Goal: Task Accomplishment & Management: Manage account settings

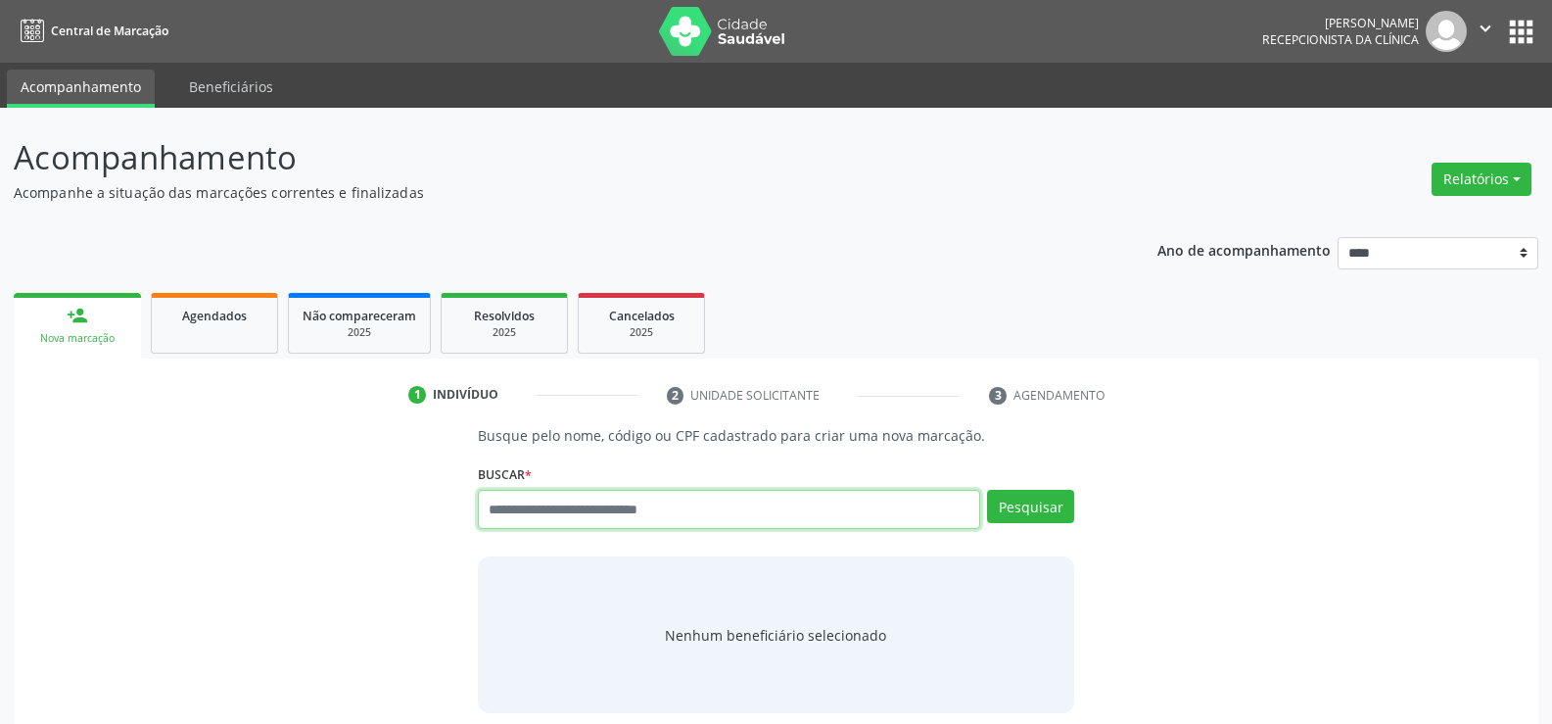
click at [545, 520] on input "text" at bounding box center [729, 509] width 502 height 39
type input "**********"
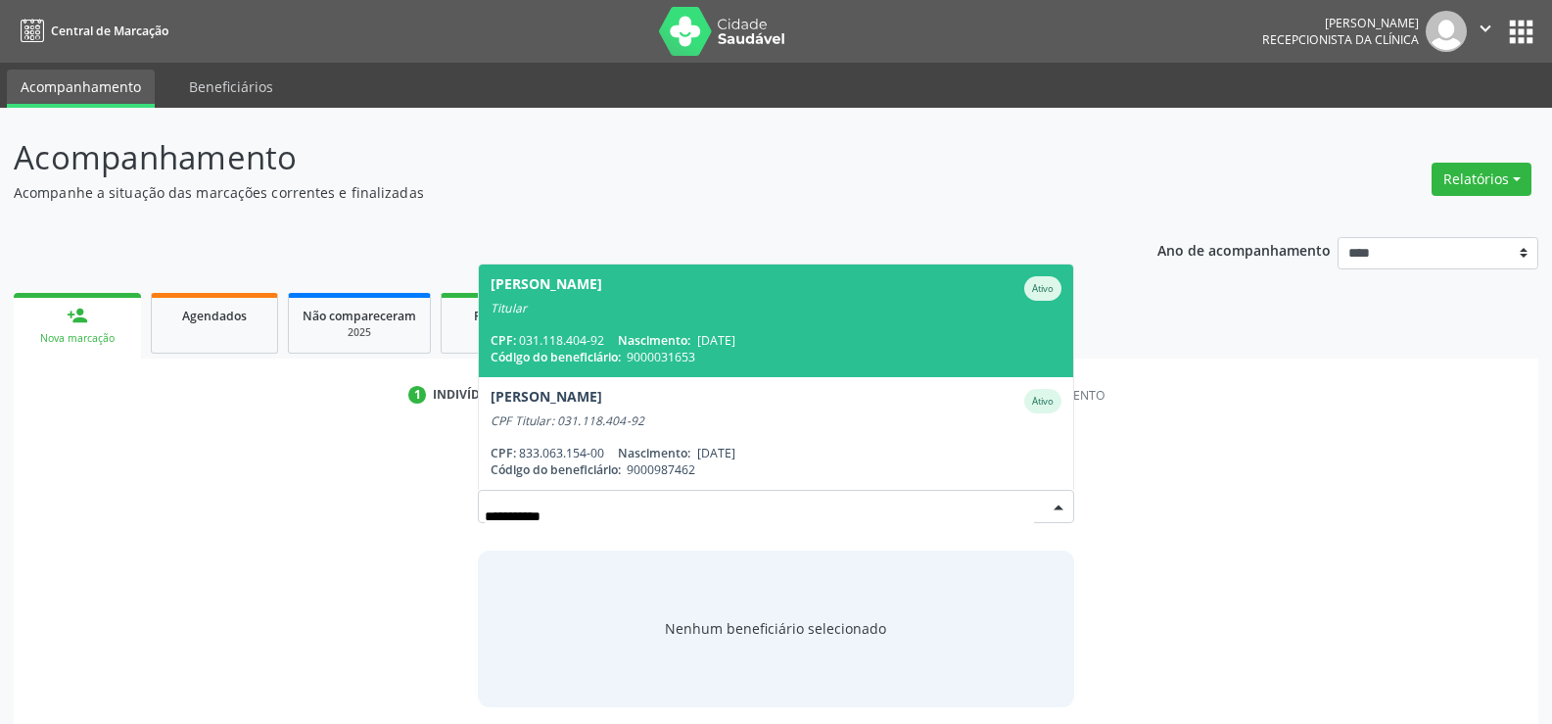
click at [578, 320] on span "Leilha Loiola da Silva Ativo Titular CPF: 031.118.404-92 Nascimento: 18/04/1978…" at bounding box center [776, 320] width 594 height 113
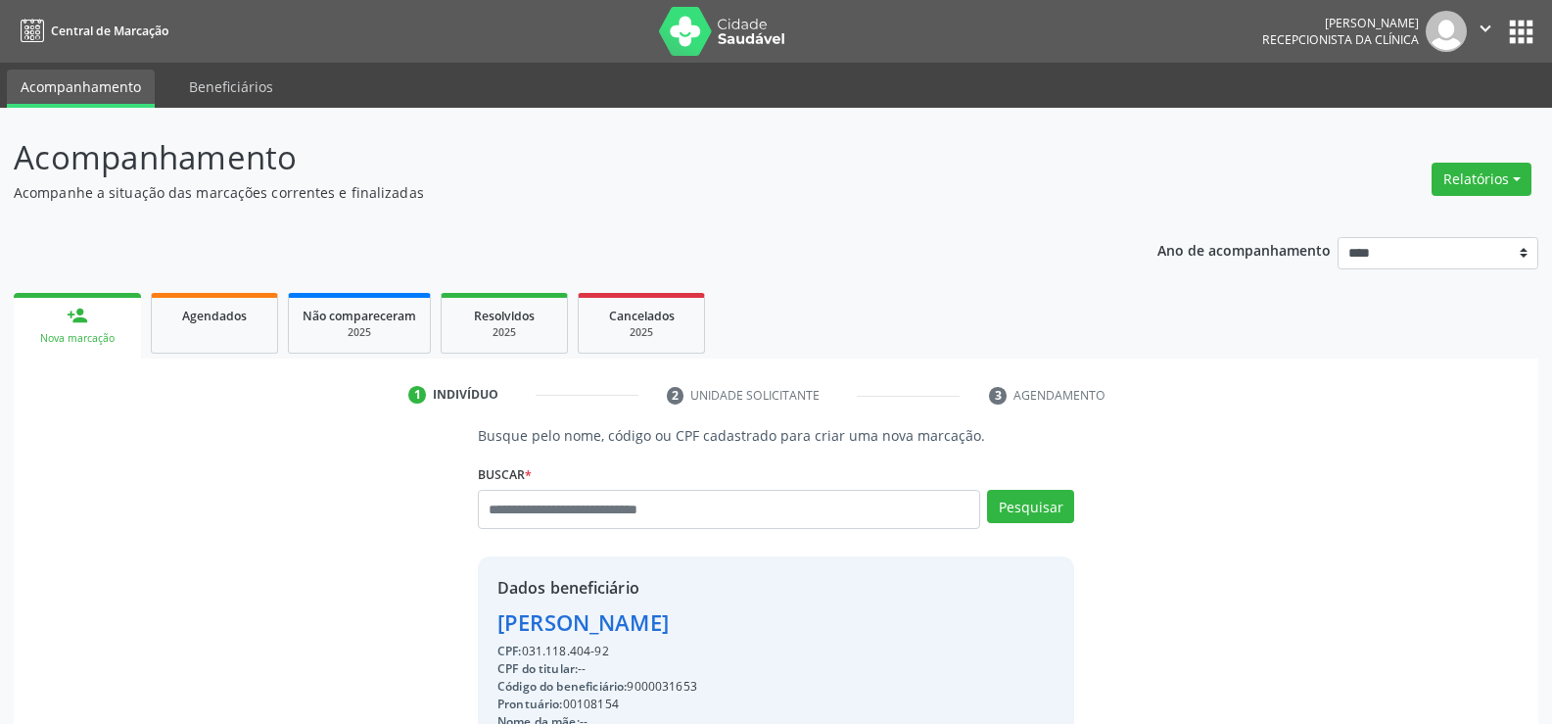
drag, startPoint x: 630, startPoint y: 653, endPoint x: 396, endPoint y: 637, distance: 234.6
click at [396, 637] on div "Busque pelo nome, código ou CPF cadastrado para criar uma nova marcação. Buscar…" at bounding box center [775, 678] width 1497 height 507
copy div "Leilha Loiola da Silva CPF: 031.118.404-92"
click at [235, 329] on link "Agendados" at bounding box center [214, 323] width 127 height 61
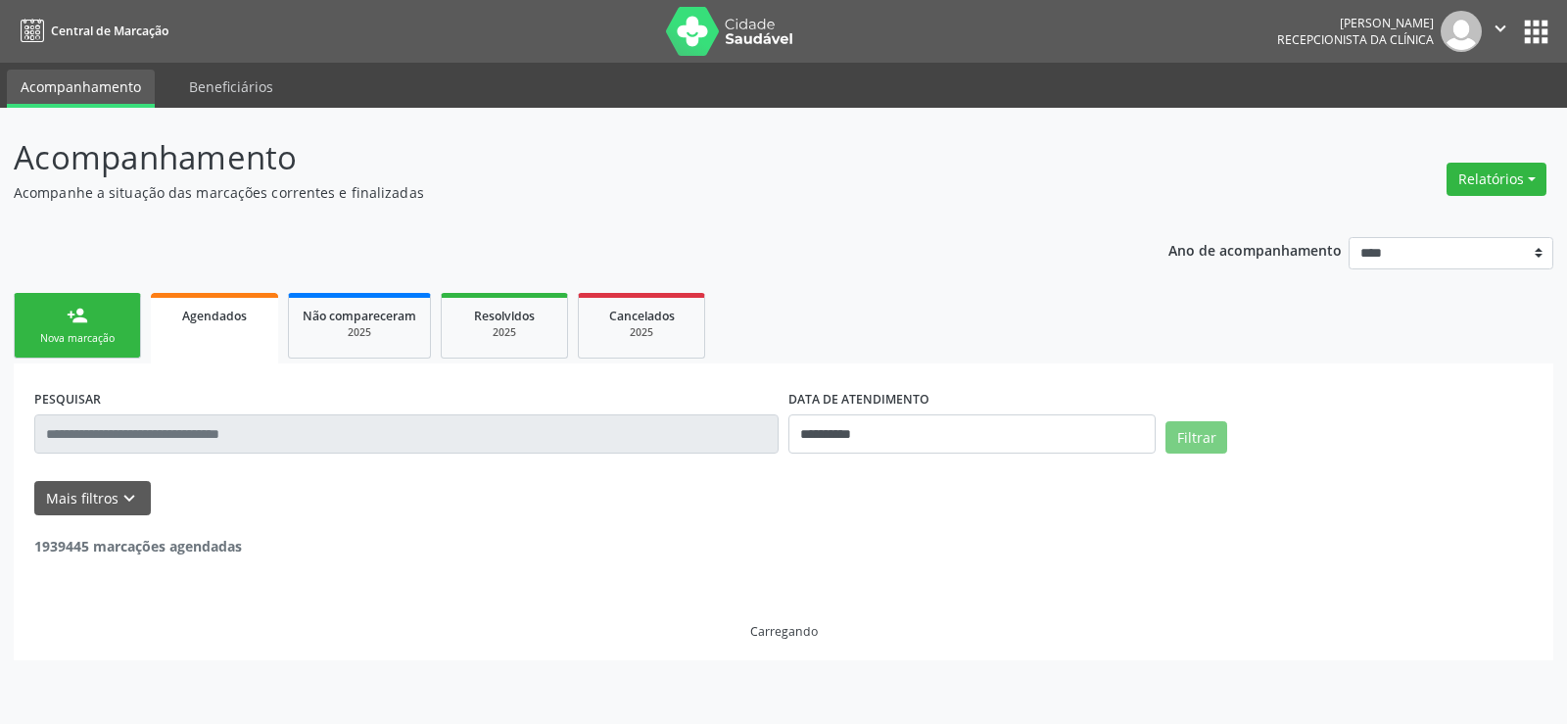
click at [187, 443] on input "text" at bounding box center [406, 433] width 744 height 39
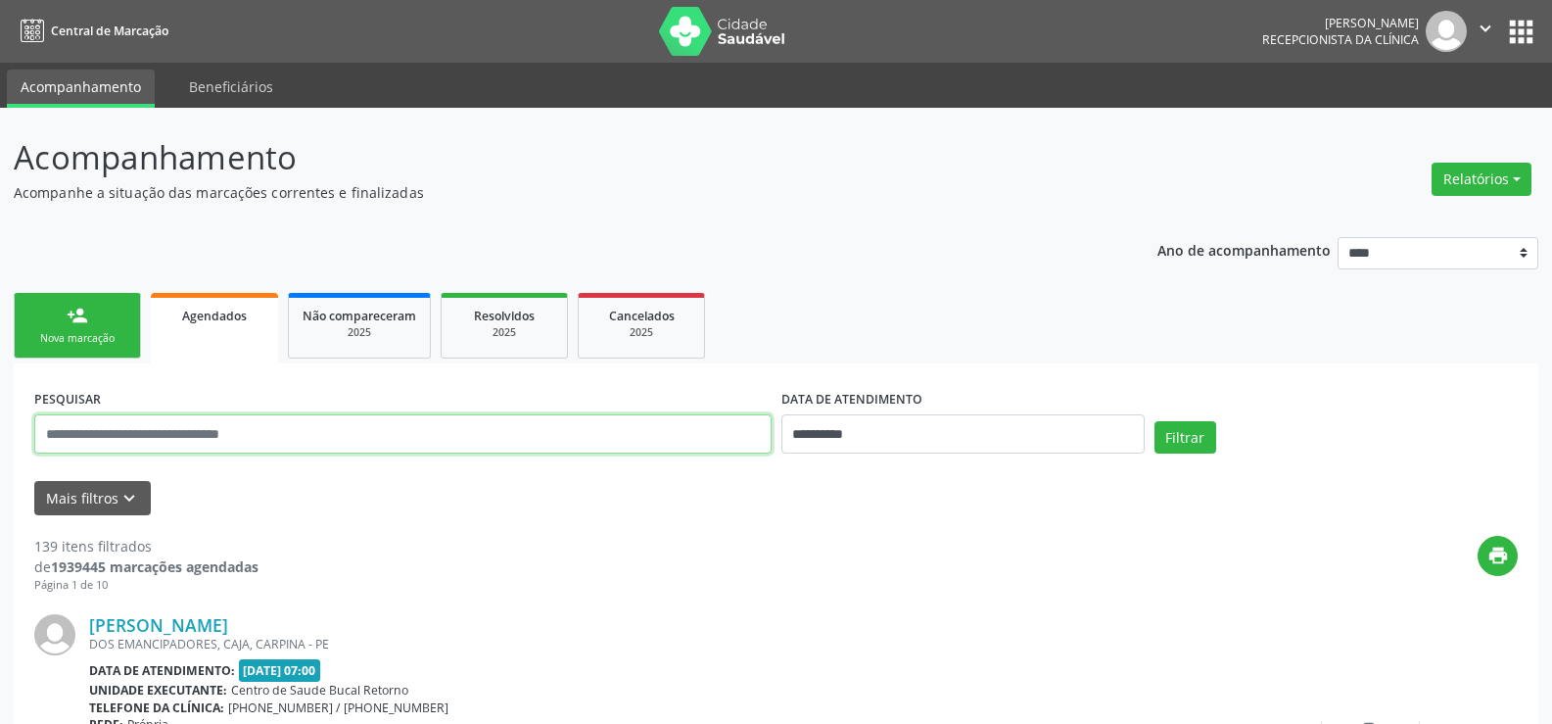
click at [188, 438] on input "text" at bounding box center [402, 433] width 737 height 39
type input "**********"
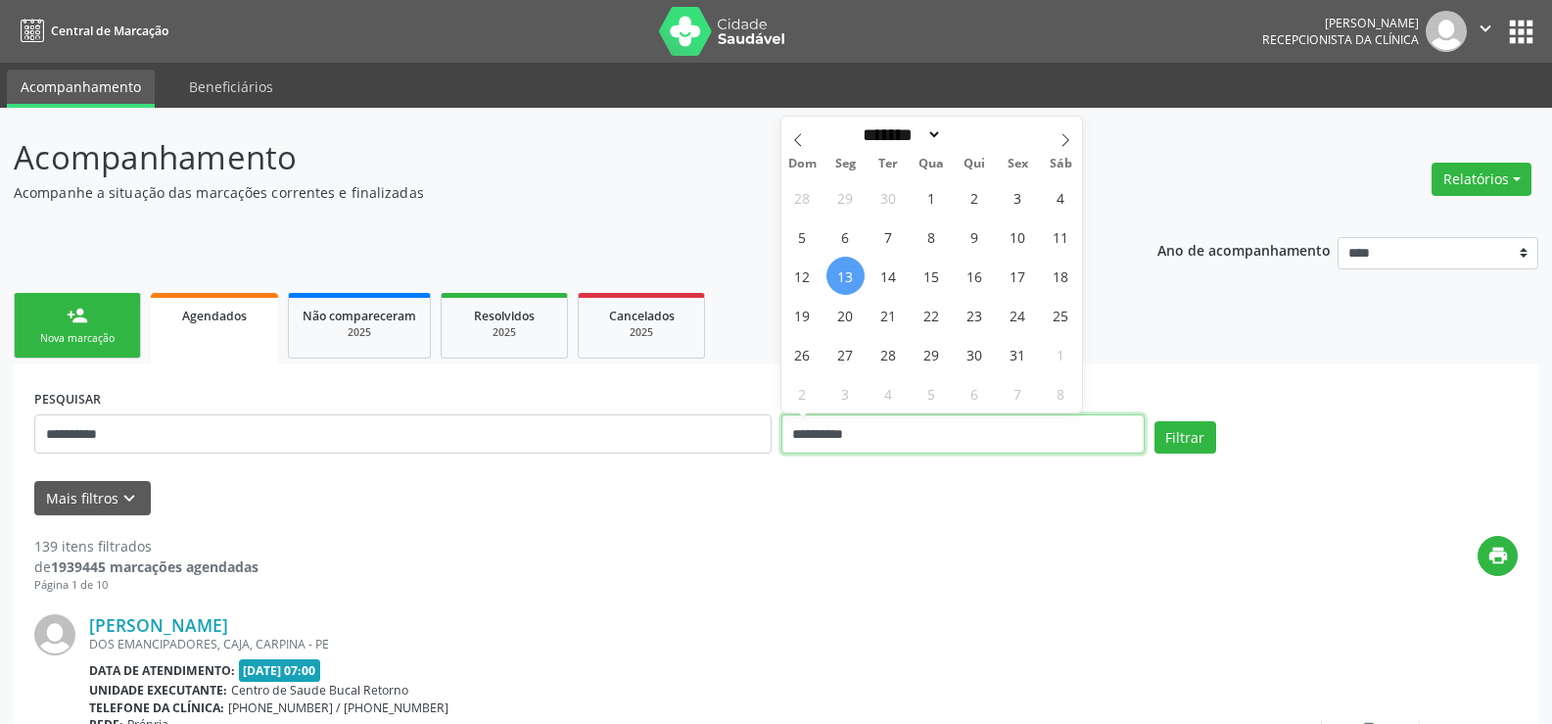
drag, startPoint x: 882, startPoint y: 424, endPoint x: 785, endPoint y: 435, distance: 97.5
click at [785, 435] on input "**********" at bounding box center [962, 433] width 363 height 39
click at [1155, 421] on button "Filtrar" at bounding box center [1186, 437] width 62 height 33
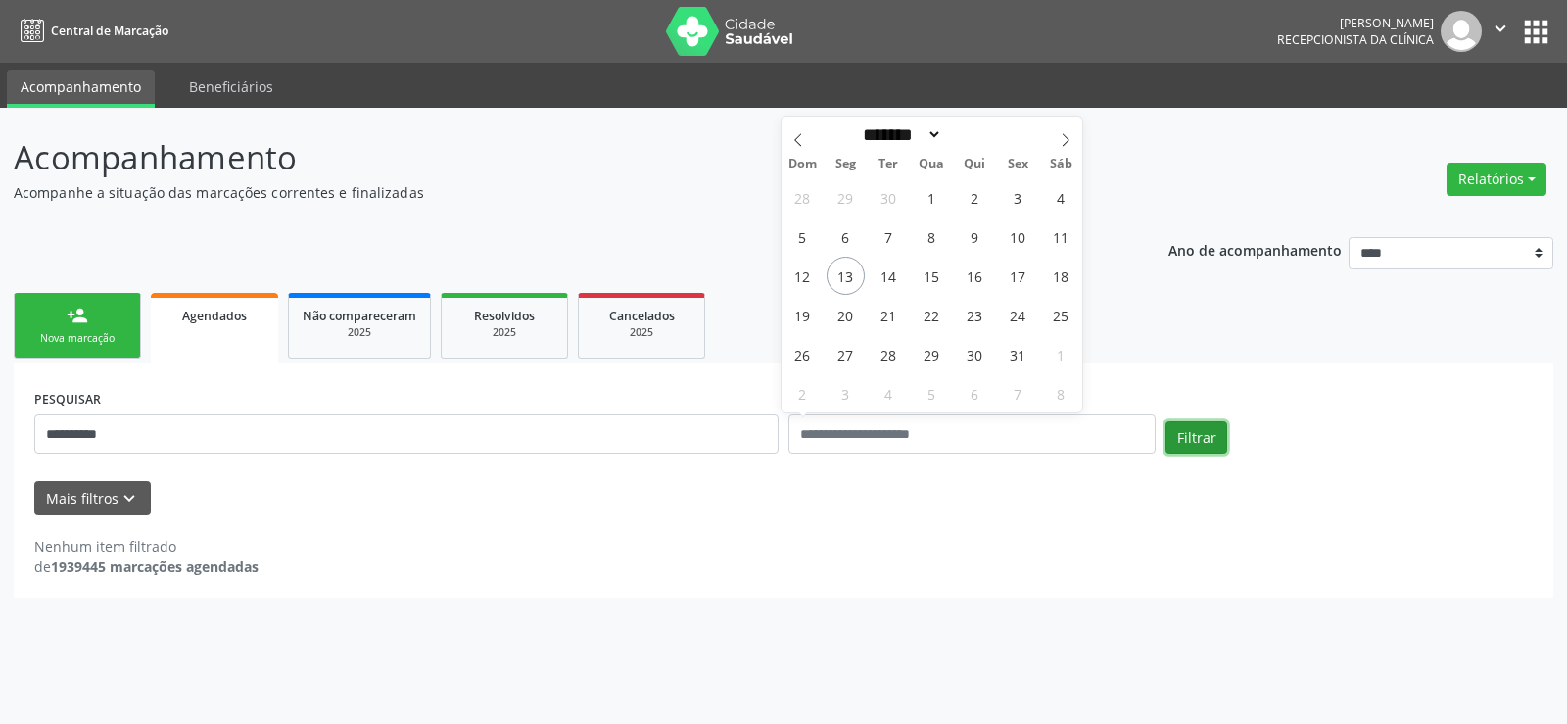
click at [1199, 430] on button "Filtrar" at bounding box center [1196, 437] width 62 height 33
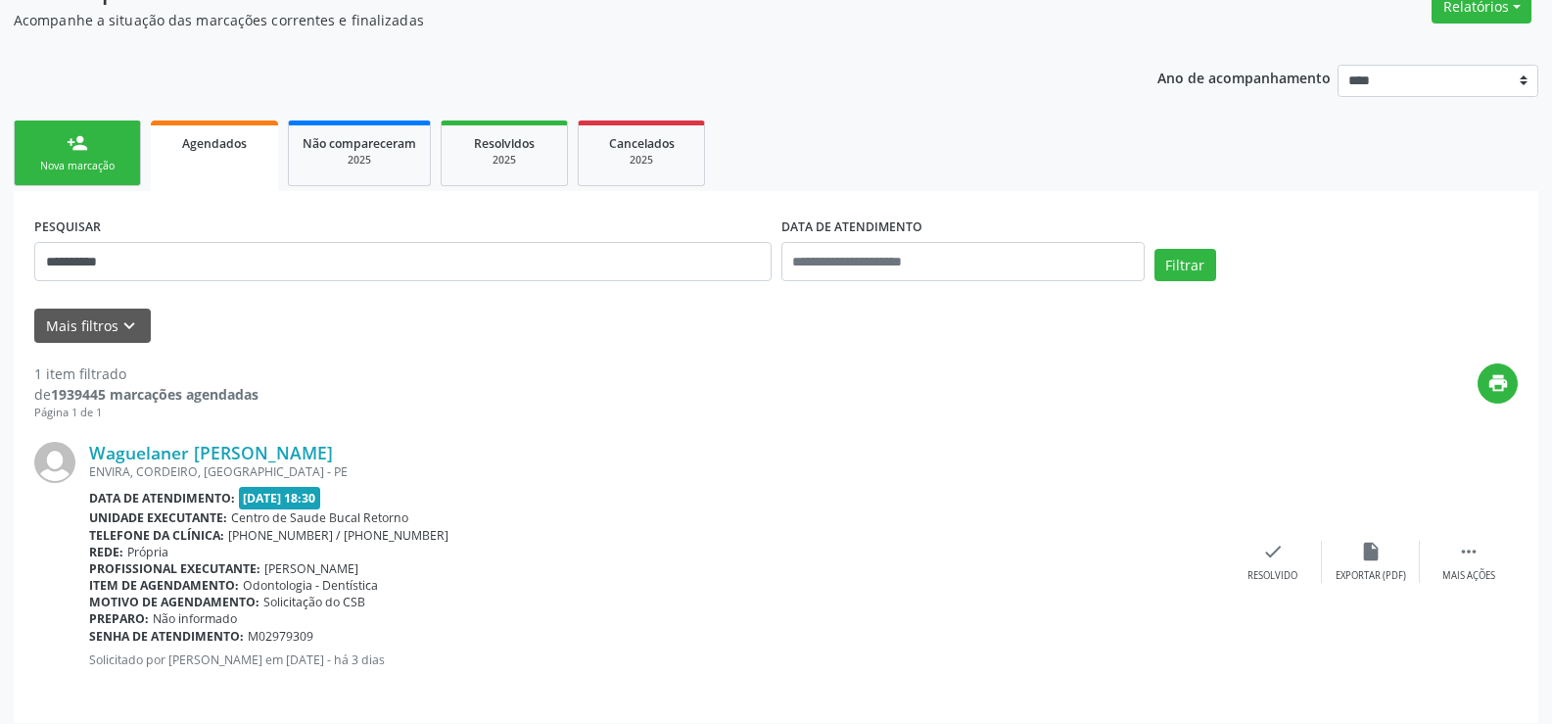
scroll to position [185, 0]
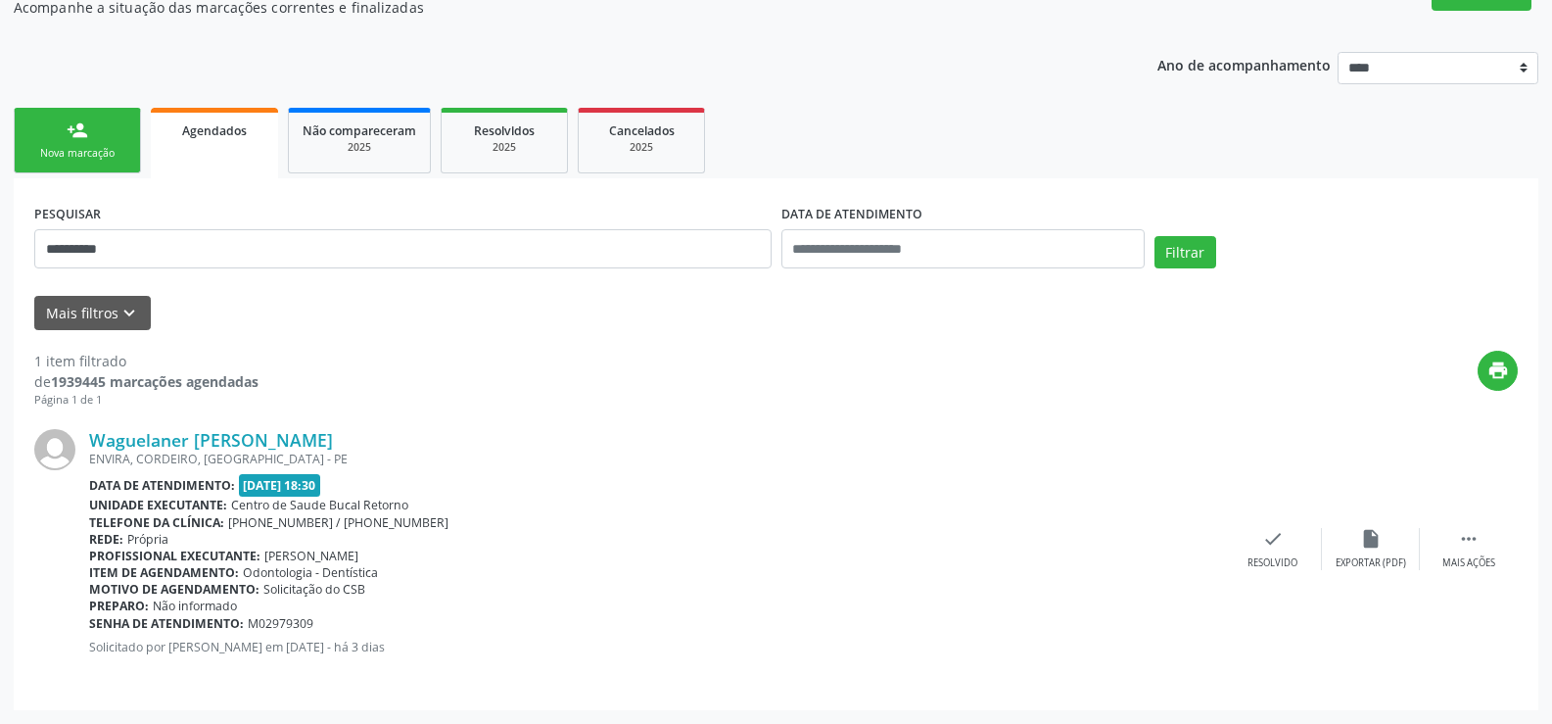
click at [116, 147] on div "Nova marcação" at bounding box center [77, 153] width 98 height 15
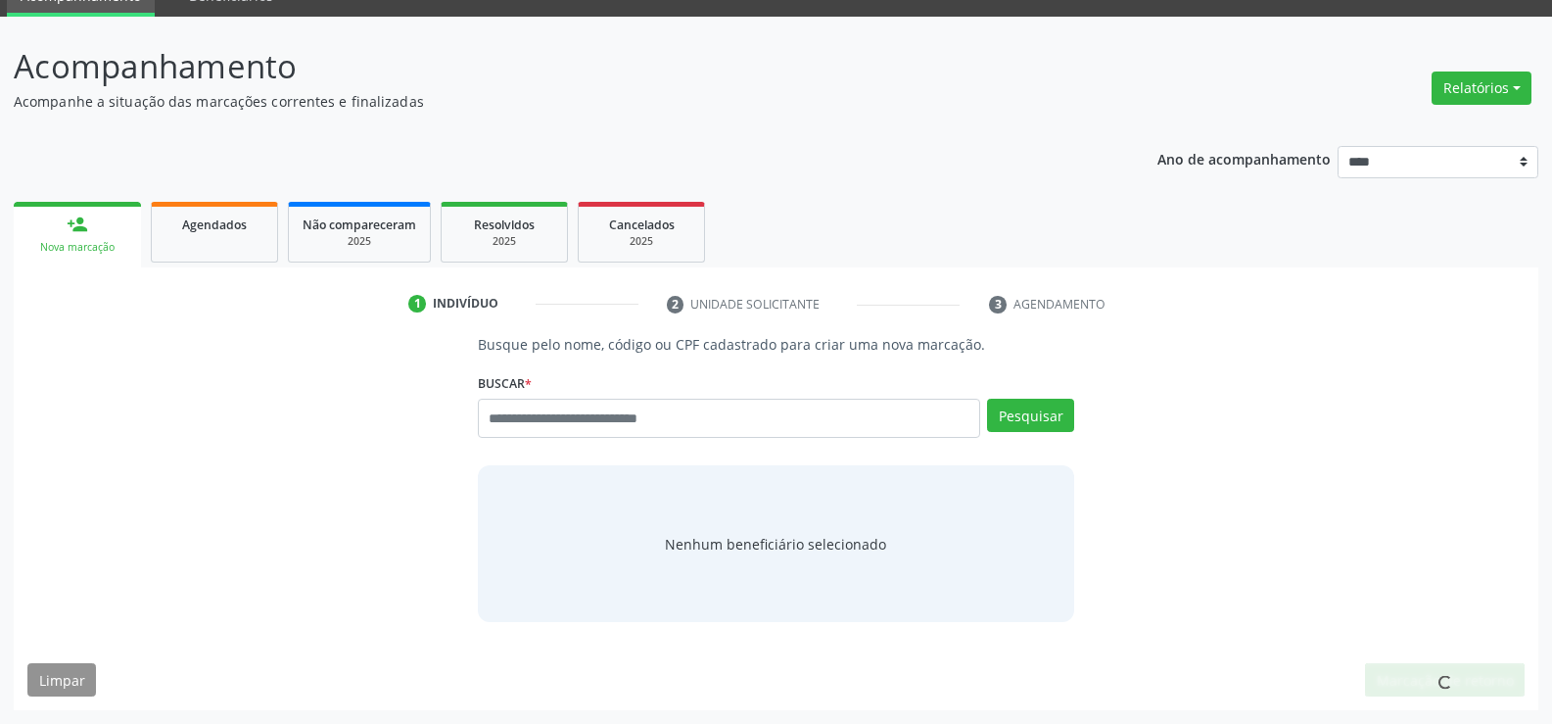
scroll to position [91, 0]
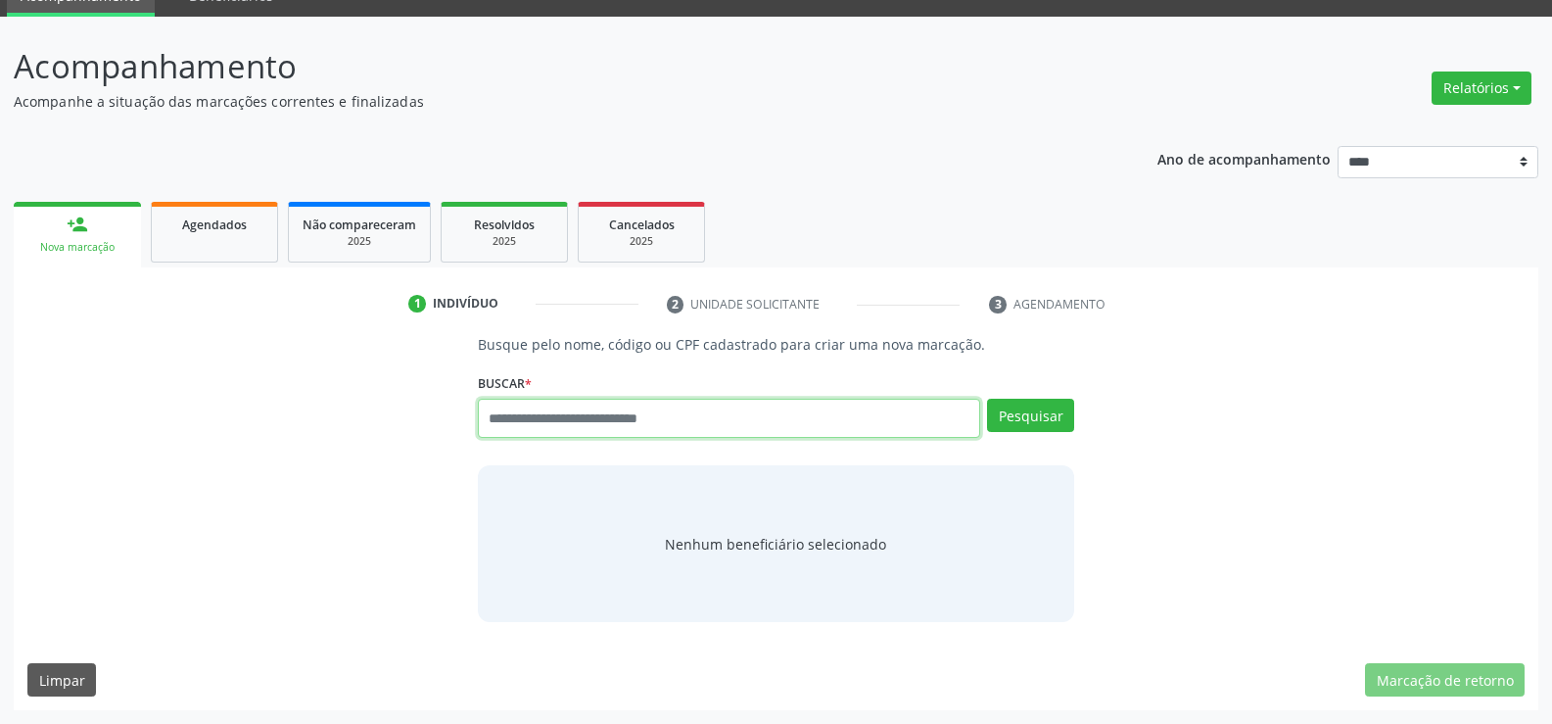
click at [547, 406] on input "text" at bounding box center [729, 418] width 502 height 39
paste input "**********"
type input "**********"
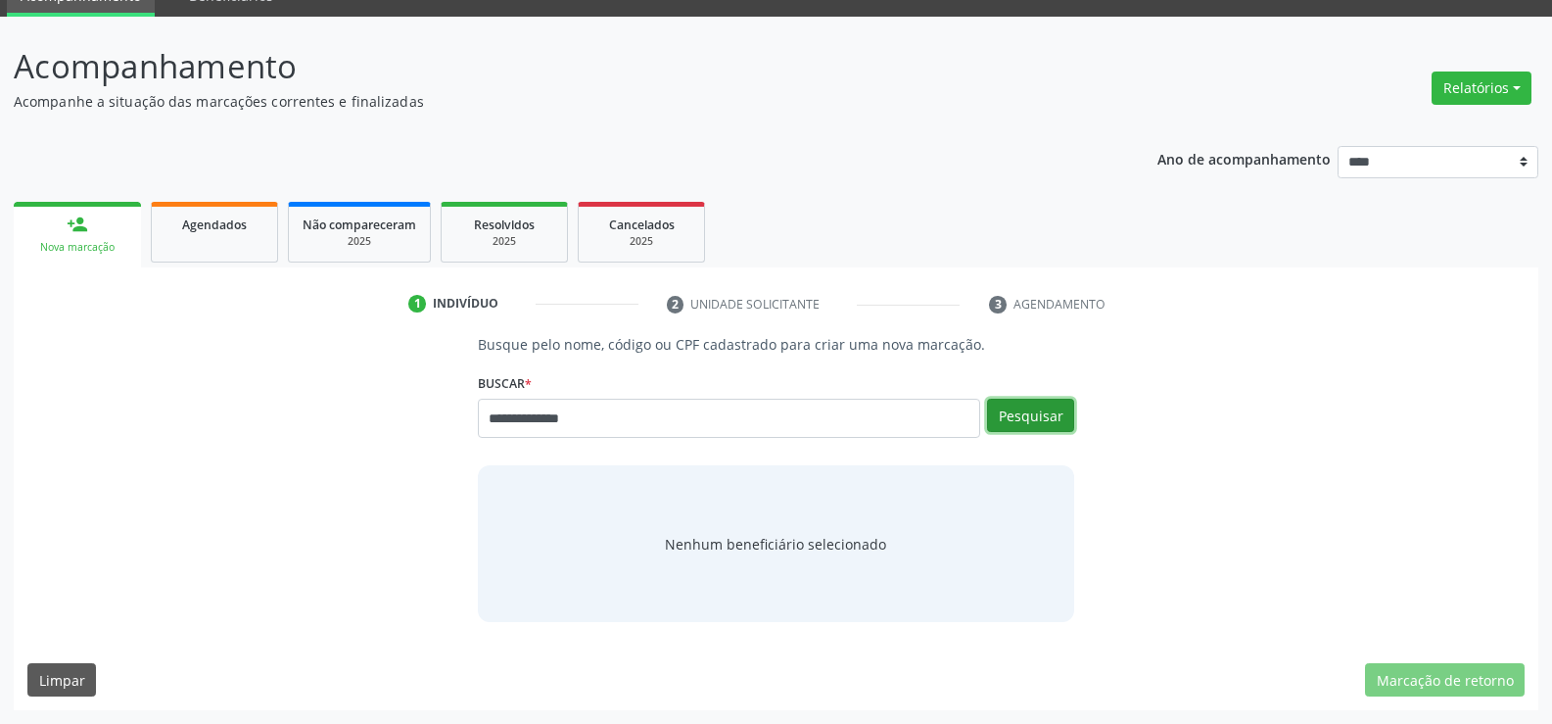
click at [1023, 422] on button "Pesquisar" at bounding box center [1030, 415] width 87 height 33
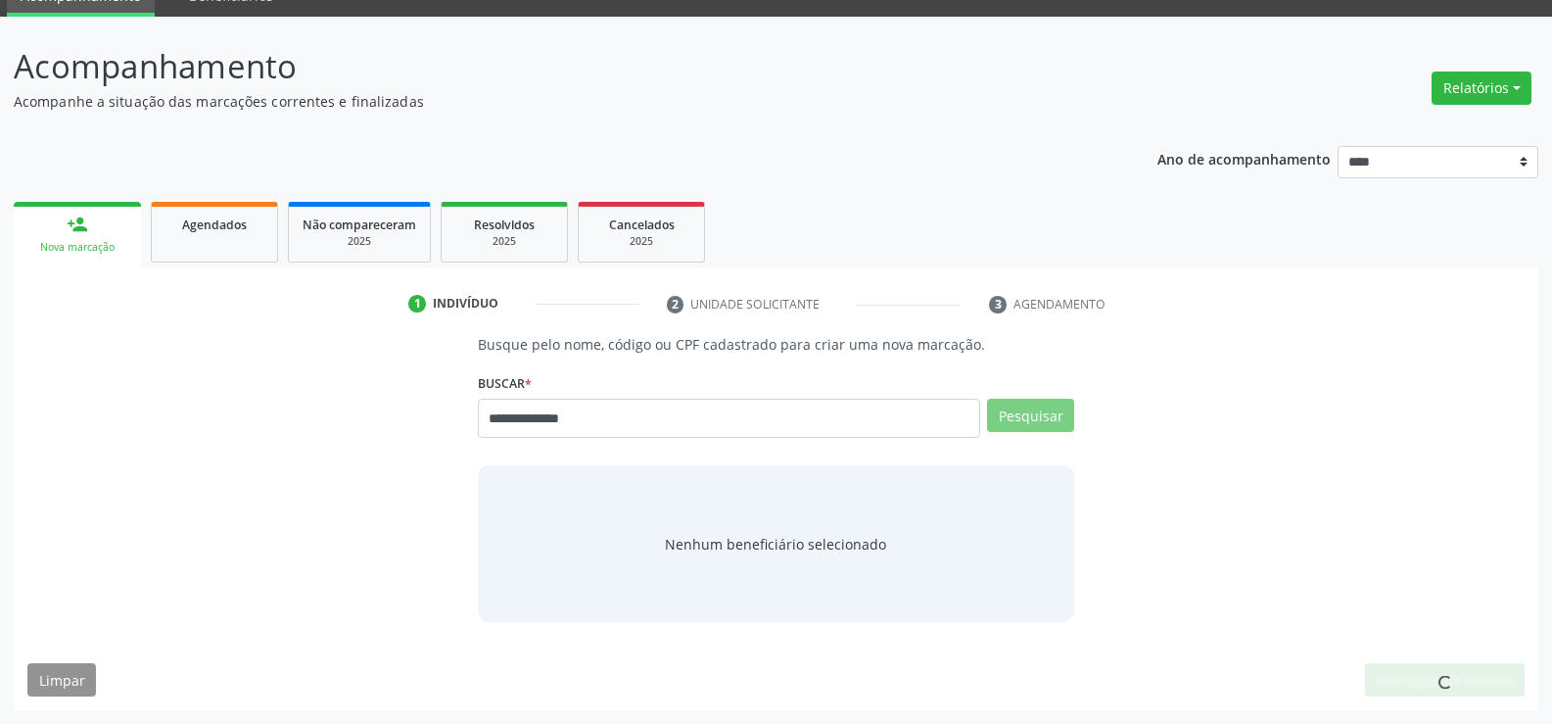
scroll to position [84, 0]
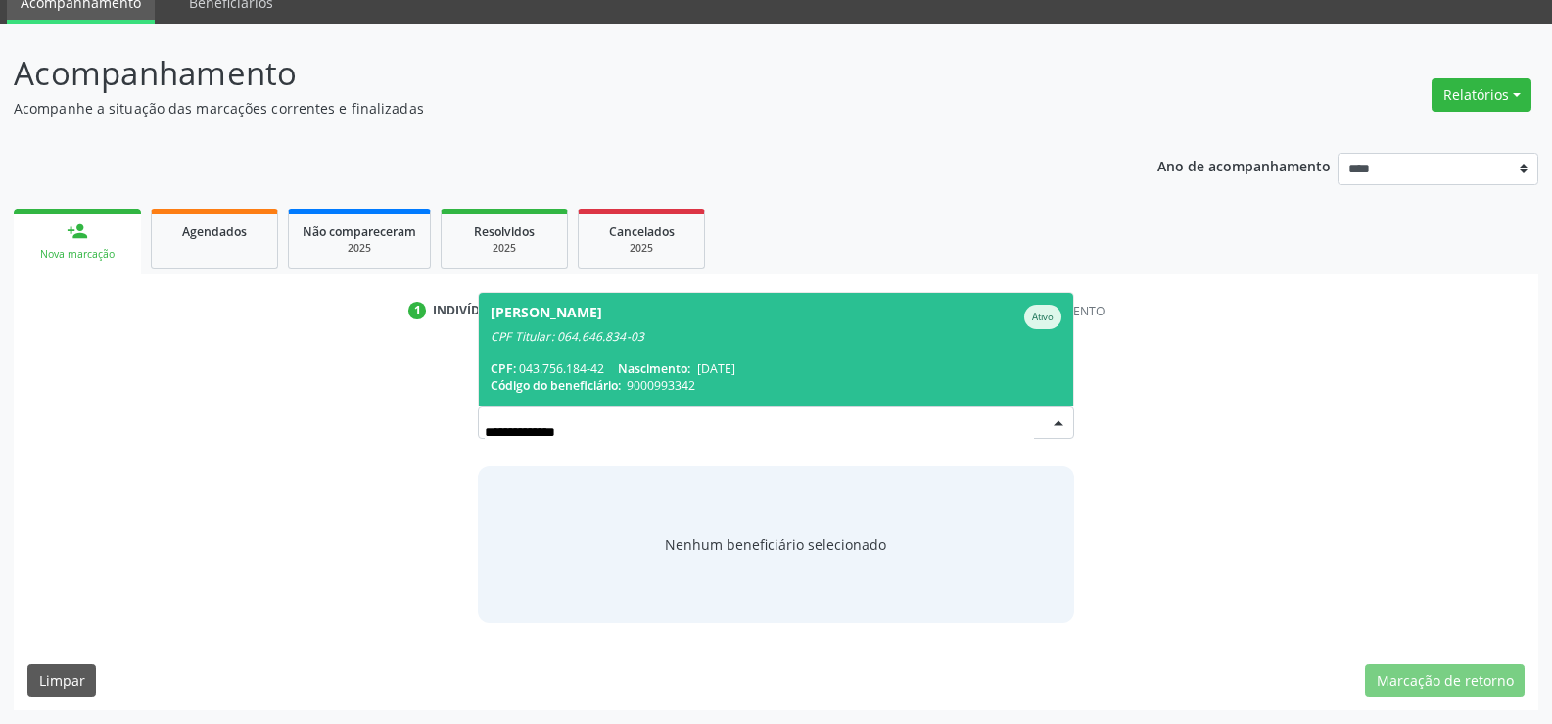
click at [719, 354] on span "Jose Anselmo da Silva Junior Ativo CPF Titular: 064.646.834-03 CPF: 043.756.184…" at bounding box center [776, 349] width 594 height 113
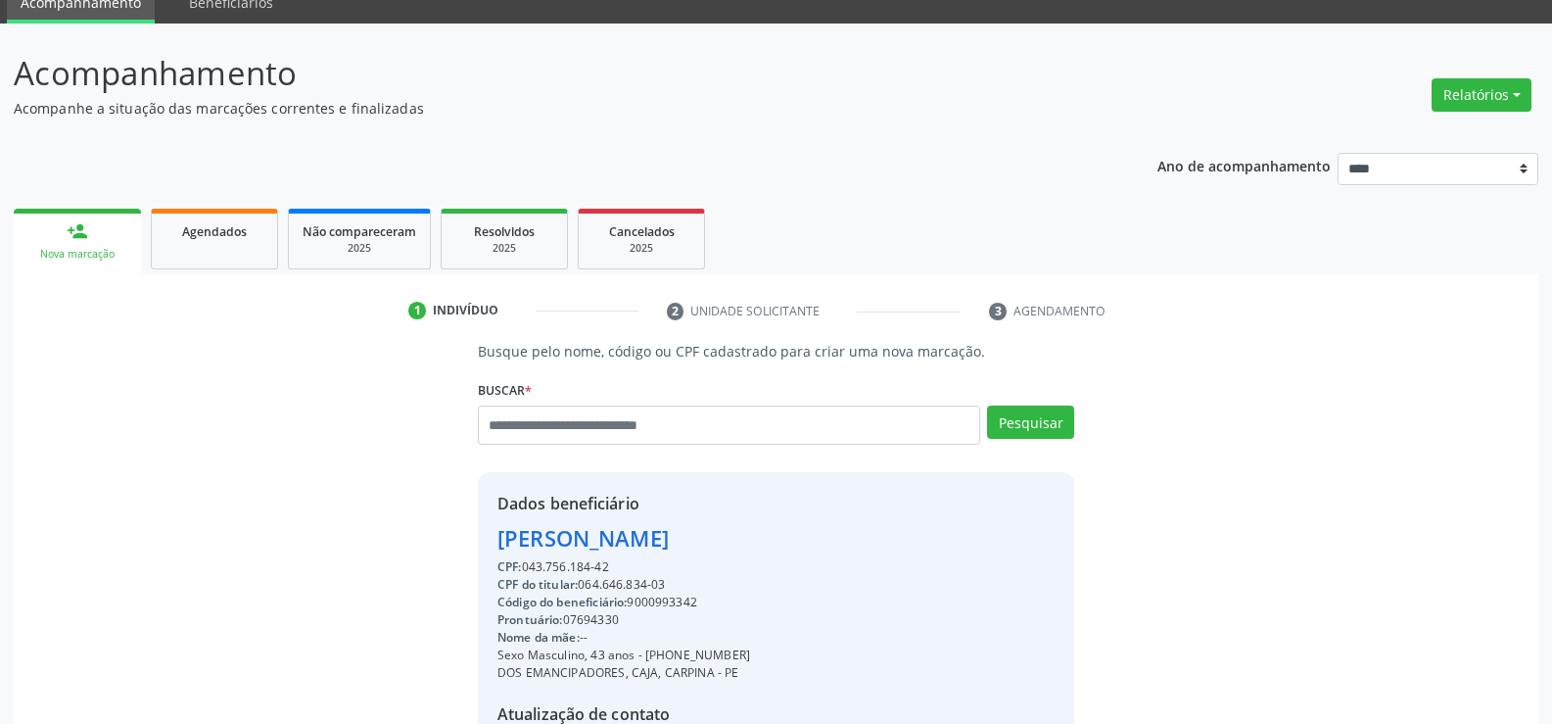
drag, startPoint x: 497, startPoint y: 538, endPoint x: 794, endPoint y: 534, distance: 296.7
click at [794, 534] on div "Dados beneficiário Jose Anselmo da Silva Junior CPF: 043.756.184-42 CPF do titu…" at bounding box center [776, 660] width 596 height 376
copy div "Jose Anselmo da Silva Junior"
click at [231, 235] on span "Agendados" at bounding box center [214, 231] width 65 height 17
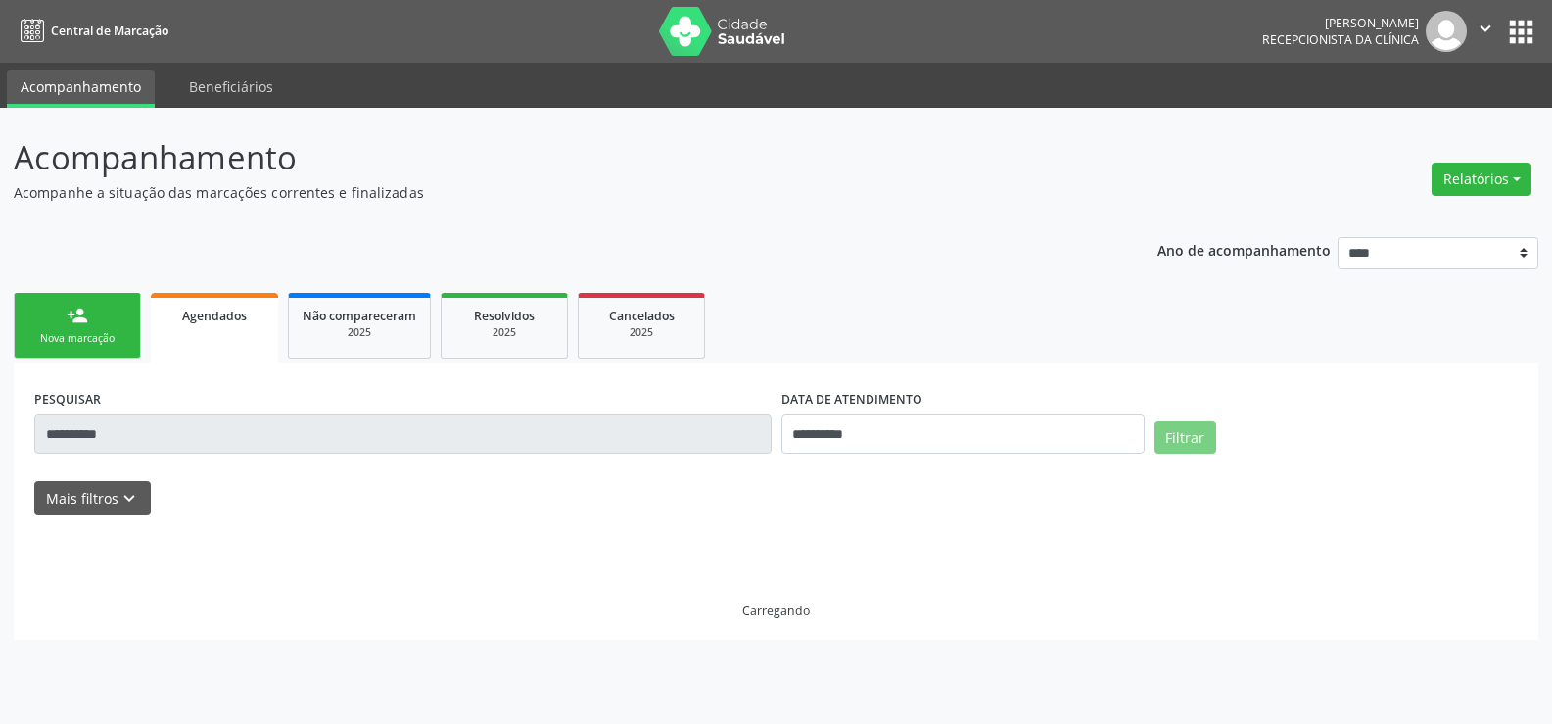
scroll to position [0, 0]
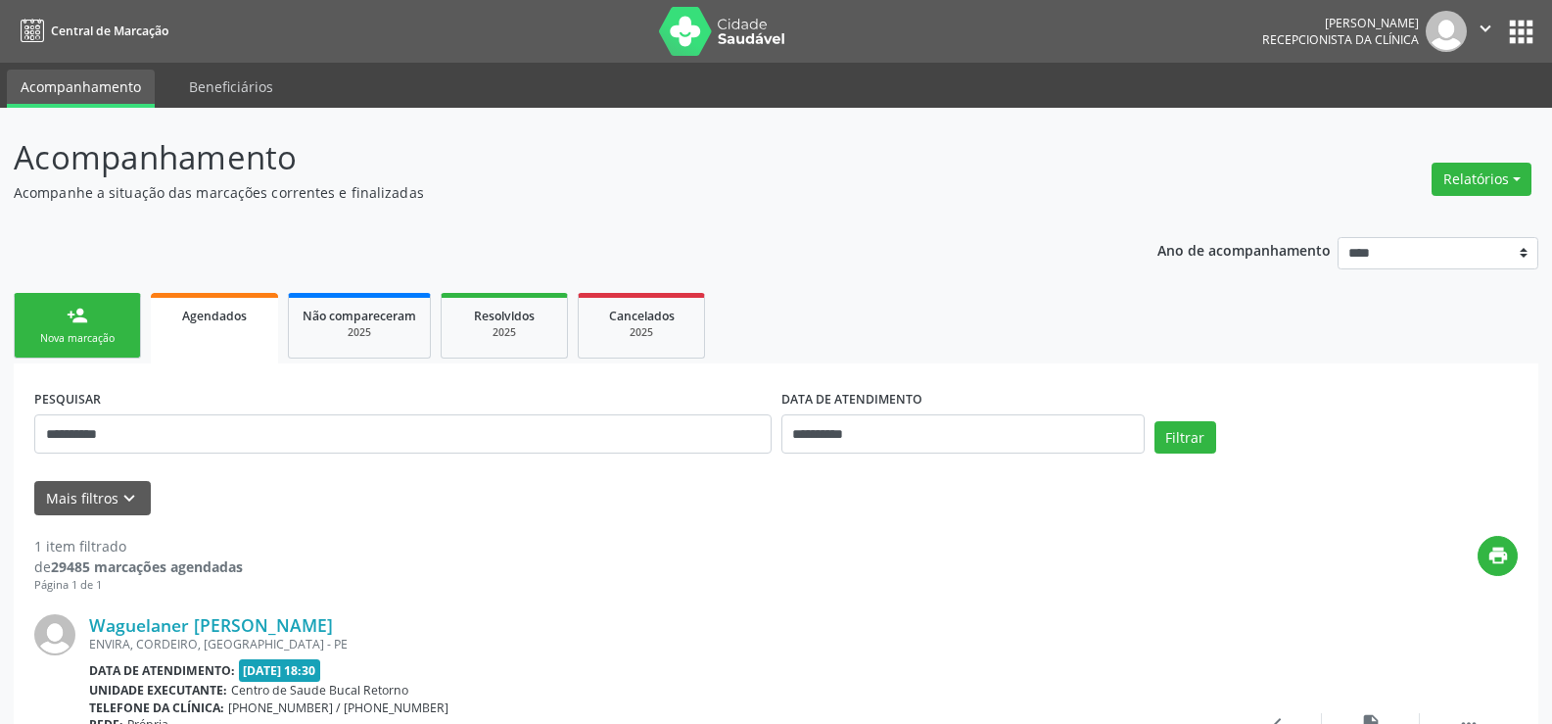
click at [24, 443] on div "**********" at bounding box center [776, 628] width 1525 height 531
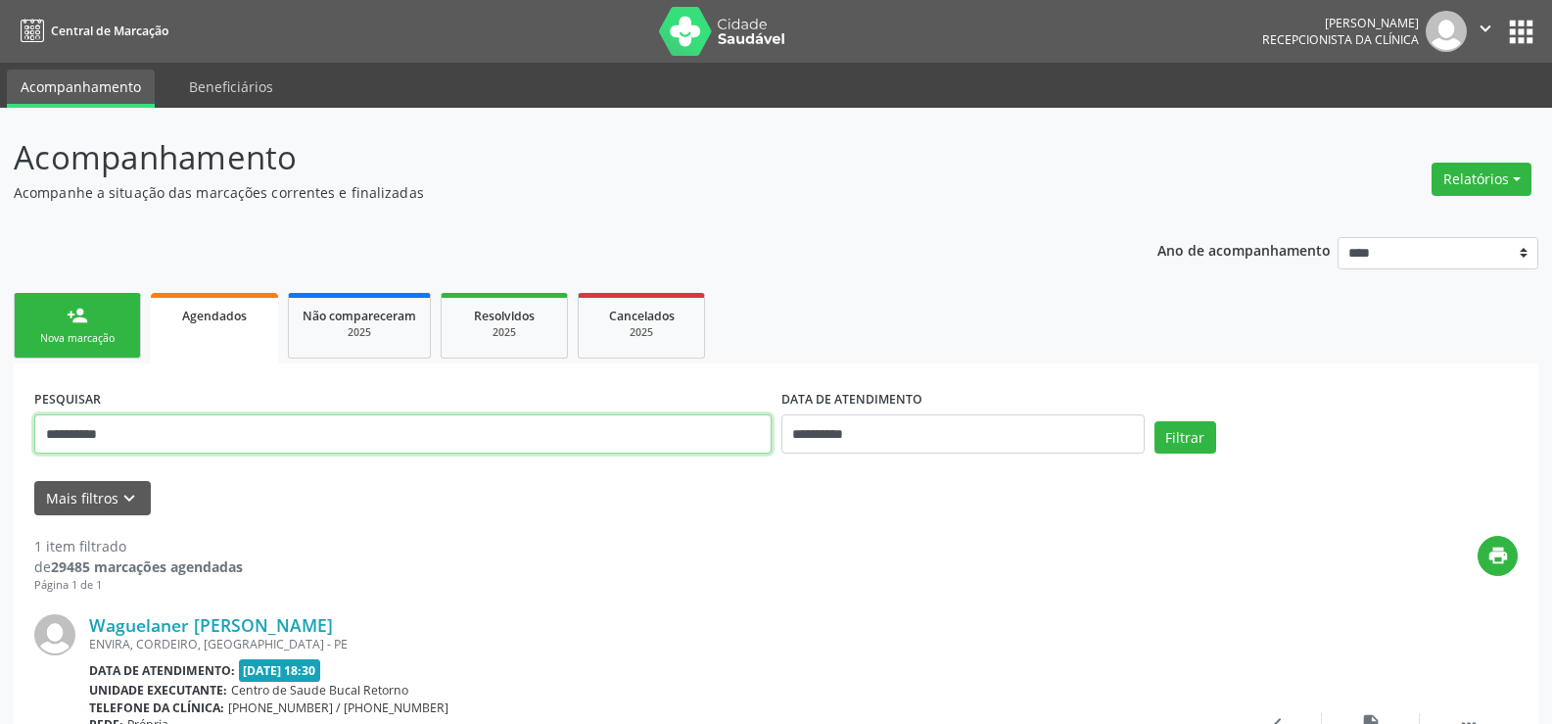
click at [186, 427] on input "**********" at bounding box center [402, 433] width 737 height 39
drag, startPoint x: 176, startPoint y: 431, endPoint x: 0, endPoint y: 439, distance: 176.4
click at [0, 439] on div "**********" at bounding box center [776, 508] width 1552 height 801
paste input "**********"
type input "**********"
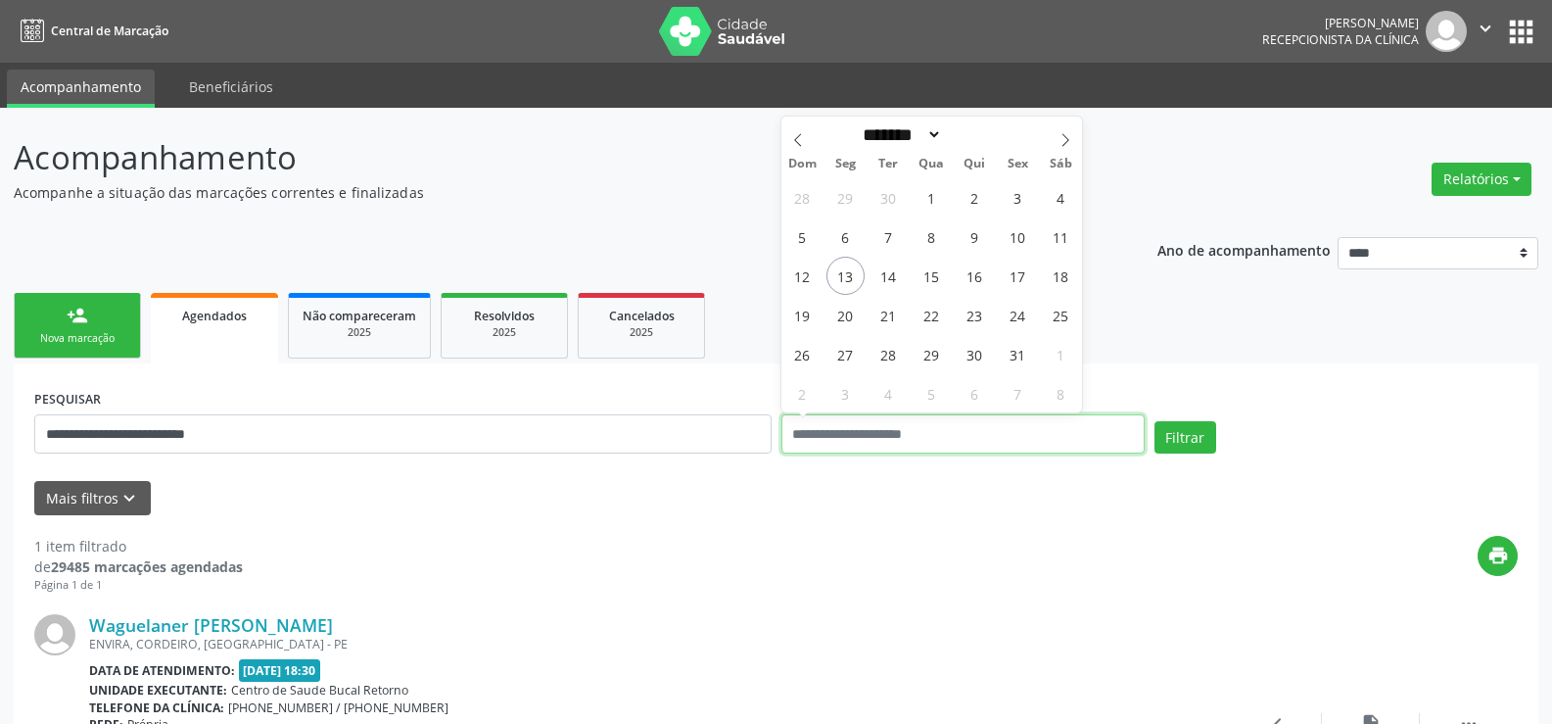
click at [1155, 421] on button "Filtrar" at bounding box center [1186, 437] width 62 height 33
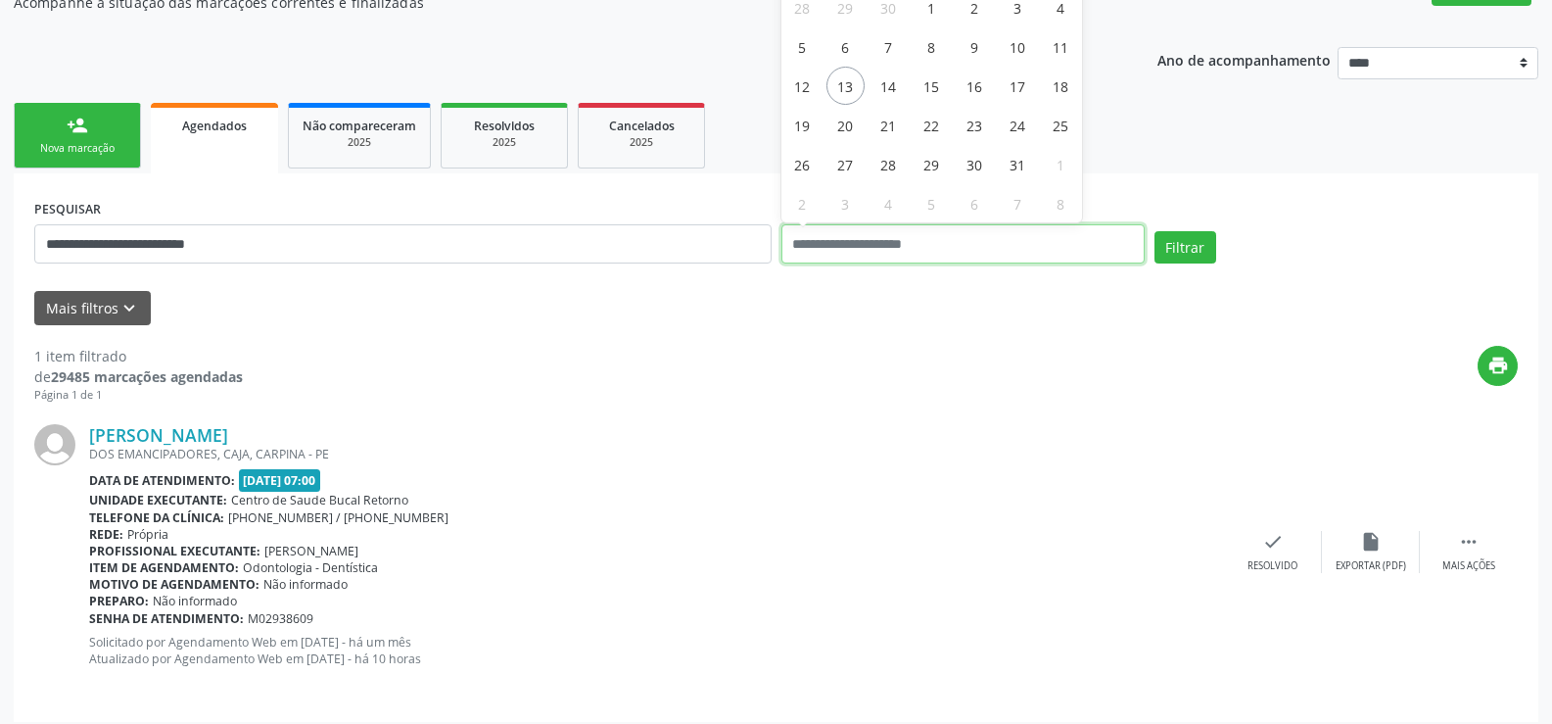
scroll to position [202, 0]
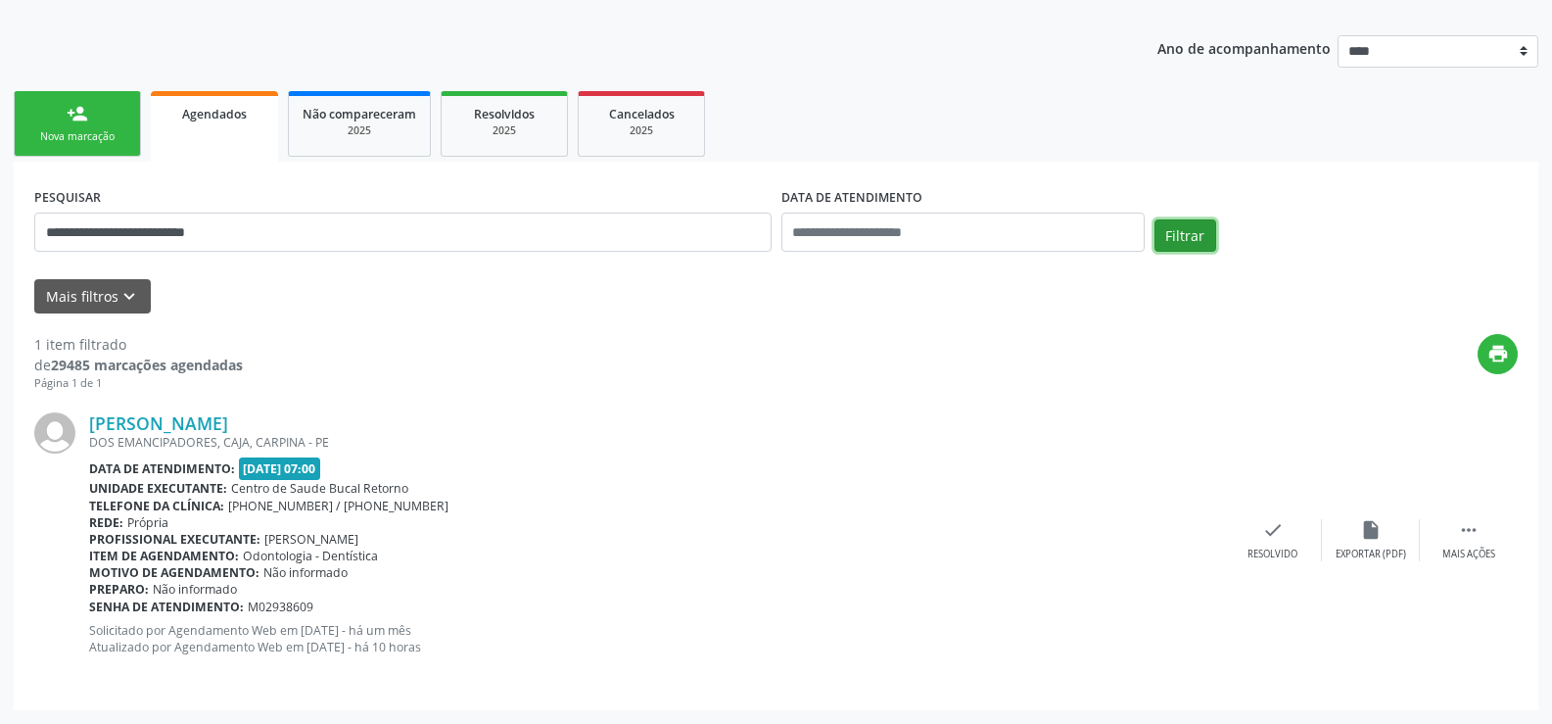
click at [1168, 224] on button "Filtrar" at bounding box center [1186, 235] width 62 height 33
click at [1202, 259] on div "Filtrar" at bounding box center [1336, 242] width 373 height 47
click at [1196, 244] on button "Filtrar" at bounding box center [1186, 235] width 62 height 33
click at [1187, 240] on button "Filtrar" at bounding box center [1186, 235] width 62 height 33
click at [1197, 236] on button "Filtrar" at bounding box center [1186, 235] width 62 height 33
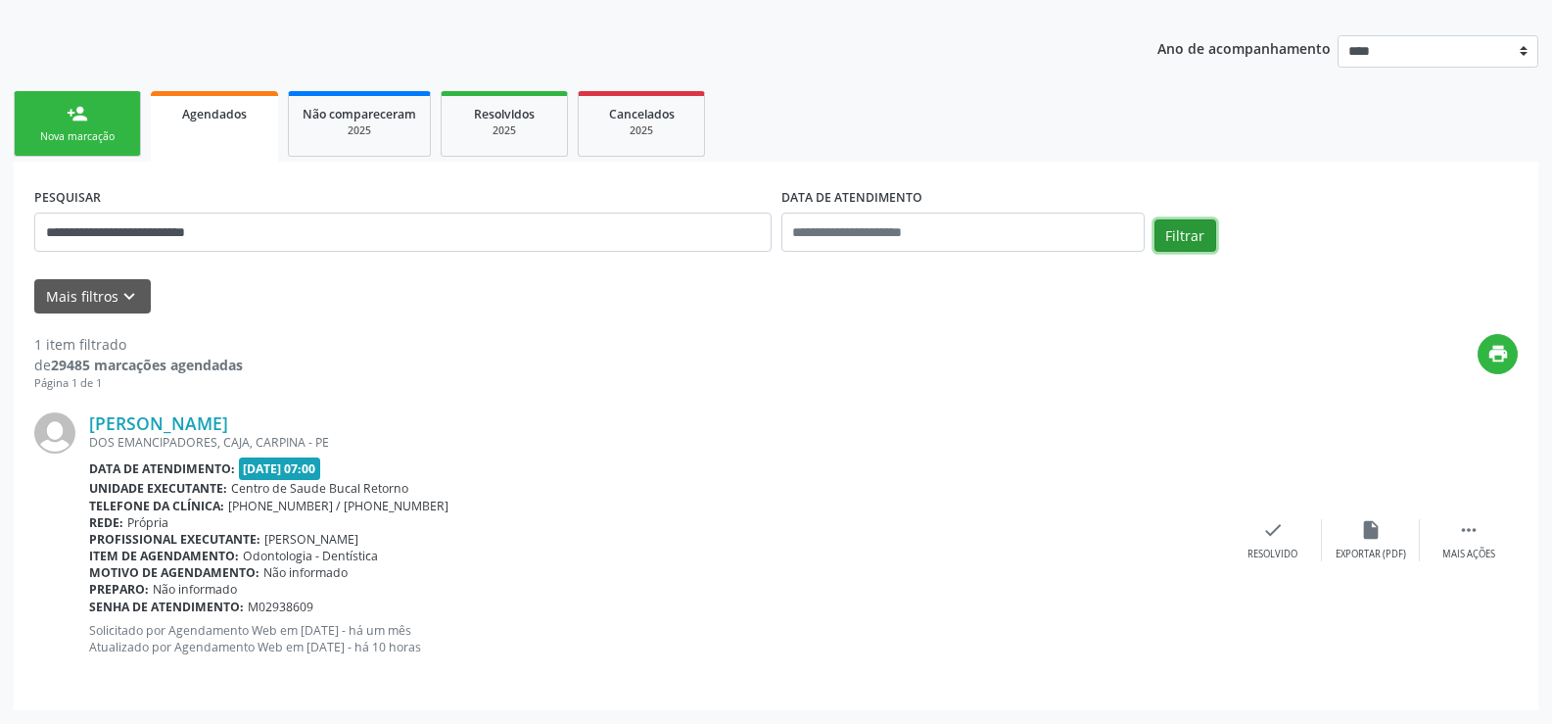
click at [1163, 219] on button "Filtrar" at bounding box center [1186, 235] width 62 height 33
click at [121, 144] on div "Nova marcação" at bounding box center [77, 136] width 98 height 15
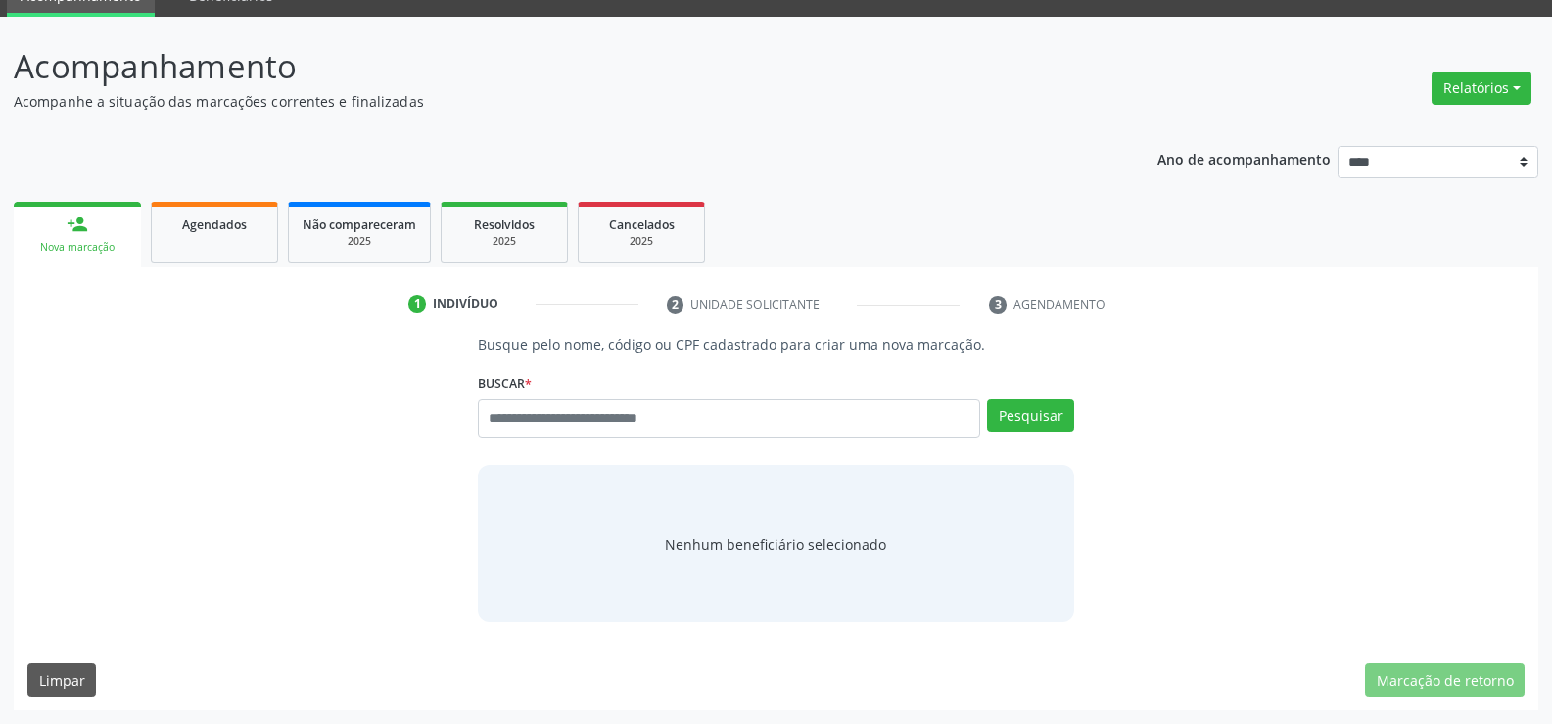
scroll to position [91, 0]
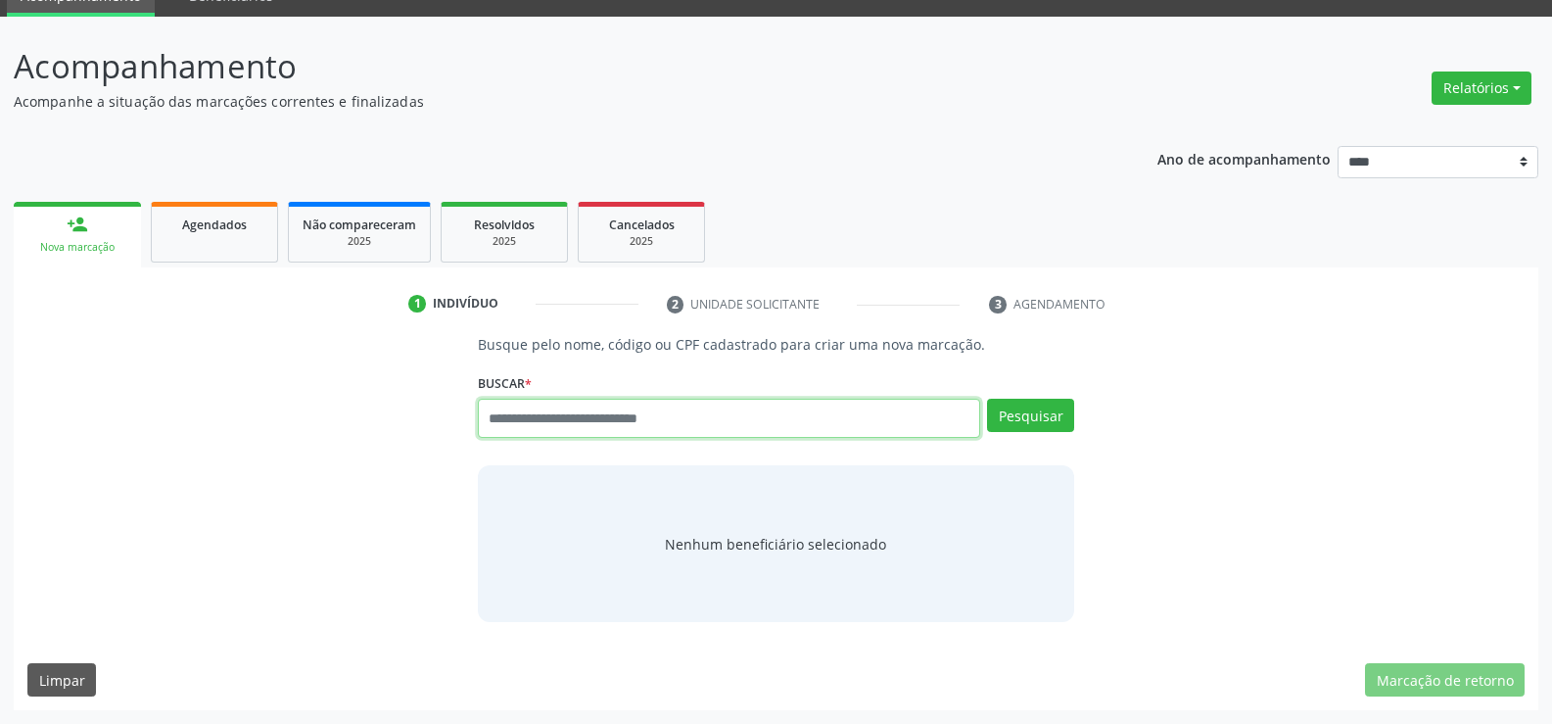
click at [632, 415] on input "text" at bounding box center [729, 418] width 502 height 39
type input "**********"
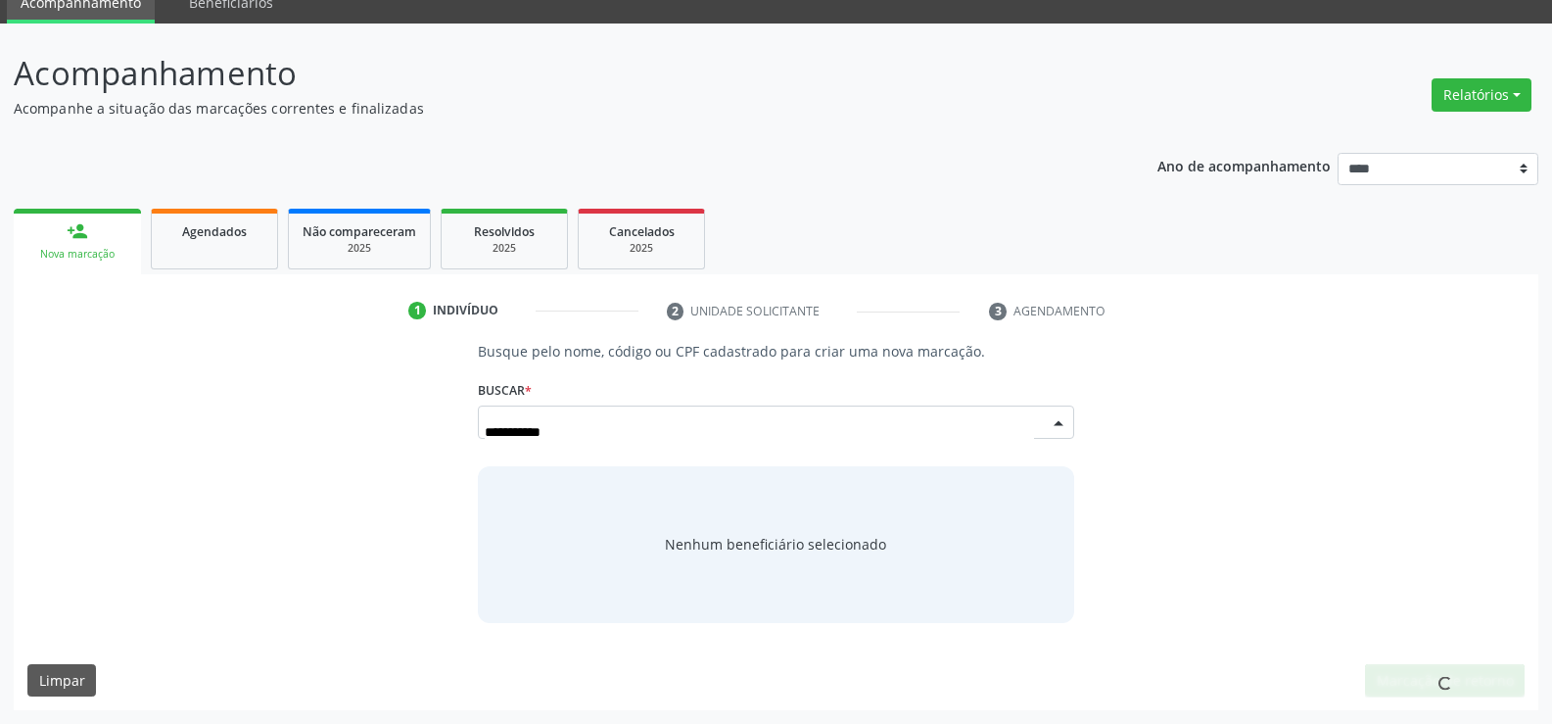
scroll to position [84, 0]
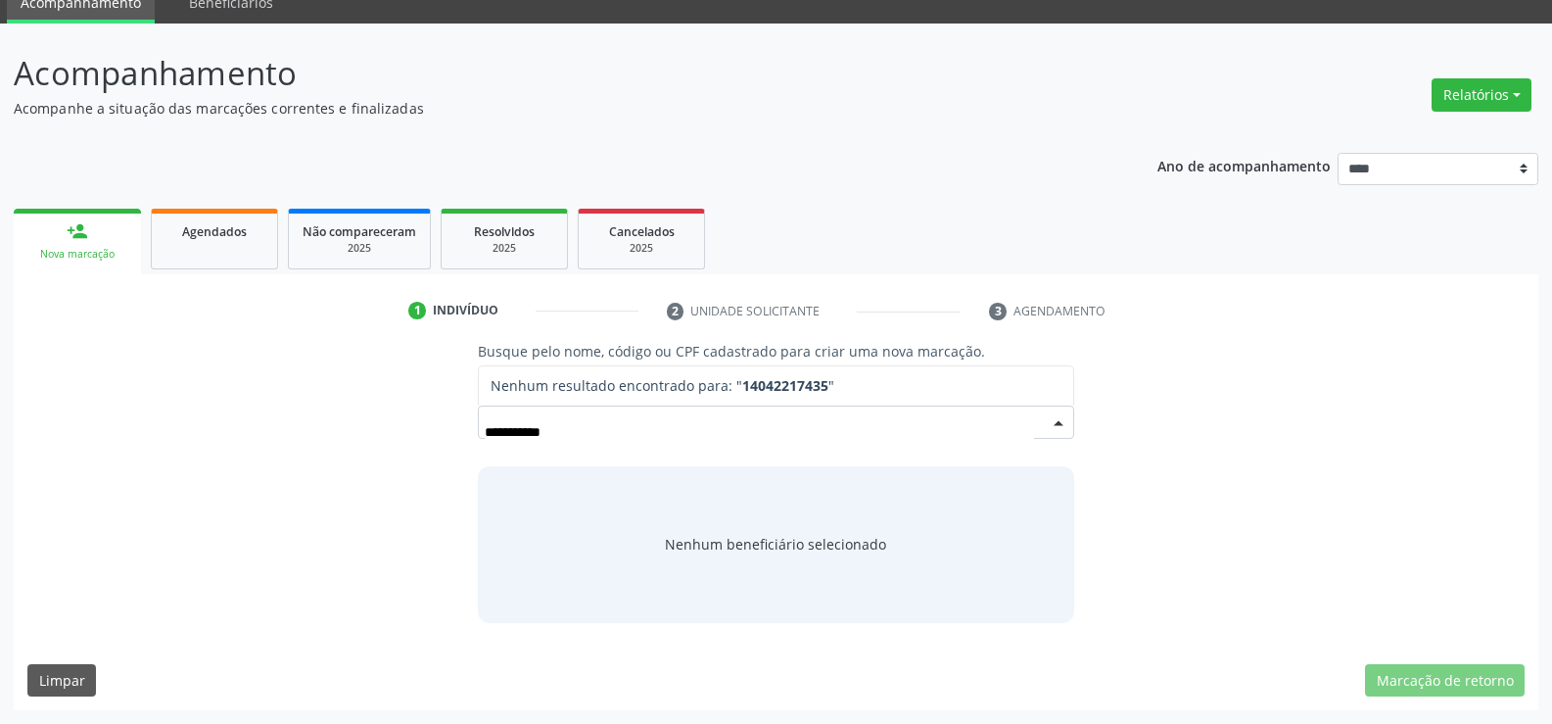
drag, startPoint x: 602, startPoint y: 427, endPoint x: 454, endPoint y: 438, distance: 148.3
click at [454, 438] on div "**********" at bounding box center [775, 481] width 1497 height 281
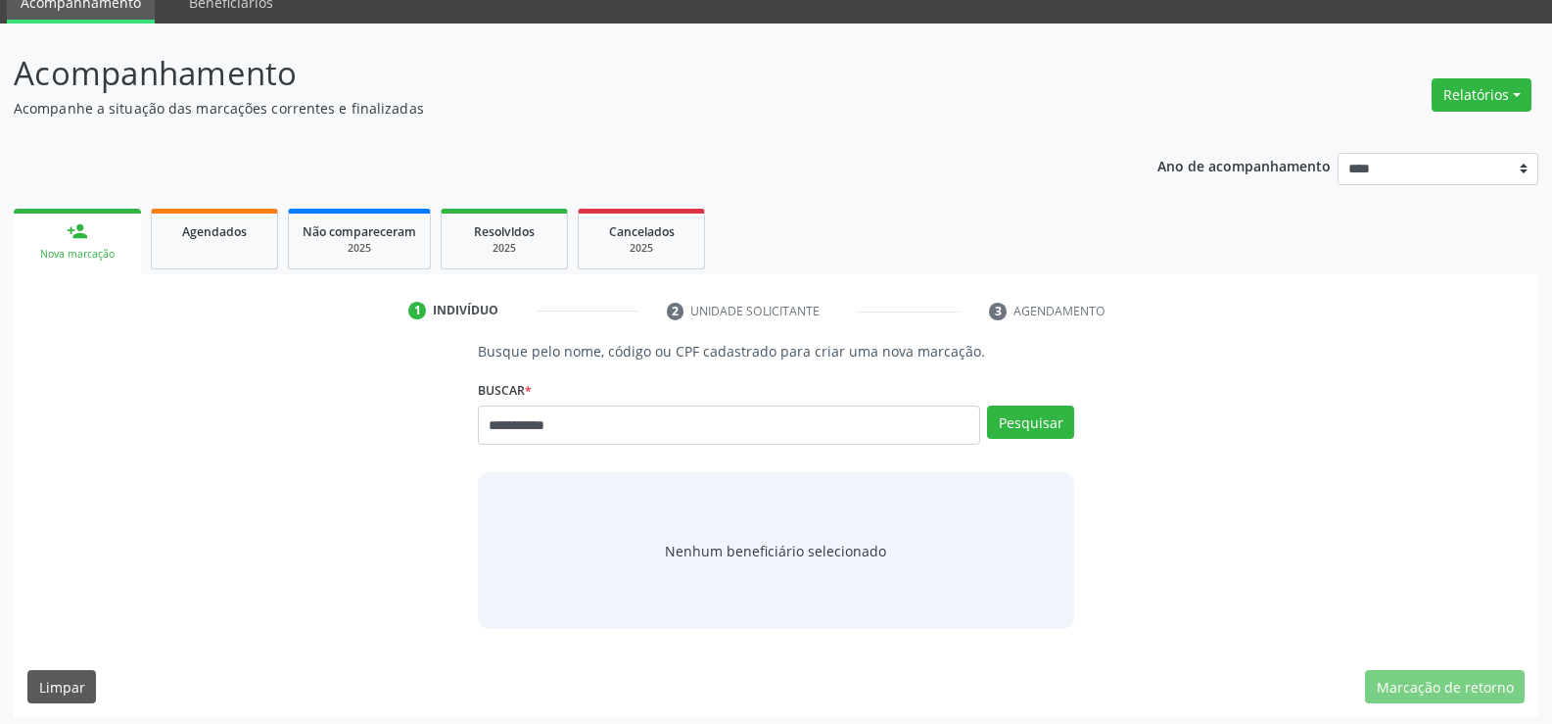
type input "**********"
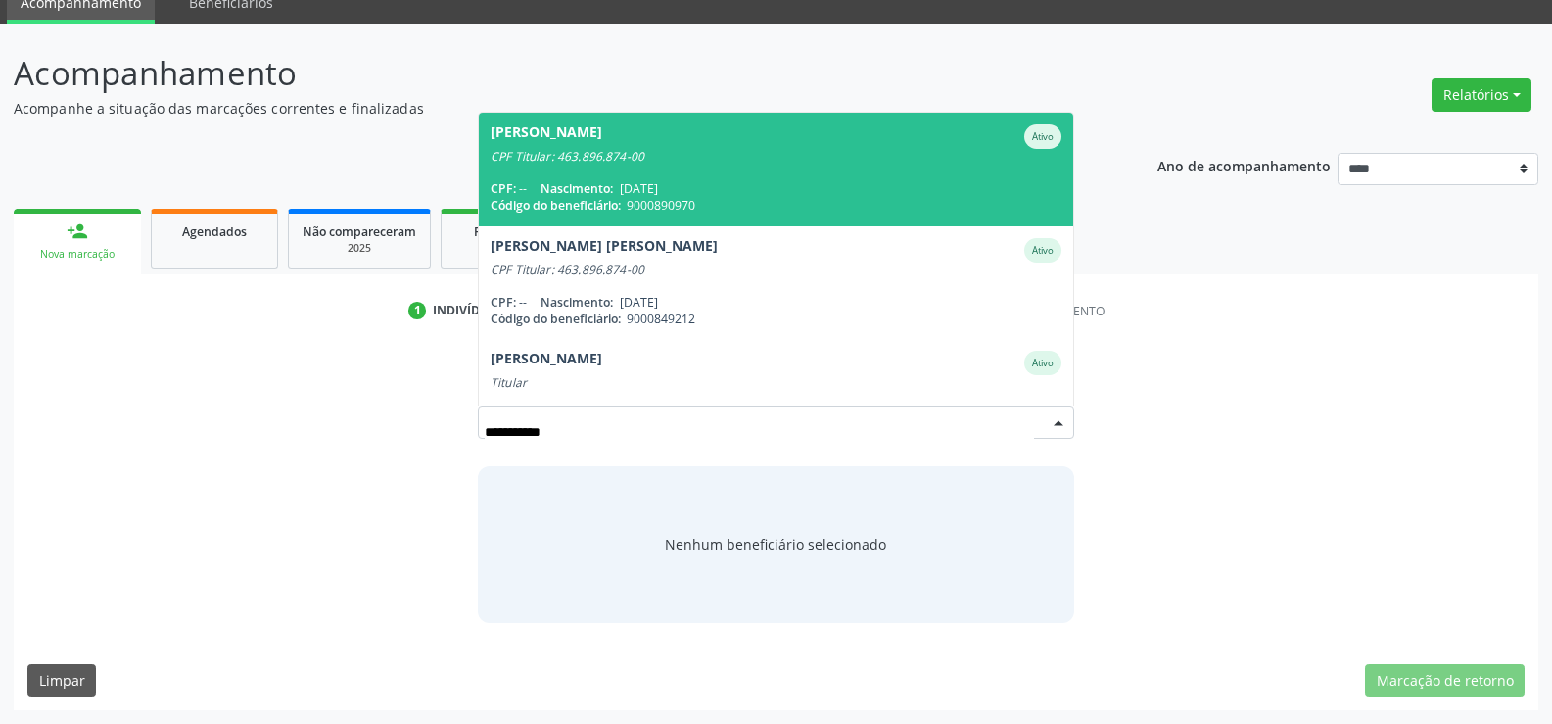
click at [560, 187] on span "Nascimento:" at bounding box center [577, 188] width 72 height 17
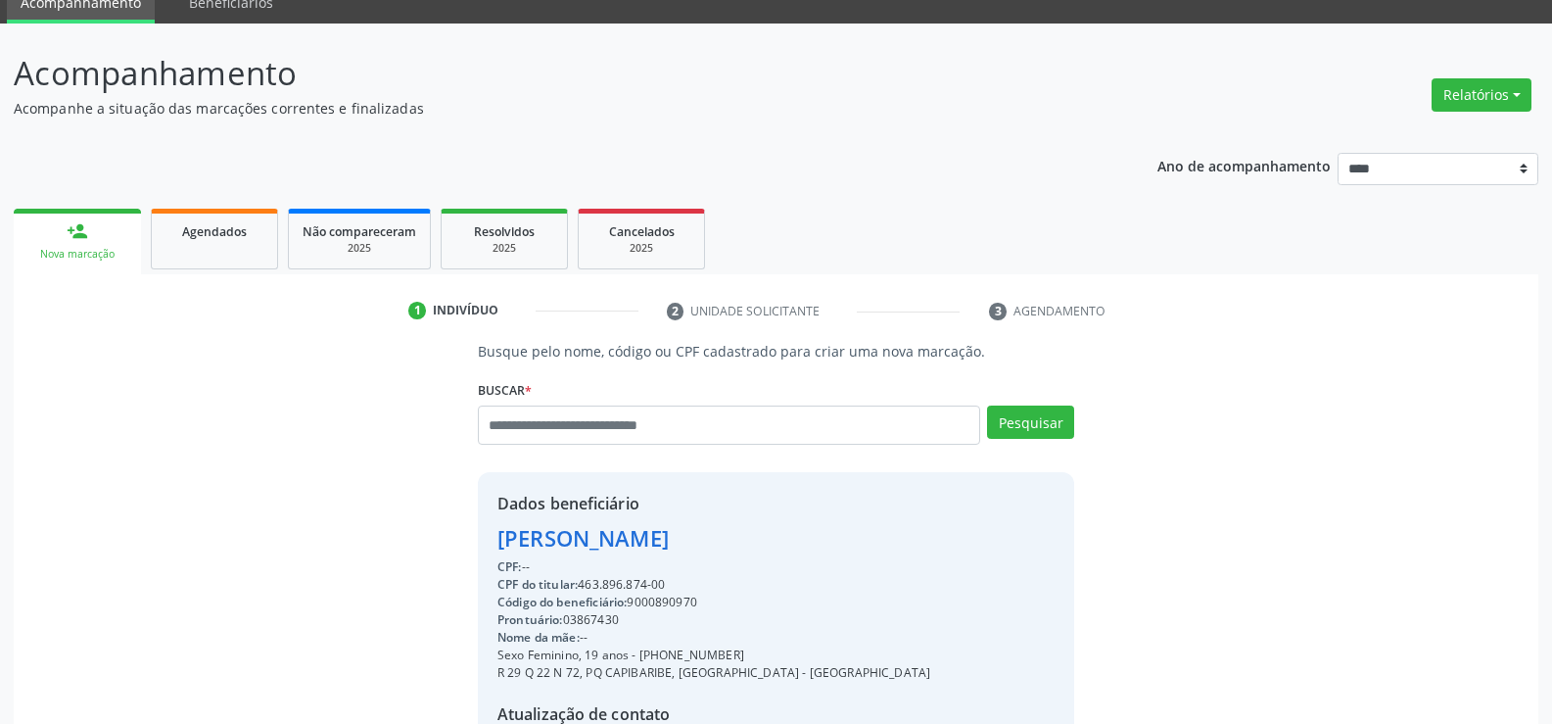
drag, startPoint x: 675, startPoint y: 590, endPoint x: 476, endPoint y: 528, distance: 208.1
click at [476, 528] on div "Busque pelo nome, código ou CPF cadastrado para criar uma nova marcação. Buscar…" at bounding box center [776, 594] width 624 height 507
copy div "Gabrielle Cassia Albuquerque da Silva CPF: -- CPF do titular: 463.896.874-00"
click at [1496, 100] on button "Relatórios" at bounding box center [1482, 94] width 100 height 33
click at [1423, 144] on link "Agendamentos" at bounding box center [1427, 136] width 211 height 27
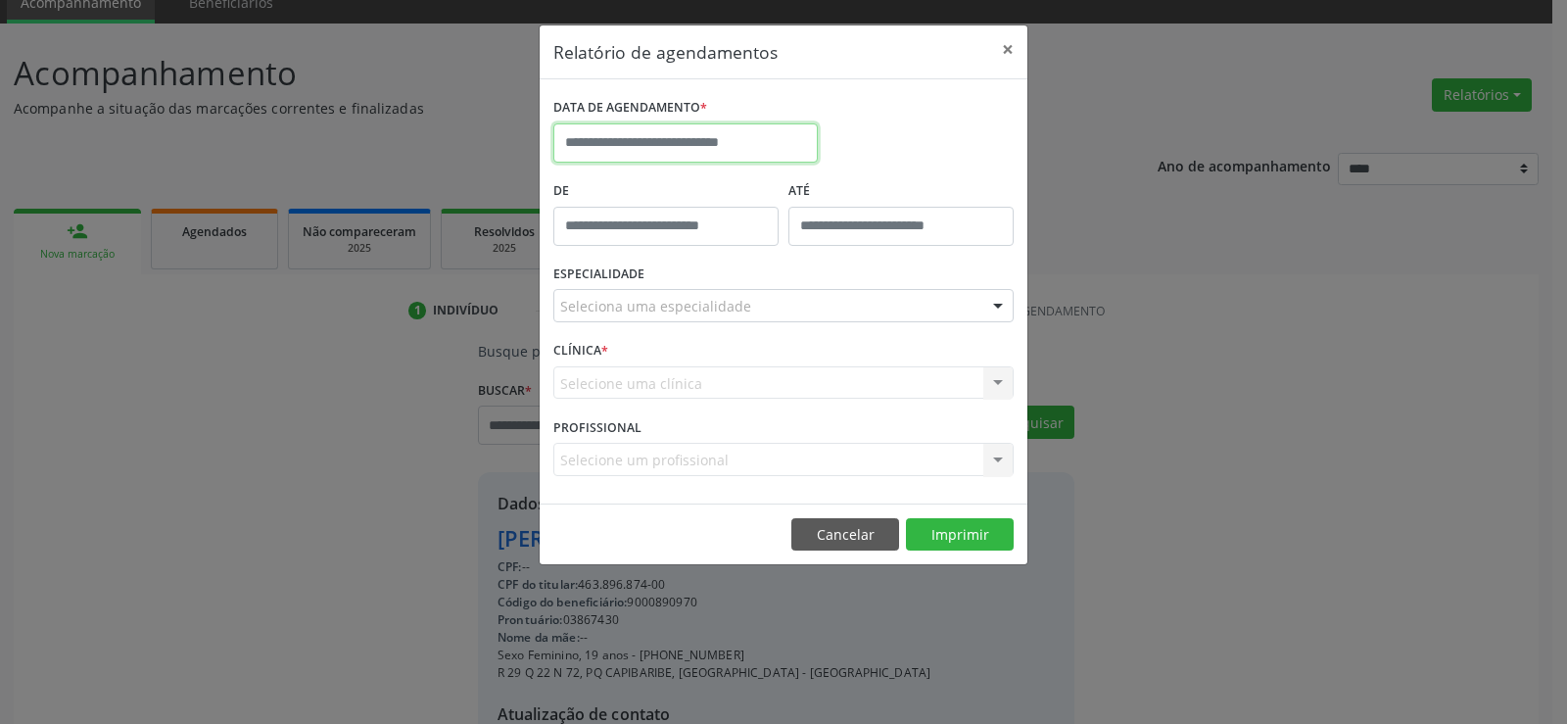
click at [649, 131] on input "text" at bounding box center [685, 142] width 264 height 39
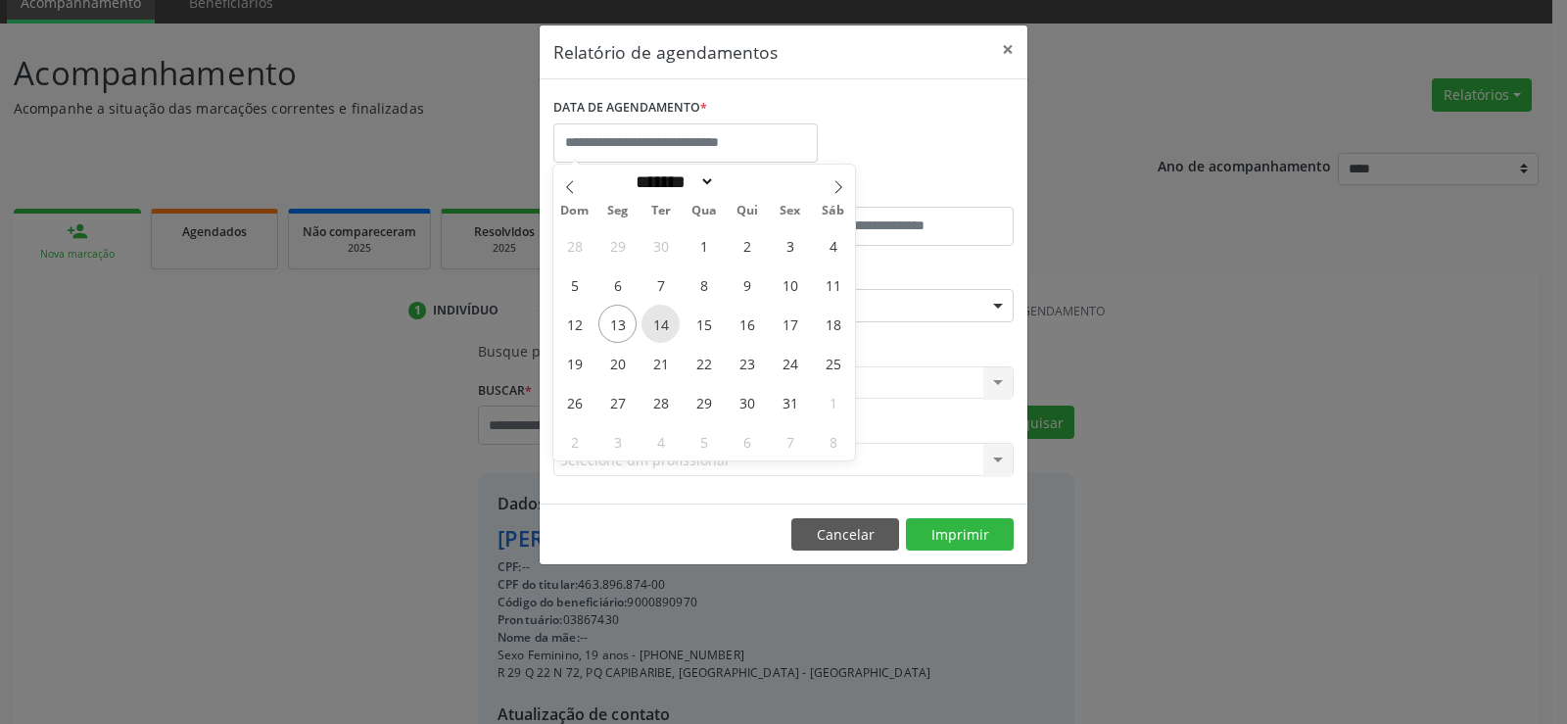
click at [672, 320] on span "14" at bounding box center [660, 324] width 38 height 38
type input "**********"
click at [672, 320] on span "14" at bounding box center [660, 324] width 38 height 38
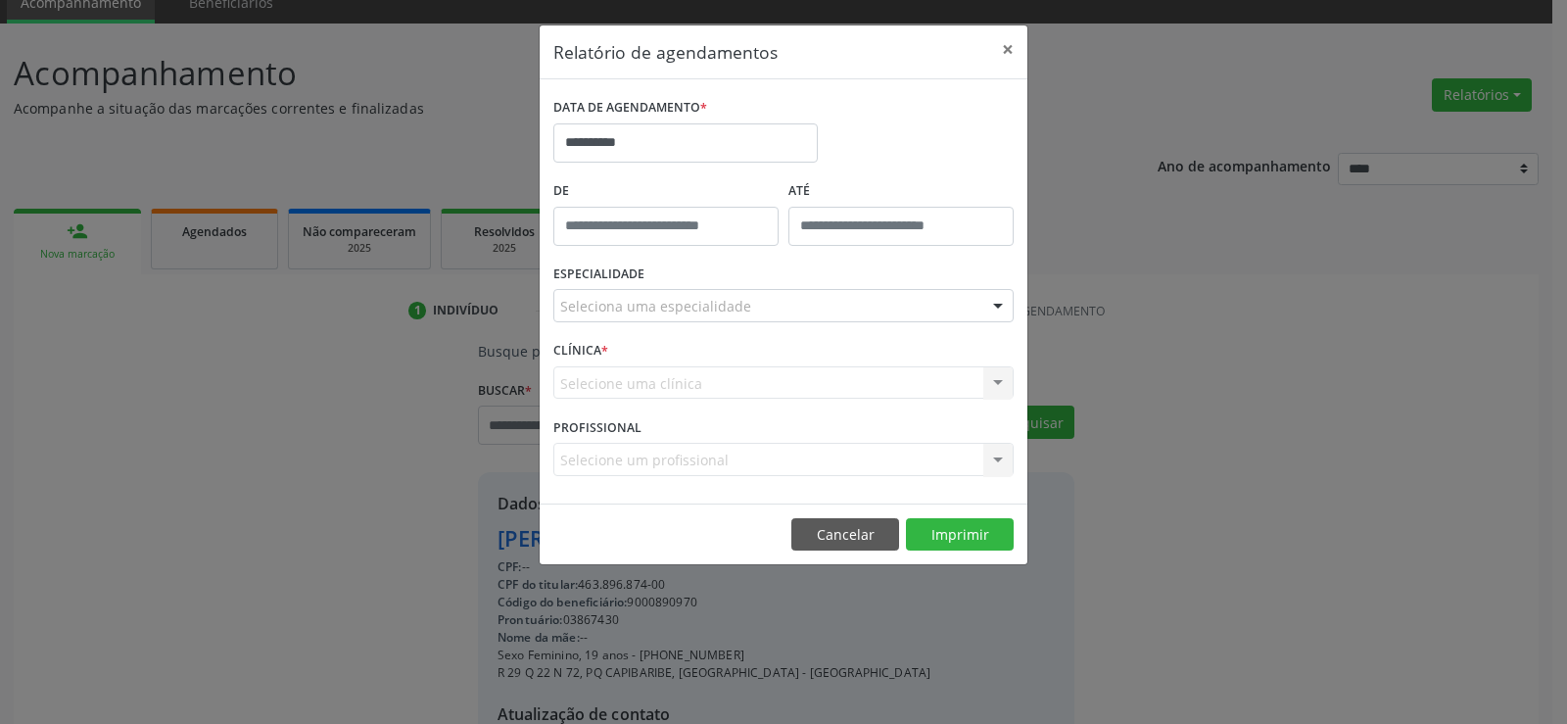
click at [672, 317] on div "Seleciona uma especialidade" at bounding box center [783, 305] width 460 height 33
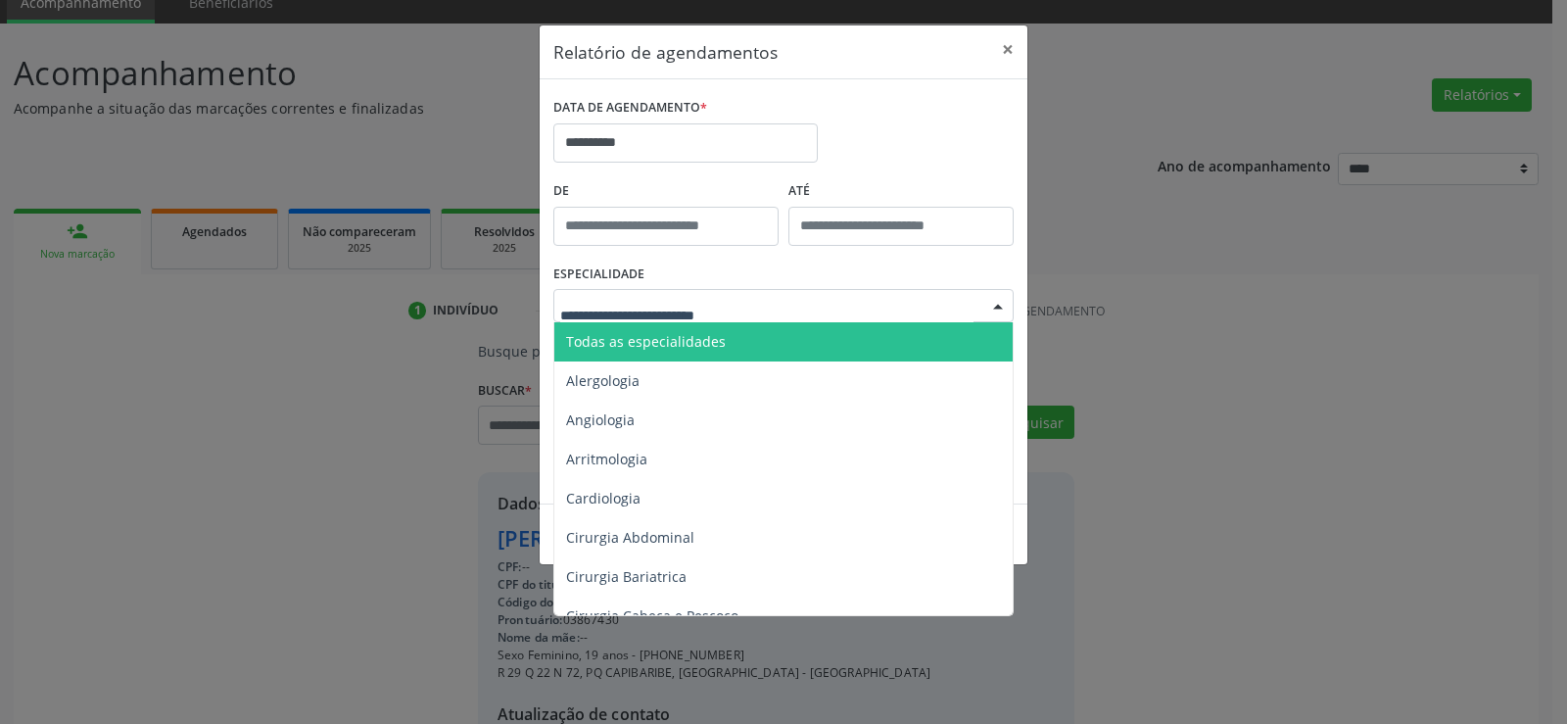
click at [677, 340] on span "Todas as especialidades" at bounding box center [646, 341] width 160 height 19
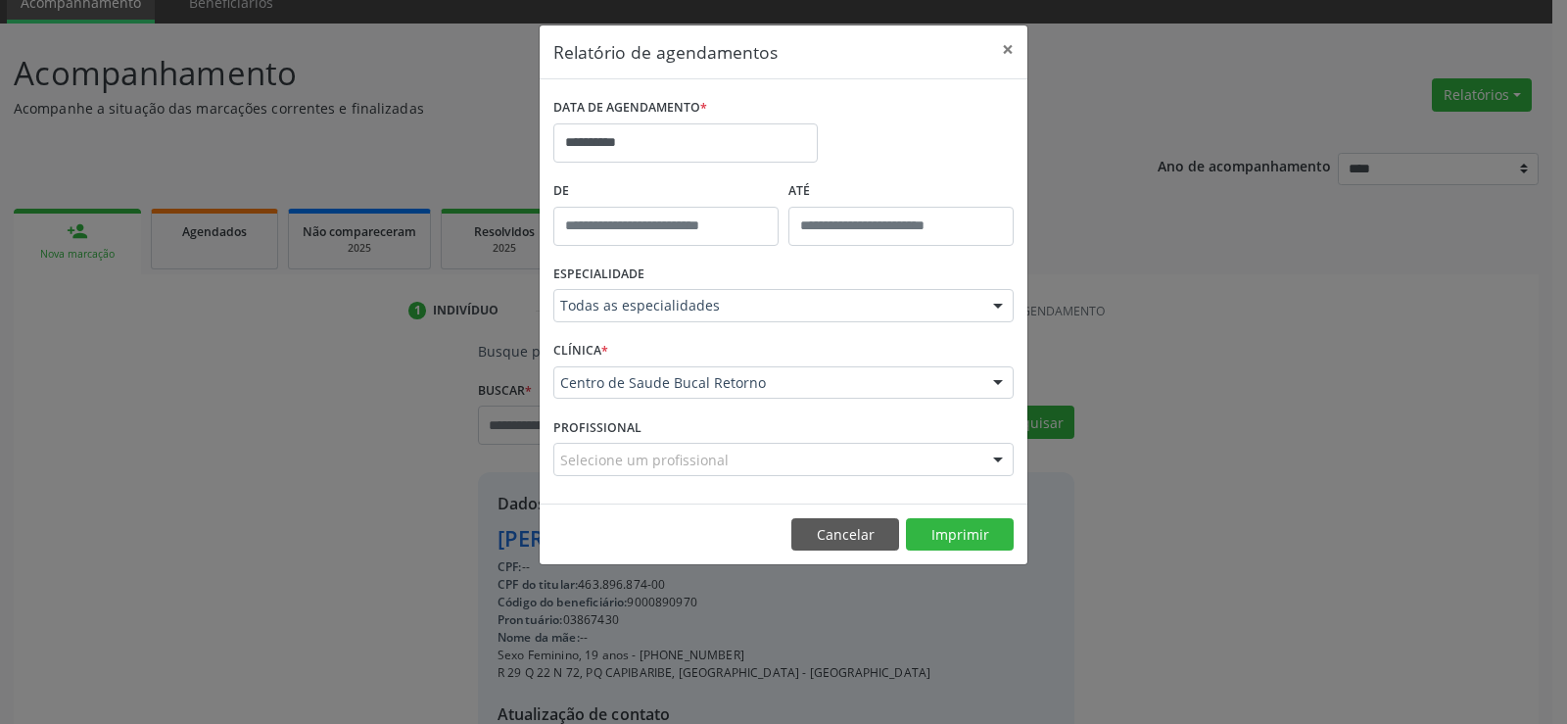
click at [927, 516] on footer "Cancelar Imprimir" at bounding box center [784, 534] width 488 height 62
click at [937, 542] on button "Imprimir" at bounding box center [960, 534] width 108 height 33
click at [825, 523] on button "Cancelar" at bounding box center [845, 534] width 108 height 33
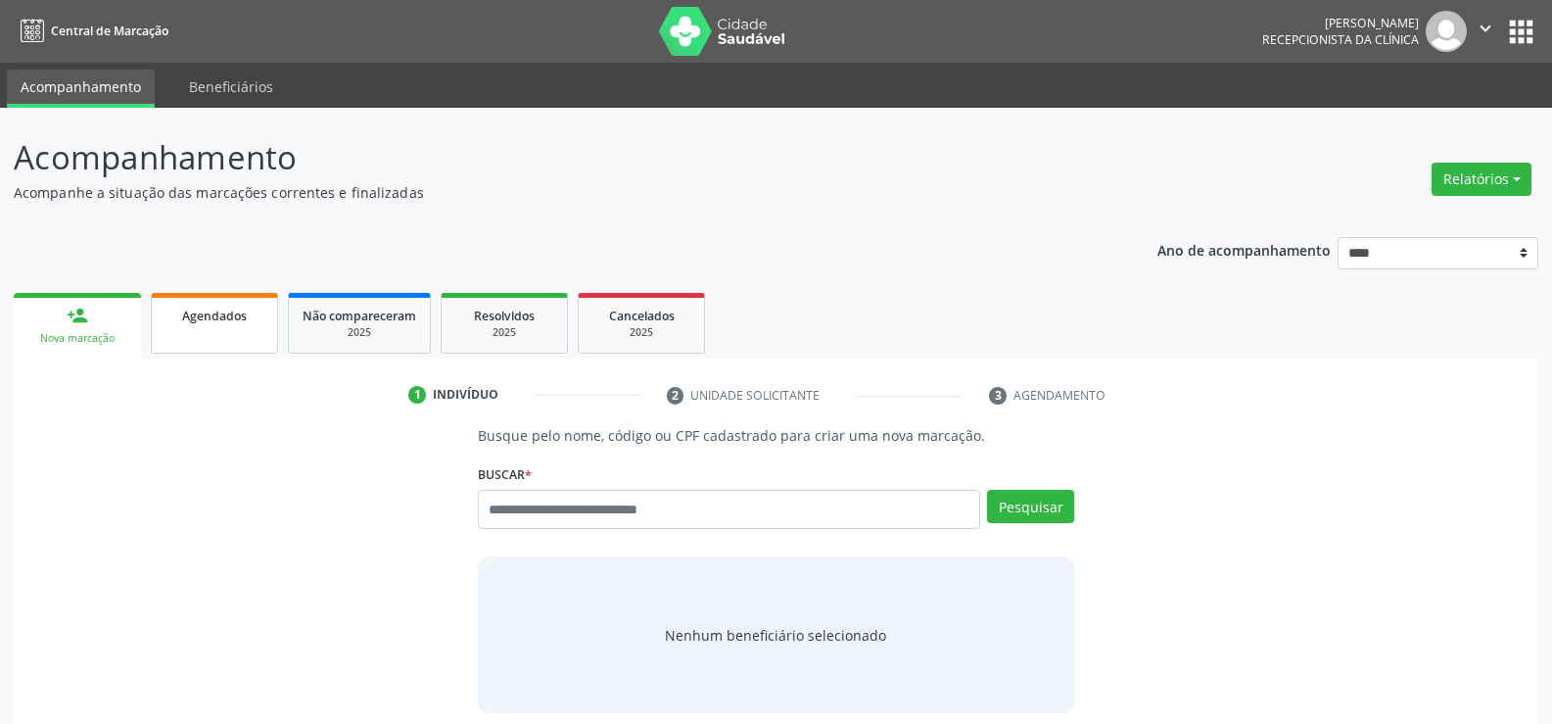
click at [248, 337] on link "Agendados" at bounding box center [214, 323] width 127 height 61
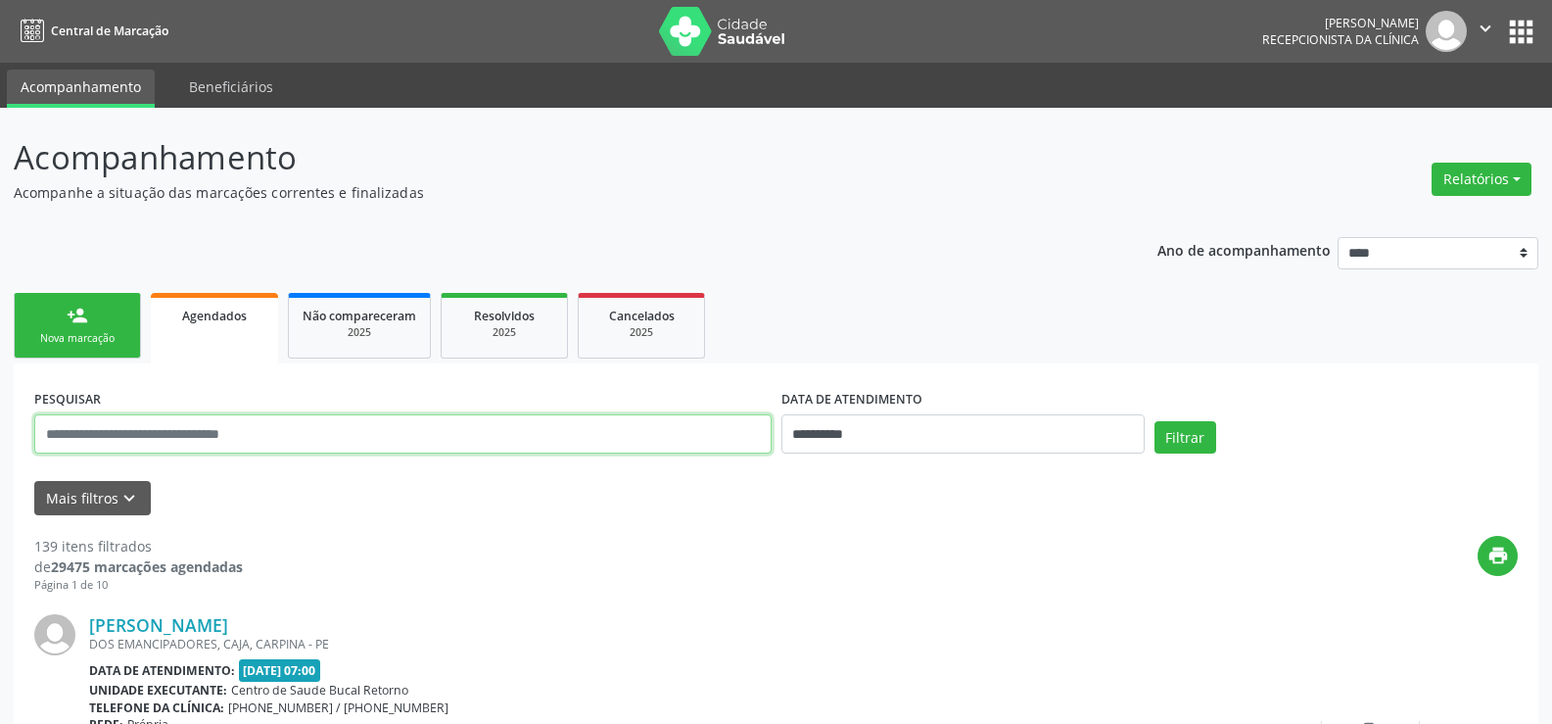
click at [209, 437] on input "text" at bounding box center [402, 433] width 737 height 39
type input "**********"
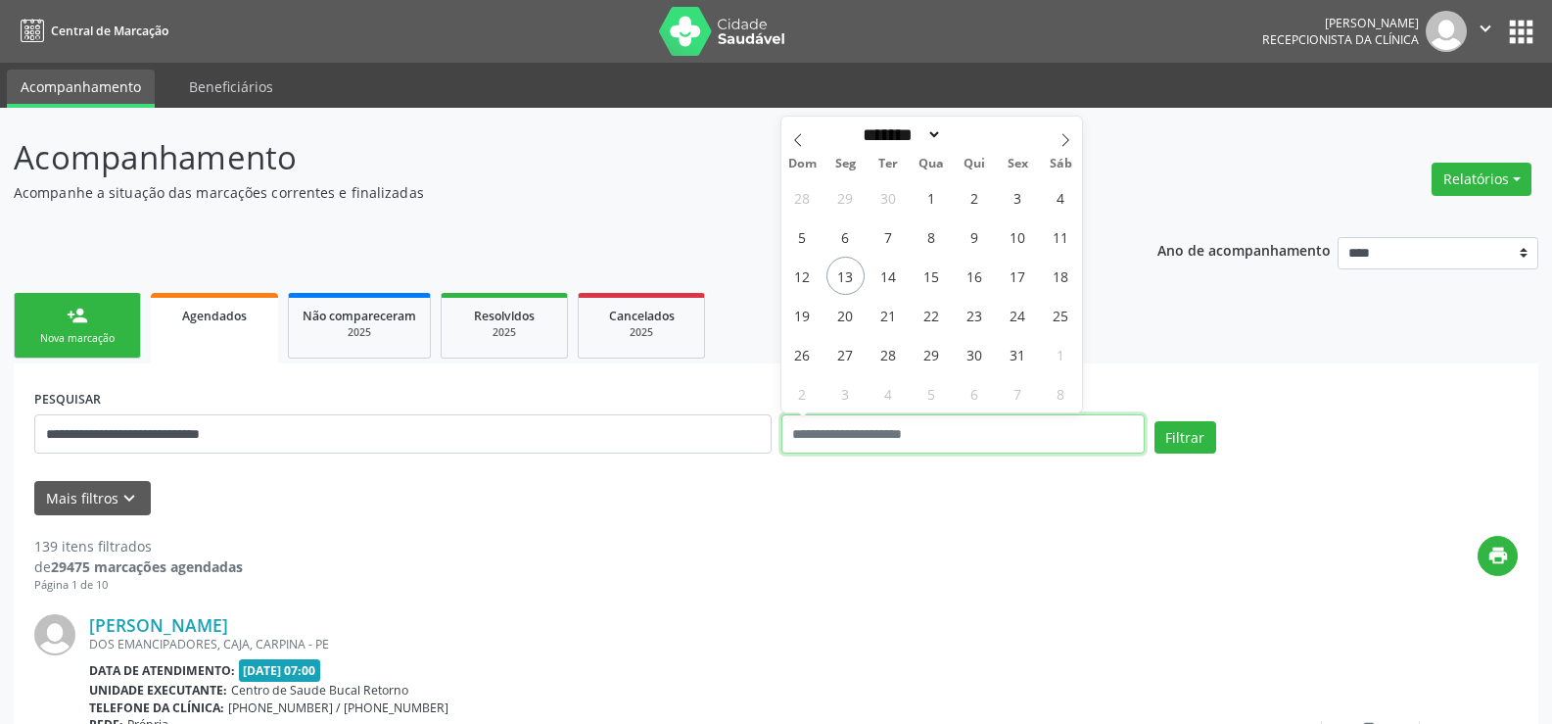
click at [1155, 421] on button "Filtrar" at bounding box center [1186, 437] width 62 height 33
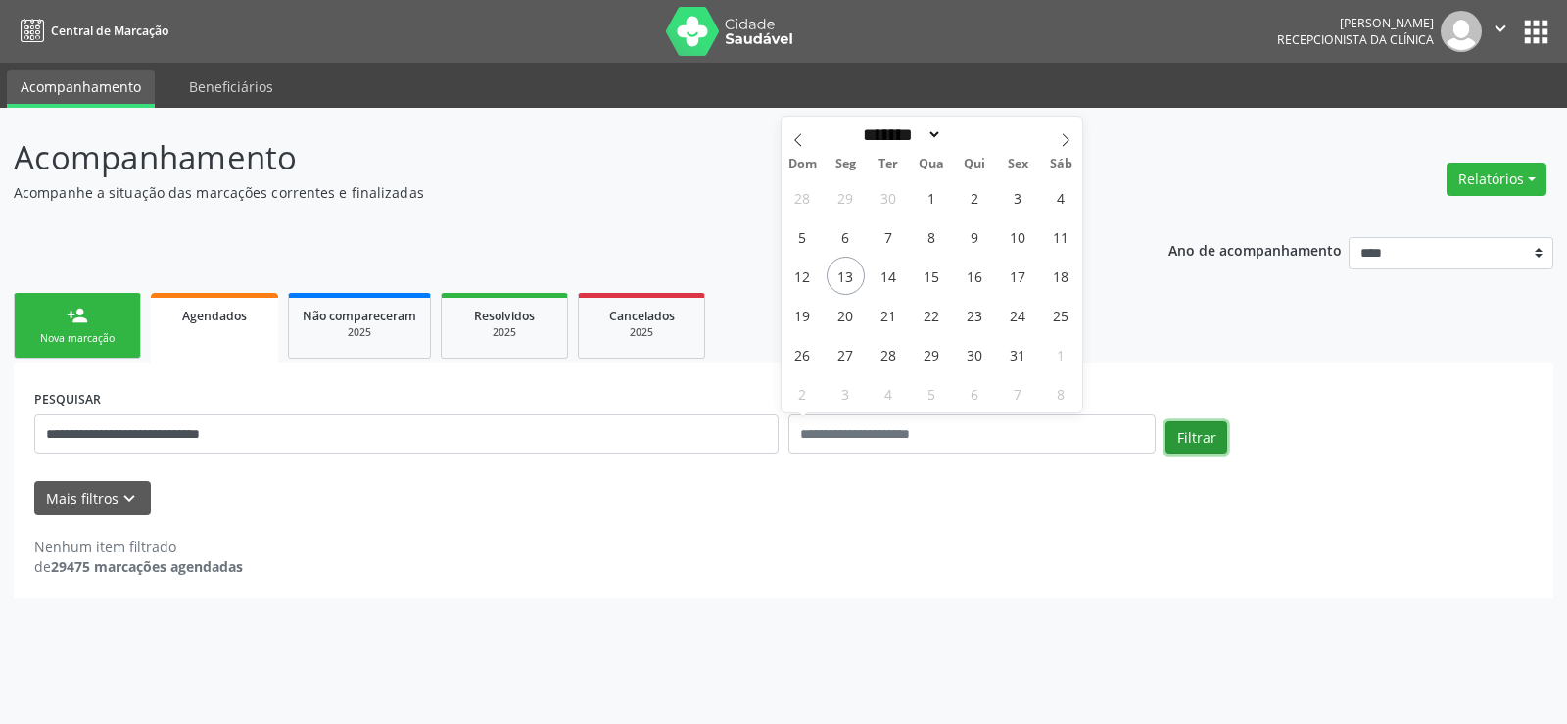
click at [1187, 449] on button "Filtrar" at bounding box center [1196, 437] width 62 height 33
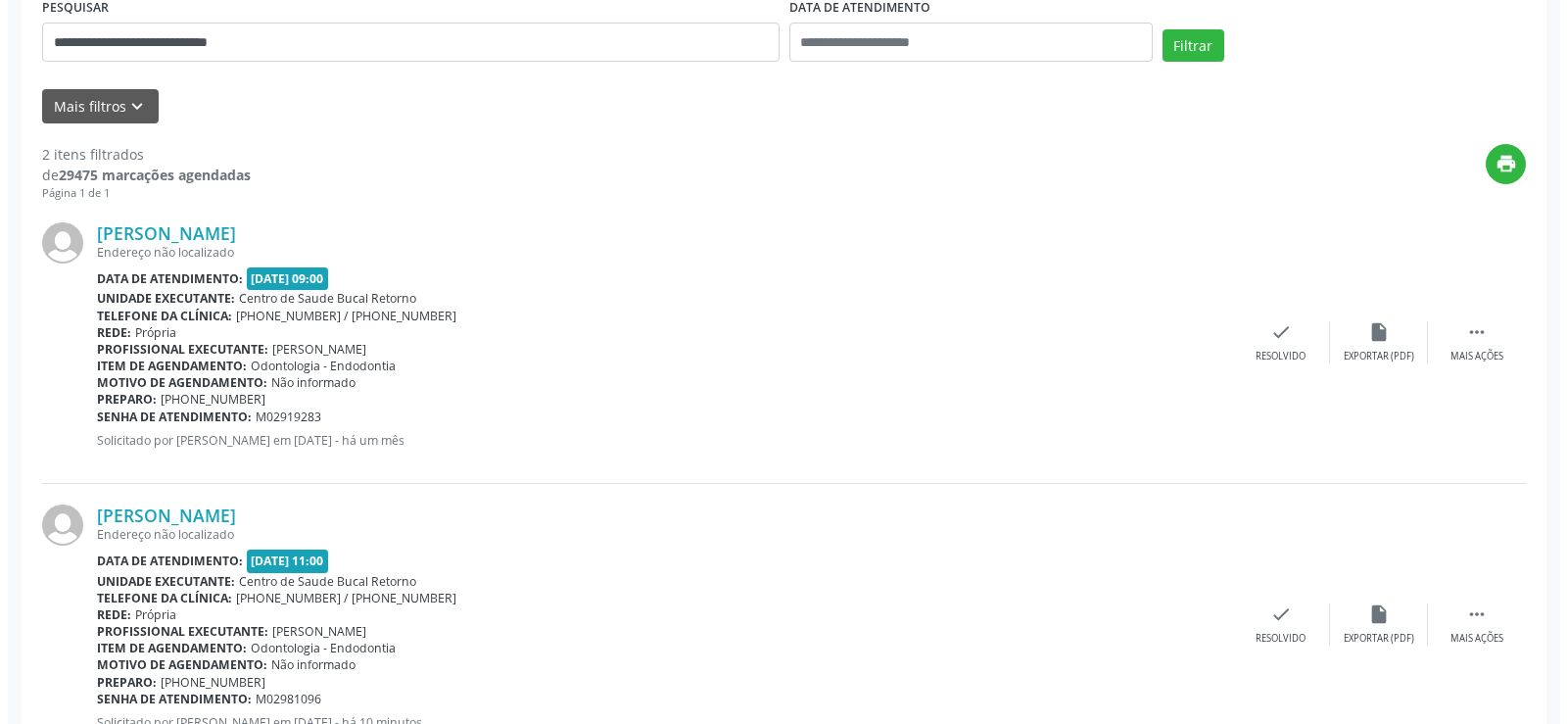
scroll to position [467, 0]
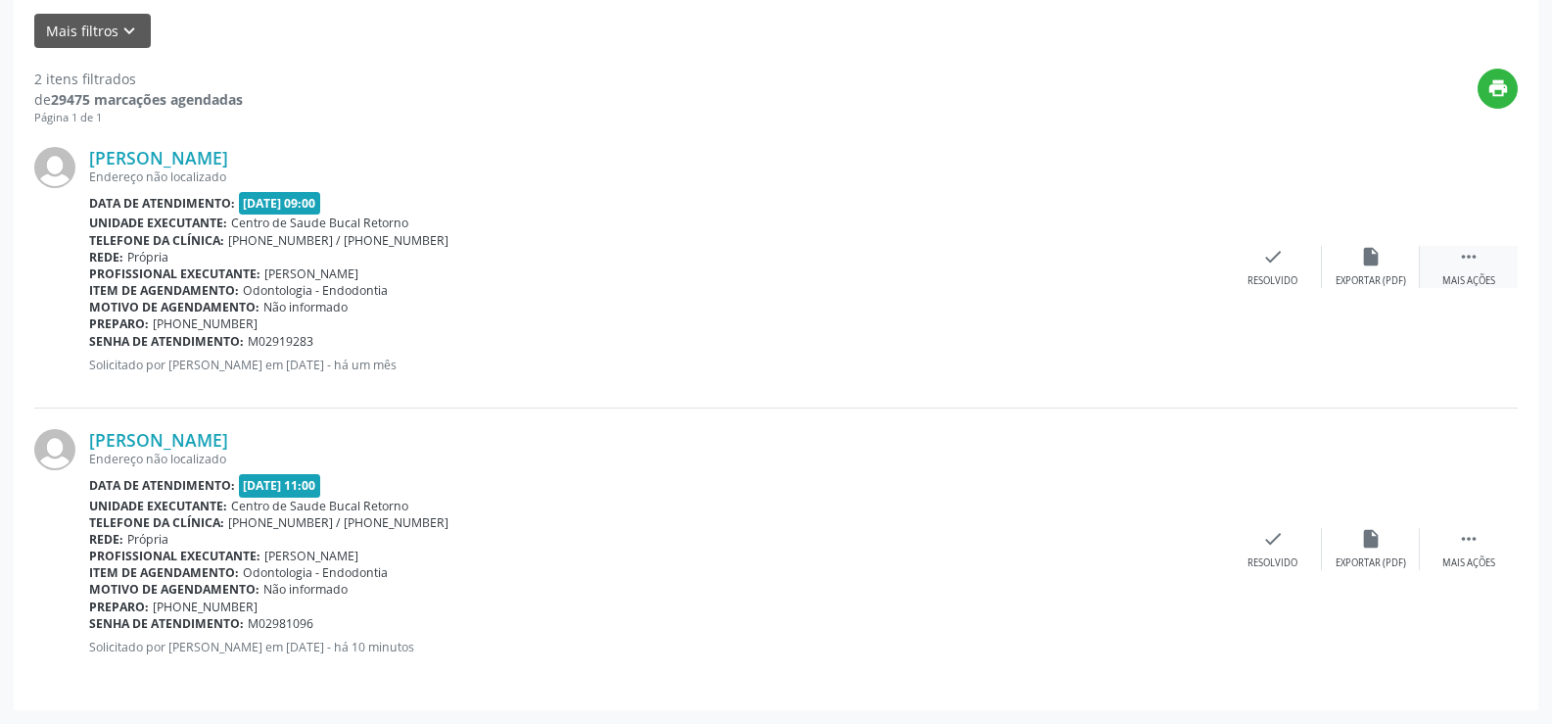
click at [1481, 269] on div " Mais ações" at bounding box center [1469, 267] width 98 height 42
click at [1258, 271] on div "cancel Cancelar" at bounding box center [1273, 267] width 98 height 42
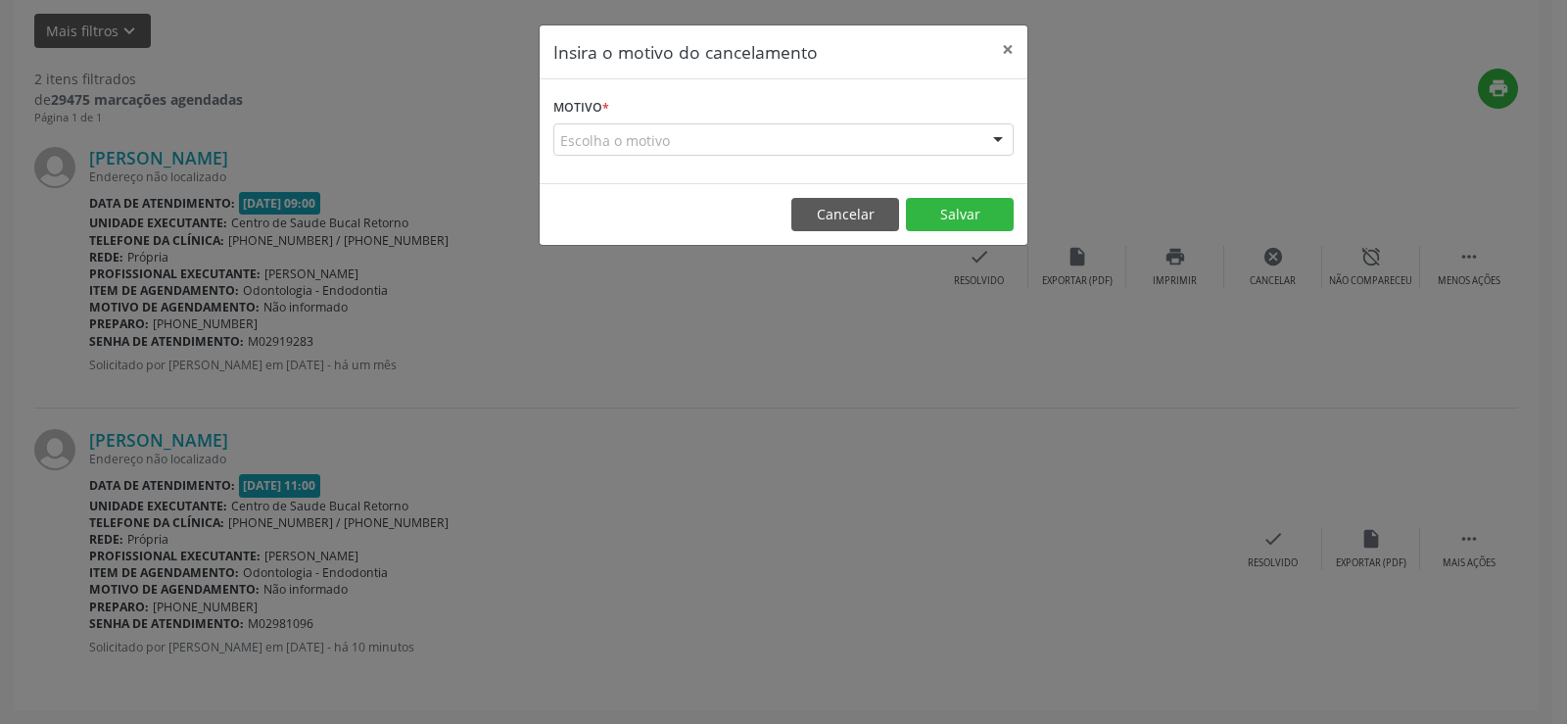
click at [588, 142] on div "Escolha o motivo" at bounding box center [783, 139] width 460 height 33
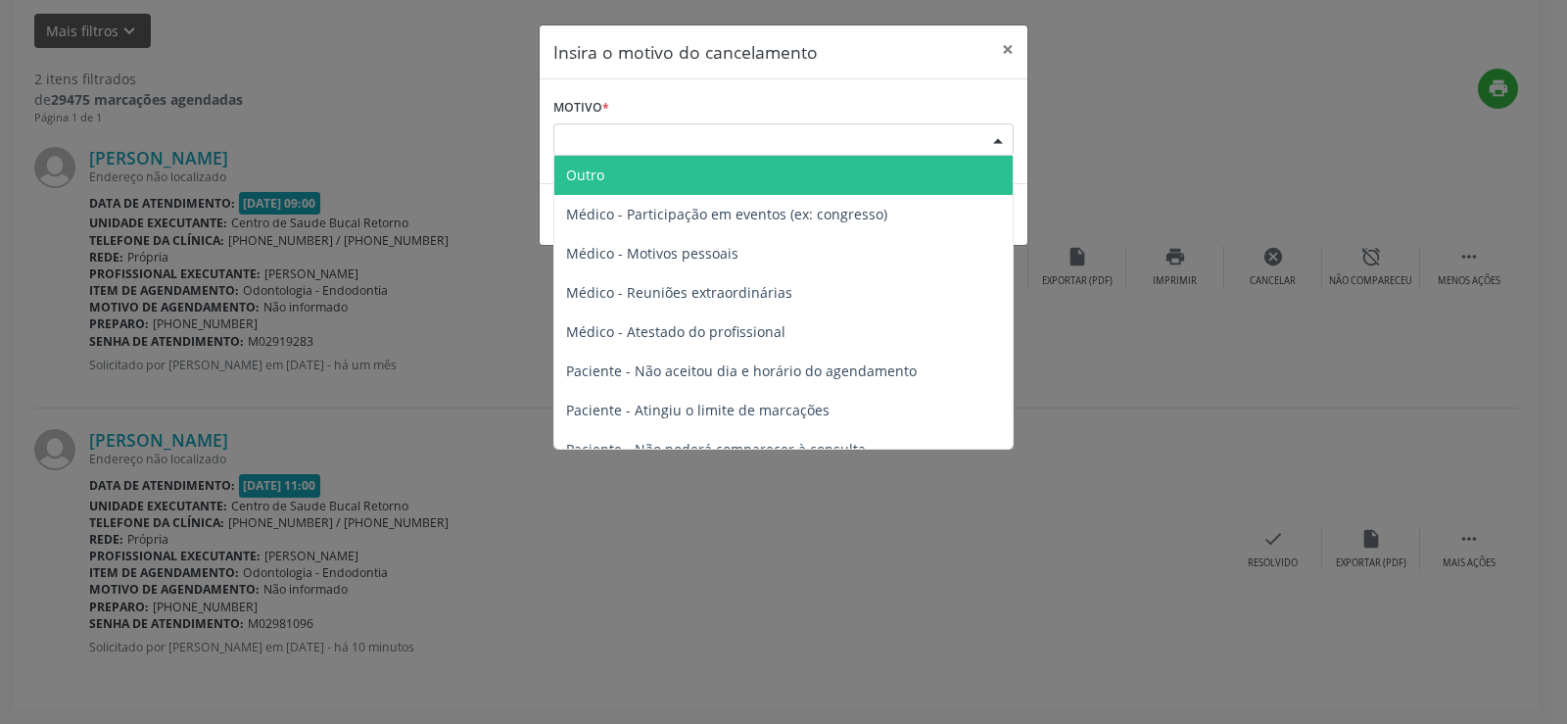
click at [590, 174] on span "Outro" at bounding box center [585, 174] width 38 height 19
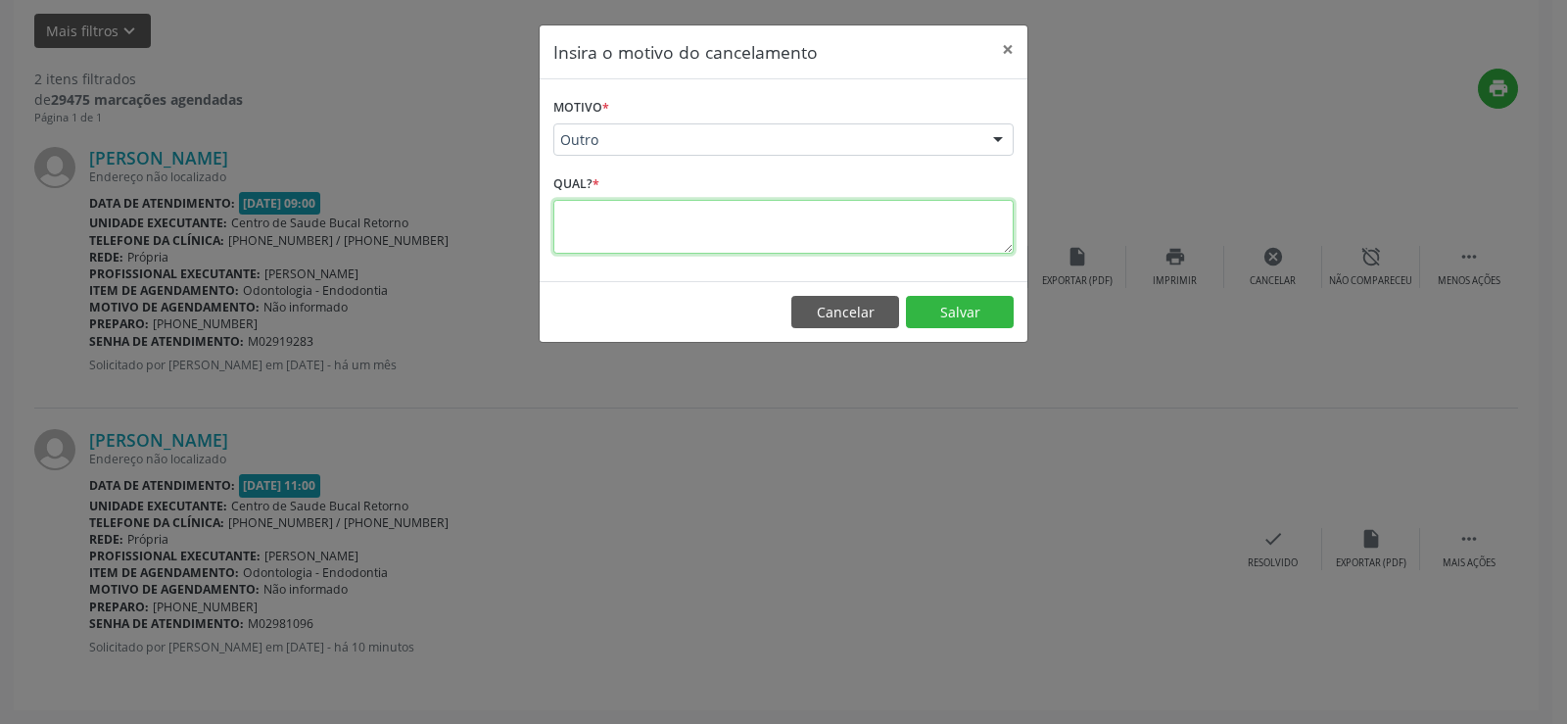
click at [585, 207] on textarea at bounding box center [783, 227] width 460 height 54
type textarea "**********"
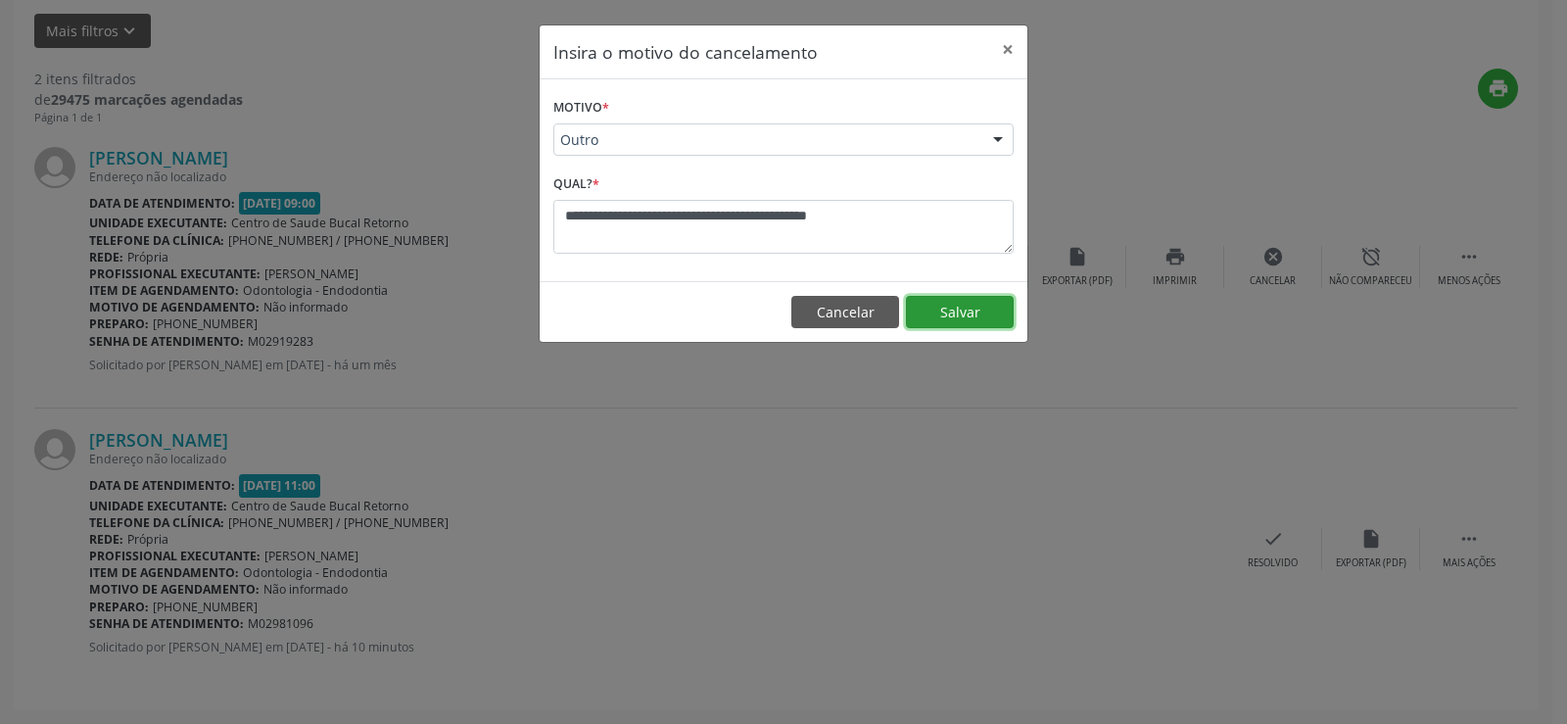
click at [967, 317] on button "Salvar" at bounding box center [960, 312] width 108 height 33
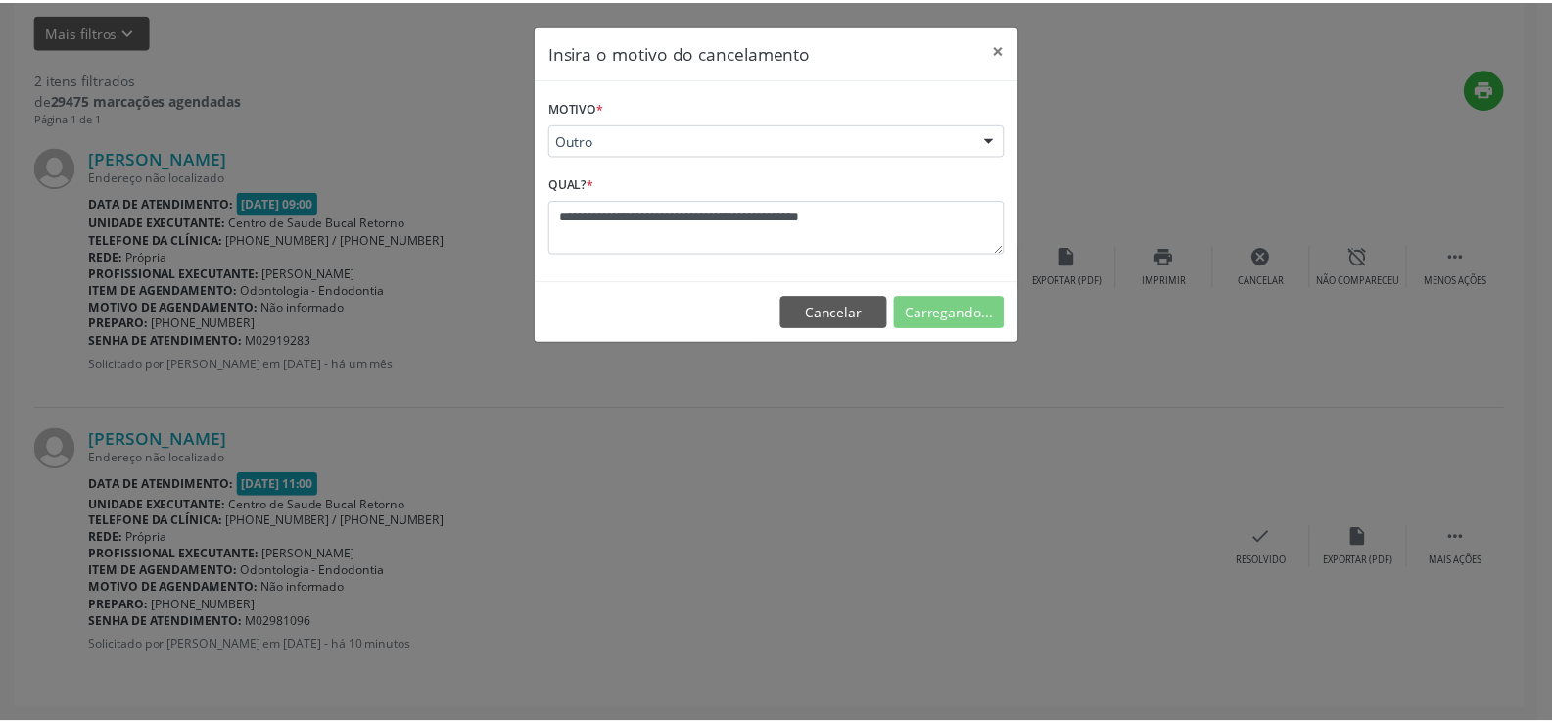
scroll to position [0, 0]
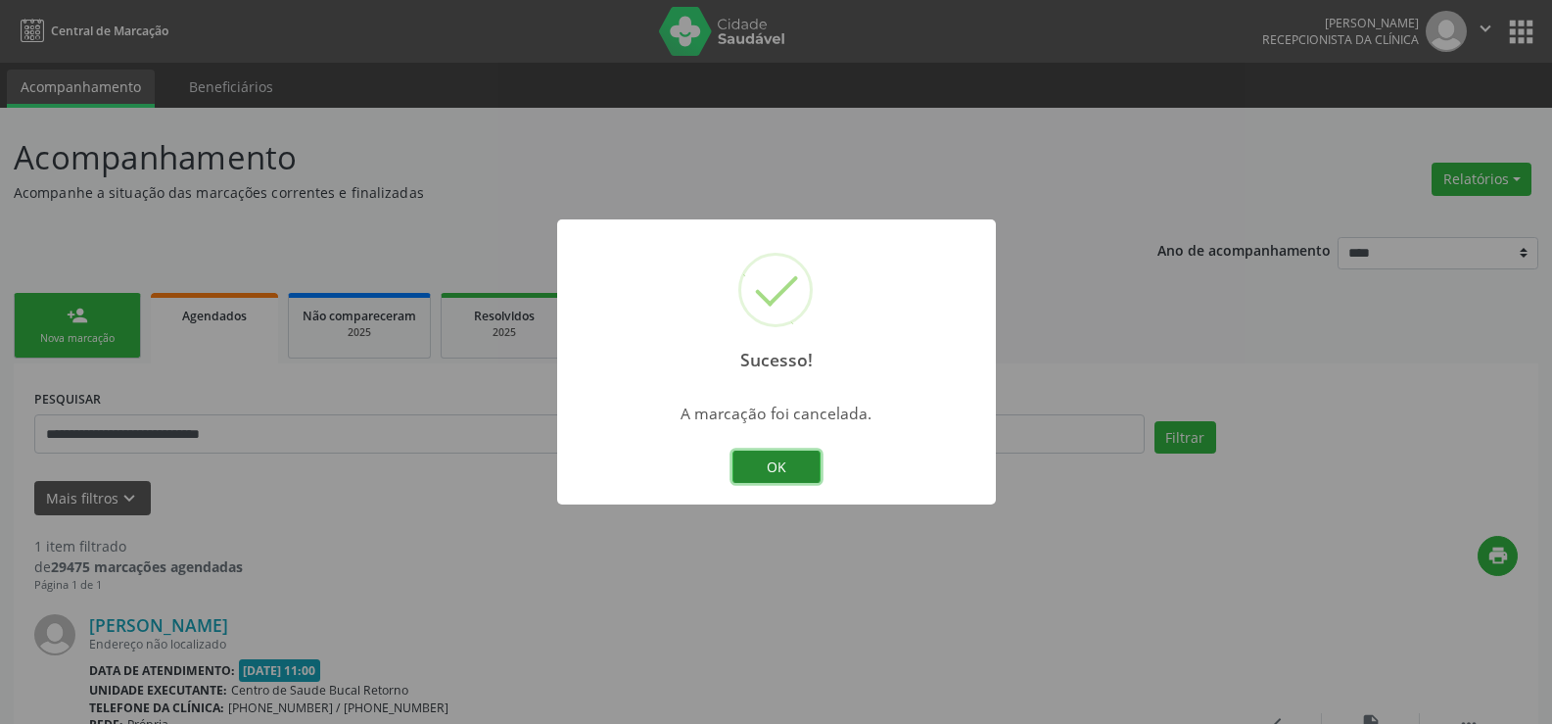
click at [796, 472] on button "OK" at bounding box center [776, 466] width 88 height 33
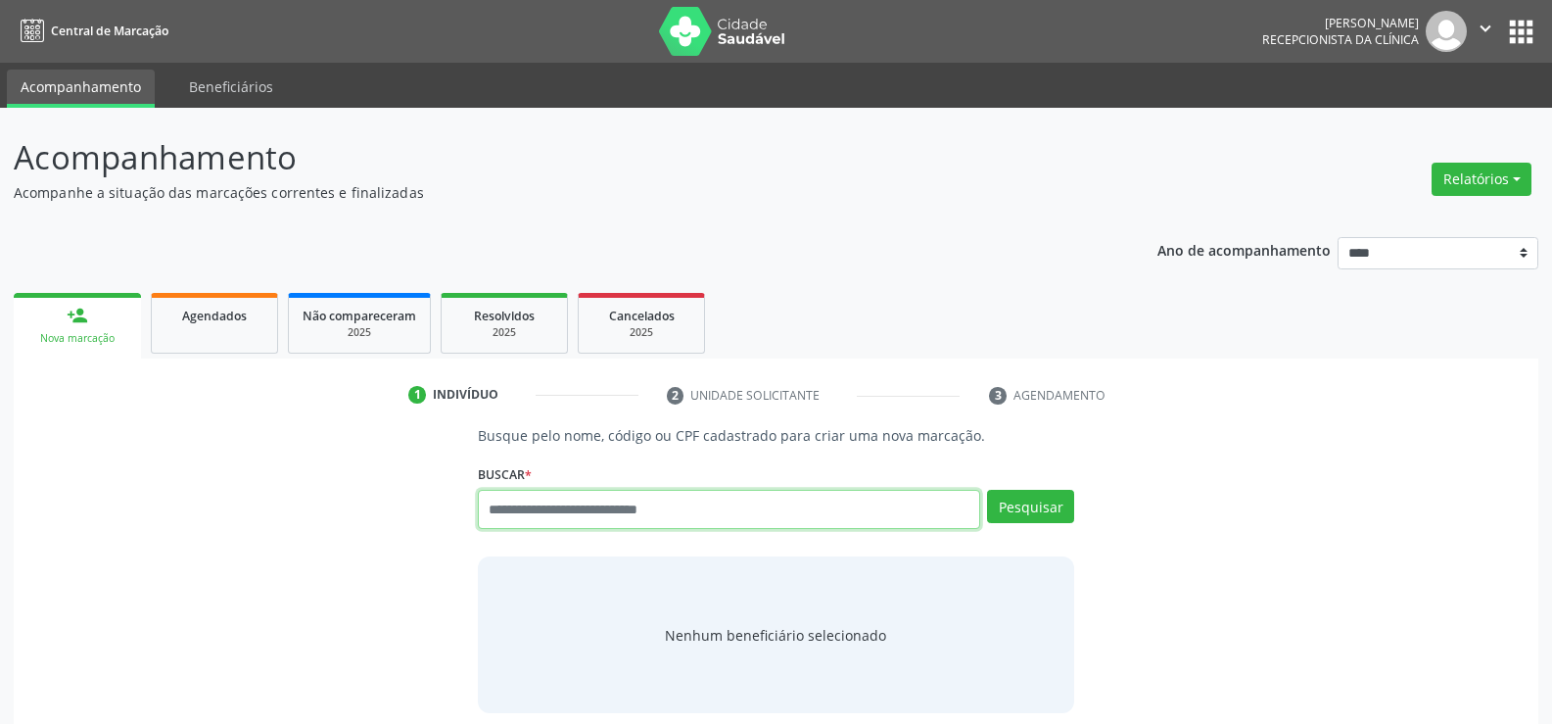
click at [513, 518] on input "text" at bounding box center [729, 509] width 502 height 39
type input "**********"
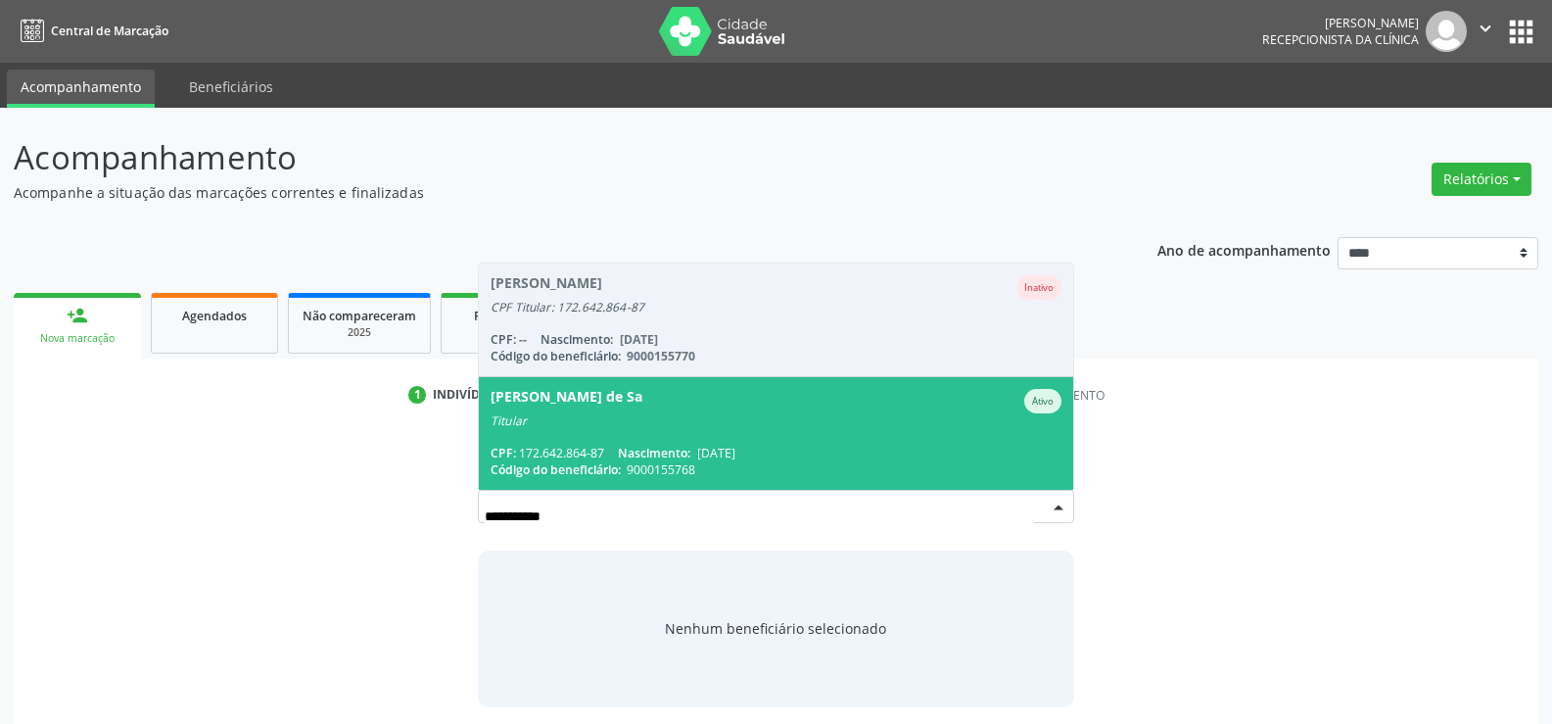
click at [619, 455] on div "CPF: 172.642.864-87 Nascimento: 05/05/1957" at bounding box center [776, 453] width 571 height 17
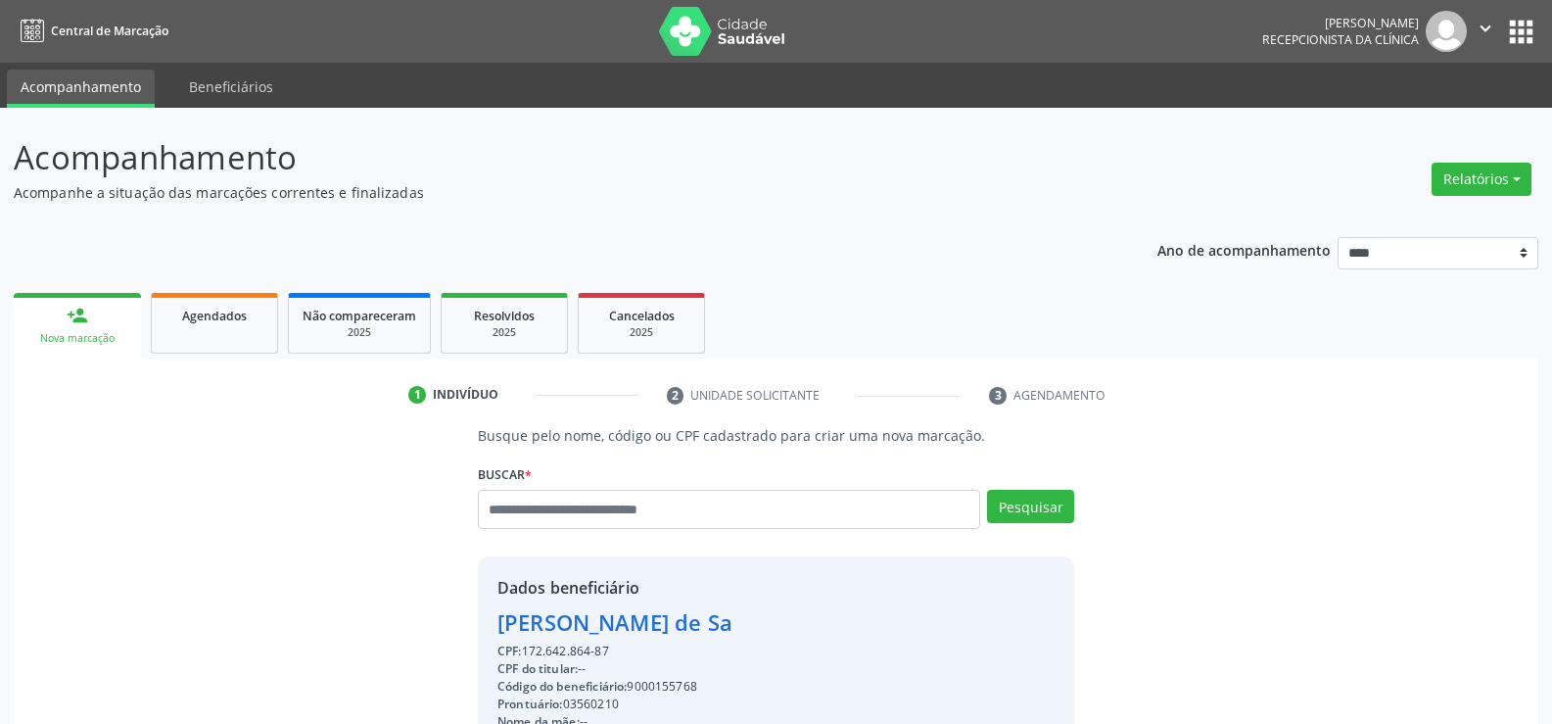
drag, startPoint x: 502, startPoint y: 621, endPoint x: 714, endPoint y: 625, distance: 211.6
click at [714, 625] on div "Maria Goretti de Sa" at bounding box center [647, 622] width 300 height 32
copy div "Maria Goretti de Sa"
click at [202, 321] on span "Agendados" at bounding box center [214, 315] width 65 height 17
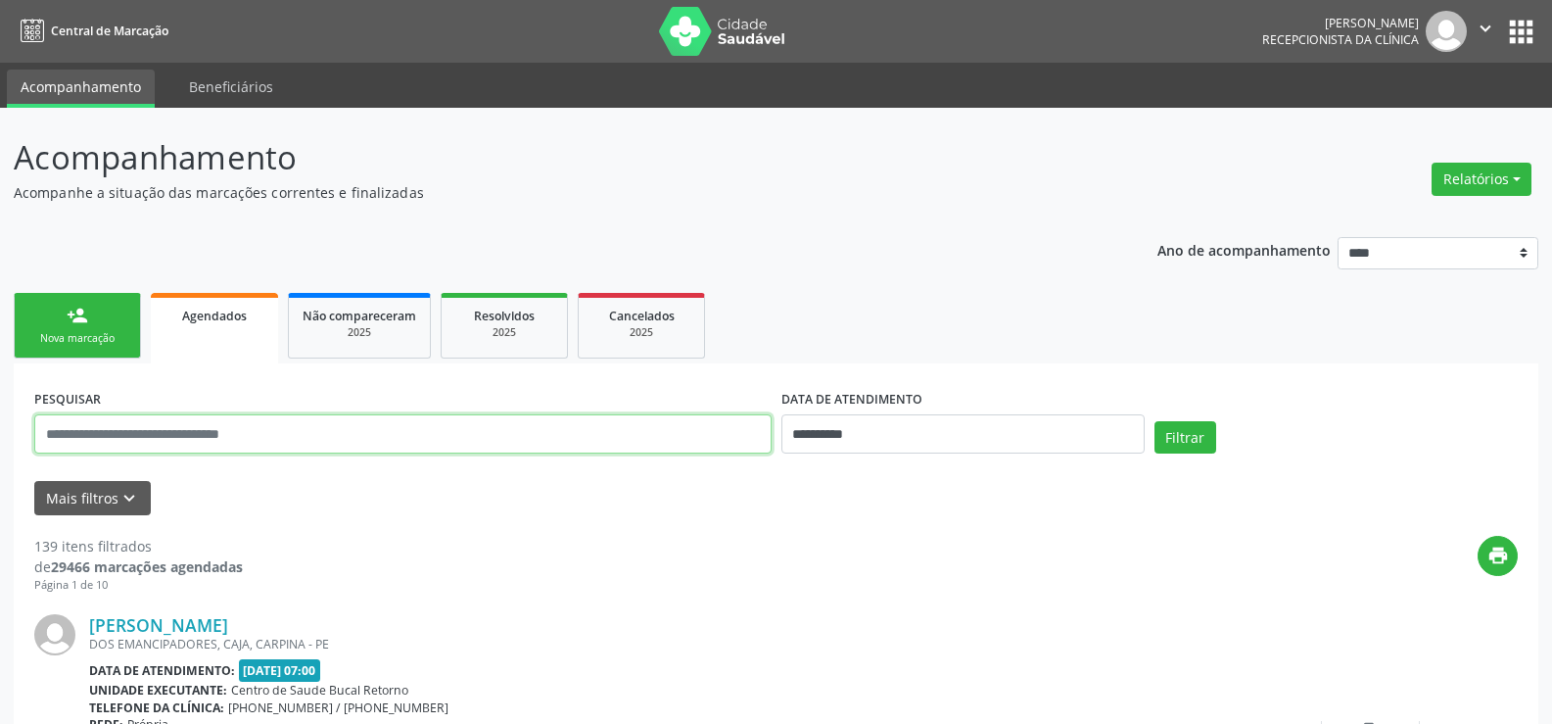
click at [163, 433] on input "text" at bounding box center [402, 433] width 737 height 39
paste input "**********"
type input "**********"
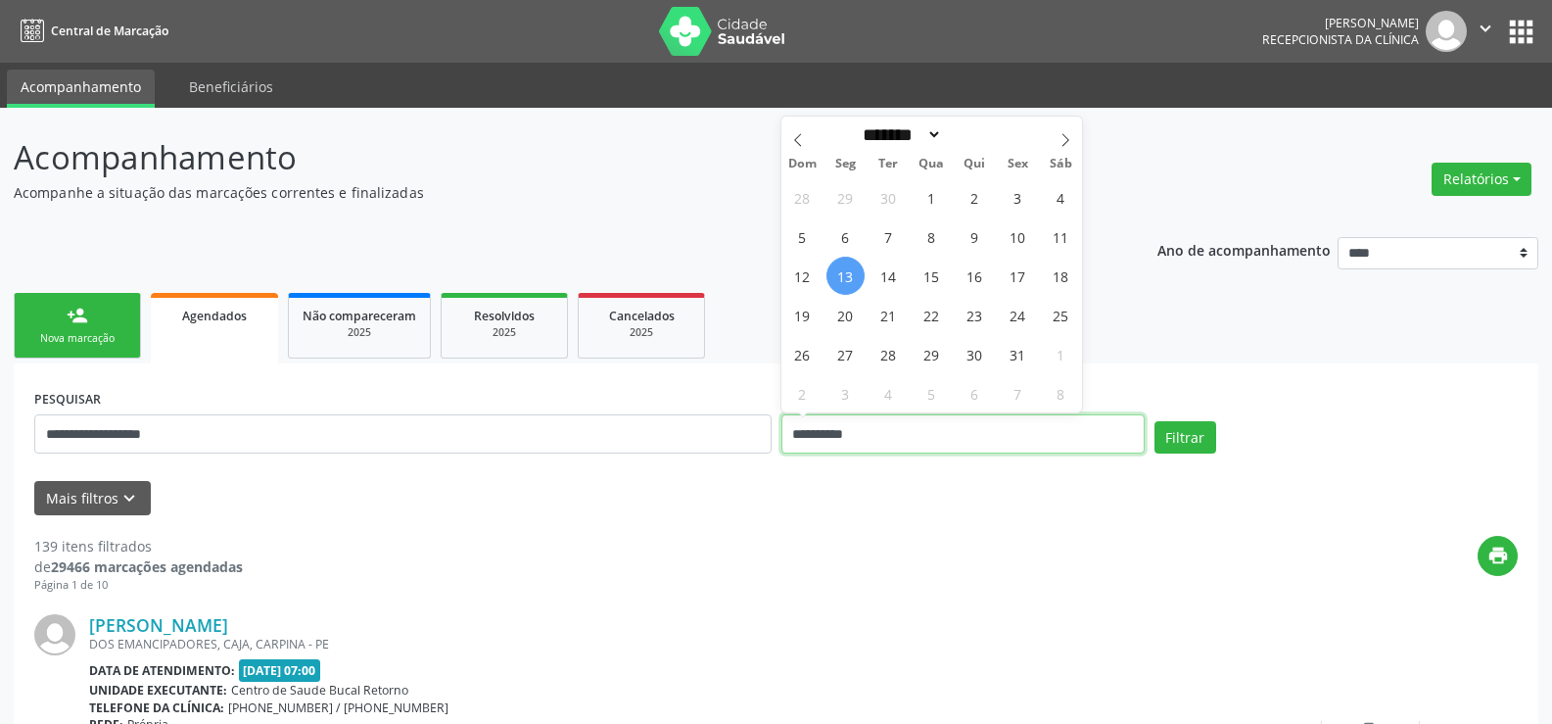
drag, startPoint x: 882, startPoint y: 434, endPoint x: 765, endPoint y: 438, distance: 117.6
click at [765, 438] on div "**********" at bounding box center [775, 425] width 1493 height 83
click at [1155, 421] on button "Filtrar" at bounding box center [1186, 437] width 62 height 33
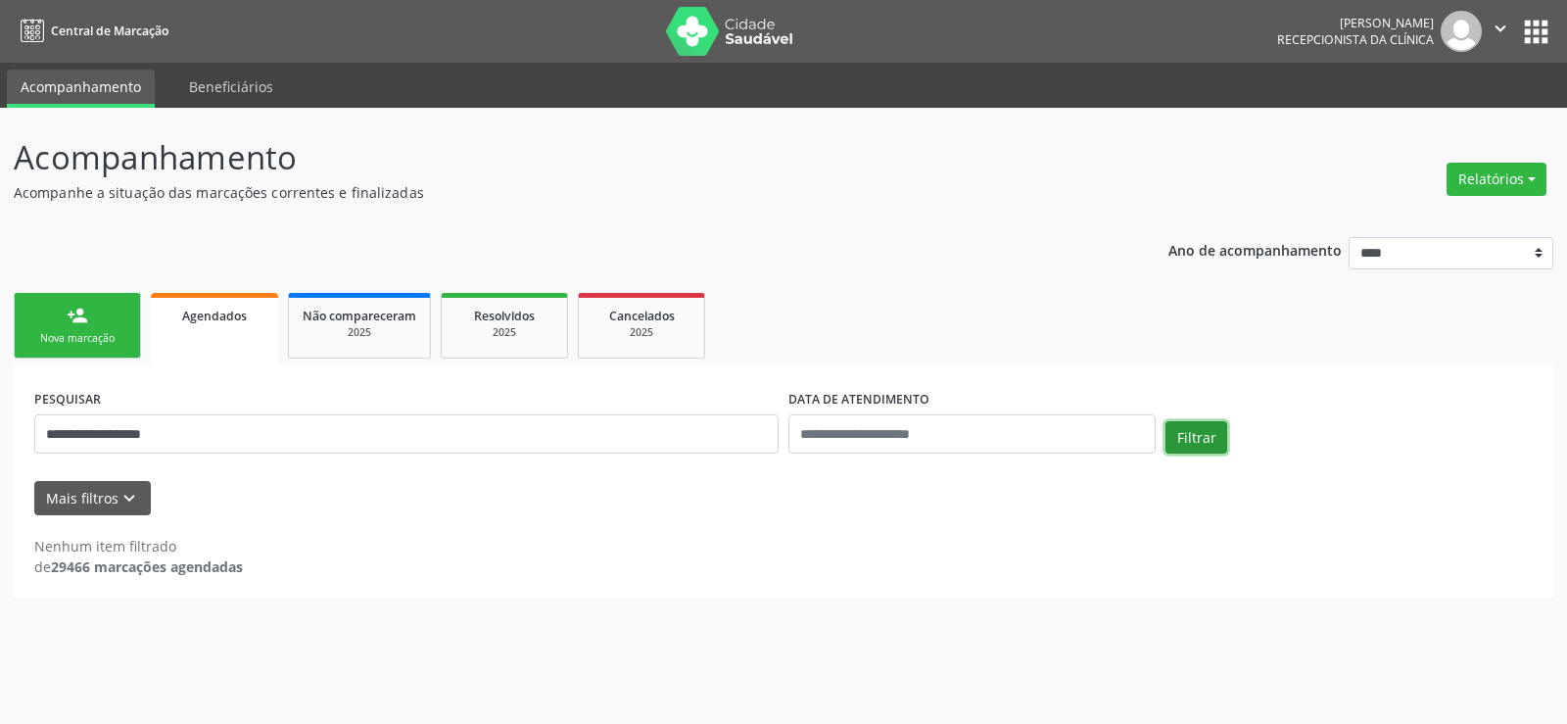
click at [1200, 441] on button "Filtrar" at bounding box center [1196, 437] width 62 height 33
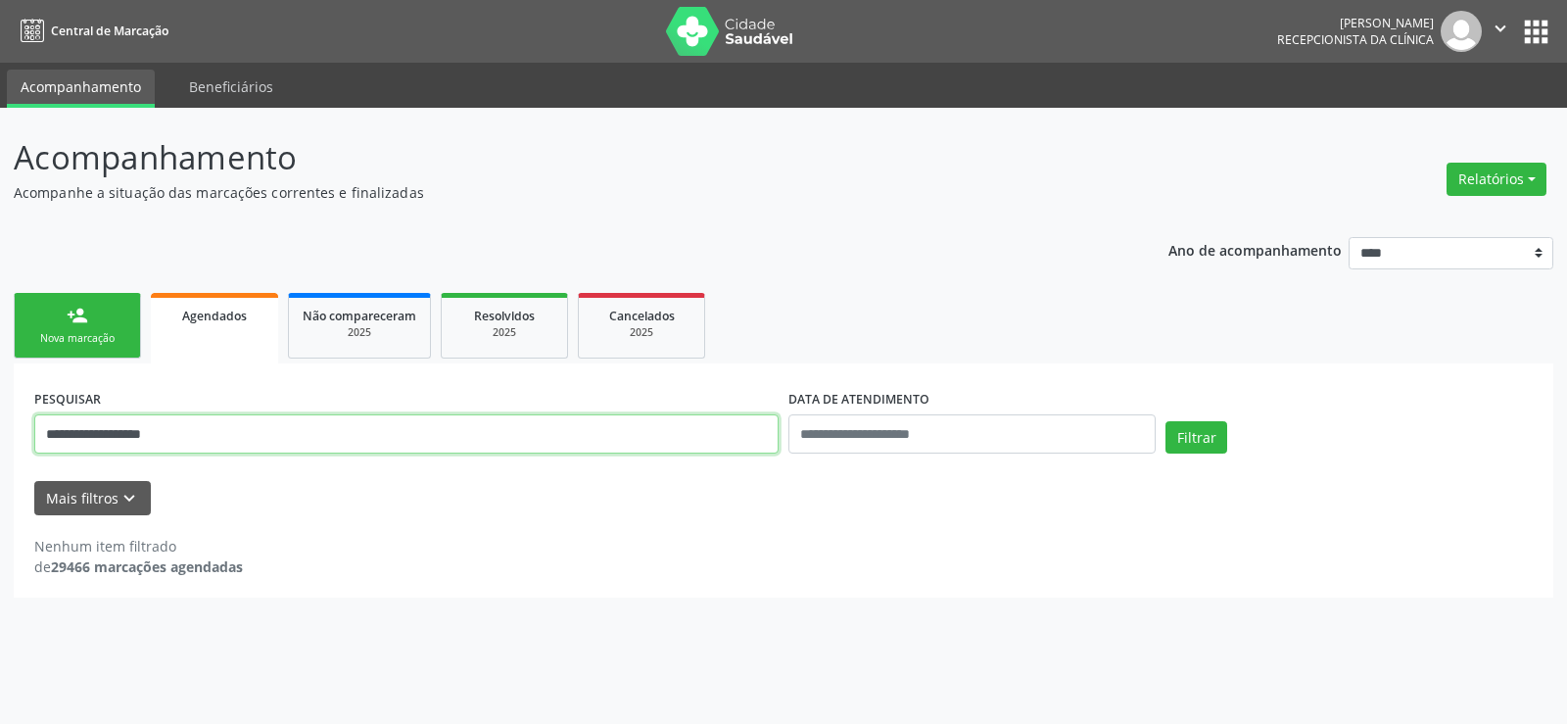
drag, startPoint x: 173, startPoint y: 436, endPoint x: 0, endPoint y: 458, distance: 174.8
click at [0, 458] on div "**********" at bounding box center [783, 416] width 1567 height 616
type input "**********"
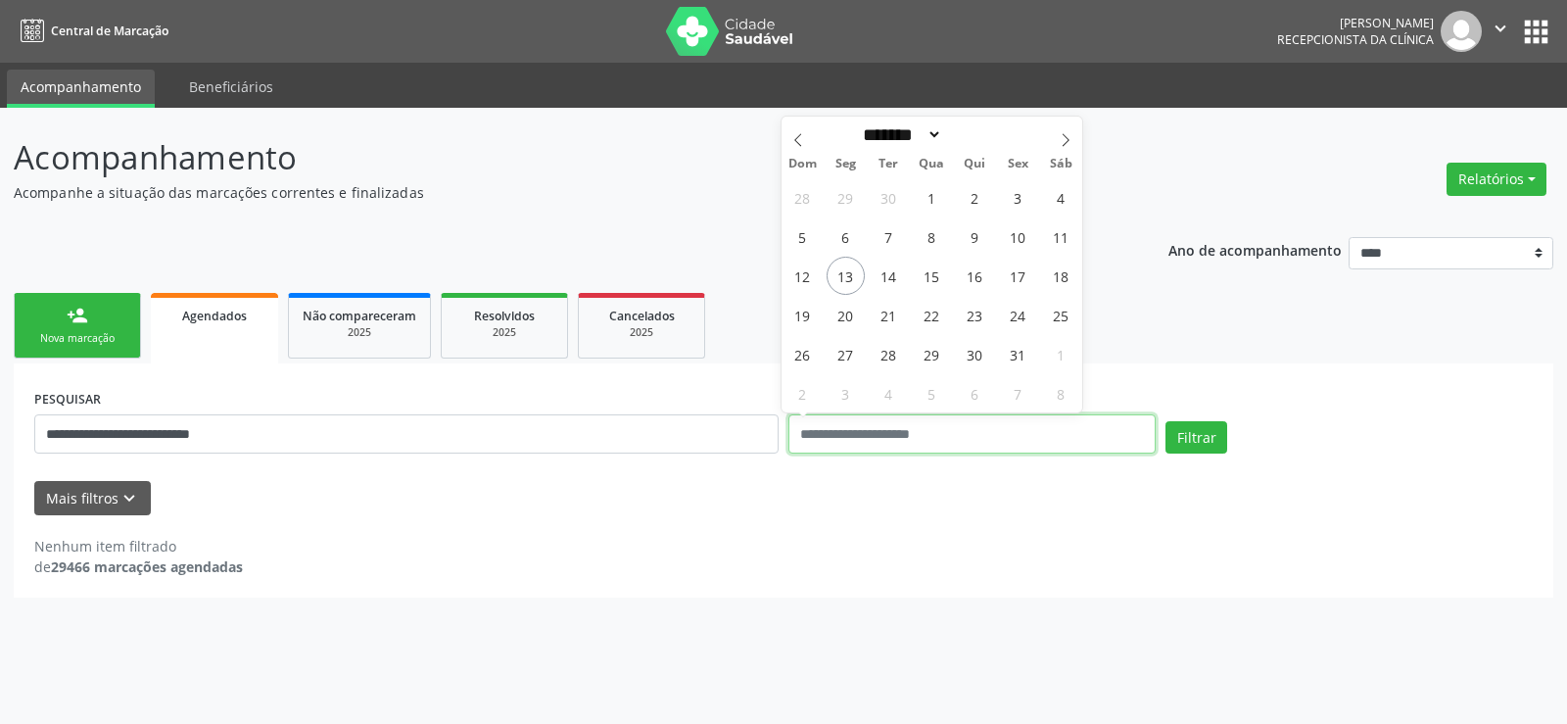
click at [1165, 421] on button "Filtrar" at bounding box center [1196, 437] width 62 height 33
click at [1174, 439] on button "Filtrar" at bounding box center [1196, 437] width 62 height 33
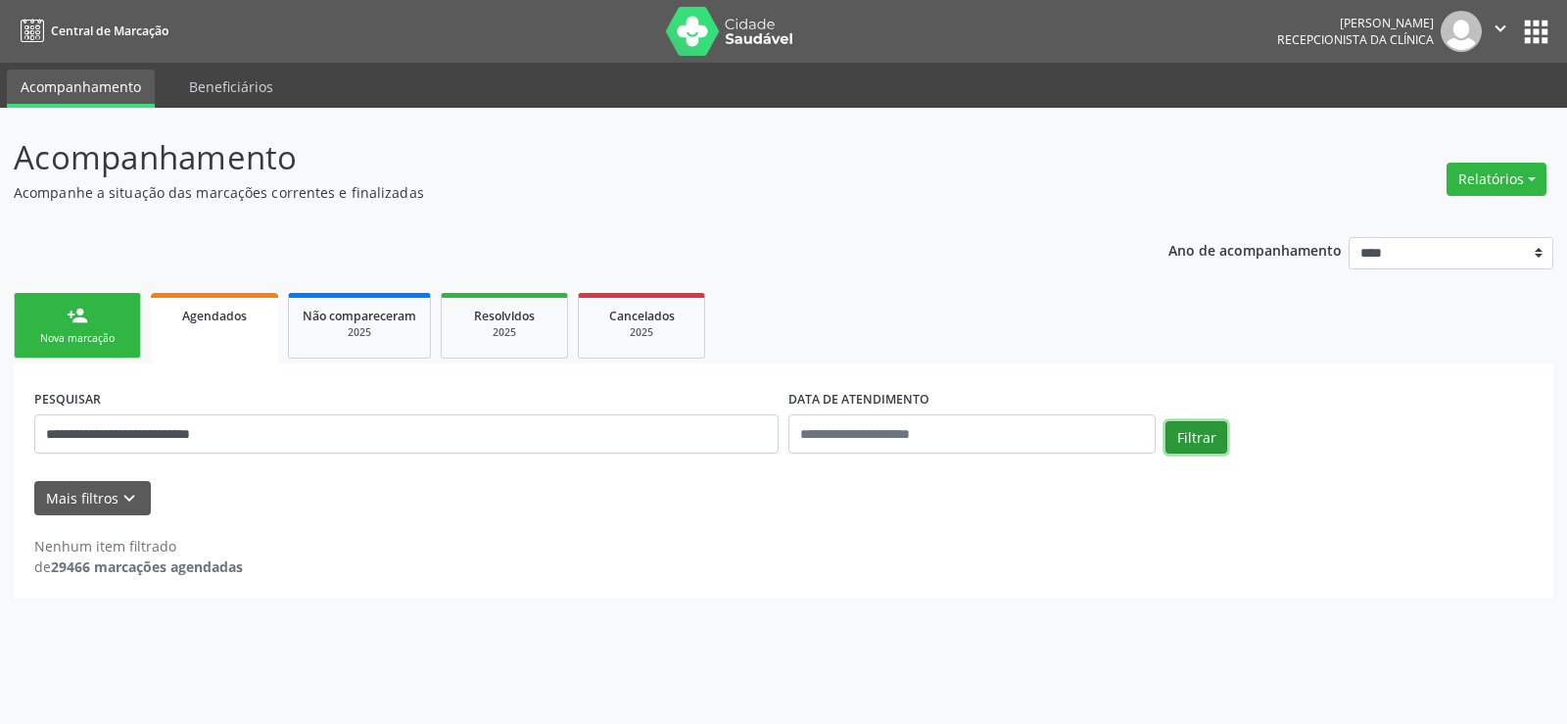
click at [1174, 439] on button "Filtrar" at bounding box center [1196, 437] width 62 height 33
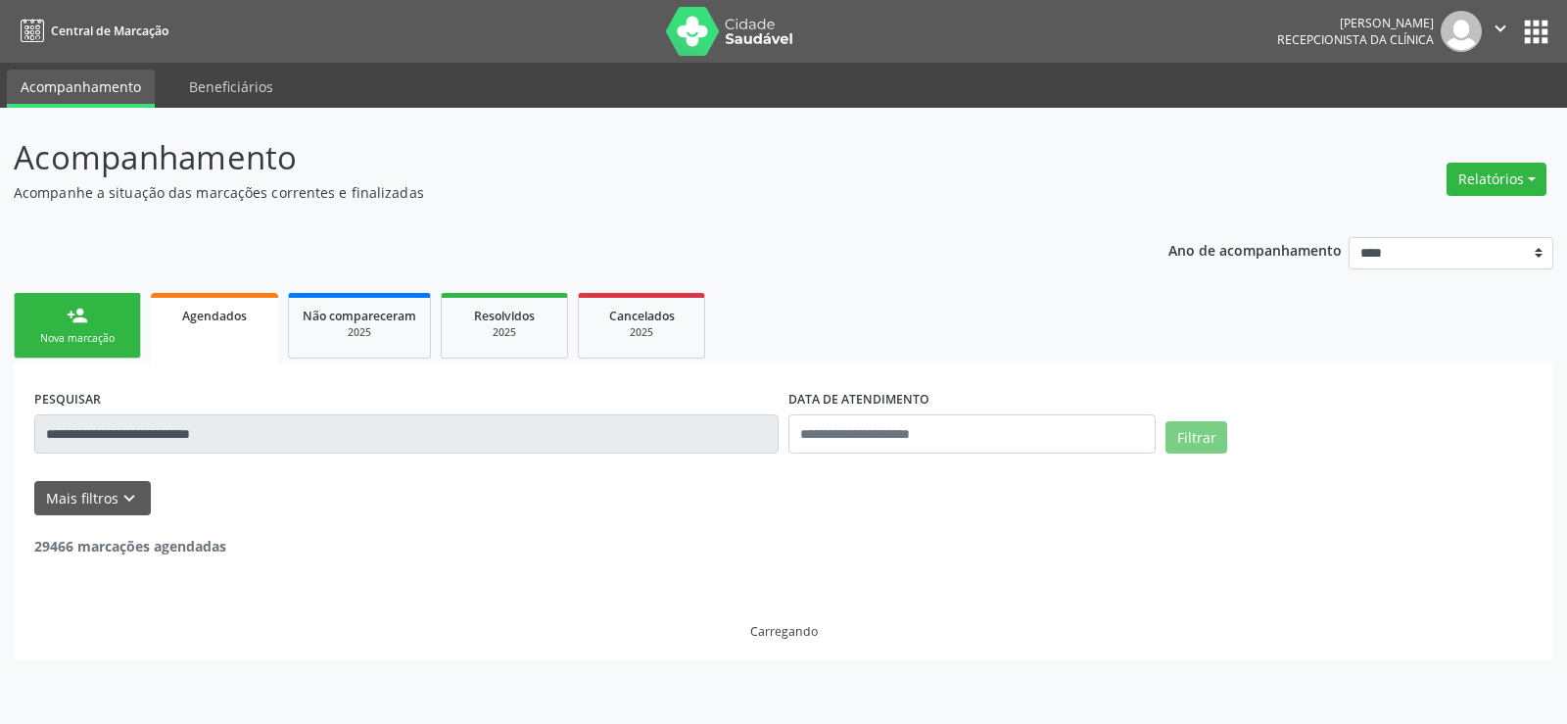
click at [1174, 439] on button "Filtrar" at bounding box center [1196, 437] width 62 height 33
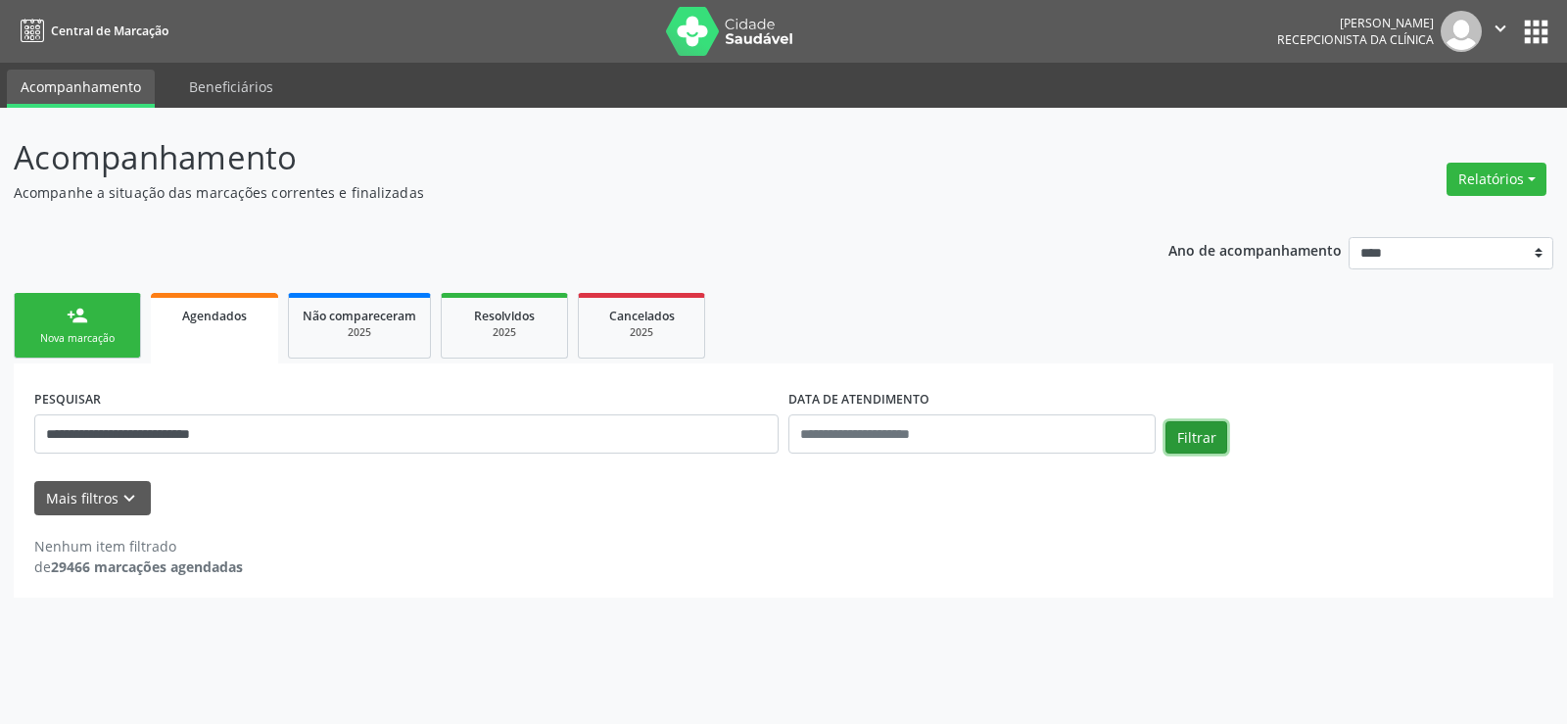
click at [1174, 439] on button "Filtrar" at bounding box center [1196, 437] width 62 height 33
click at [1176, 439] on button "Filtrar" at bounding box center [1196, 437] width 62 height 33
click at [118, 326] on link "person_add Nova marcação" at bounding box center [77, 326] width 127 height 66
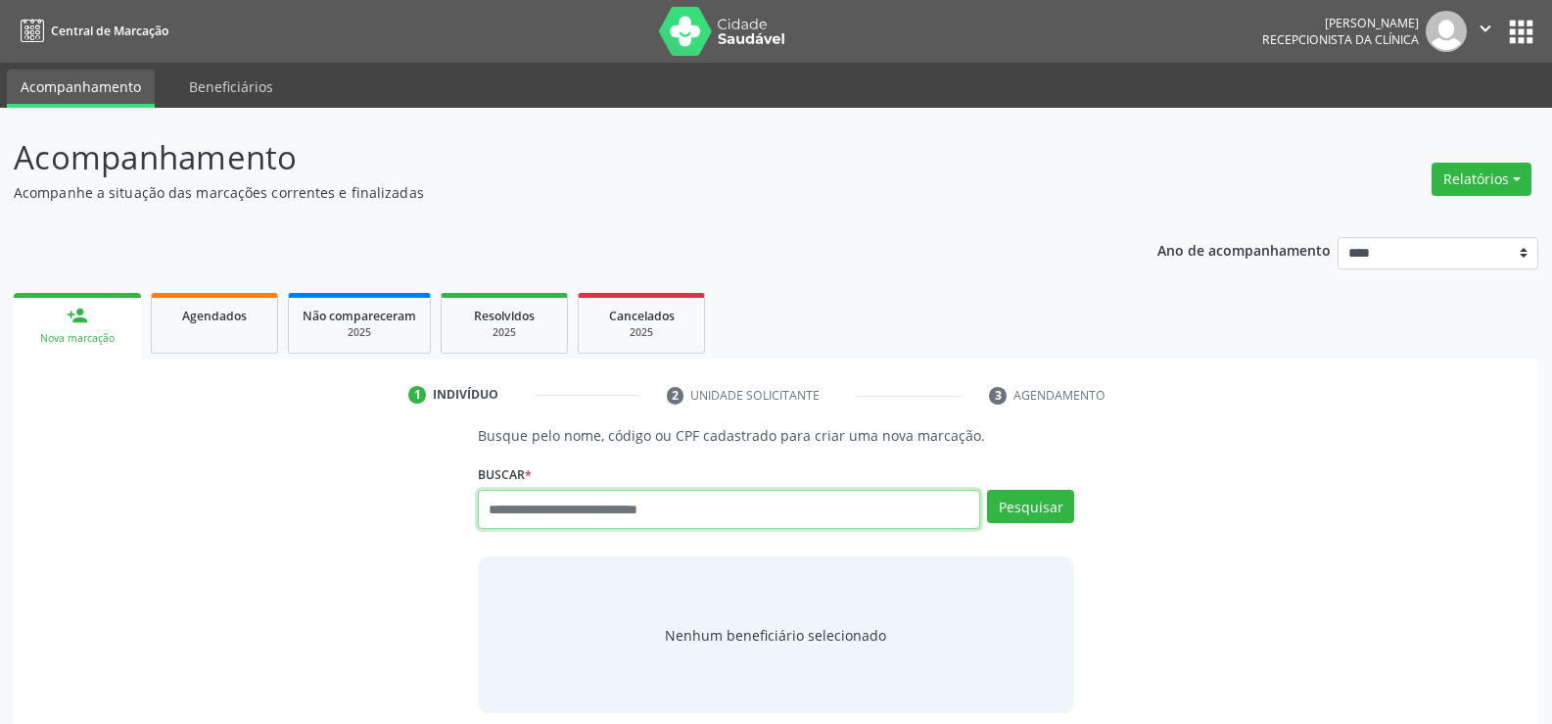
click at [564, 529] on input "text" at bounding box center [729, 509] width 502 height 39
type input "**********"
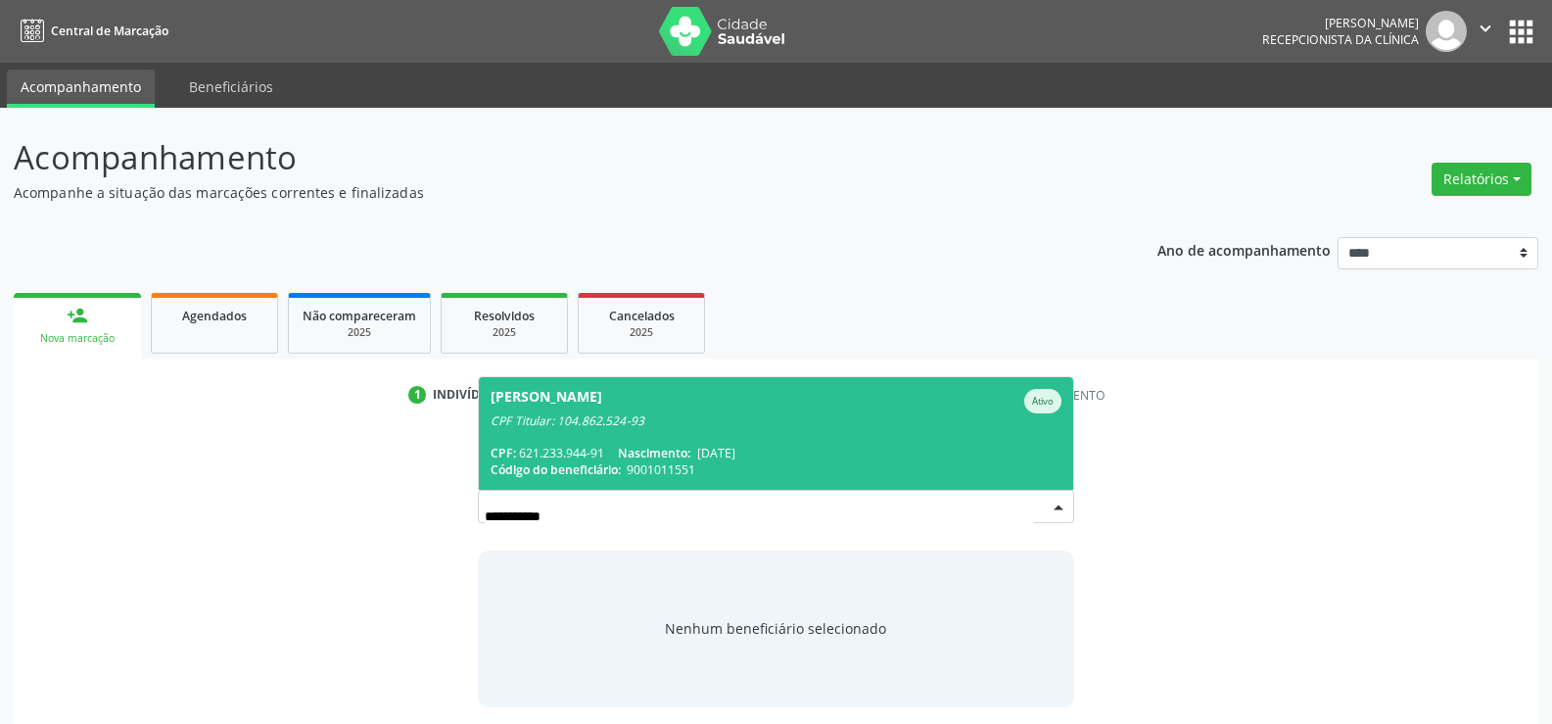
click at [570, 458] on div "CPF: 621.233.944-91 Nascimento: 24/06/1972" at bounding box center [776, 453] width 571 height 17
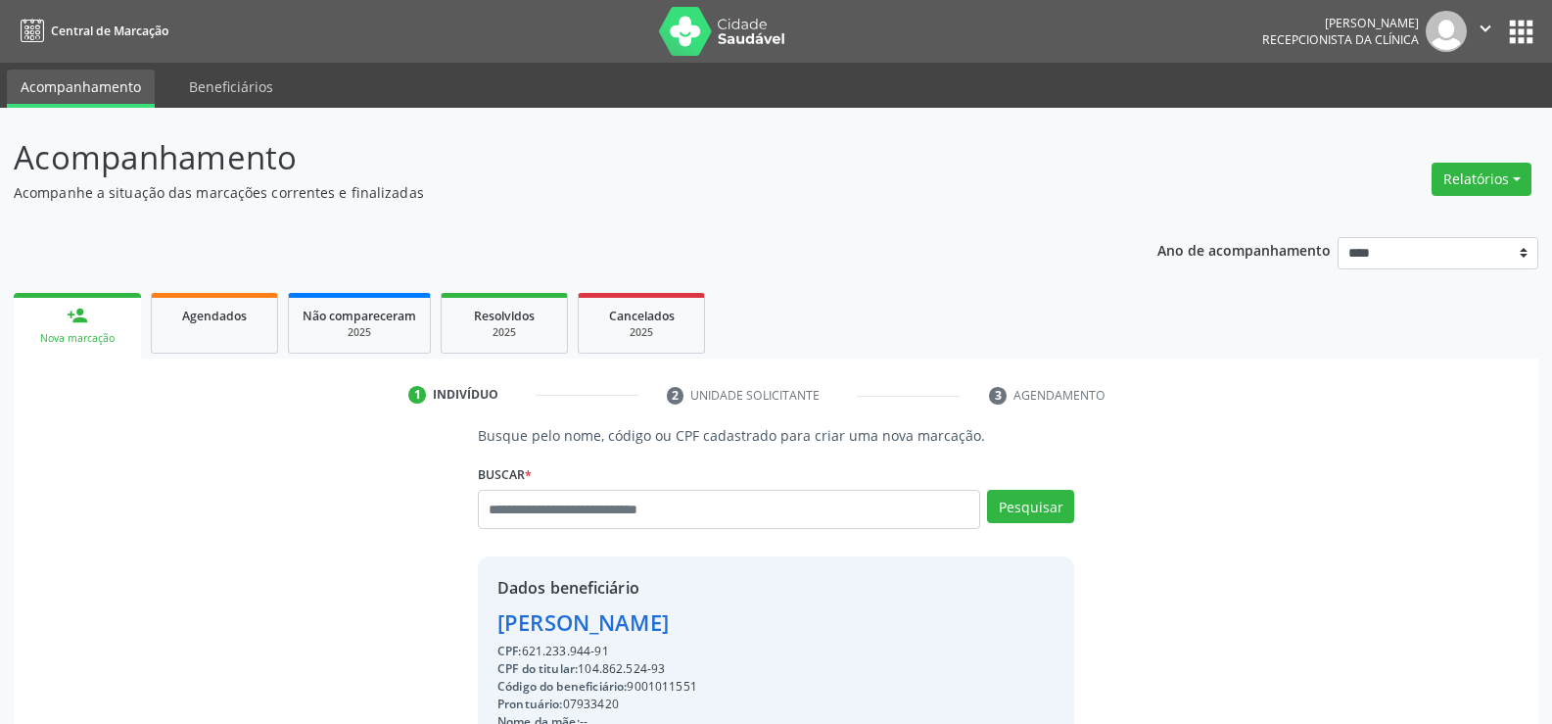
drag, startPoint x: 504, startPoint y: 614, endPoint x: 945, endPoint y: 621, distance: 440.7
click at [880, 621] on div "Rosangela da Silva Nascimento de Miranda" at bounding box center [688, 622] width 383 height 32
copy div "Rosangela da Silva Nascimento de Miranda"
click at [216, 318] on span "Agendados" at bounding box center [214, 315] width 65 height 17
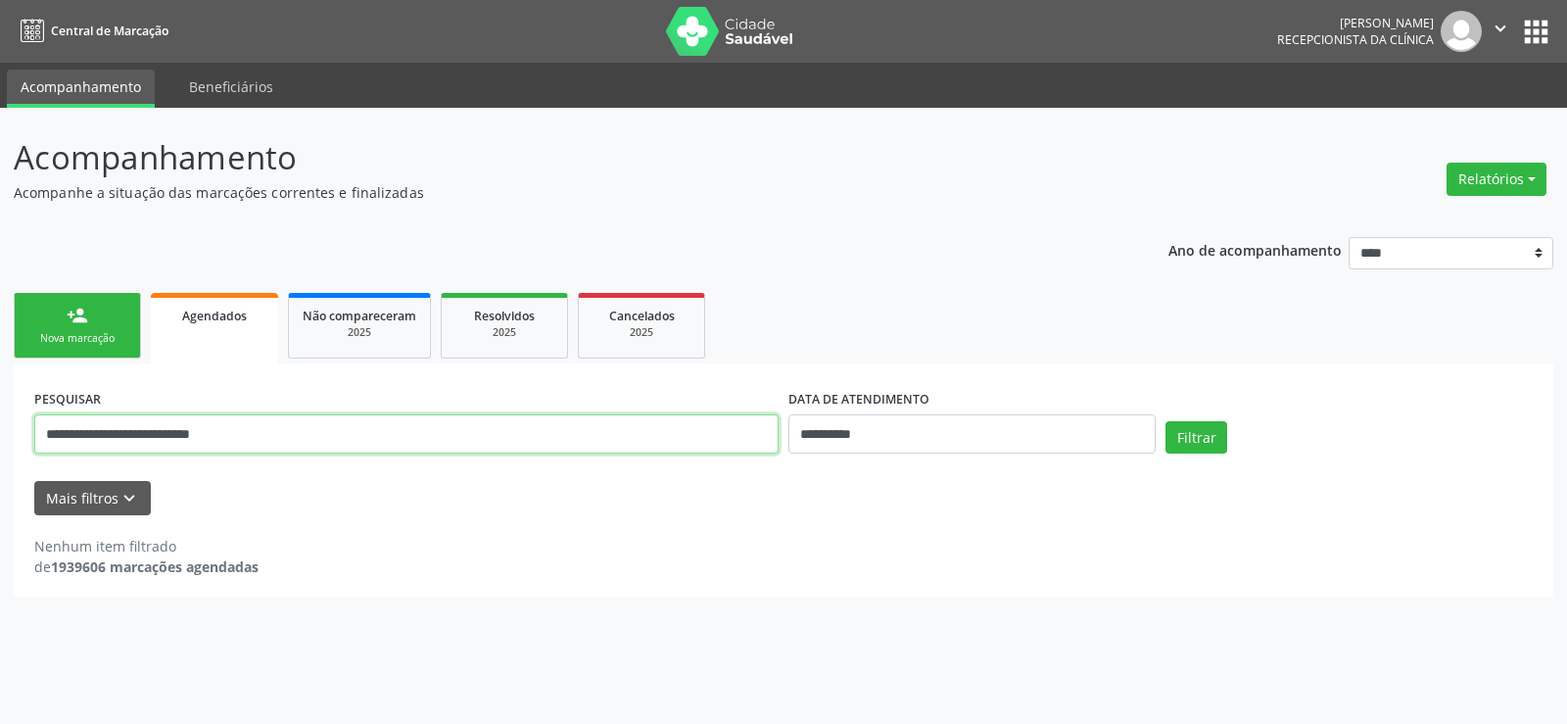
drag, startPoint x: 421, startPoint y: 436, endPoint x: 0, endPoint y: 446, distance: 421.2
click at [0, 446] on div "**********" at bounding box center [783, 416] width 1567 height 616
paste input "**********"
type input "**********"
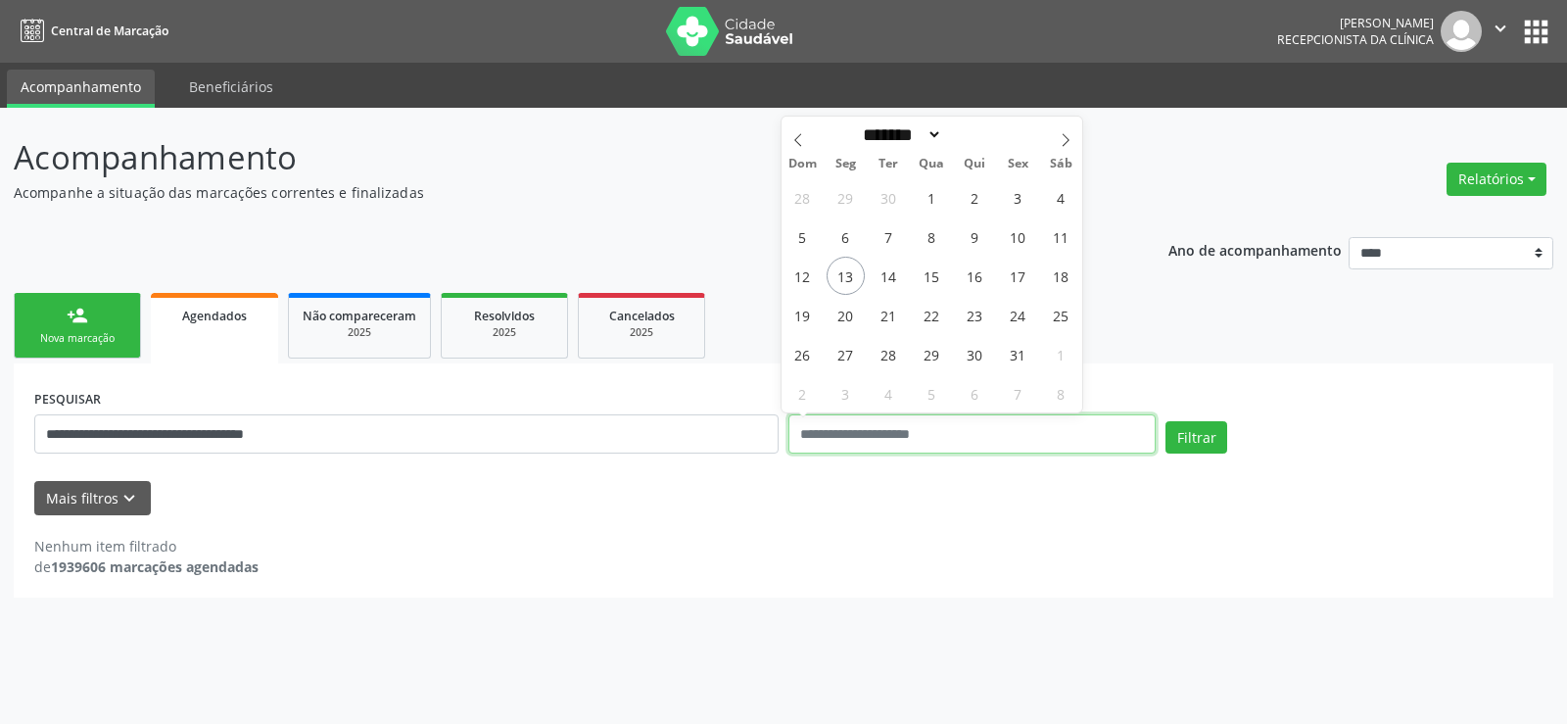
click at [1165, 421] on button "Filtrar" at bounding box center [1196, 437] width 62 height 33
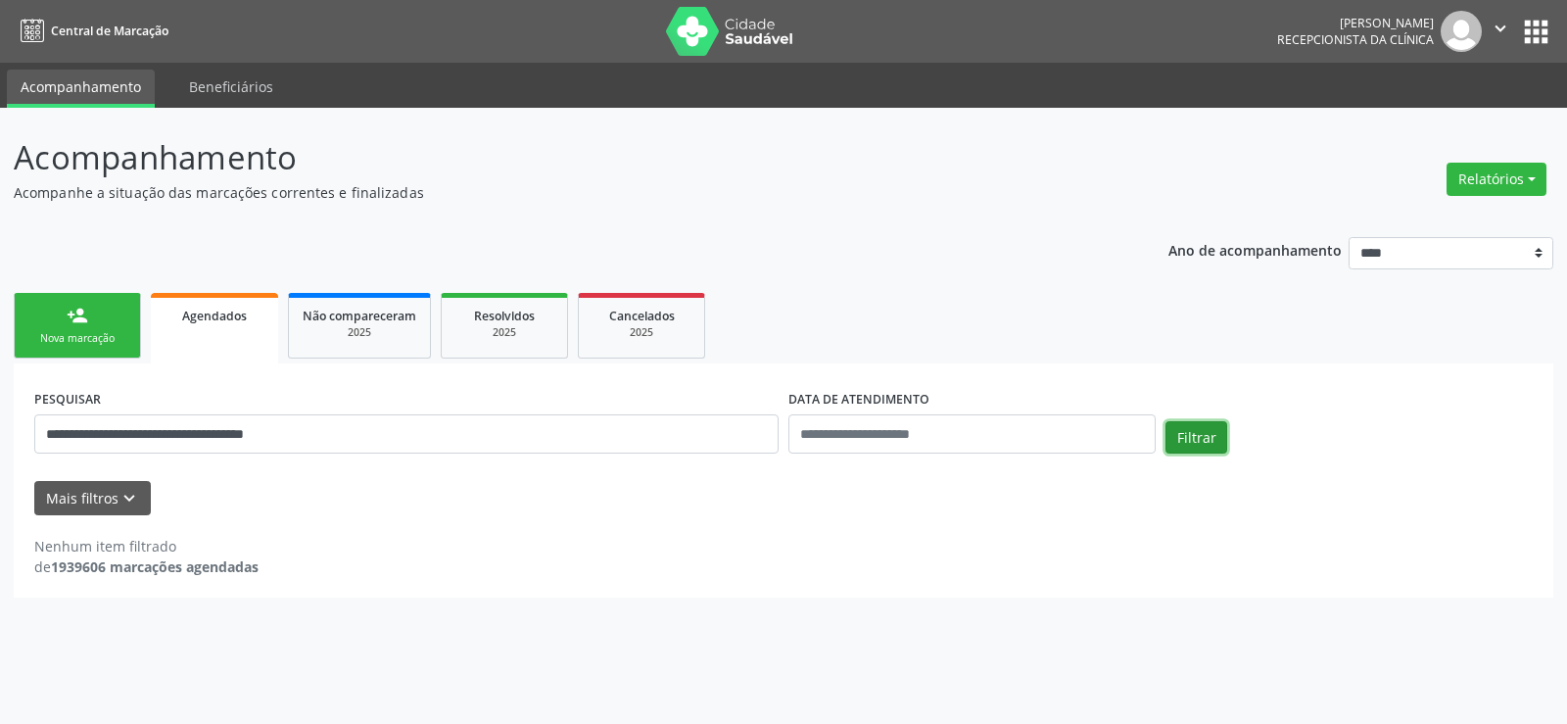
click at [1204, 442] on button "Filtrar" at bounding box center [1196, 437] width 62 height 33
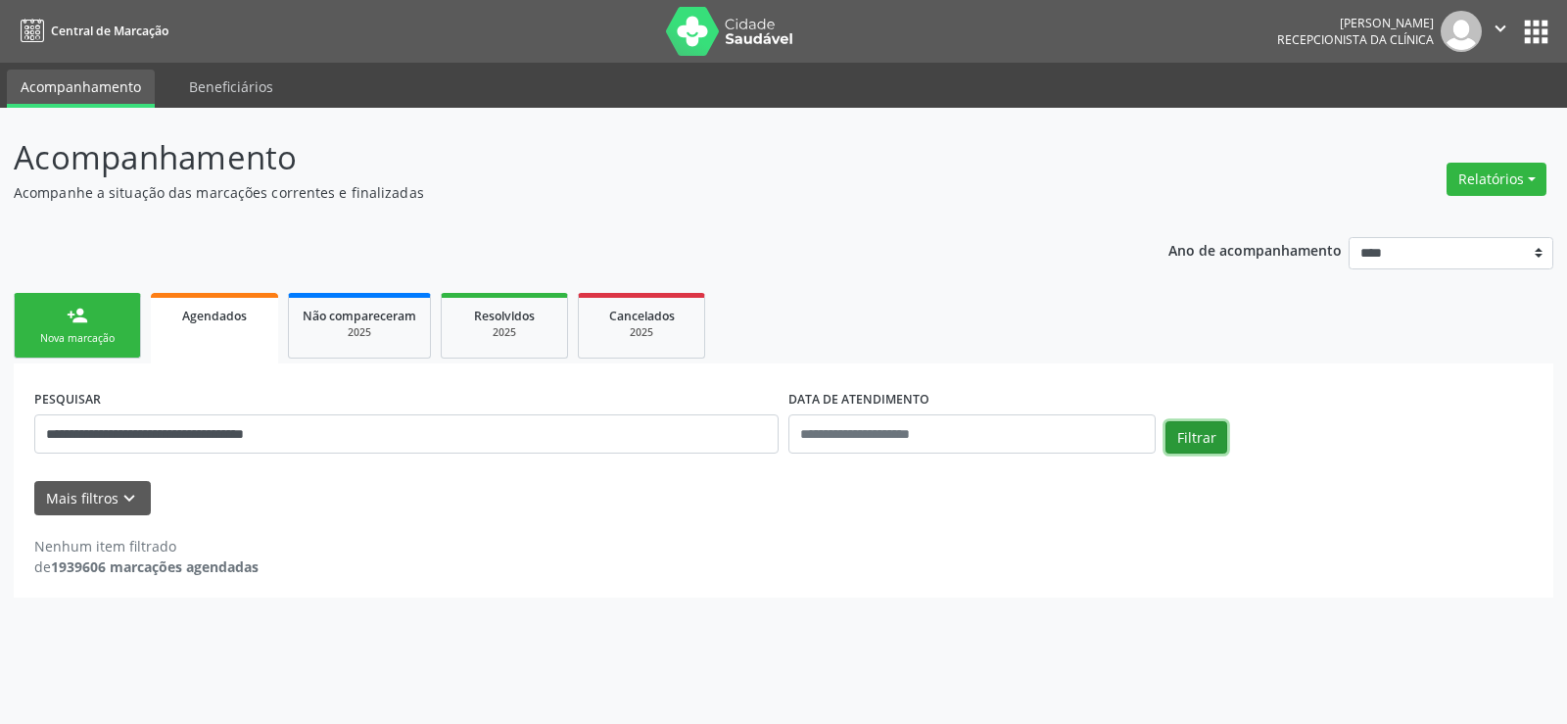
click at [1204, 442] on button "Filtrar" at bounding box center [1196, 437] width 62 height 33
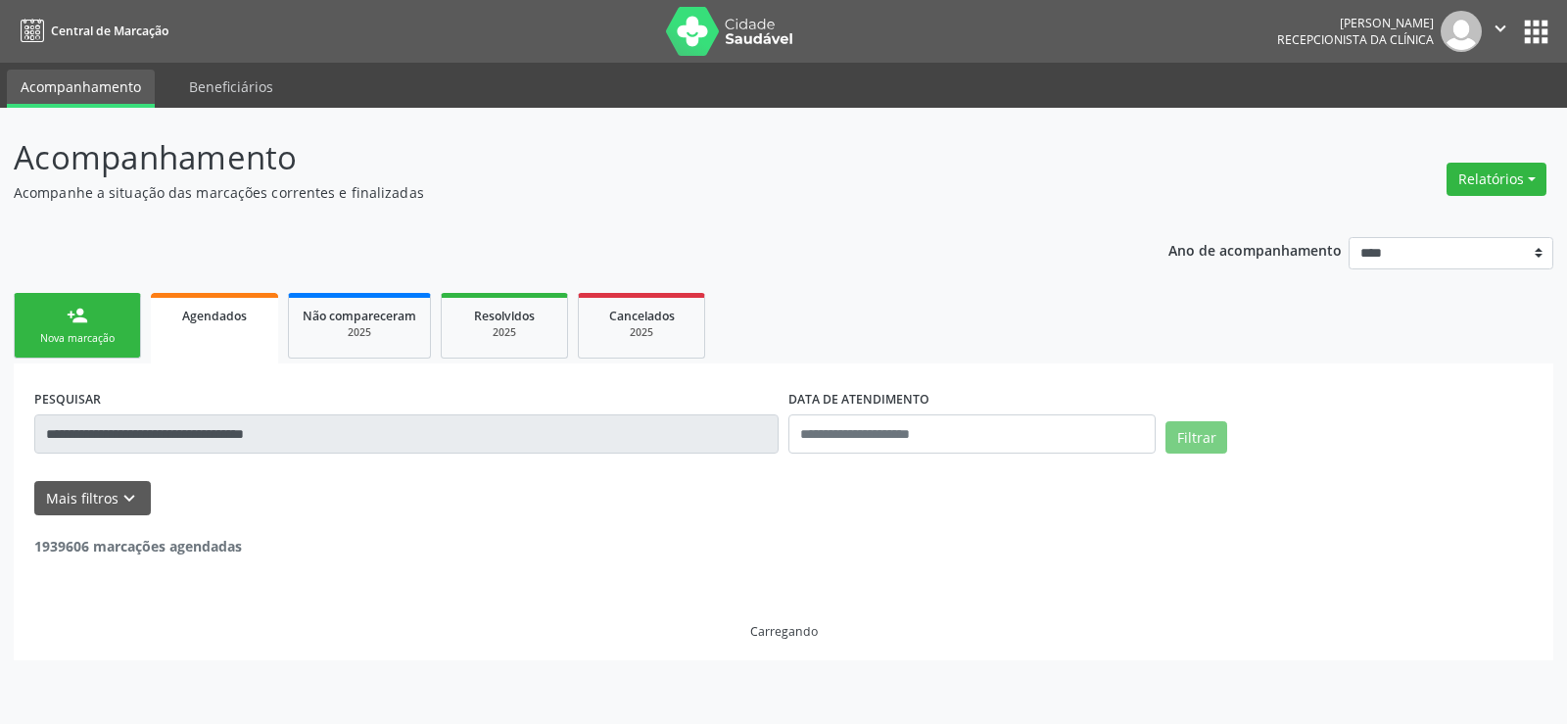
click at [1204, 442] on button "Filtrar" at bounding box center [1196, 437] width 62 height 33
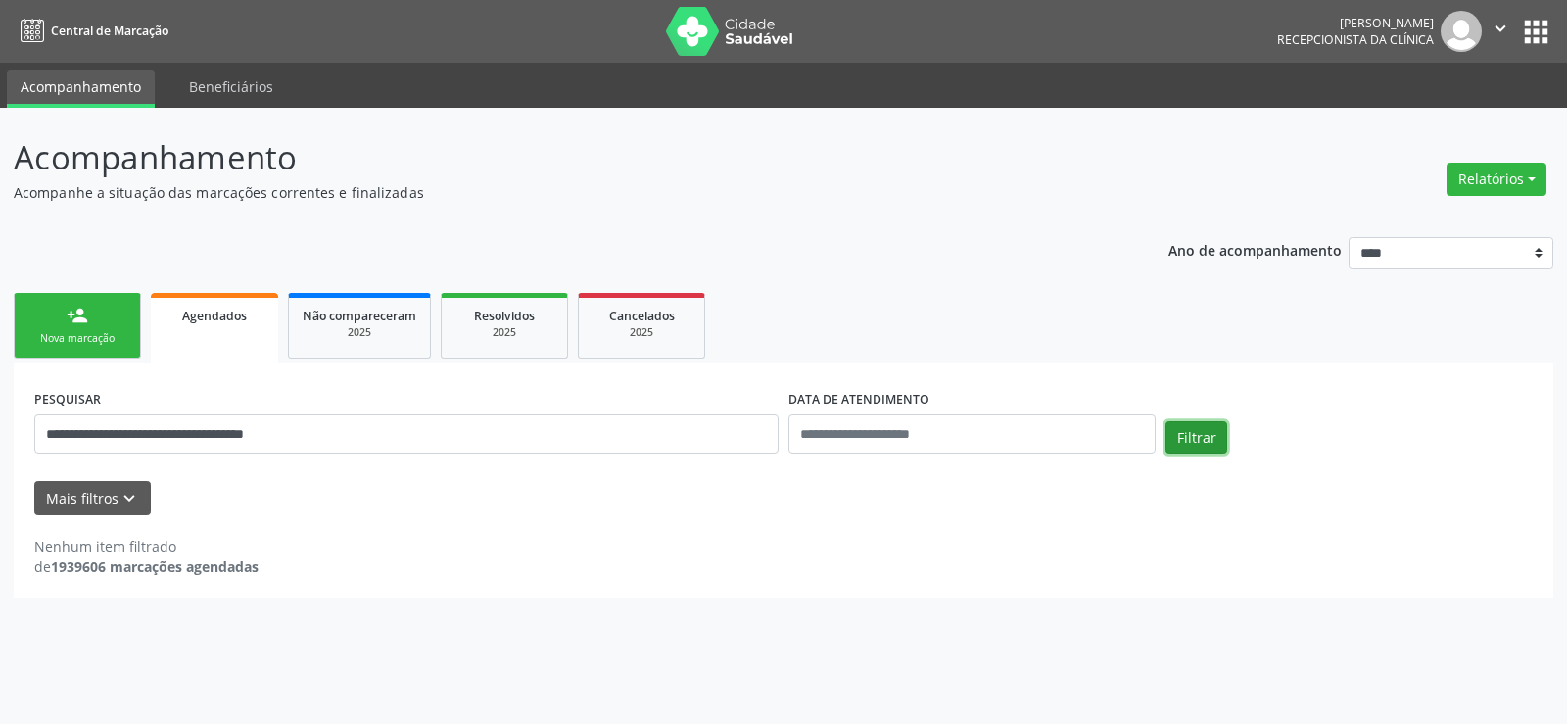
click at [1204, 442] on button "Filtrar" at bounding box center [1196, 437] width 62 height 33
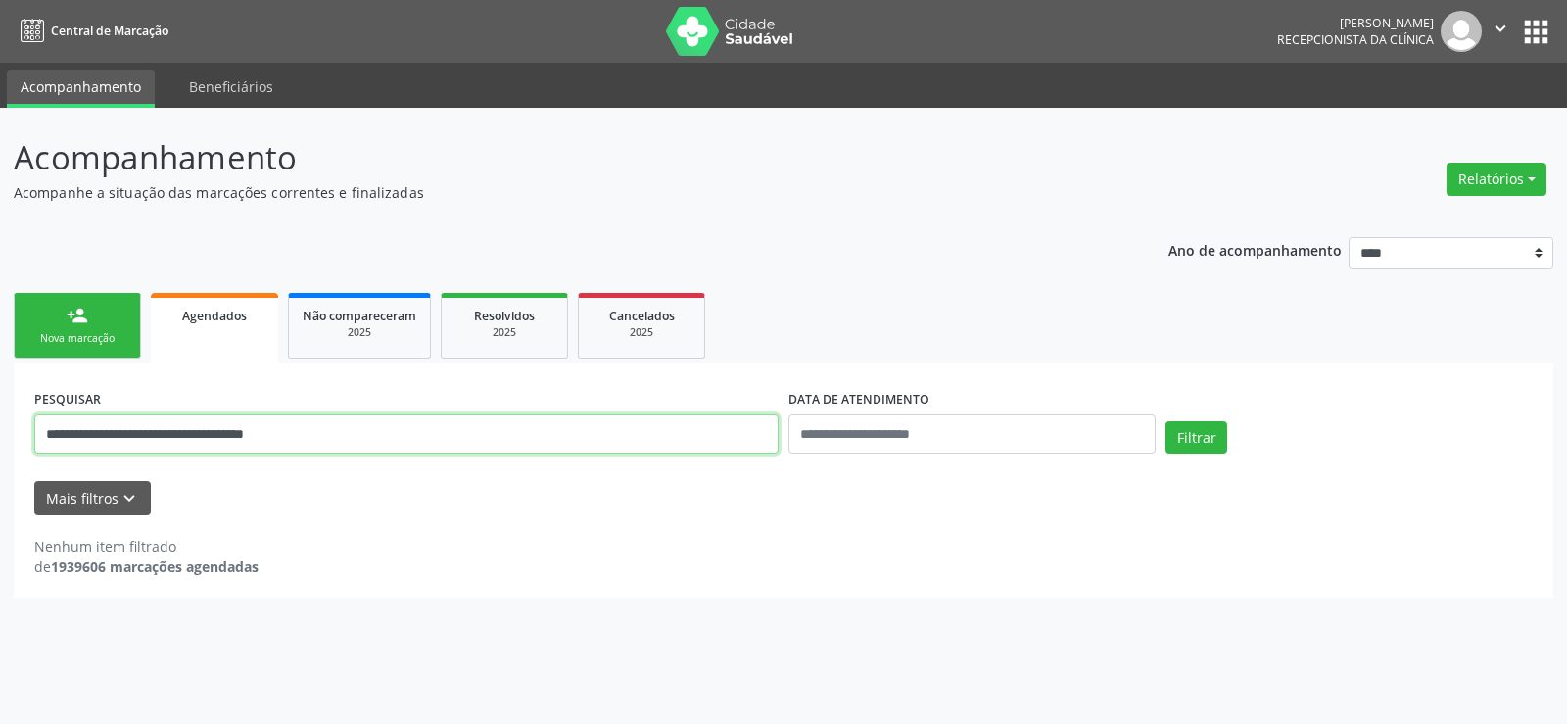
click at [358, 423] on input "**********" at bounding box center [406, 433] width 744 height 39
click at [1165, 421] on button "Filtrar" at bounding box center [1196, 437] width 62 height 33
click at [358, 423] on input "**********" at bounding box center [406, 433] width 744 height 39
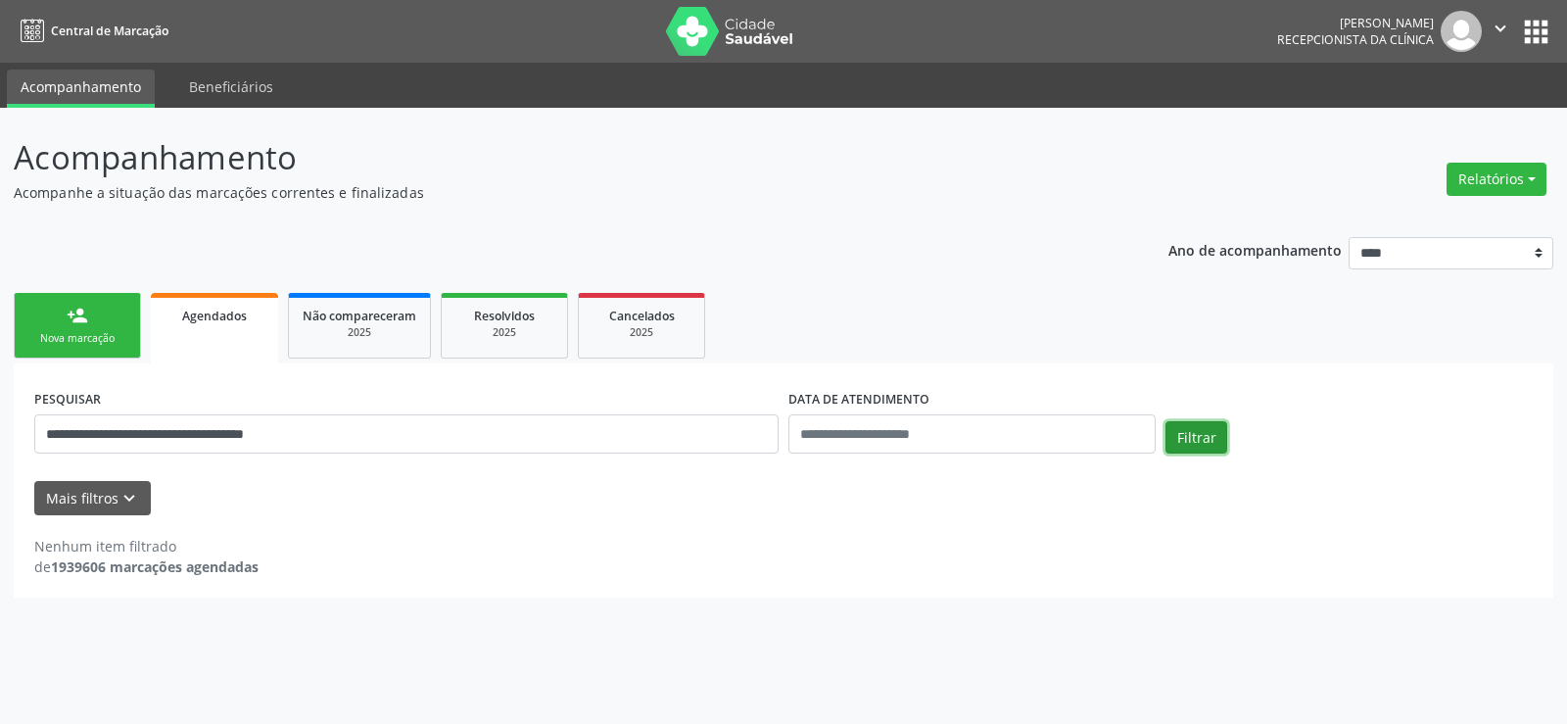
click at [1170, 443] on button "Filtrar" at bounding box center [1196, 437] width 62 height 33
click at [1179, 441] on button "Filtrar" at bounding box center [1196, 437] width 62 height 33
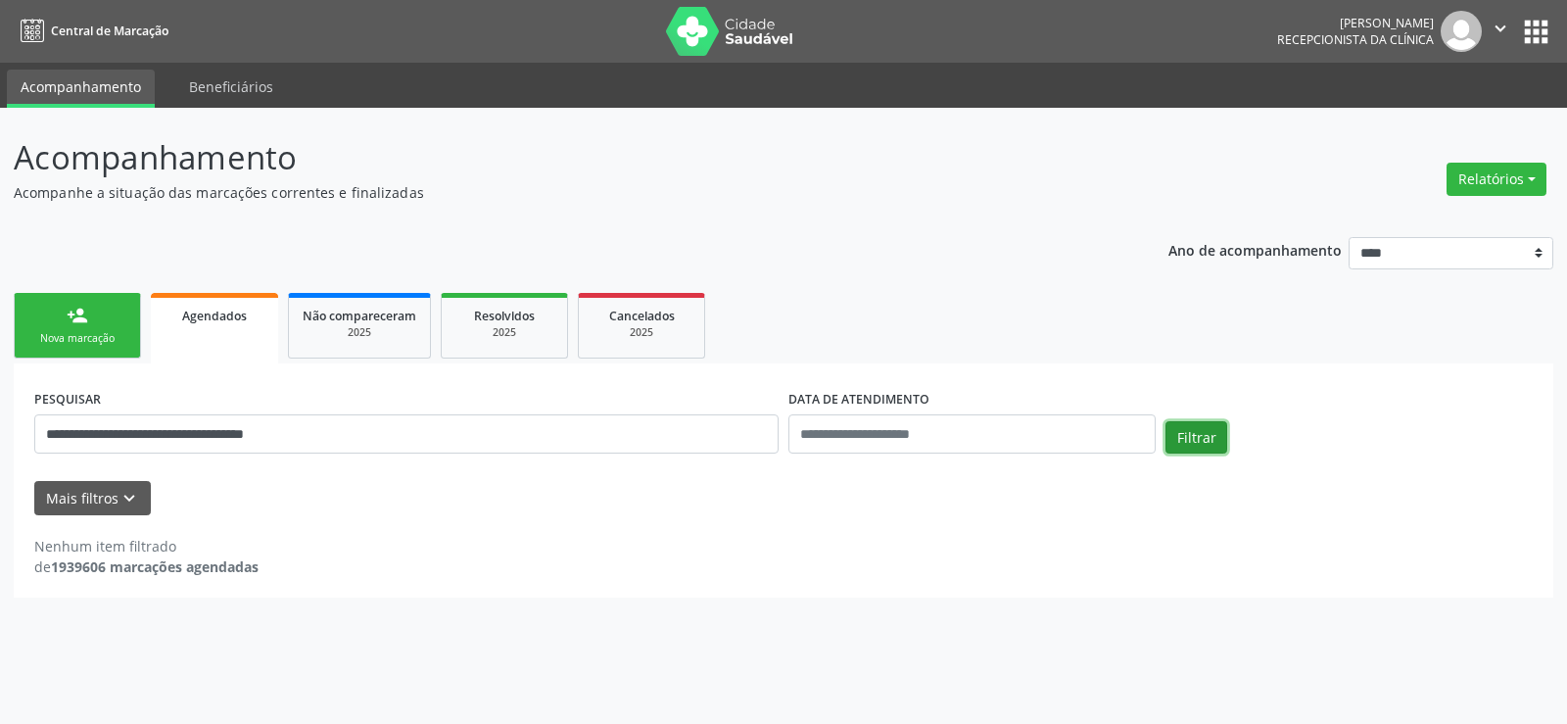
click at [1179, 441] on button "Filtrar" at bounding box center [1196, 437] width 62 height 33
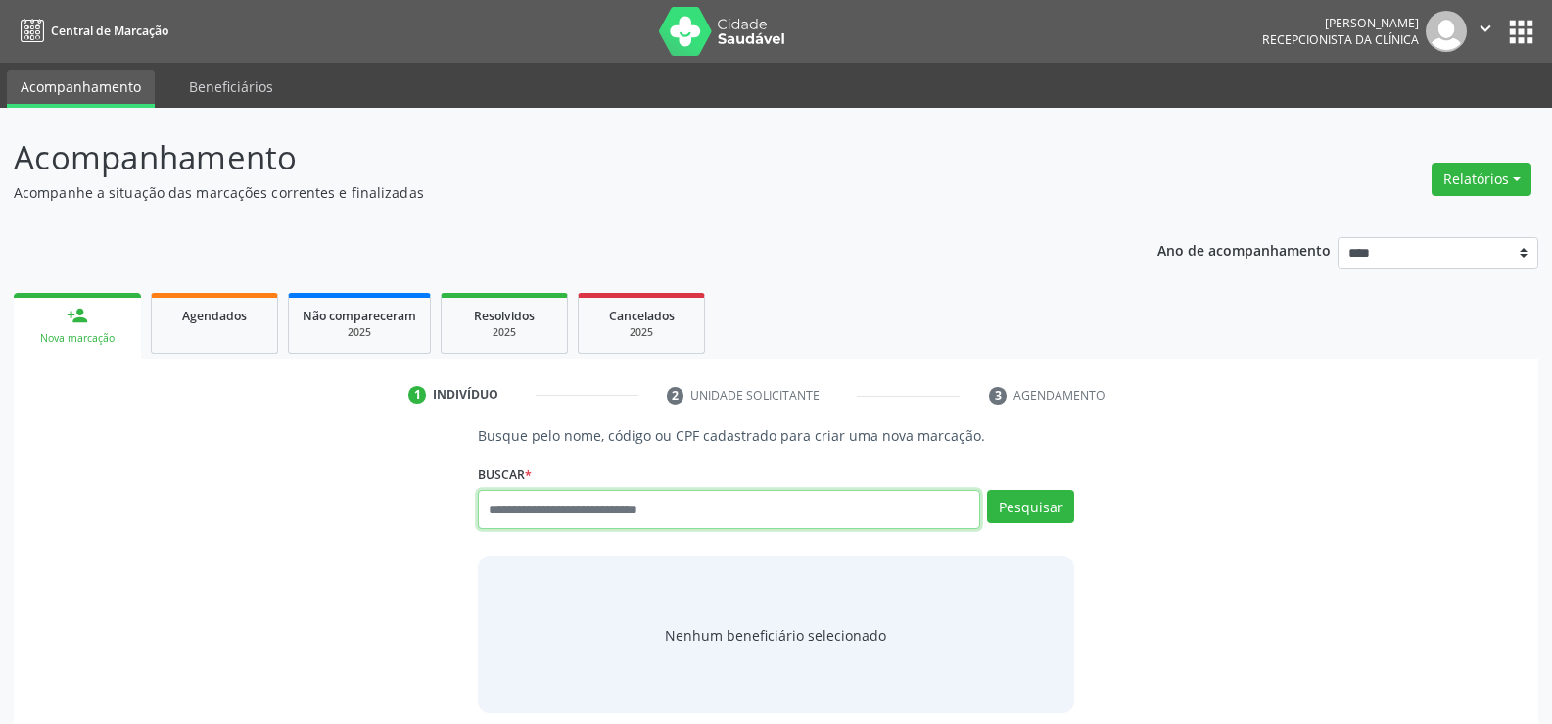
click at [505, 517] on input "text" at bounding box center [729, 509] width 502 height 39
click at [519, 520] on input "text" at bounding box center [729, 509] width 502 height 39
type input "**********"
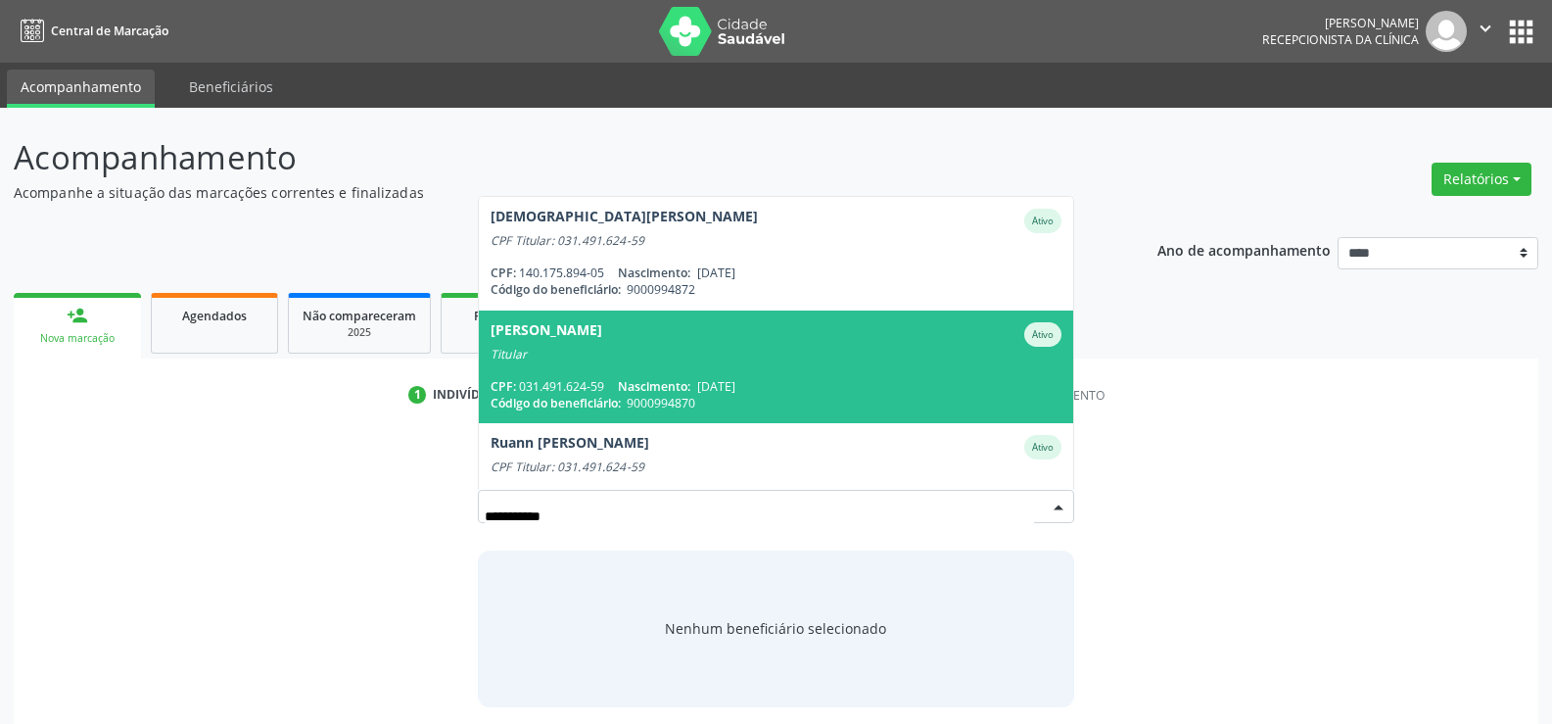
click at [598, 388] on div "CPF: 031.491.624-59 Nascimento: [DATE]" at bounding box center [776, 386] width 571 height 17
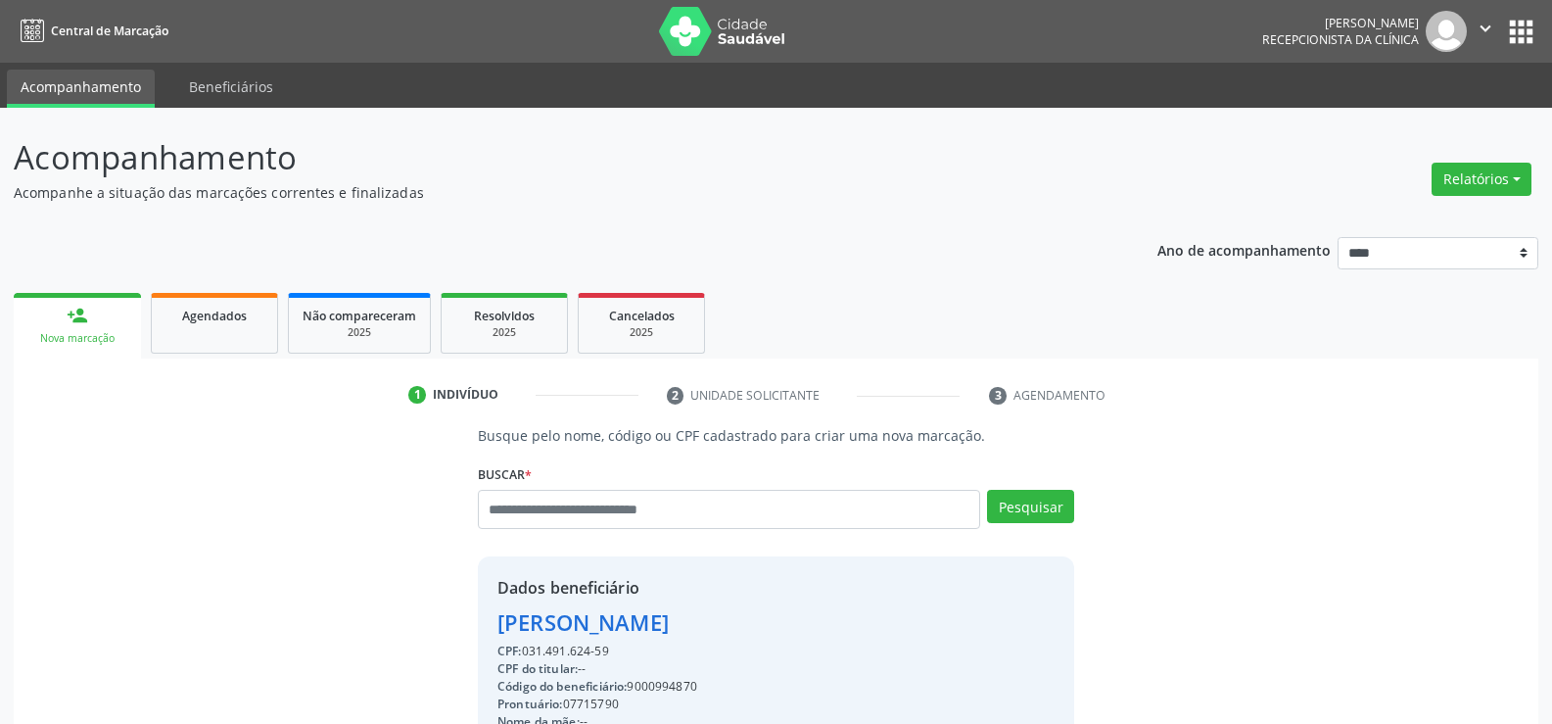
drag, startPoint x: 615, startPoint y: 655, endPoint x: 482, endPoint y: 625, distance: 136.6
copy div "[PERSON_NAME] CPF: 031.491.624-59"
click at [256, 482] on div "Busque pelo nome, código ou CPF cadastrado para criar uma nova marcação. [GEOGR…" at bounding box center [775, 678] width 1497 height 507
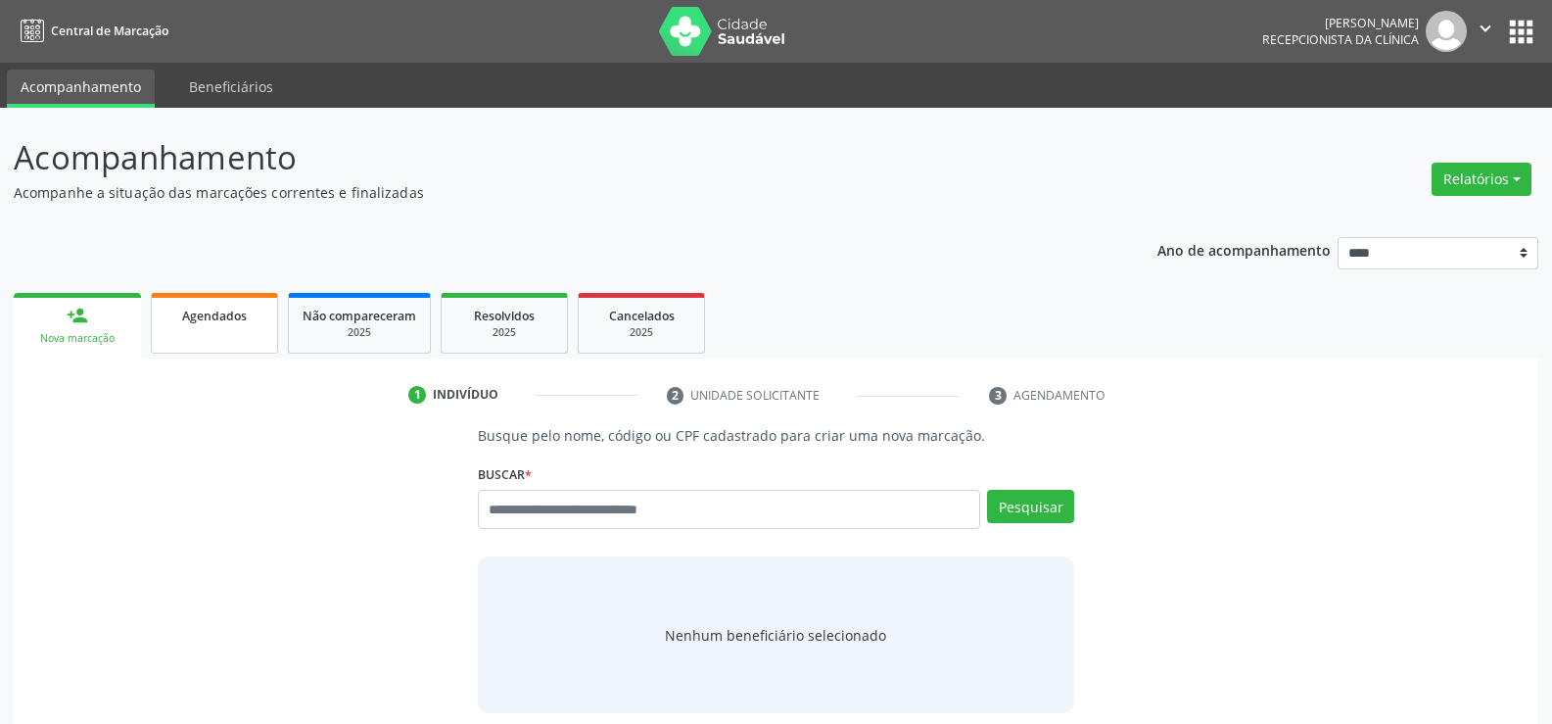
click at [222, 323] on span "Agendados" at bounding box center [214, 315] width 65 height 17
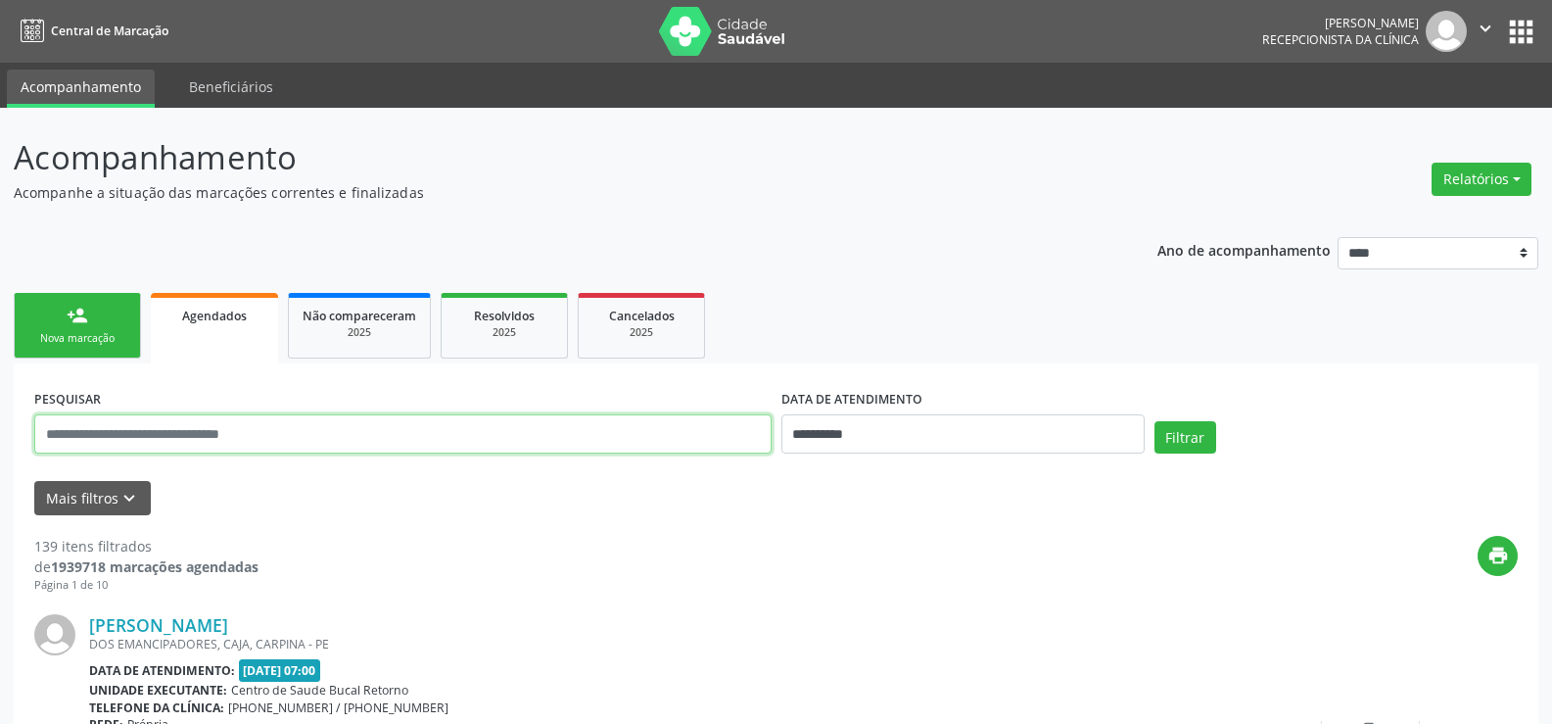
click at [222, 431] on input "text" at bounding box center [402, 433] width 737 height 39
type input "**********"
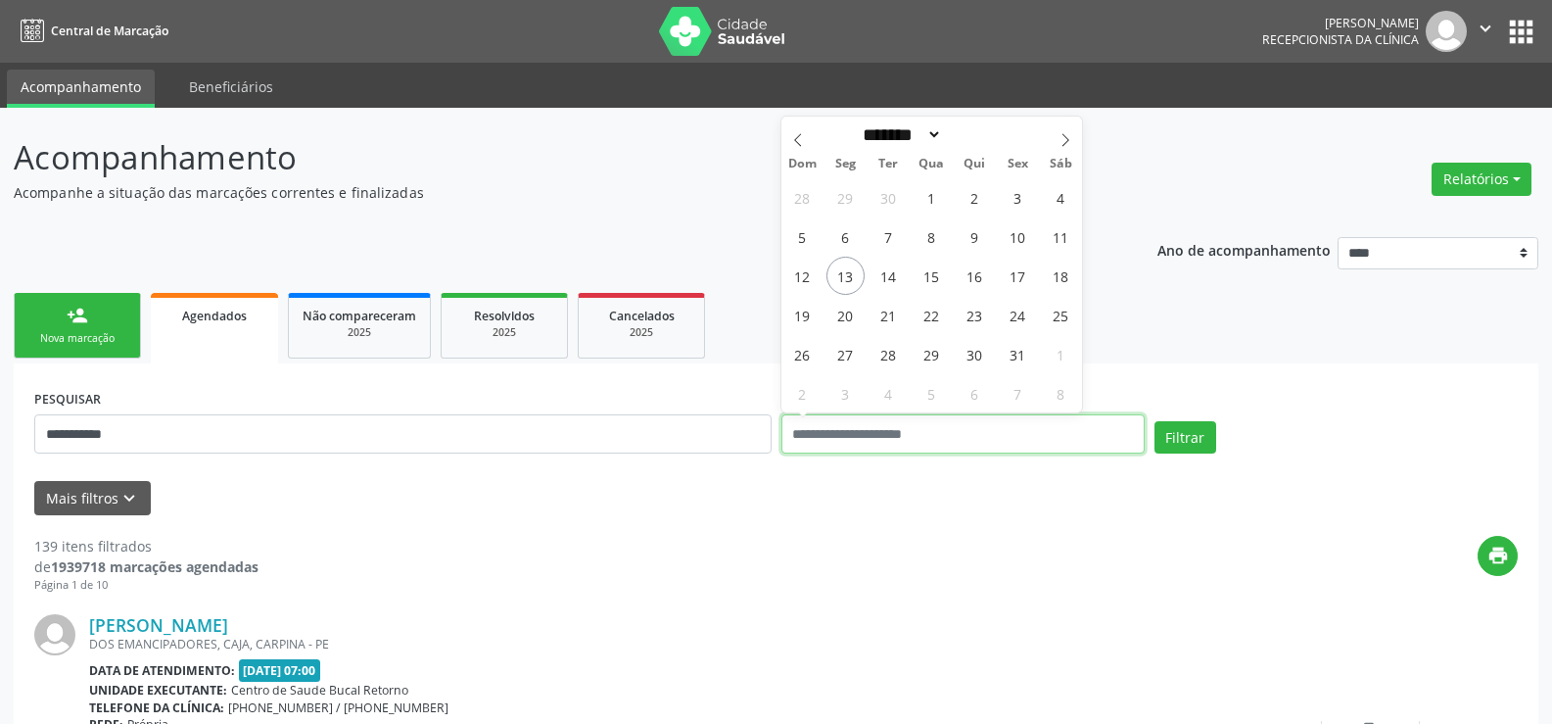
click at [1155, 421] on button "Filtrar" at bounding box center [1186, 437] width 62 height 33
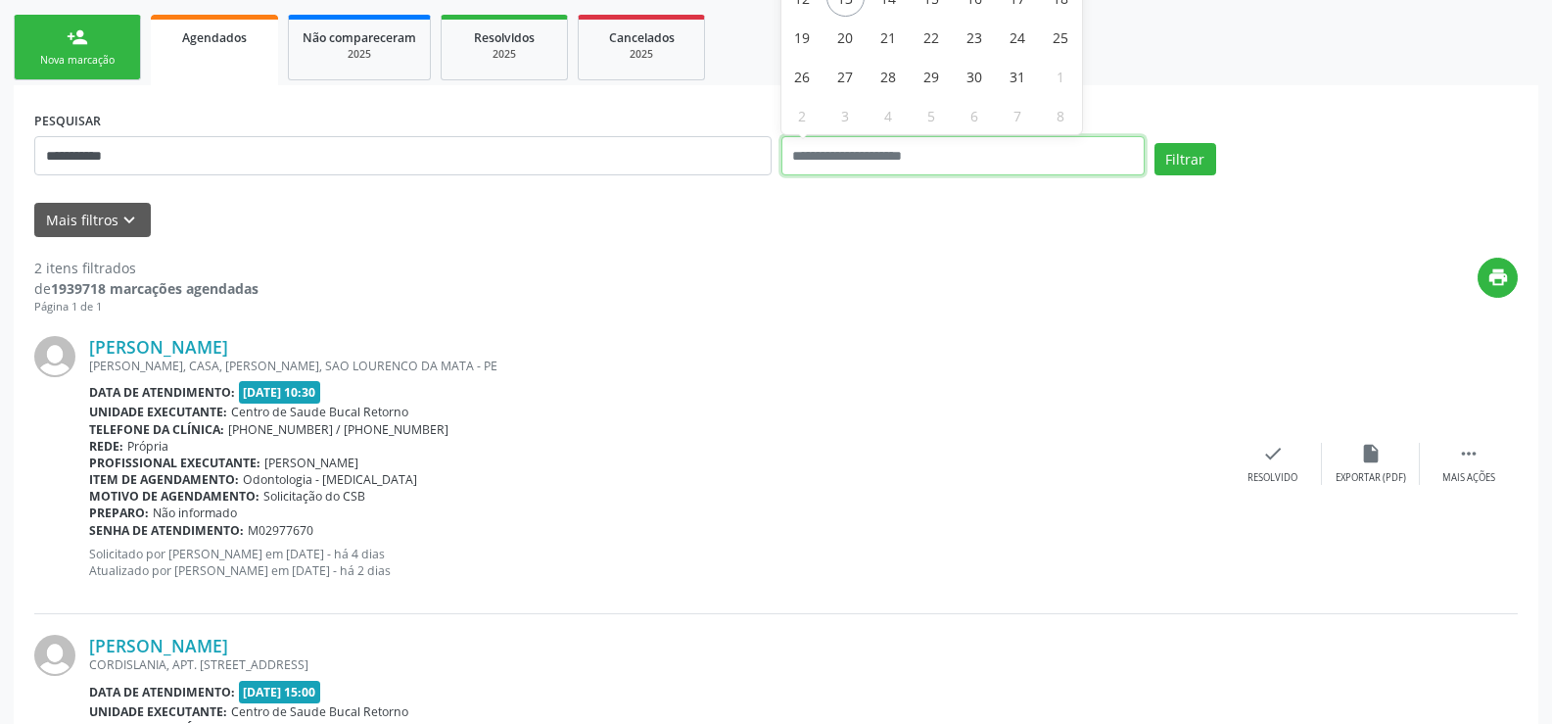
scroll to position [207, 0]
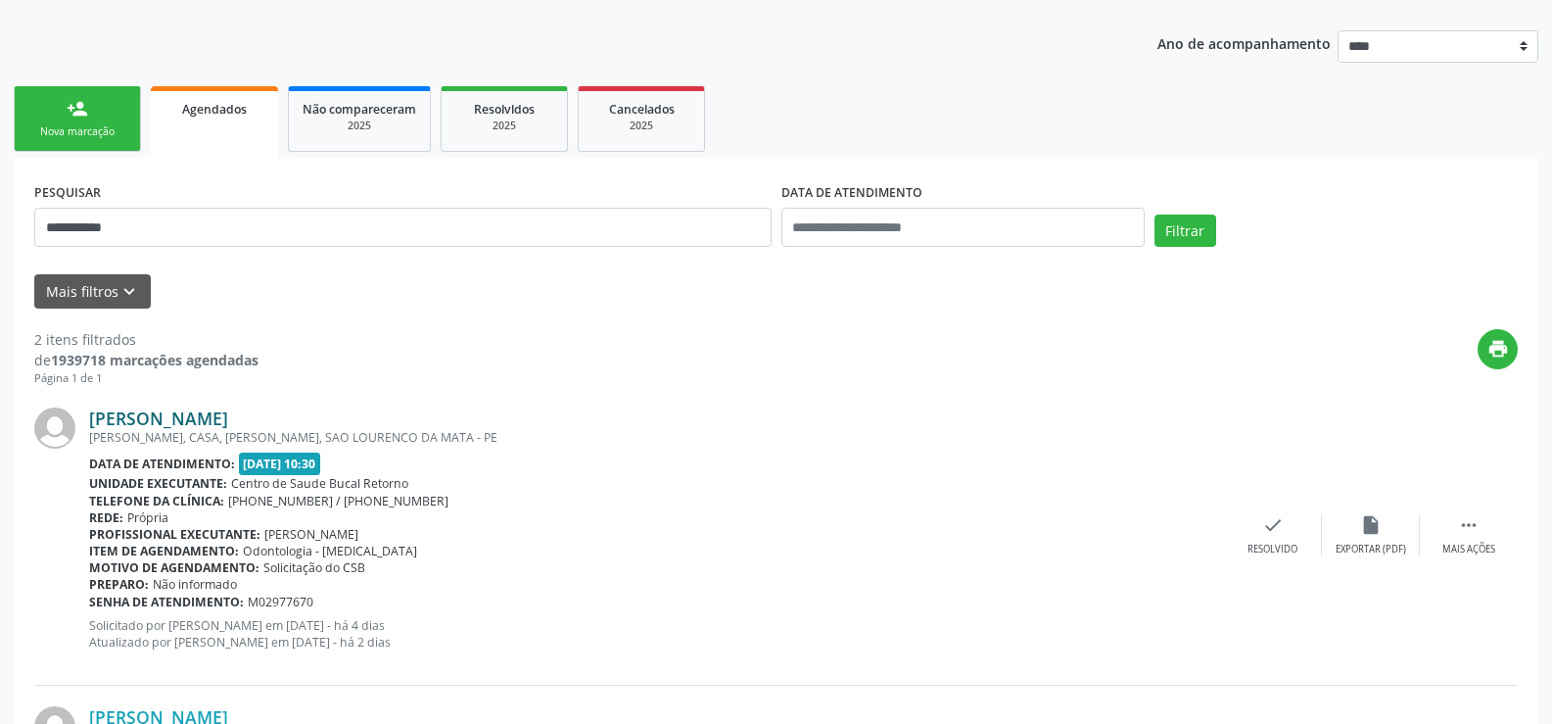
click at [181, 417] on link "Jose Angelo da Silva" at bounding box center [158, 418] width 139 height 22
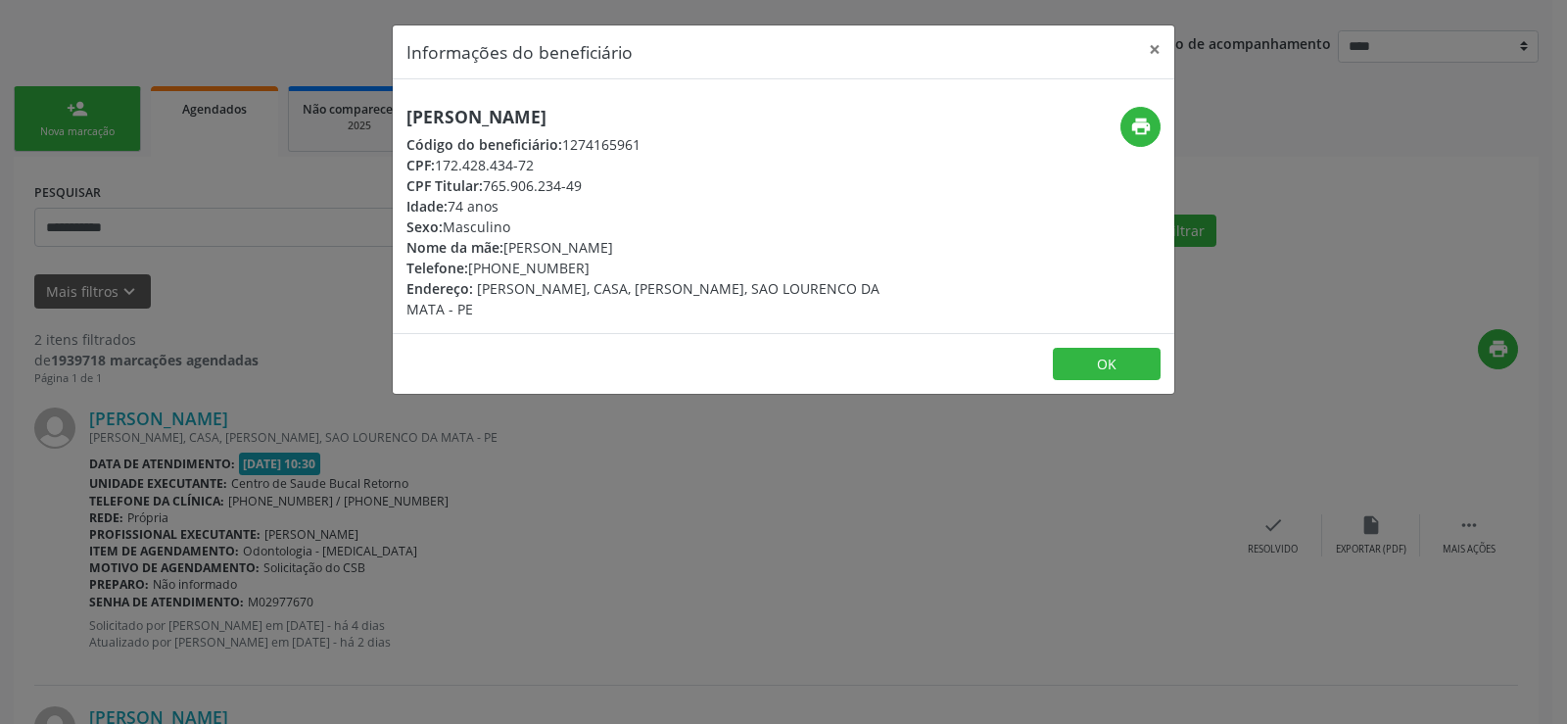
drag, startPoint x: 403, startPoint y: 115, endPoint x: 630, endPoint y: 115, distance: 226.2
click at [630, 115] on div "Jose Angelo da Silva Código do beneficiário: 1274165961 CPF: 172.428.434-72 CPF…" at bounding box center [653, 213] width 521 height 212
copy h5 "Jose Angelo da Silva"
click at [147, 235] on div "Informações do beneficiário × Jose Angelo da Silva Código do beneficiário: 1274…" at bounding box center [783, 362] width 1567 height 724
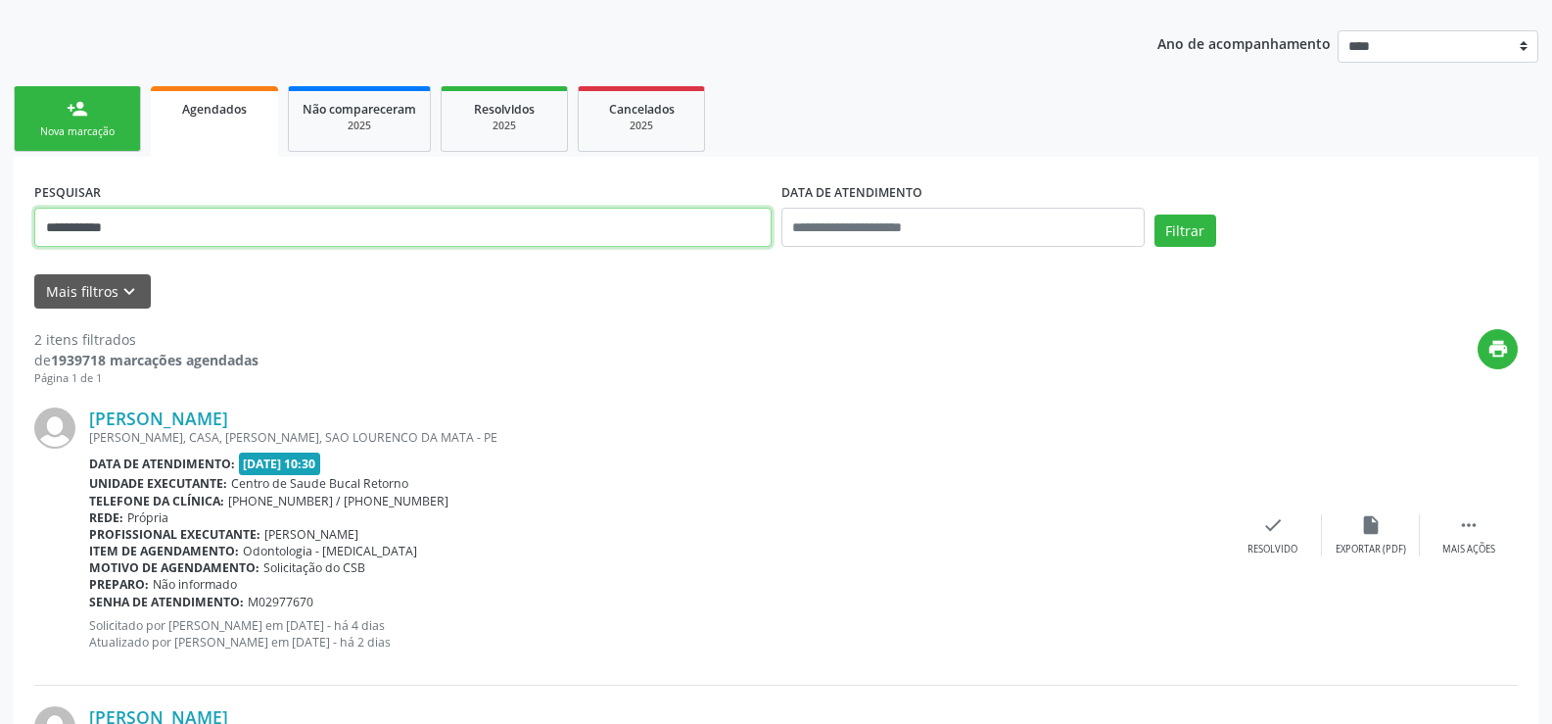
drag, startPoint x: 243, startPoint y: 245, endPoint x: 0, endPoint y: 219, distance: 244.2
click at [0, 220] on div "**********" at bounding box center [776, 459] width 1552 height 1116
paste input "*********"
type input "**********"
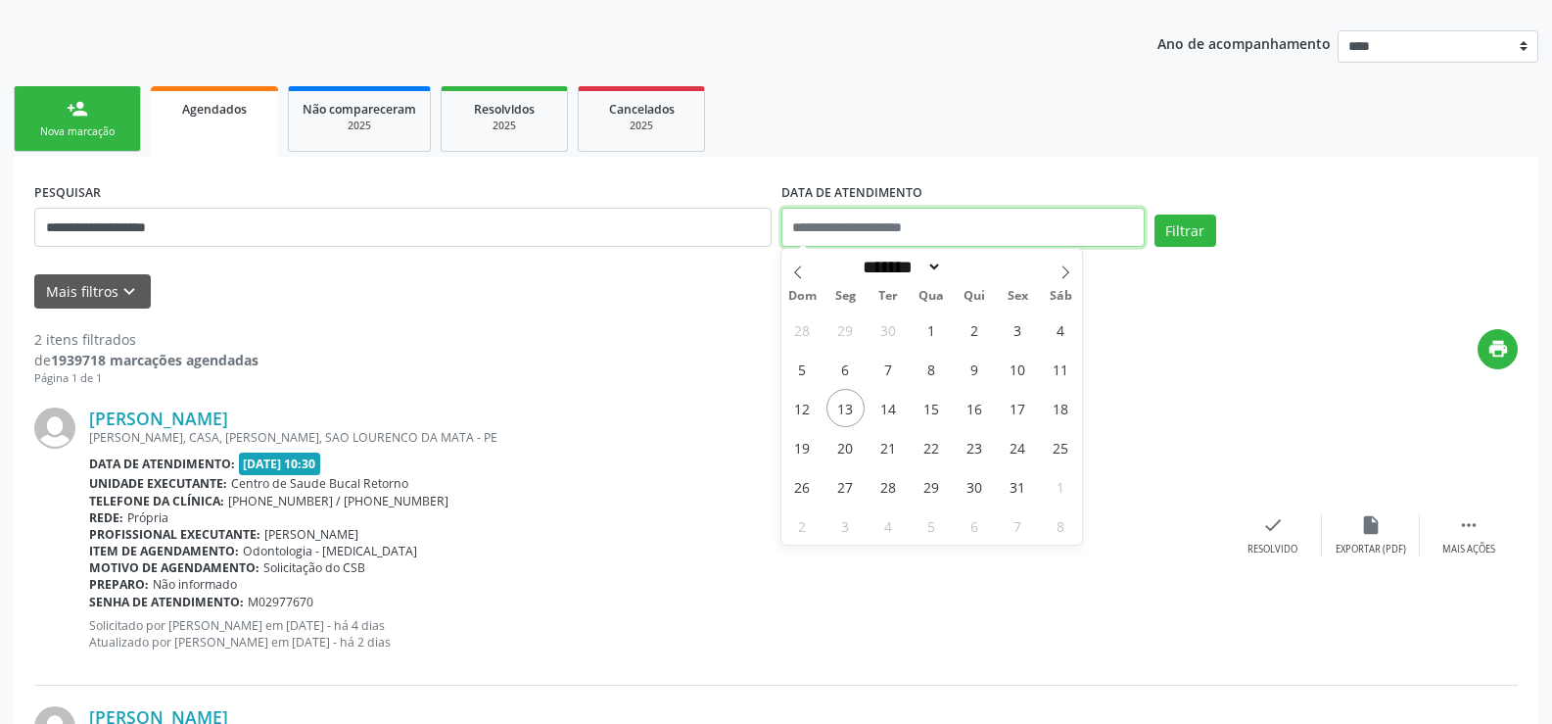
click at [1155, 214] on button "Filtrar" at bounding box center [1186, 230] width 62 height 33
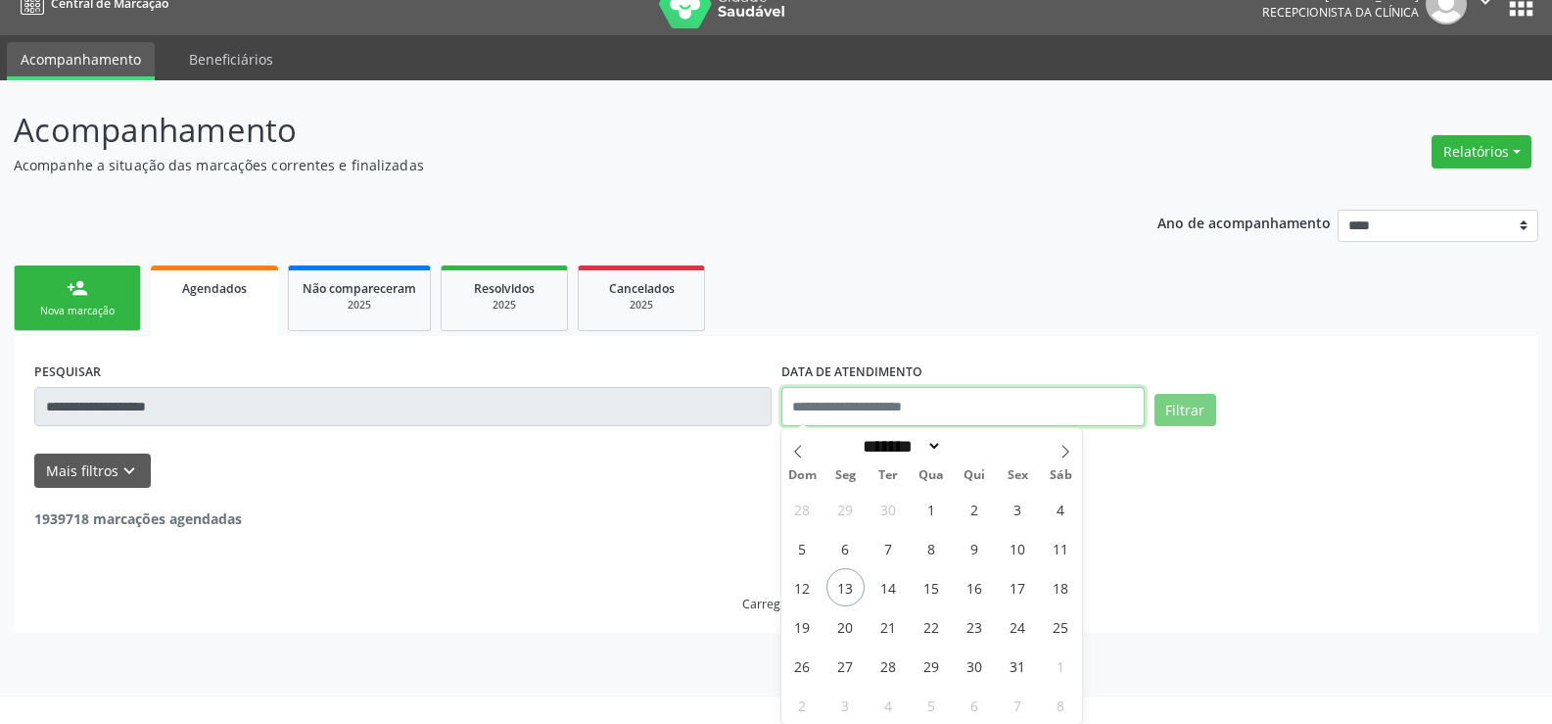
scroll to position [202, 0]
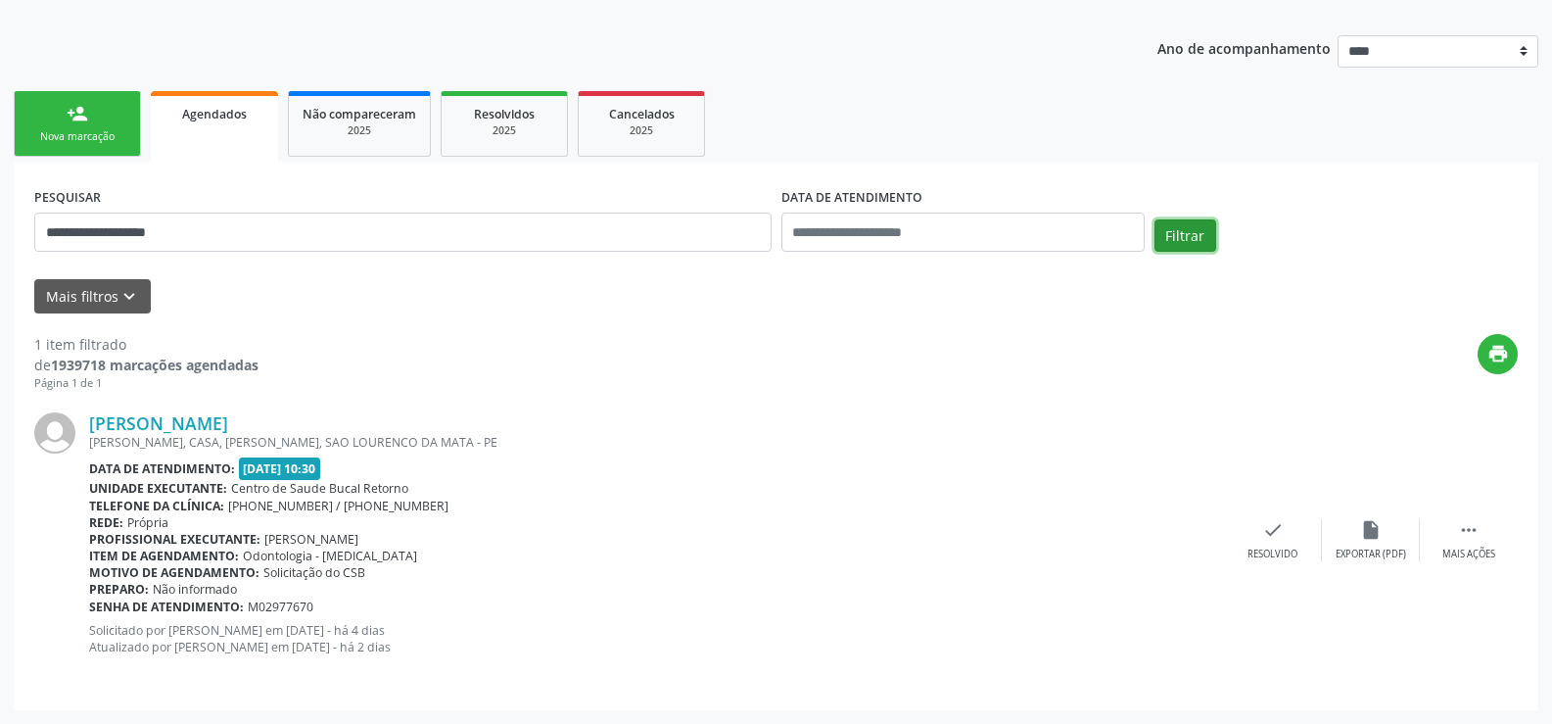
click at [1177, 236] on button "Filtrar" at bounding box center [1186, 235] width 62 height 33
click at [1175, 244] on button "Filtrar" at bounding box center [1186, 235] width 62 height 33
click at [66, 124] on link "person_add Nova marcação" at bounding box center [77, 124] width 127 height 66
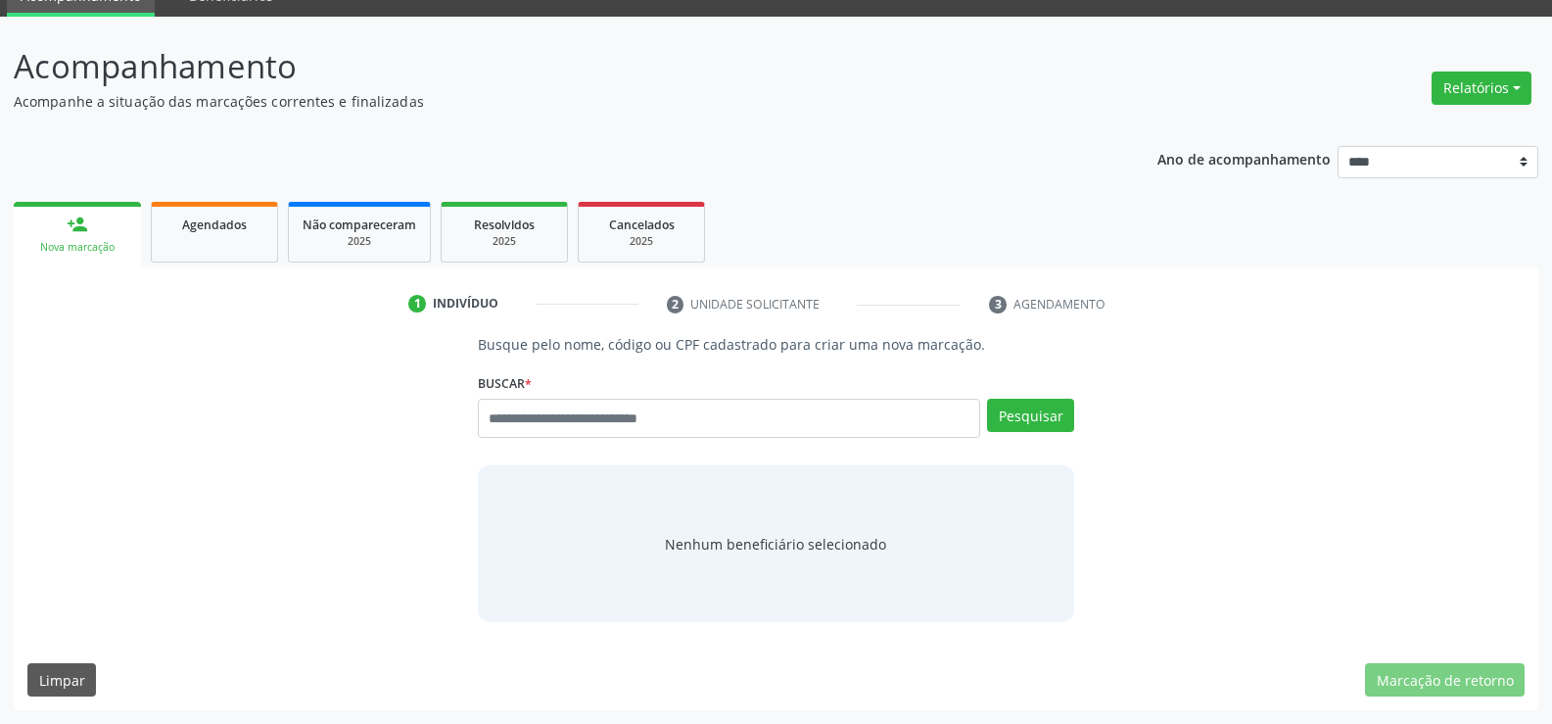
scroll to position [91, 0]
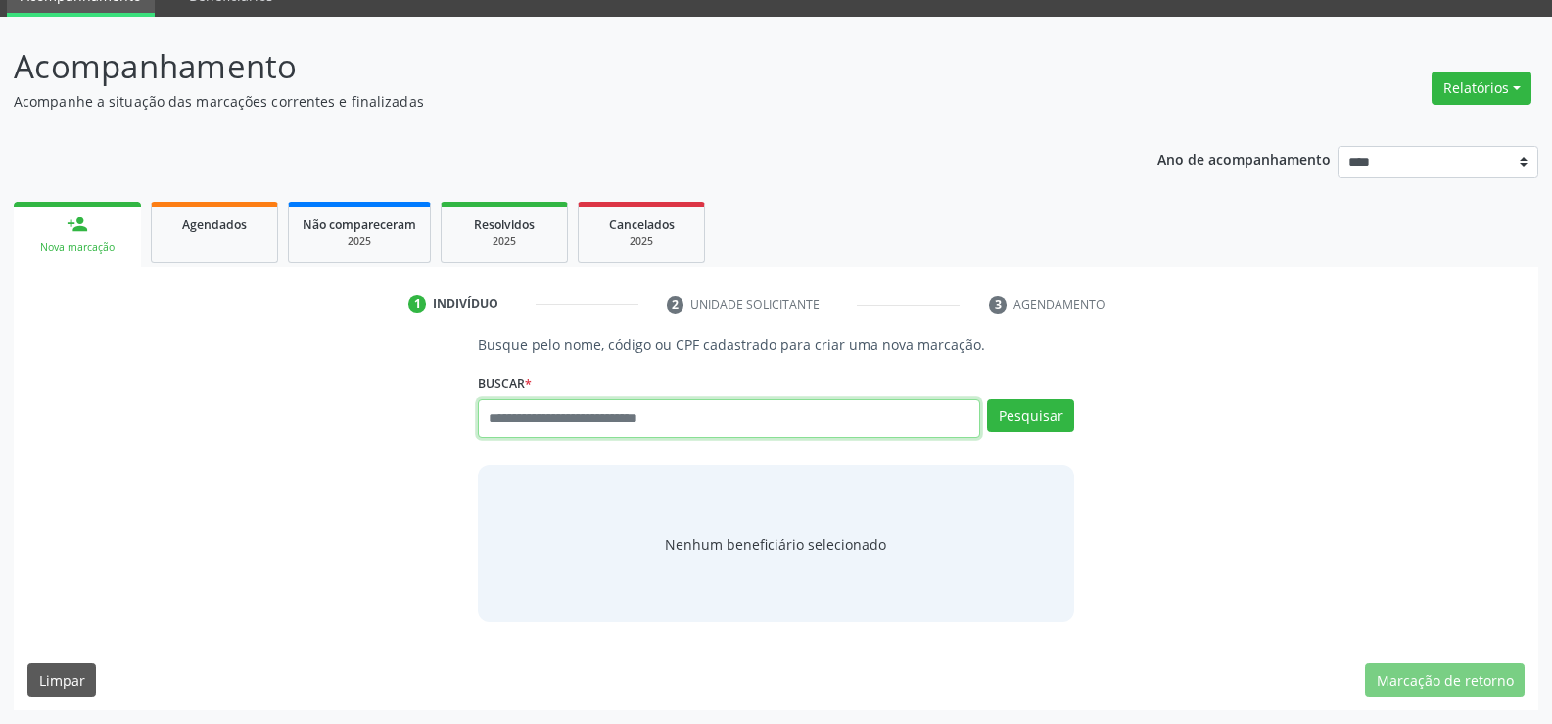
click at [518, 423] on input "text" at bounding box center [729, 418] width 502 height 39
type input "**********"
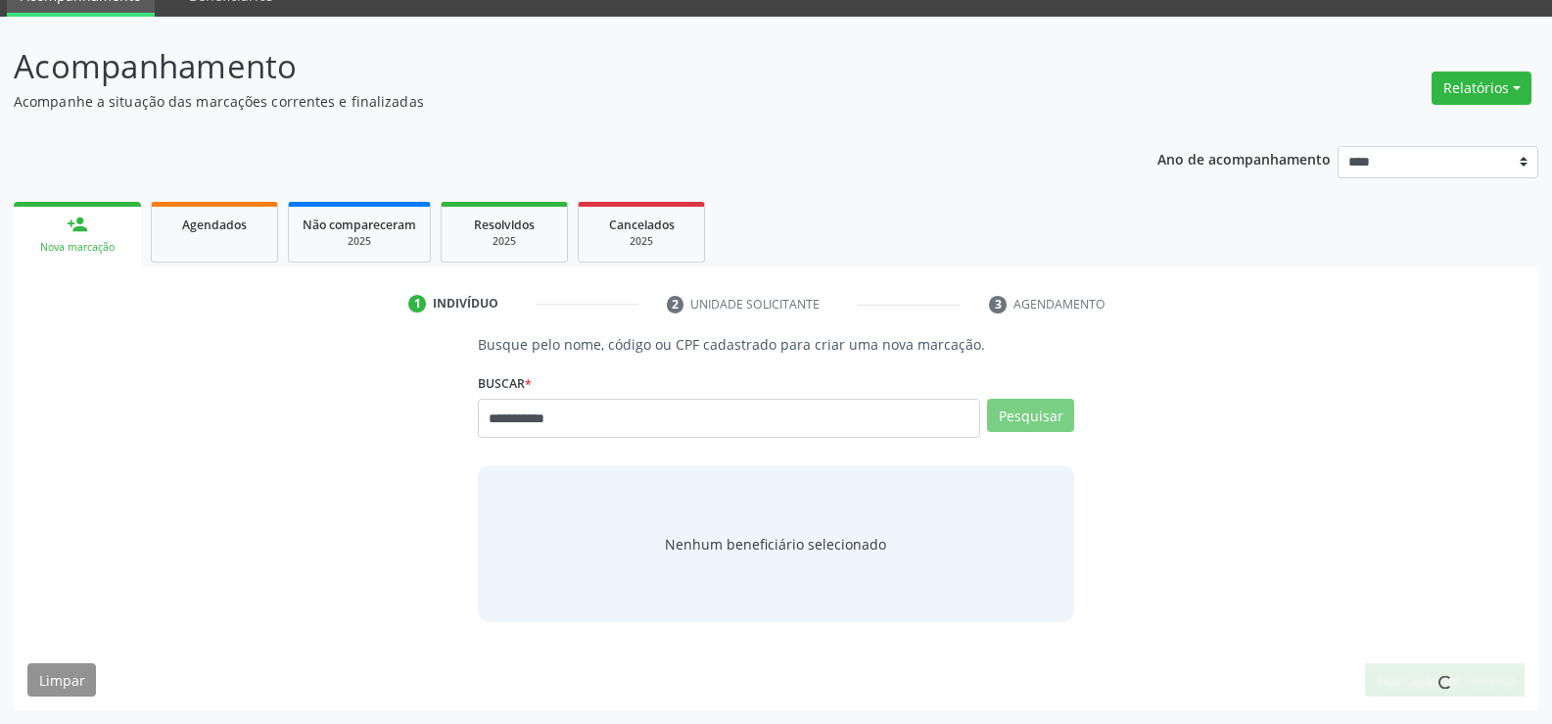
scroll to position [84, 0]
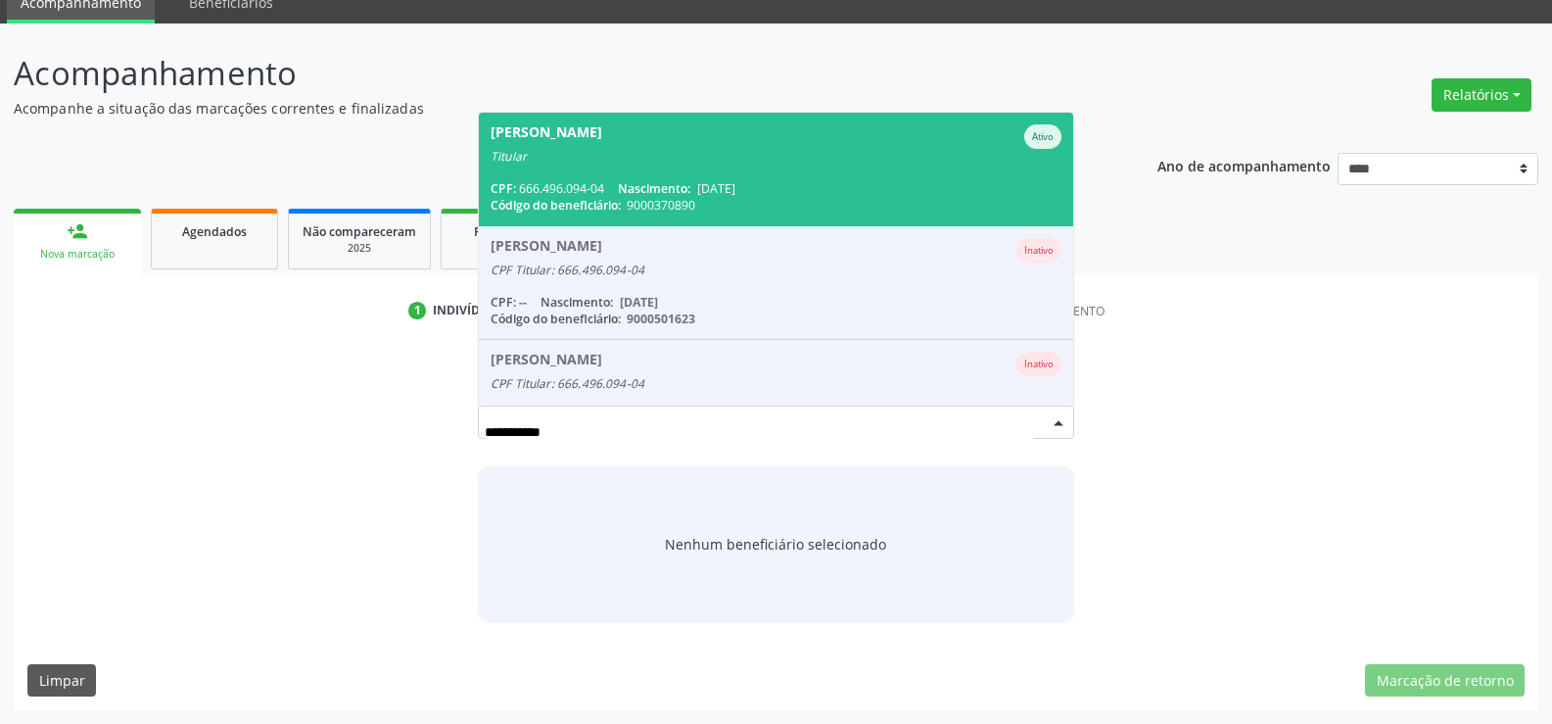
click at [559, 186] on div "CPF: 666.496.094-04 Nascimento: 08/02/1973" at bounding box center [776, 188] width 571 height 17
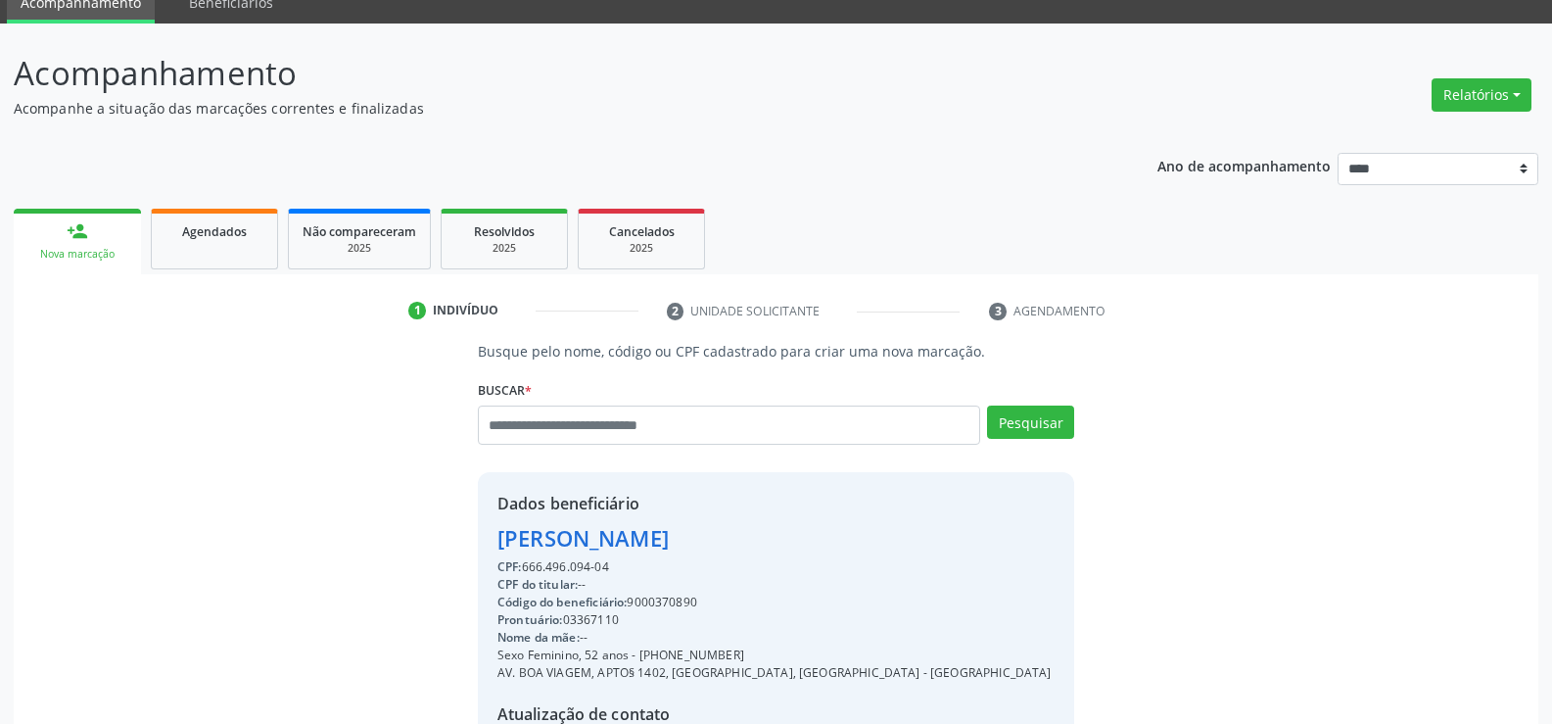
drag, startPoint x: 623, startPoint y: 570, endPoint x: 379, endPoint y: 531, distance: 247.0
click at [379, 531] on div "Busque pelo nome, código ou CPF cadastrado para criar uma nova marcação. Buscar…" at bounding box center [775, 594] width 1497 height 507
copy div "Adriane Andrade de Azevedo CPF: 666.496.094-04"
click at [612, 230] on span "Cancelados" at bounding box center [642, 231] width 66 height 17
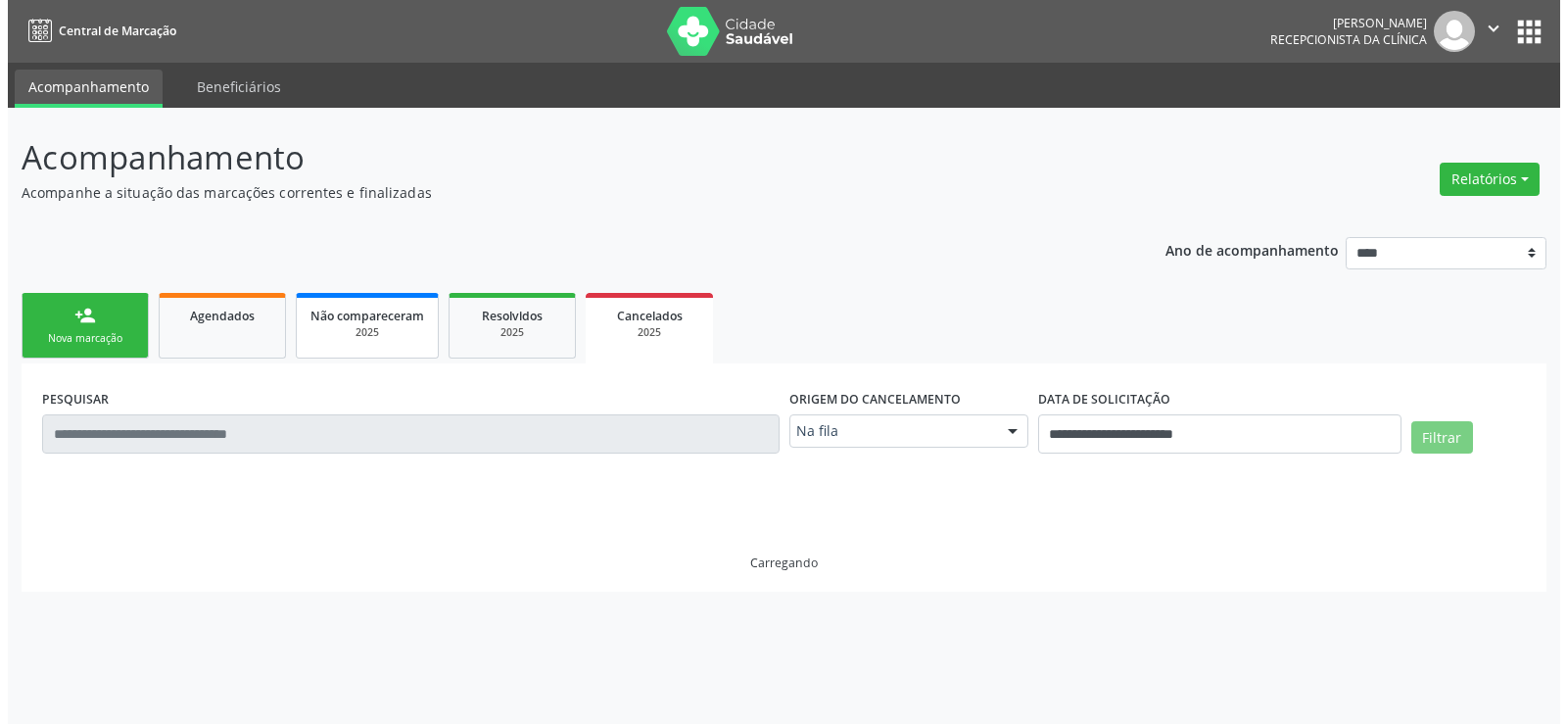
scroll to position [0, 0]
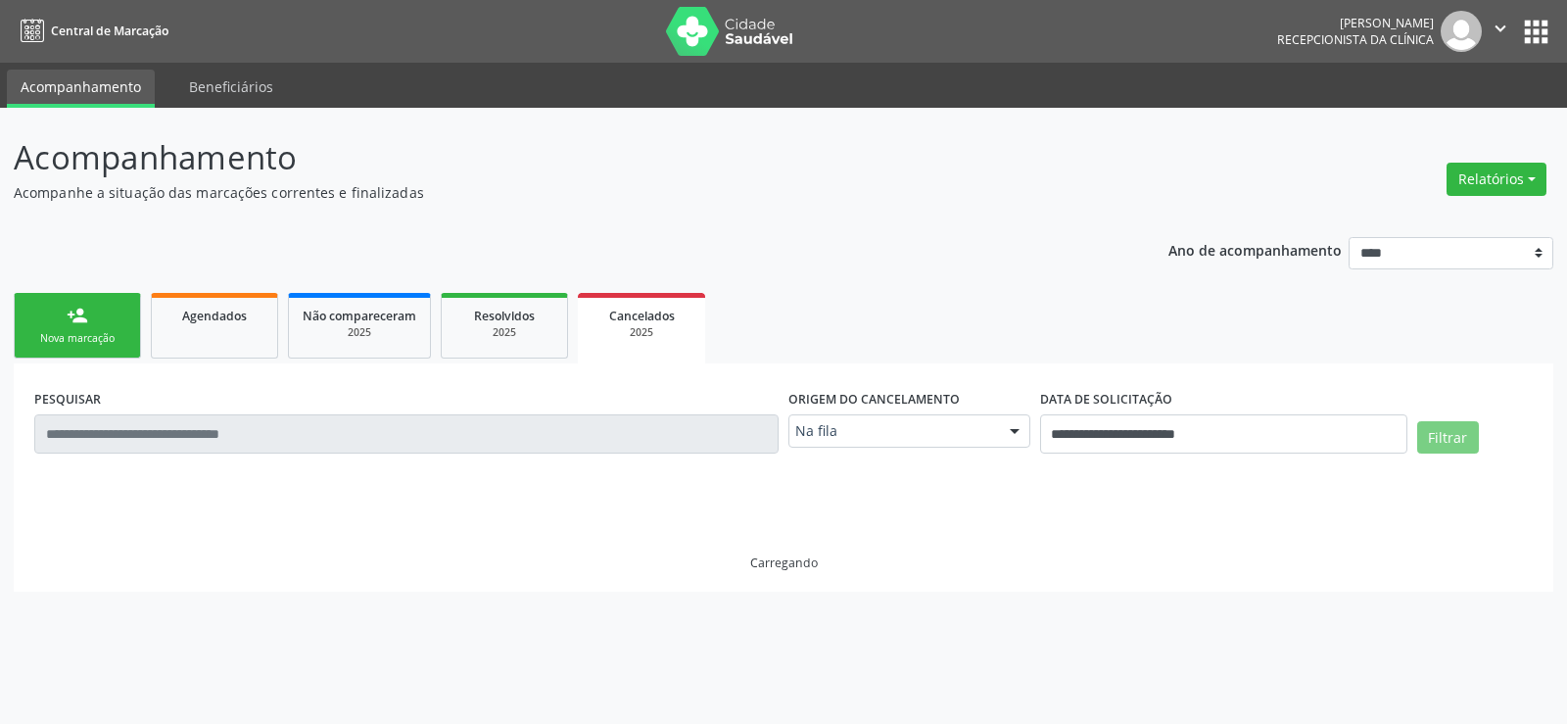
click at [225, 424] on input "text" at bounding box center [406, 433] width 744 height 39
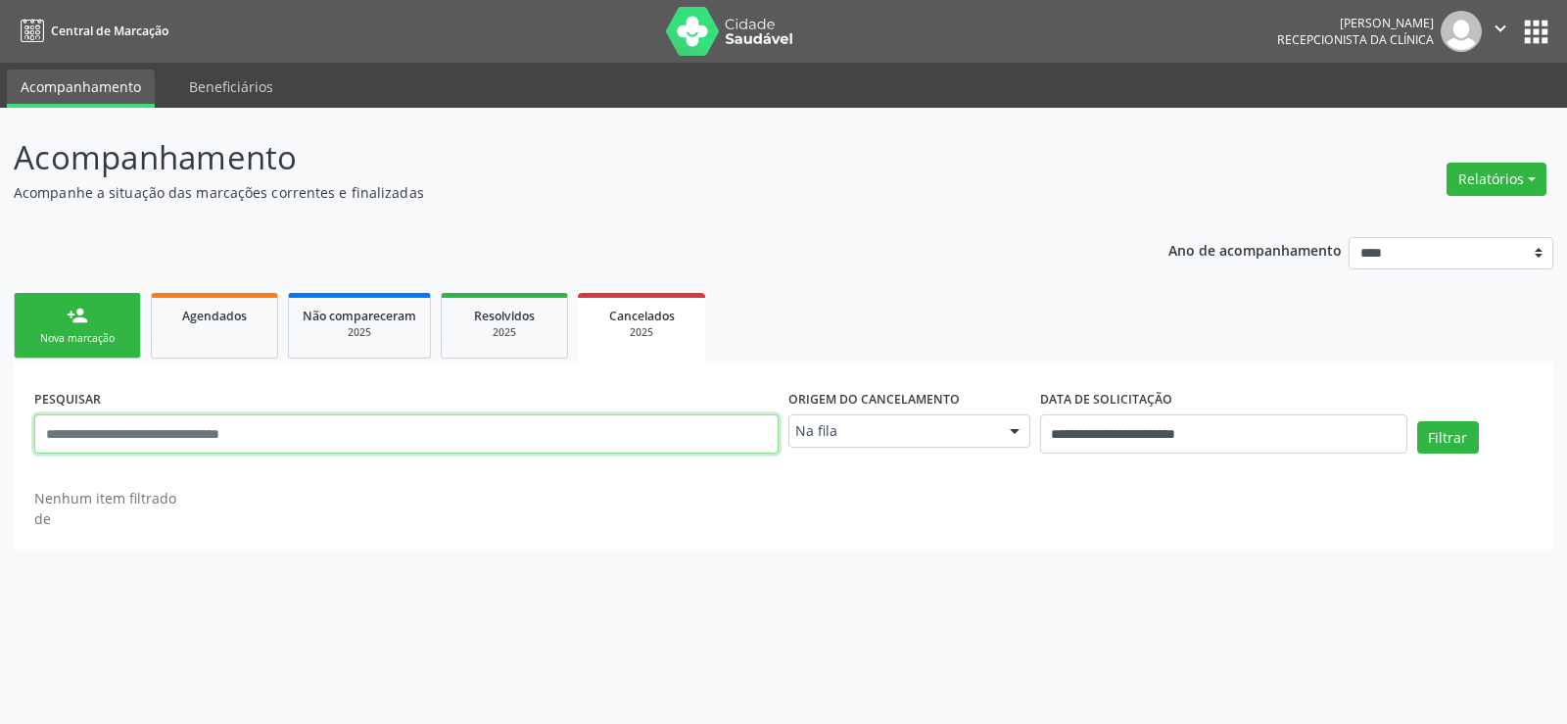
click at [224, 439] on input "text" at bounding box center [406, 433] width 744 height 39
paste input "**********"
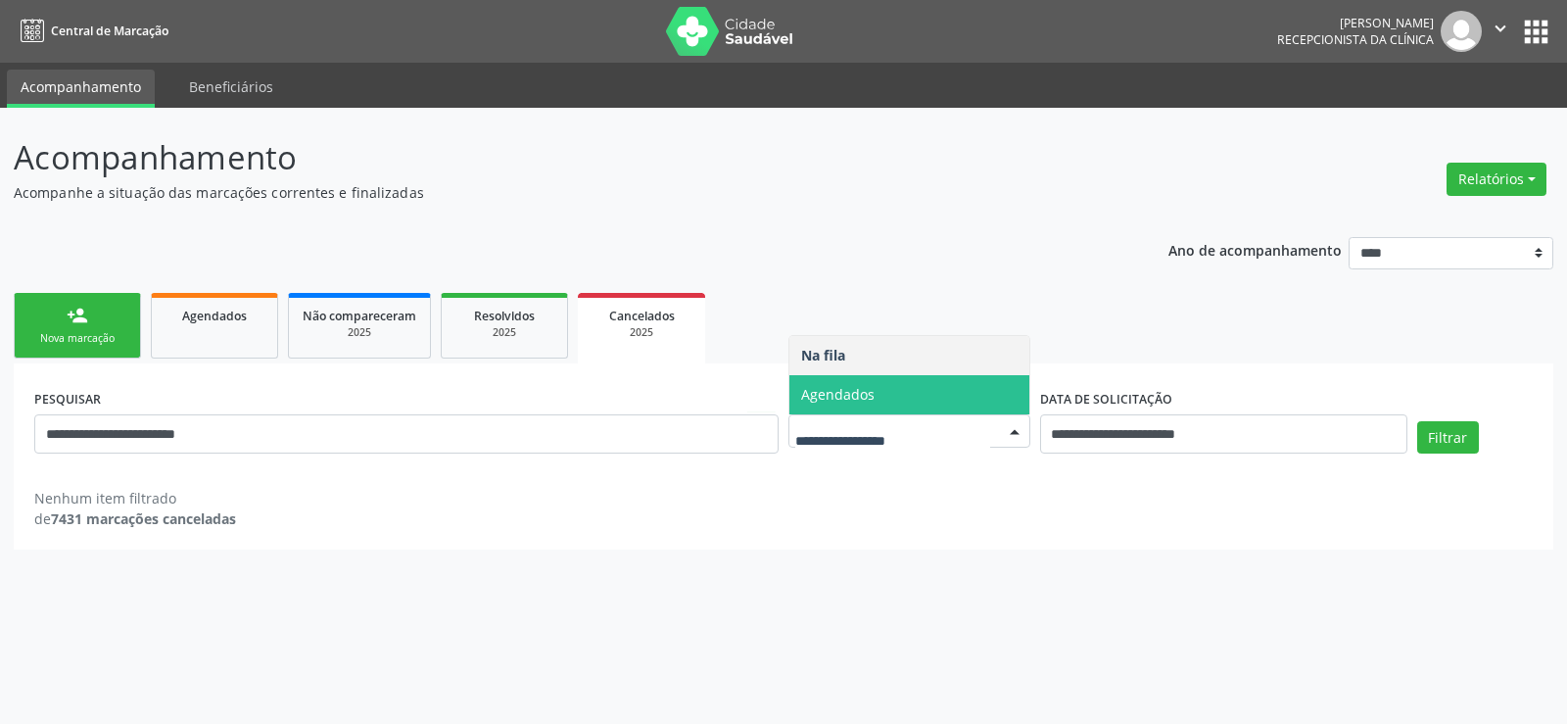
click at [817, 402] on span "Agendados" at bounding box center [837, 394] width 73 height 19
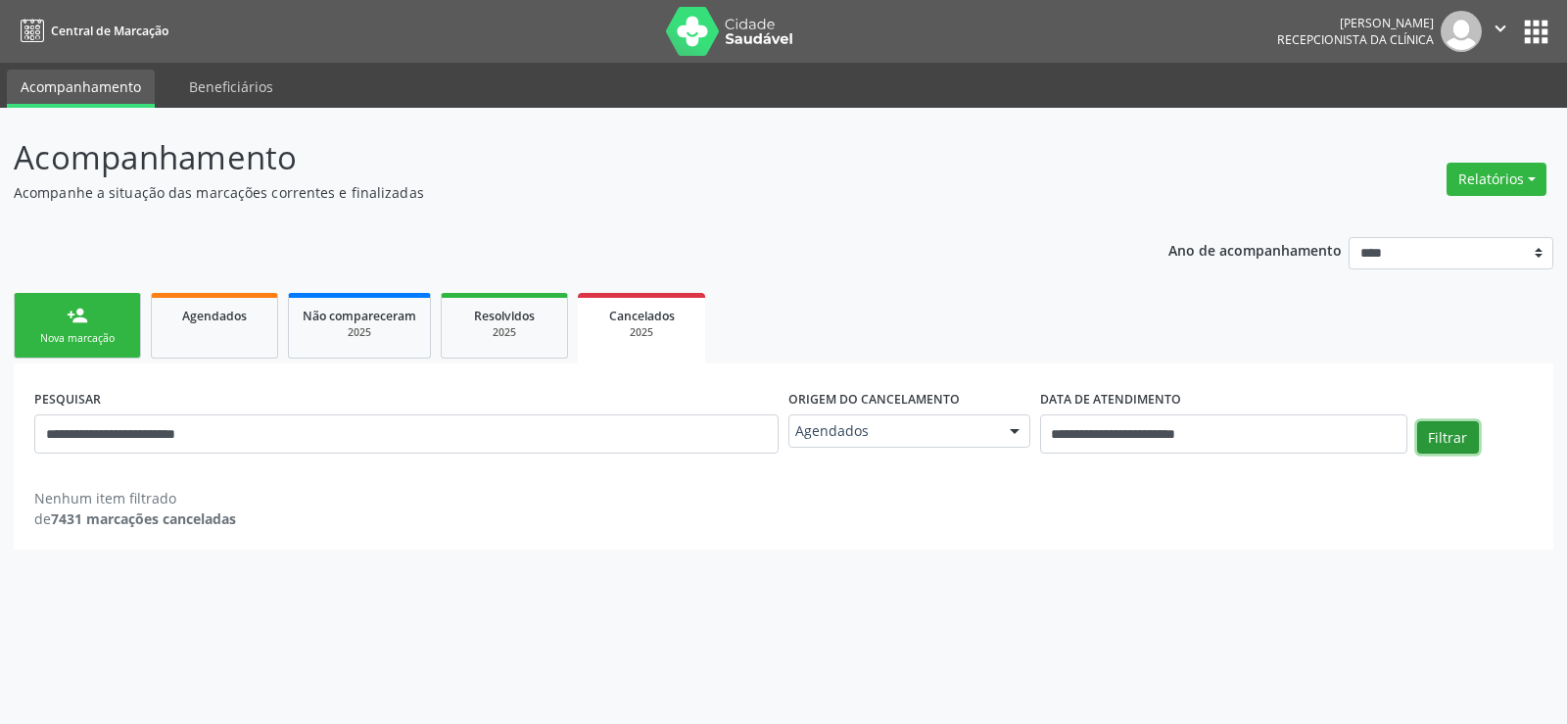
click at [1448, 450] on button "Filtrar" at bounding box center [1448, 437] width 62 height 33
click at [1435, 433] on button "Filtrar" at bounding box center [1448, 437] width 62 height 33
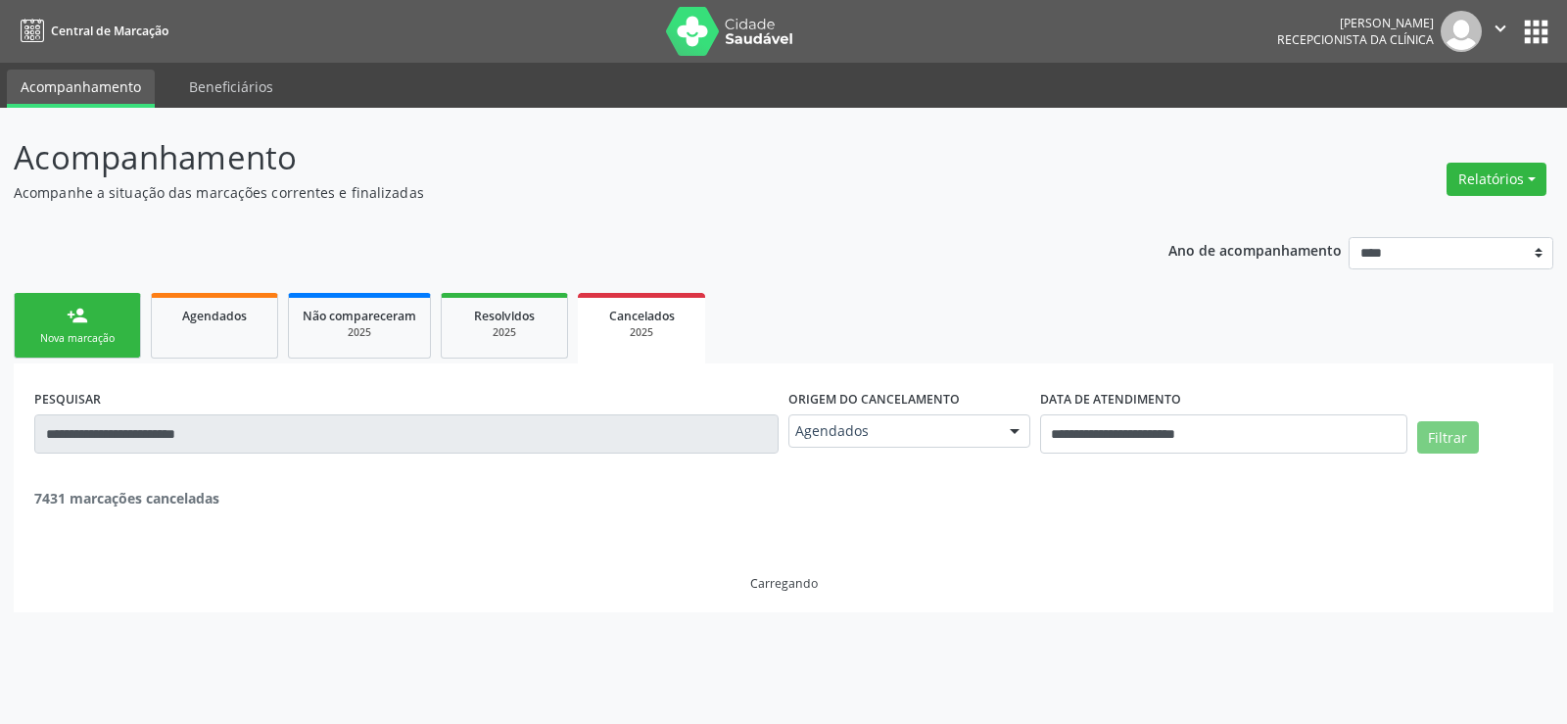
click at [1435, 433] on button "Filtrar" at bounding box center [1448, 437] width 62 height 33
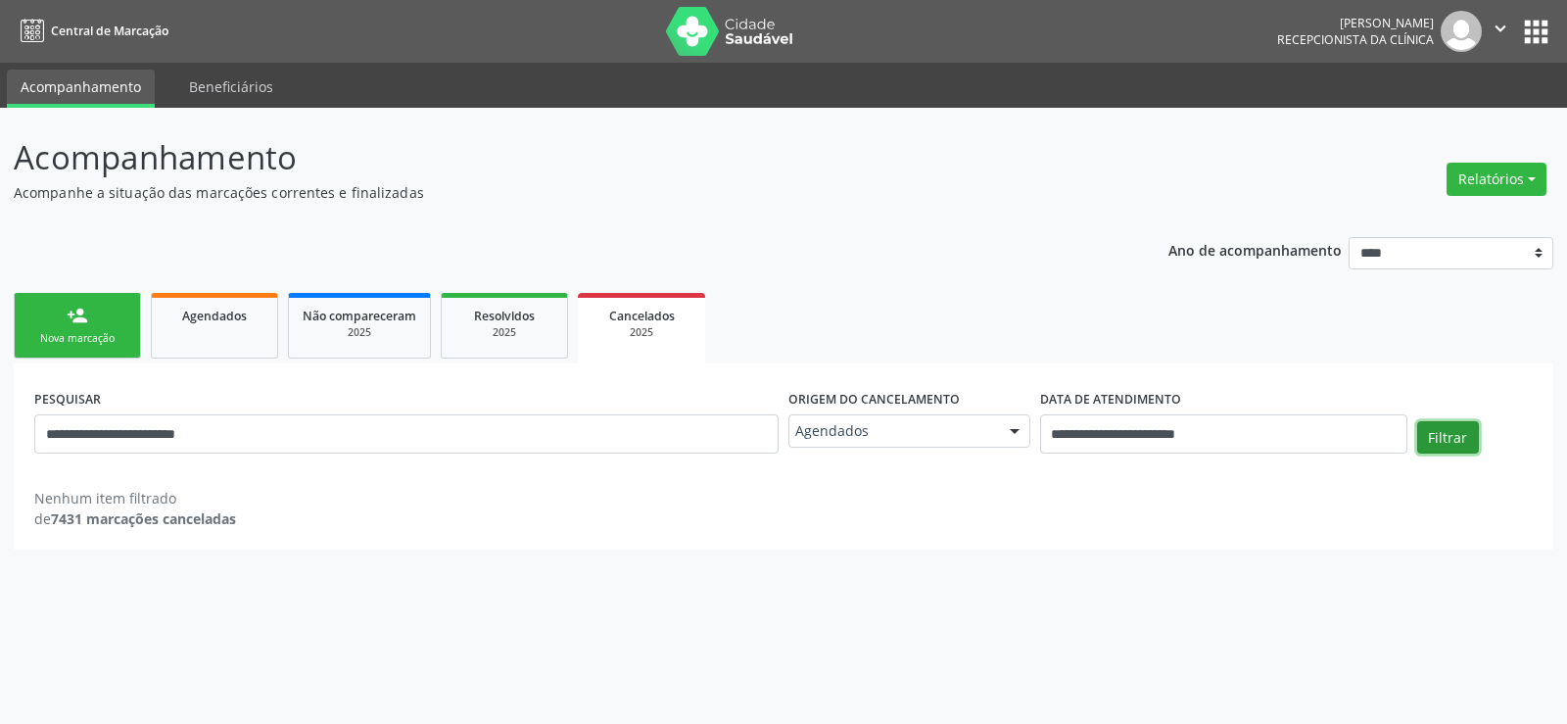
click at [1435, 433] on button "Filtrar" at bounding box center [1448, 437] width 62 height 33
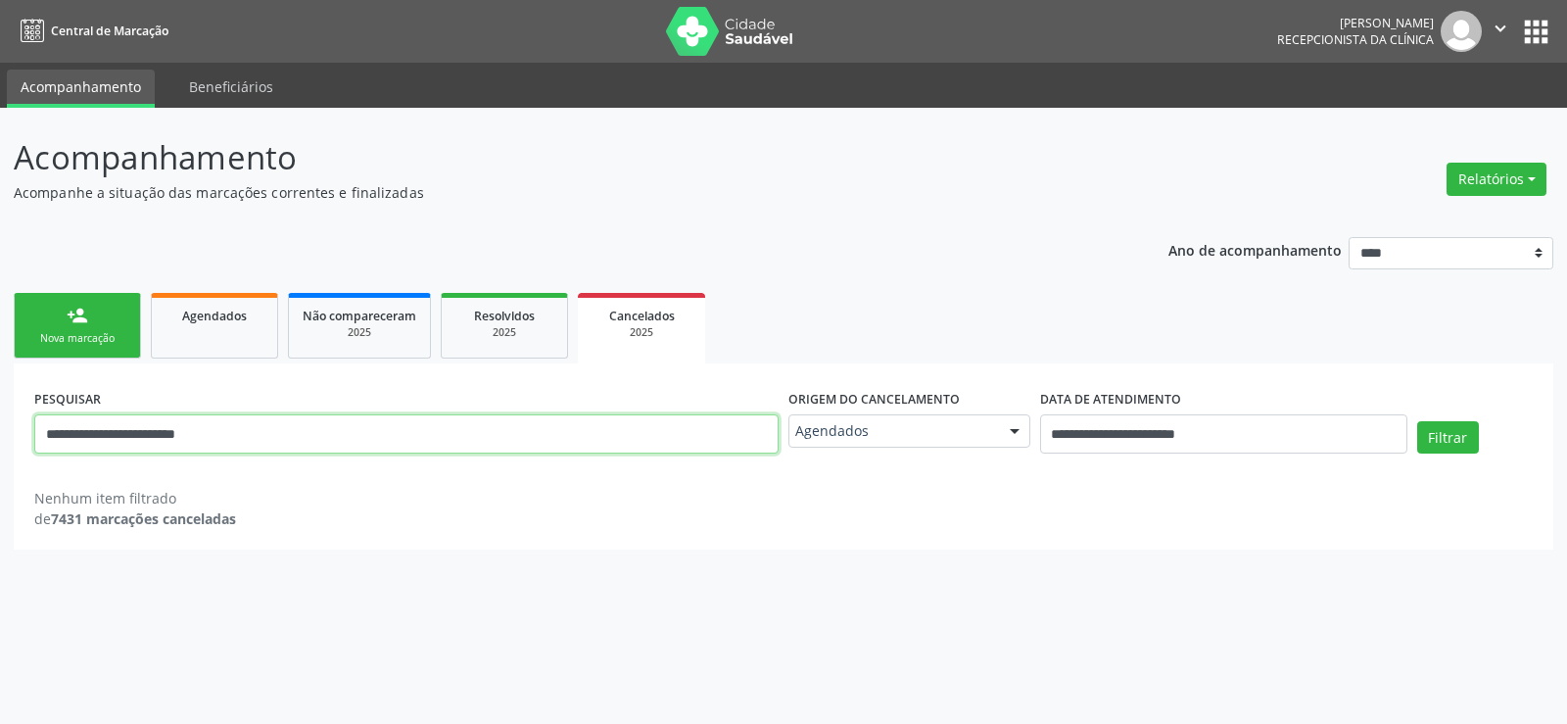
drag, startPoint x: 257, startPoint y: 428, endPoint x: 0, endPoint y: 435, distance: 256.7
click at [0, 435] on div "**********" at bounding box center [783, 416] width 1567 height 616
type input "**********"
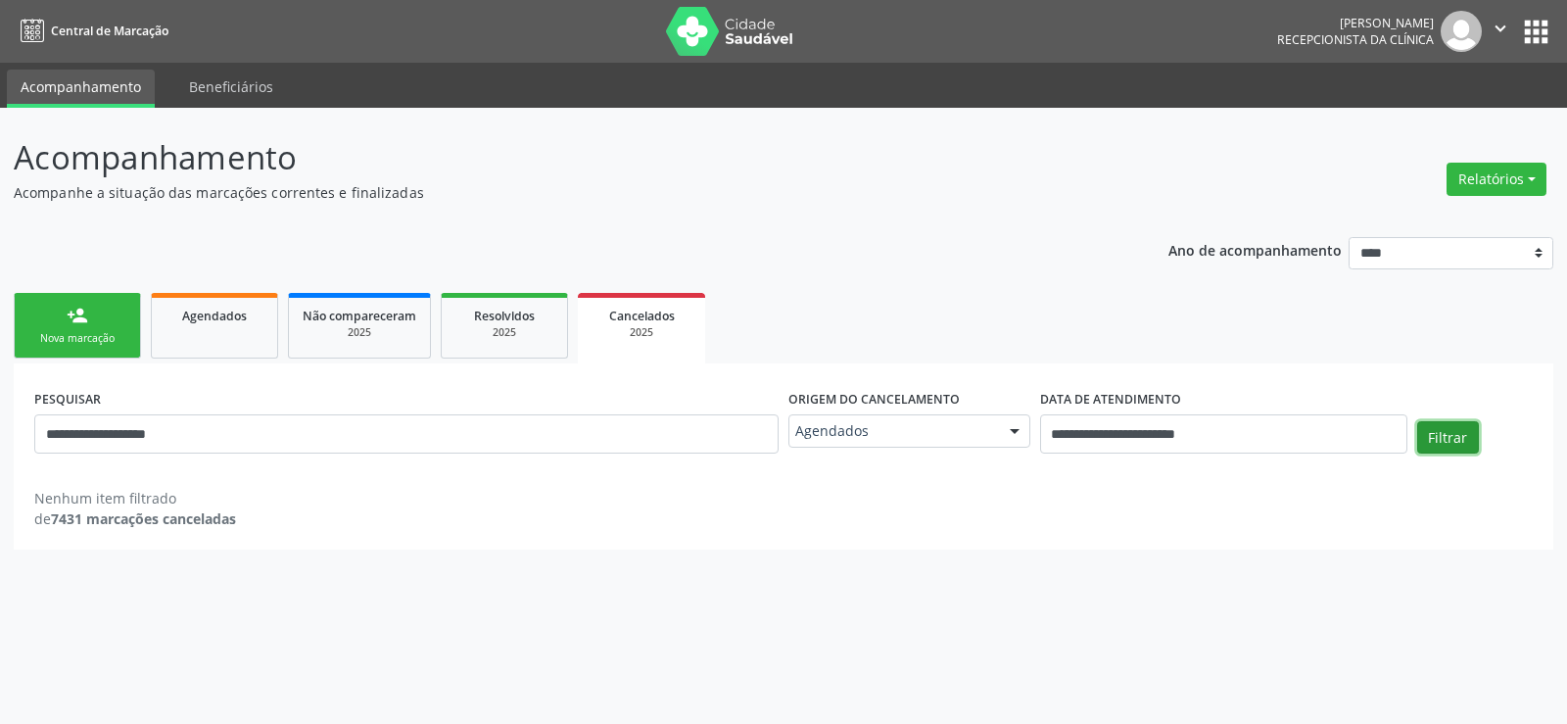
click at [1432, 438] on button "Filtrar" at bounding box center [1448, 437] width 62 height 33
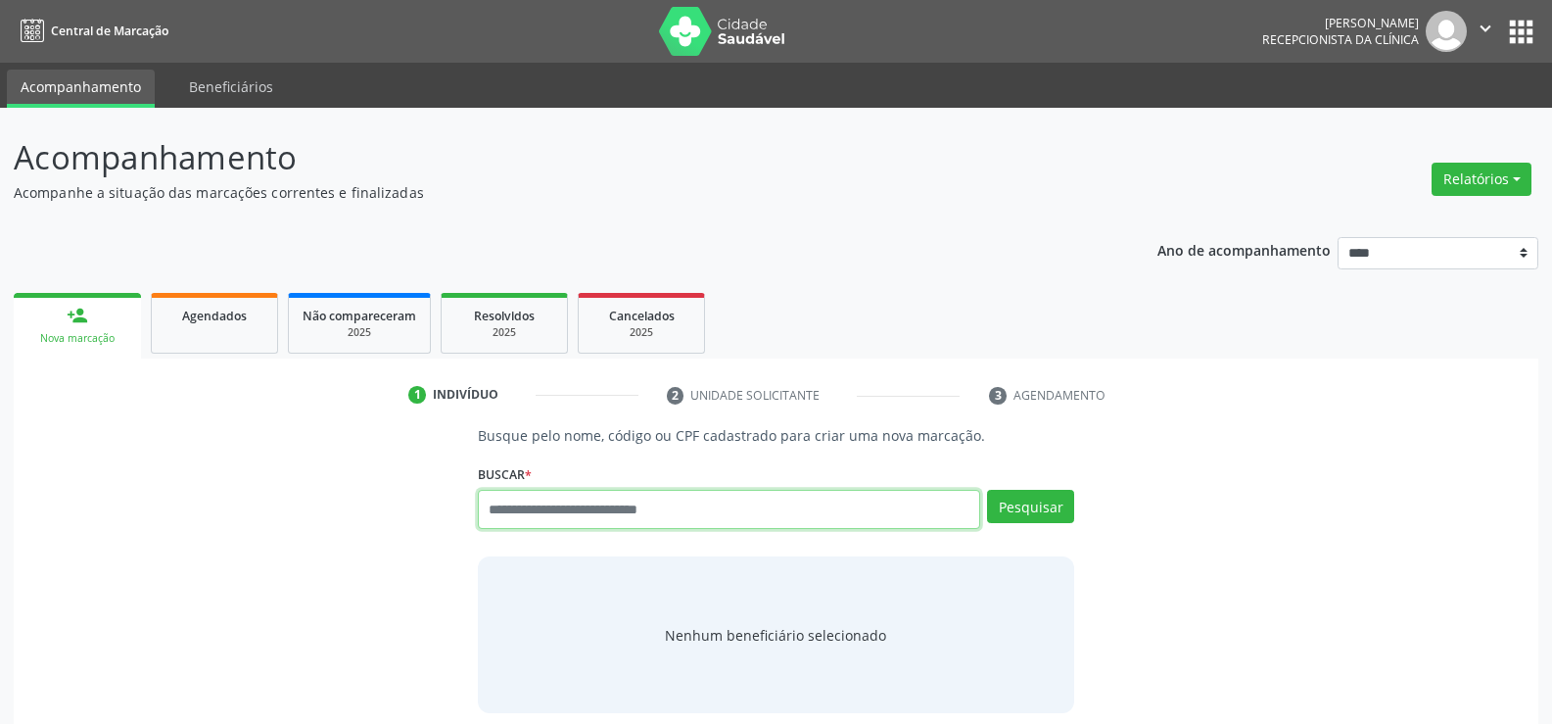
click at [527, 509] on input "text" at bounding box center [729, 509] width 502 height 39
paste input "**********"
drag, startPoint x: 586, startPoint y: 516, endPoint x: 1049, endPoint y: 515, distance: 463.2
click at [1049, 515] on div "**********" at bounding box center [776, 516] width 596 height 53
type input "**********"
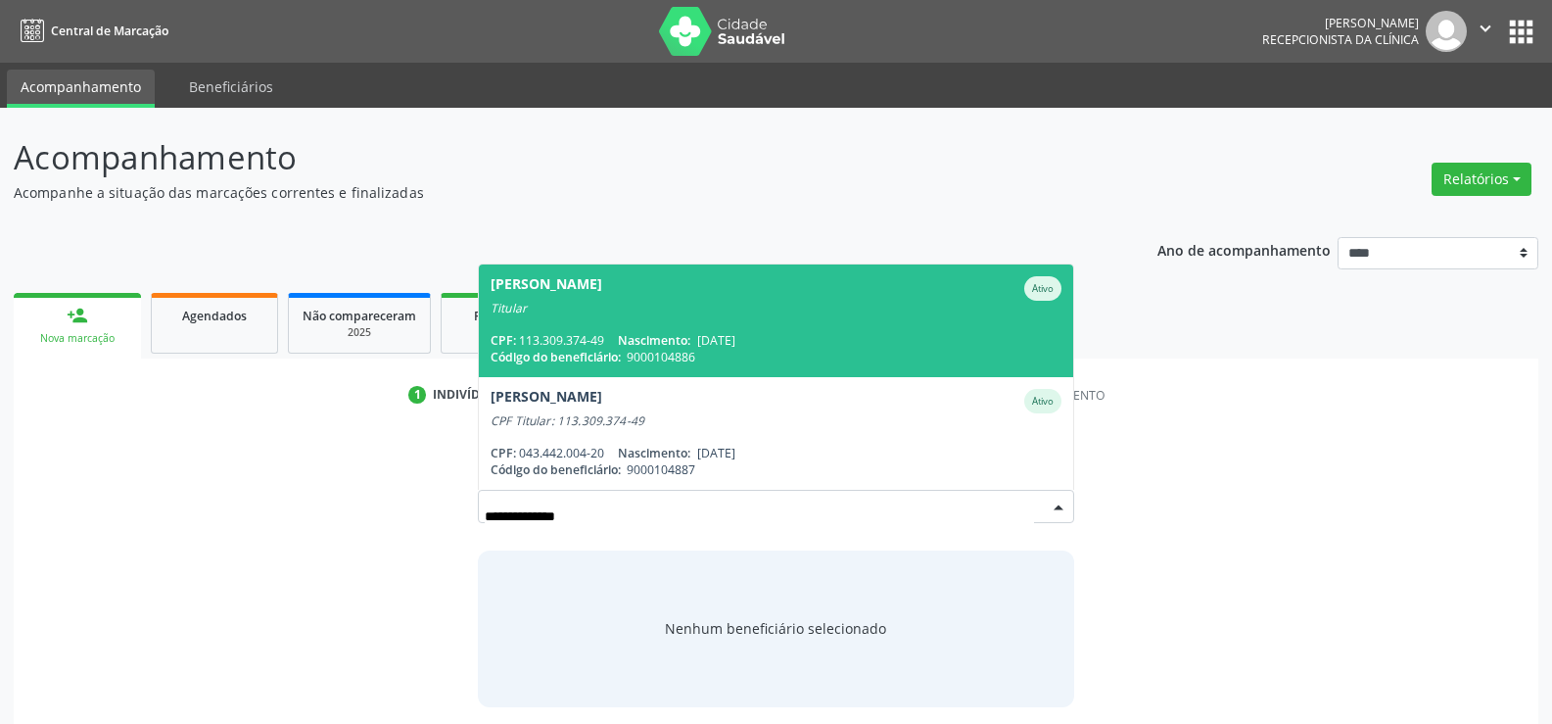
click at [724, 324] on span "[PERSON_NAME] Ativo Titular CPF: 113.309.374-49 Nascimento: [DATE] Código do be…" at bounding box center [776, 320] width 594 height 113
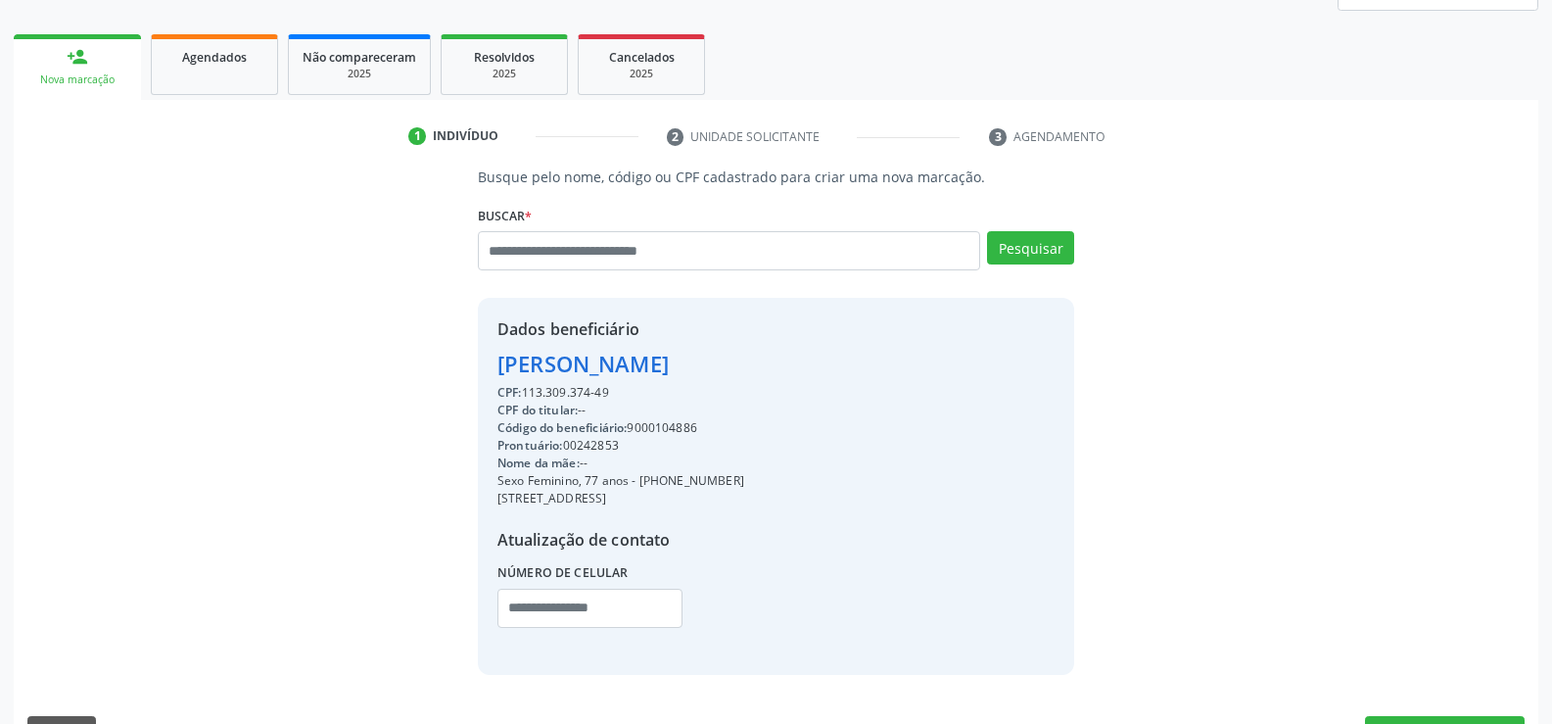
scroll to position [310, 0]
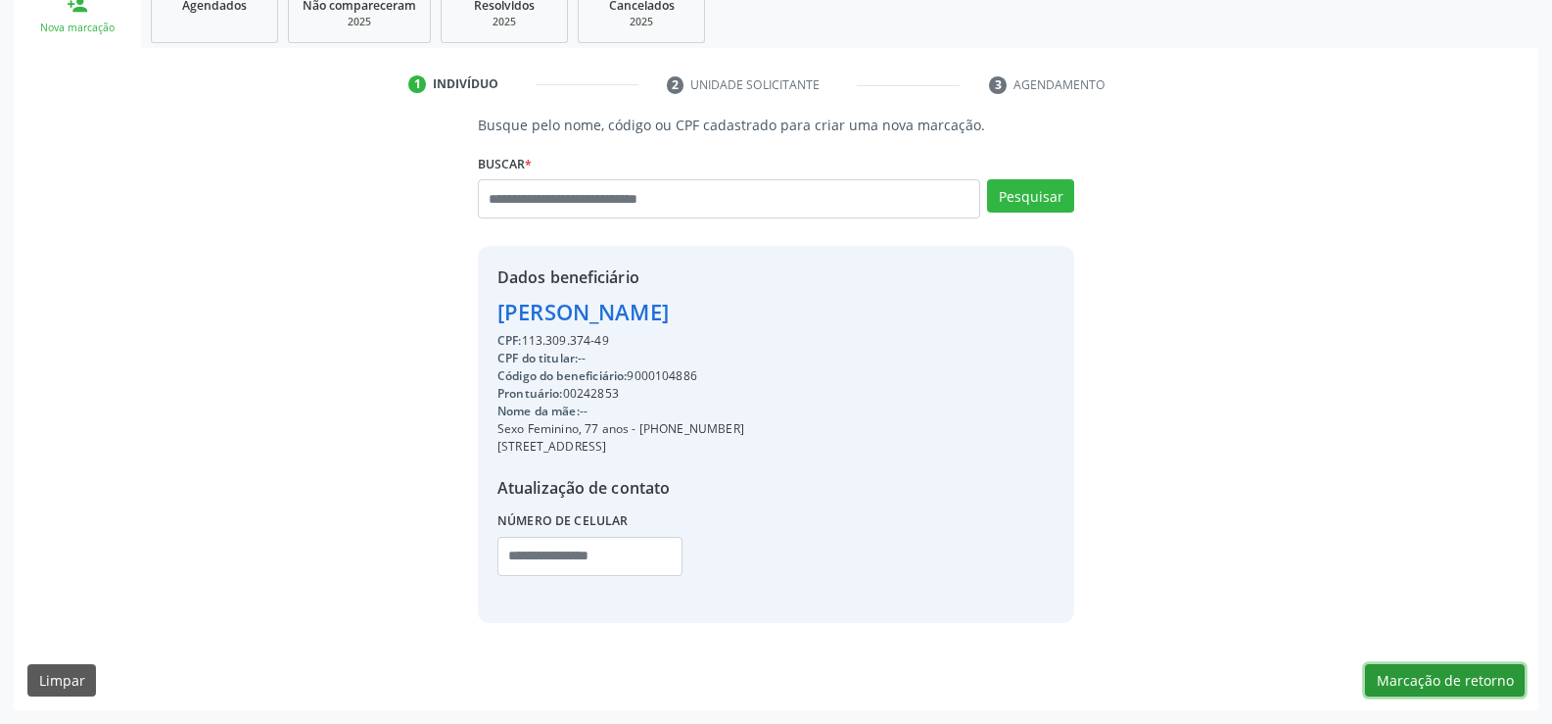
click at [1397, 685] on button "Marcação de retorno" at bounding box center [1445, 680] width 160 height 33
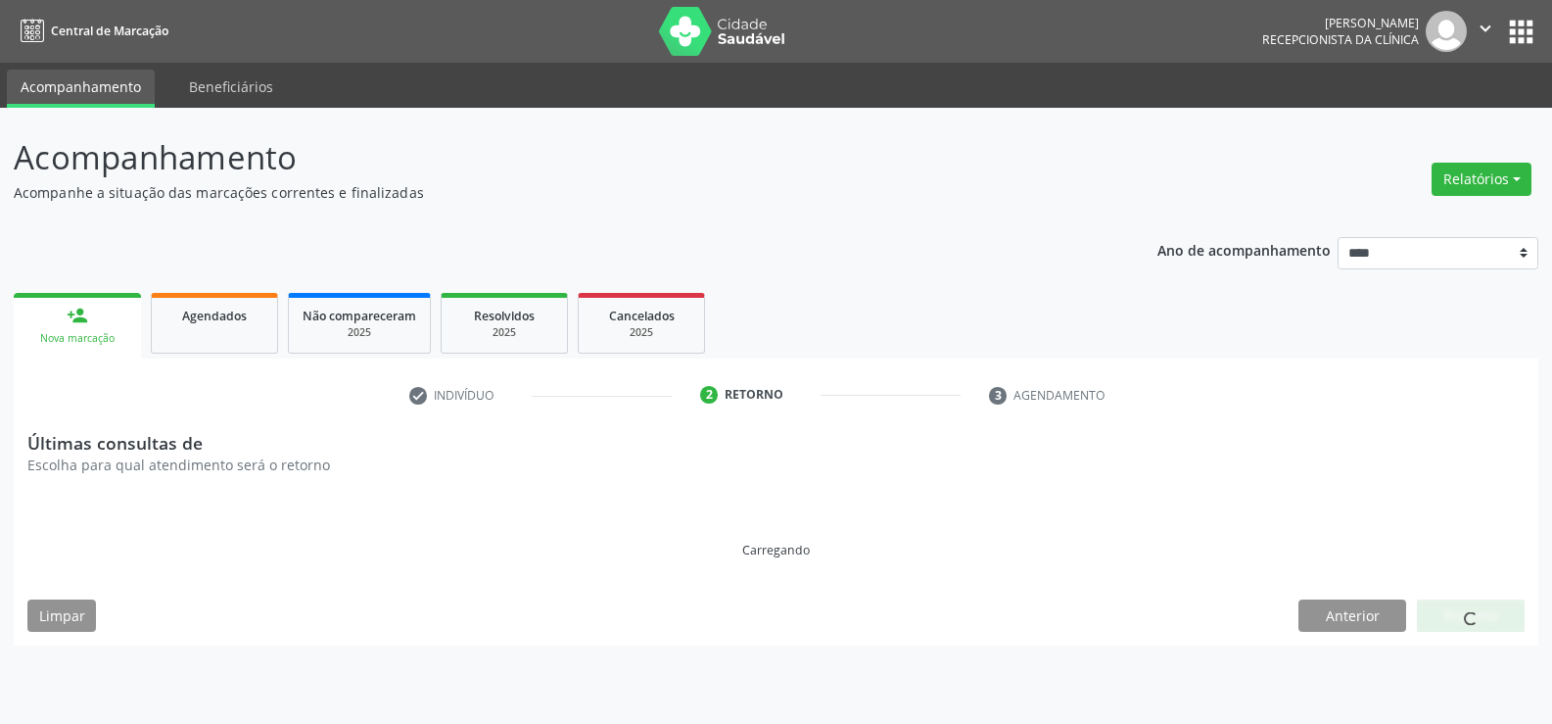
scroll to position [0, 0]
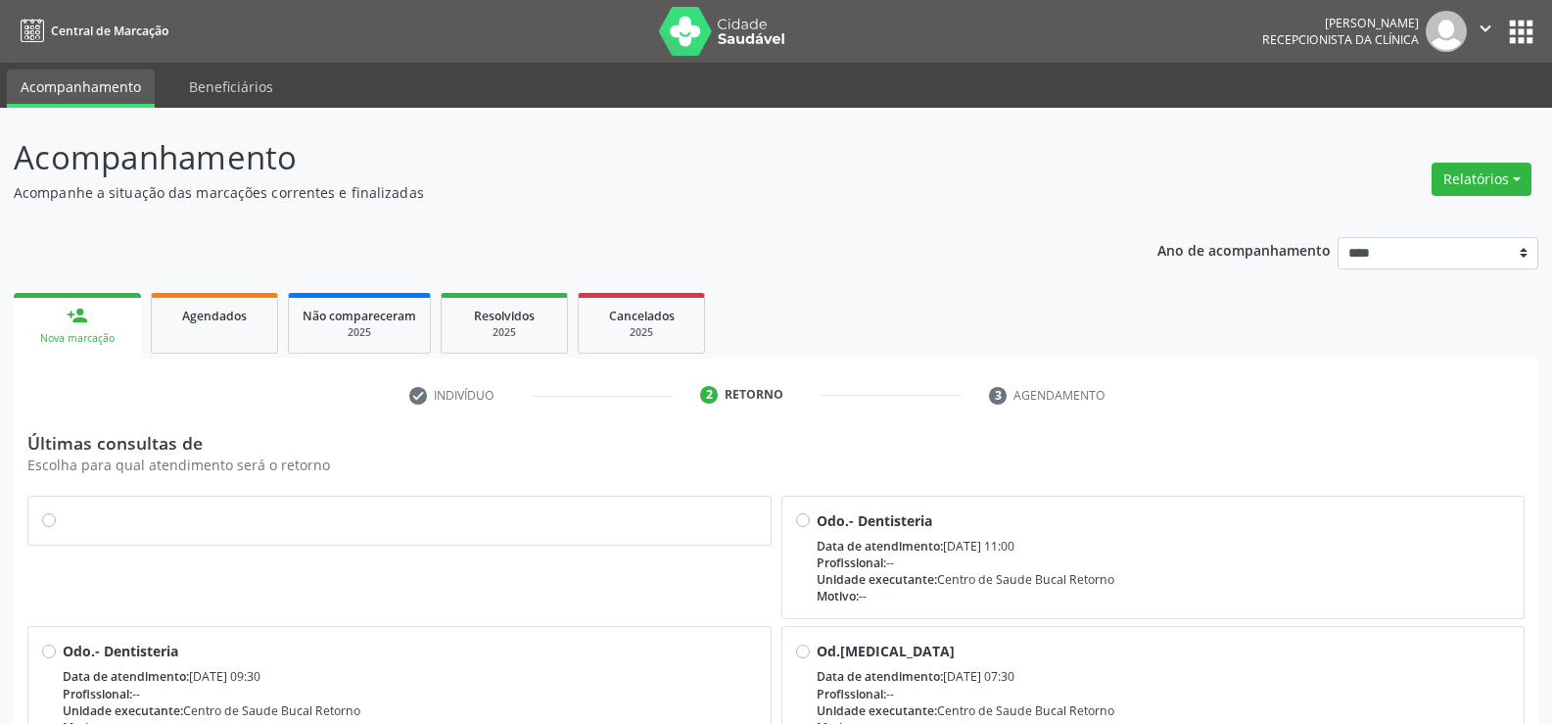
click at [63, 510] on label at bounding box center [410, 510] width 694 height 0
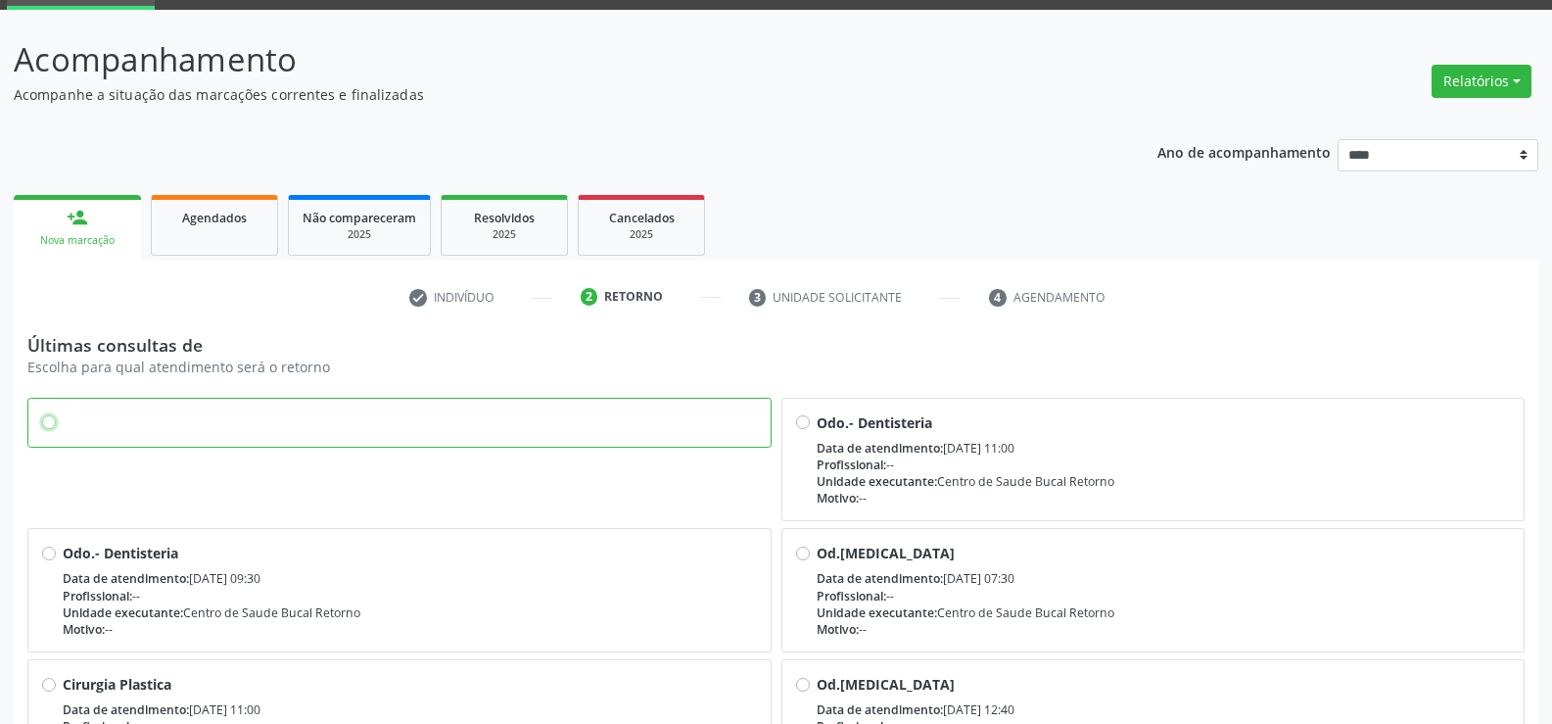
scroll to position [490, 0]
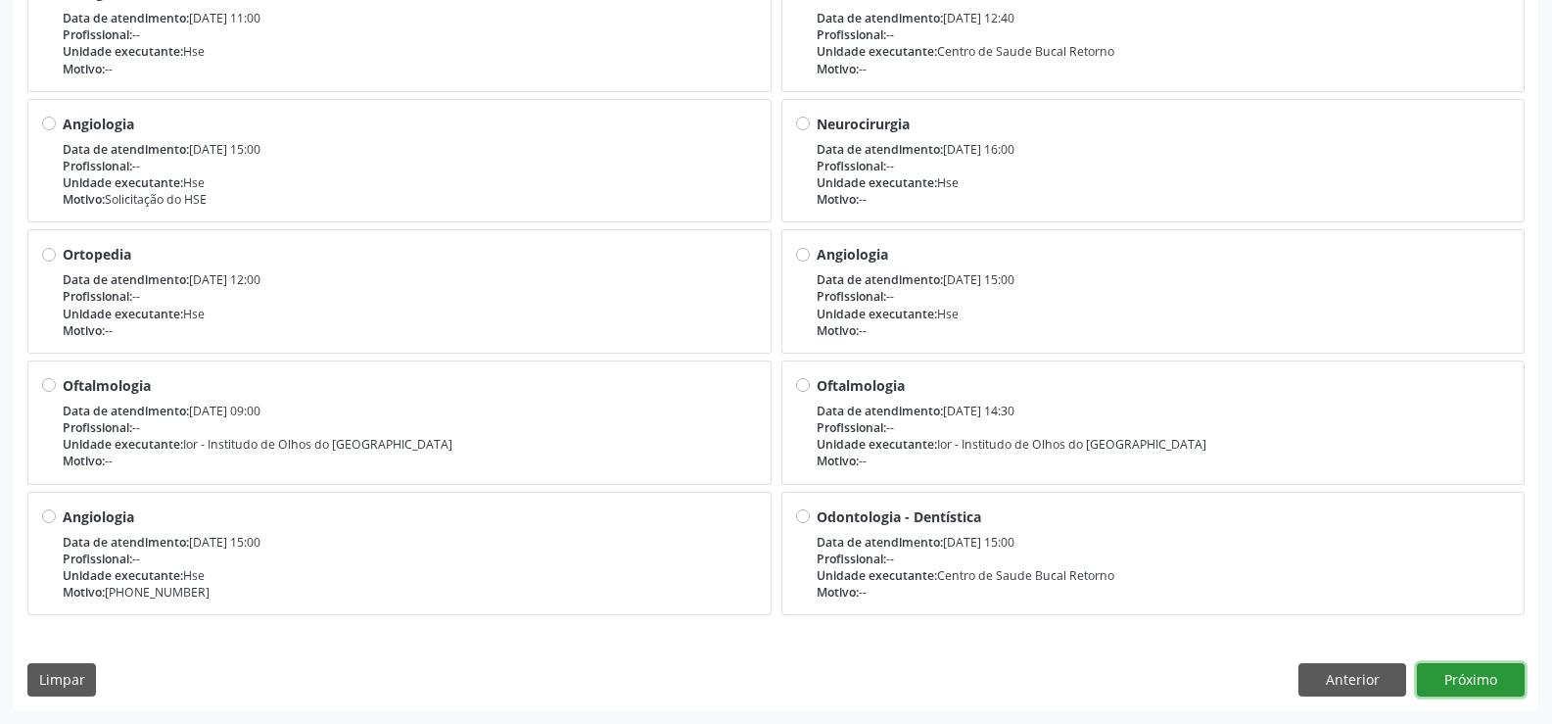
click at [1449, 690] on button "Próximo" at bounding box center [1471, 679] width 108 height 33
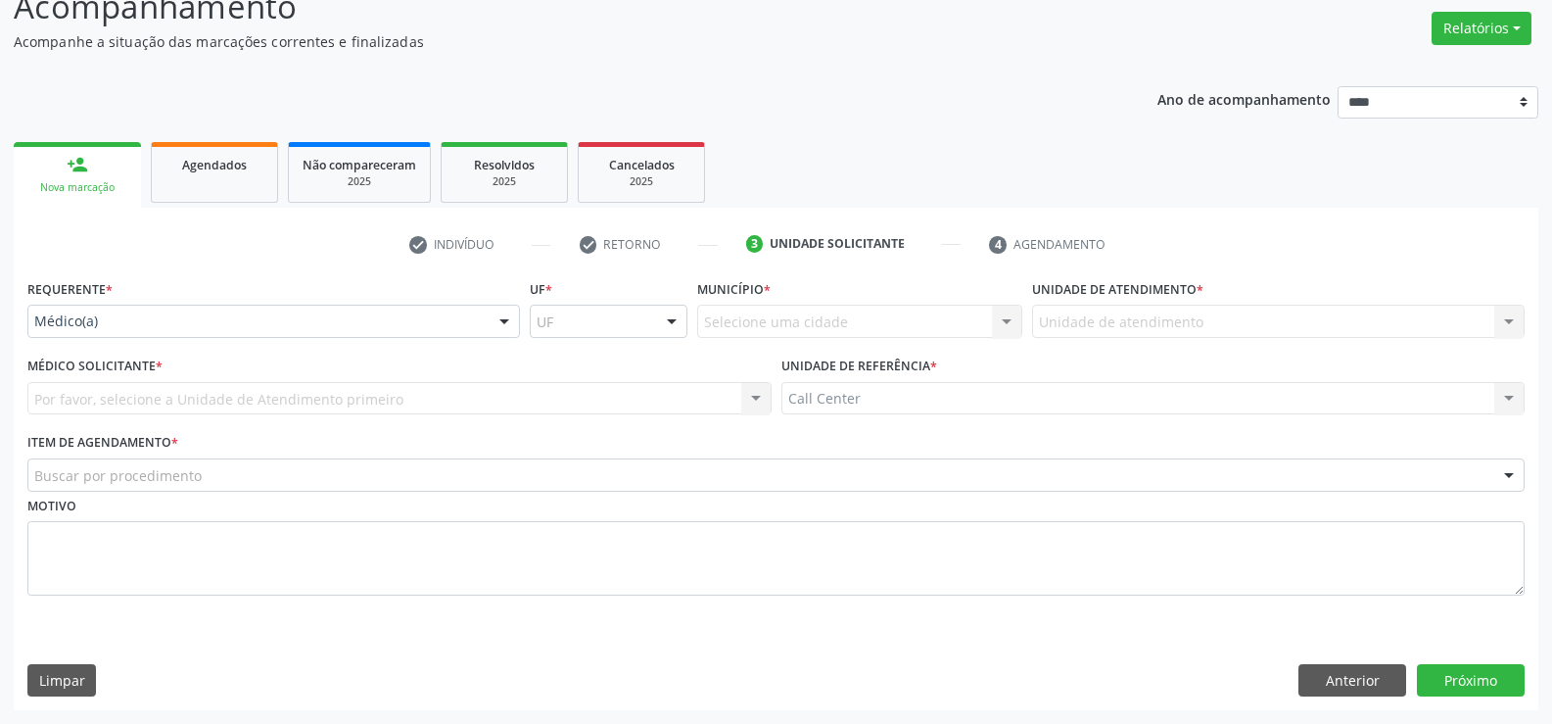
click at [86, 333] on div "Médico(a)" at bounding box center [273, 321] width 493 height 33
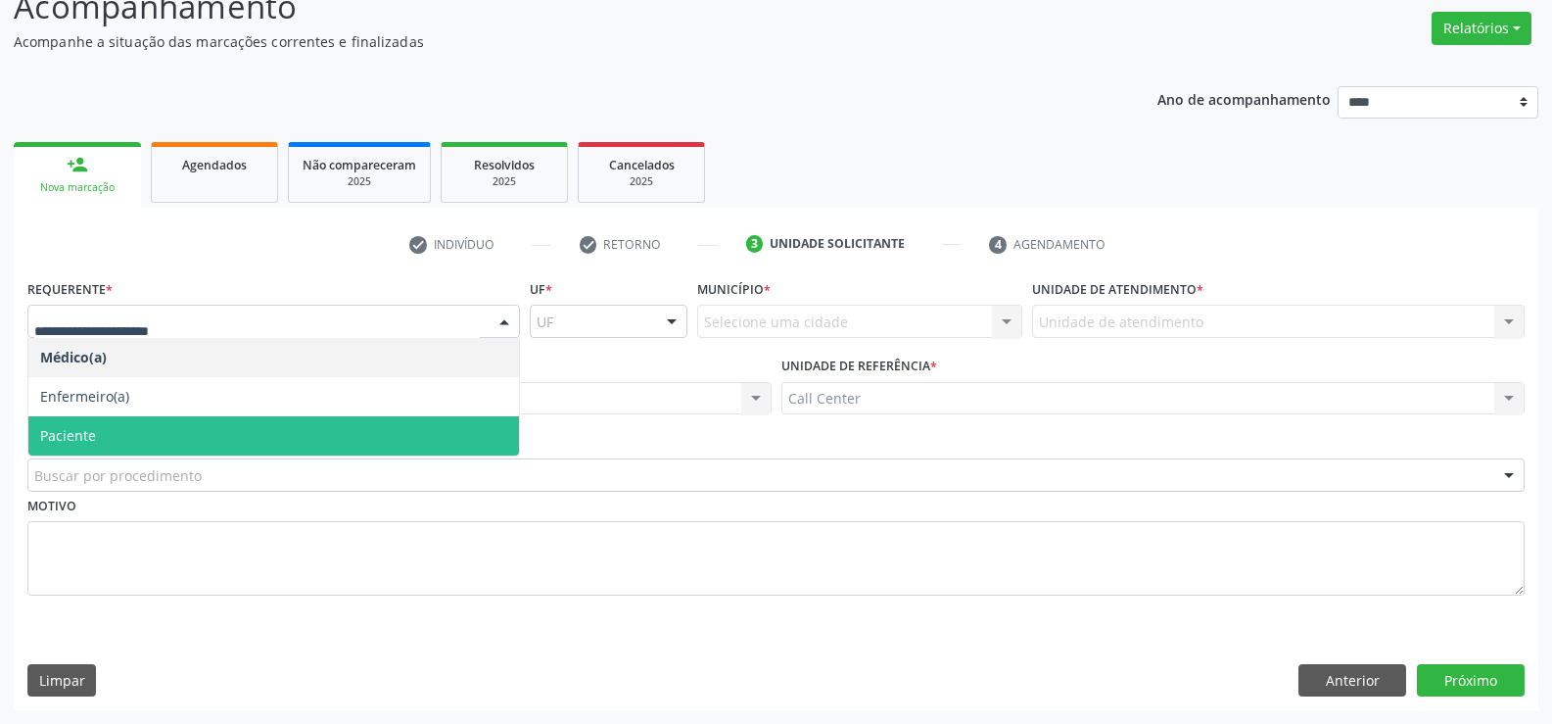
click at [74, 420] on span "Paciente" at bounding box center [273, 435] width 491 height 39
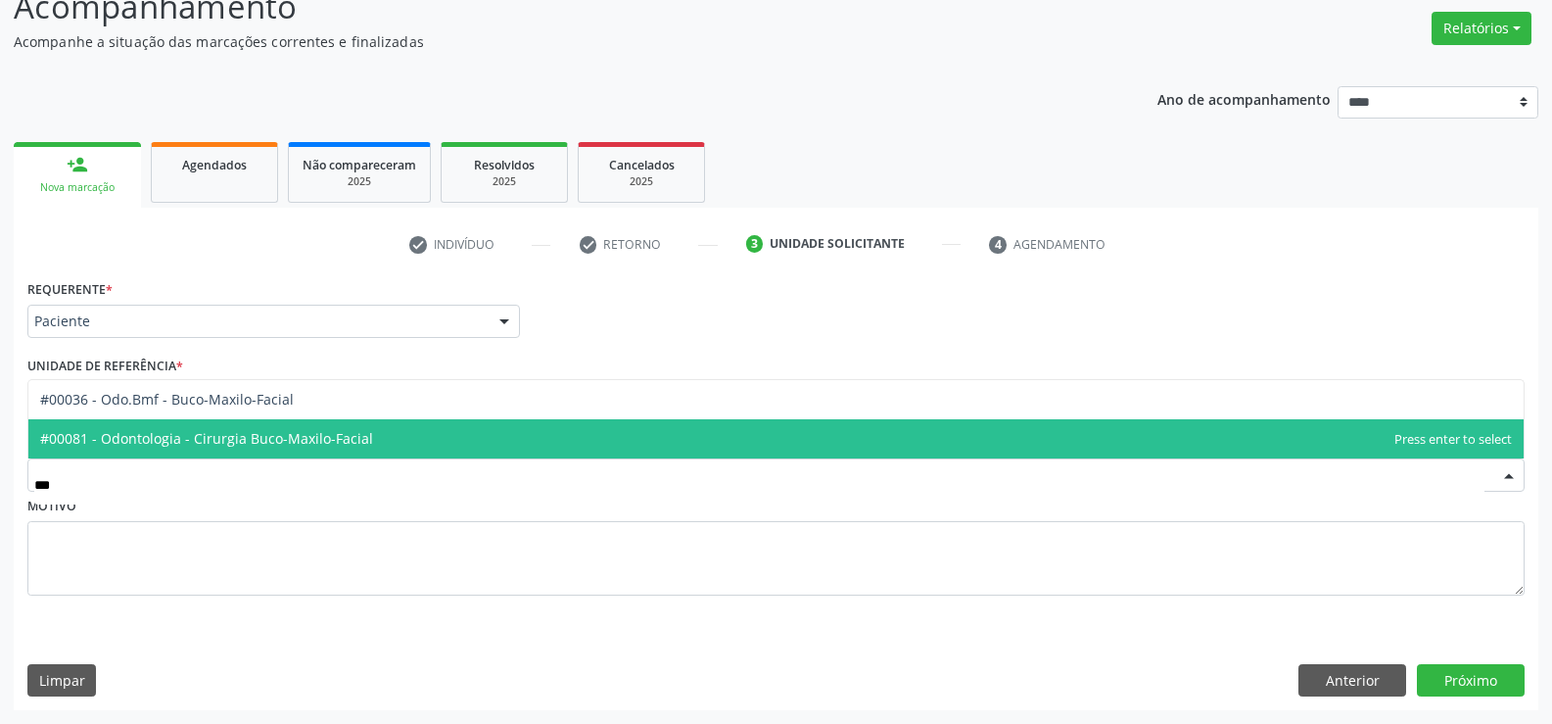
click at [167, 442] on span "#00081 - Odontologia - Cirurgia Buco-Maxilo-Facial" at bounding box center [206, 438] width 333 height 19
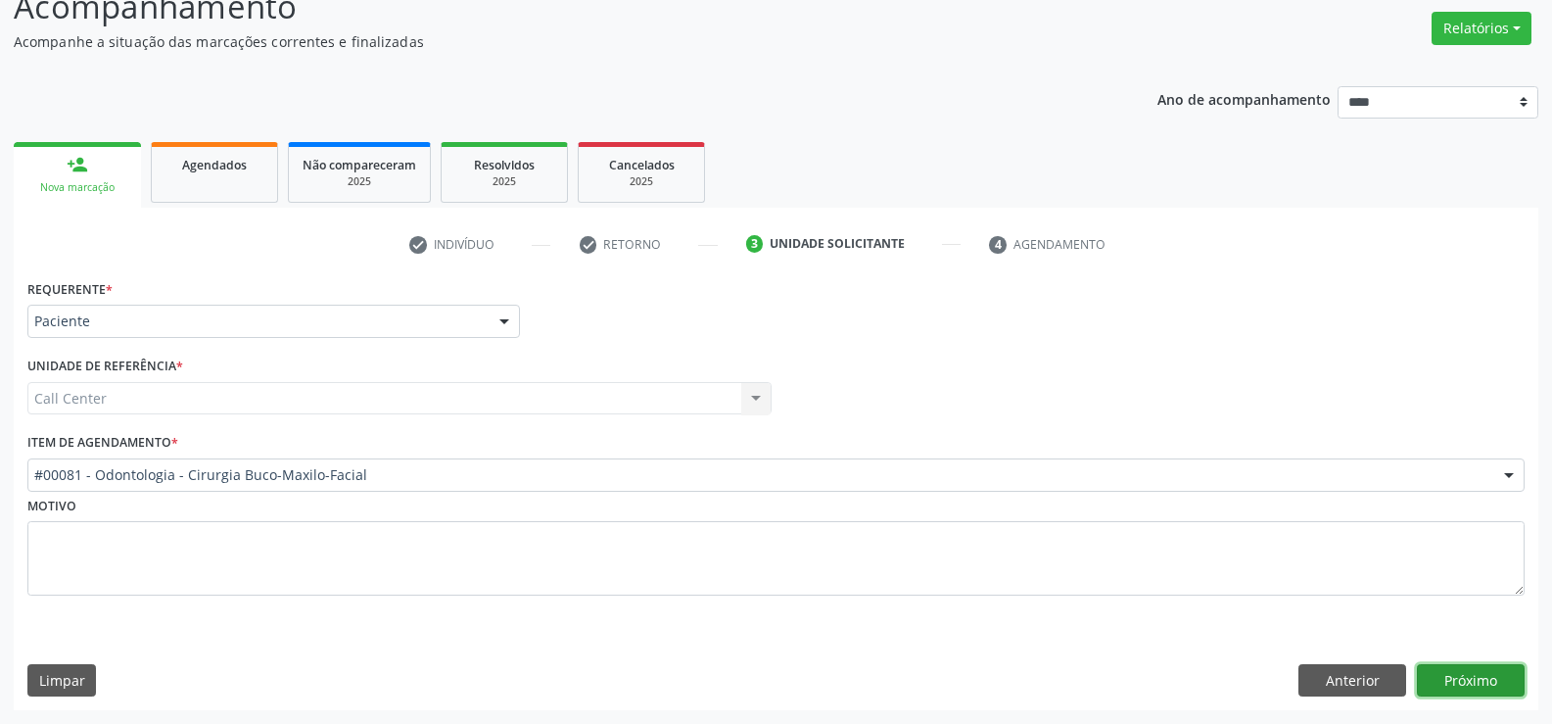
click at [1433, 676] on button "Próximo" at bounding box center [1471, 680] width 108 height 33
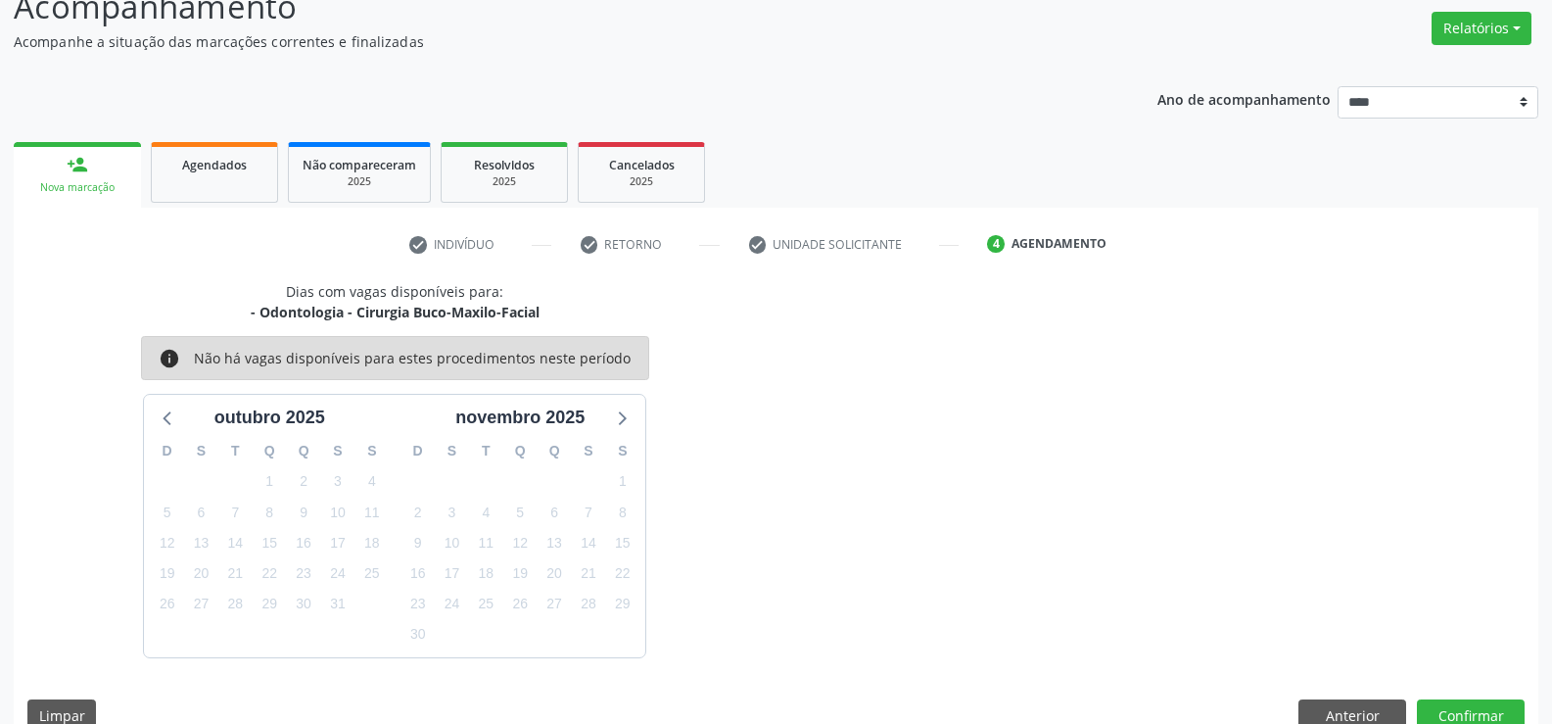
scroll to position [186, 0]
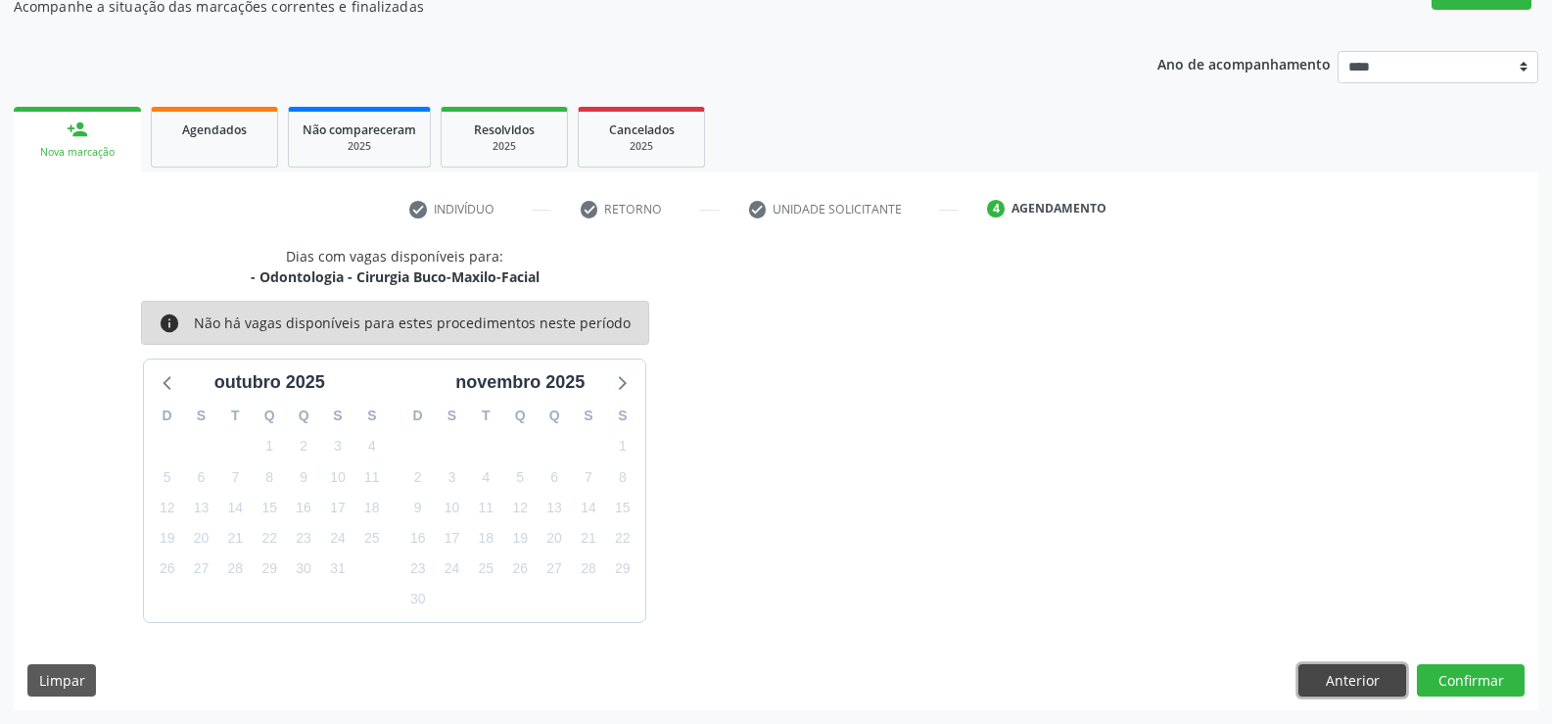
click at [1324, 677] on button "Anterior" at bounding box center [1352, 680] width 108 height 33
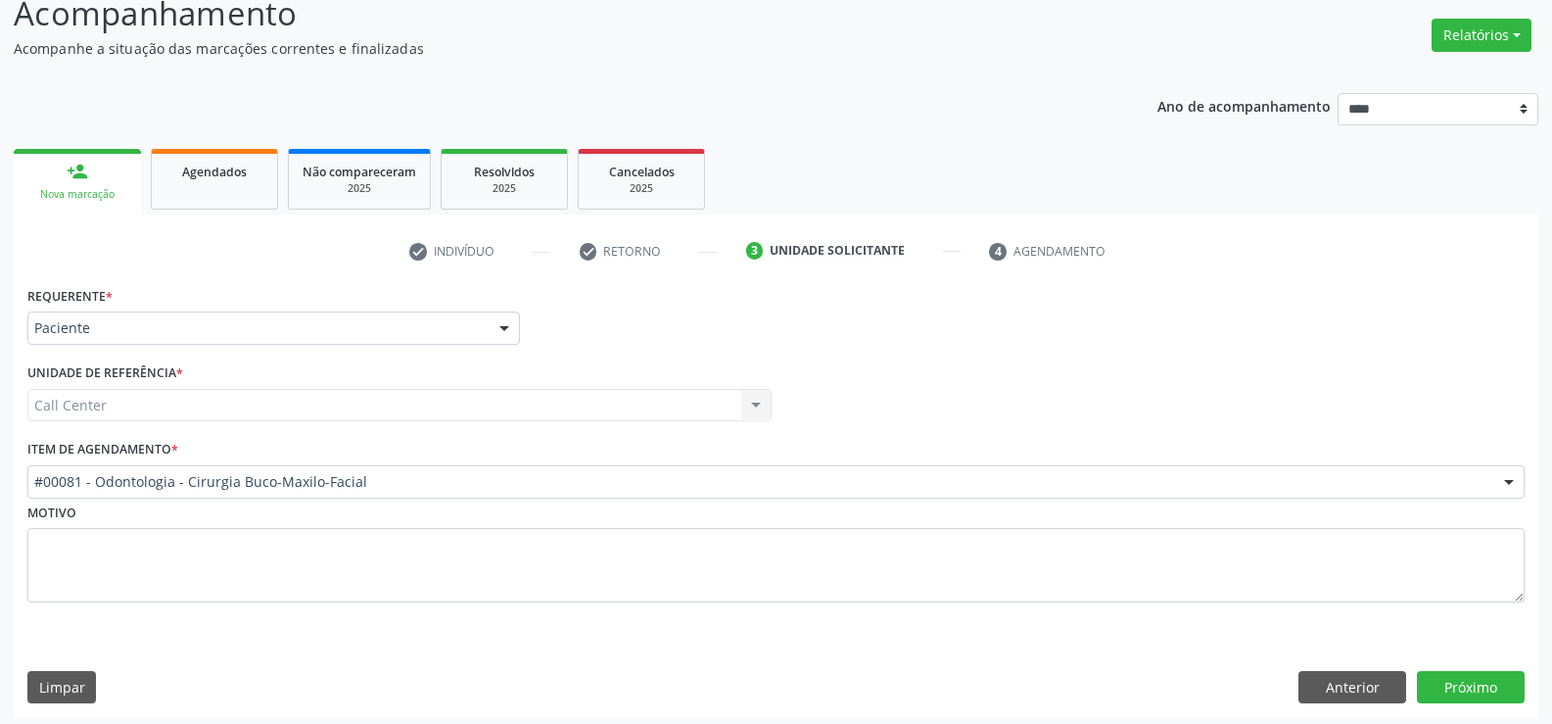
scroll to position [151, 0]
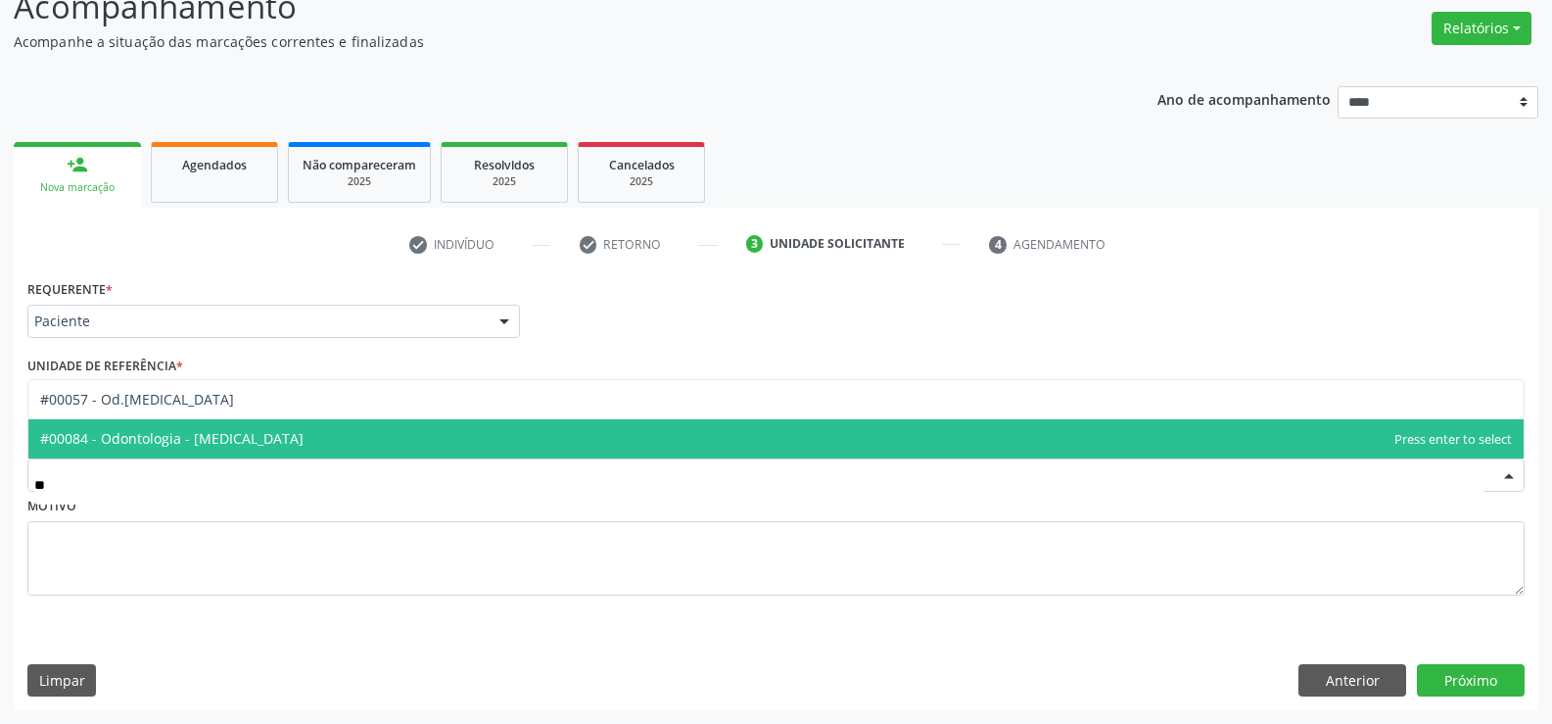
type input "***"
click at [226, 441] on span "#00084 - Odontologia - [MEDICAL_DATA]" at bounding box center [171, 438] width 263 height 19
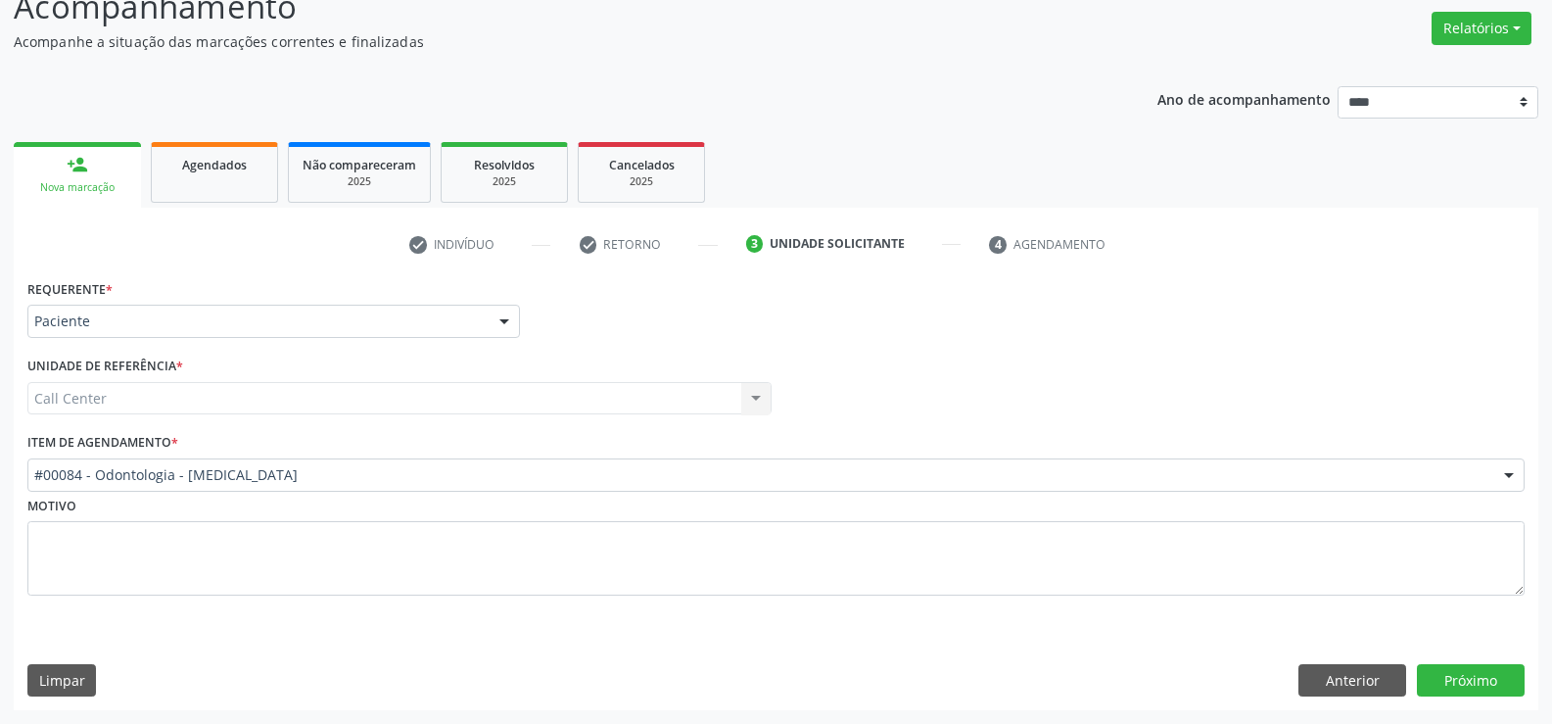
click at [1495, 699] on div "Requerente * Paciente Médico(a) Enfermeiro(a) Paciente Nenhum resultado encontr…" at bounding box center [776, 492] width 1525 height 436
click at [1495, 685] on button "Próximo" at bounding box center [1471, 680] width 108 height 33
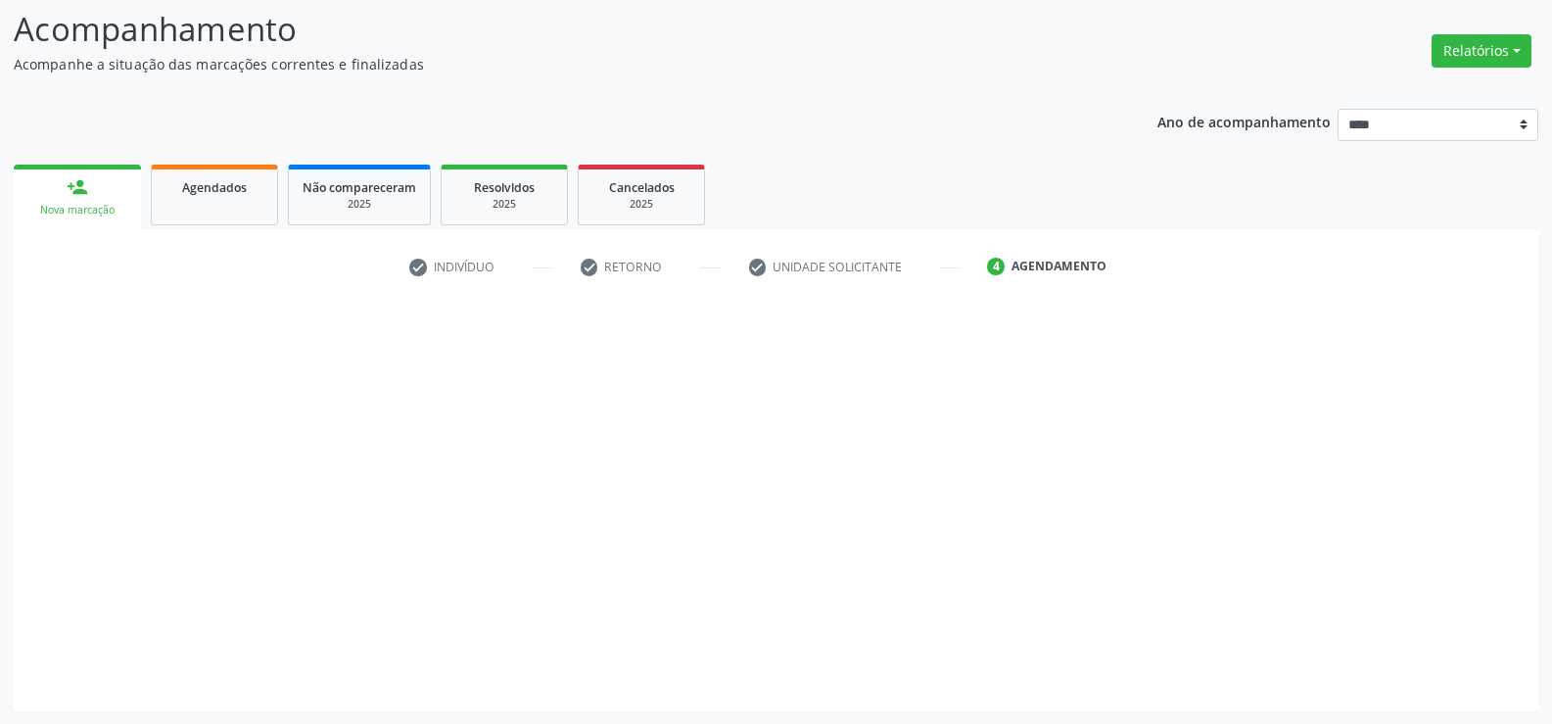
scroll to position [128, 0]
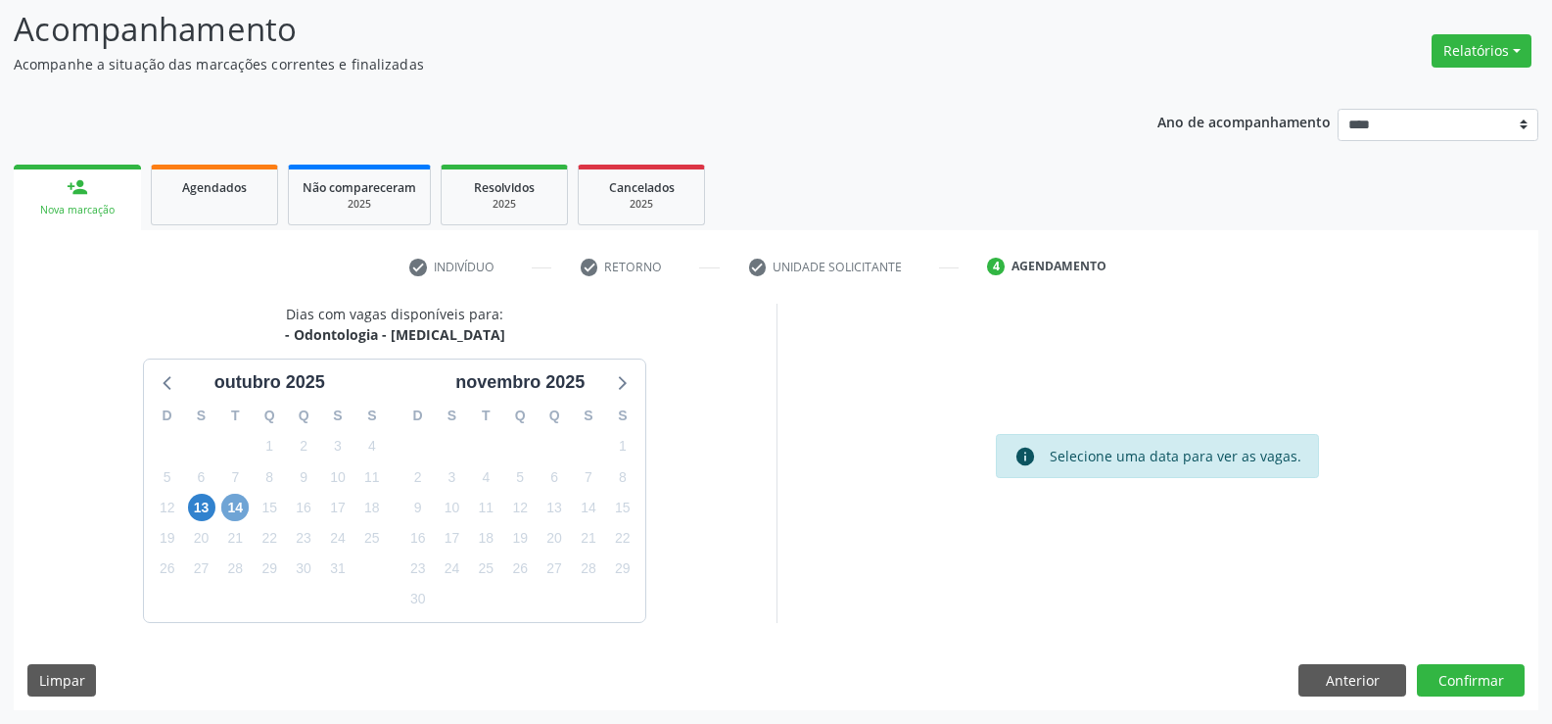
click at [237, 517] on span "14" at bounding box center [234, 507] width 27 height 27
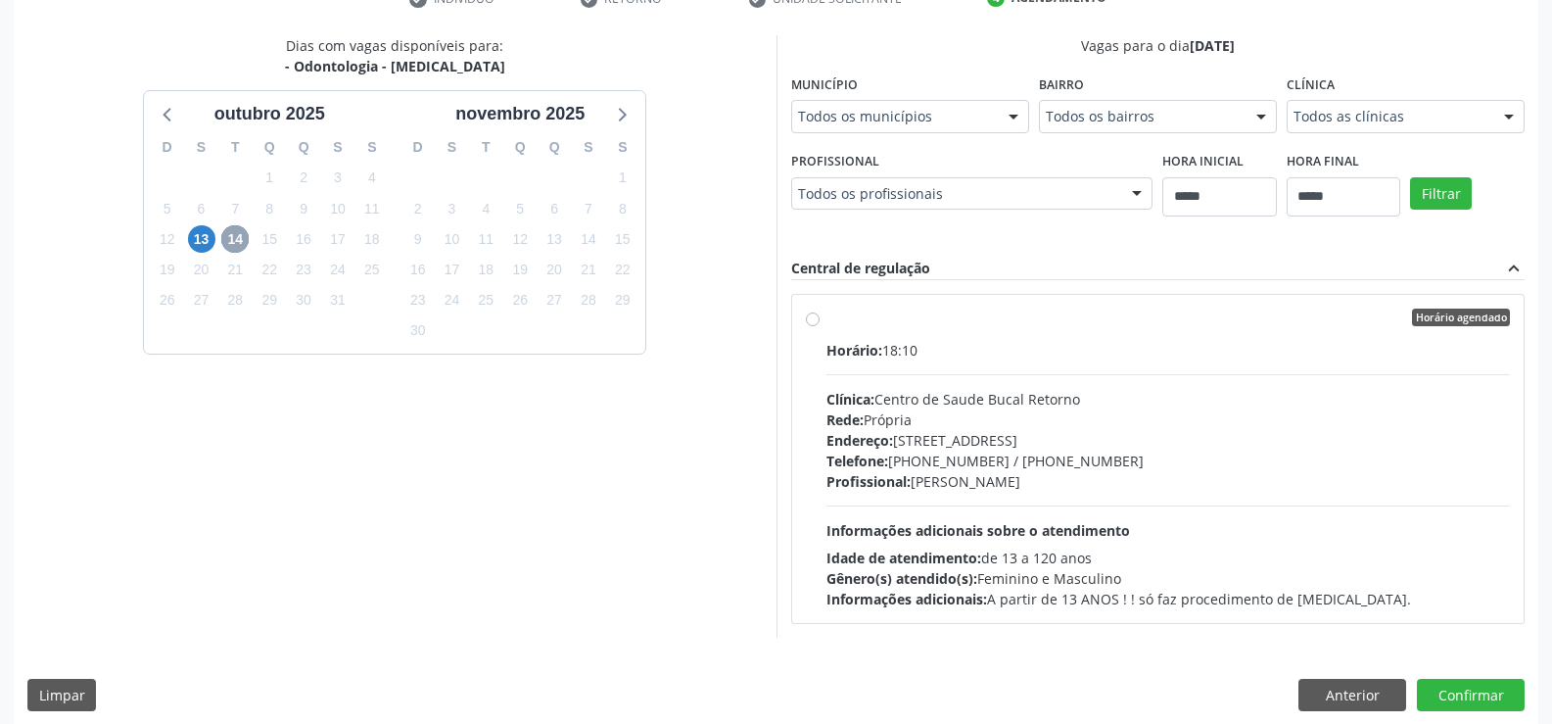
scroll to position [411, 0]
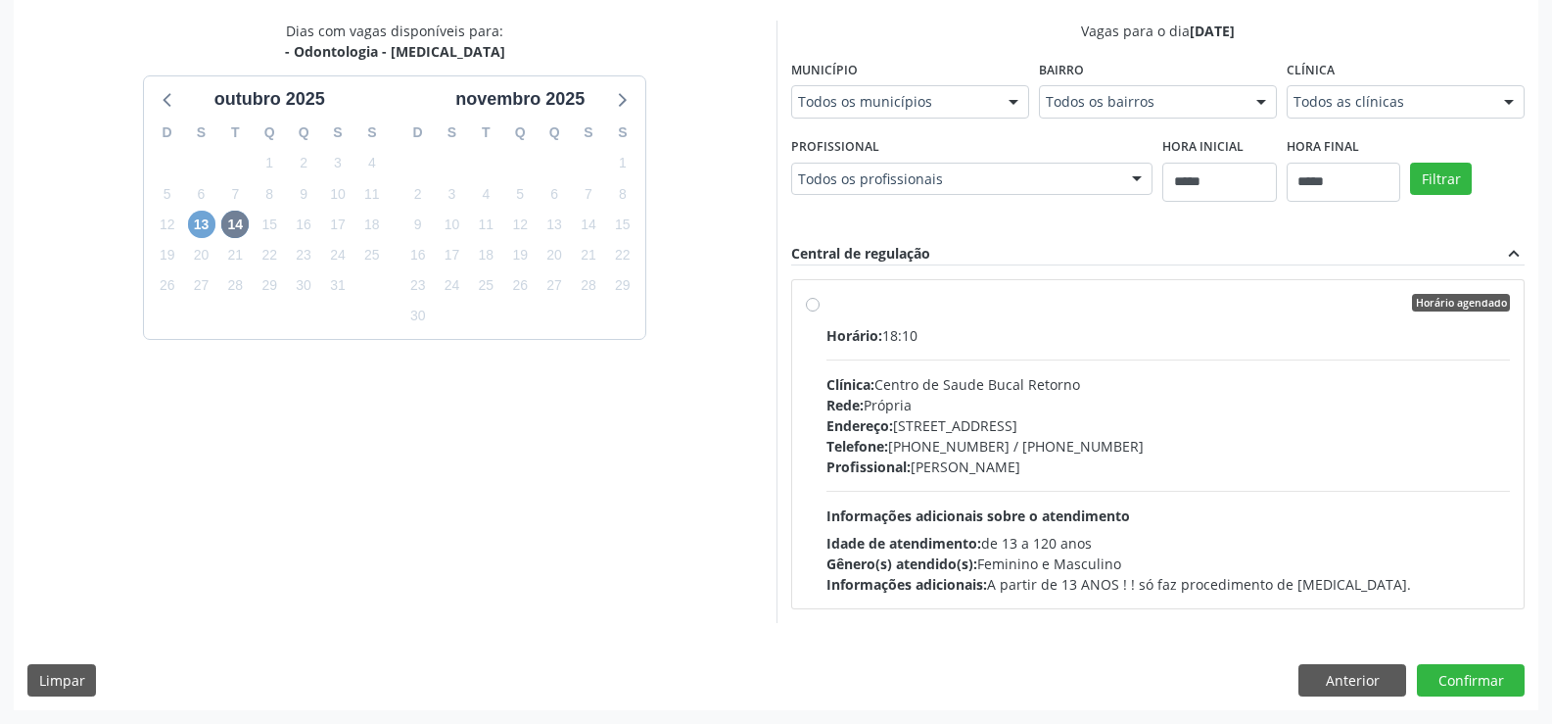
click at [198, 222] on span "13" at bounding box center [201, 224] width 27 height 27
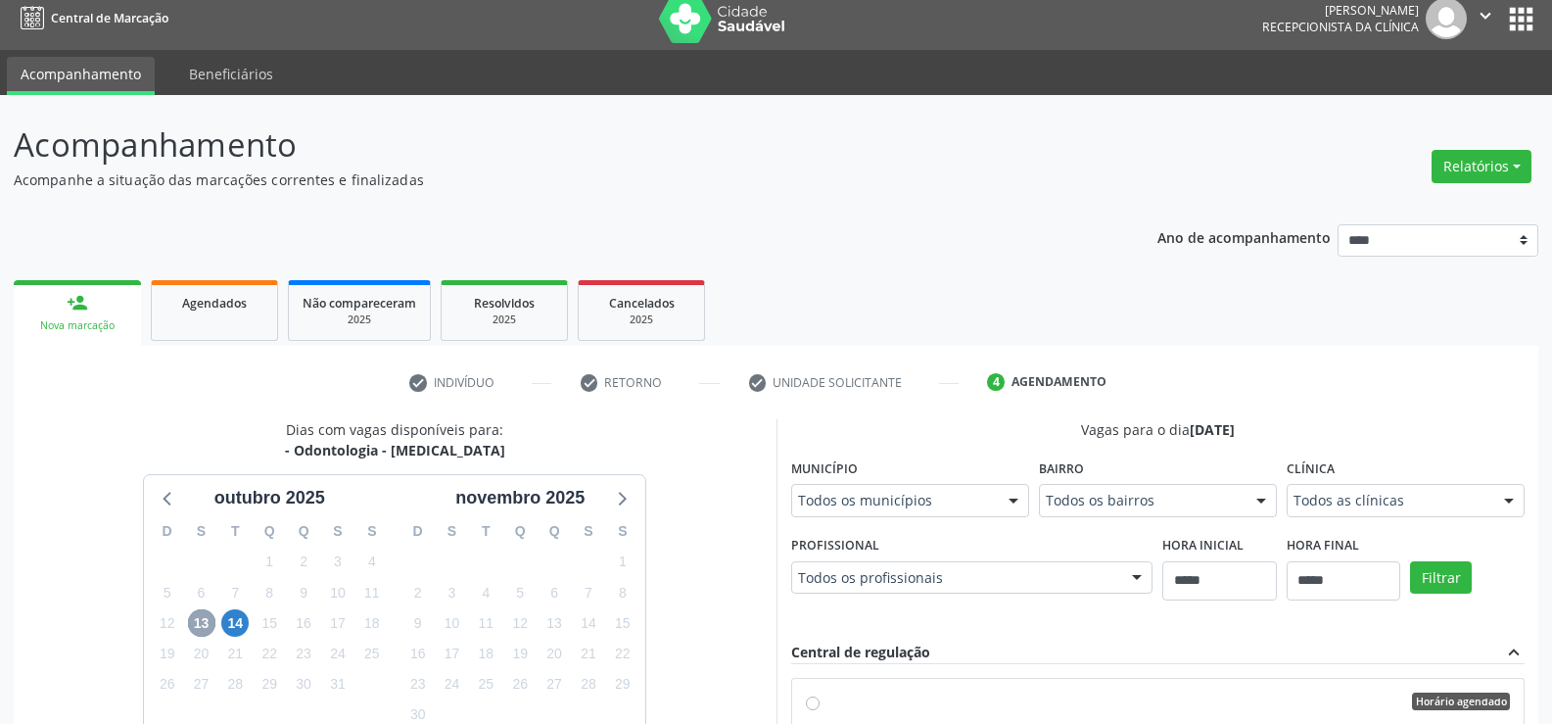
scroll to position [0, 0]
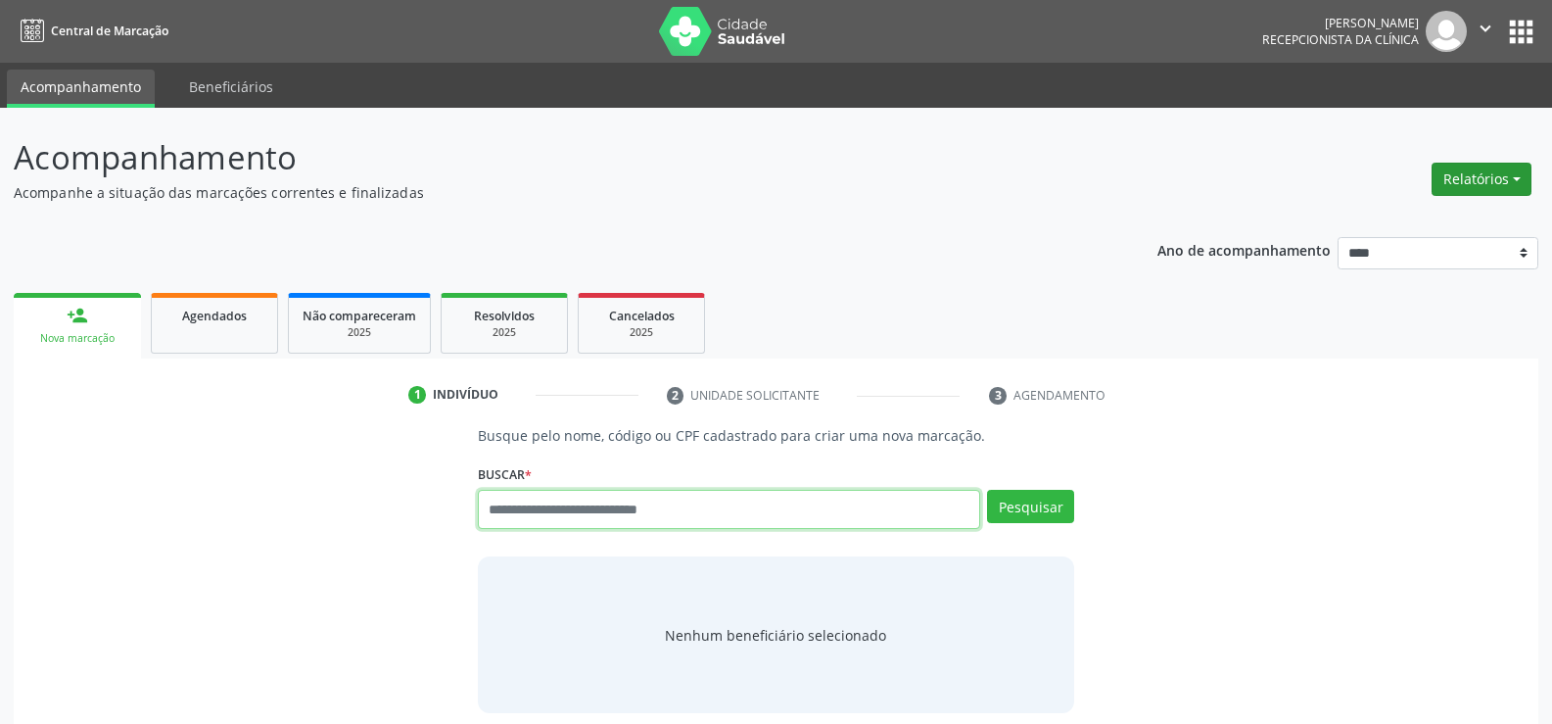
click at [1477, 175] on button "Relatórios" at bounding box center [1482, 179] width 100 height 33
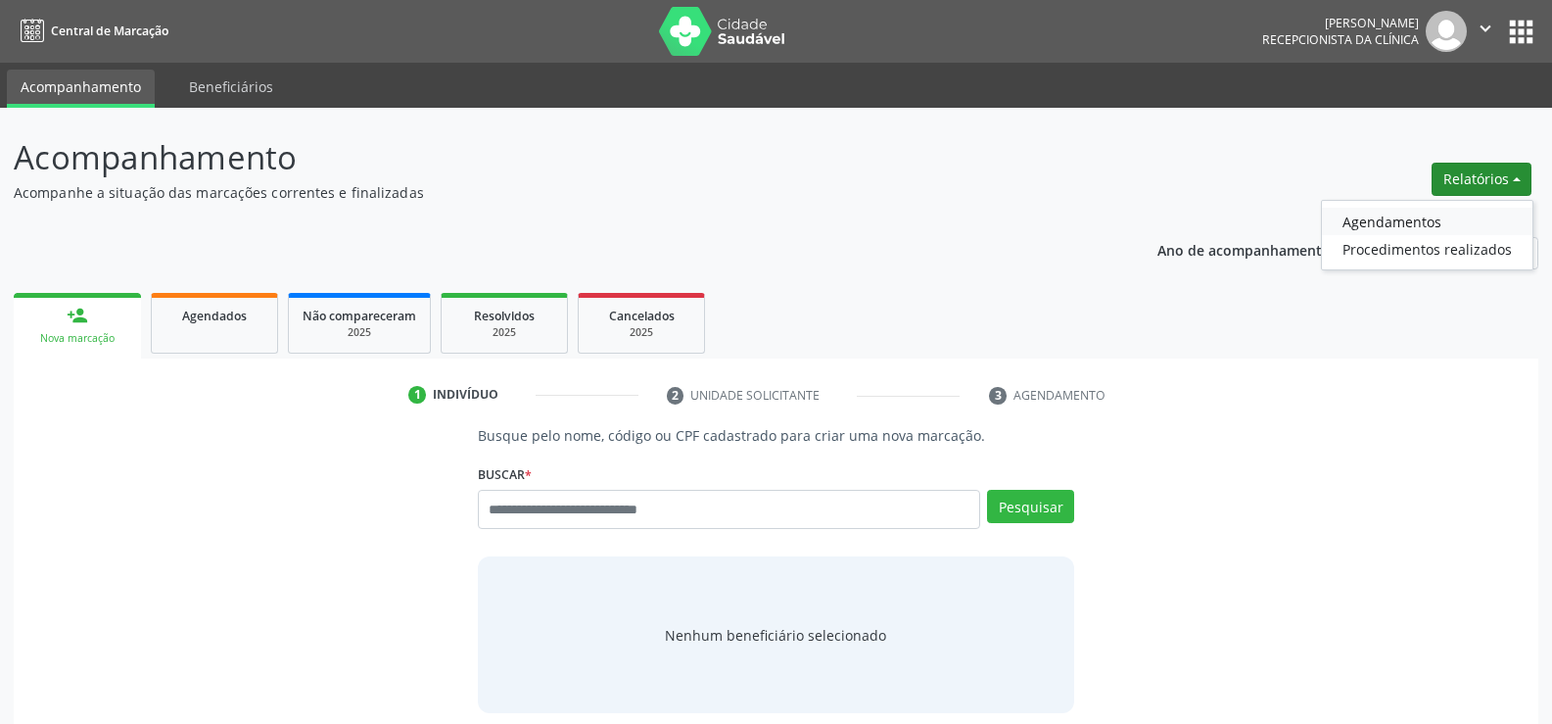
click at [1343, 223] on link "Agendamentos" at bounding box center [1427, 221] width 211 height 27
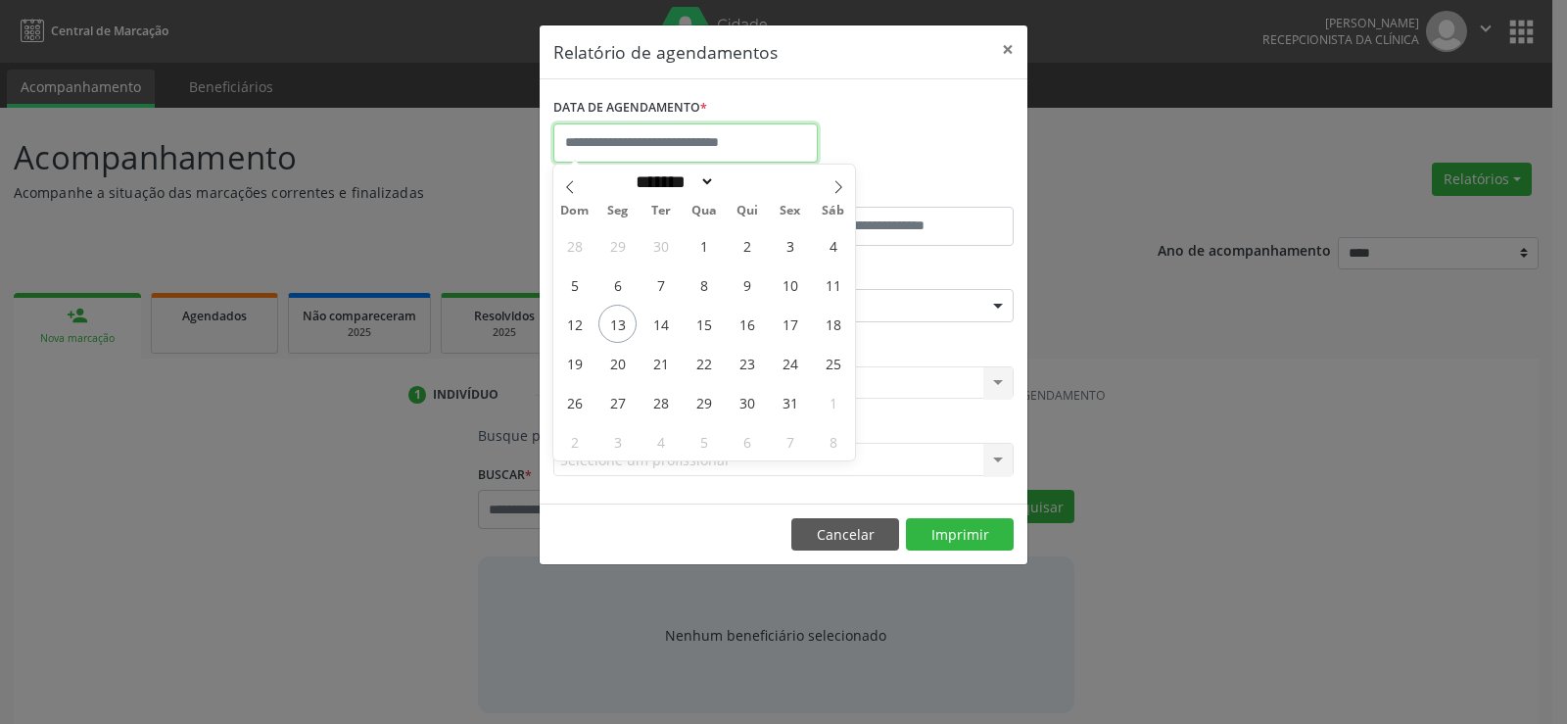
click at [645, 152] on input "text" at bounding box center [685, 142] width 264 height 39
click at [624, 324] on span "13" at bounding box center [617, 324] width 38 height 38
type input "**********"
click at [624, 324] on span "13" at bounding box center [617, 324] width 38 height 38
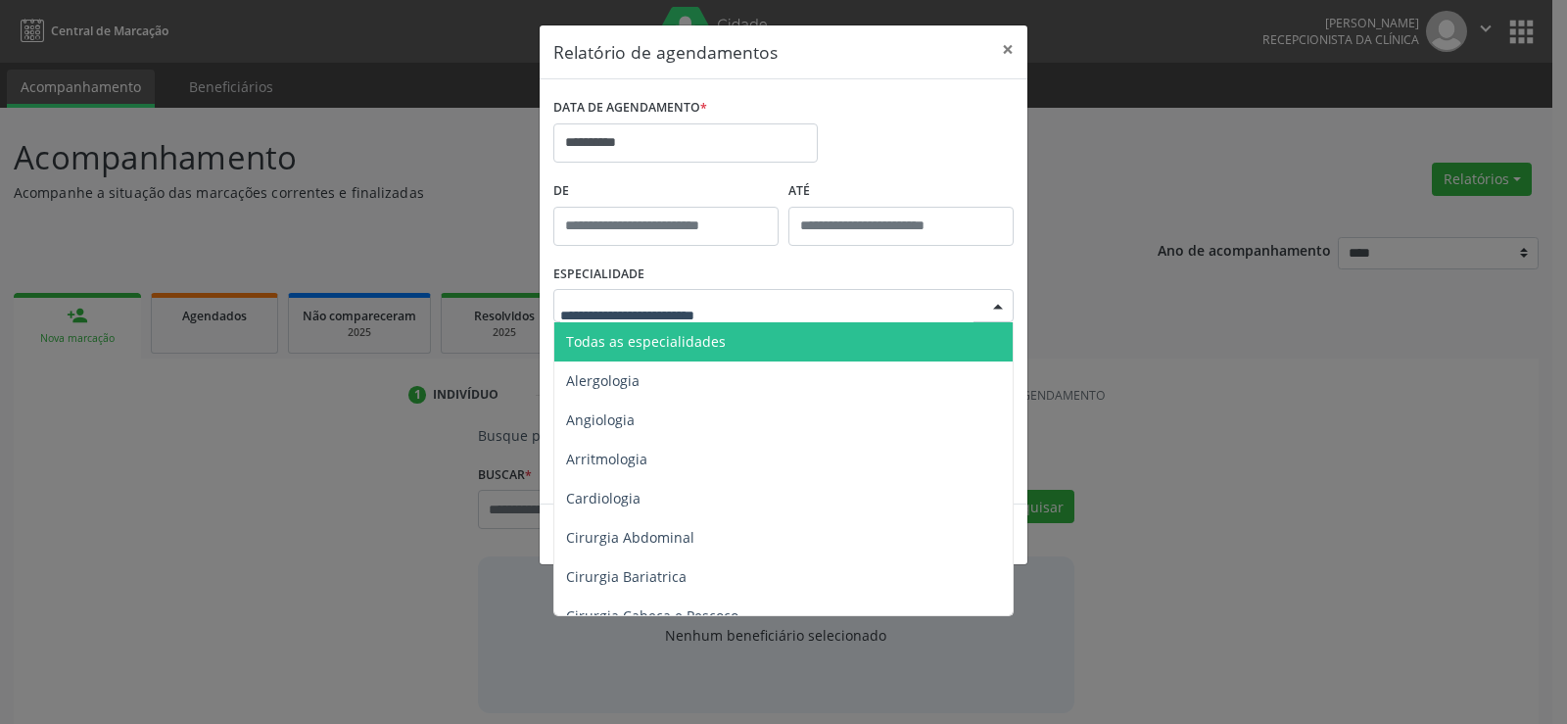
click at [657, 344] on span "Todas as especialidades" at bounding box center [646, 341] width 160 height 19
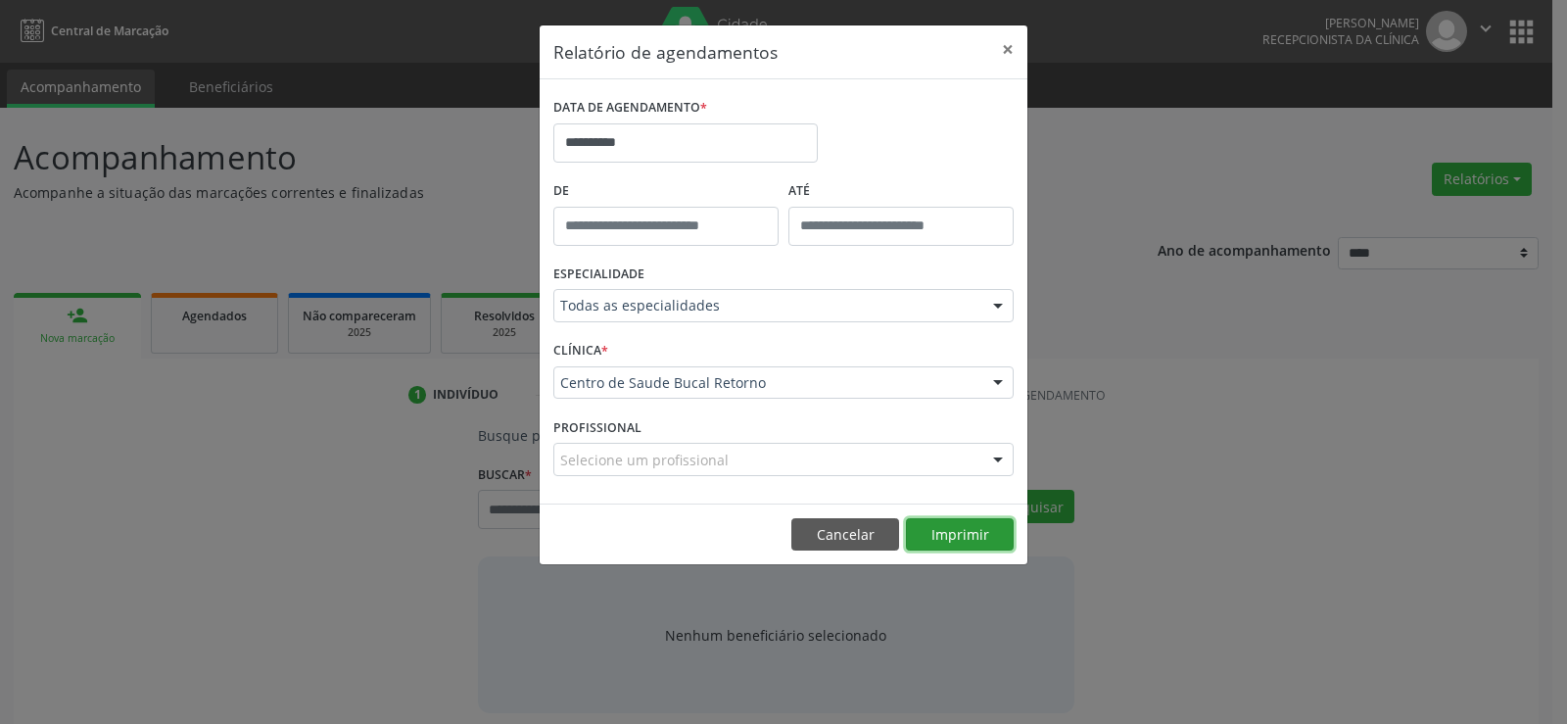
click at [970, 534] on button "Imprimir" at bounding box center [960, 534] width 108 height 33
click at [852, 541] on button "Cancelar" at bounding box center [845, 534] width 108 height 33
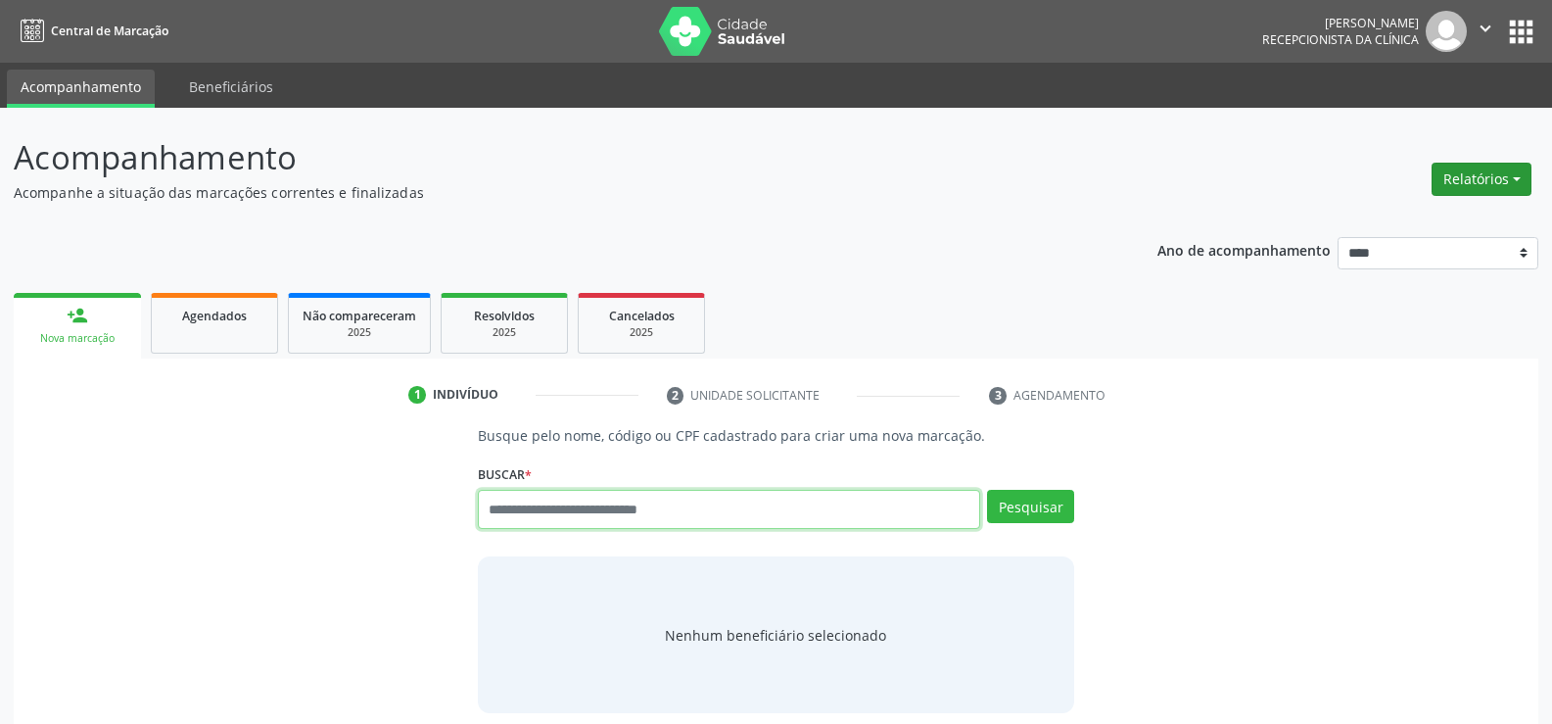
click at [1436, 172] on button "Relatórios" at bounding box center [1482, 179] width 100 height 33
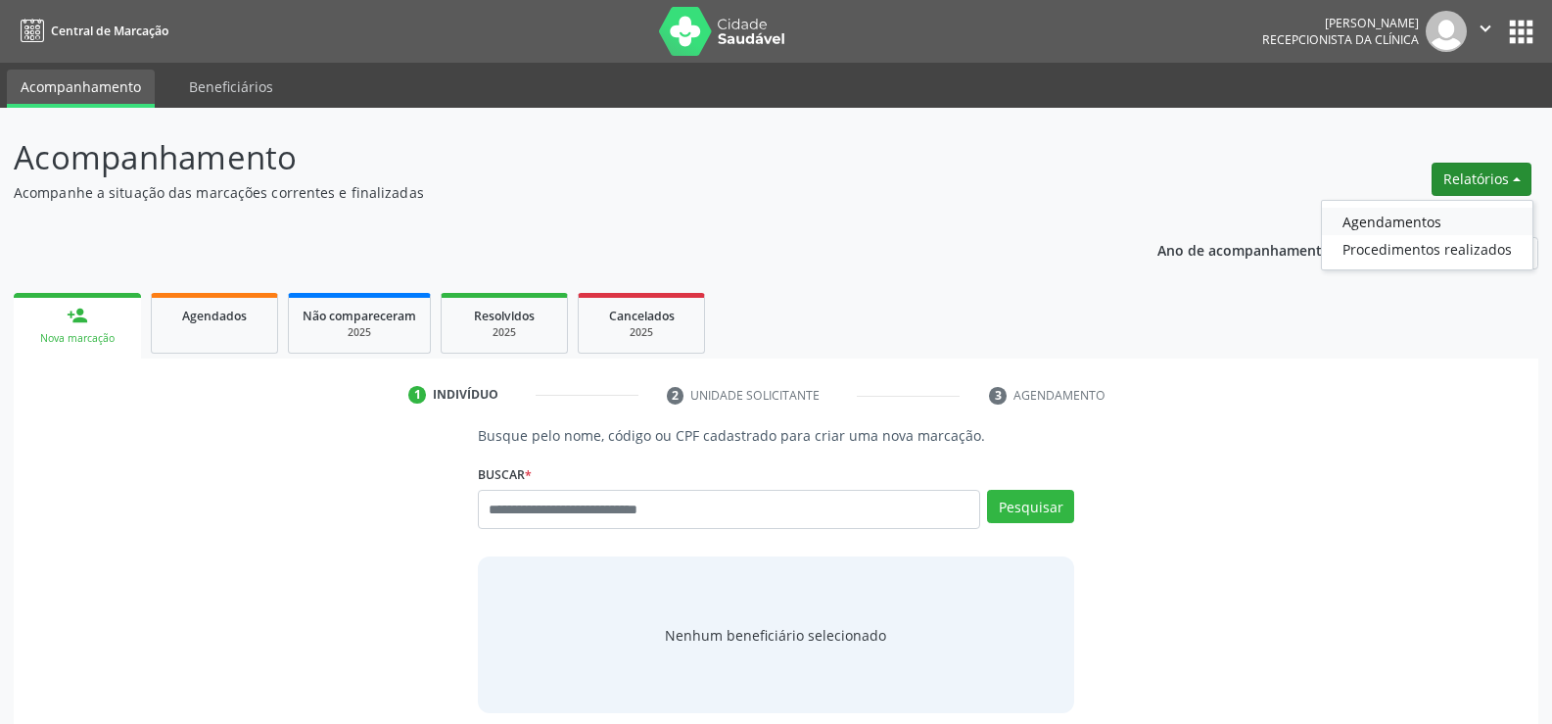
click at [1428, 216] on link "Agendamentos" at bounding box center [1427, 221] width 211 height 27
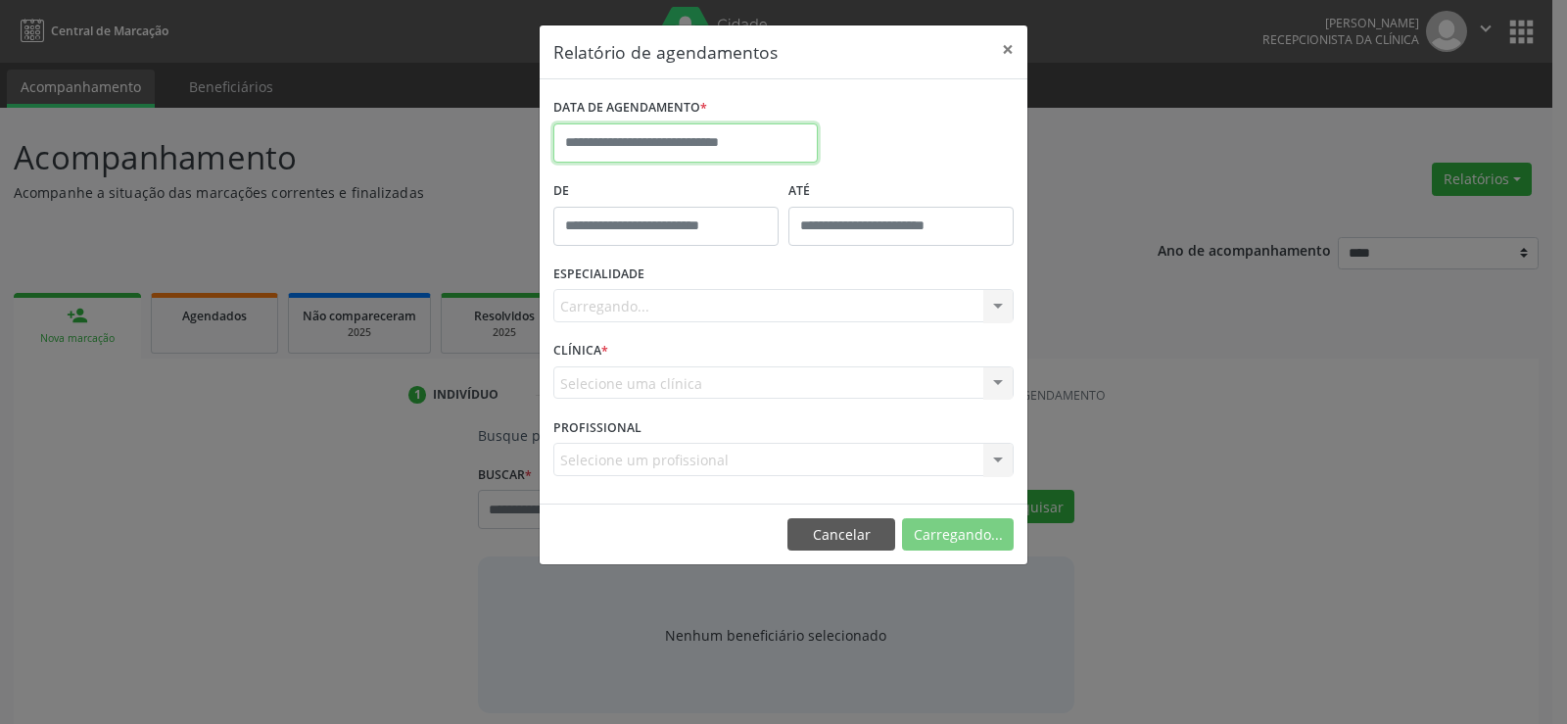
click at [698, 160] on body "Central de Marcação [PERSON_NAME] Gerra Recepcionista da clínica  Configuraçõe…" at bounding box center [783, 362] width 1567 height 724
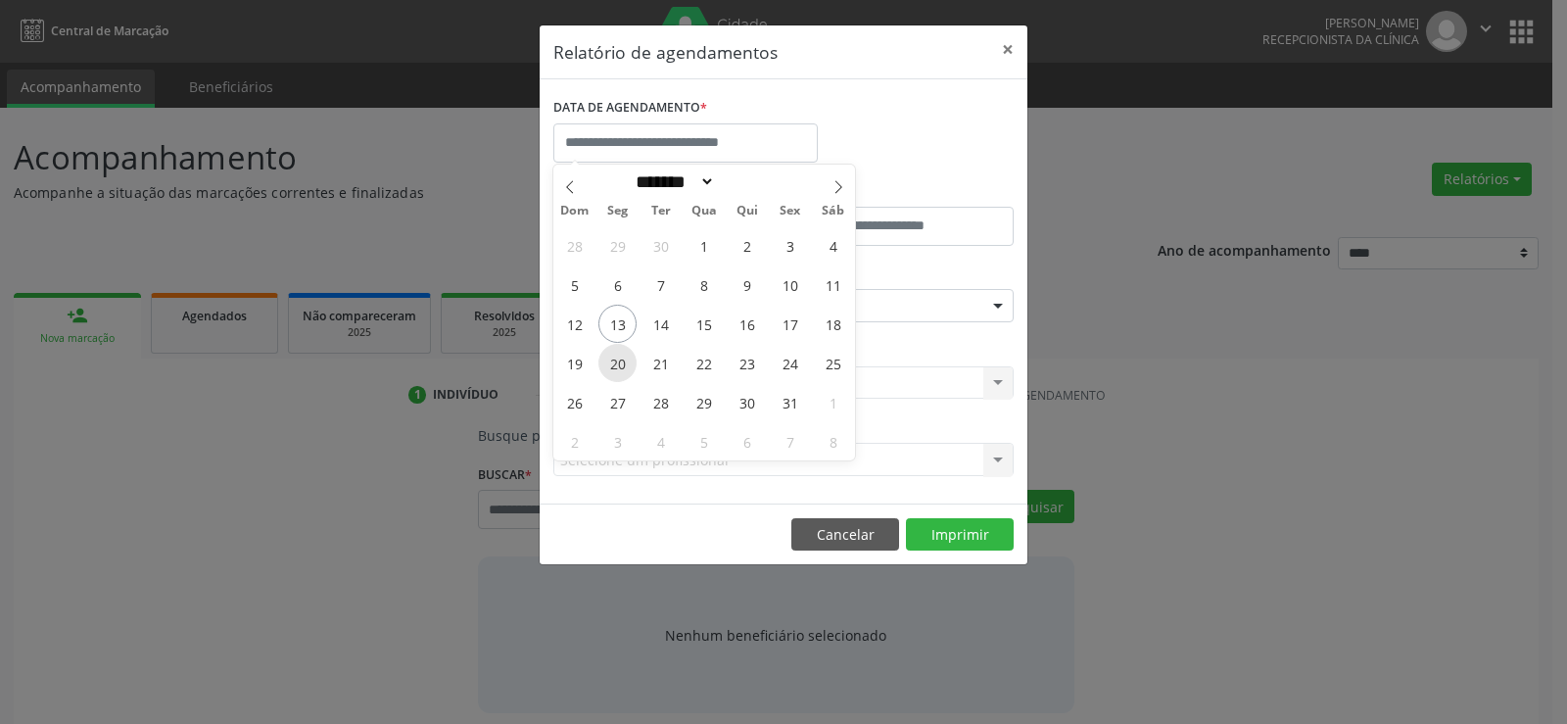
click at [614, 360] on span "20" at bounding box center [617, 363] width 38 height 38
type input "**********"
click at [790, 371] on span "24" at bounding box center [790, 363] width 38 height 38
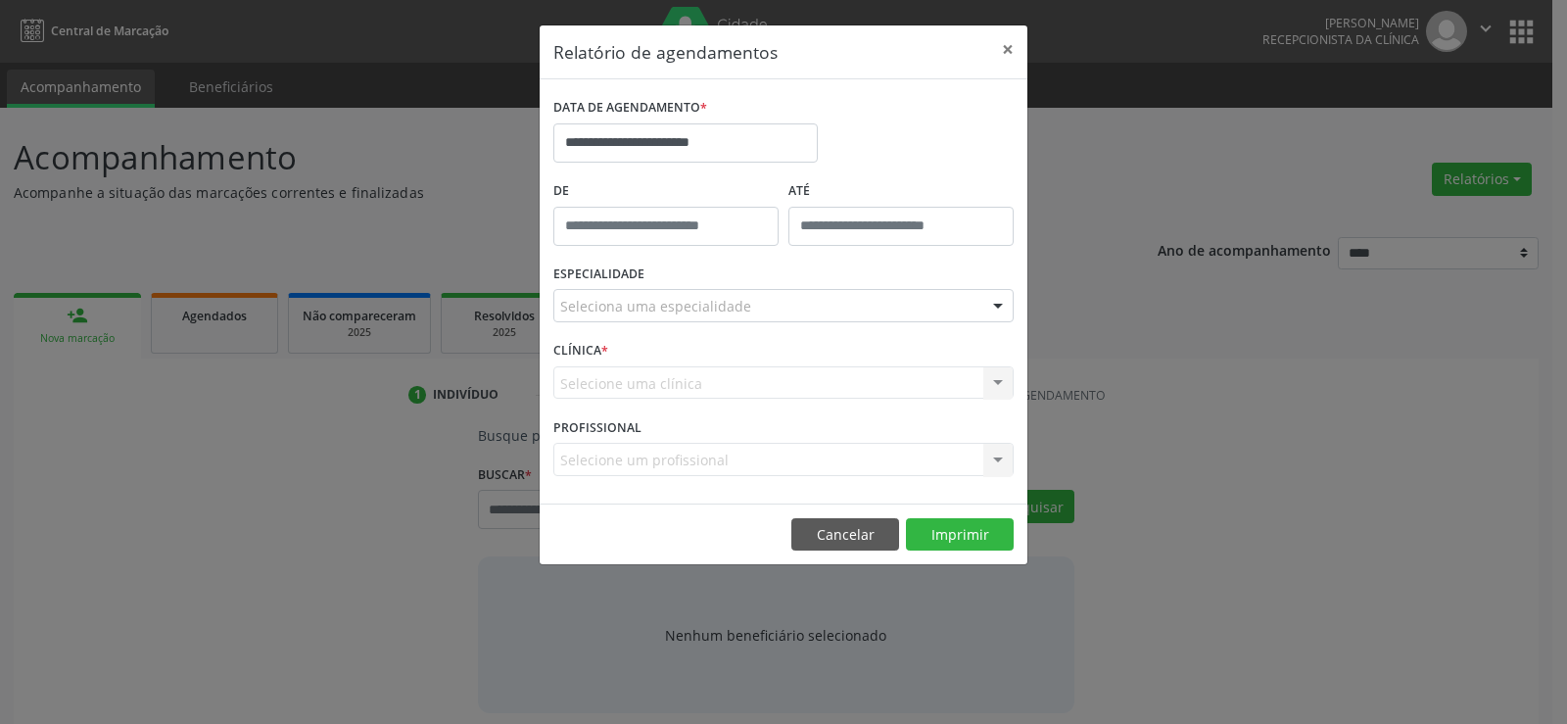
click at [769, 303] on div "Seleciona uma especialidade" at bounding box center [783, 305] width 460 height 33
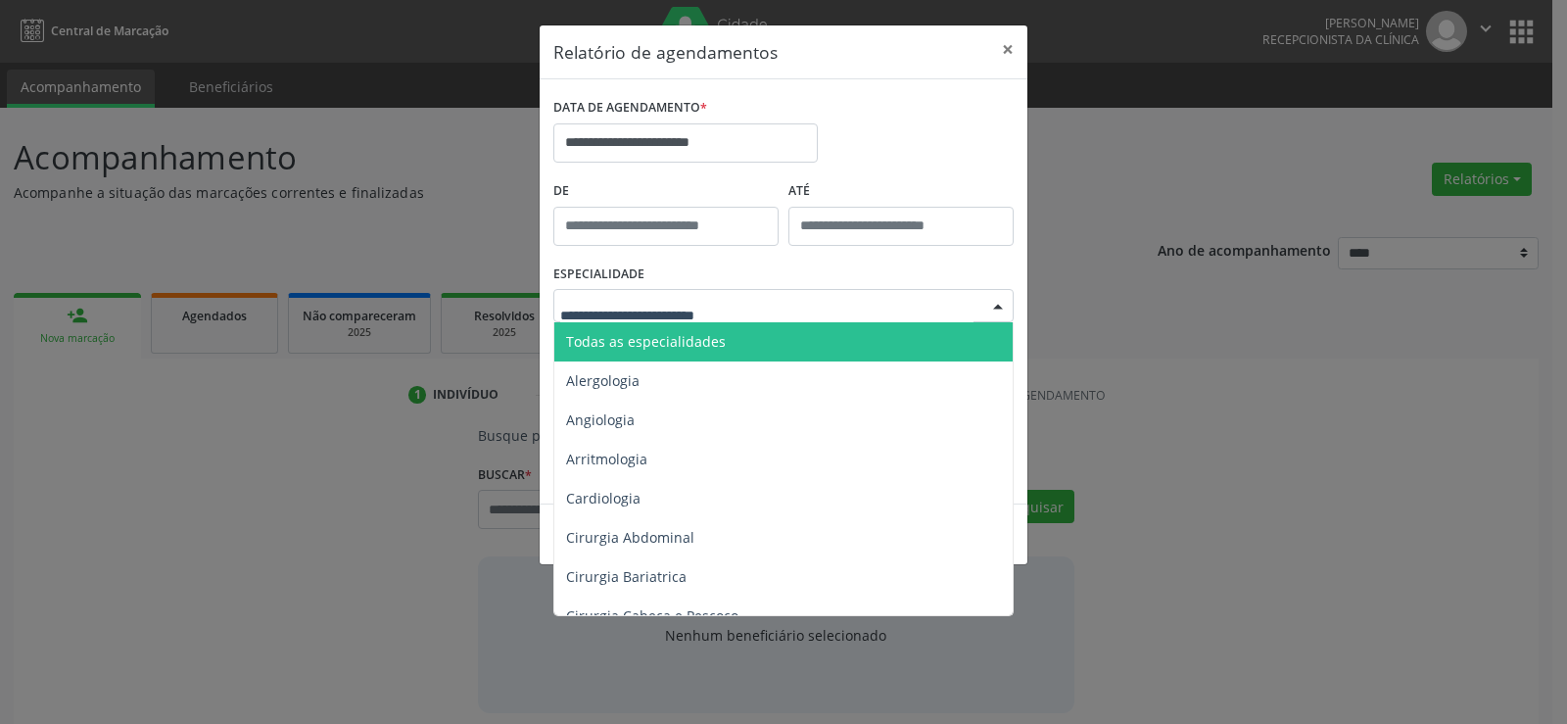
click at [759, 343] on span "Todas as especialidades" at bounding box center [784, 341] width 461 height 39
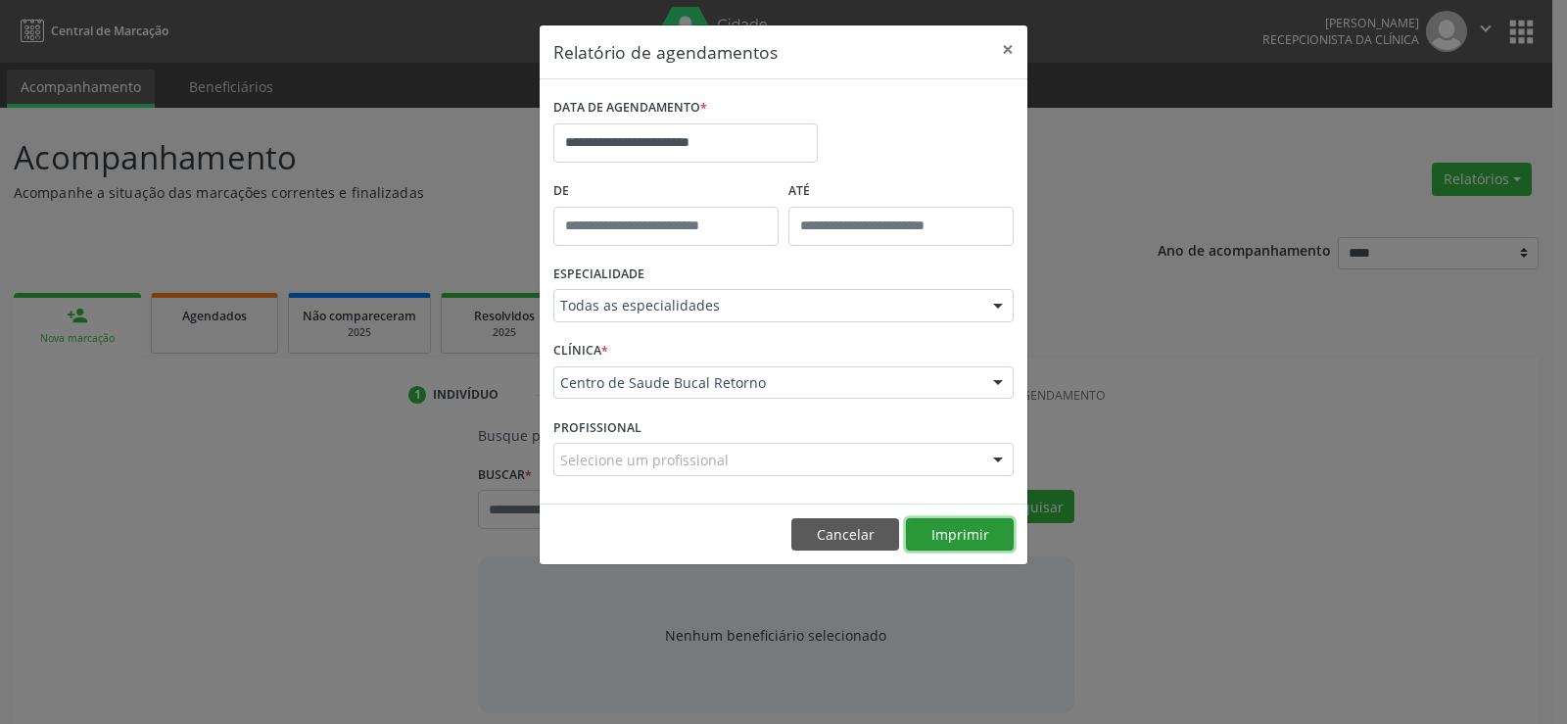
click at [945, 535] on button "Imprimir" at bounding box center [960, 534] width 108 height 33
drag, startPoint x: 830, startPoint y: 538, endPoint x: 732, endPoint y: 516, distance: 100.3
click at [829, 537] on button "Cancelar" at bounding box center [845, 534] width 108 height 33
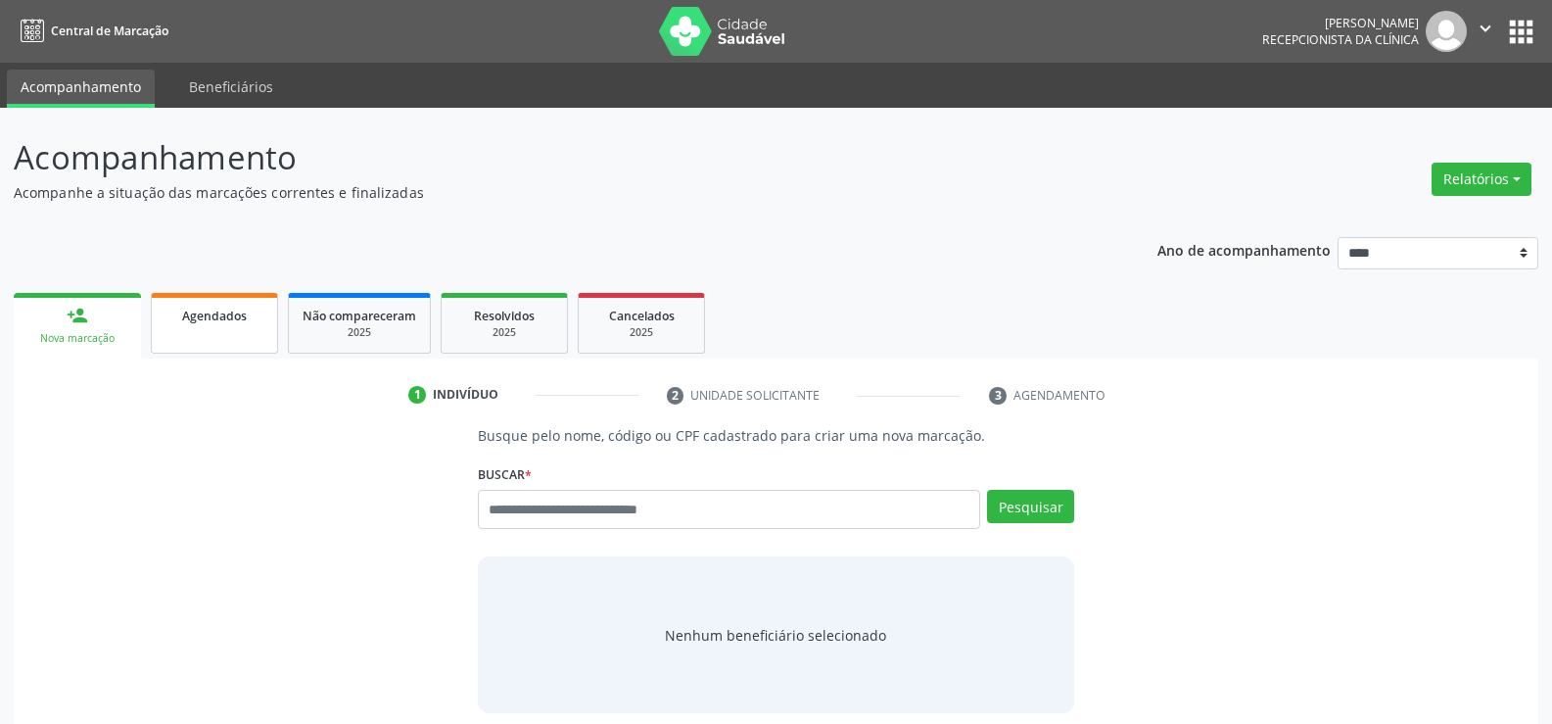
click at [206, 337] on link "Agendados" at bounding box center [214, 323] width 127 height 61
select select "*"
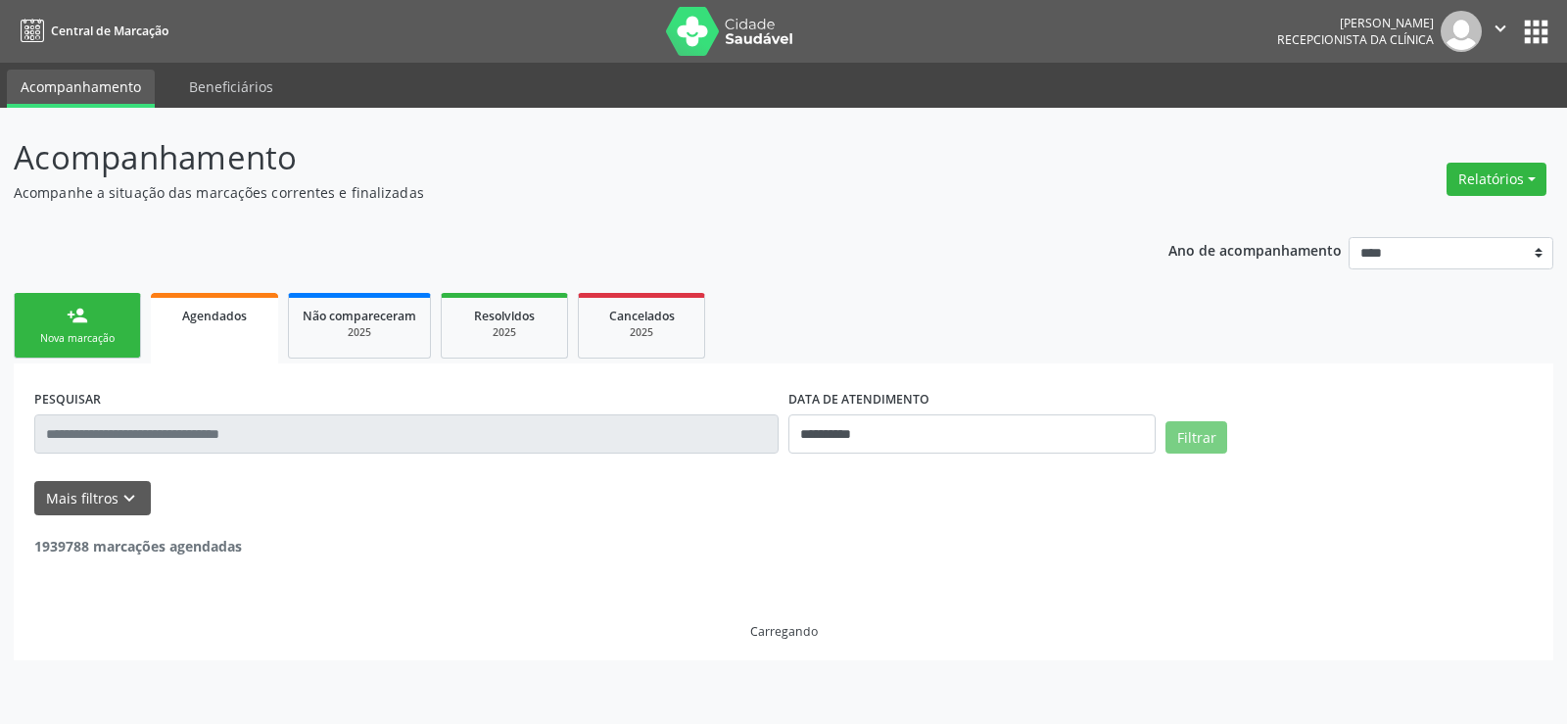
click at [167, 435] on input "text" at bounding box center [406, 433] width 744 height 39
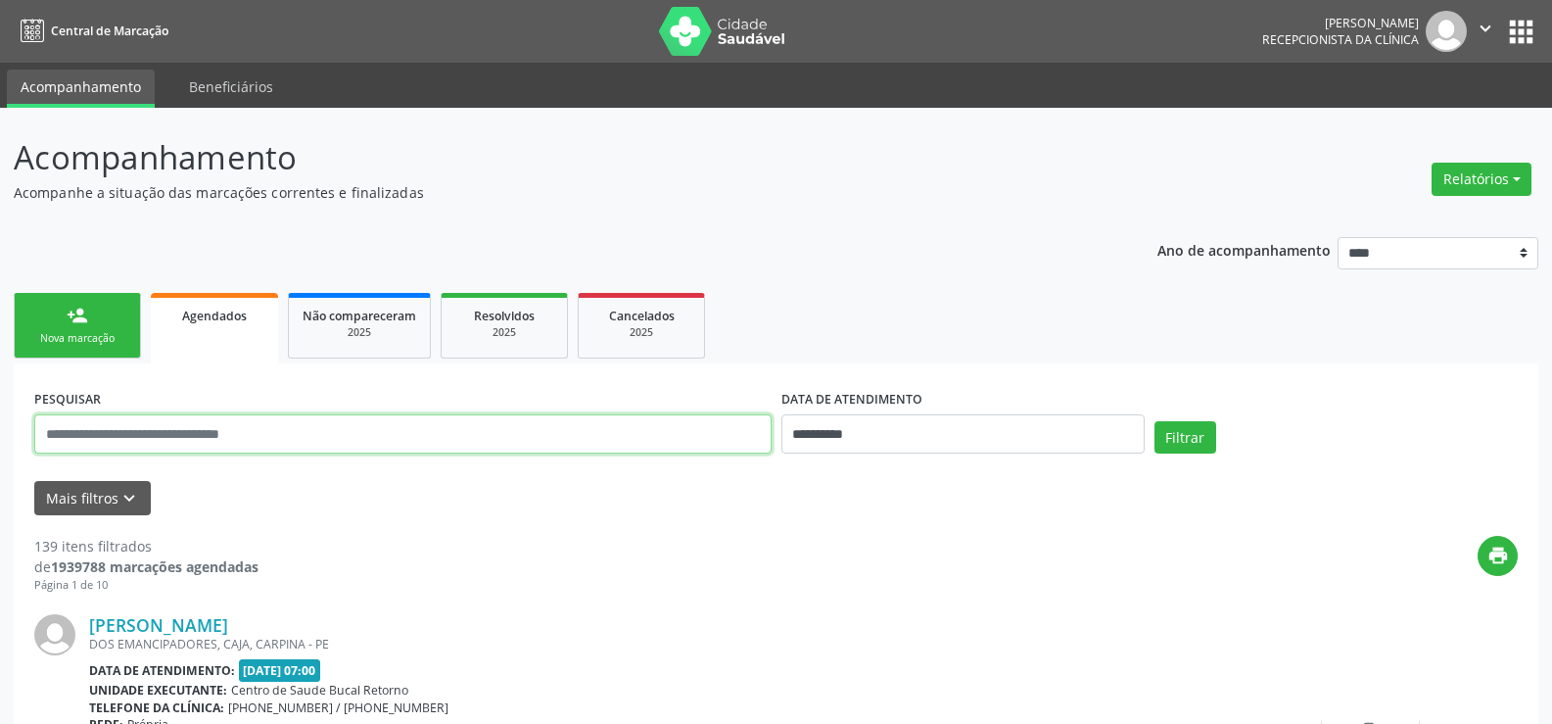
click at [167, 435] on input "text" at bounding box center [402, 433] width 737 height 39
paste input "**********"
type input "**********"
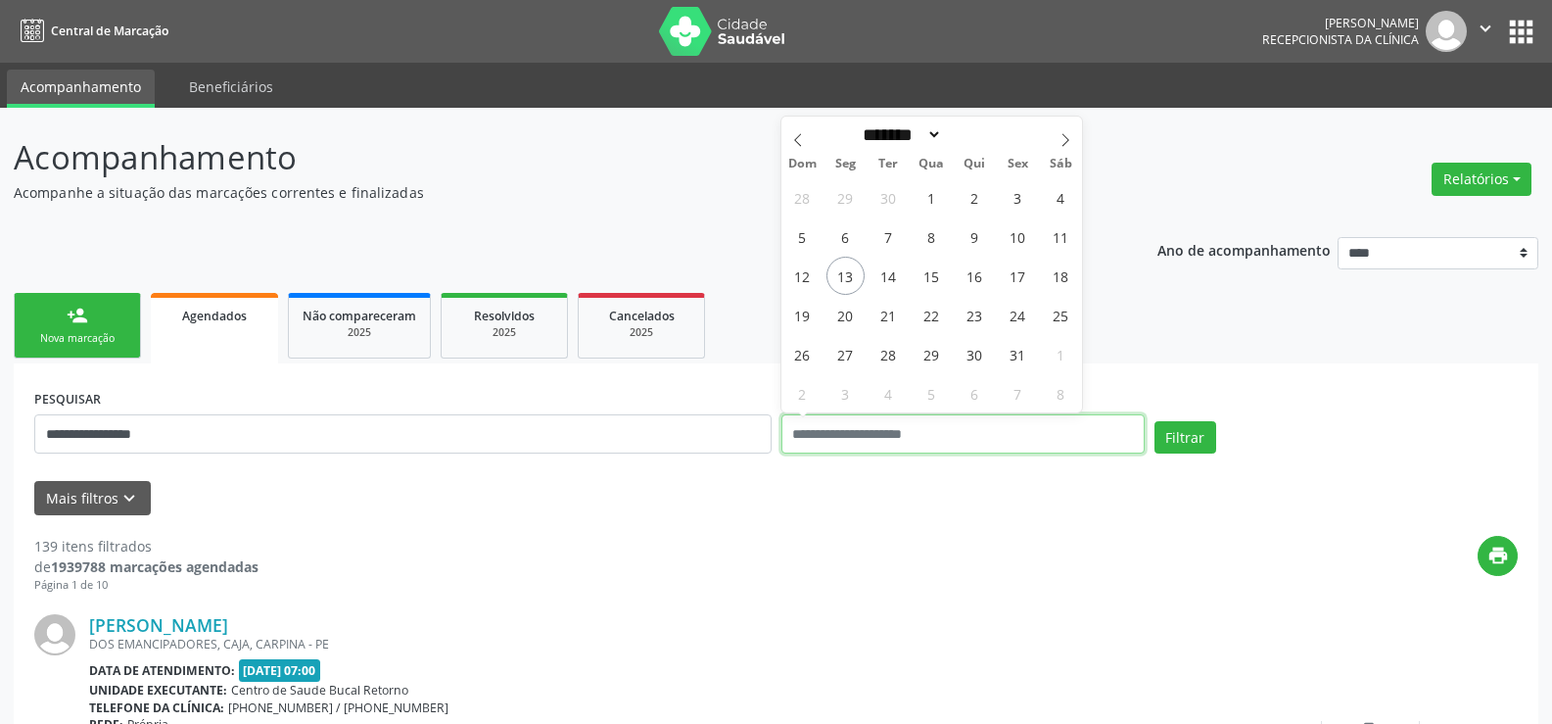
click at [1155, 421] on button "Filtrar" at bounding box center [1186, 437] width 62 height 33
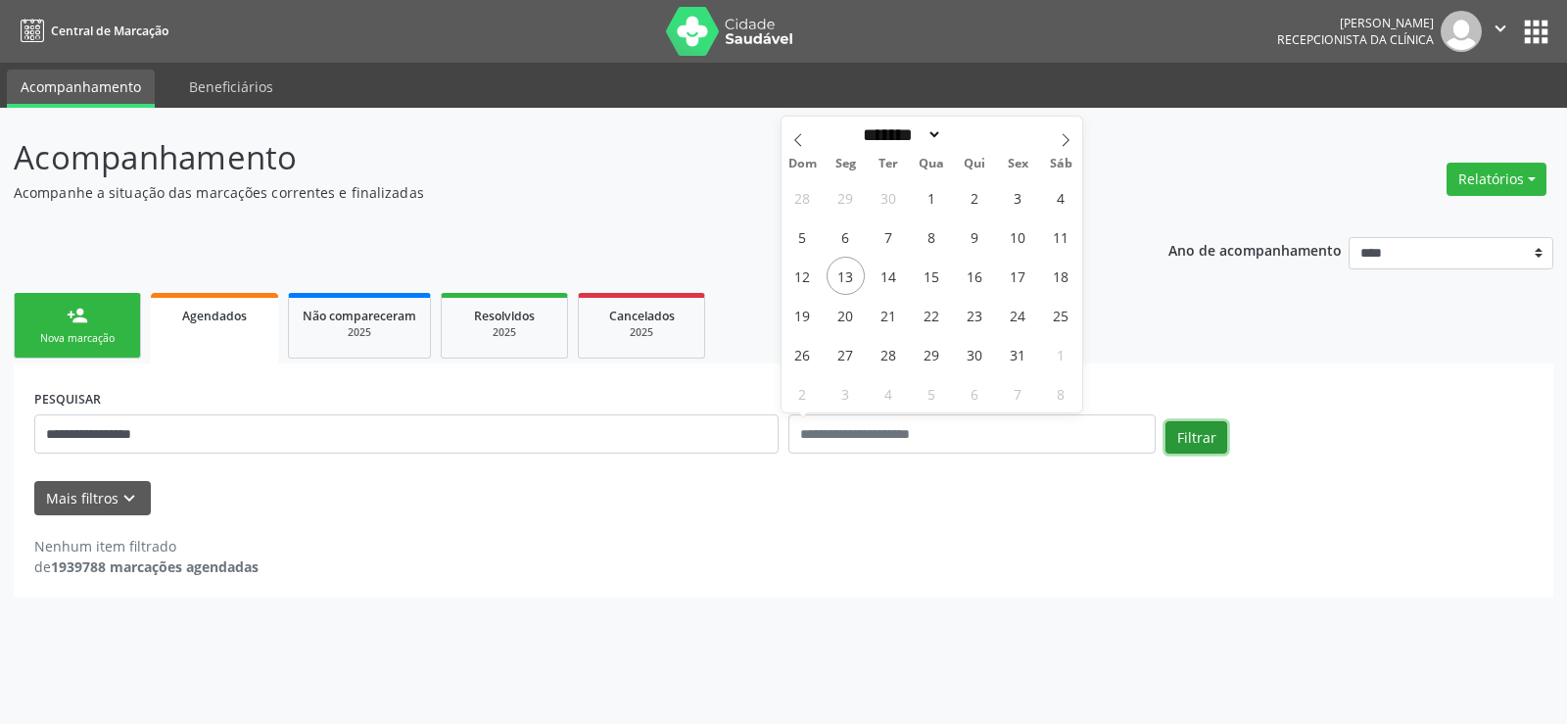
click at [1196, 435] on button "Filtrar" at bounding box center [1196, 437] width 62 height 33
click at [1196, 436] on button "Filtrar" at bounding box center [1196, 437] width 62 height 33
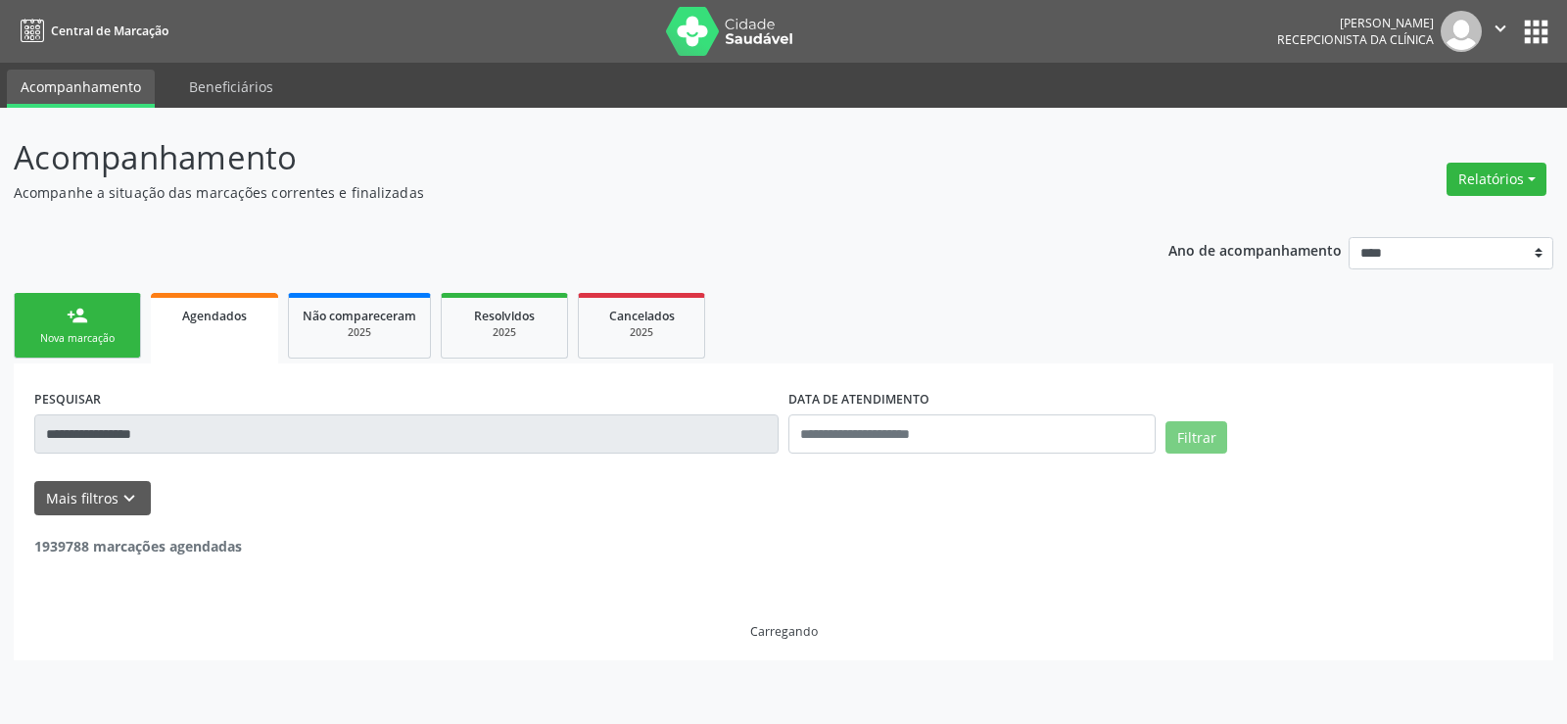
click at [1196, 436] on button "Filtrar" at bounding box center [1196, 437] width 62 height 33
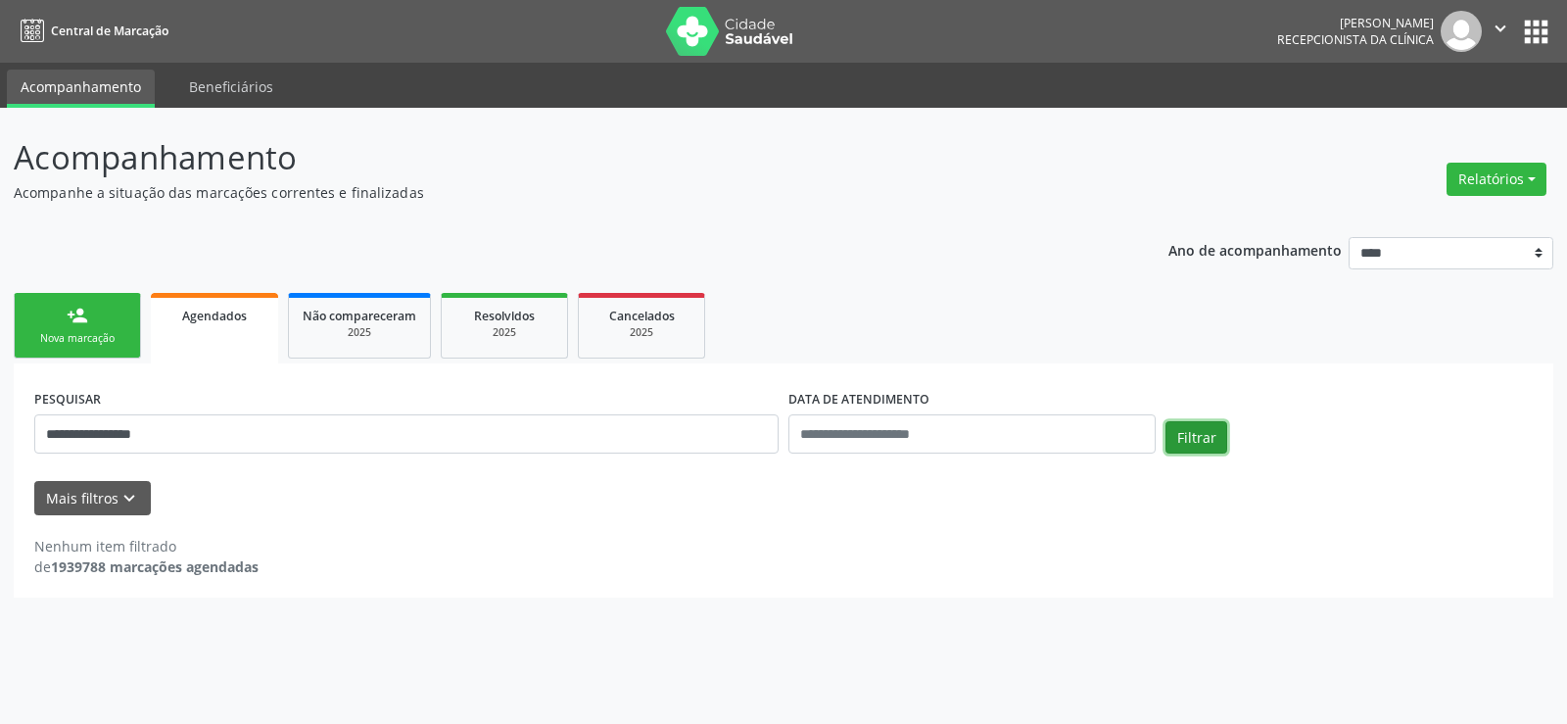
click at [1197, 436] on button "Filtrar" at bounding box center [1196, 437] width 62 height 33
click at [1198, 436] on button "Filtrar" at bounding box center [1196, 437] width 62 height 33
click at [634, 331] on div "2025" at bounding box center [641, 332] width 98 height 15
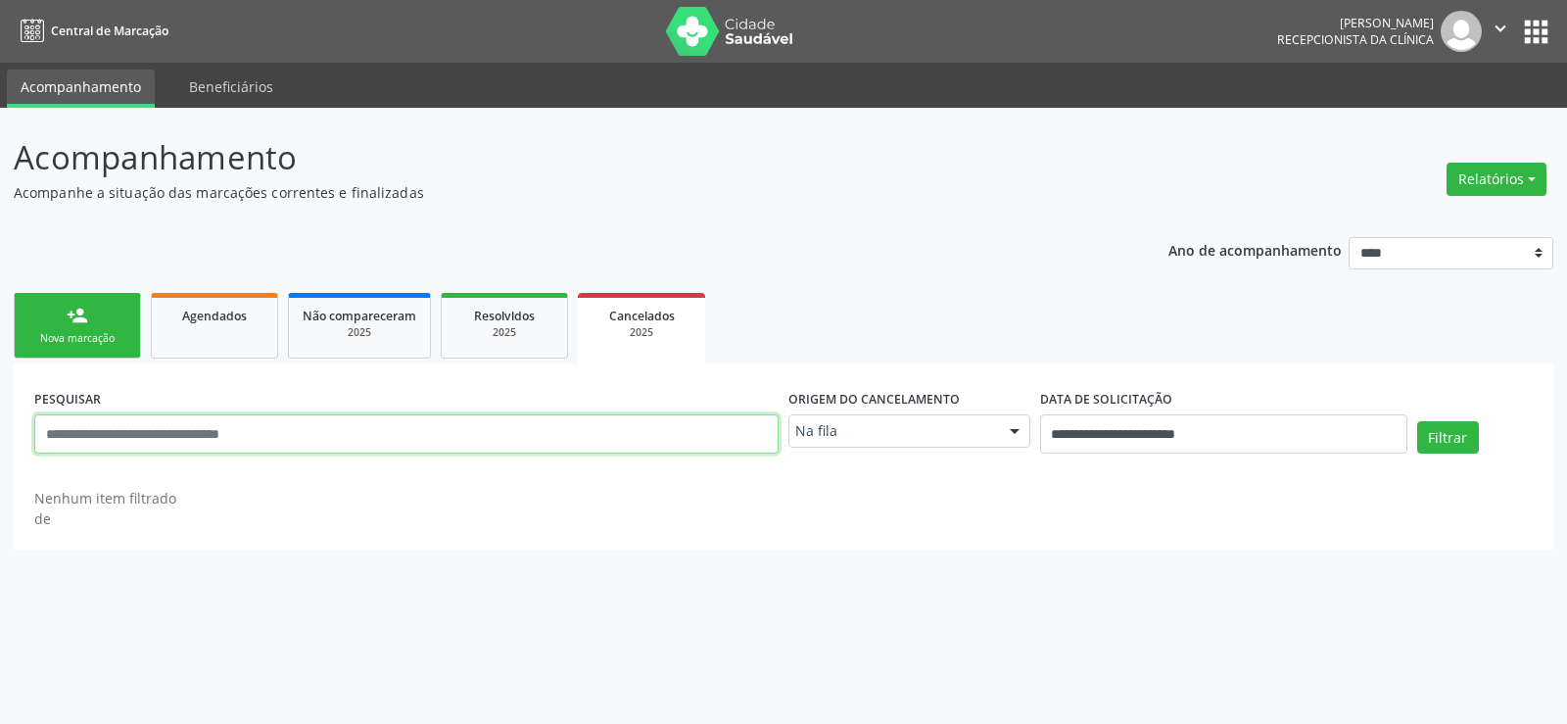
click at [155, 434] on input "text" at bounding box center [406, 433] width 744 height 39
type input "**********"
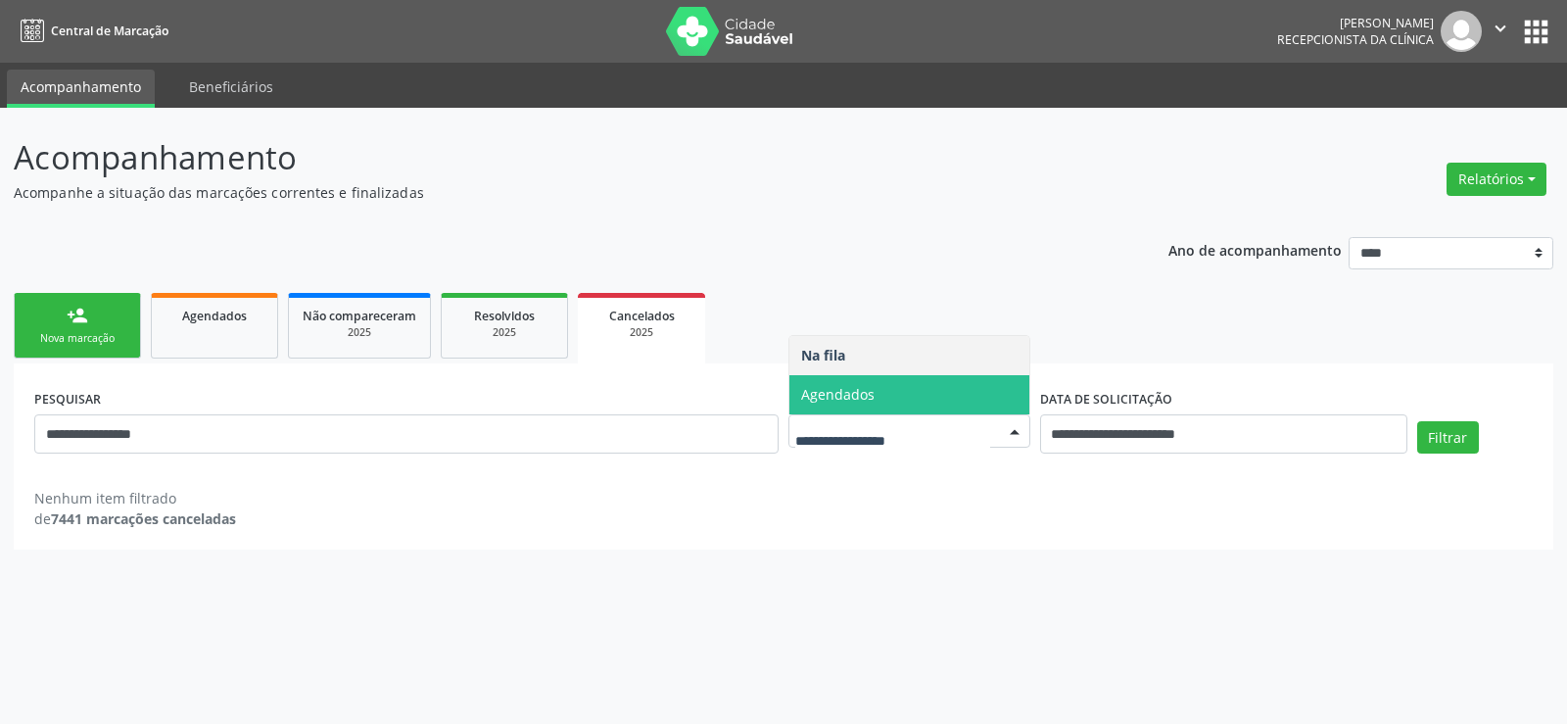
click at [854, 402] on span "Agendados" at bounding box center [837, 394] width 73 height 19
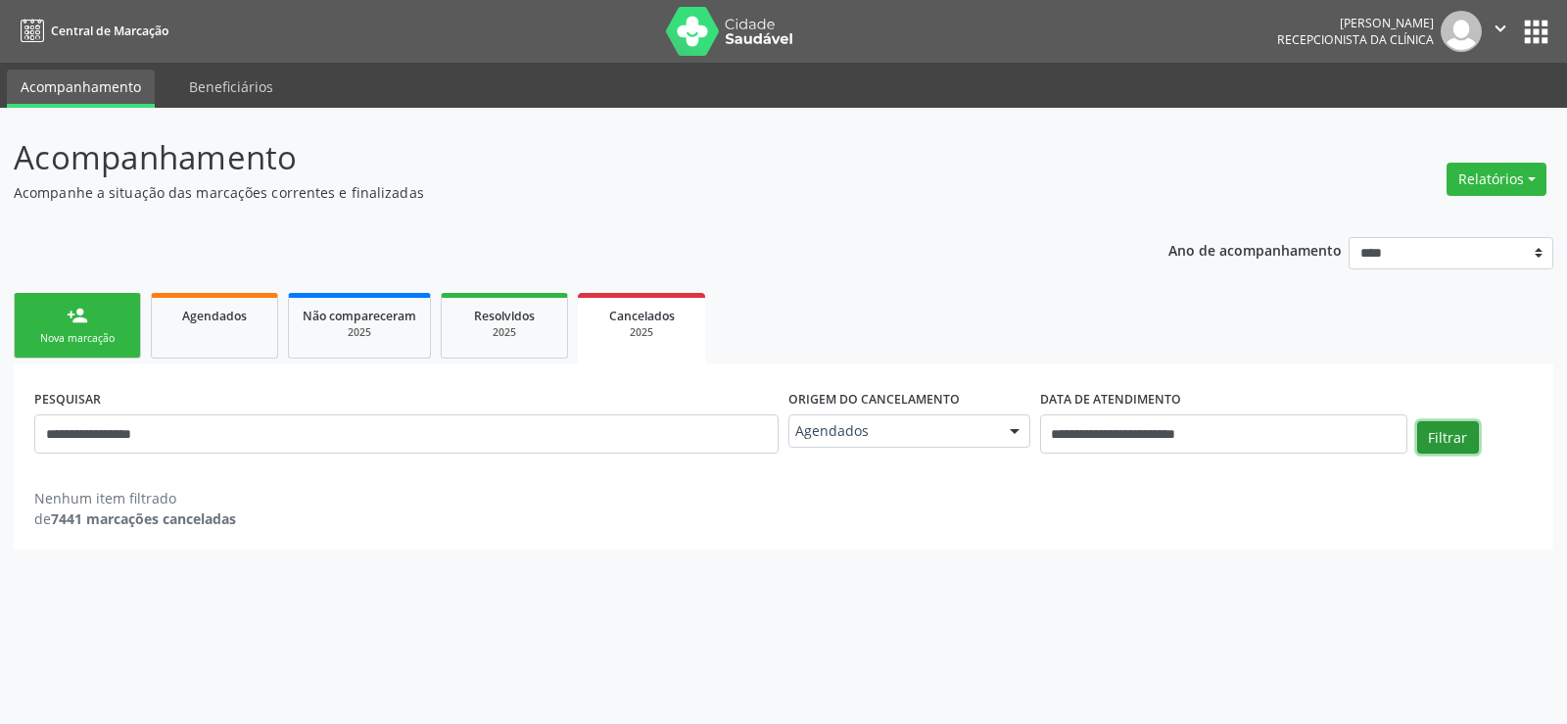
click at [1463, 435] on button "Filtrar" at bounding box center [1448, 437] width 62 height 33
click at [1458, 434] on button "Filtrar" at bounding box center [1448, 437] width 62 height 33
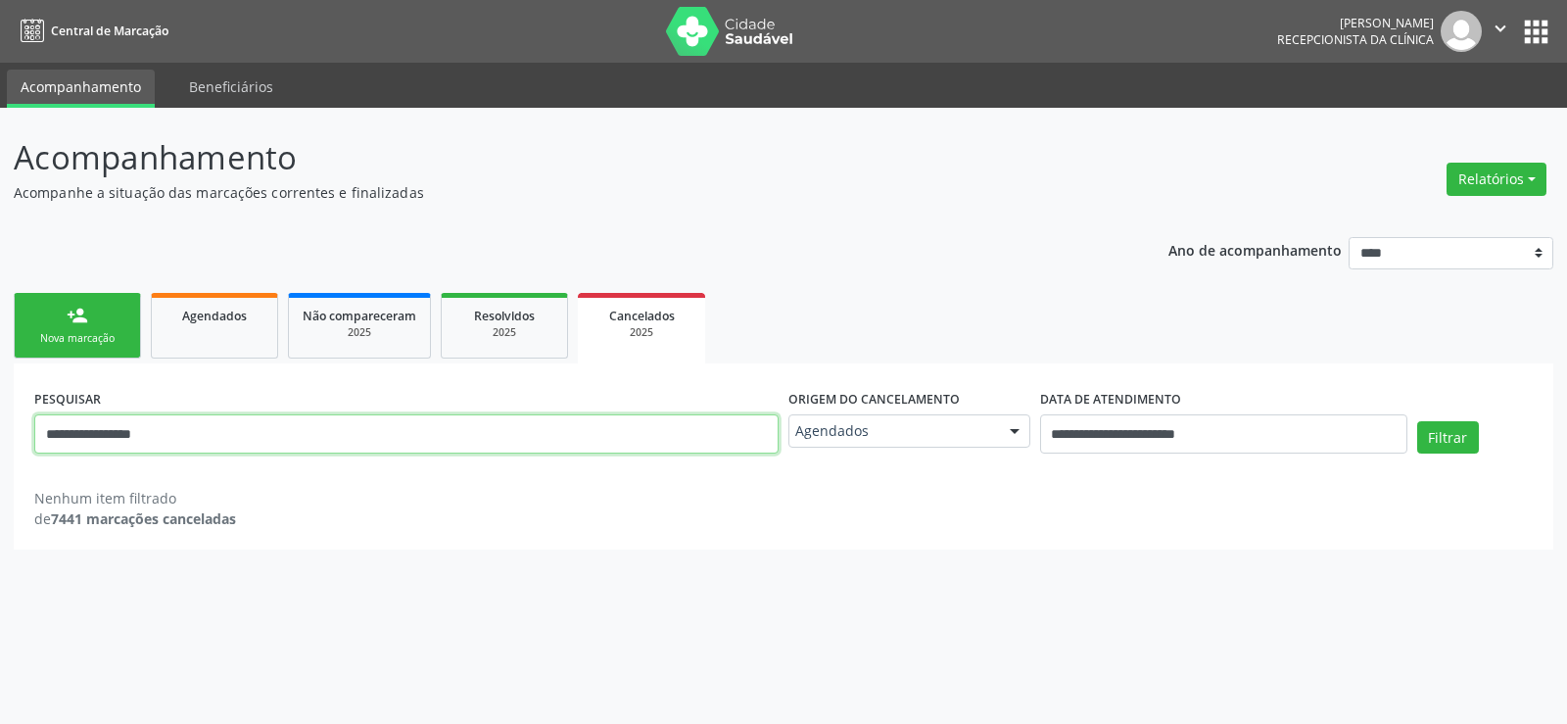
drag, startPoint x: 215, startPoint y: 435, endPoint x: 0, endPoint y: 430, distance: 215.5
click at [0, 430] on div "**********" at bounding box center [783, 416] width 1567 height 616
click at [566, 326] on link "Resolvidos 2025" at bounding box center [504, 326] width 127 height 66
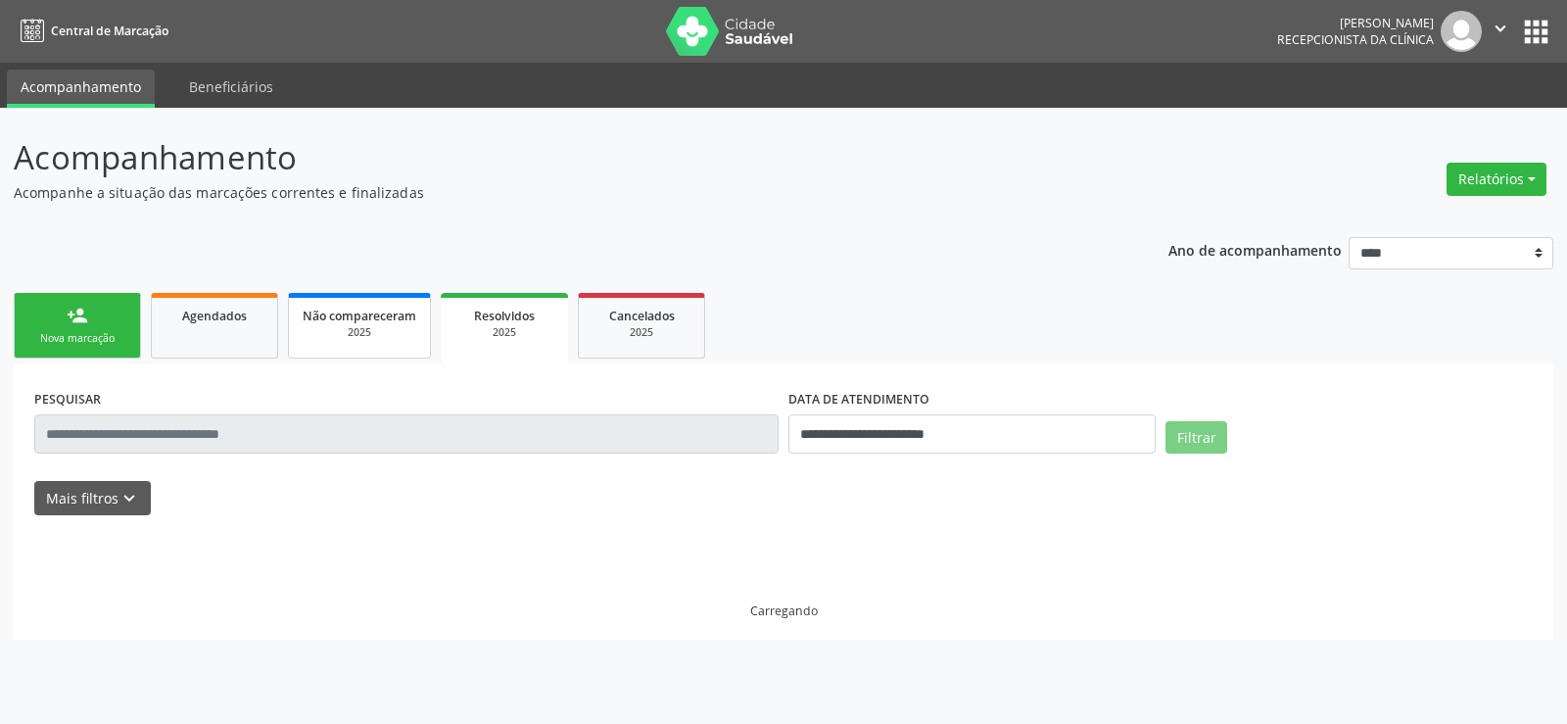
click at [340, 323] on span "Não compareceram" at bounding box center [360, 315] width 114 height 17
click at [323, 428] on input "text" at bounding box center [406, 433] width 744 height 39
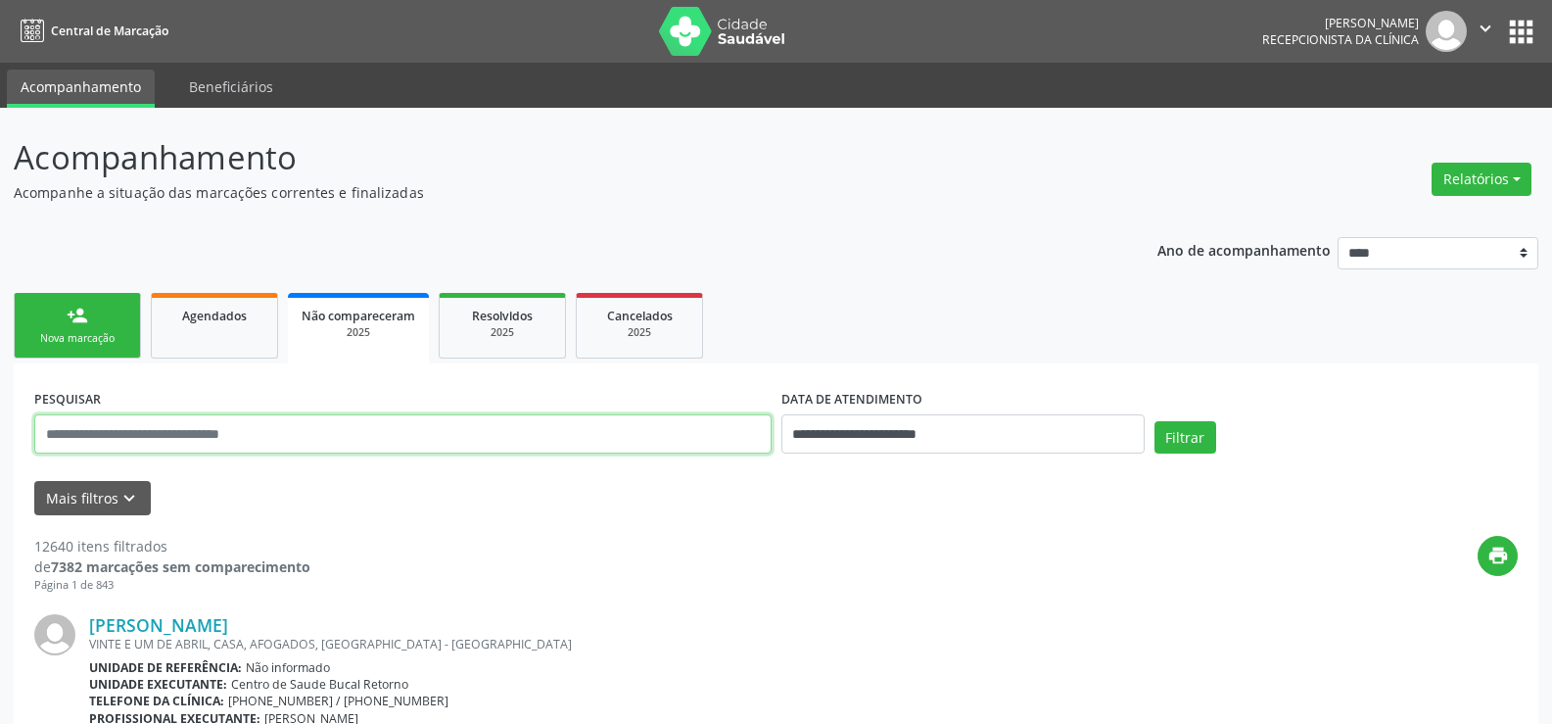
click at [308, 420] on input "text" at bounding box center [402, 433] width 737 height 39
paste input "**********"
type input "**********"
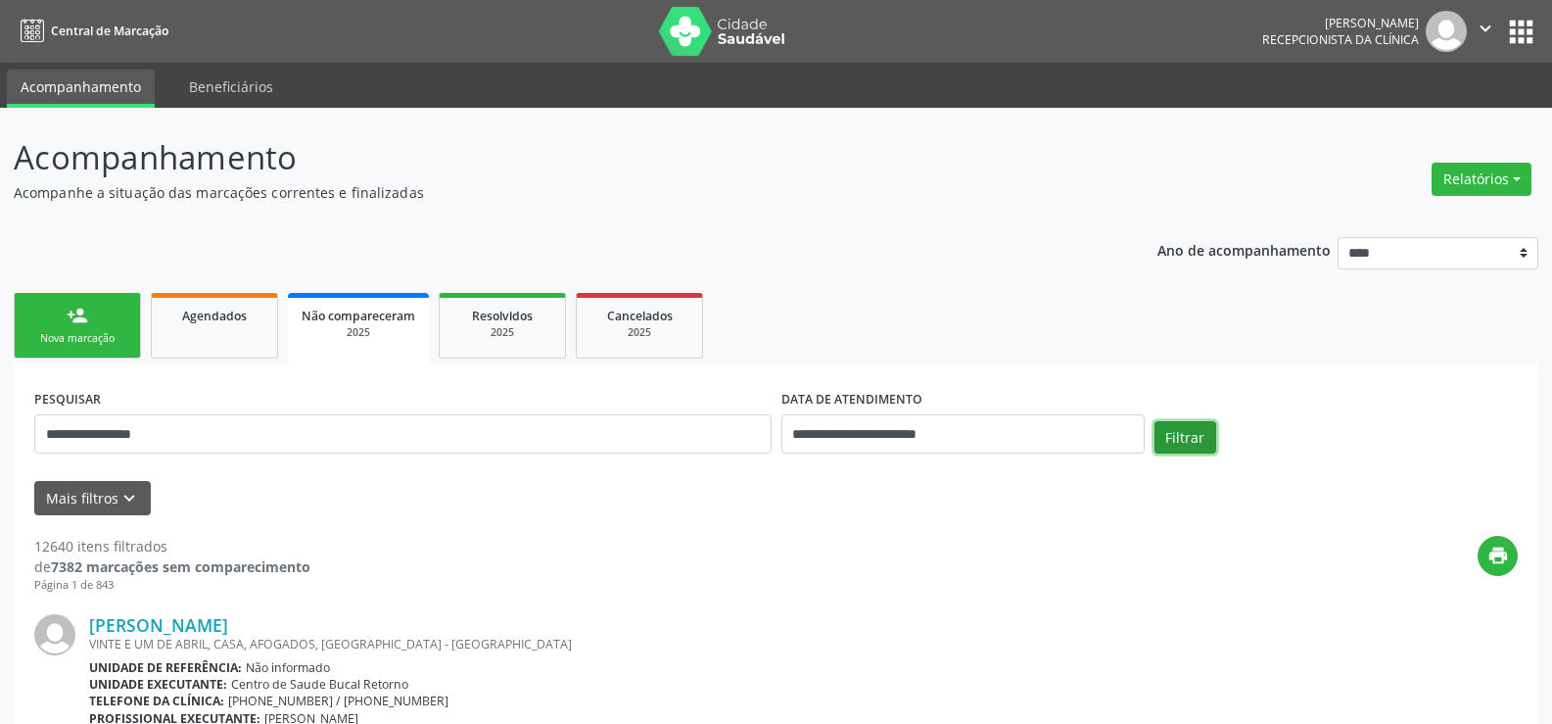
click at [1188, 424] on button "Filtrar" at bounding box center [1186, 437] width 62 height 33
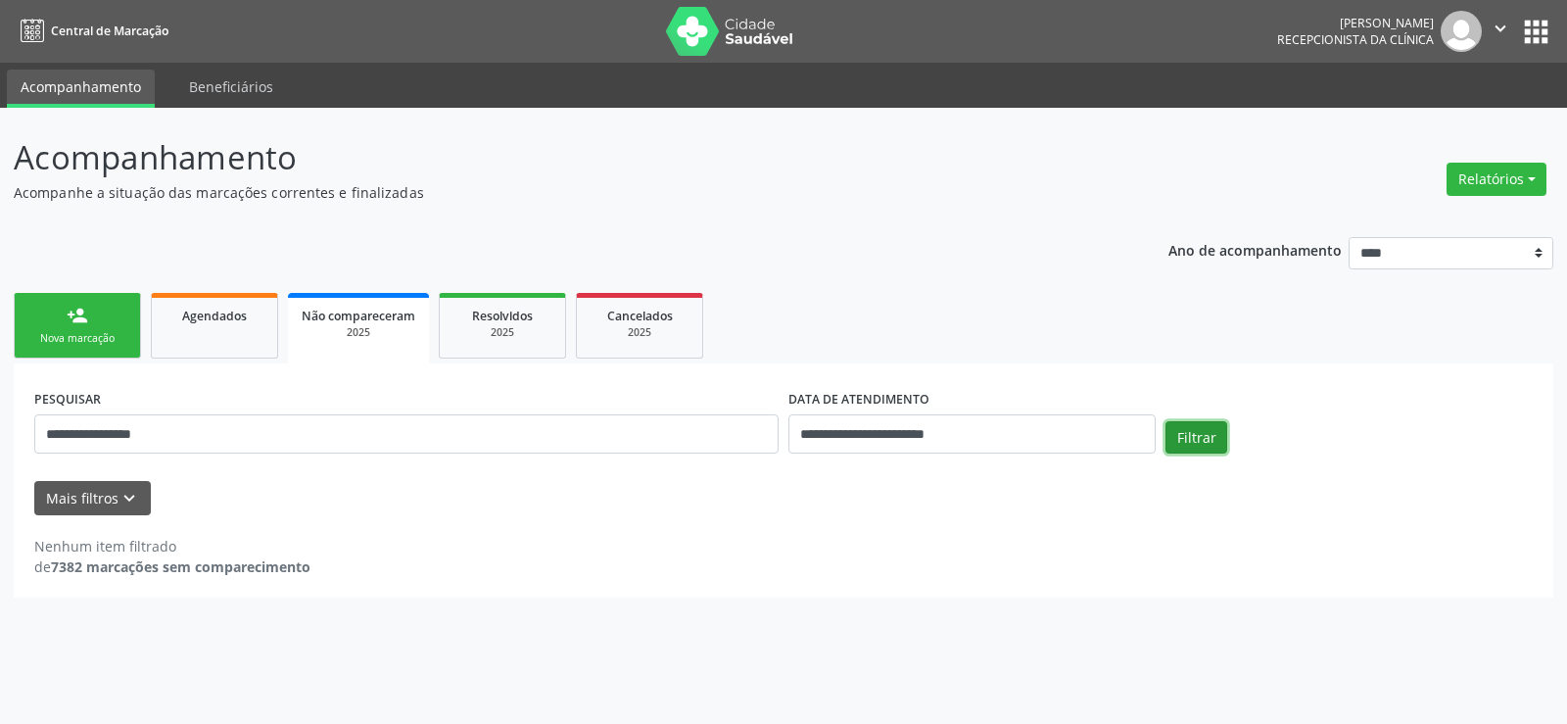
click at [1184, 446] on button "Filtrar" at bounding box center [1196, 437] width 62 height 33
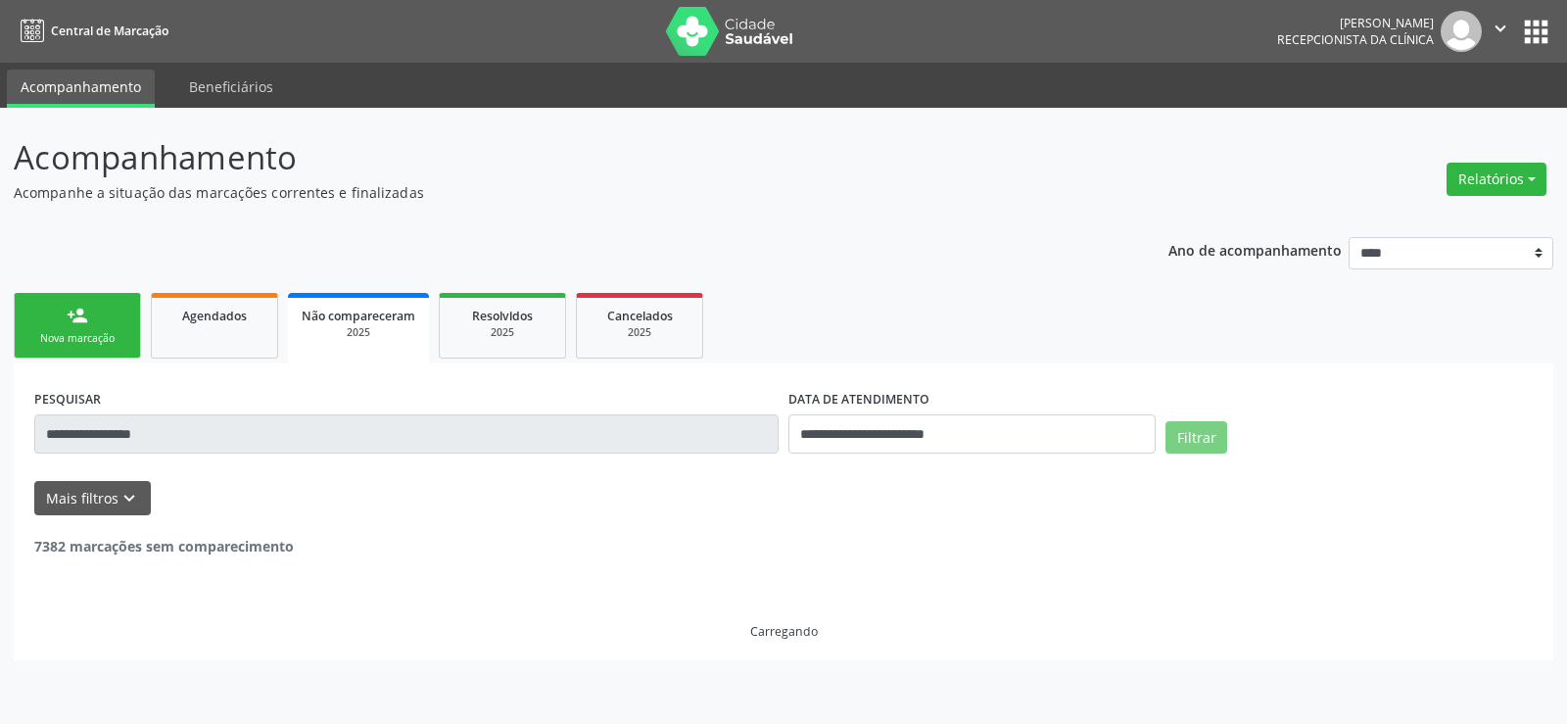
click at [1185, 446] on button "Filtrar" at bounding box center [1196, 437] width 62 height 33
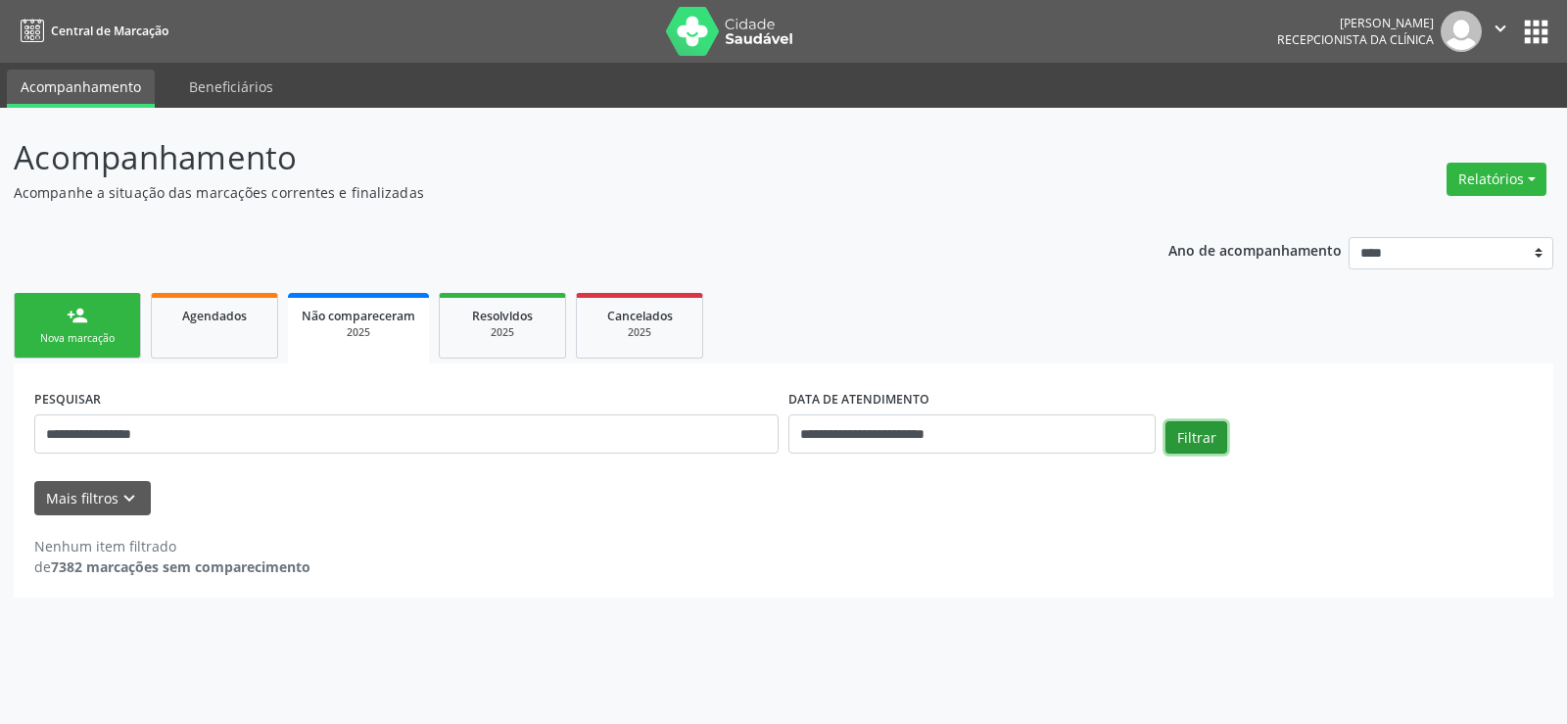
click at [1185, 446] on button "Filtrar" at bounding box center [1196, 437] width 62 height 33
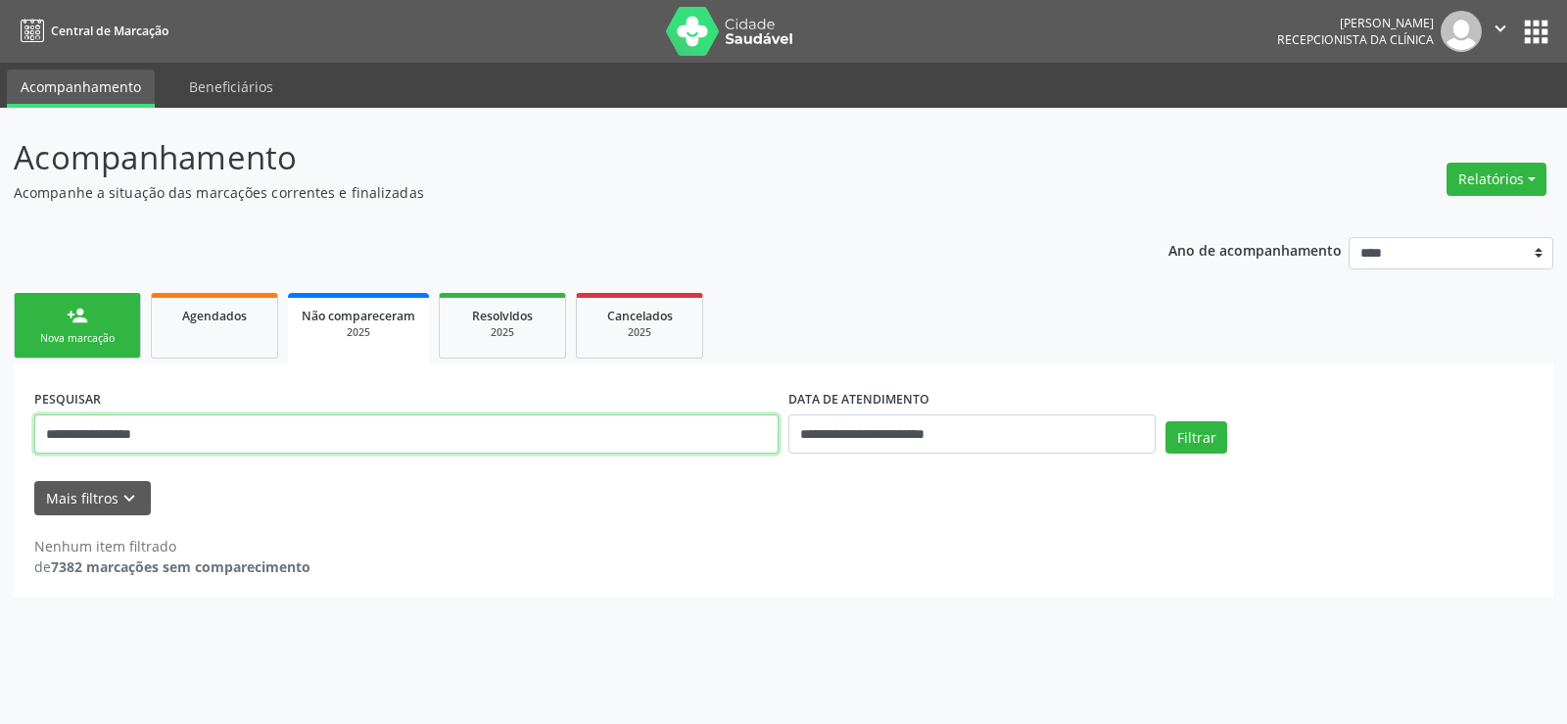
click at [279, 420] on input "**********" at bounding box center [406, 433] width 744 height 39
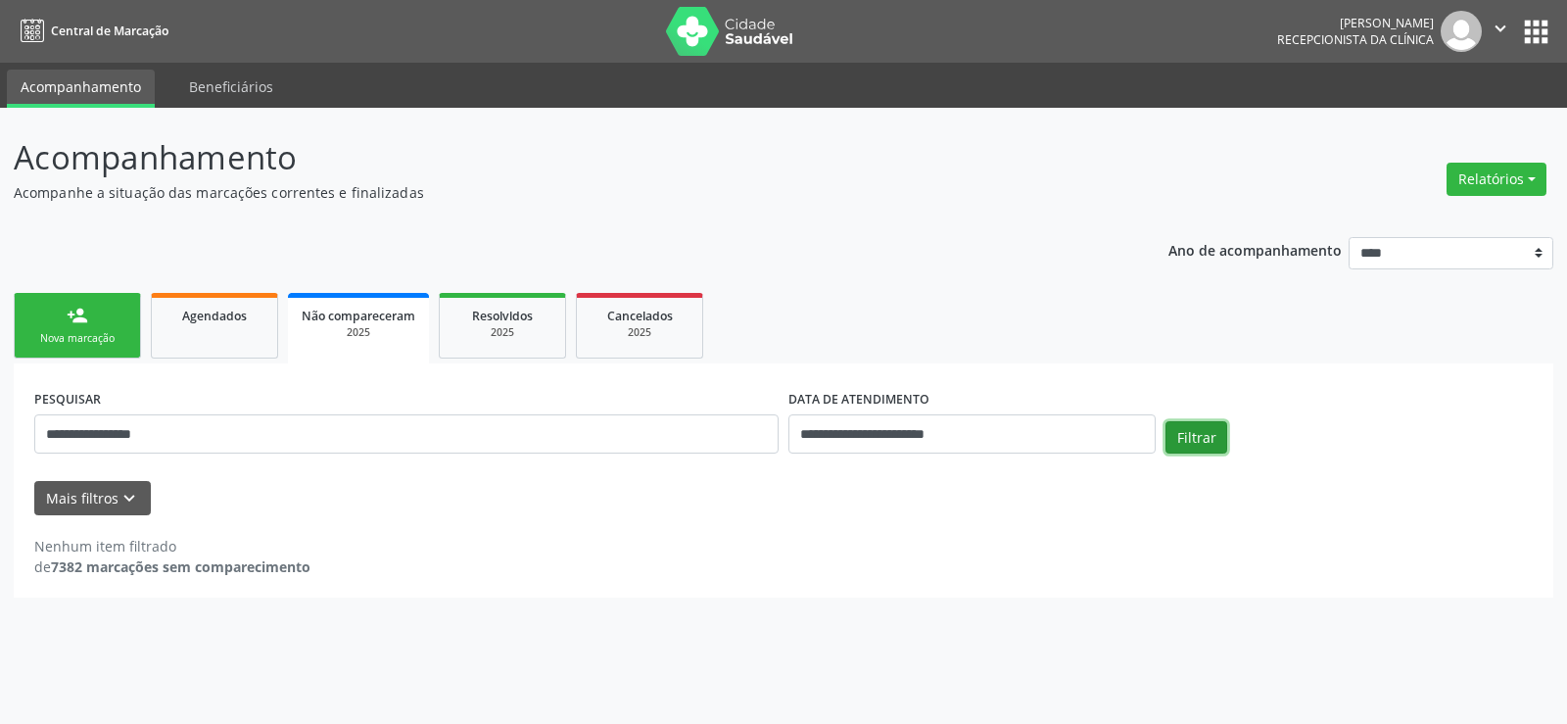
click at [1202, 435] on button "Filtrar" at bounding box center [1196, 437] width 62 height 33
click at [77, 326] on link "person_add Nova marcação" at bounding box center [77, 326] width 127 height 66
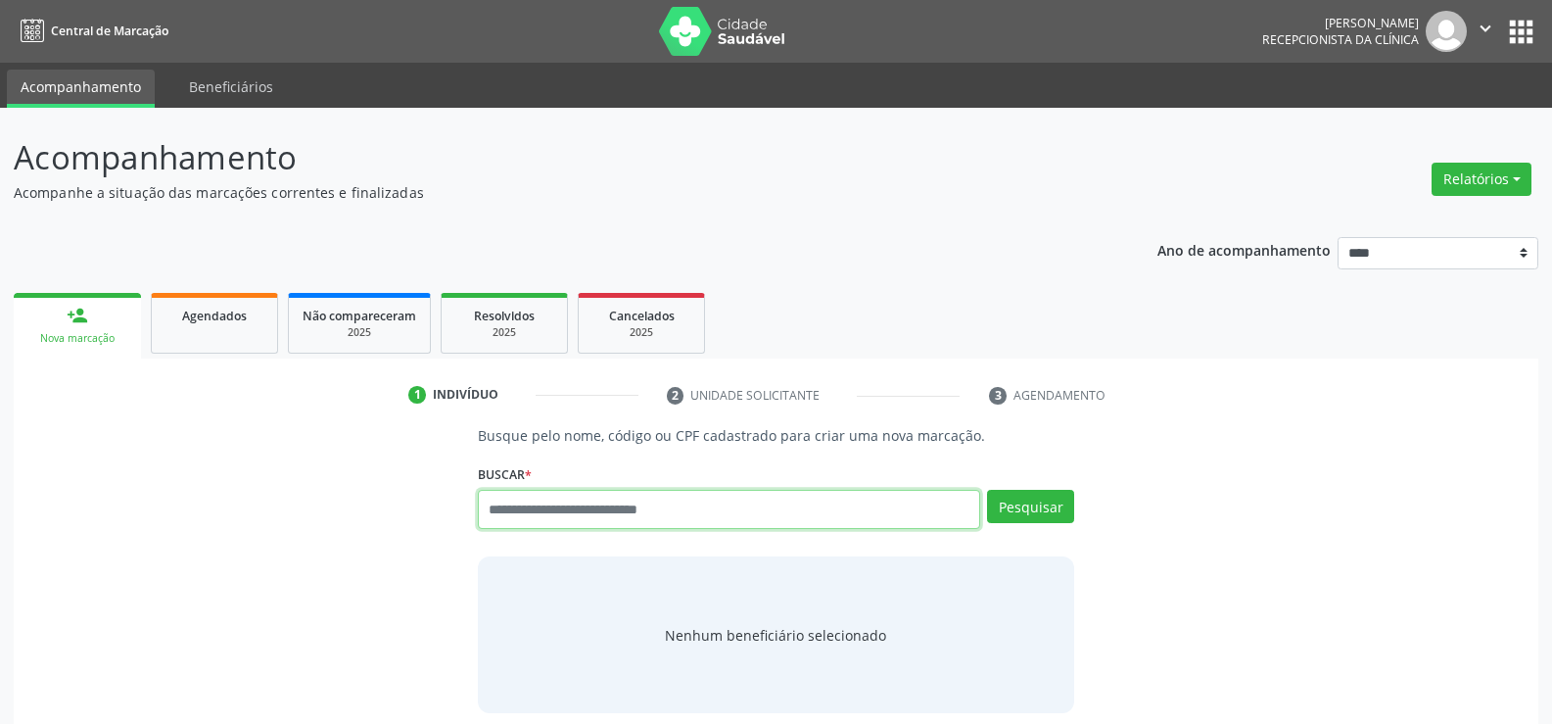
click at [493, 500] on input "text" at bounding box center [729, 509] width 502 height 39
type input "**********"
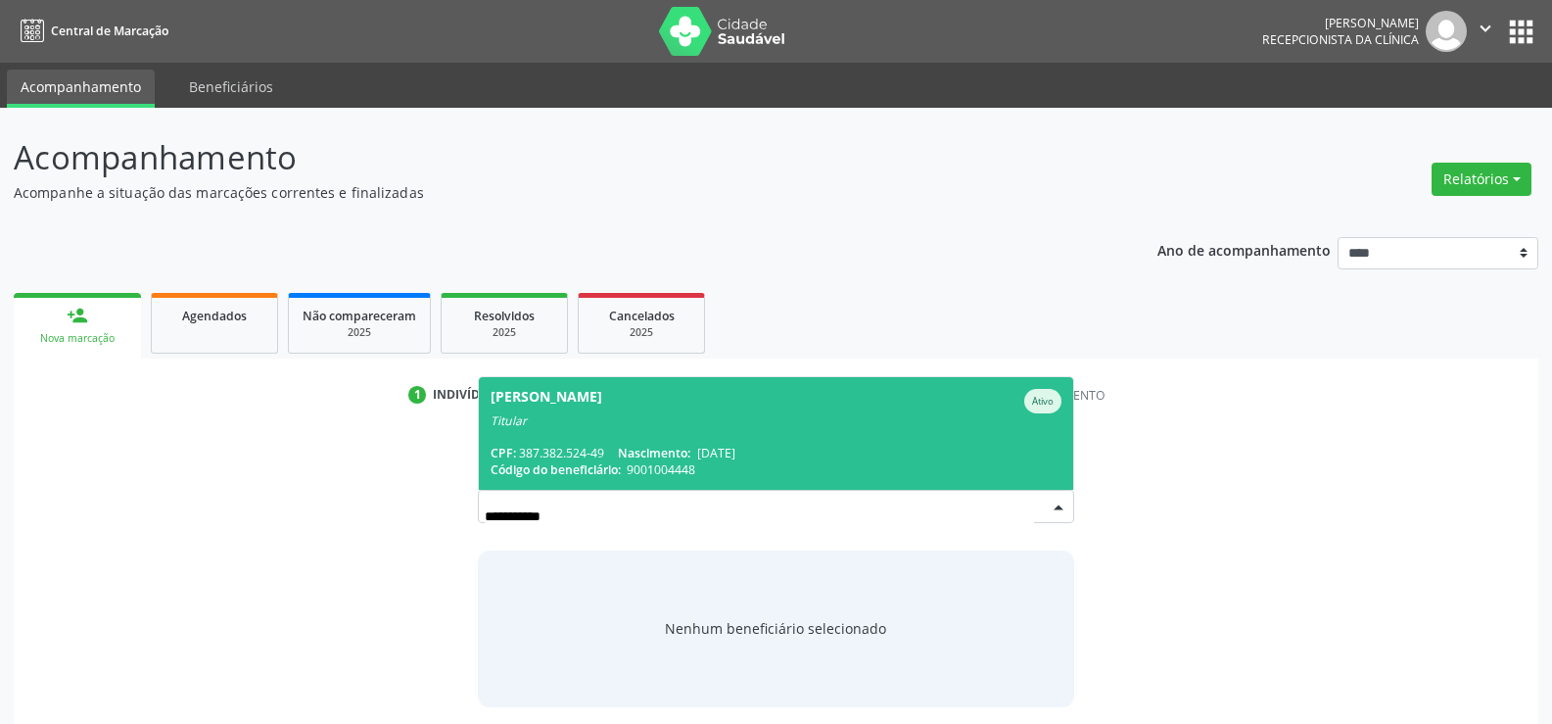
click at [533, 435] on span "Celia Teles de Oliveira Ativo Titular CPF: 387.382.524-49 Nascimento: 11/03/196…" at bounding box center [776, 433] width 594 height 113
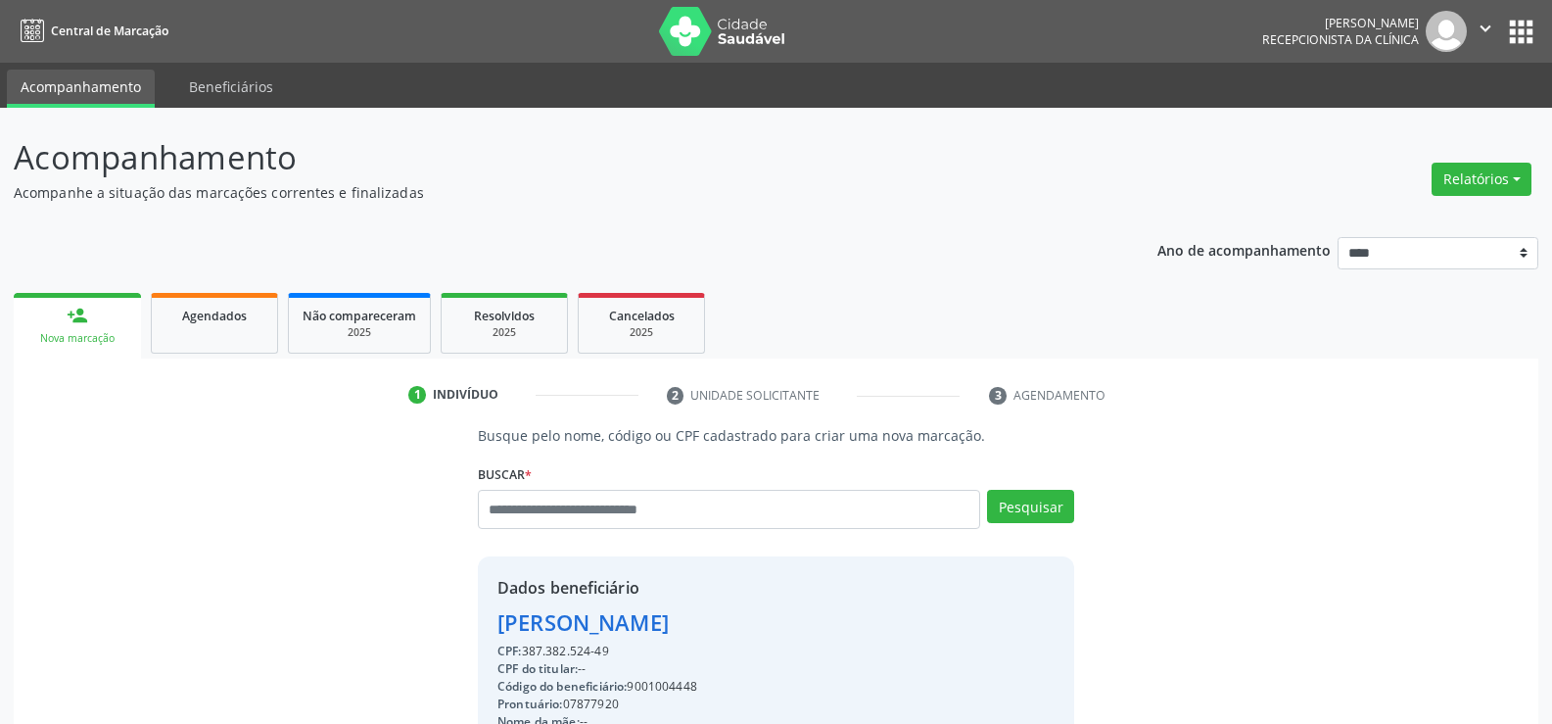
drag, startPoint x: 621, startPoint y: 649, endPoint x: 500, endPoint y: 627, distance: 122.5
copy div "Celia Teles de Oliveira CPF: 387.382.524-49"
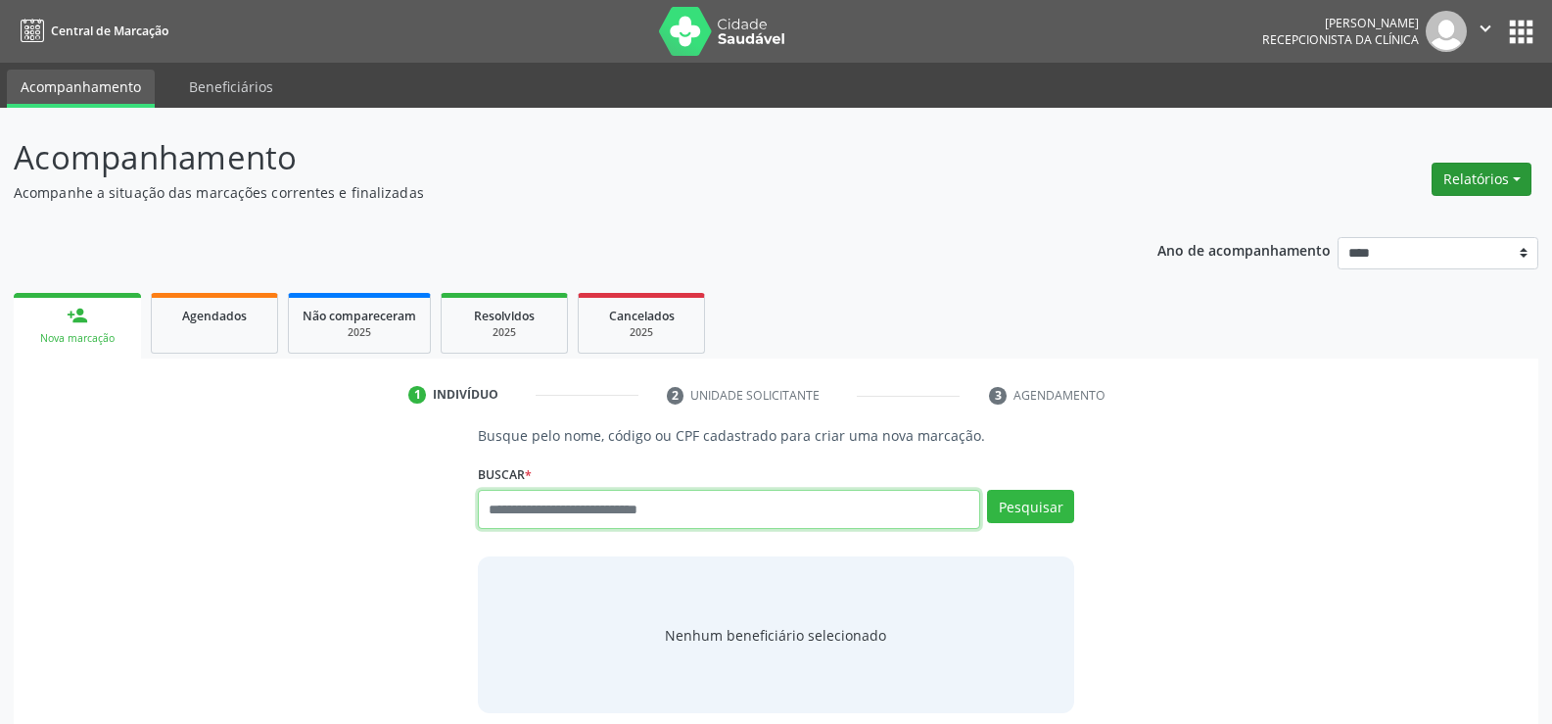
click at [1451, 170] on button "Relatórios" at bounding box center [1482, 179] width 100 height 33
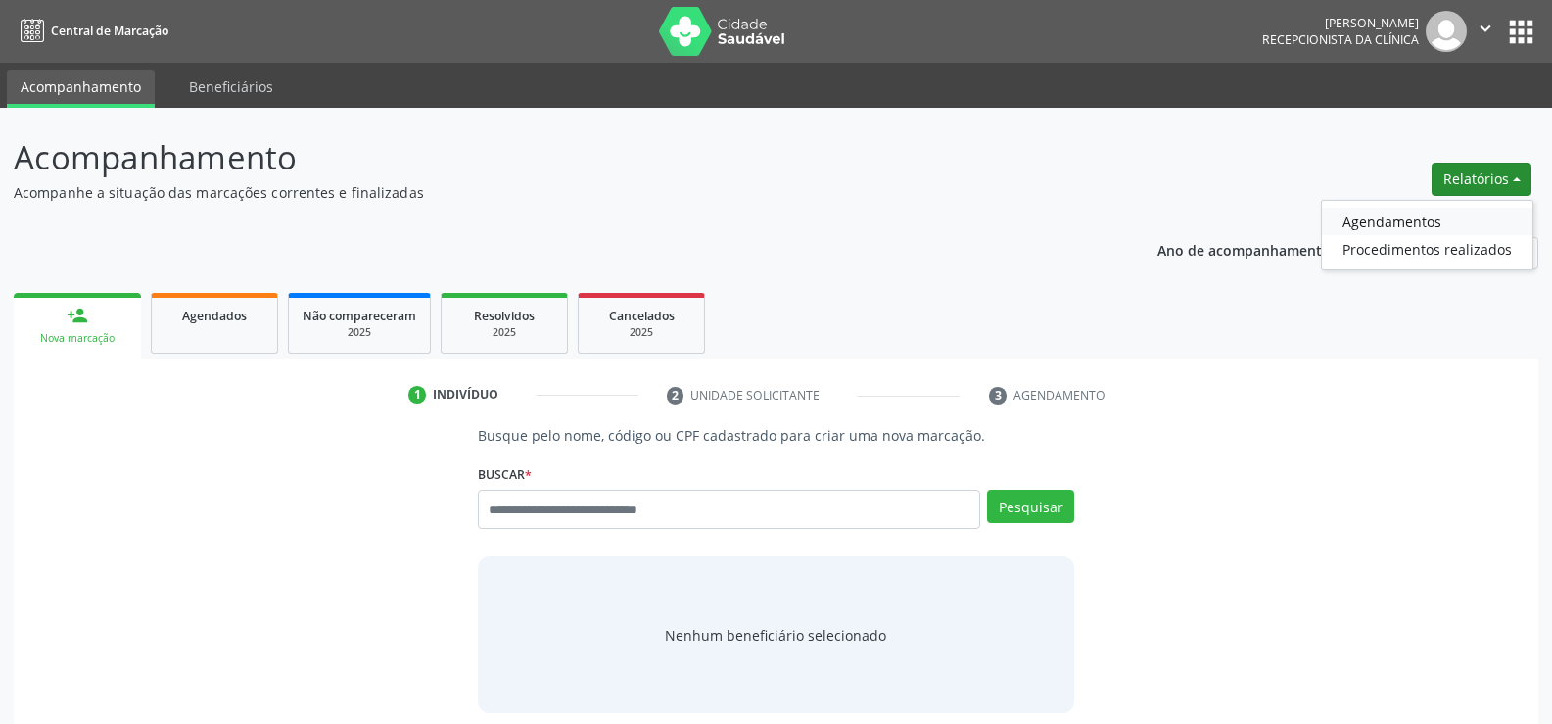
click at [1412, 228] on link "Agendamentos" at bounding box center [1427, 221] width 211 height 27
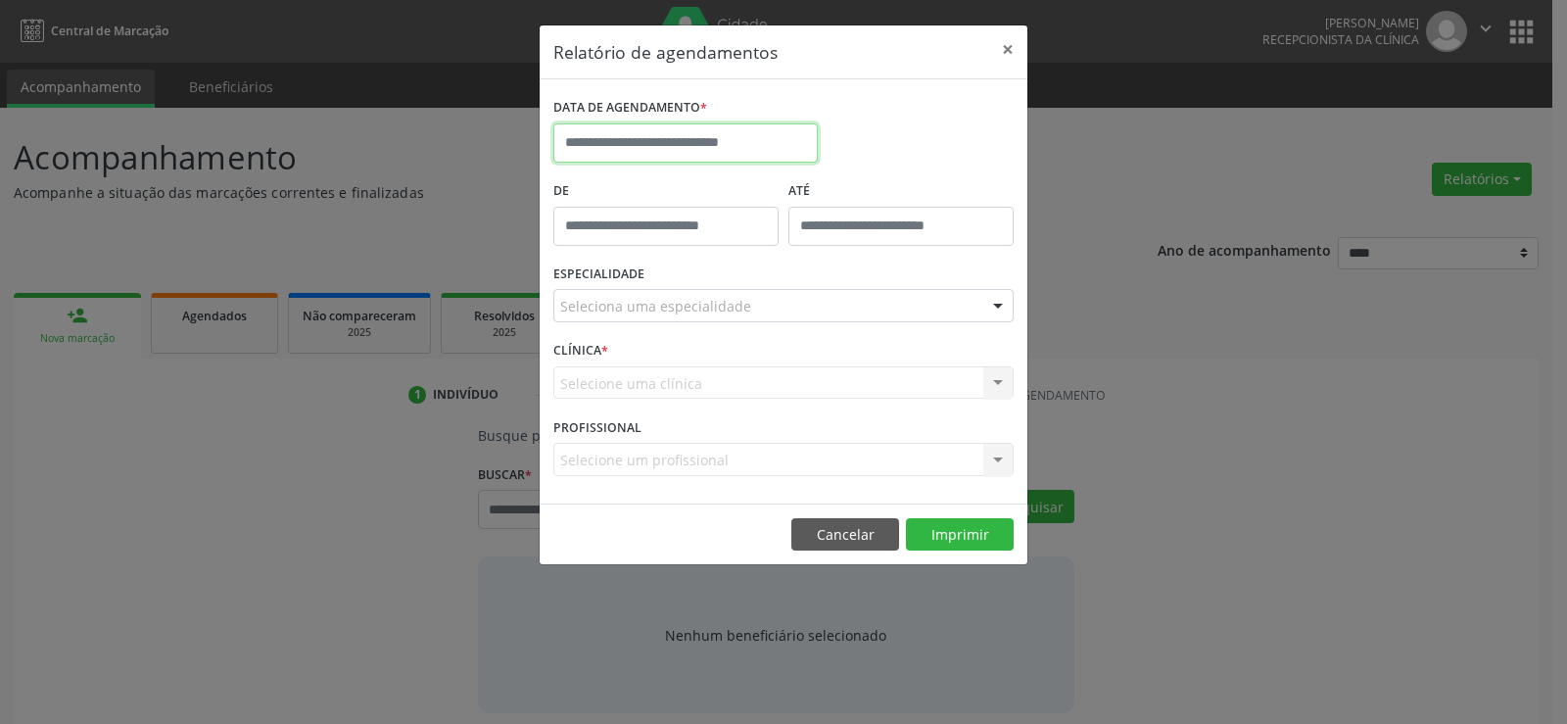
click at [733, 152] on input "text" at bounding box center [685, 142] width 264 height 39
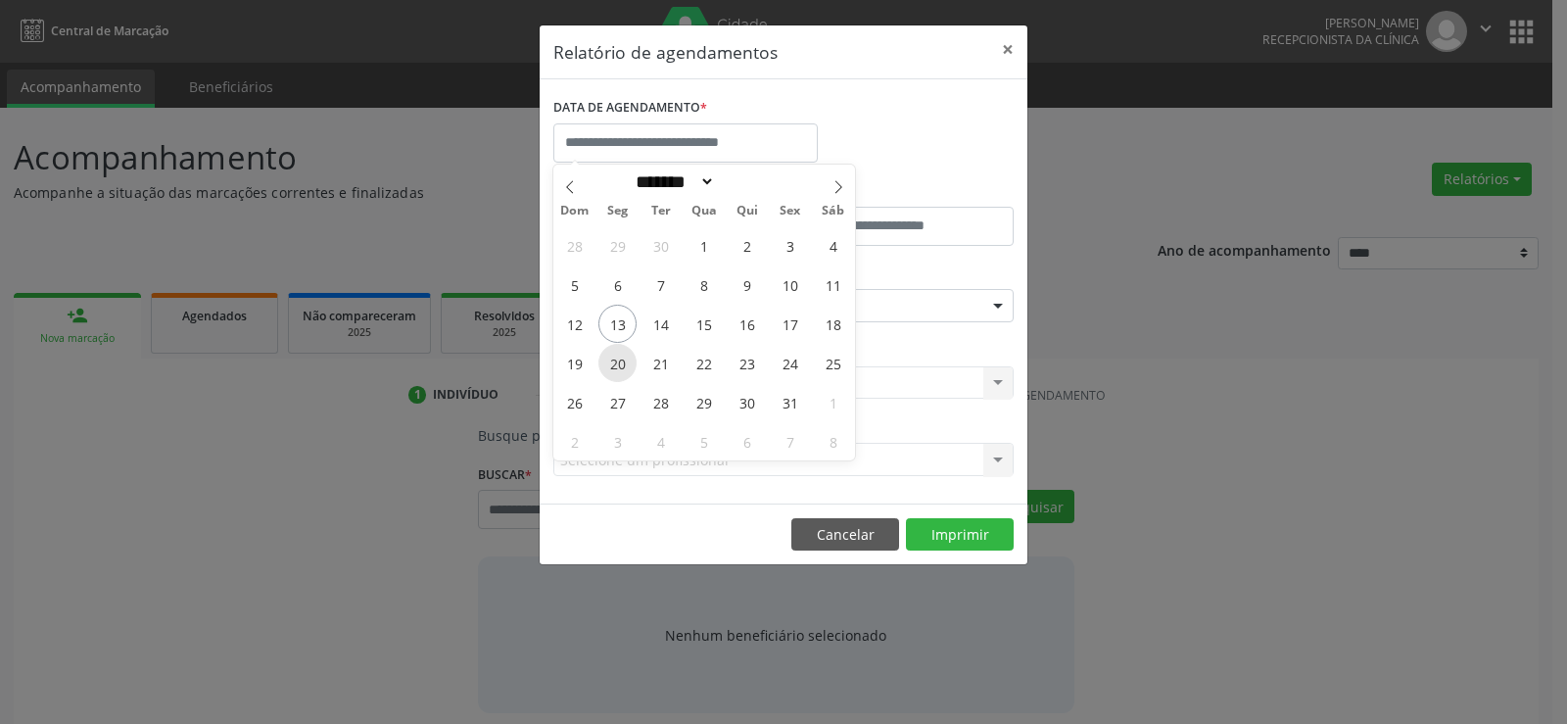
click at [618, 360] on span "20" at bounding box center [617, 363] width 38 height 38
type input "**********"
click at [794, 358] on span "24" at bounding box center [790, 363] width 38 height 38
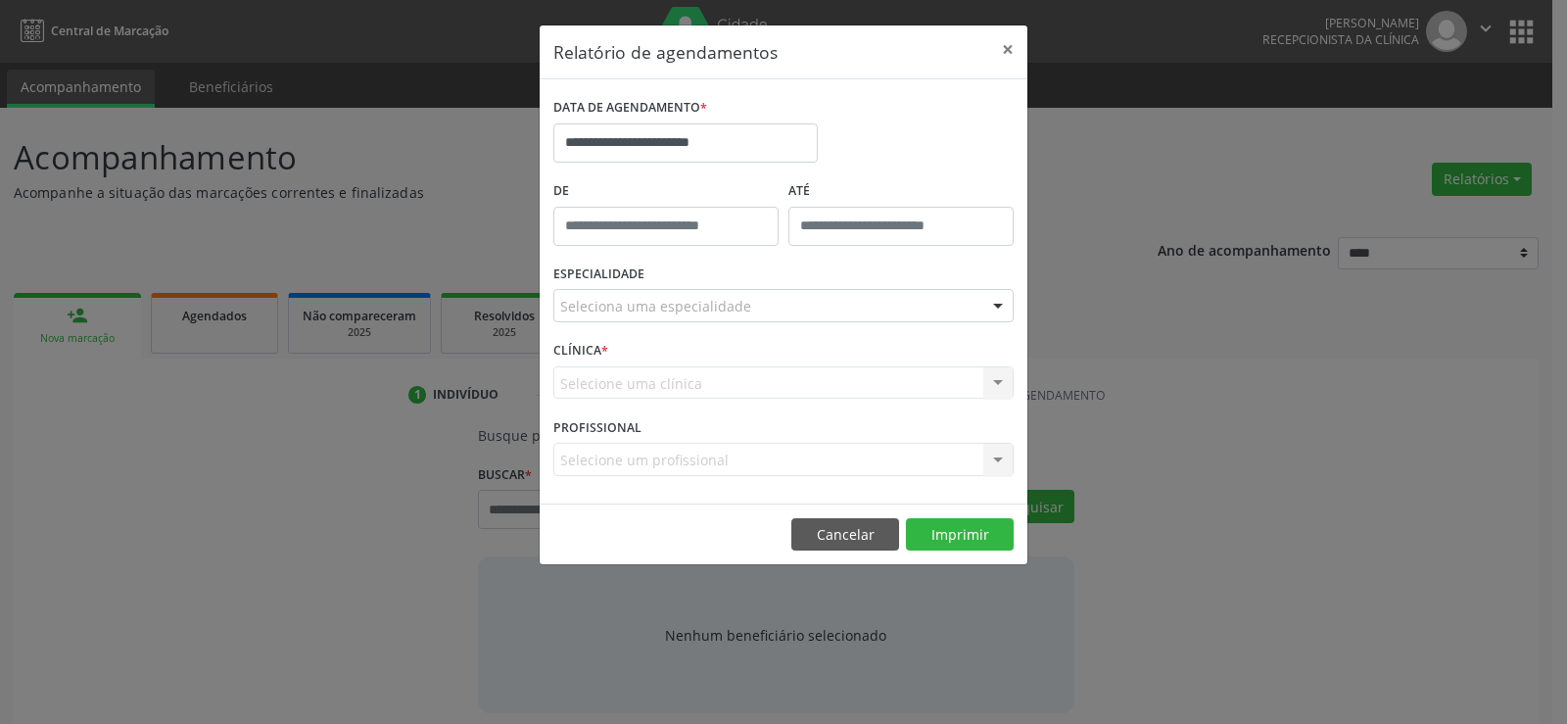
click at [773, 294] on div "Seleciona uma especialidade" at bounding box center [783, 305] width 460 height 33
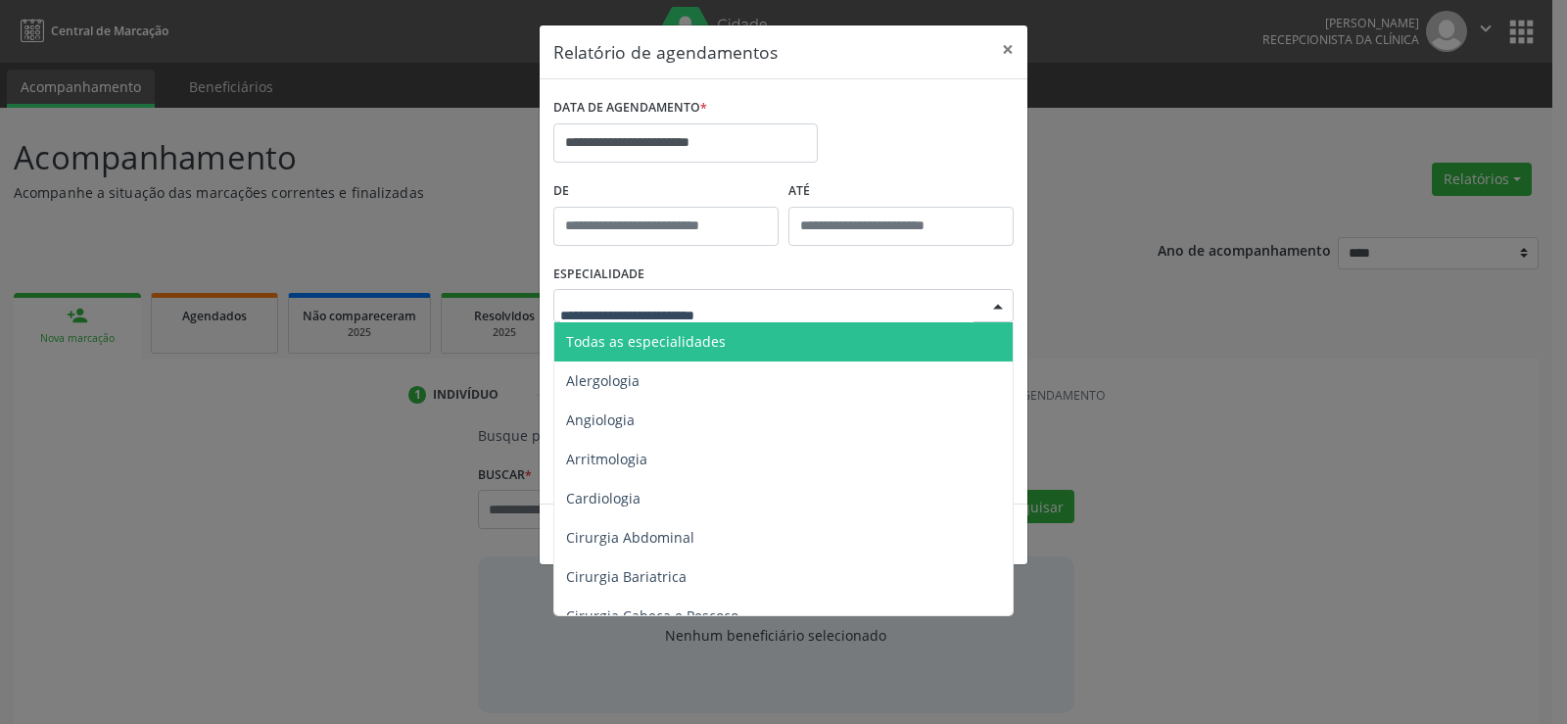
click at [753, 337] on span "Todas as especialidades" at bounding box center [784, 341] width 461 height 39
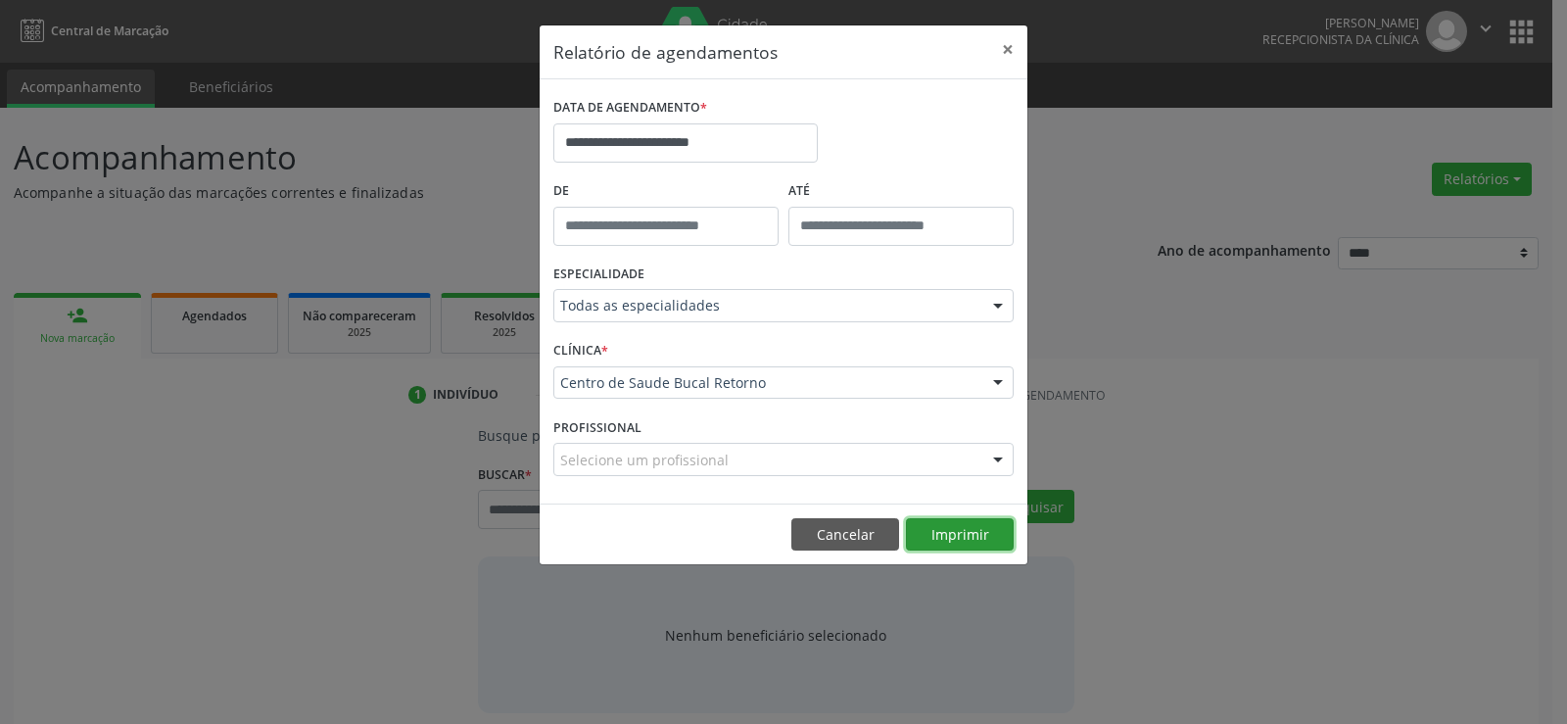
click at [957, 534] on button "Imprimir" at bounding box center [960, 534] width 108 height 33
click at [825, 536] on button "Cancelar" at bounding box center [845, 534] width 108 height 33
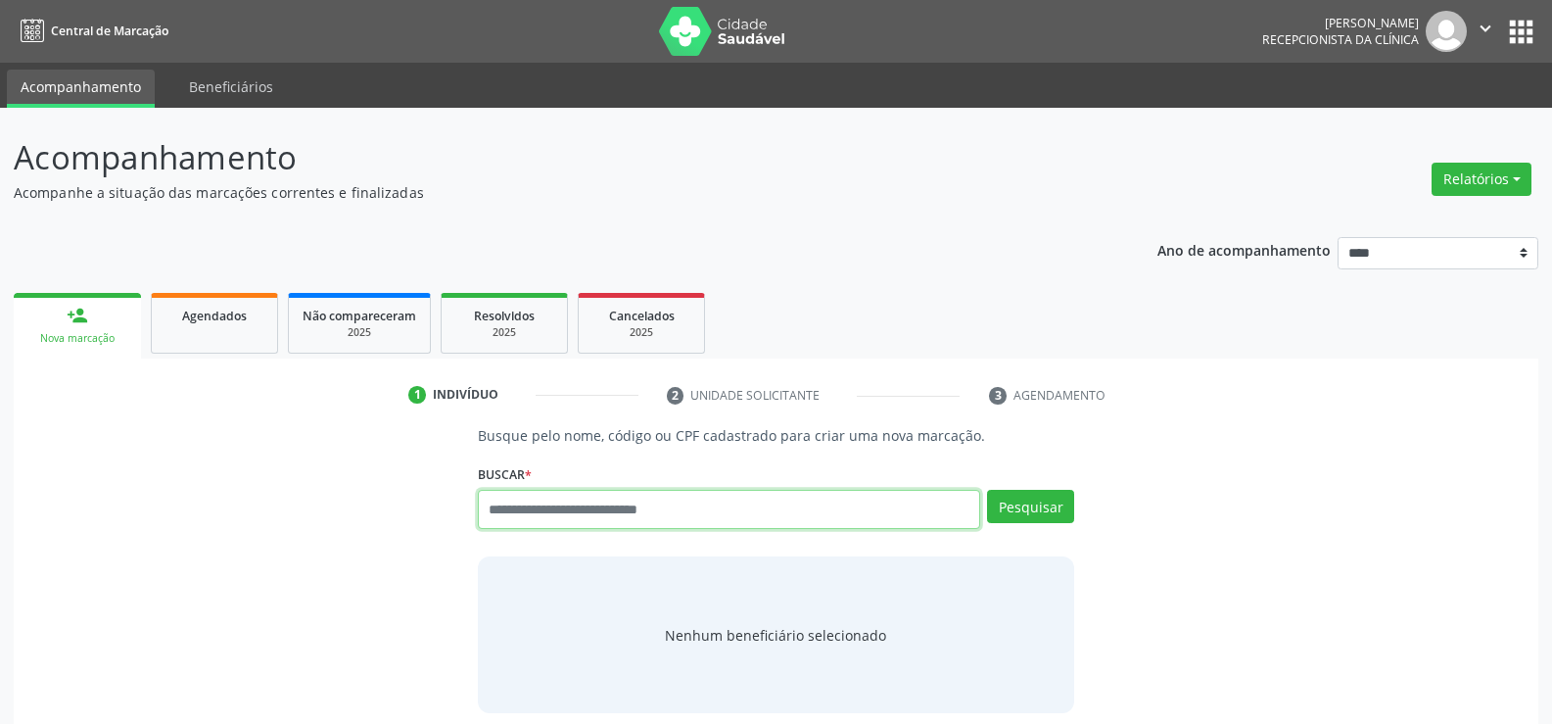
click at [617, 528] on input "text" at bounding box center [729, 509] width 502 height 39
type input "**********"
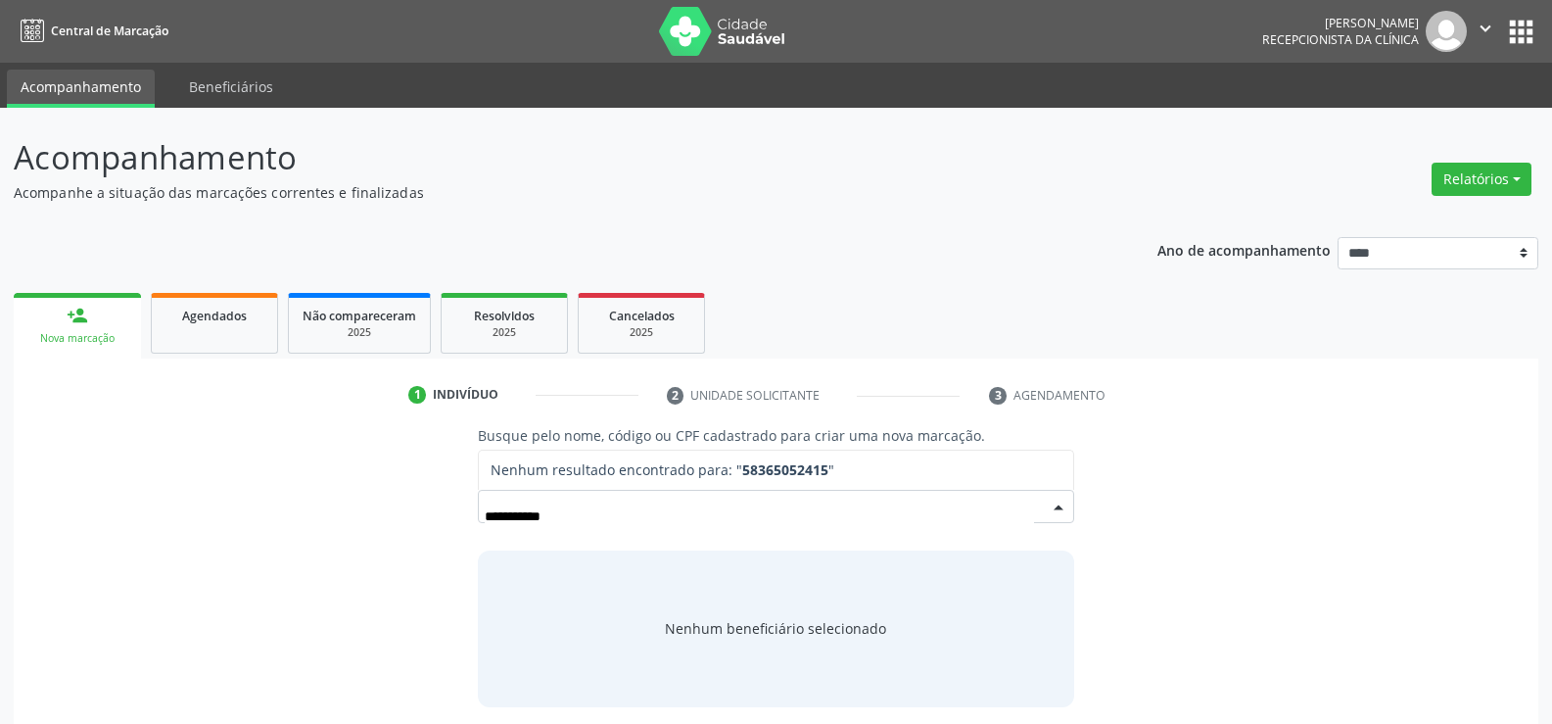
click at [504, 513] on input "**********" at bounding box center [759, 515] width 549 height 39
drag, startPoint x: 592, startPoint y: 519, endPoint x: 365, endPoint y: 503, distance: 227.7
click at [365, 503] on div "**********" at bounding box center [775, 565] width 1497 height 281
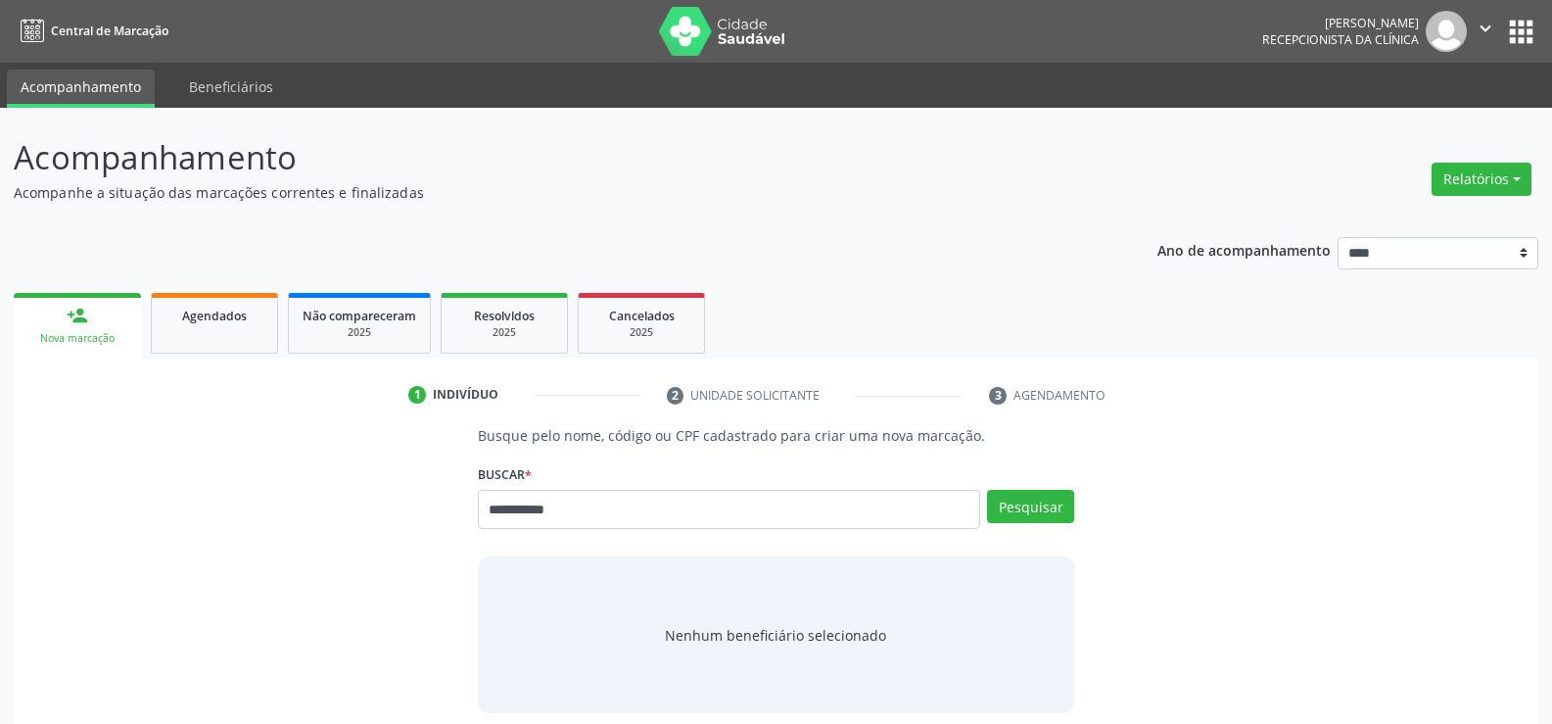
type input "**********"
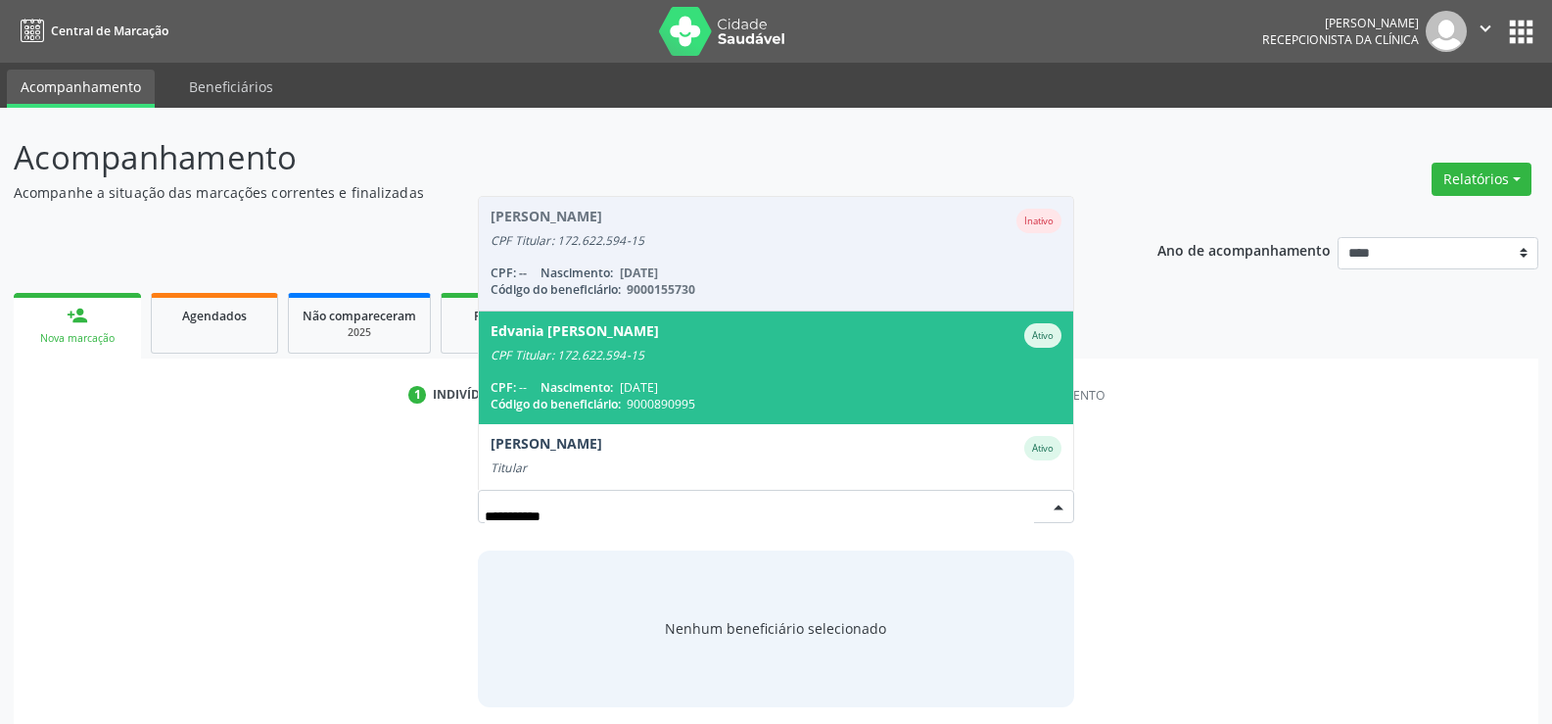
click at [527, 384] on div "CPF: -- Nascimento: 19/09/1964" at bounding box center [776, 387] width 571 height 17
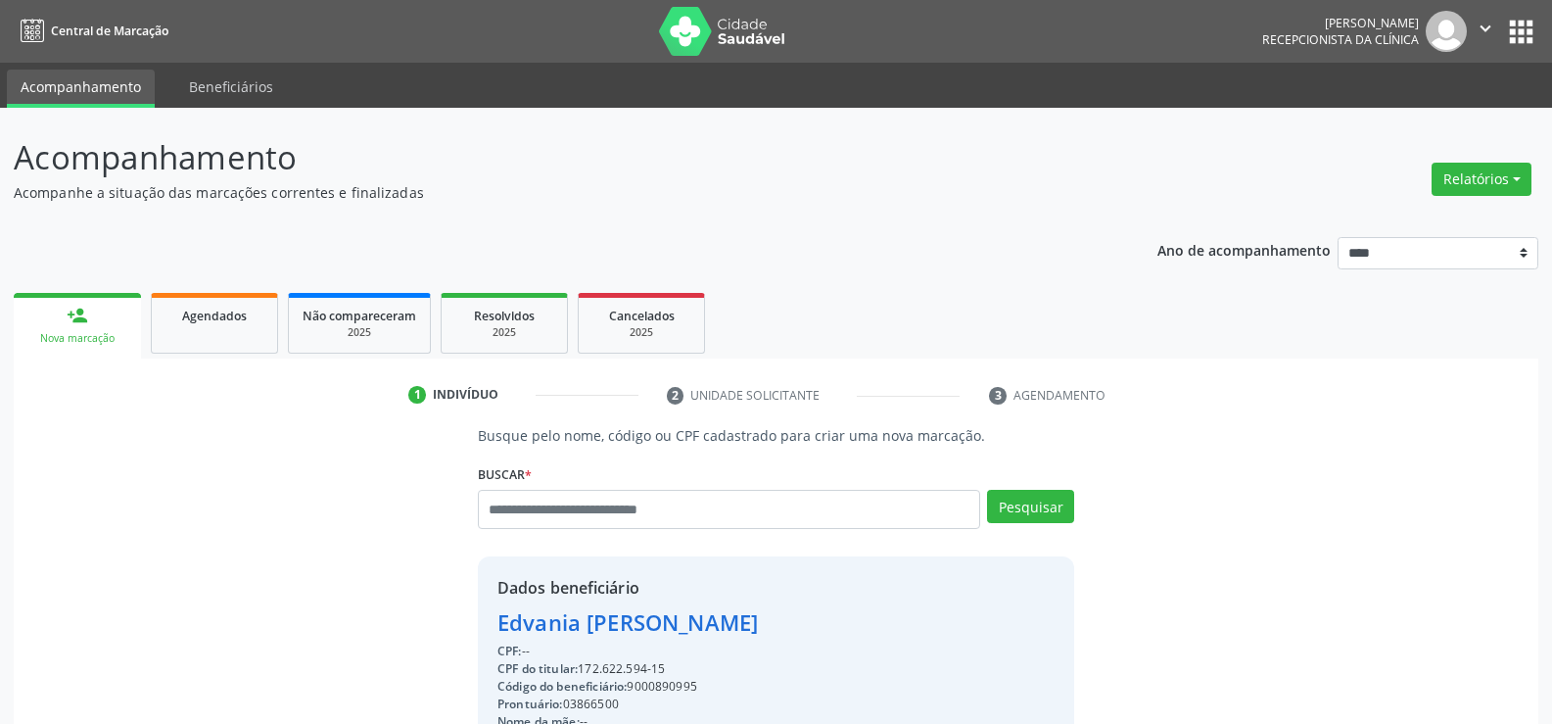
drag, startPoint x: 502, startPoint y: 616, endPoint x: 1026, endPoint y: 635, distance: 524.2
copy div "Edvania Maria Alves de Oliveira"
click at [211, 333] on link "Agendados" at bounding box center [214, 323] width 127 height 61
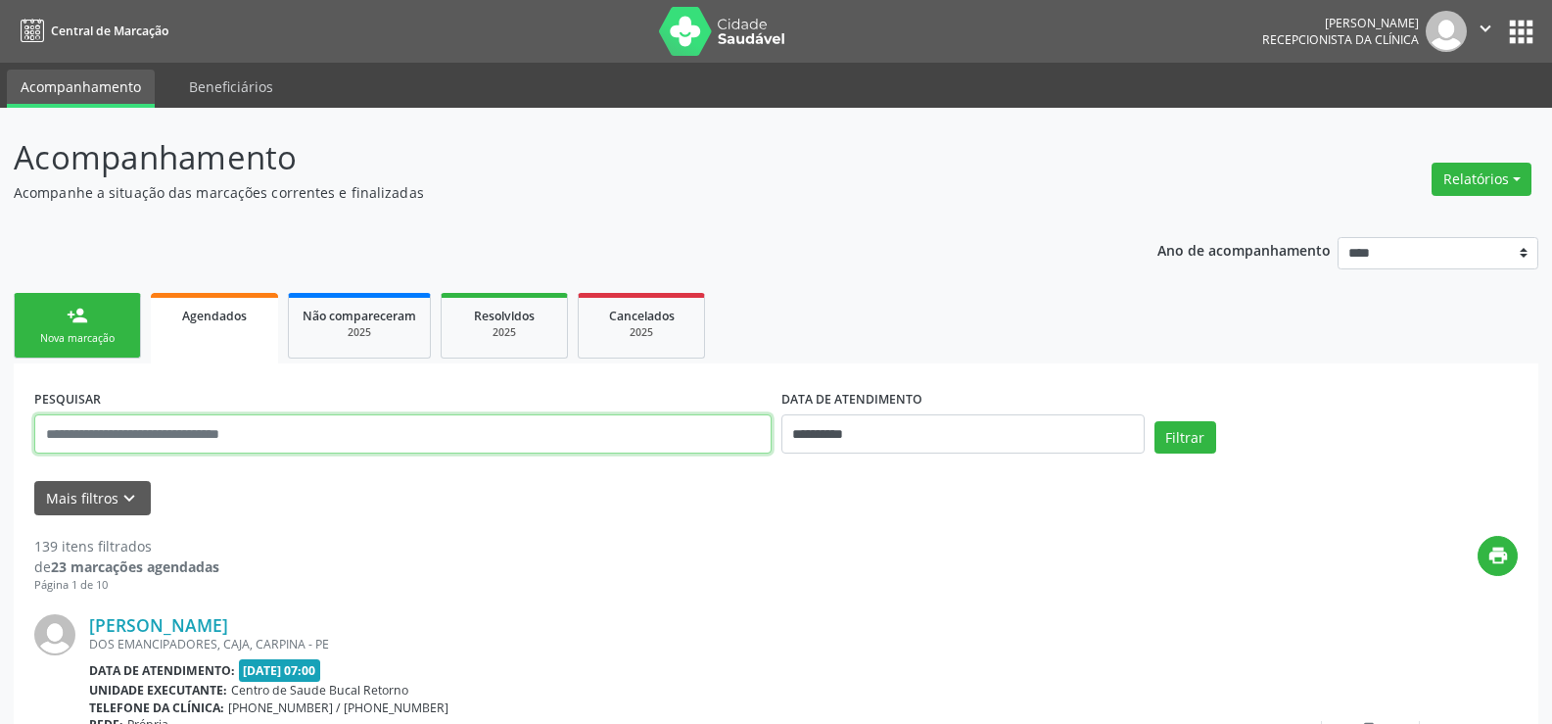
click at [183, 429] on input "text" at bounding box center [402, 433] width 737 height 39
paste input "**********"
type input "**********"
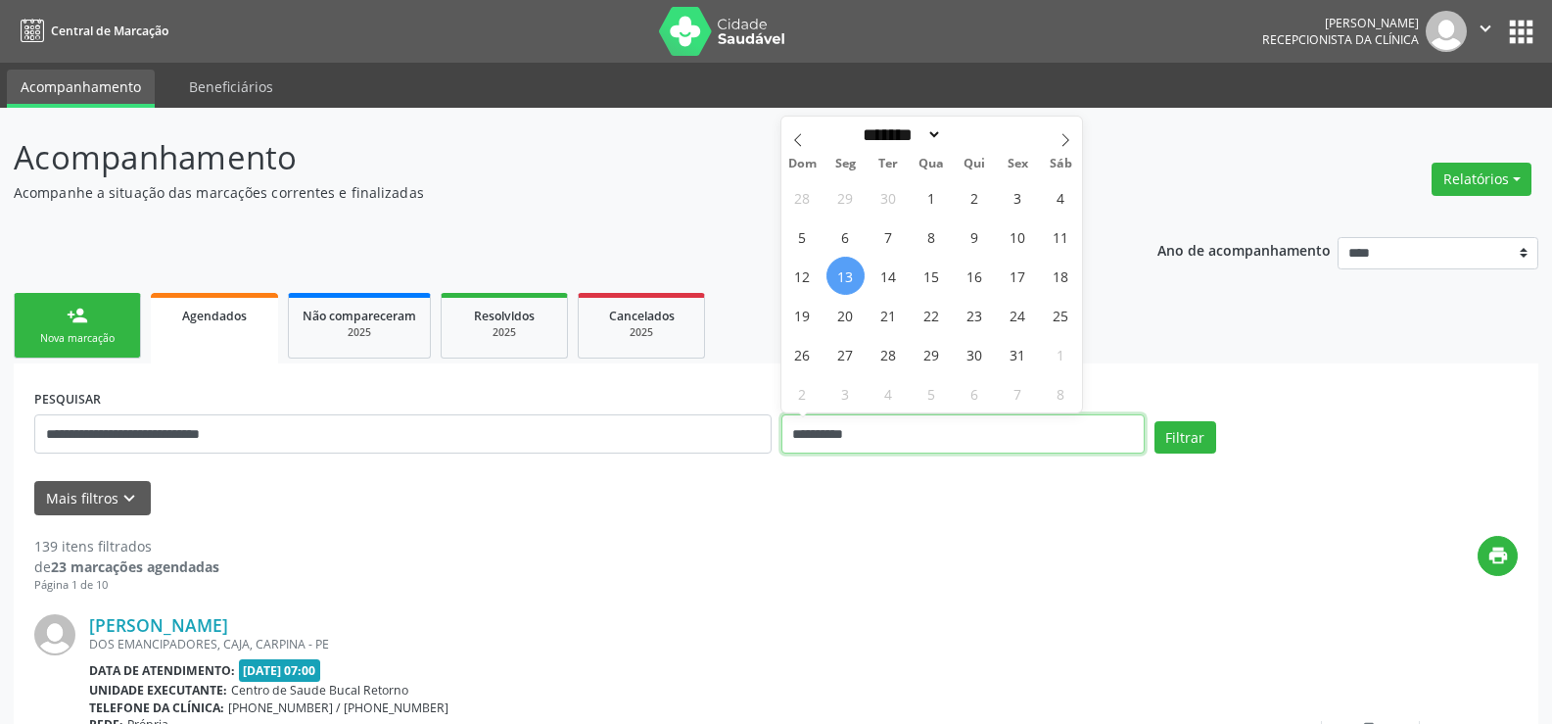
drag, startPoint x: 900, startPoint y: 432, endPoint x: 767, endPoint y: 433, distance: 133.2
click at [767, 433] on div "**********" at bounding box center [775, 425] width 1493 height 83
click at [1155, 421] on button "Filtrar" at bounding box center [1186, 437] width 62 height 33
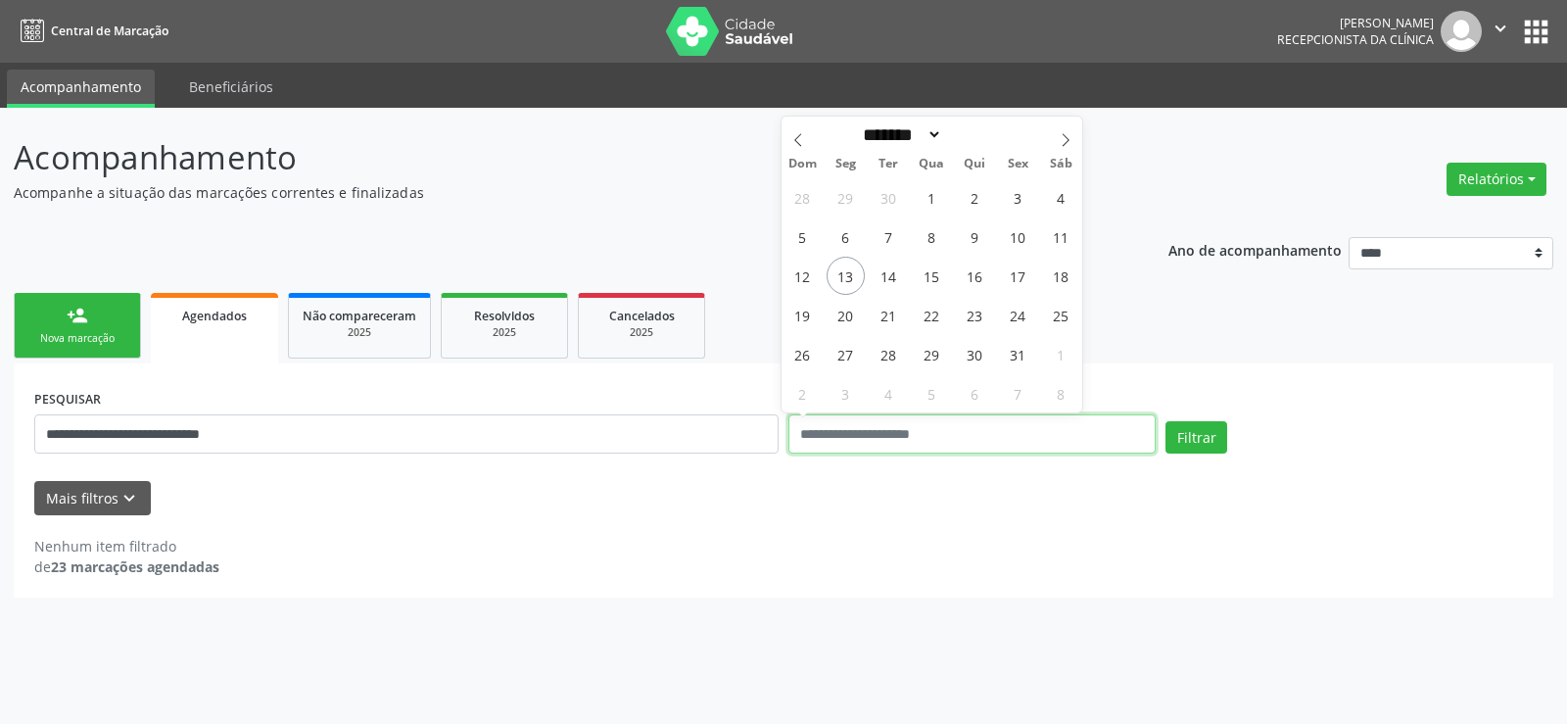
click at [1165, 421] on button "Filtrar" at bounding box center [1196, 437] width 62 height 33
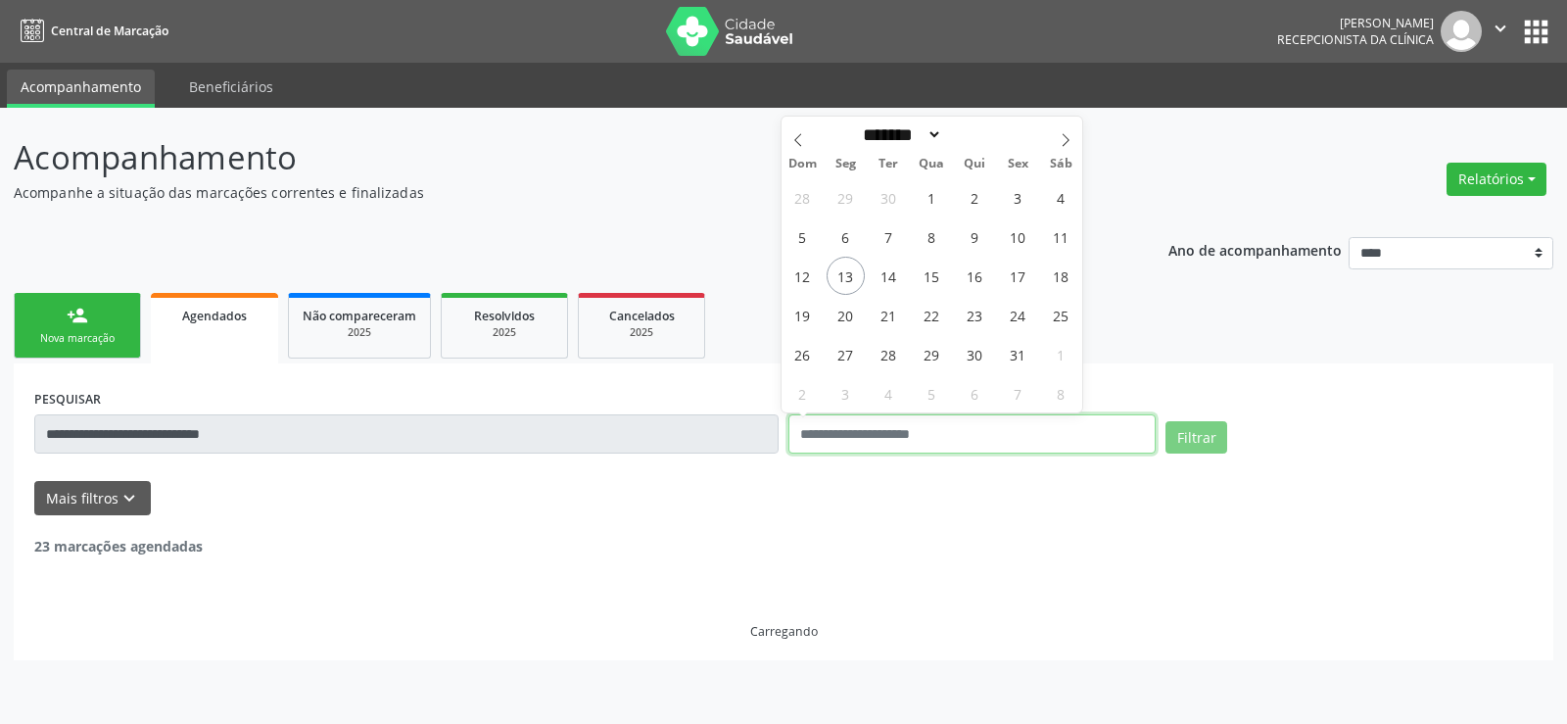
click at [1165, 421] on button "Filtrar" at bounding box center [1196, 437] width 62 height 33
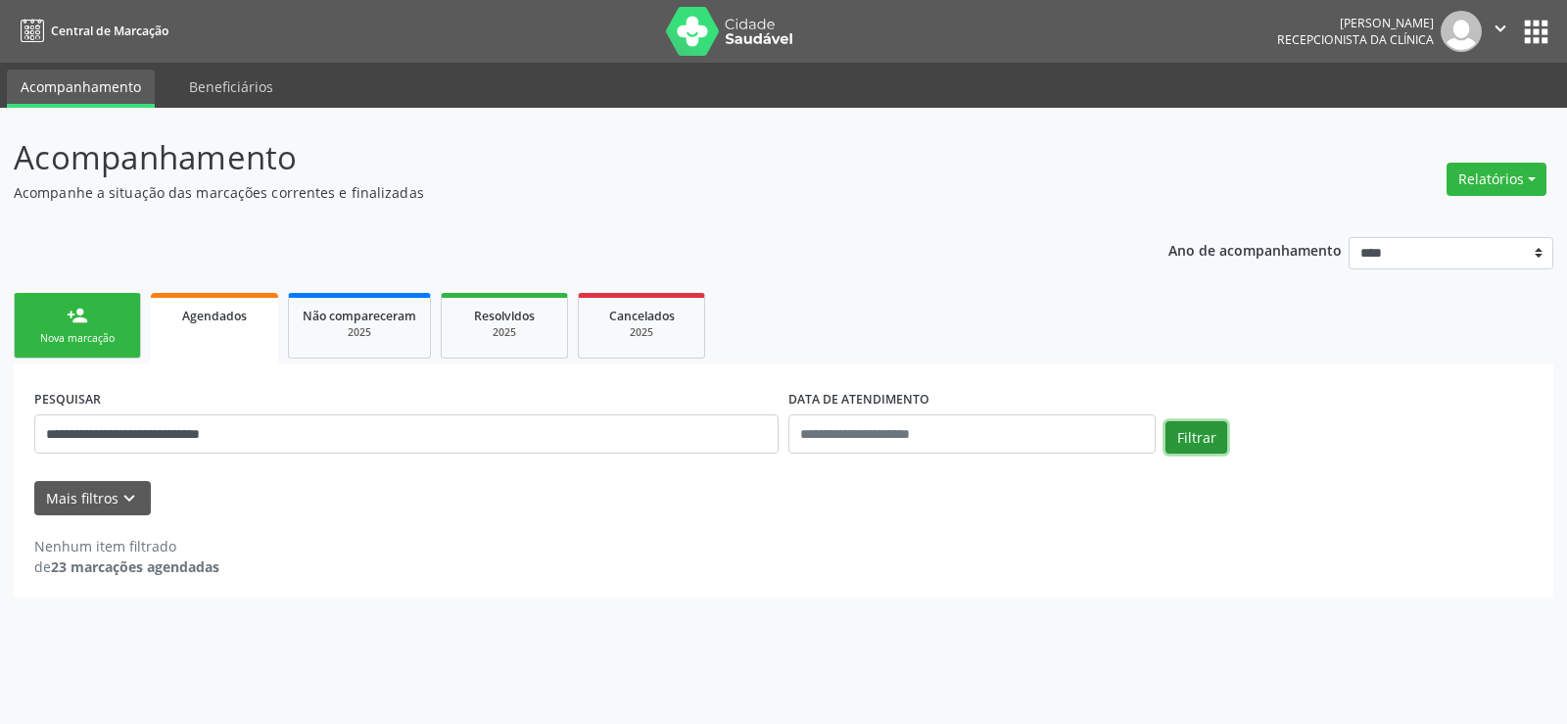
click at [1186, 434] on button "Filtrar" at bounding box center [1196, 437] width 62 height 33
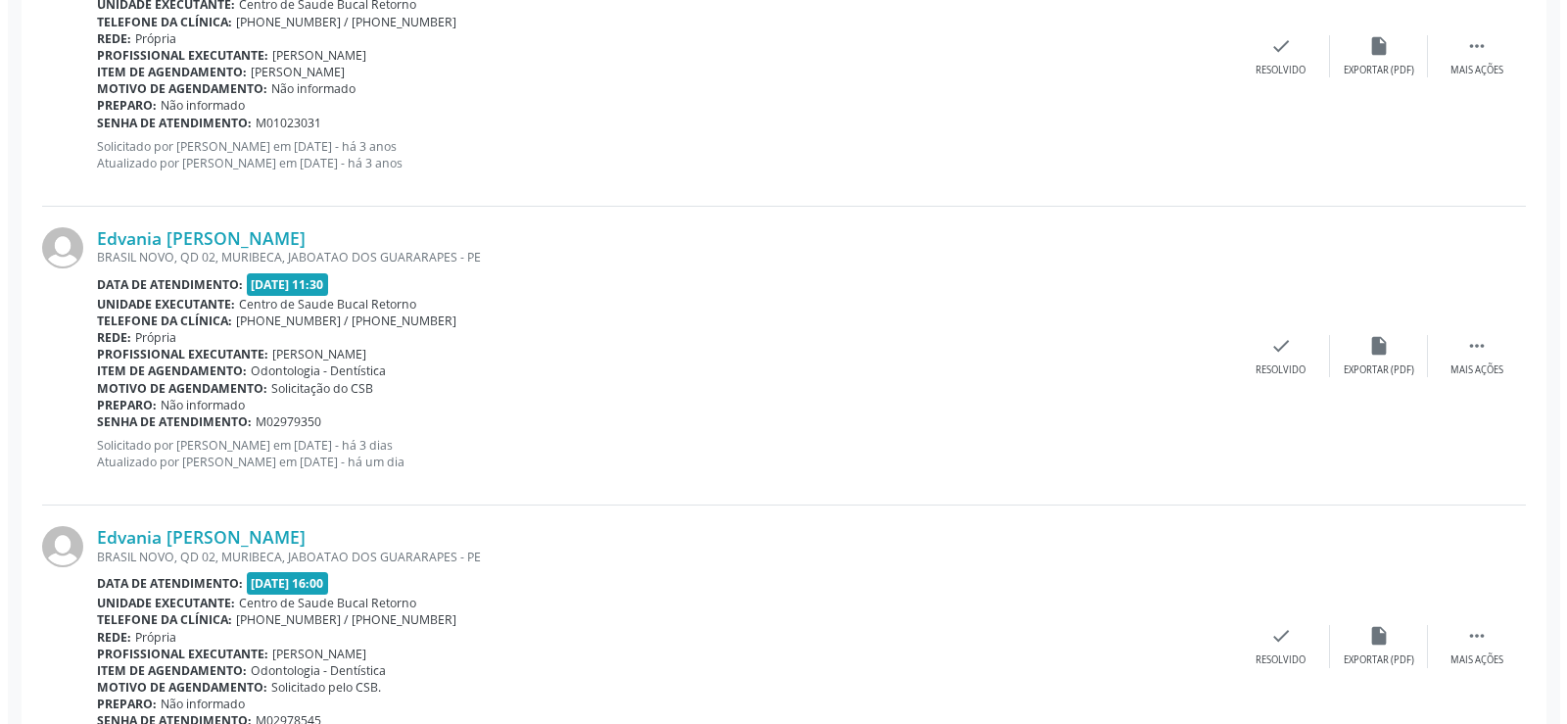
scroll to position [783, 0]
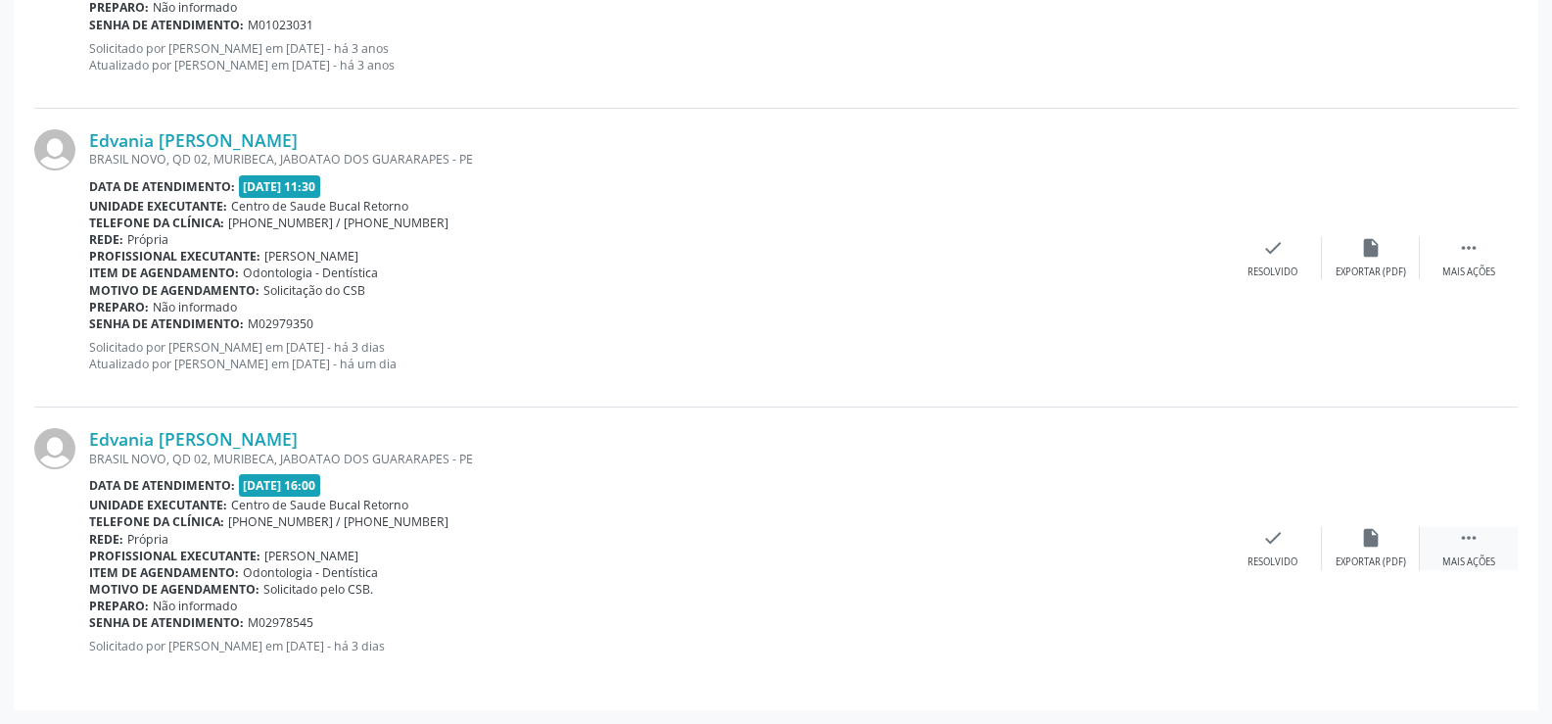
click at [1457, 540] on div " Mais ações" at bounding box center [1469, 548] width 98 height 42
click at [1460, 259] on div " Mais ações" at bounding box center [1469, 258] width 98 height 42
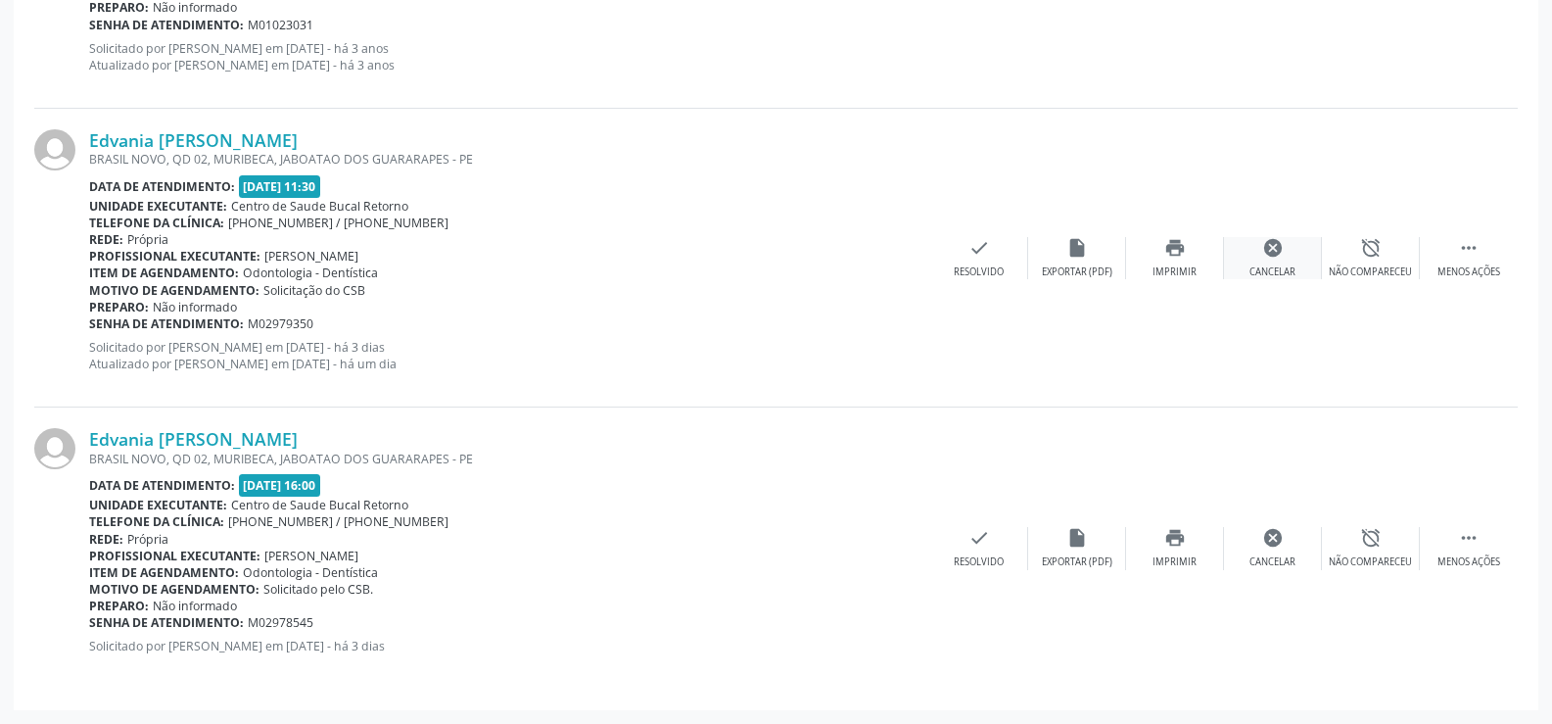
click at [1262, 267] on div "Cancelar" at bounding box center [1273, 272] width 46 height 14
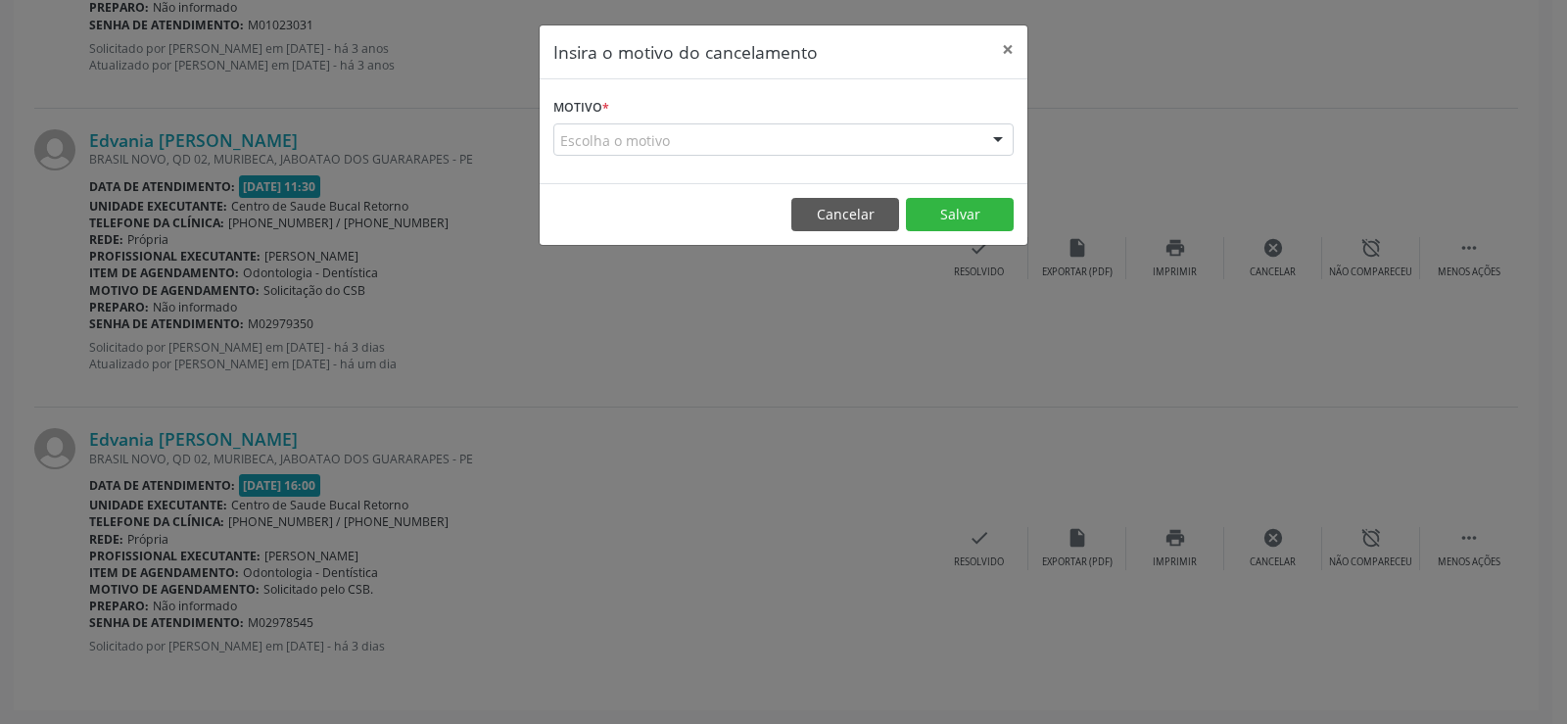
click at [622, 145] on div "Escolha o motivo" at bounding box center [783, 139] width 460 height 33
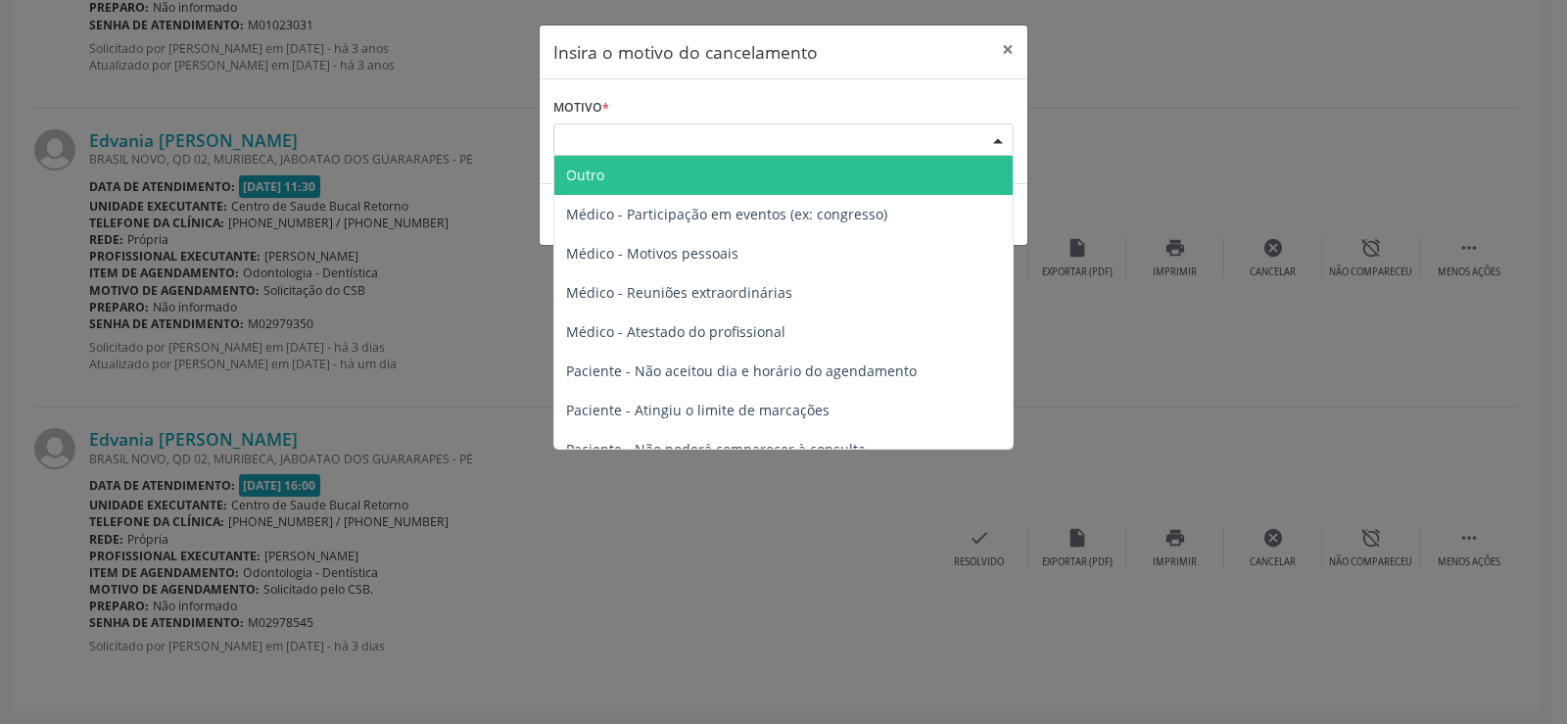
click at [609, 184] on span "Outro" at bounding box center [783, 175] width 458 height 39
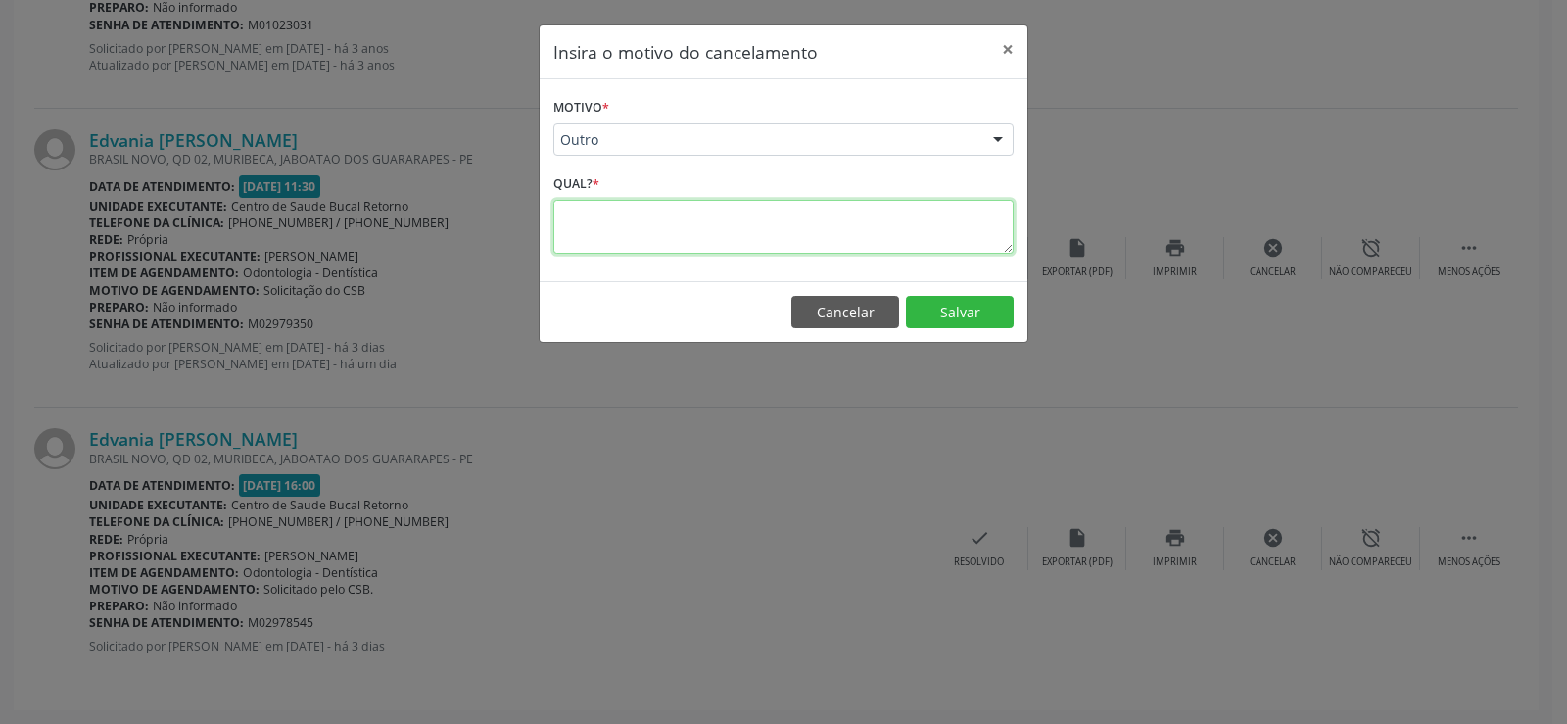
click at [611, 230] on textarea at bounding box center [783, 227] width 460 height 54
click at [779, 214] on textarea "**********" at bounding box center [783, 227] width 460 height 54
click at [753, 215] on textarea "**********" at bounding box center [783, 227] width 460 height 54
type textarea "**********"
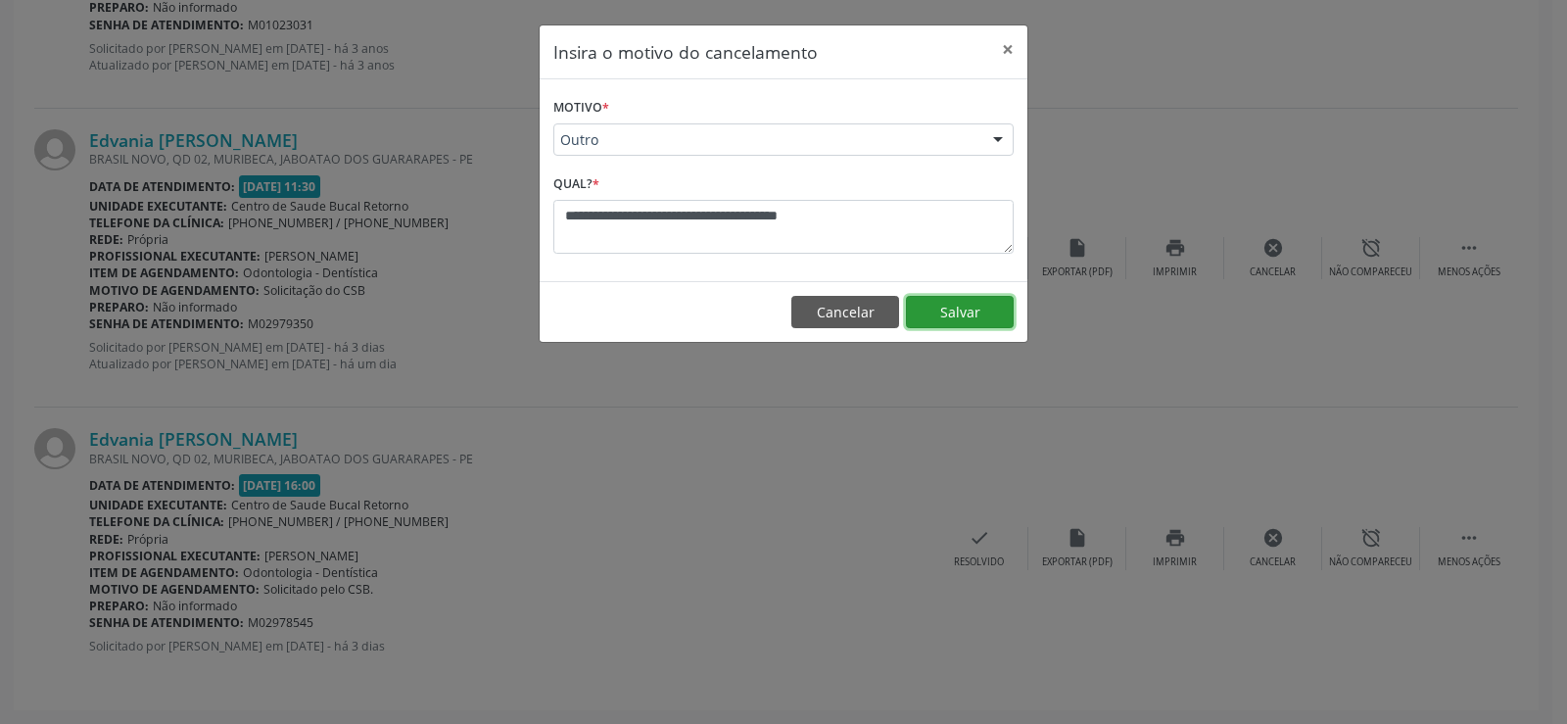
click at [927, 305] on button "Salvar" at bounding box center [960, 312] width 108 height 33
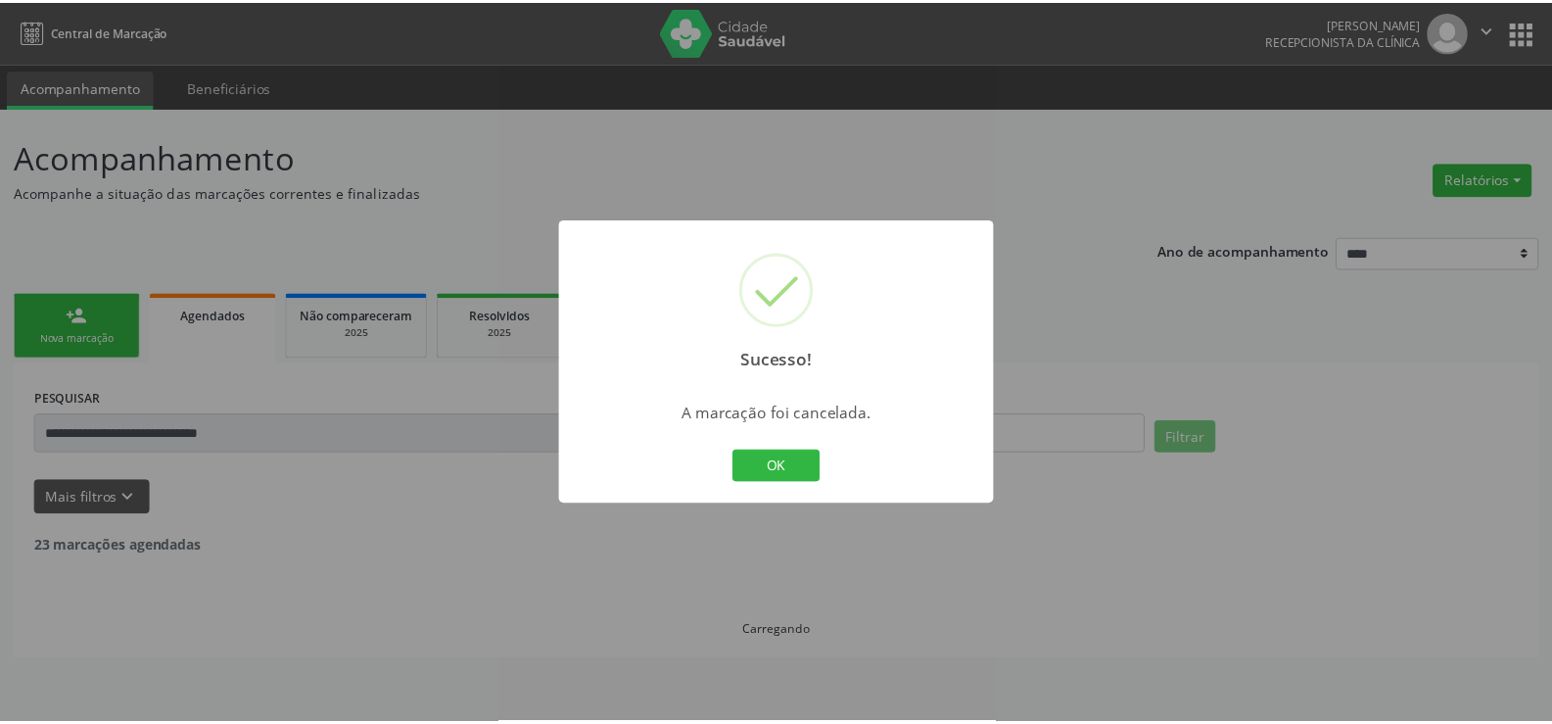
scroll to position [0, 0]
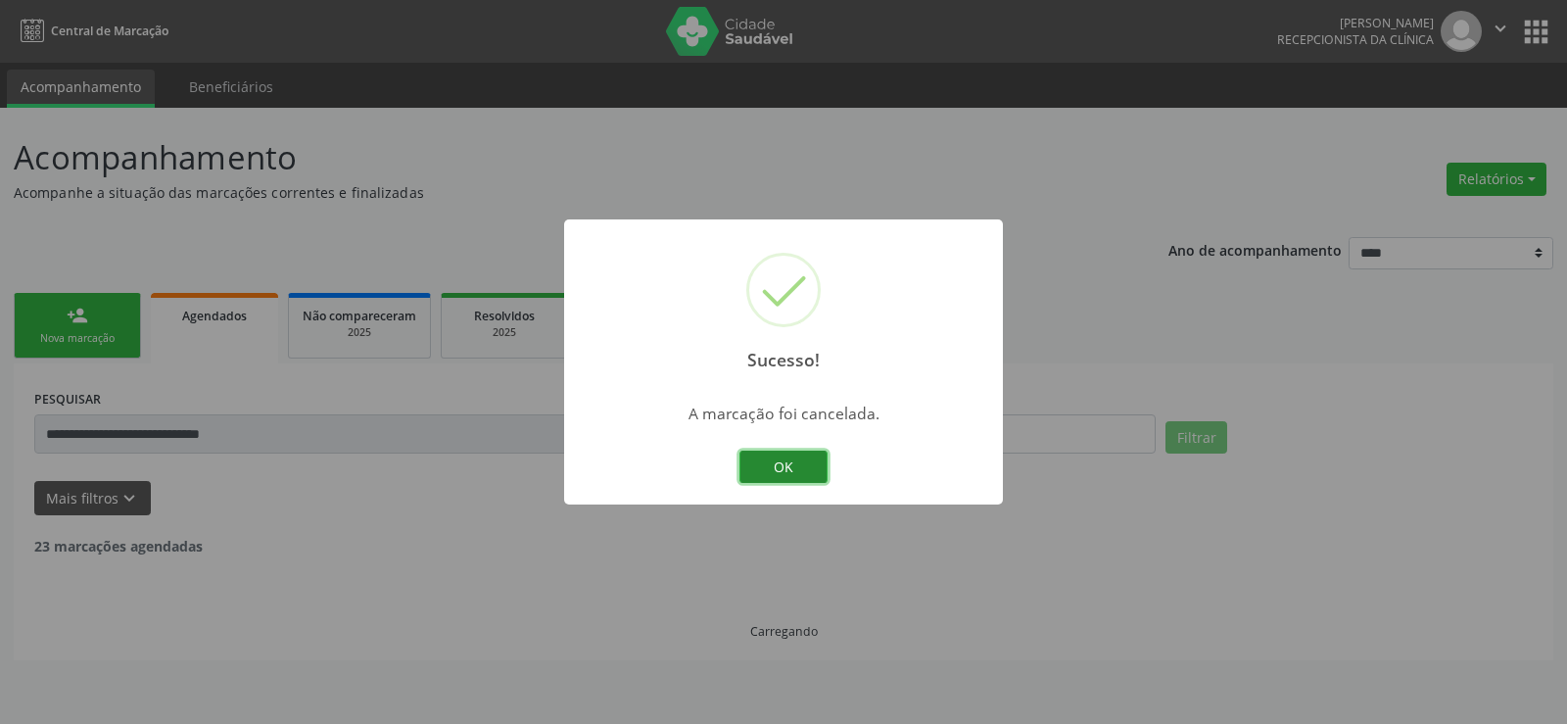
click at [789, 476] on button "OK" at bounding box center [783, 466] width 88 height 33
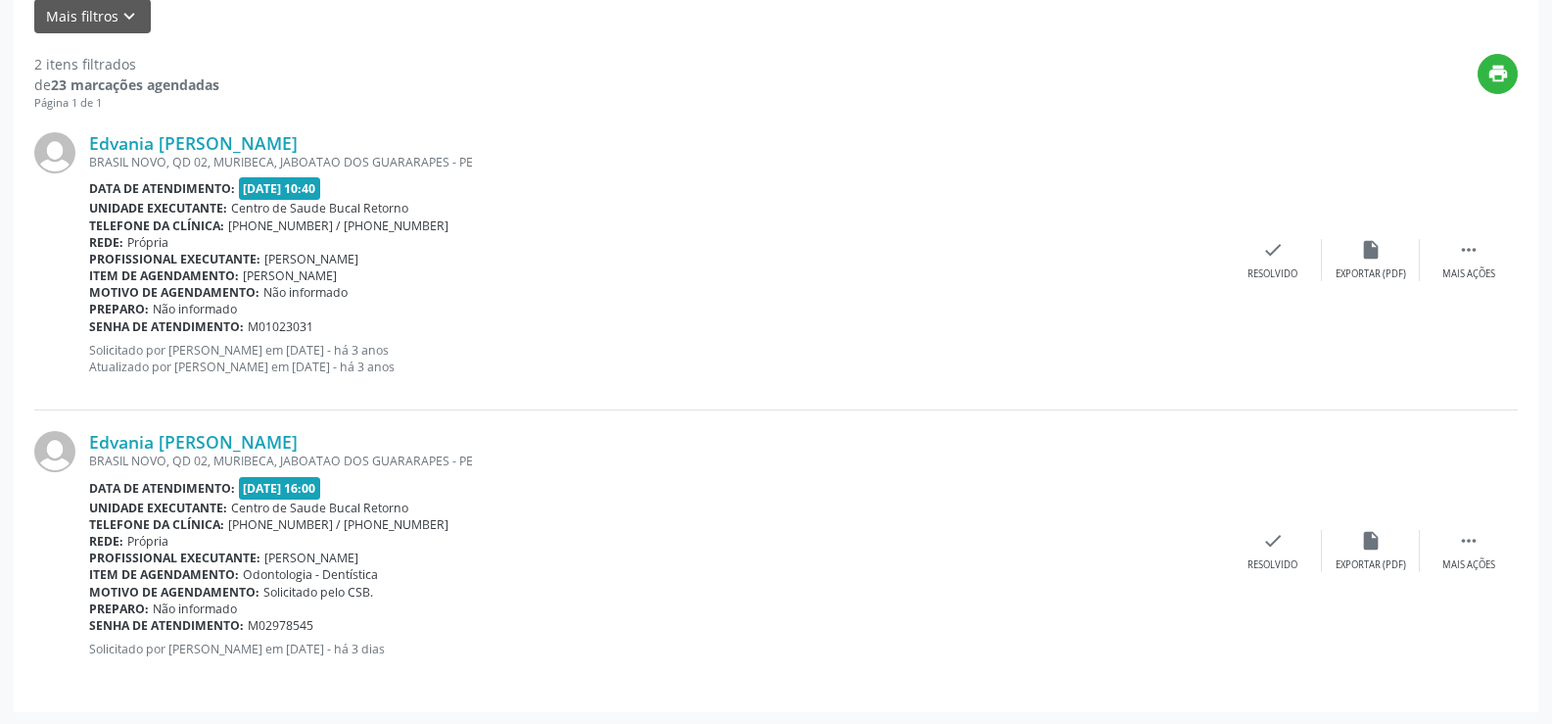
scroll to position [484, 0]
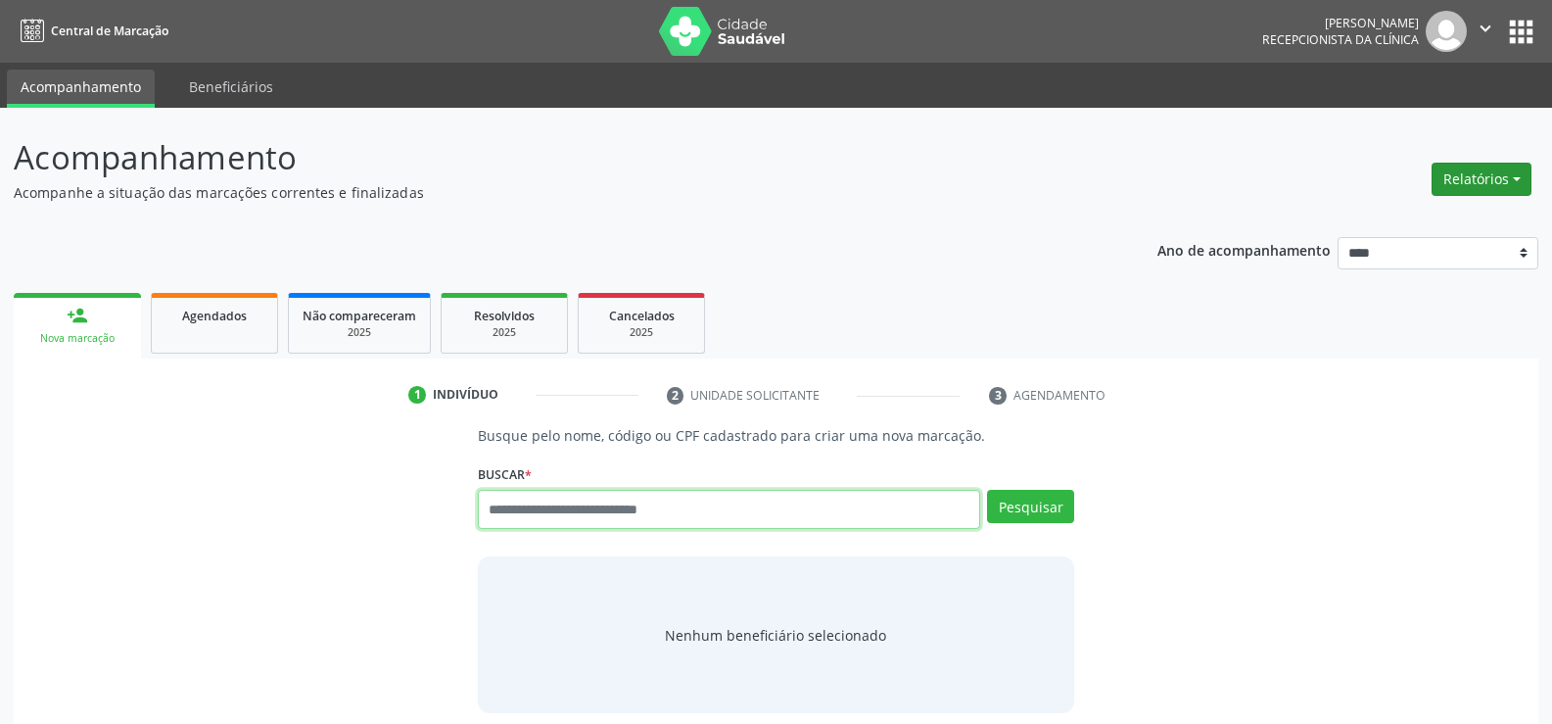
click at [1482, 191] on button "Relatórios" at bounding box center [1482, 179] width 100 height 33
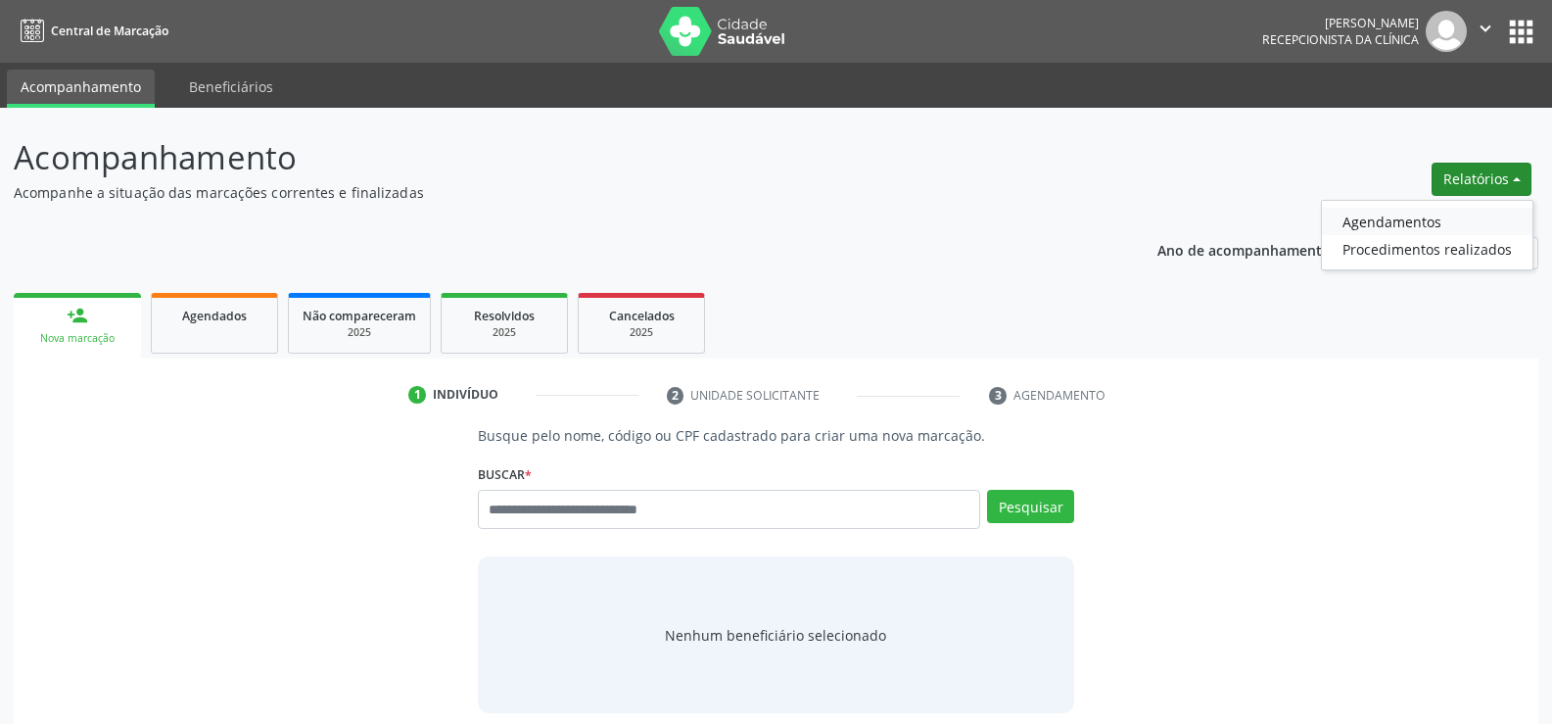
click at [1373, 229] on link "Agendamentos" at bounding box center [1427, 221] width 211 height 27
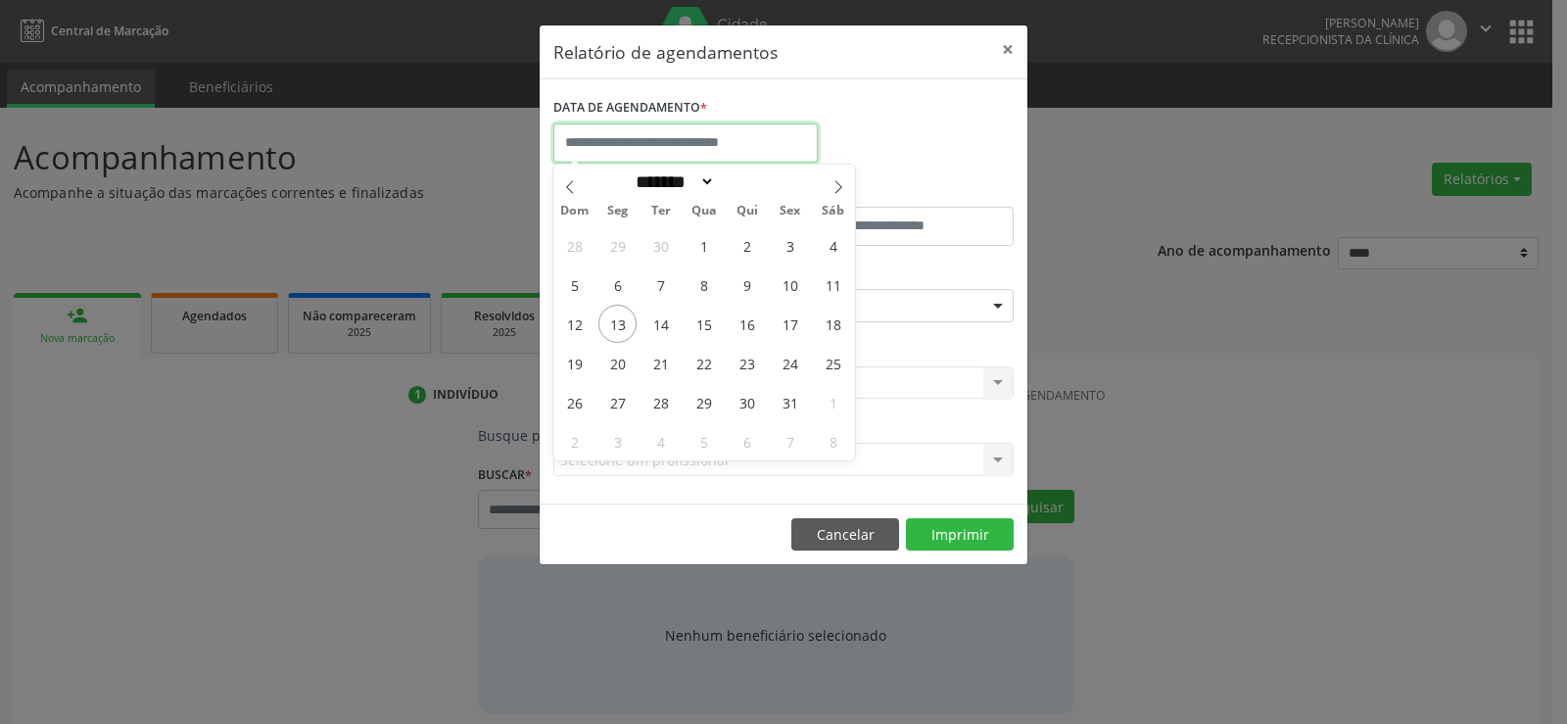
click at [674, 139] on input "text" at bounding box center [685, 142] width 264 height 39
click at [617, 405] on span "27" at bounding box center [617, 402] width 38 height 38
type input "**********"
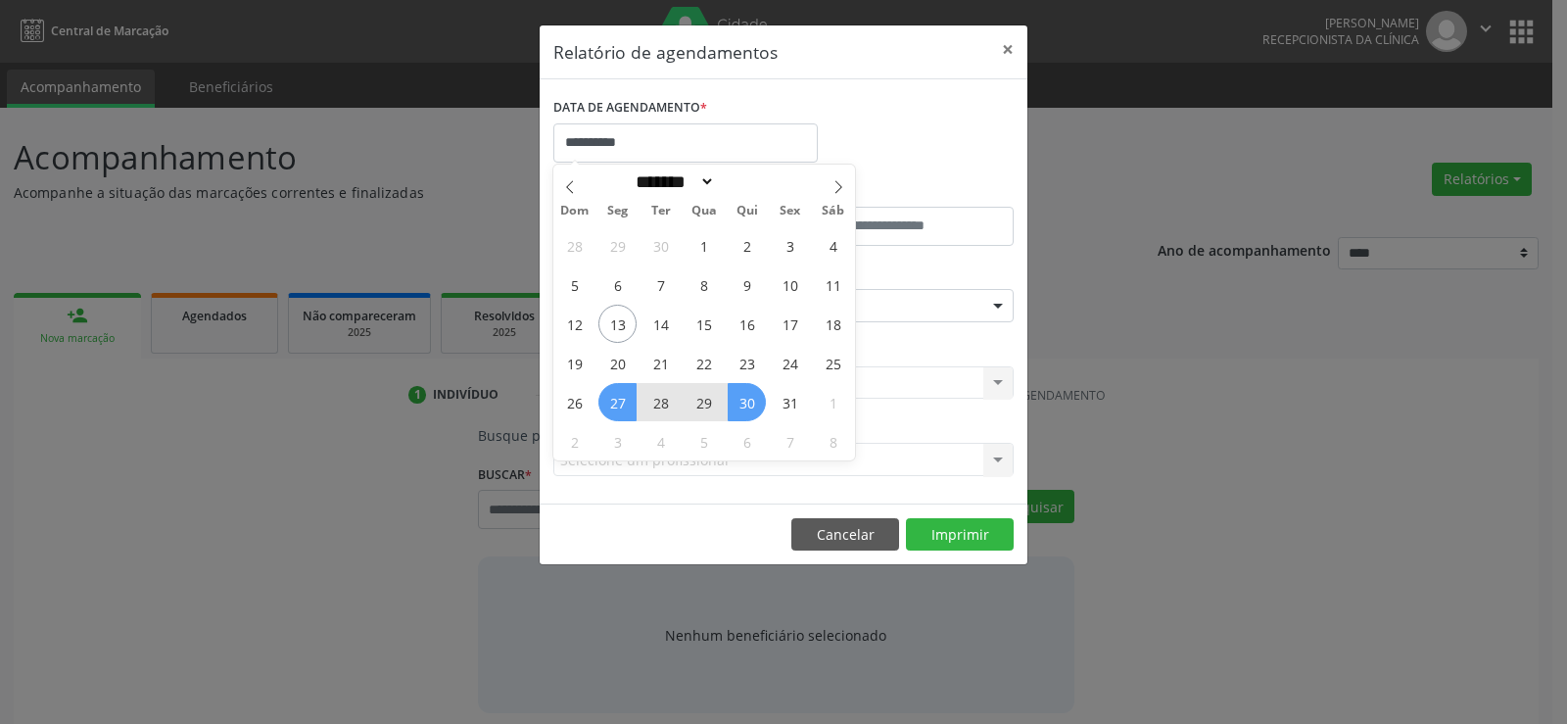
click at [755, 403] on span "30" at bounding box center [747, 402] width 38 height 38
select select "*"
click at [659, 139] on input "**********" at bounding box center [685, 142] width 264 height 39
click at [628, 404] on span "27" at bounding box center [617, 402] width 38 height 38
type input "**********"
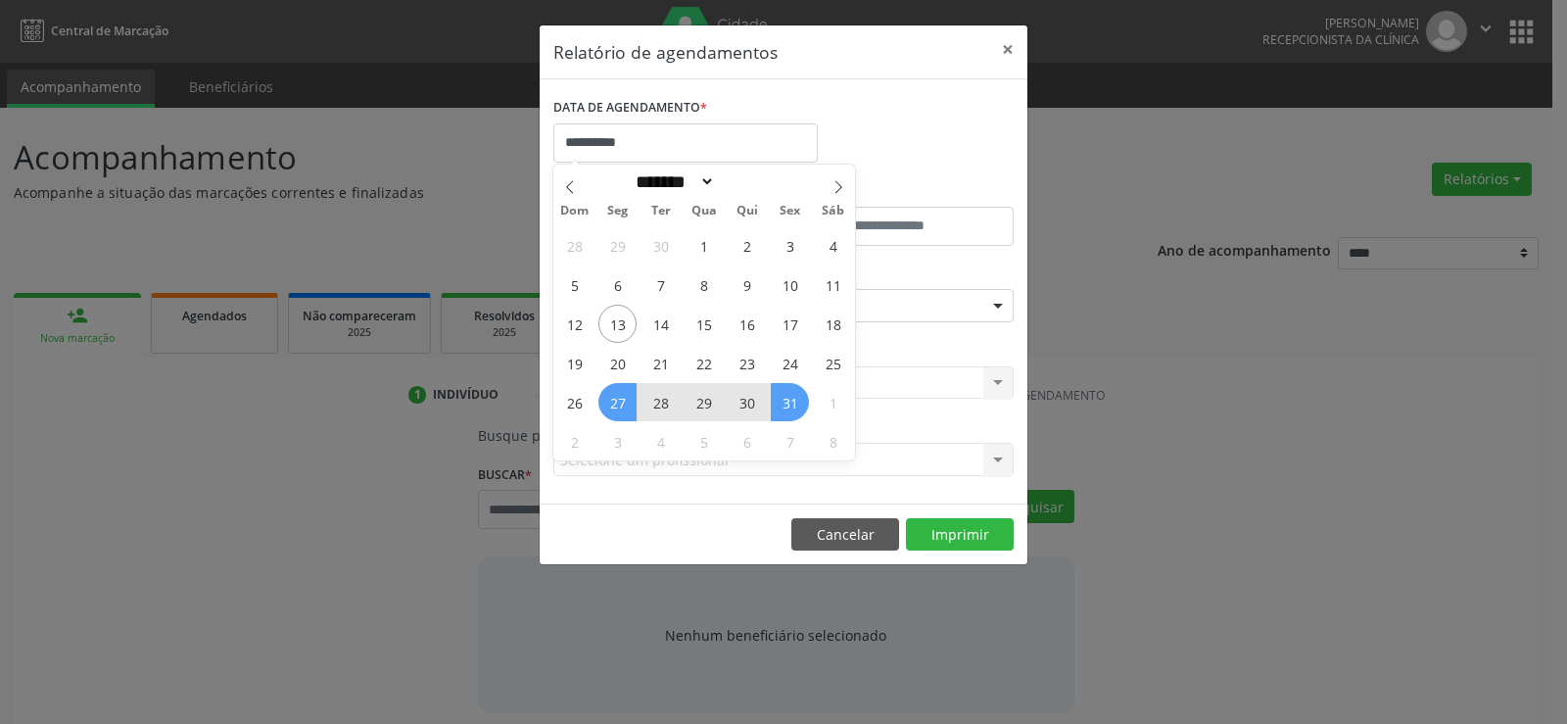
click at [787, 406] on span "31" at bounding box center [790, 402] width 38 height 38
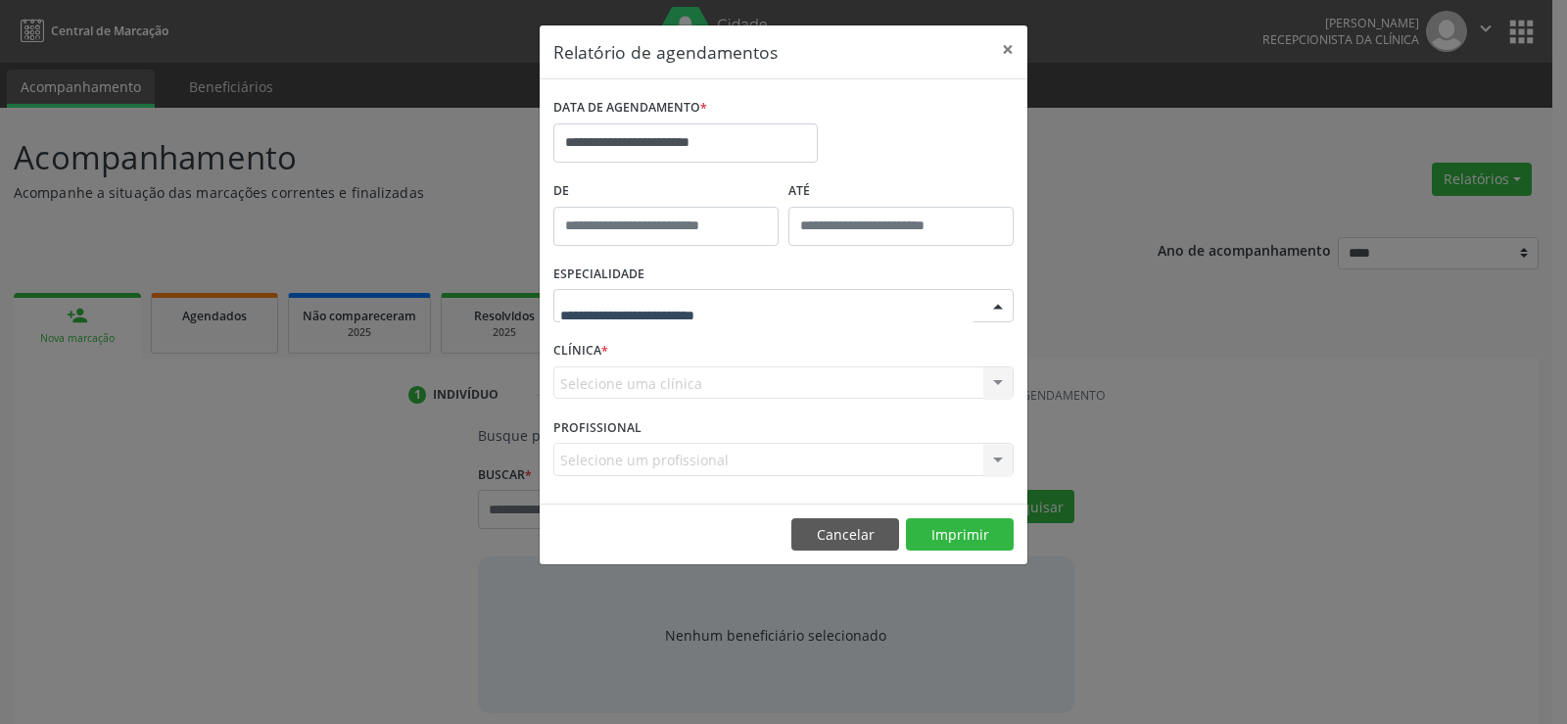
click at [759, 307] on div at bounding box center [783, 305] width 460 height 33
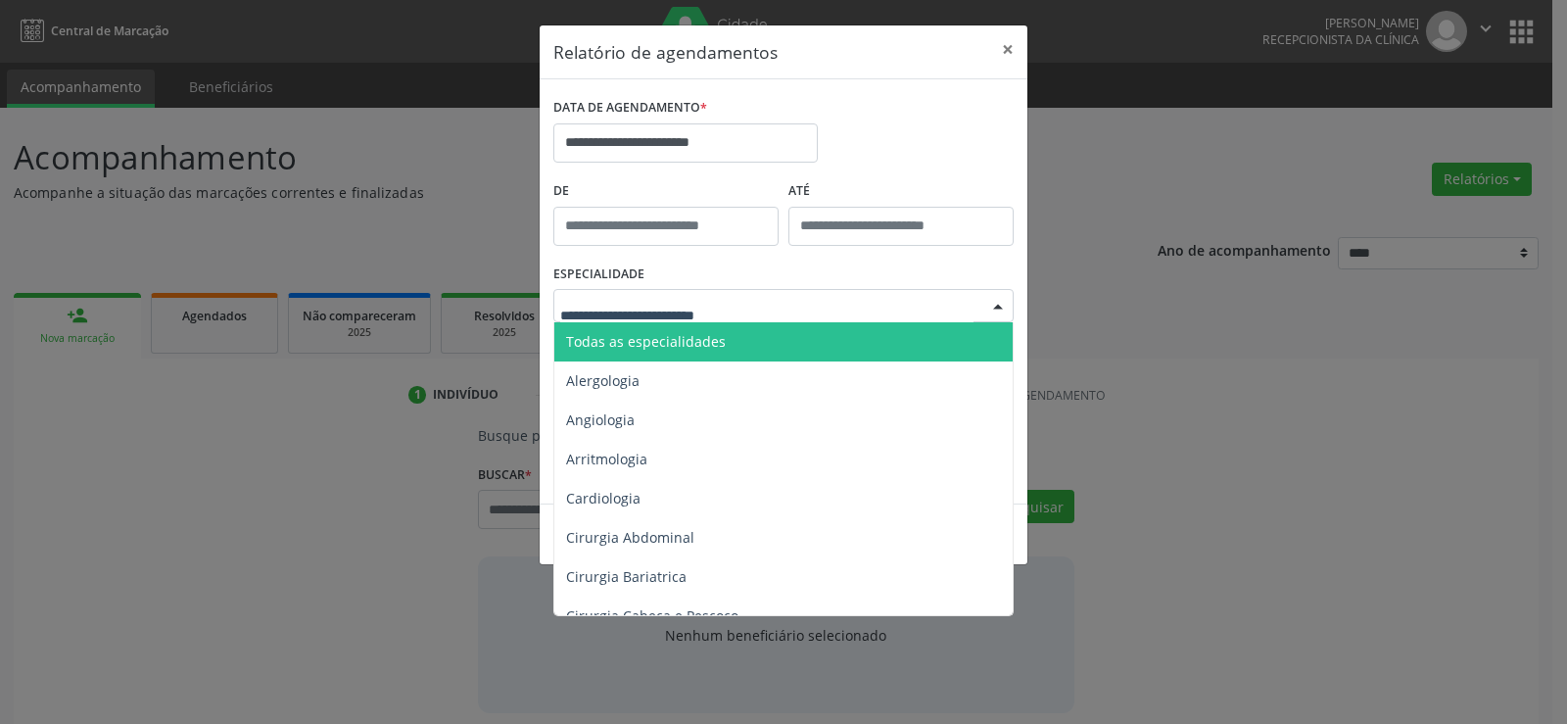
click at [730, 363] on span "Alergologia" at bounding box center [784, 380] width 461 height 39
click at [695, 340] on span "Todas as especialidades" at bounding box center [646, 341] width 160 height 19
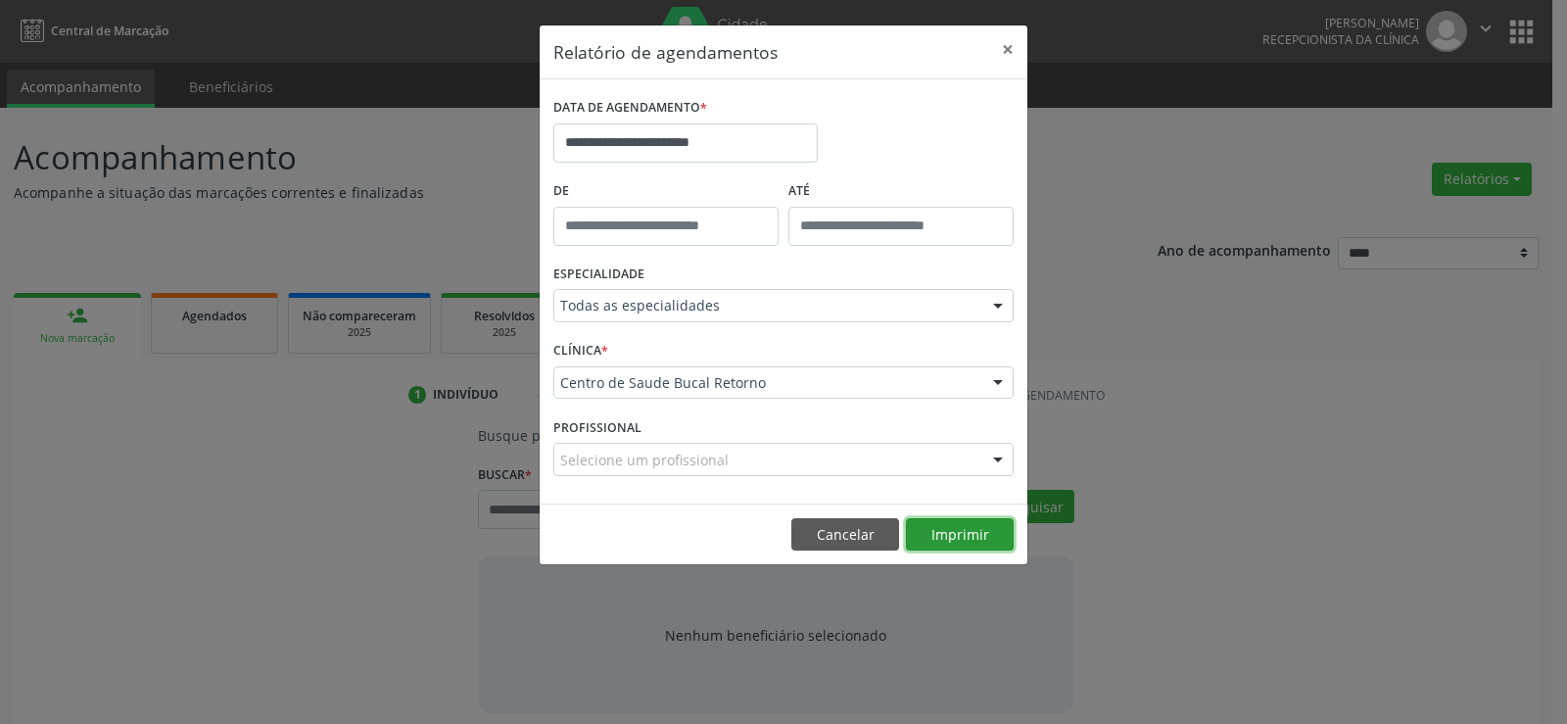
click at [945, 528] on button "Imprimir" at bounding box center [960, 534] width 108 height 33
click at [859, 540] on button "Cancelar" at bounding box center [845, 534] width 108 height 33
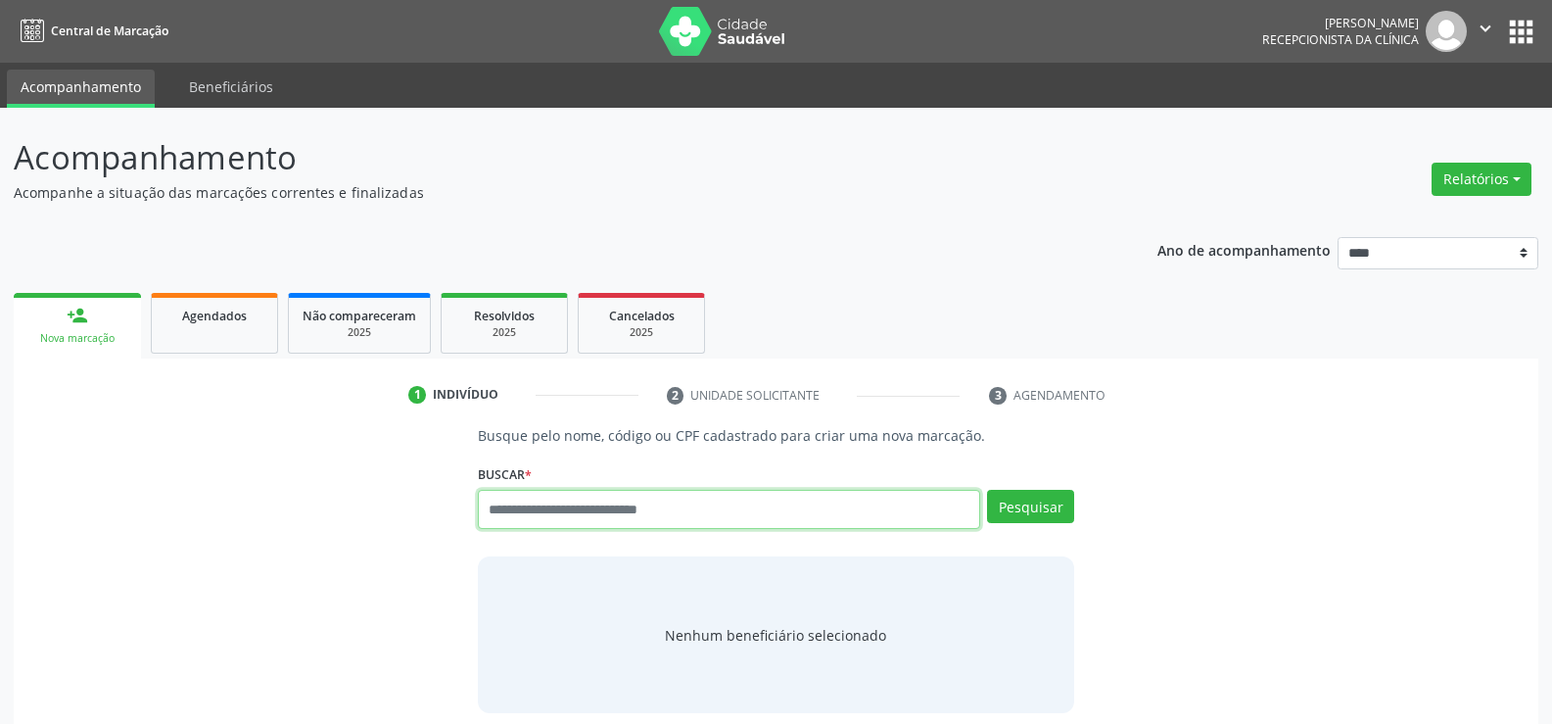
click at [503, 501] on input "text" at bounding box center [729, 509] width 502 height 39
type input "**********"
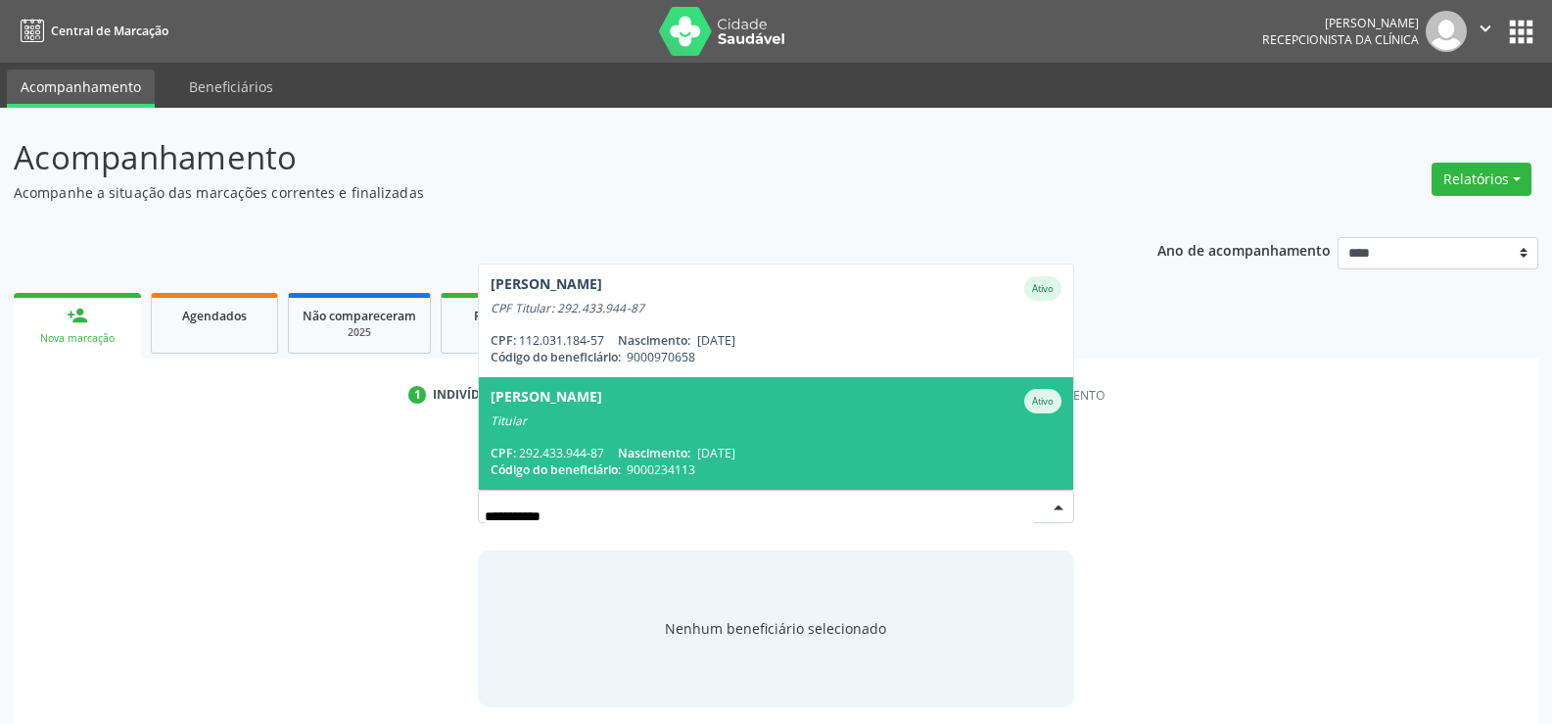
click at [562, 416] on div "Titular" at bounding box center [776, 421] width 571 height 16
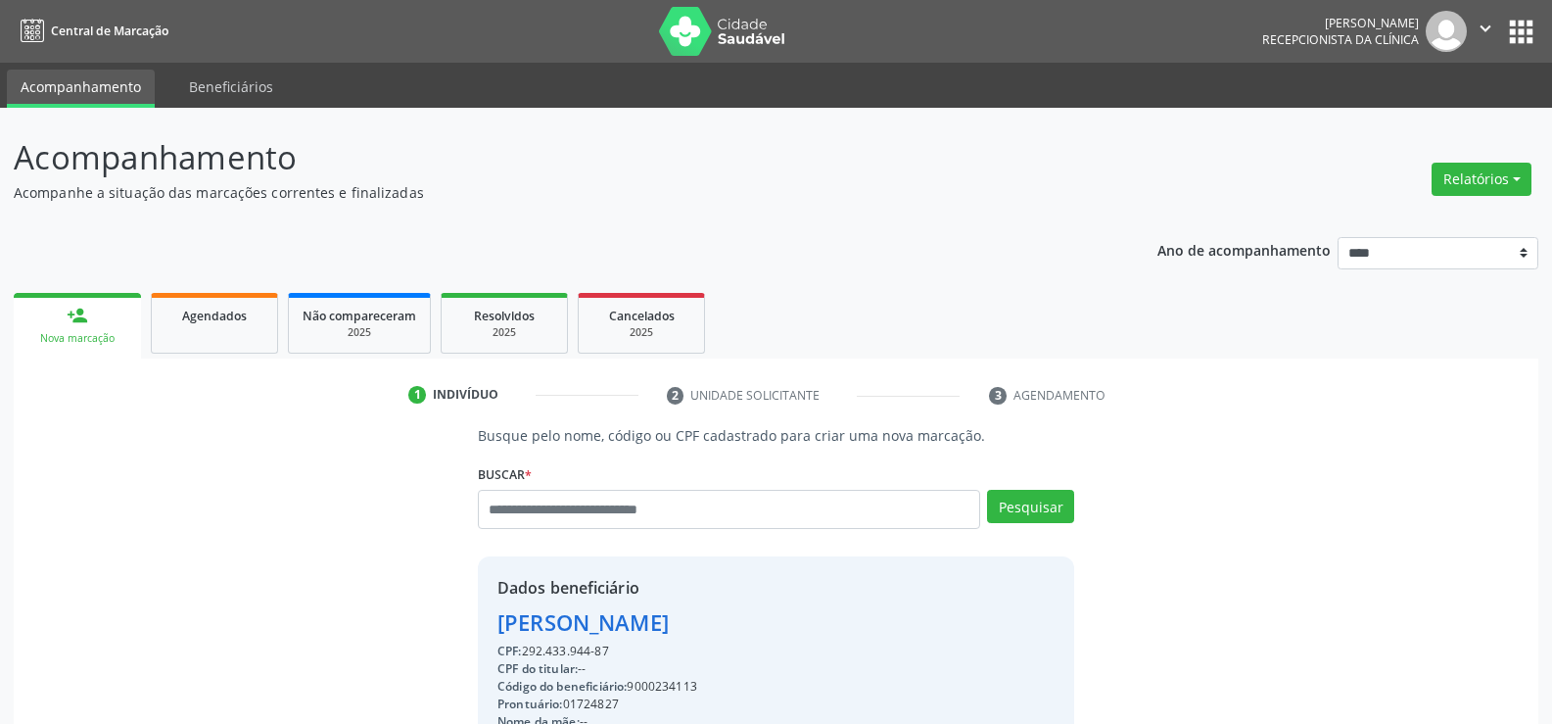
drag, startPoint x: 620, startPoint y: 658, endPoint x: 420, endPoint y: 618, distance: 203.8
click at [420, 618] on div "Busque pelo nome, código ou CPF cadastrado para criar uma nova marcação. Buscar…" at bounding box center [775, 678] width 1497 height 507
copy div "Ilca Maria Gomes de Melo Oliveira CPF: 292.433.944-87"
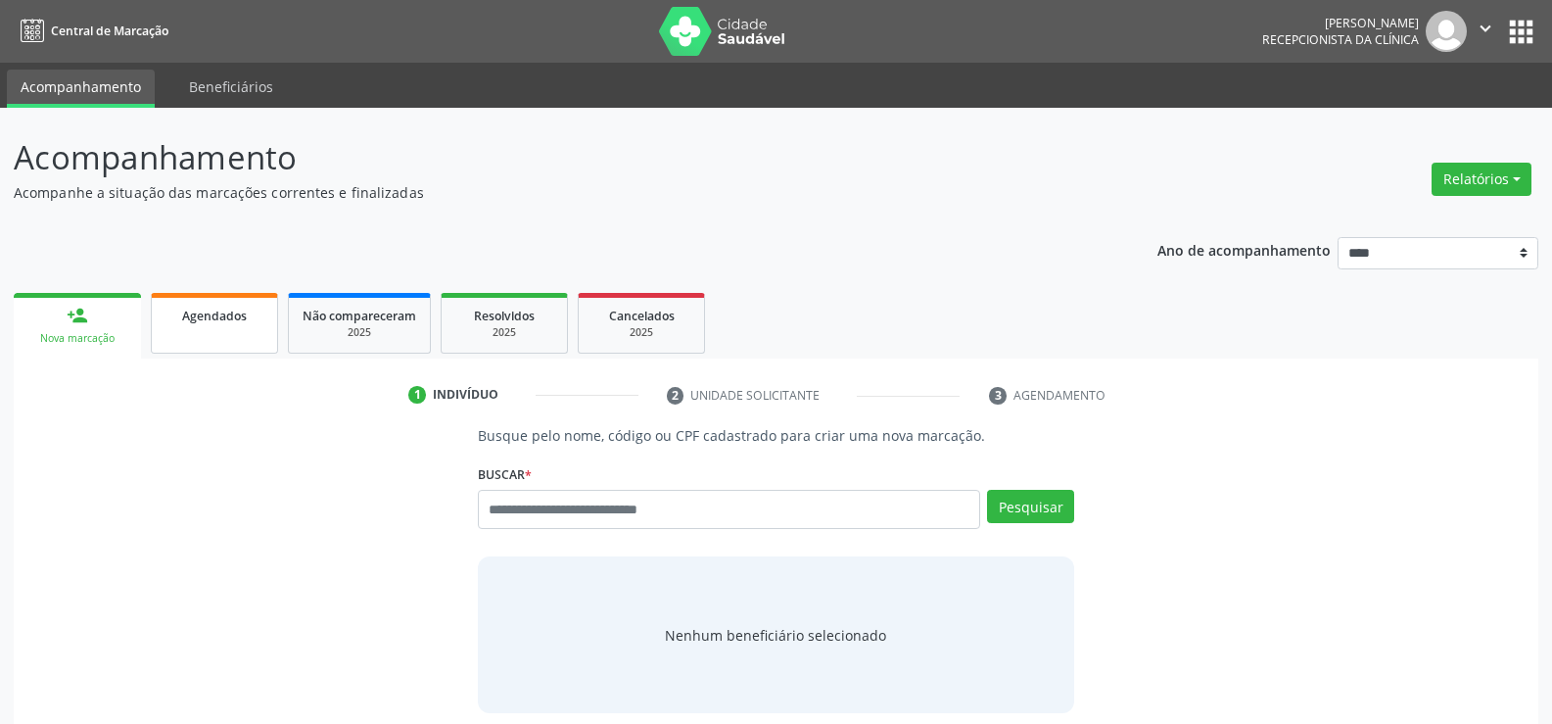
click at [235, 350] on link "Agendados" at bounding box center [214, 323] width 127 height 61
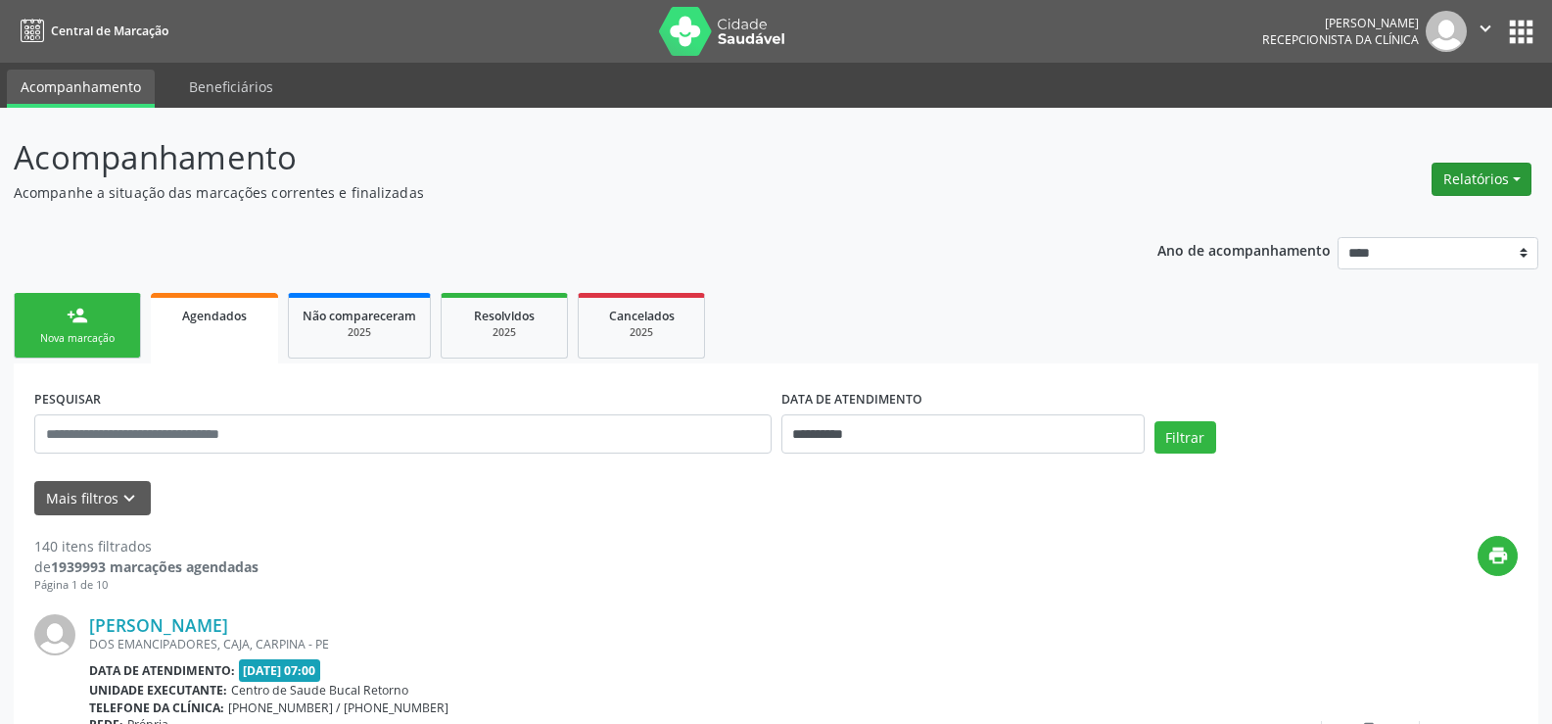
click at [1464, 171] on button "Relatórios" at bounding box center [1482, 179] width 100 height 33
click at [1426, 214] on link "Agendamentos" at bounding box center [1427, 221] width 211 height 27
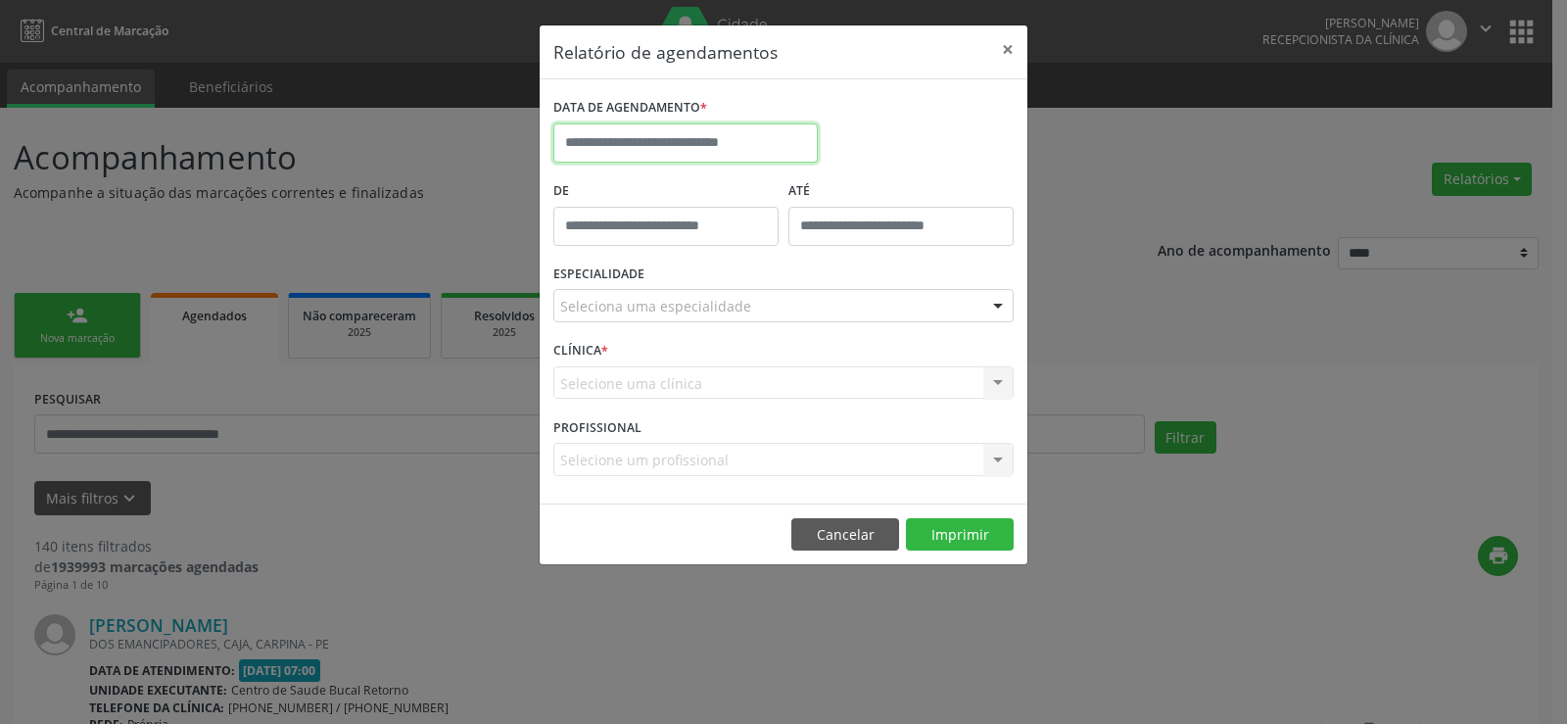
click at [683, 148] on input "text" at bounding box center [685, 142] width 264 height 39
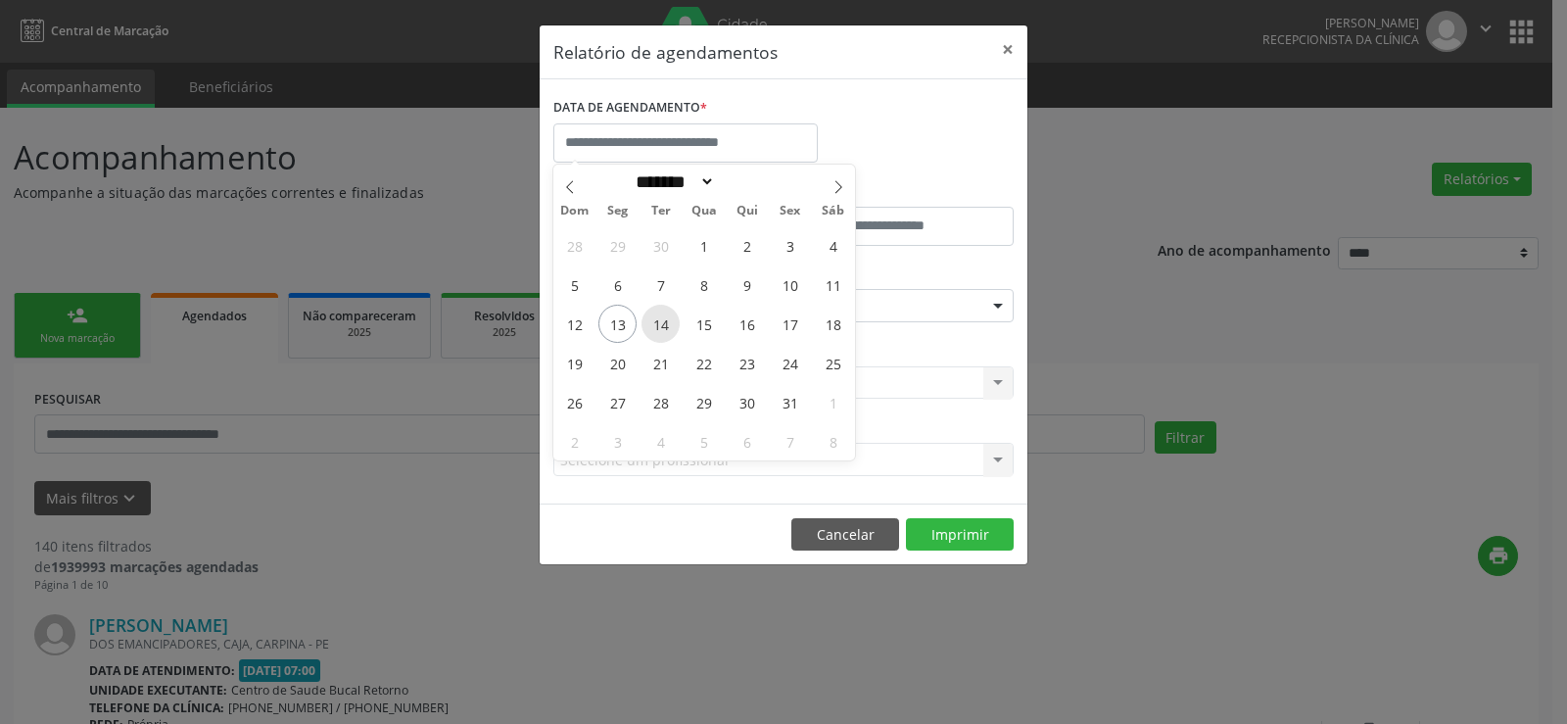
click at [656, 325] on span "14" at bounding box center [660, 324] width 38 height 38
type input "**********"
click at [656, 325] on span "14" at bounding box center [660, 324] width 38 height 38
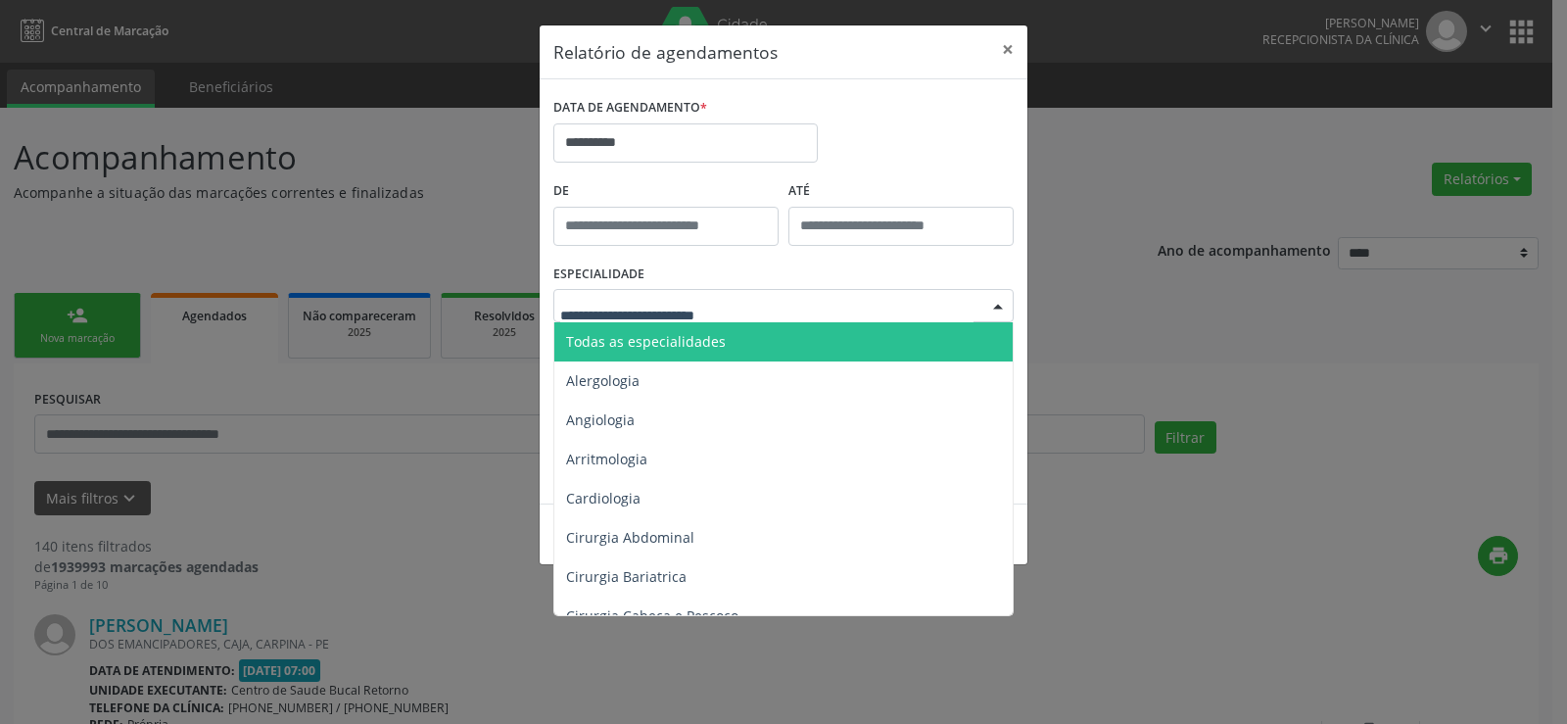
click at [657, 339] on span "Todas as especialidades" at bounding box center [646, 341] width 160 height 19
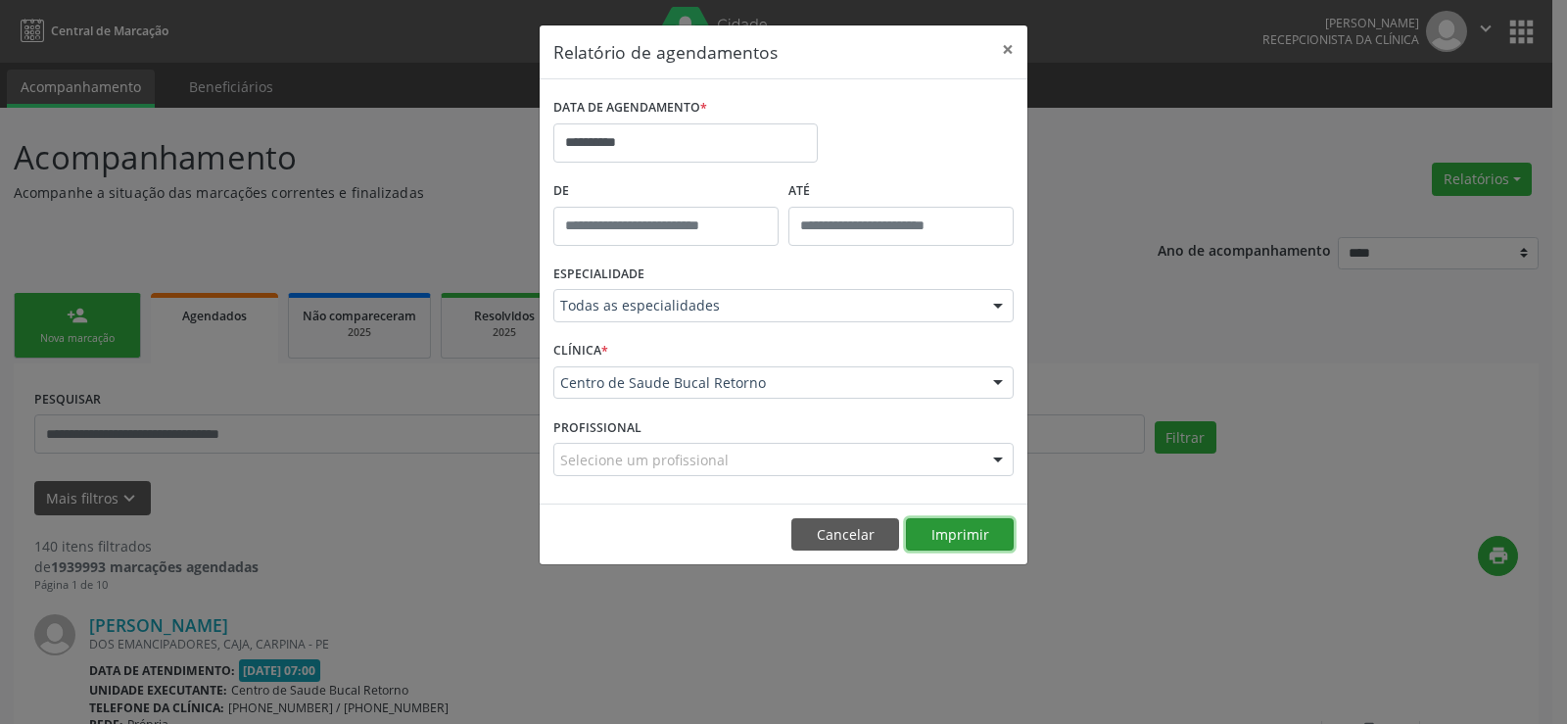
click at [998, 542] on button "Imprimir" at bounding box center [960, 534] width 108 height 33
click at [822, 540] on button "Cancelar" at bounding box center [845, 534] width 108 height 33
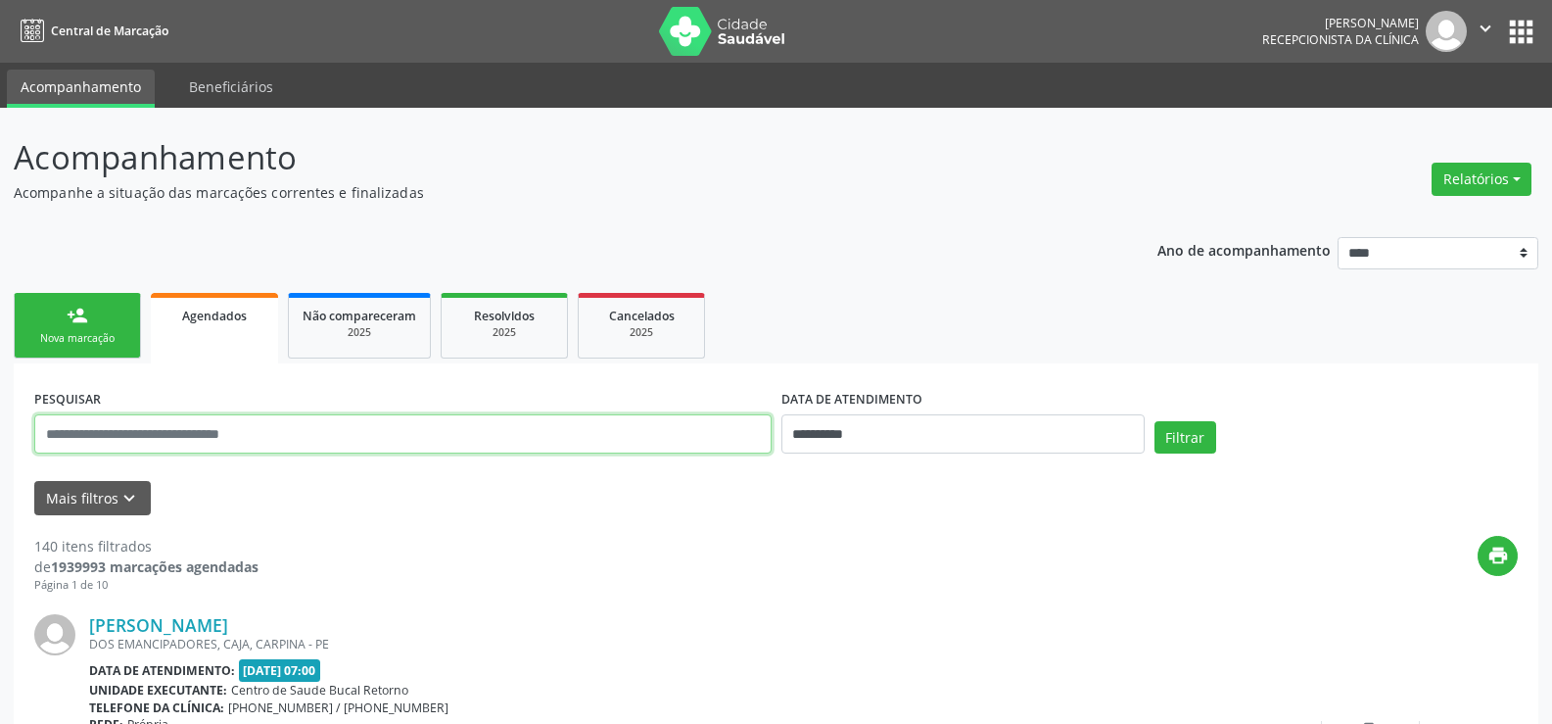
click at [73, 439] on input "text" at bounding box center [402, 433] width 737 height 39
type input "**********"
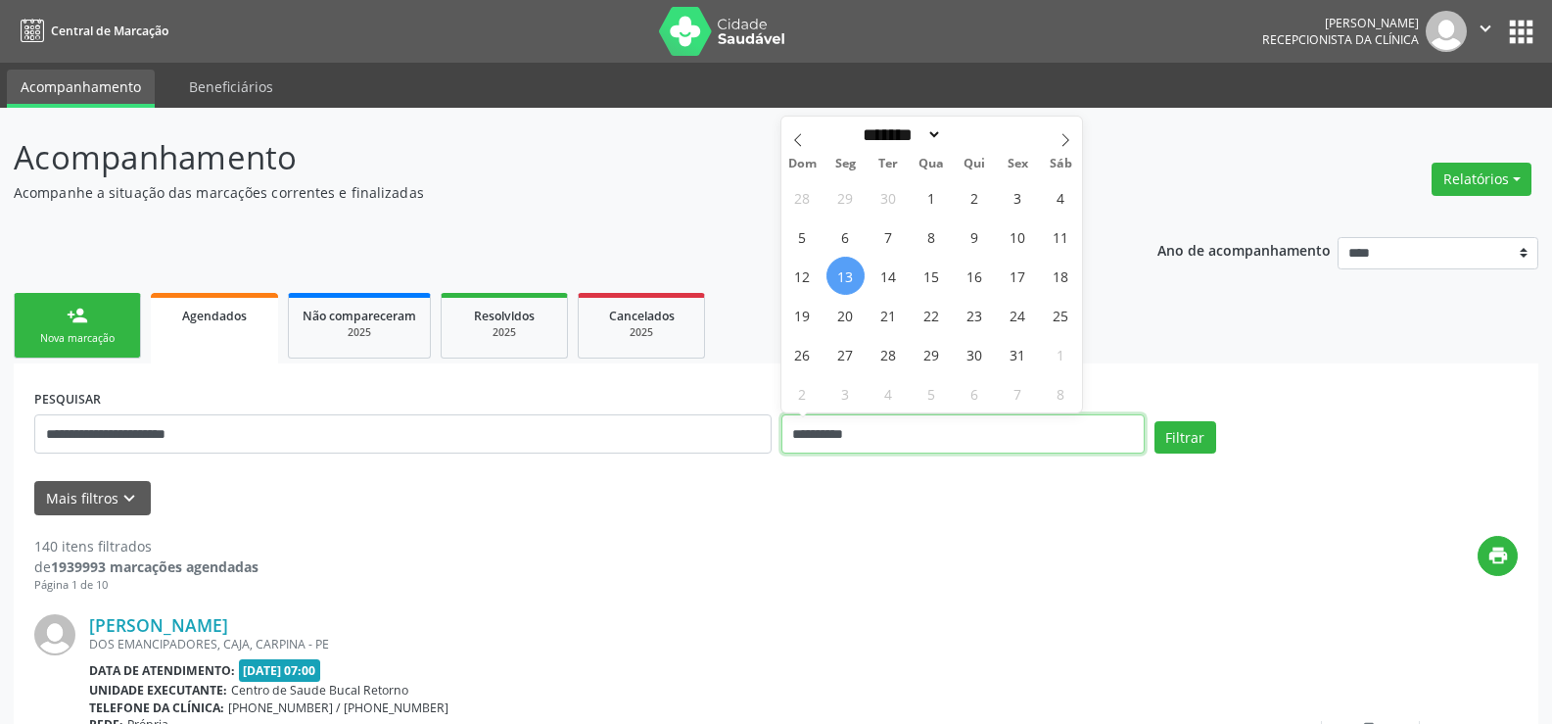
drag, startPoint x: 790, startPoint y: 438, endPoint x: 667, endPoint y: 438, distance: 123.4
click at [667, 438] on div "**********" at bounding box center [775, 425] width 1493 height 83
click at [1155, 421] on button "Filtrar" at bounding box center [1186, 437] width 62 height 33
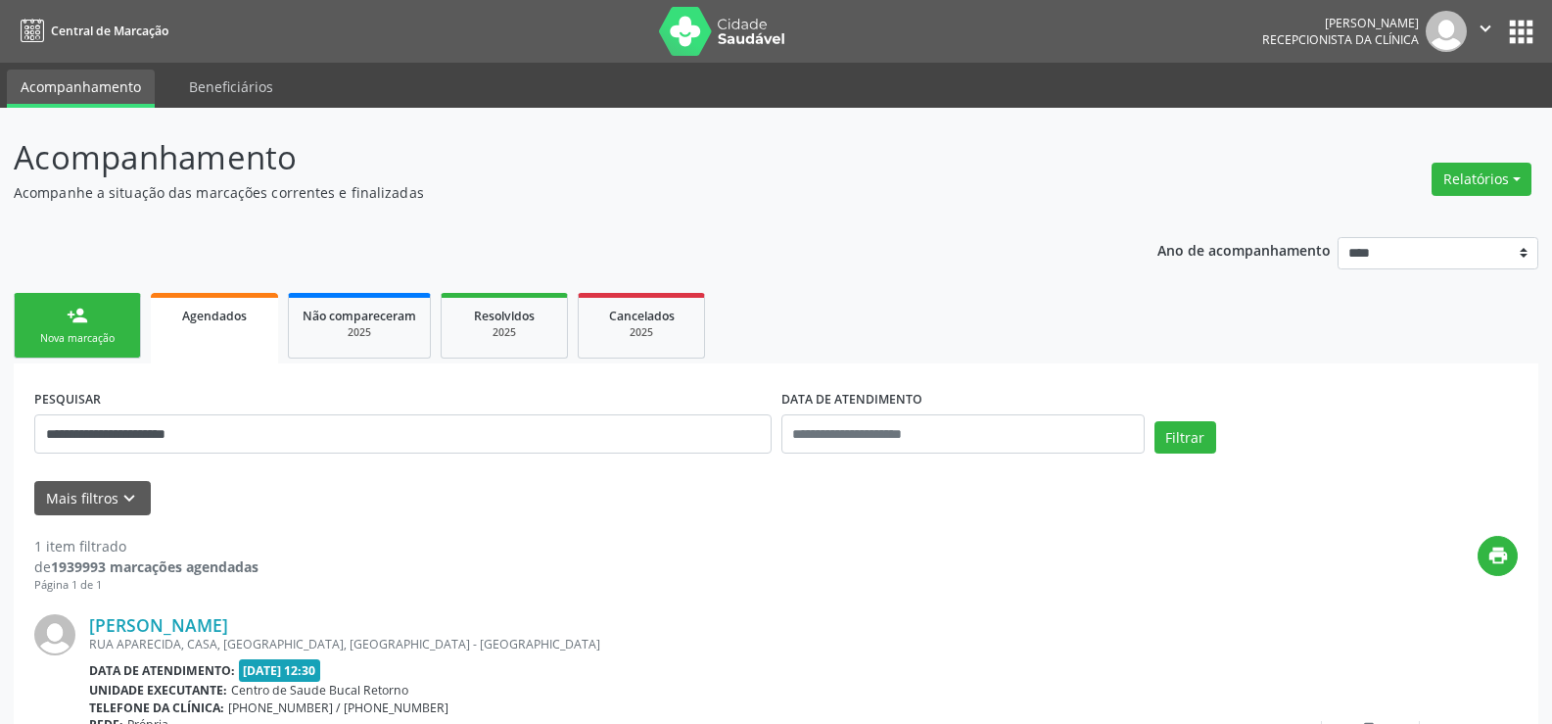
click at [1190, 457] on div "Filtrar" at bounding box center [1336, 444] width 373 height 47
click at [1190, 449] on button "Filtrar" at bounding box center [1186, 437] width 62 height 33
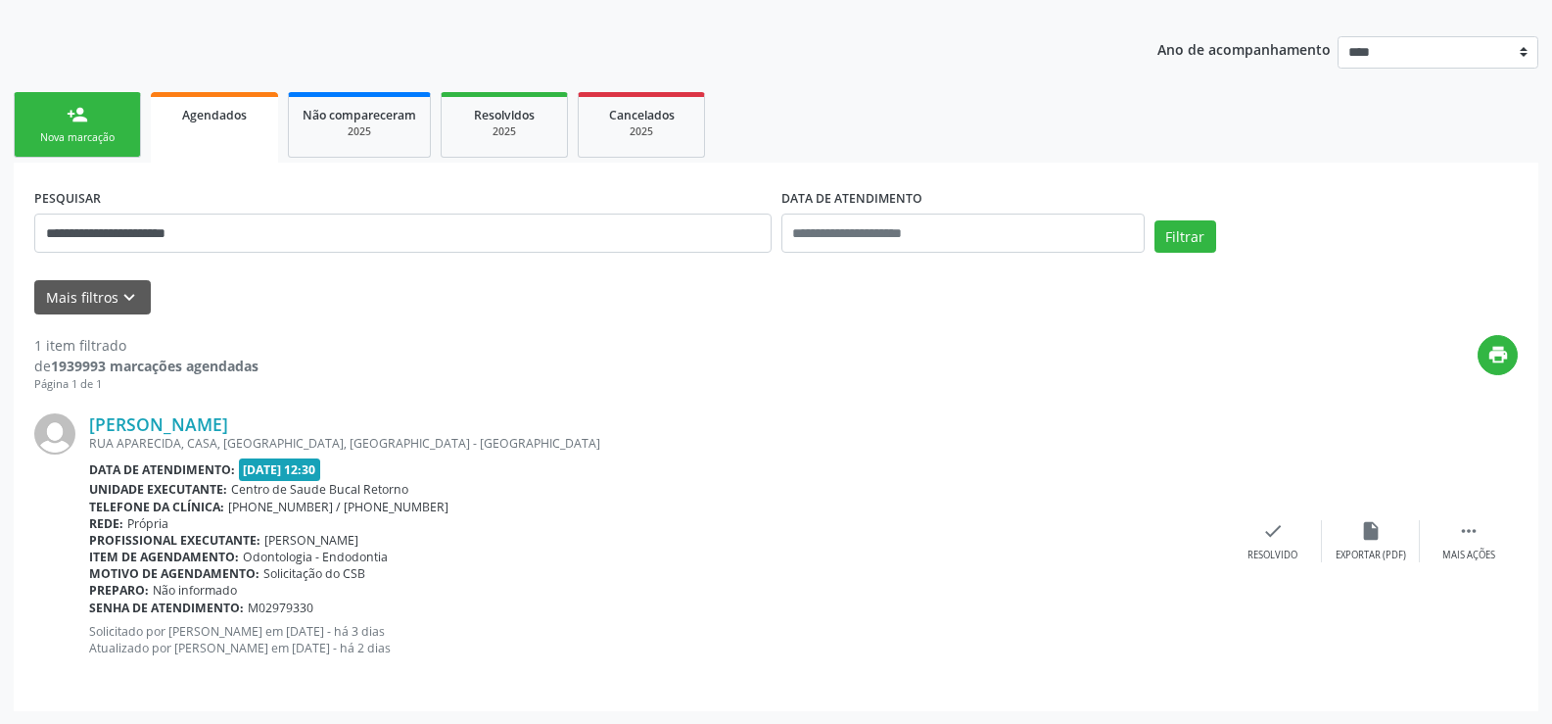
scroll to position [202, 0]
click at [1173, 245] on button "Filtrar" at bounding box center [1186, 235] width 62 height 33
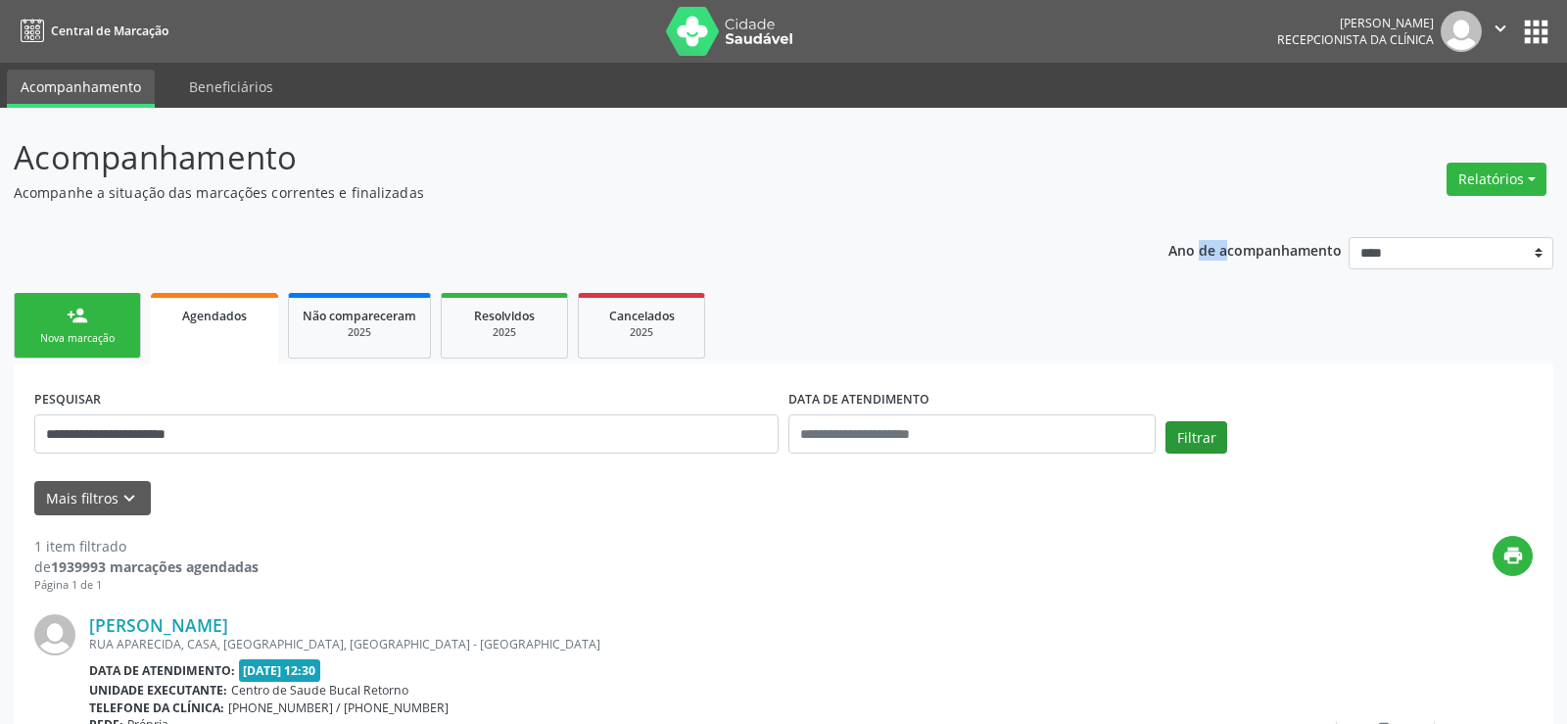
click at [1173, 245] on p "Ano de acompanhamento" at bounding box center [1254, 249] width 173 height 24
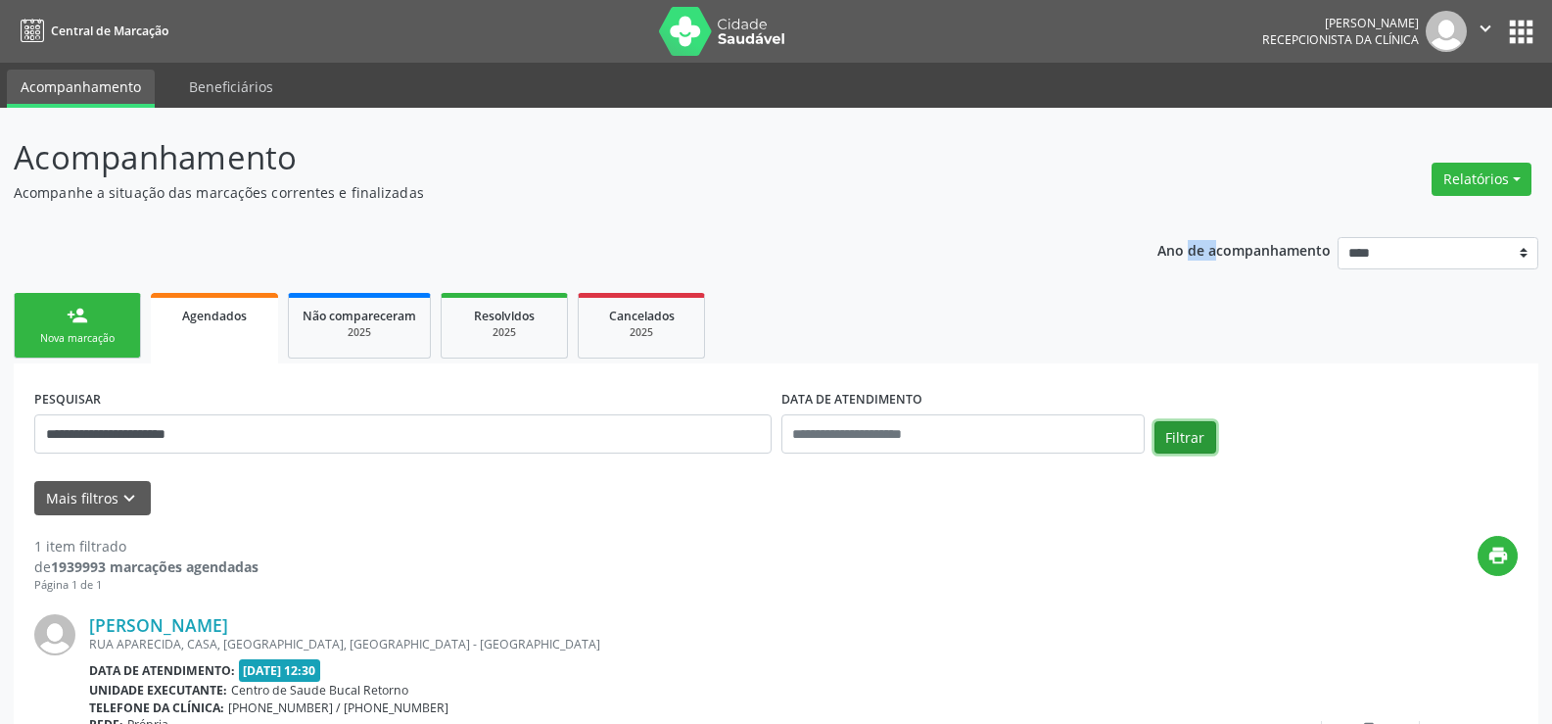
click at [1196, 434] on button "Filtrar" at bounding box center [1186, 437] width 62 height 33
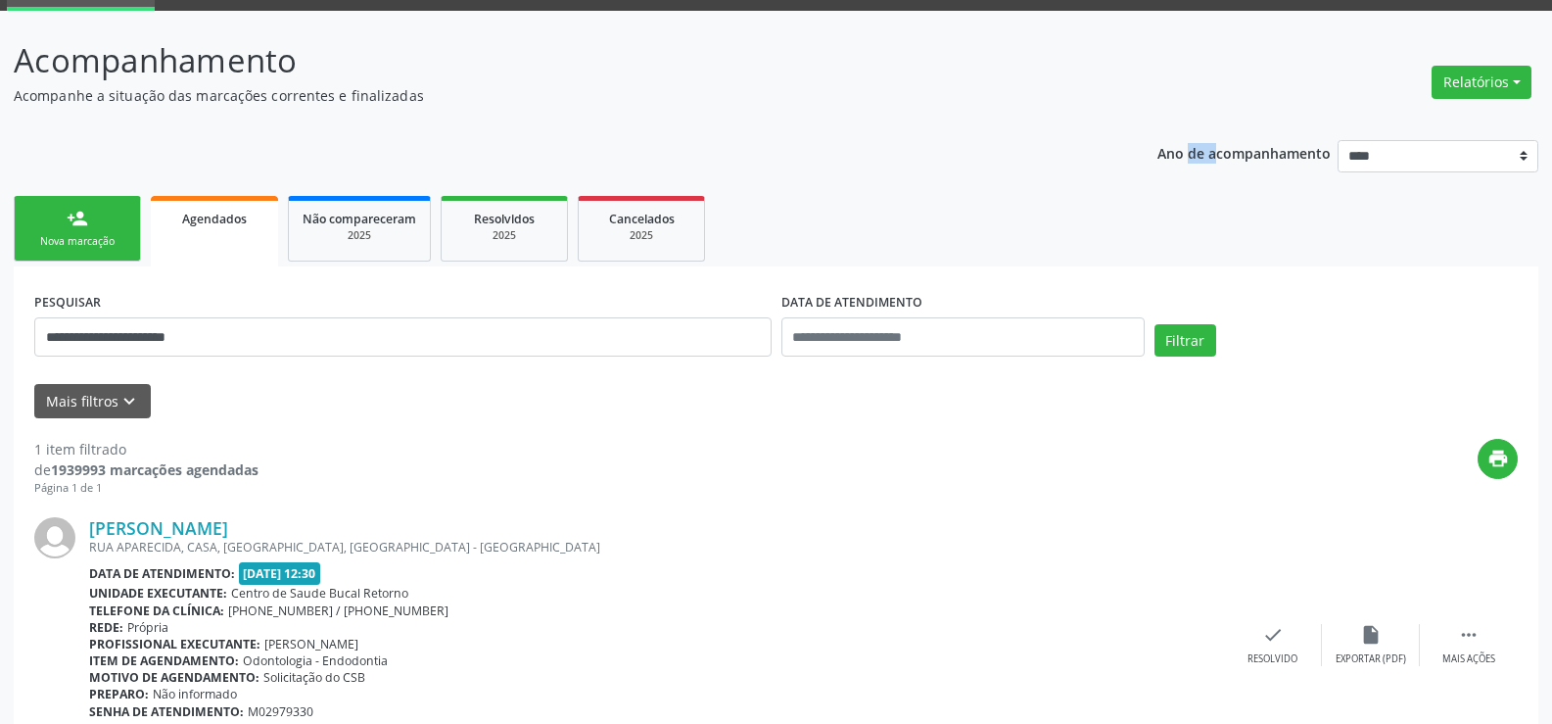
scroll to position [202, 0]
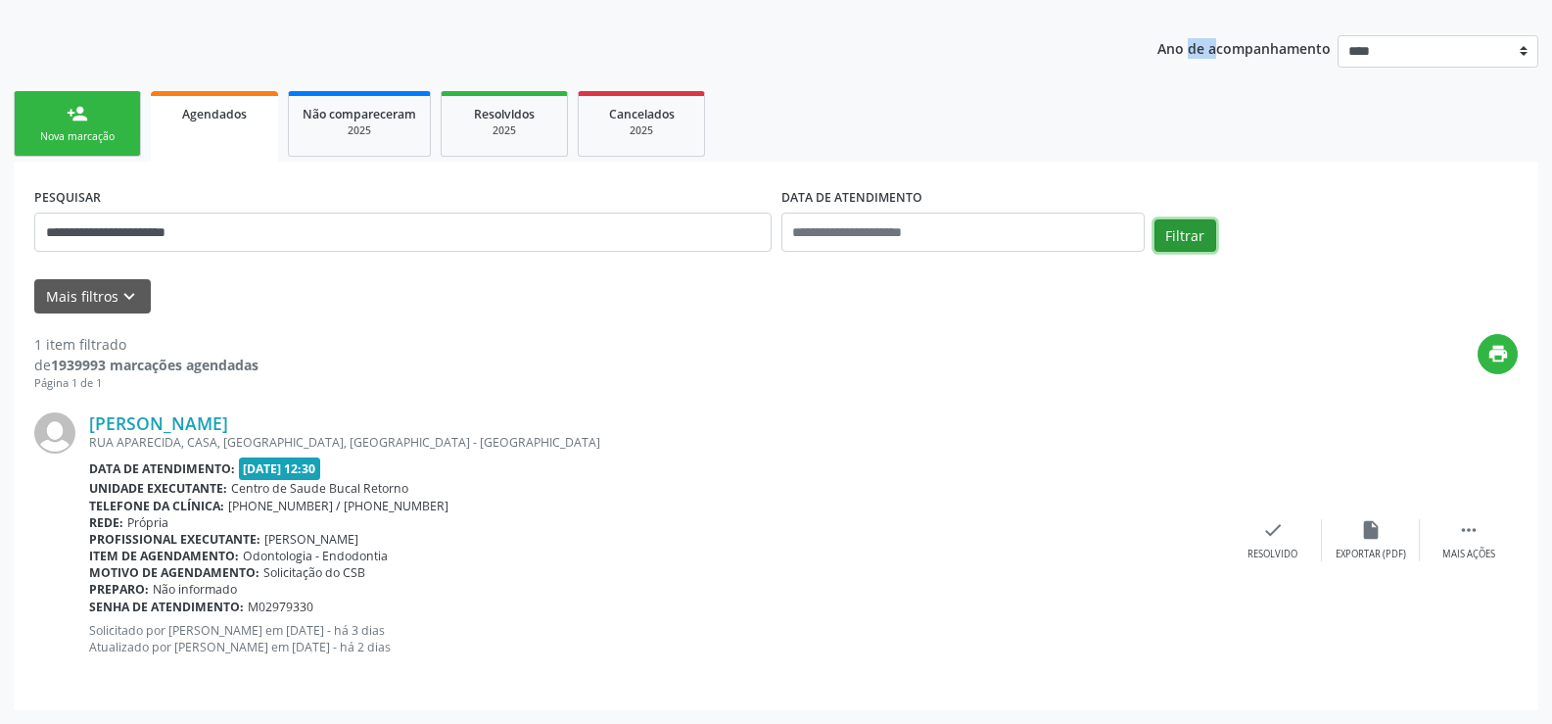
click at [1192, 231] on button "Filtrar" at bounding box center [1186, 235] width 62 height 33
click at [1193, 246] on button "Filtrar" at bounding box center [1186, 235] width 62 height 33
click at [1192, 221] on button "Filtrar" at bounding box center [1186, 235] width 62 height 33
click at [1166, 221] on button "Filtrar" at bounding box center [1186, 235] width 62 height 33
click at [1200, 232] on button "Filtrar" at bounding box center [1186, 235] width 62 height 33
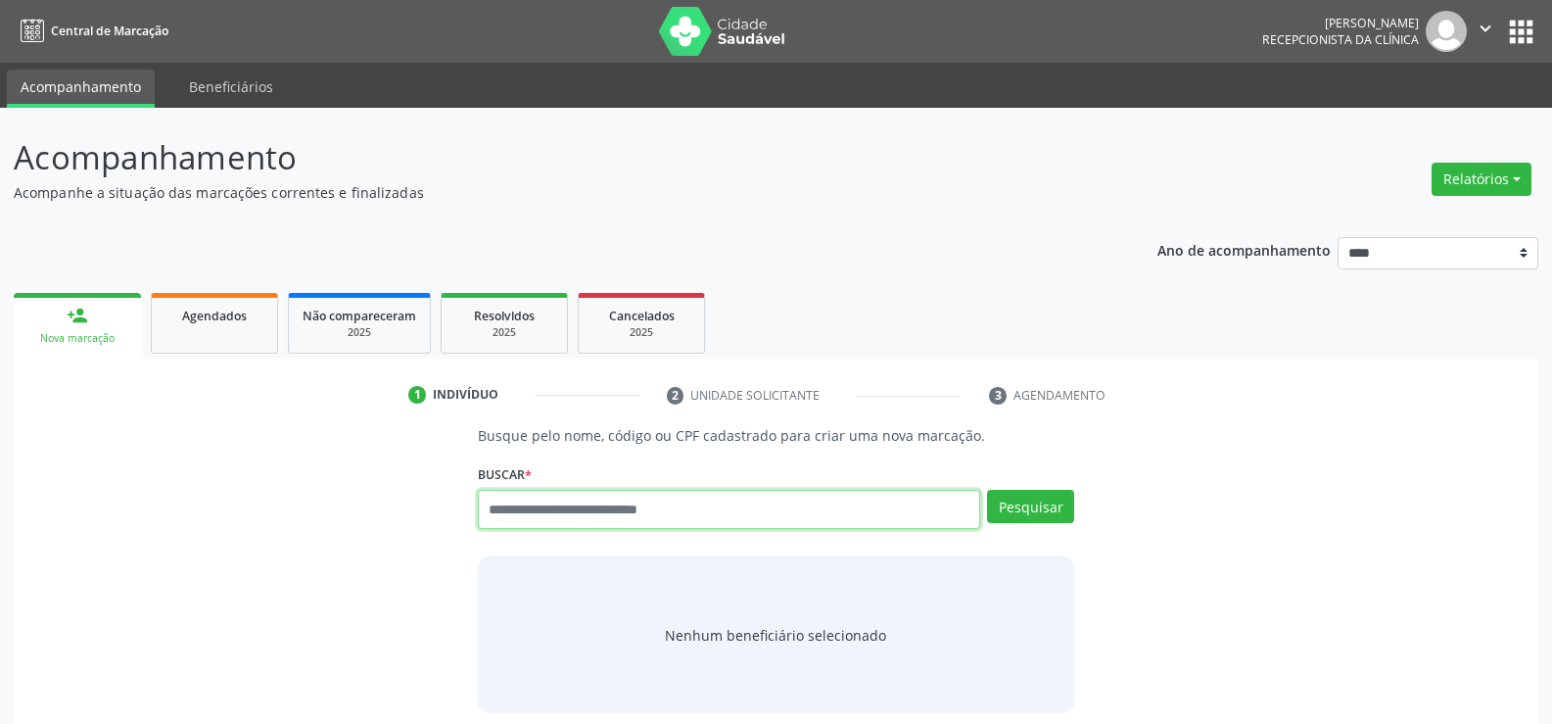
click at [649, 517] on input "text" at bounding box center [729, 509] width 502 height 39
type input "**********"
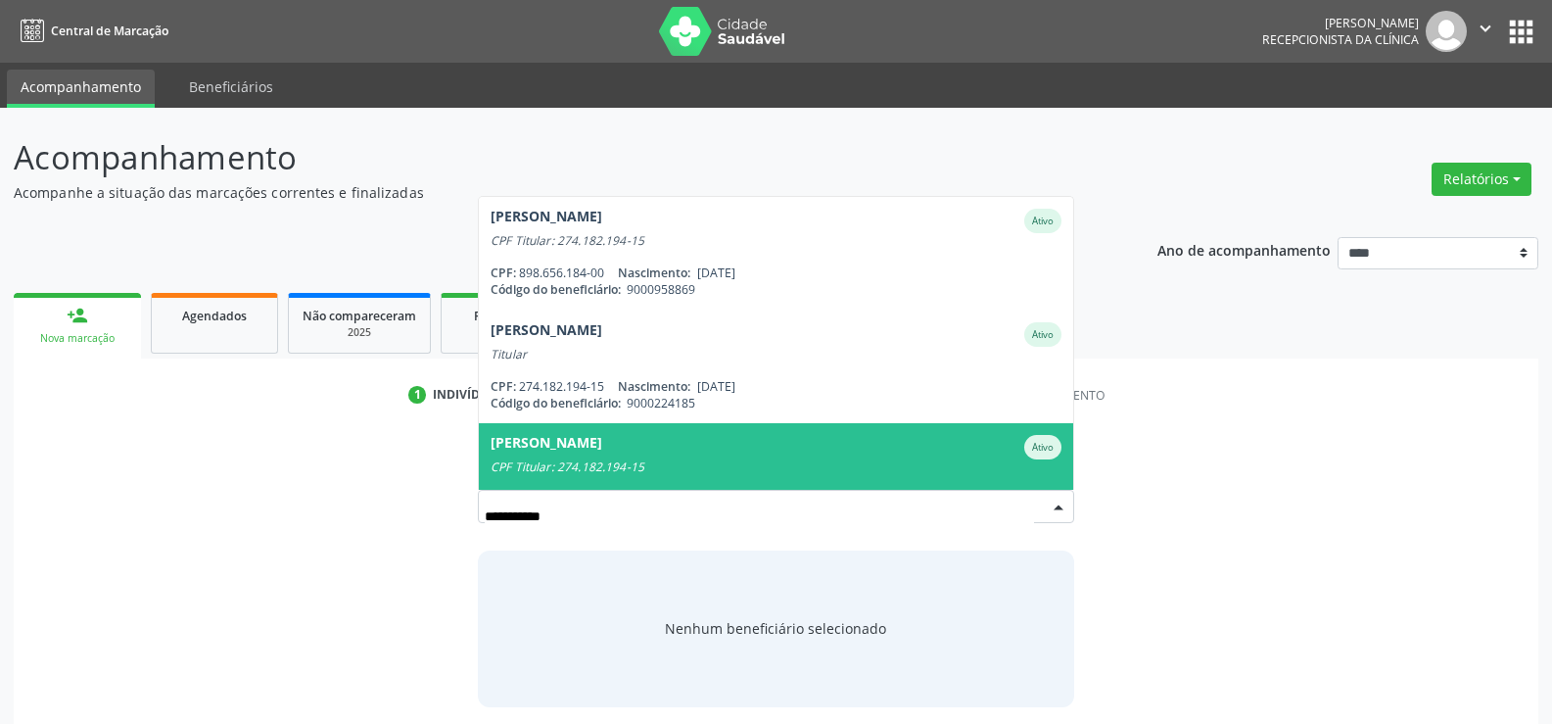
scroll to position [46, 0]
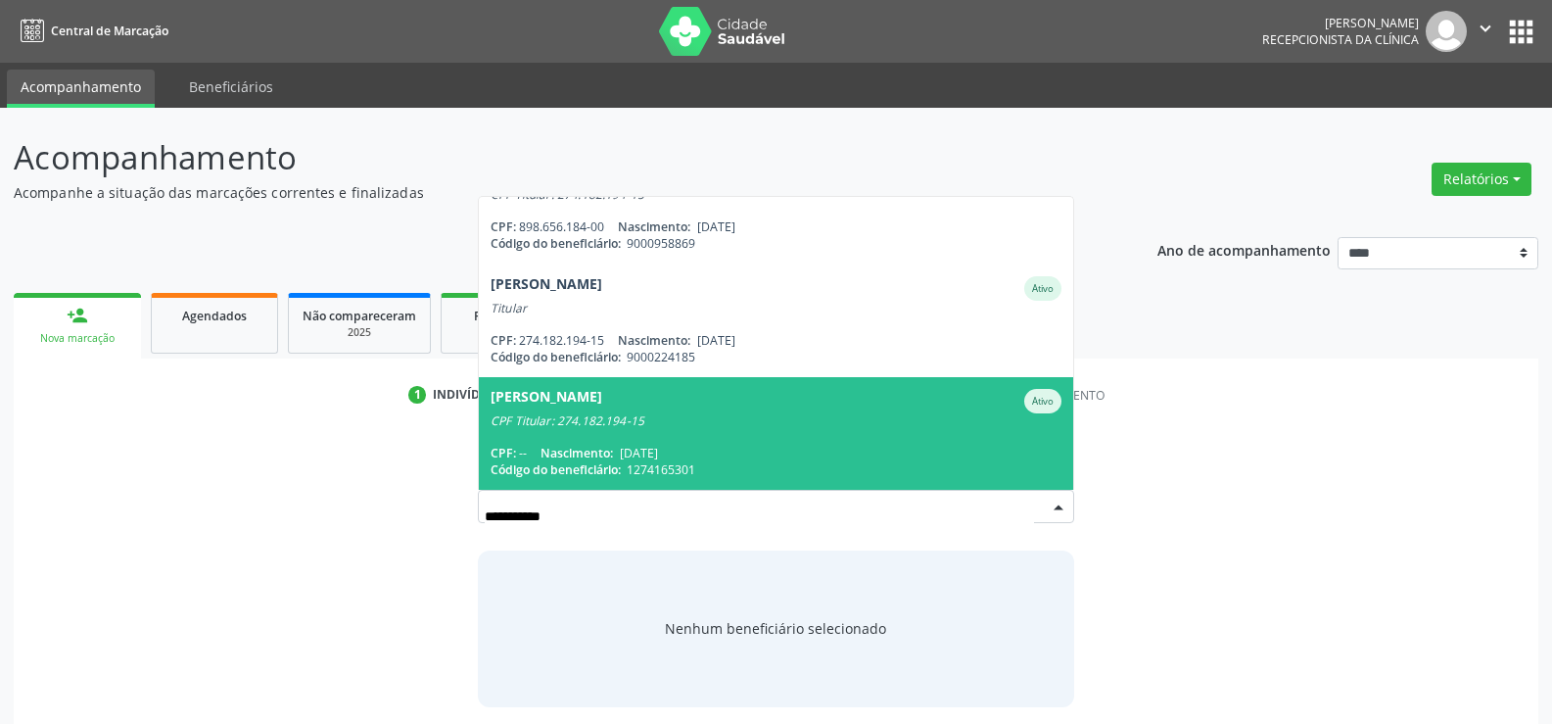
click at [711, 437] on span "[PERSON_NAME] Ativo CPF Titular: 274.182.194-15 CPF: -- Nascimento: [DATE] Códi…" at bounding box center [776, 433] width 594 height 113
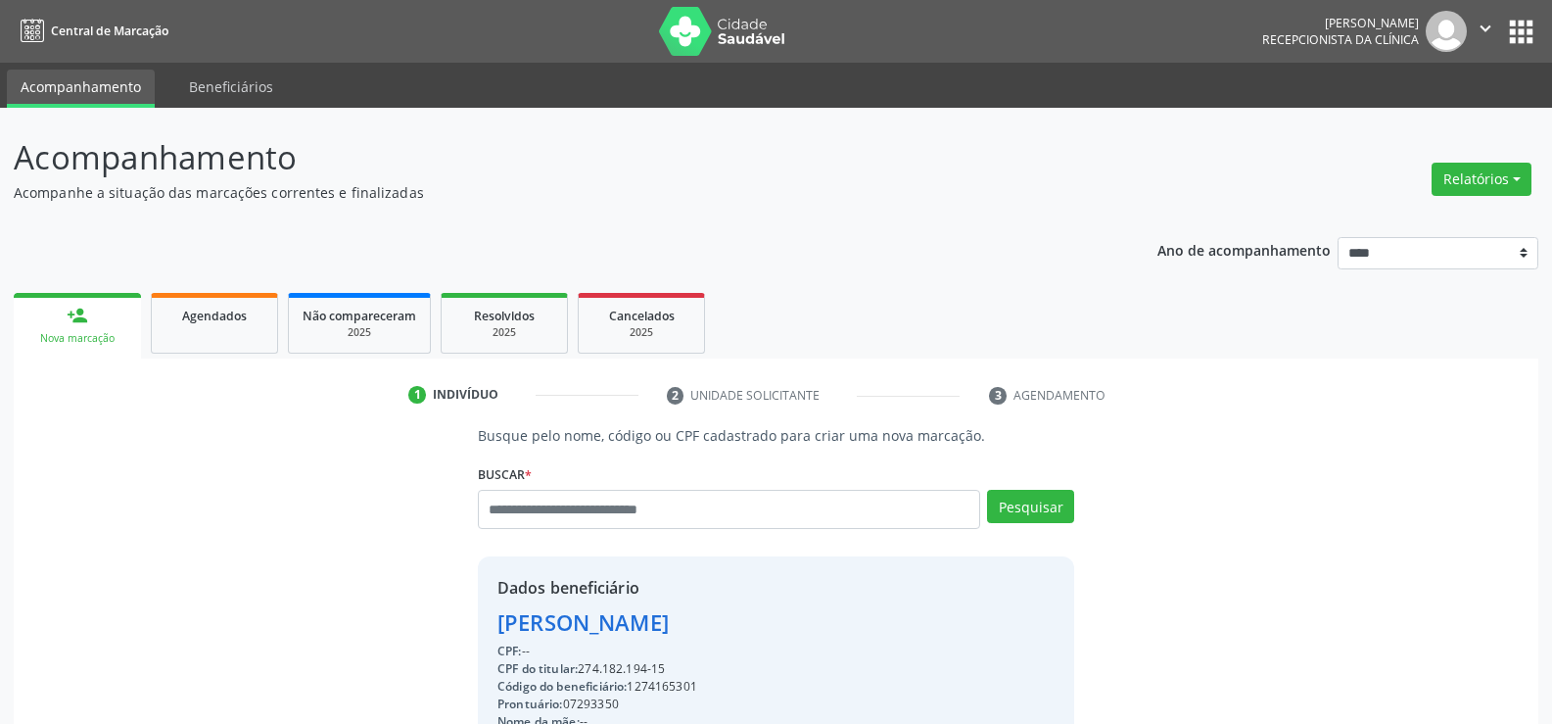
drag, startPoint x: 501, startPoint y: 628, endPoint x: 939, endPoint y: 628, distance: 437.7
copy div "[PERSON_NAME]"
click at [230, 326] on link "Agendados" at bounding box center [214, 323] width 127 height 61
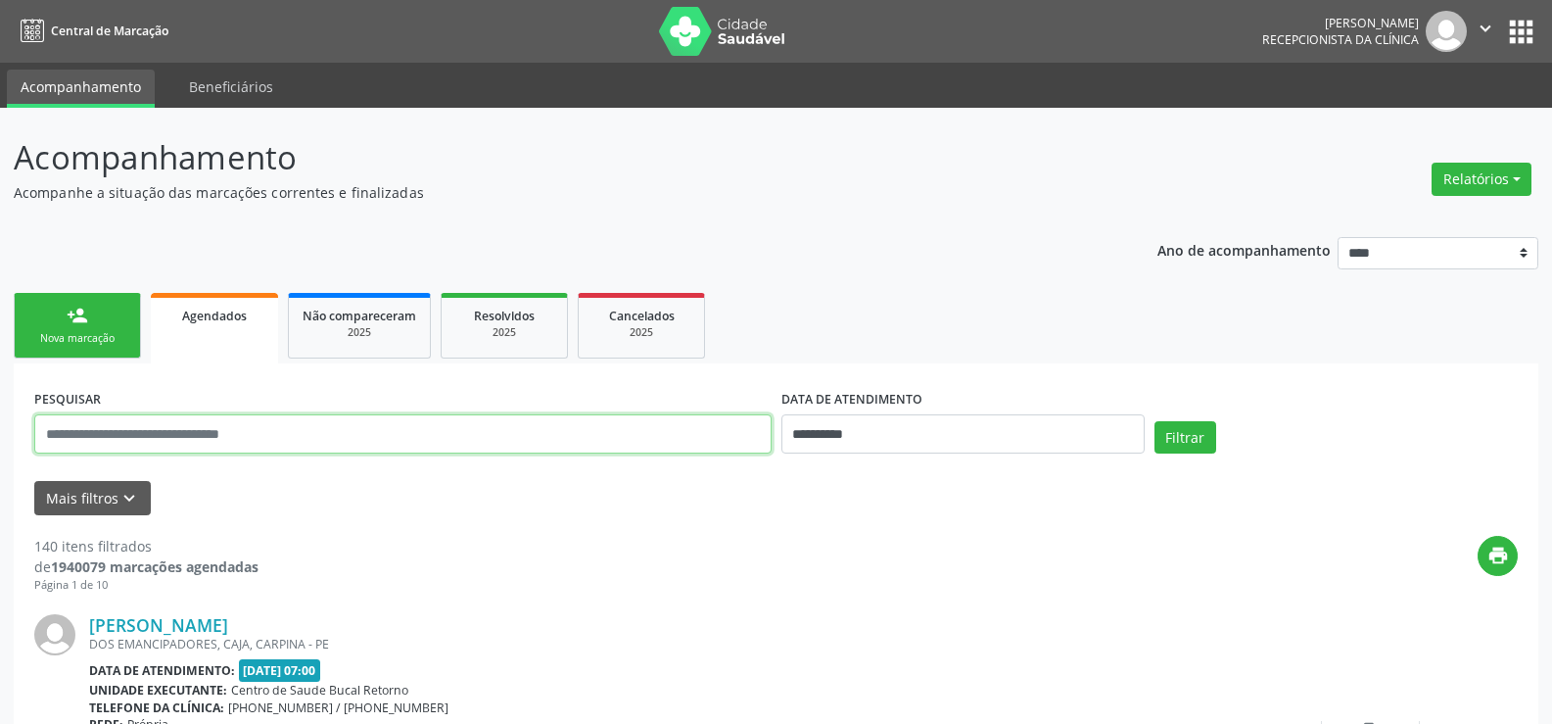
click at [165, 439] on input "text" at bounding box center [402, 433] width 737 height 39
paste input "**********"
type input "**********"
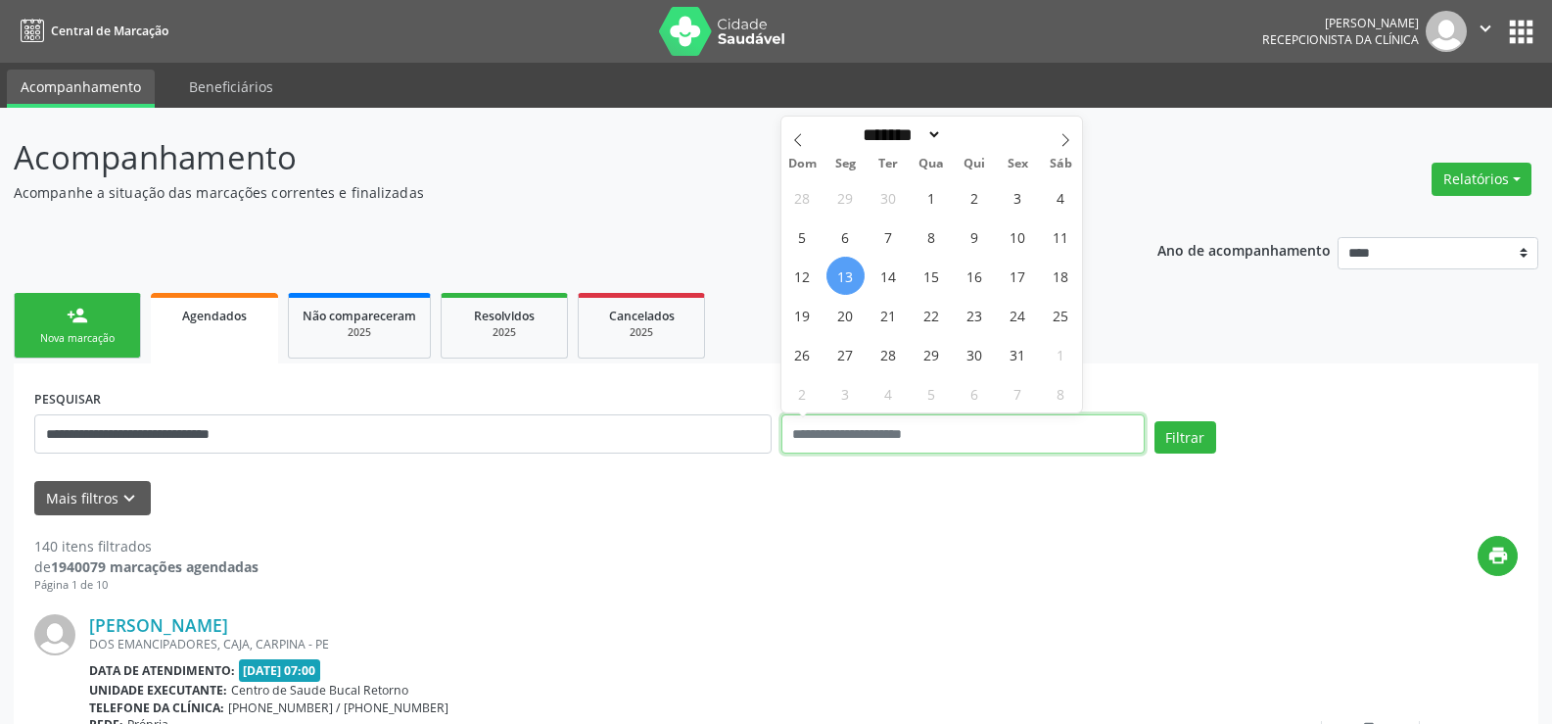
click at [1155, 421] on button "Filtrar" at bounding box center [1186, 437] width 62 height 33
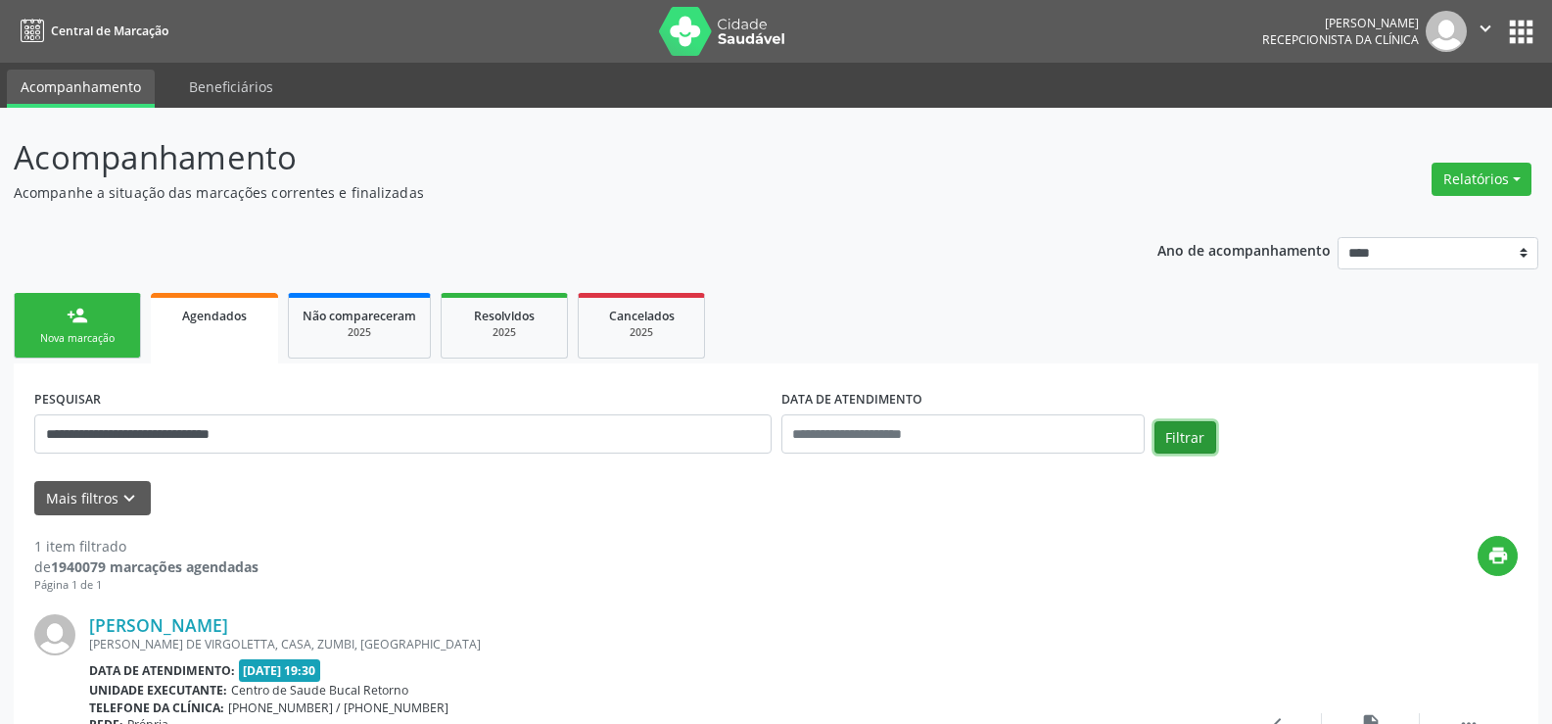
click at [1179, 441] on button "Filtrar" at bounding box center [1186, 437] width 62 height 33
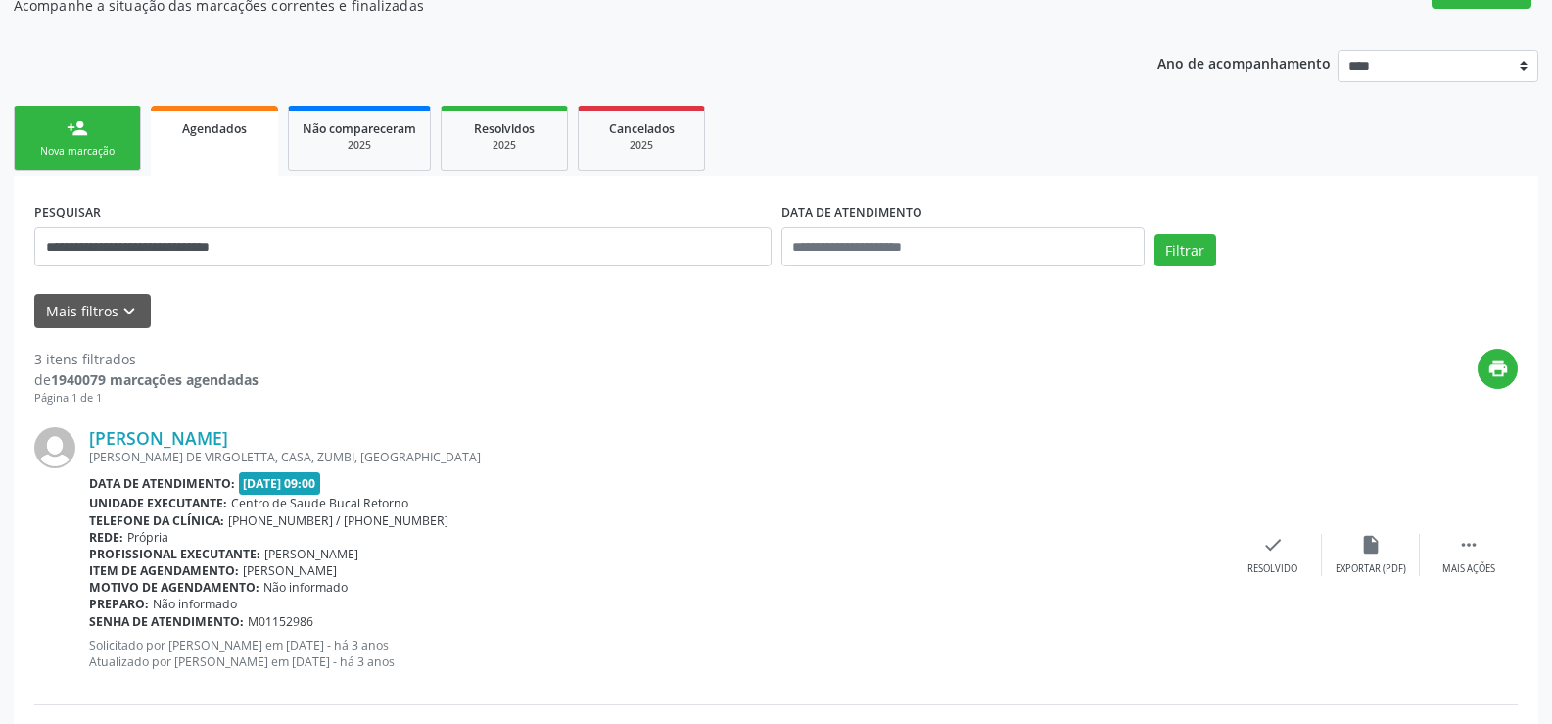
scroll to position [0, 0]
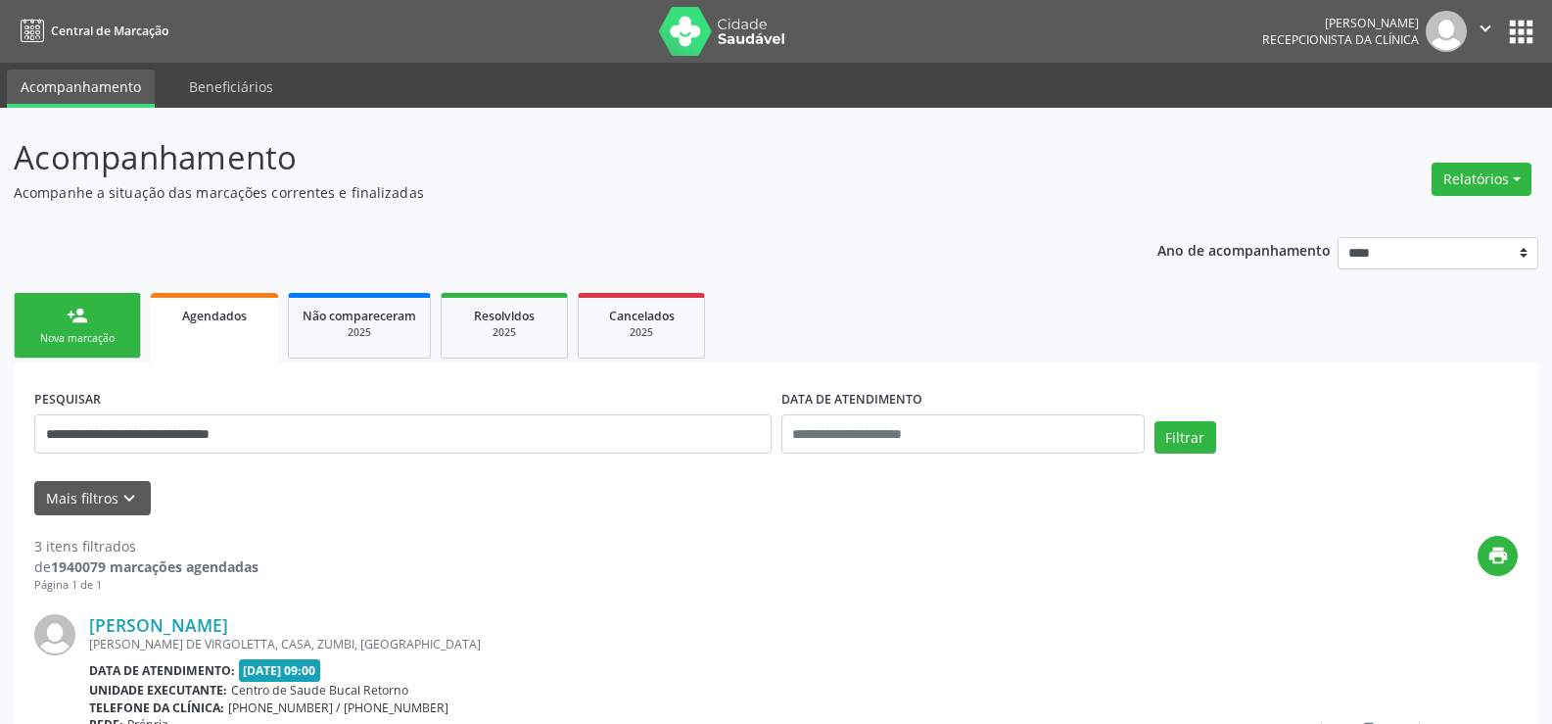
click at [77, 313] on div "person_add" at bounding box center [78, 316] width 22 height 22
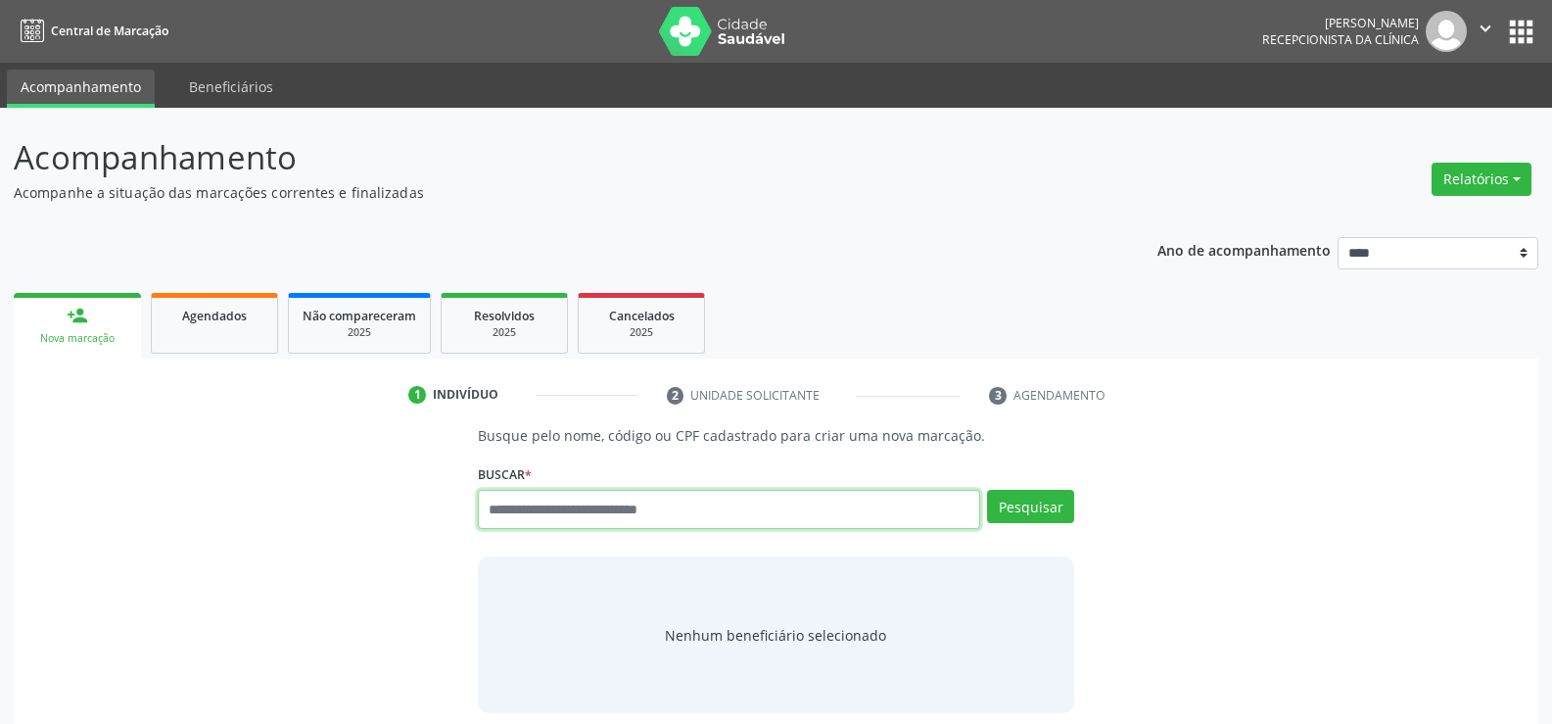
click at [643, 508] on input "text" at bounding box center [729, 509] width 502 height 39
paste input "**********"
type input "**********"
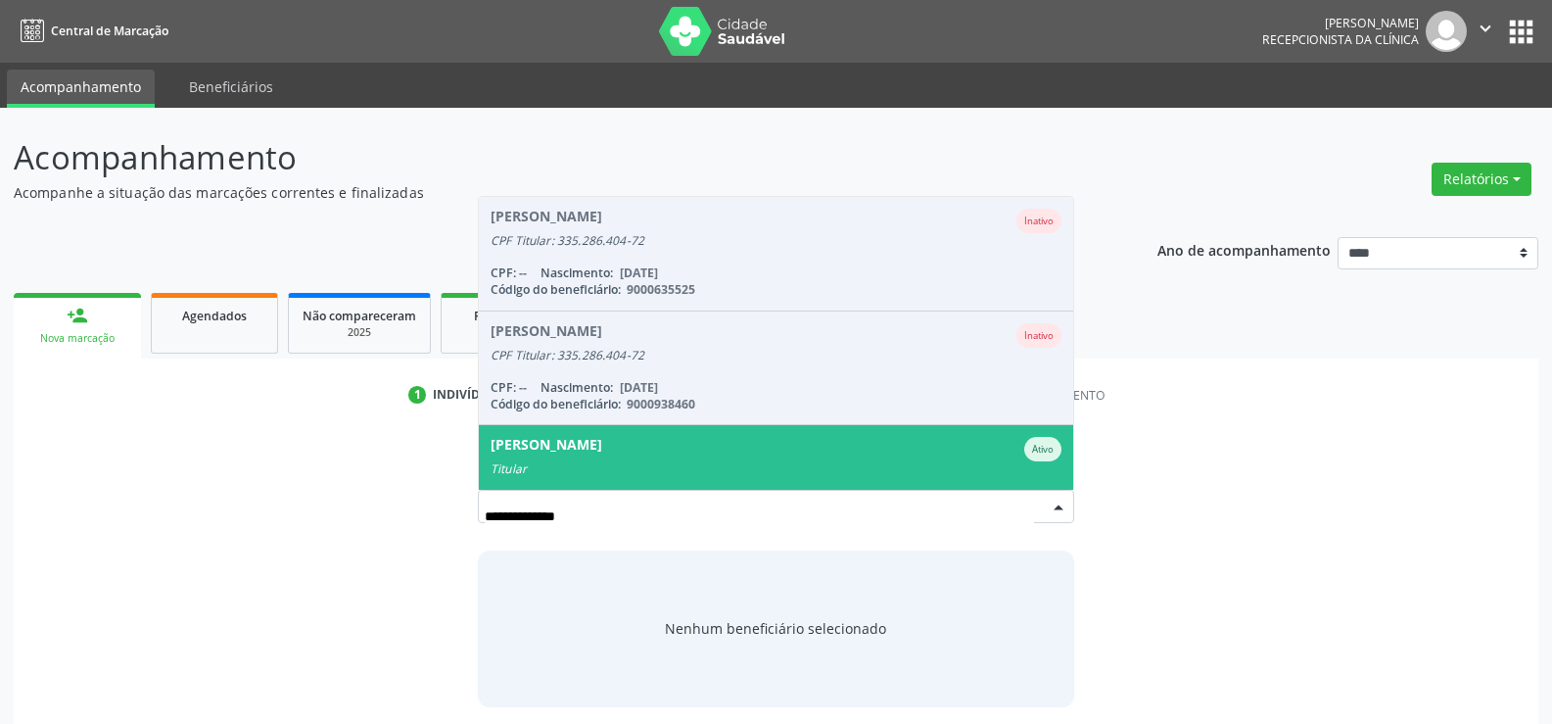
click at [776, 441] on div "Marli Cavalcanti Santos Ativo" at bounding box center [776, 449] width 571 height 24
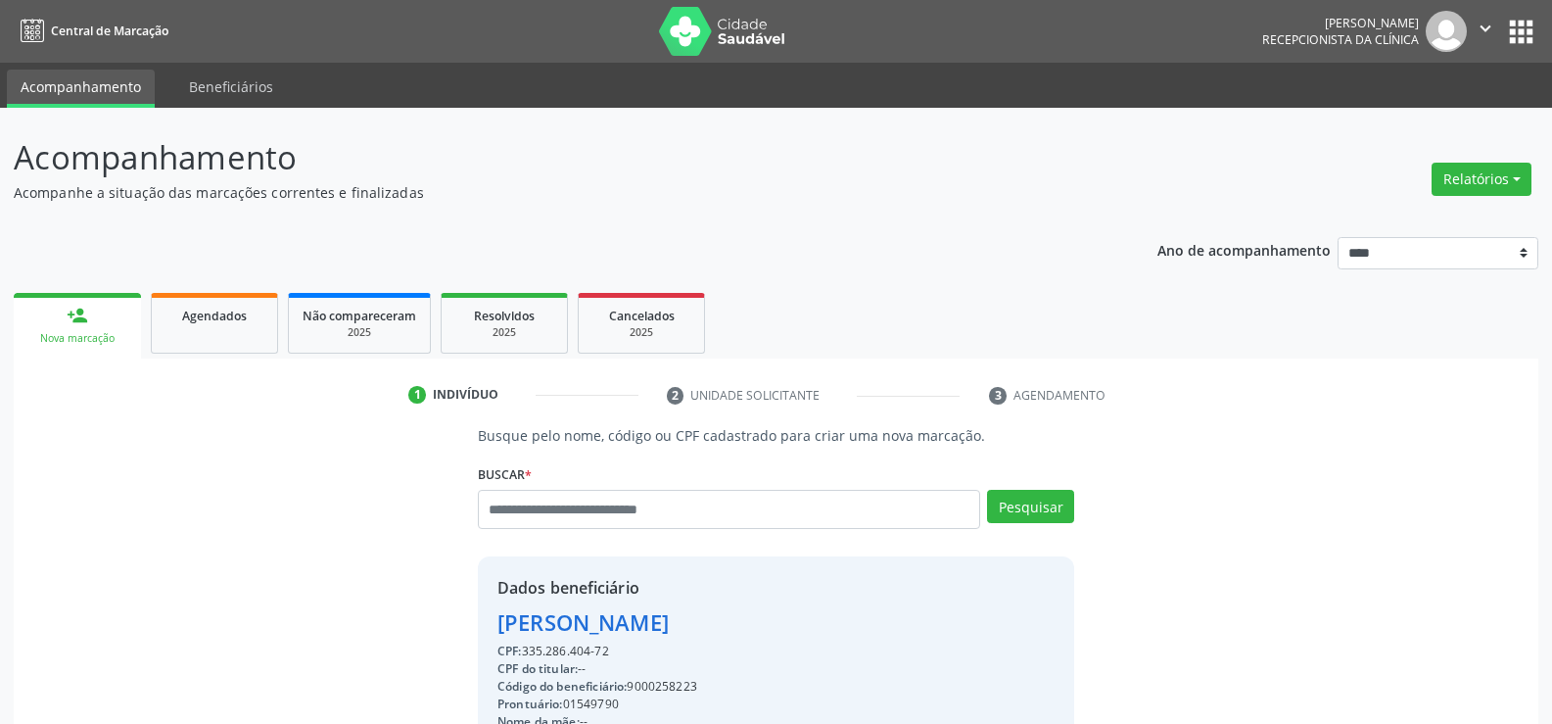
drag, startPoint x: 498, startPoint y: 622, endPoint x: 819, endPoint y: 630, distance: 320.3
copy div "Marli Cavalcanti Santos"
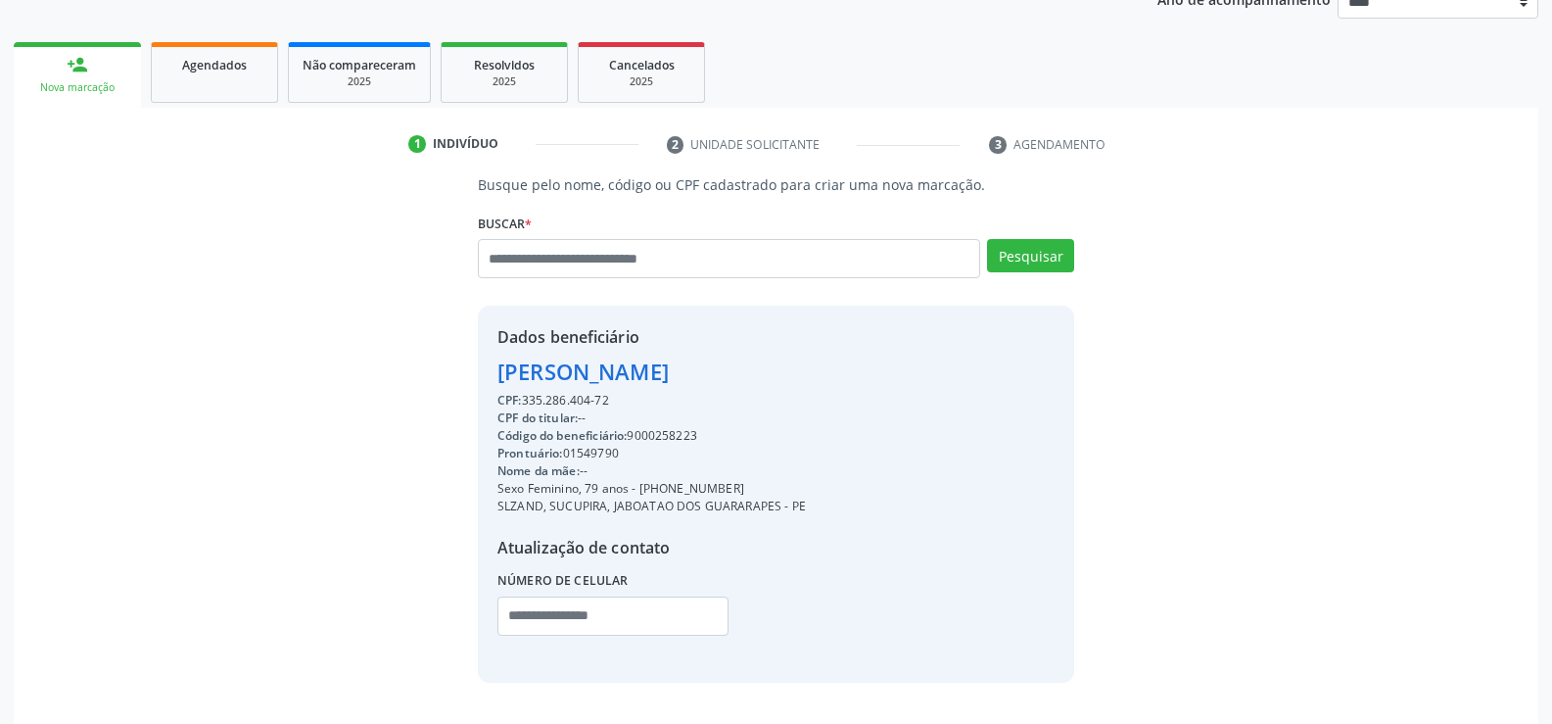
scroll to position [310, 0]
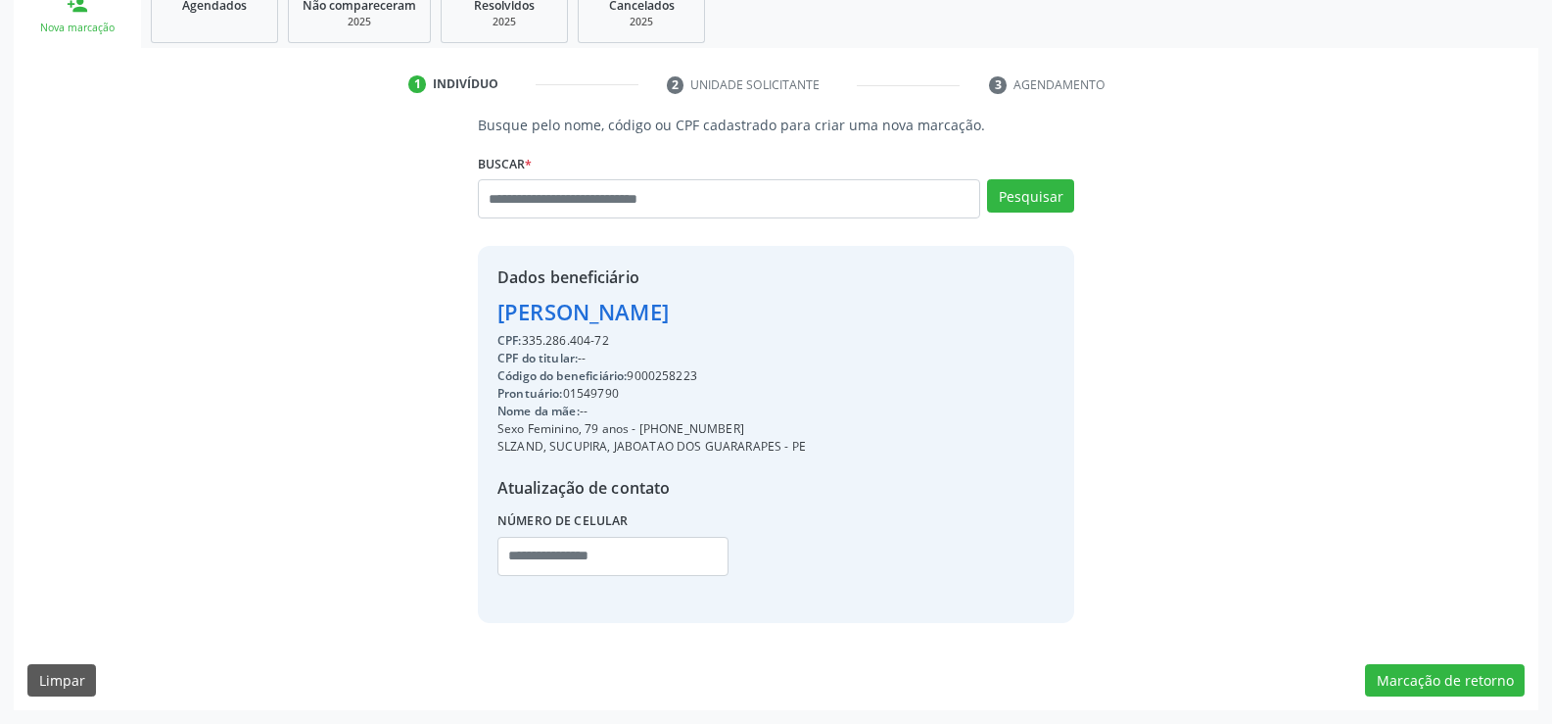
drag, startPoint x: 663, startPoint y: 430, endPoint x: 758, endPoint y: 420, distance: 95.5
click at [758, 420] on div "Sexo Feminino, 79 anos - (81) 98539-4834" at bounding box center [651, 429] width 308 height 18
copy div "98539-4834"
click at [598, 182] on input "text" at bounding box center [729, 198] width 502 height 39
type input "**********"
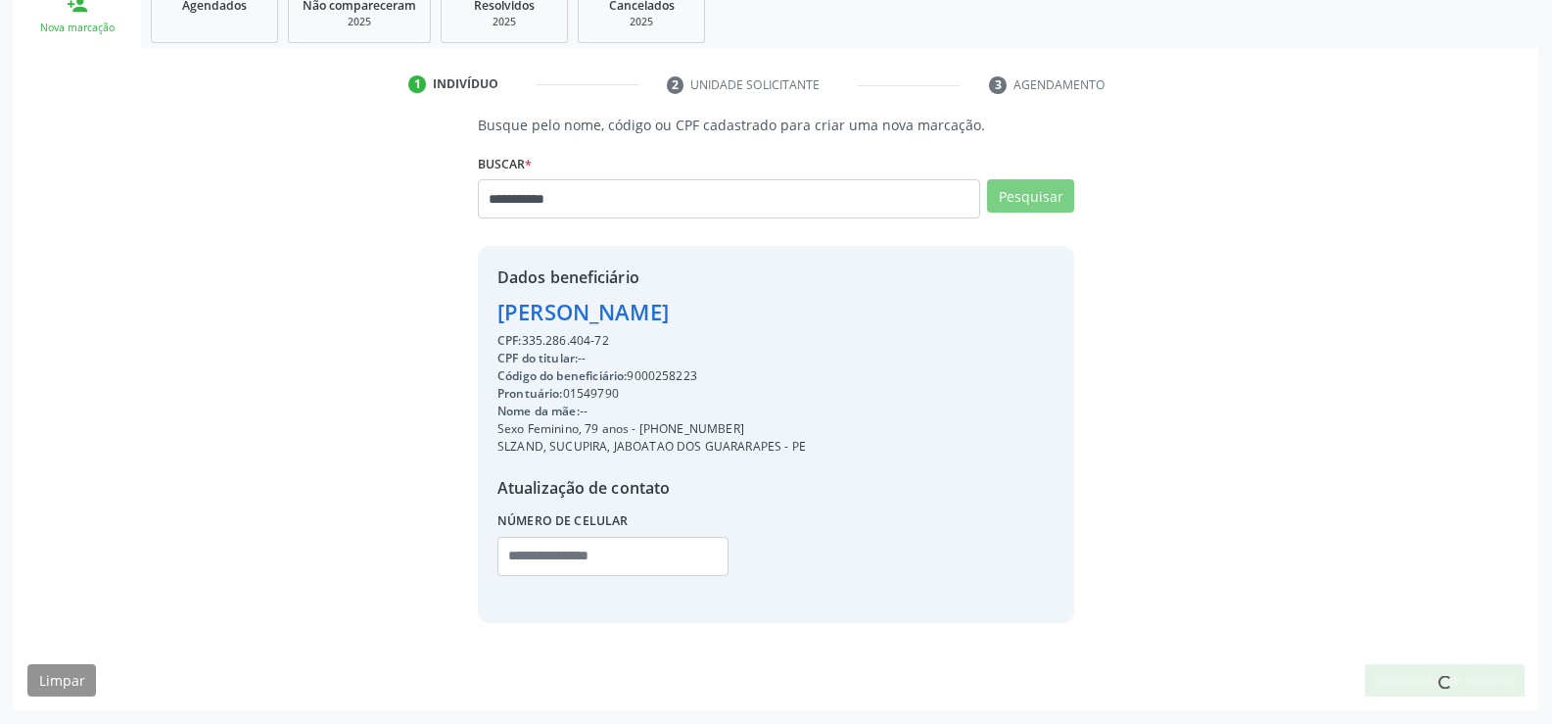
scroll to position [305, 0]
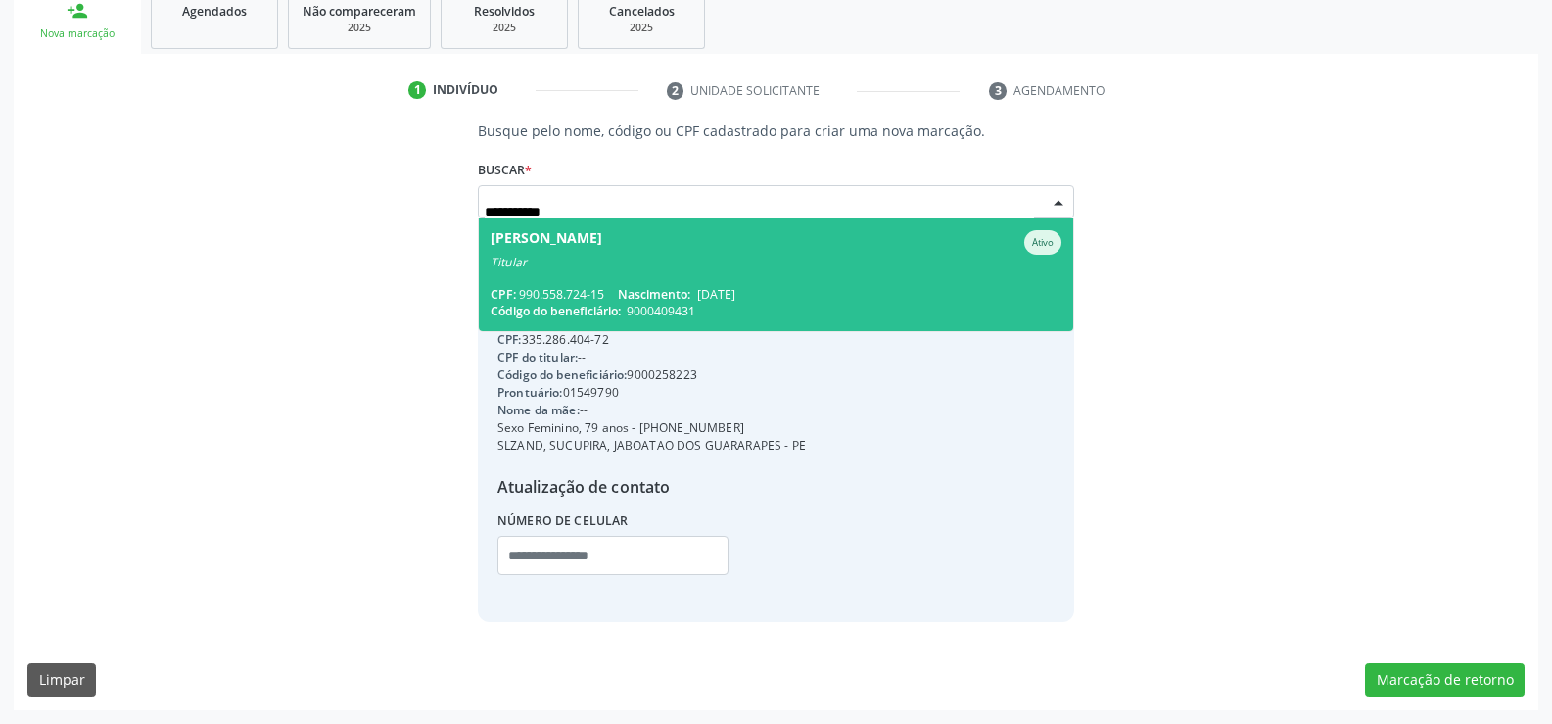
click at [610, 295] on div "CPF: 990.558.724-15 Nascimento: 27/09/1974" at bounding box center [776, 294] width 571 height 17
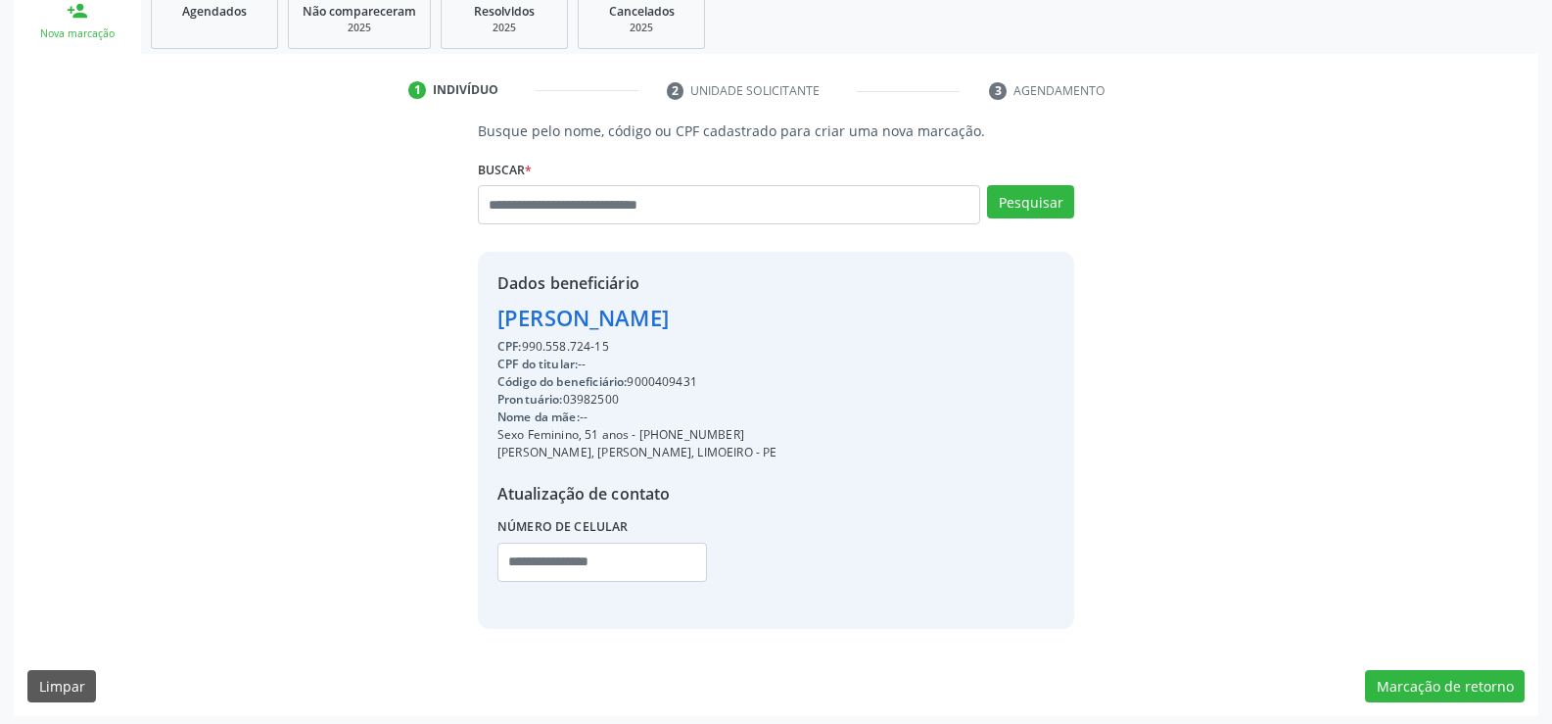
drag, startPoint x: 492, startPoint y: 309, endPoint x: 846, endPoint y: 324, distance: 354.8
click at [846, 324] on div "Dados beneficiário Simone Barbosa de Lucena CPF: 990.558.724-15 CPF do titular:…" at bounding box center [776, 440] width 596 height 376
copy div "Simone Barbosa de Lucena"
click at [215, 27] on link "Agendados" at bounding box center [214, 18] width 127 height 61
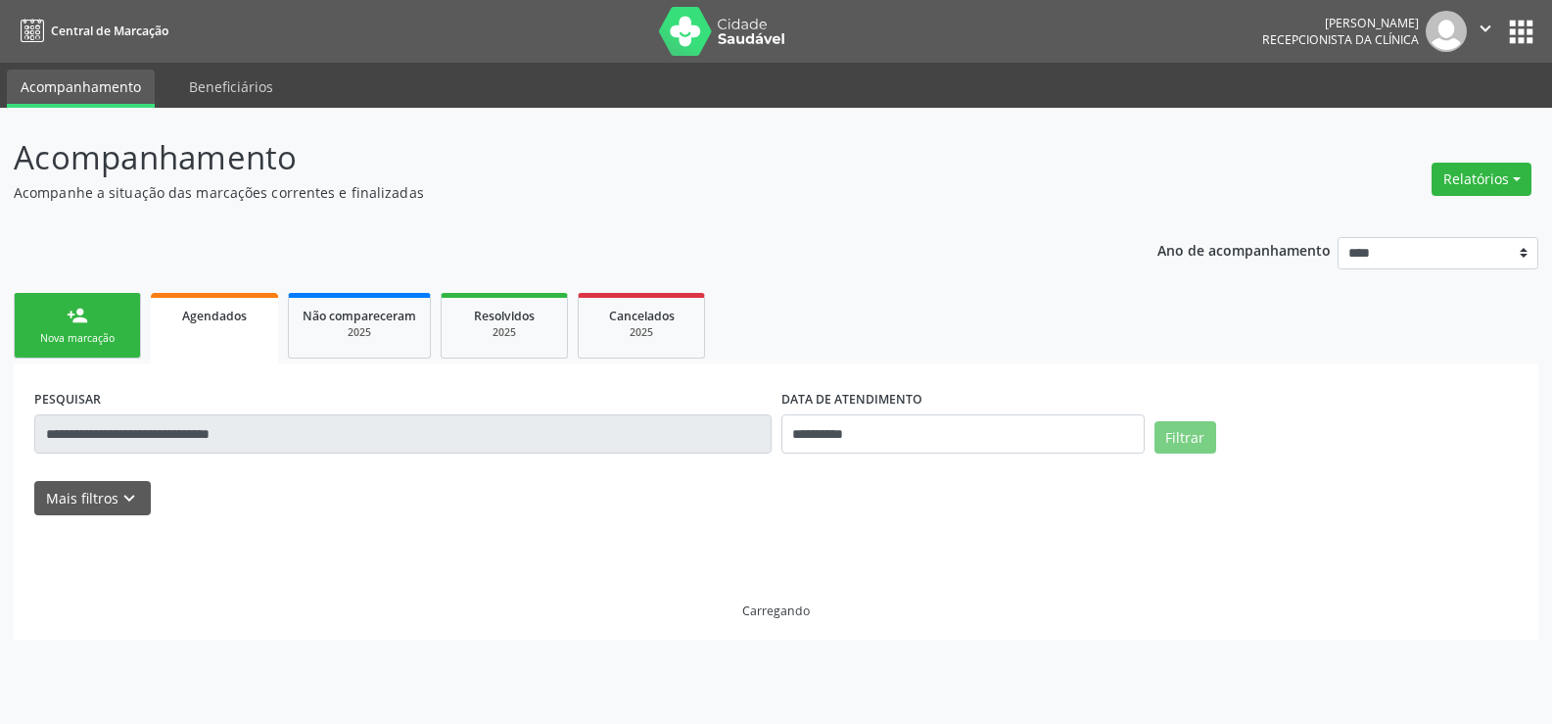
scroll to position [0, 0]
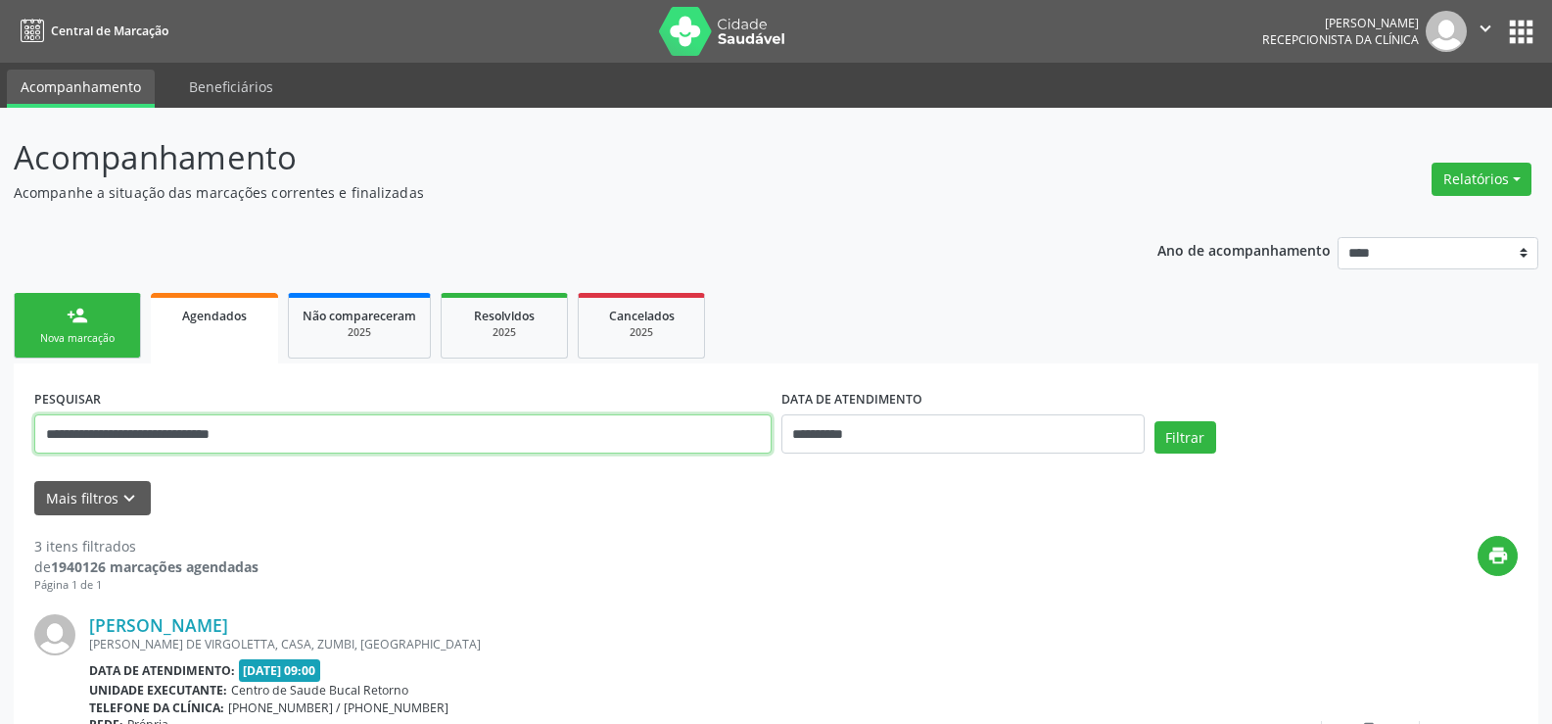
click at [141, 434] on input "**********" at bounding box center [402, 433] width 737 height 39
paste input "text"
type input "**********"
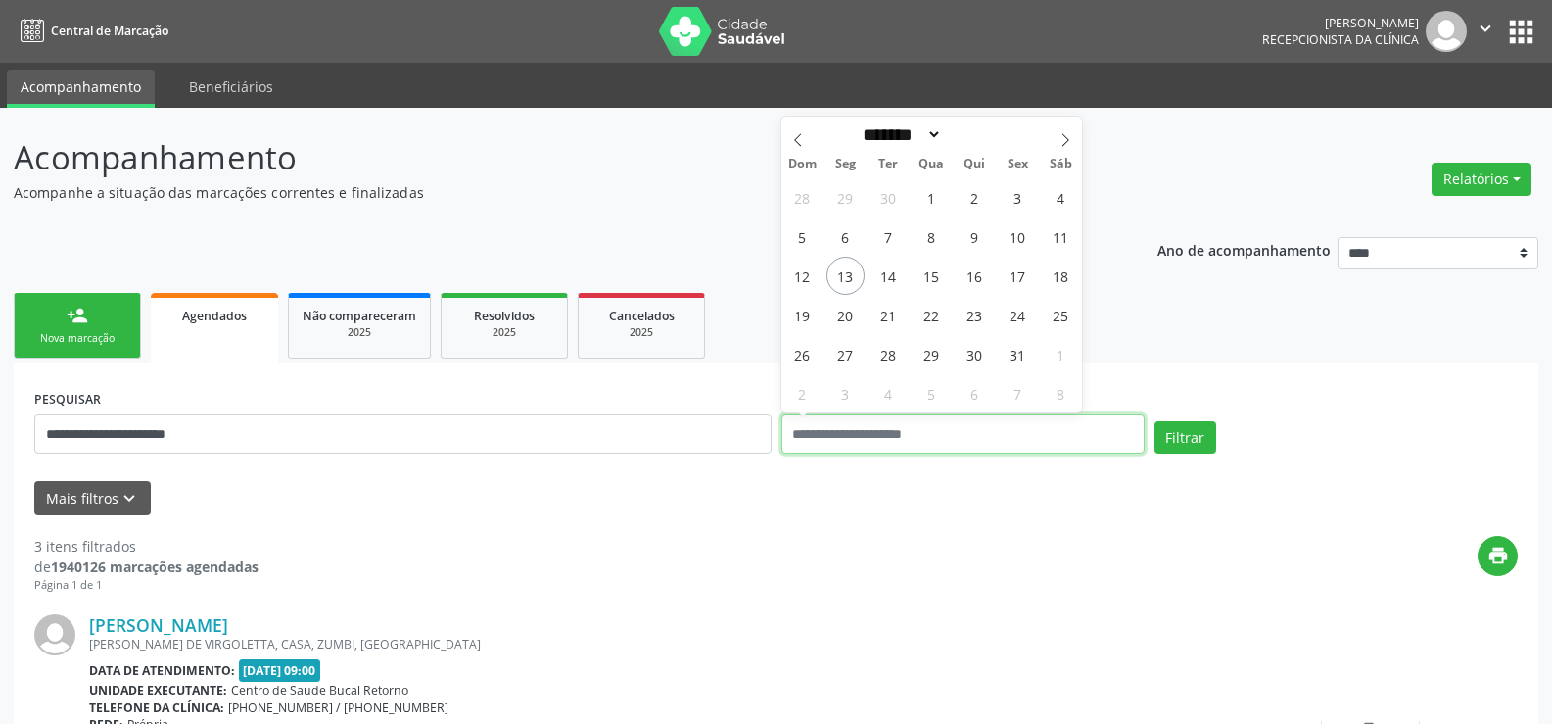
click at [1155, 421] on button "Filtrar" at bounding box center [1186, 437] width 62 height 33
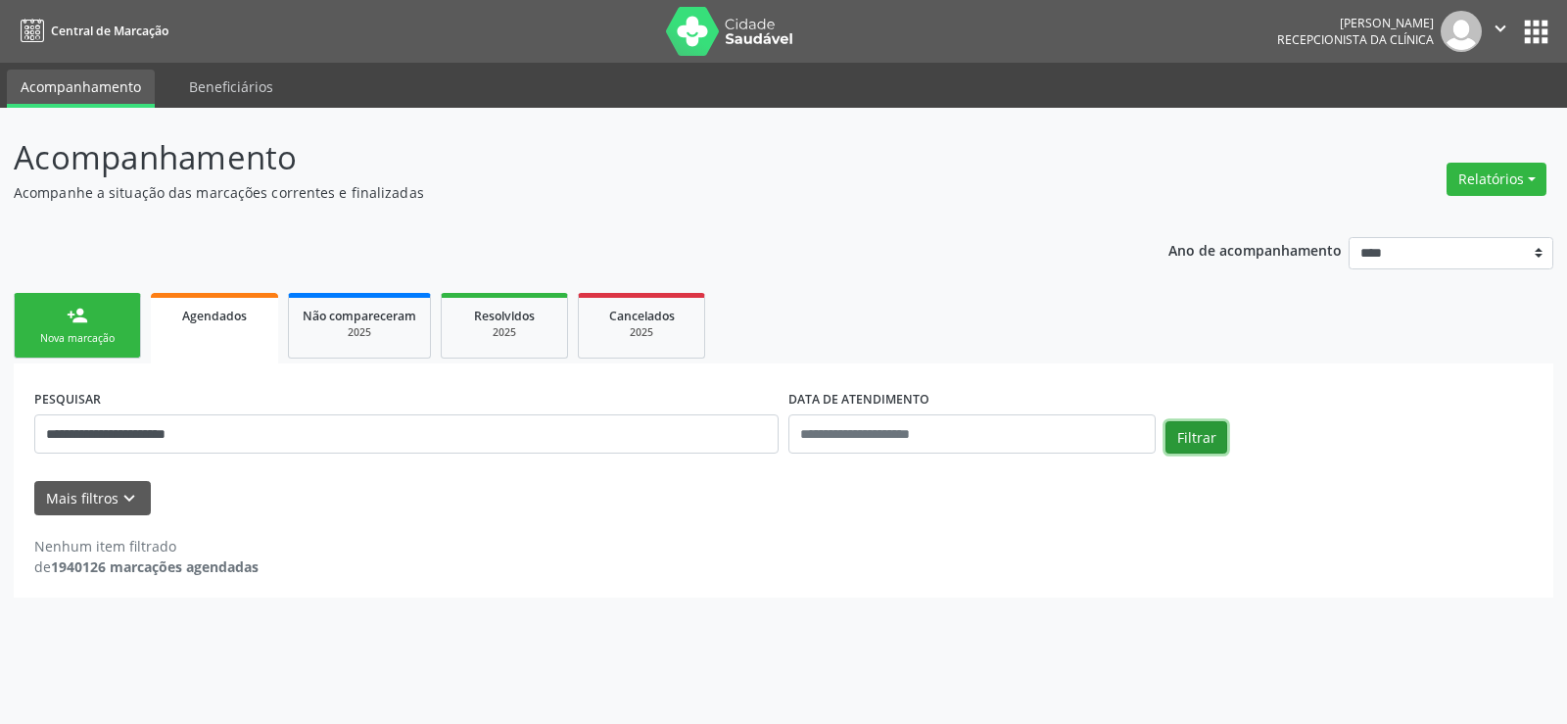
click at [1192, 435] on button "Filtrar" at bounding box center [1196, 437] width 62 height 33
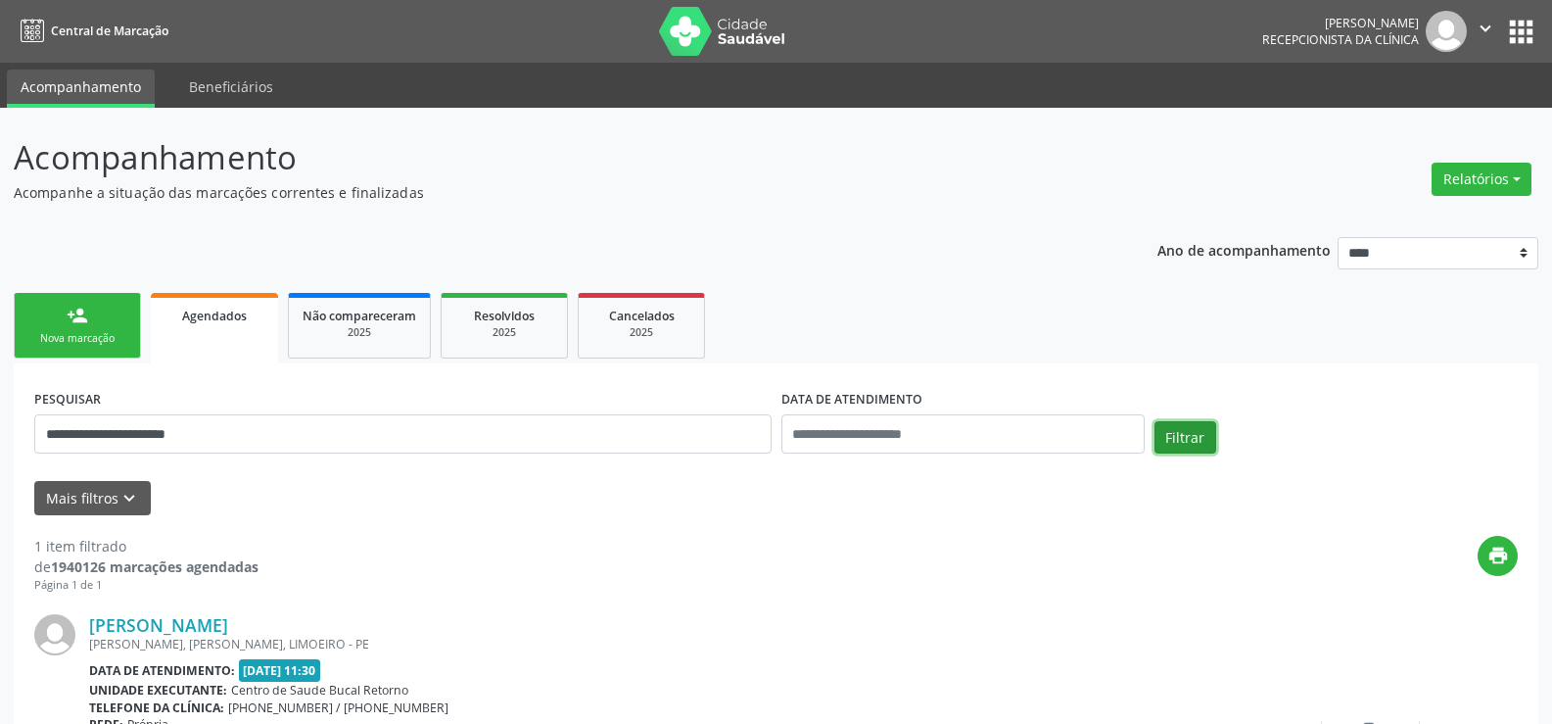
click at [1192, 435] on button "Filtrar" at bounding box center [1186, 437] width 62 height 33
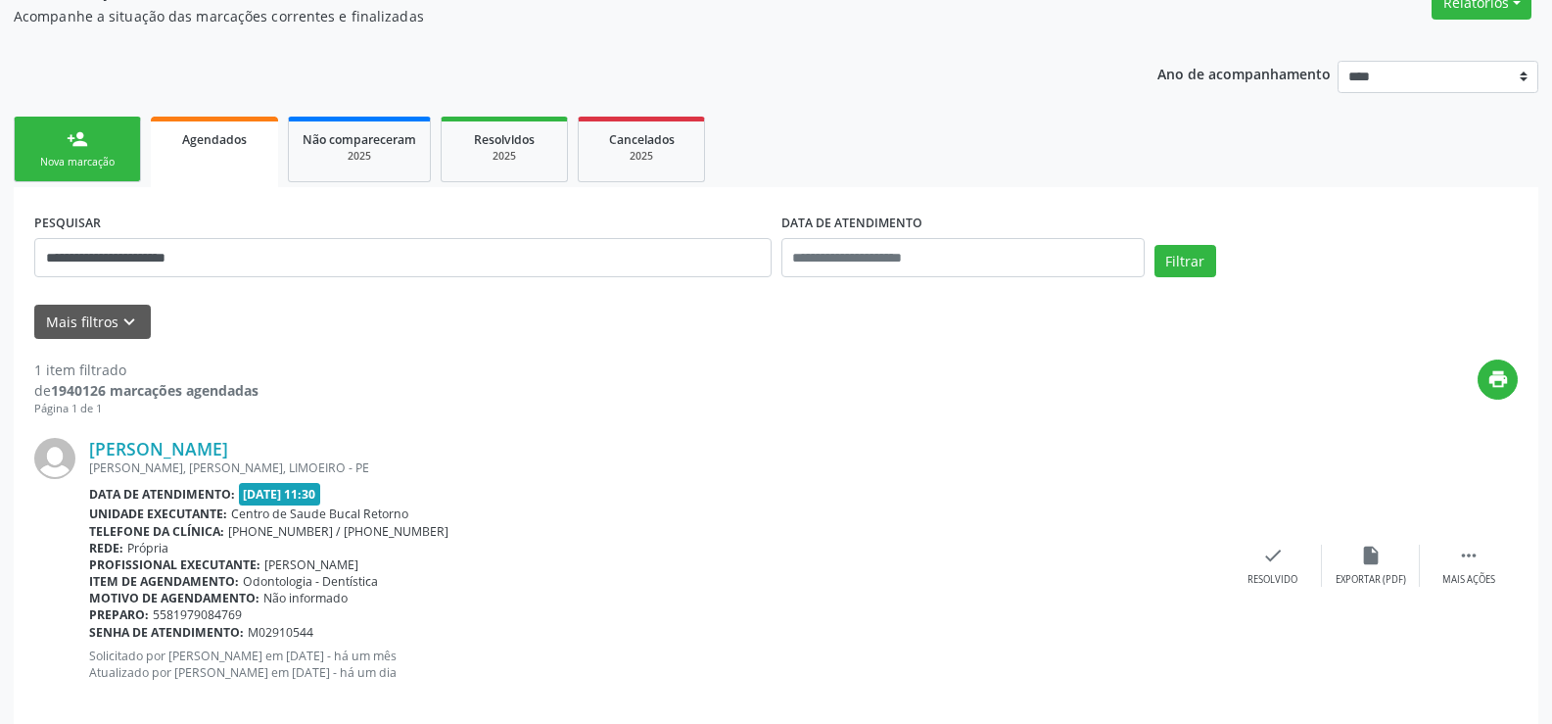
scroll to position [202, 0]
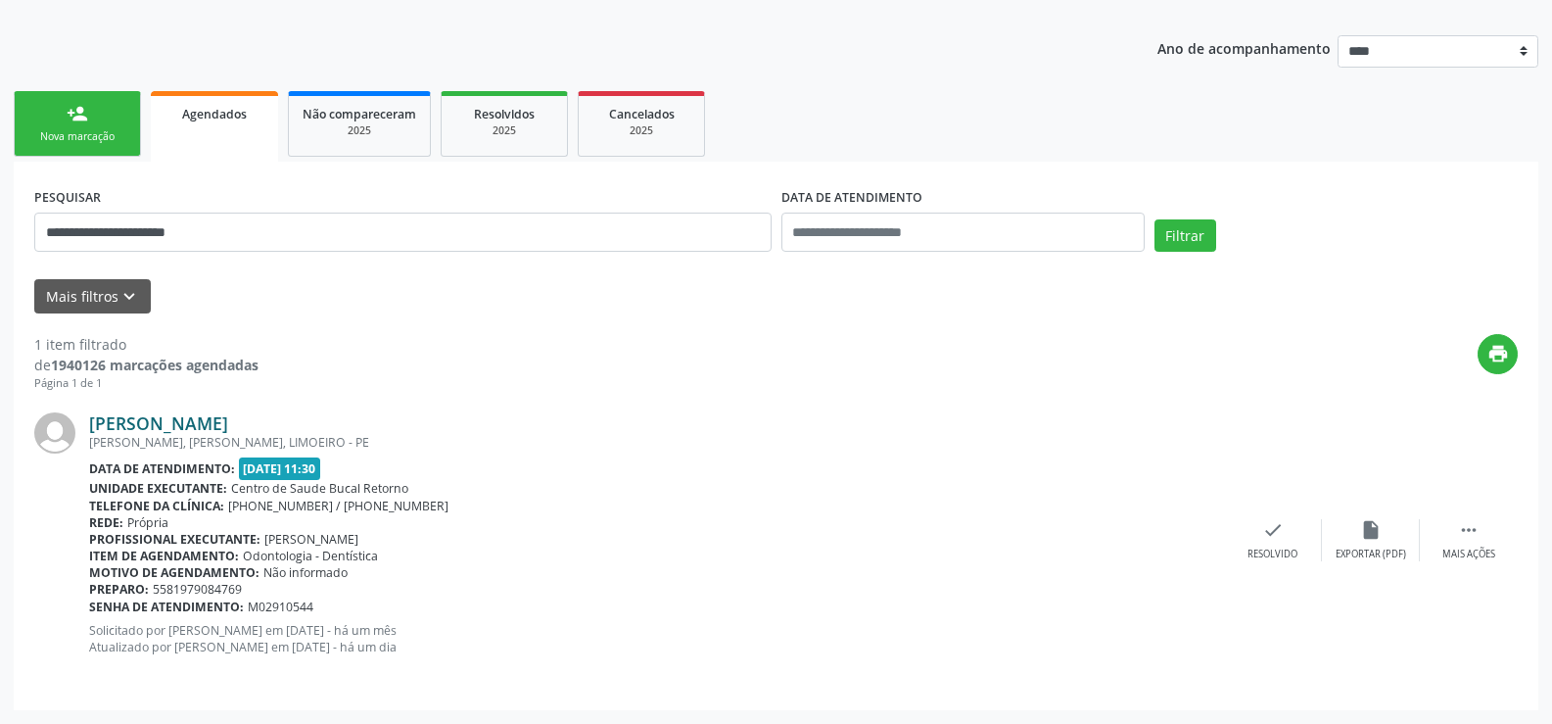
click at [189, 420] on link "Simone Barbosa de Lucena" at bounding box center [158, 423] width 139 height 22
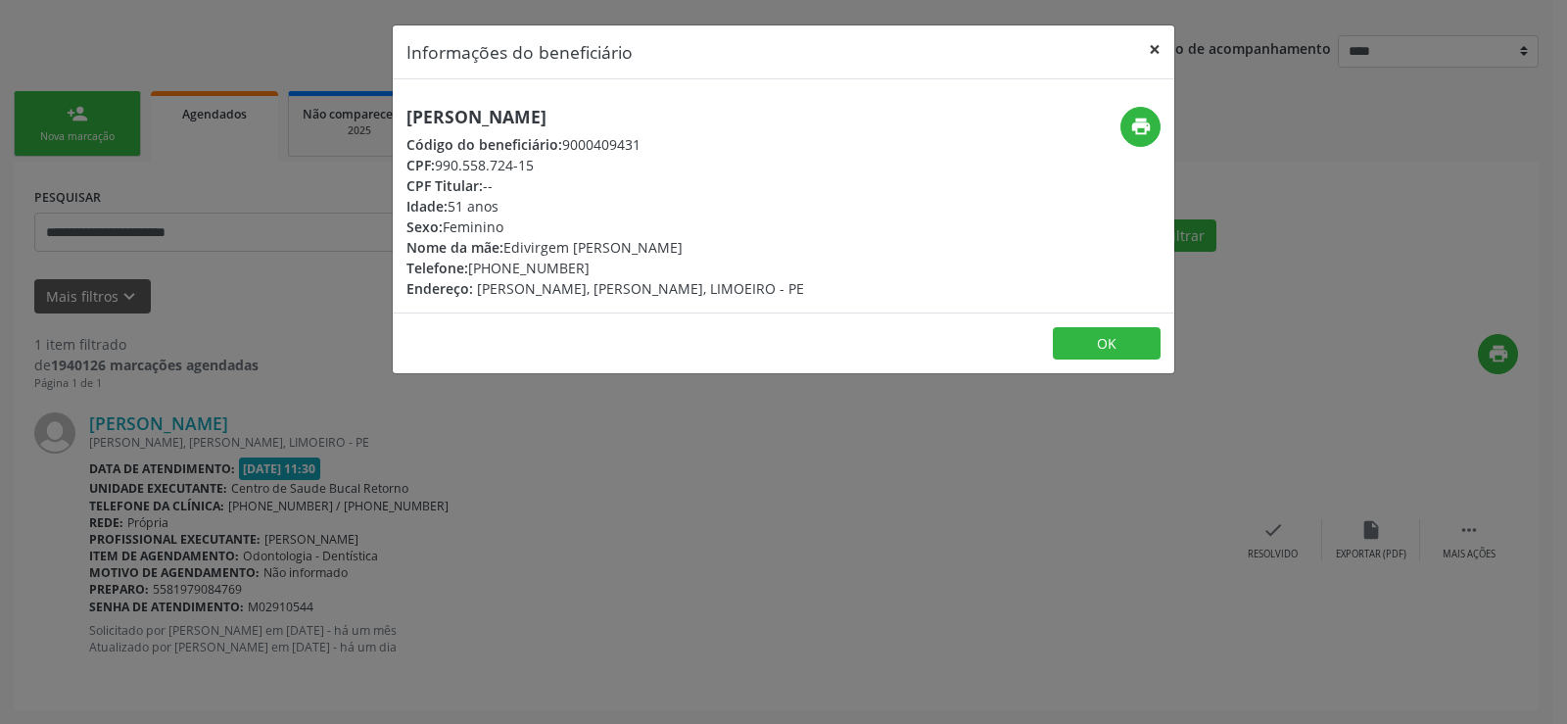
click at [1145, 58] on button "×" at bounding box center [1154, 49] width 39 height 48
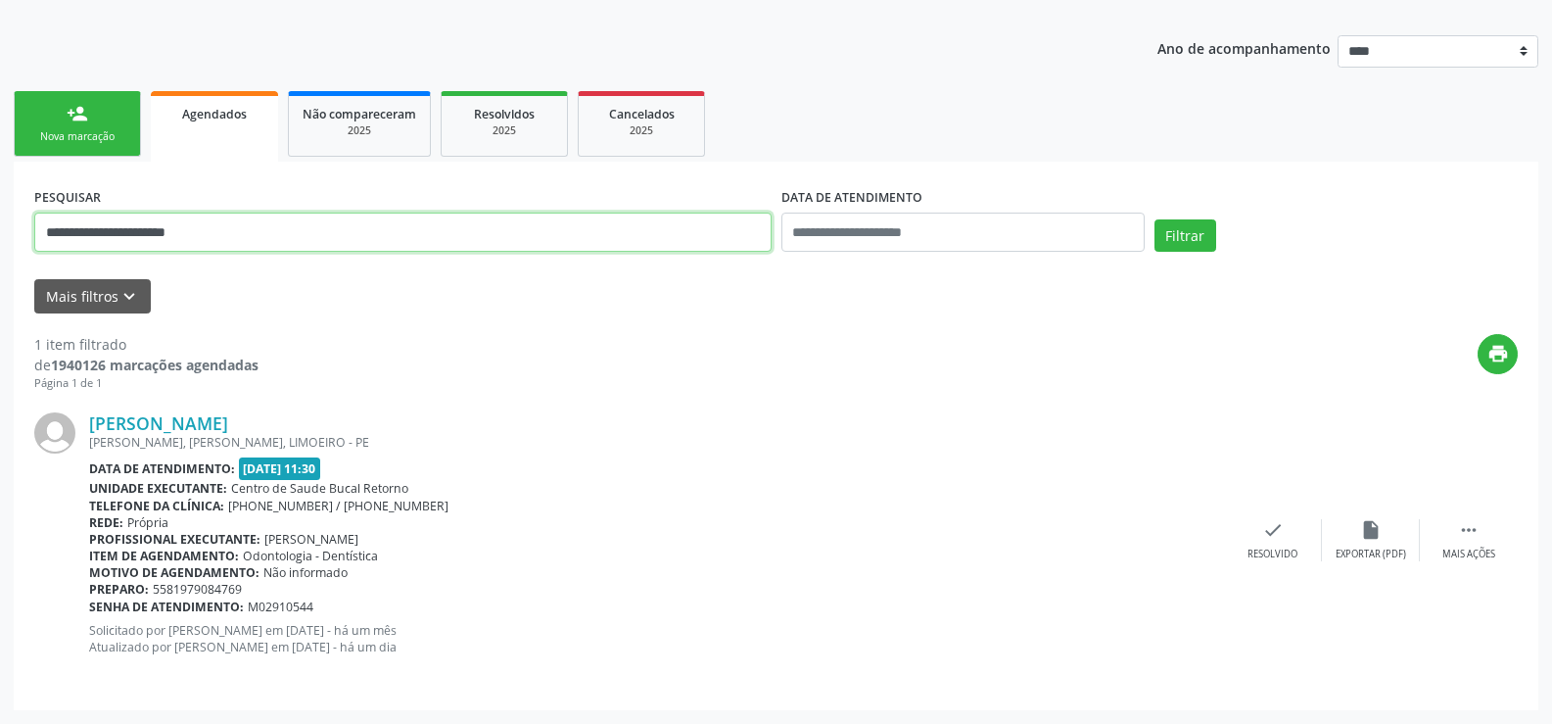
click at [154, 235] on input "**********" at bounding box center [402, 231] width 737 height 39
click at [94, 129] on div "Nova marcação" at bounding box center [77, 136] width 98 height 15
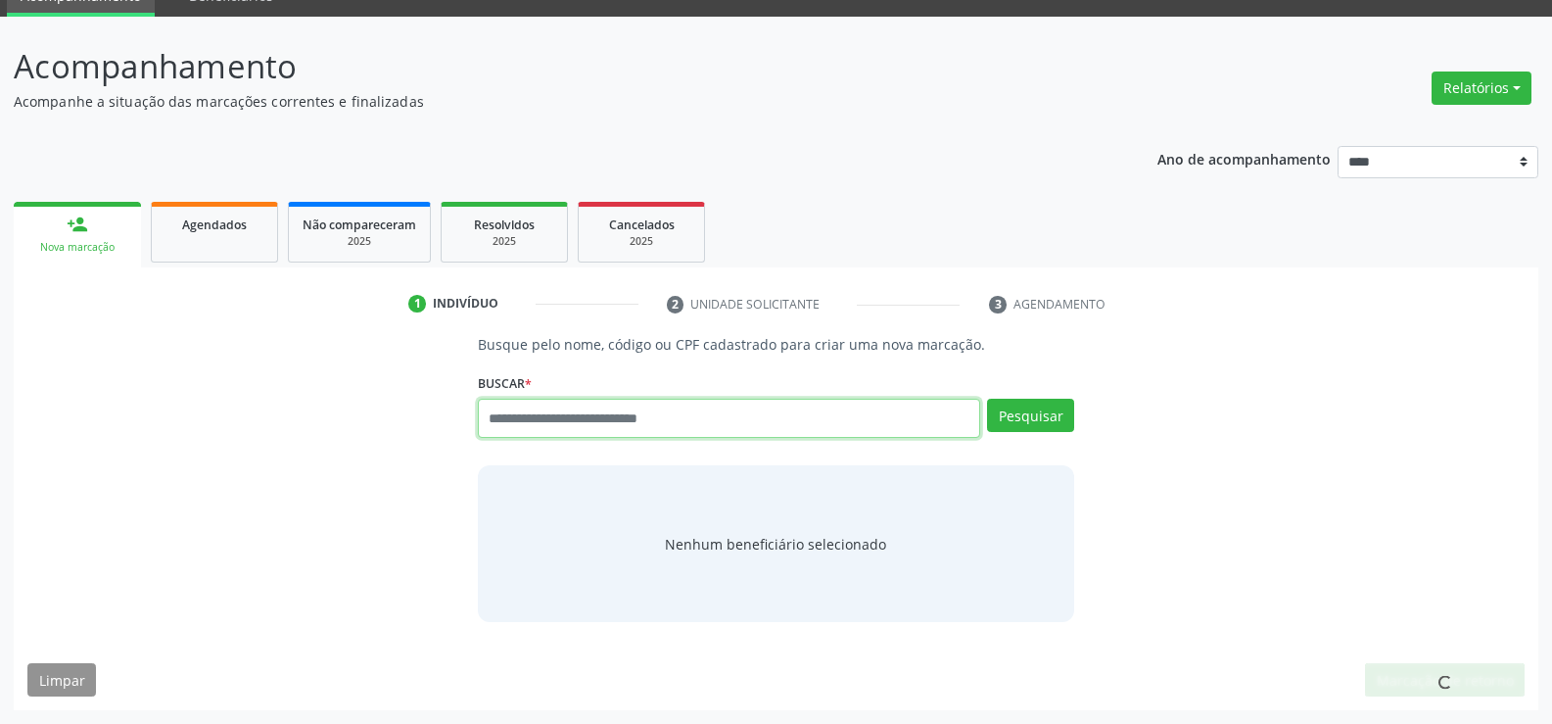
click at [556, 427] on input "text" at bounding box center [729, 418] width 502 height 39
paste input "**********"
type input "**********"
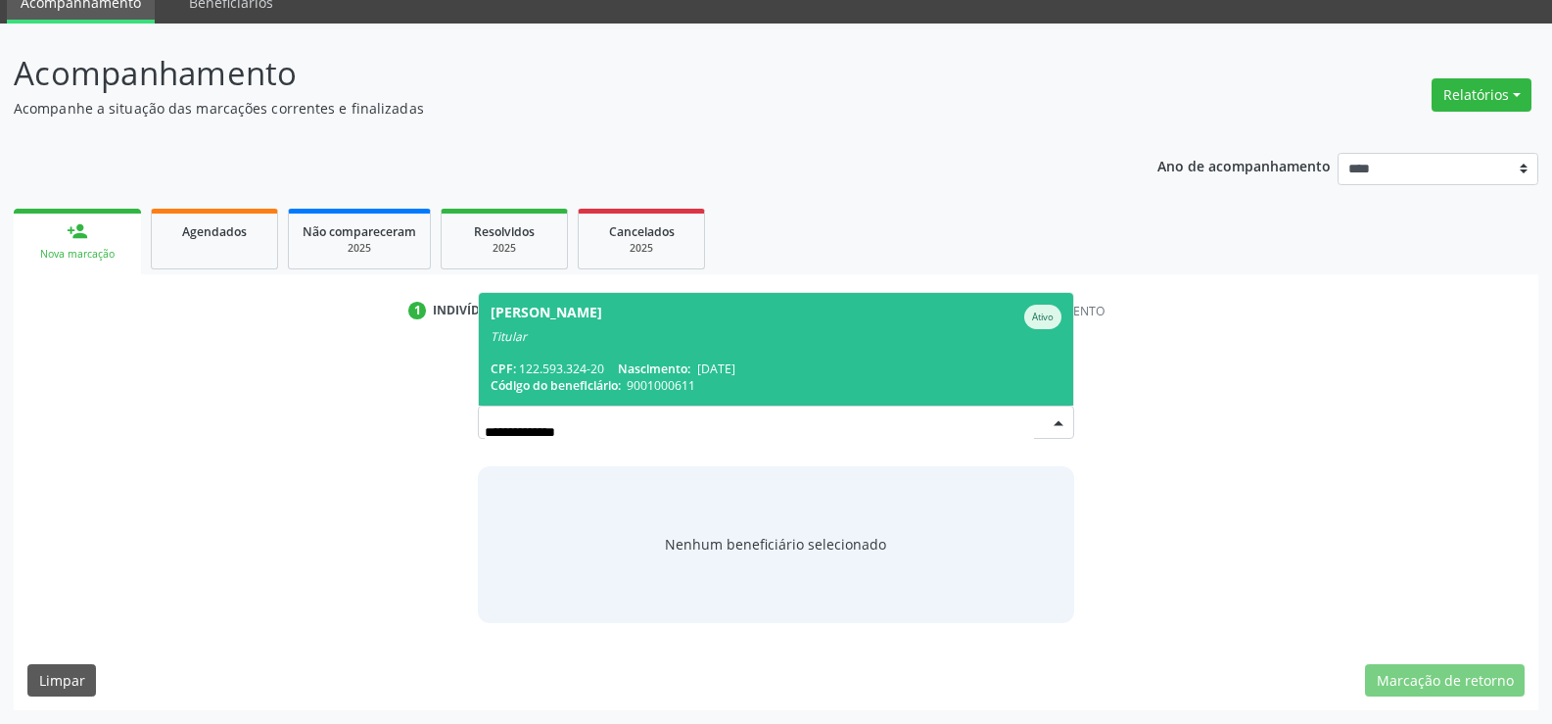
scroll to position [84, 0]
click at [591, 333] on div "Titular" at bounding box center [776, 337] width 571 height 16
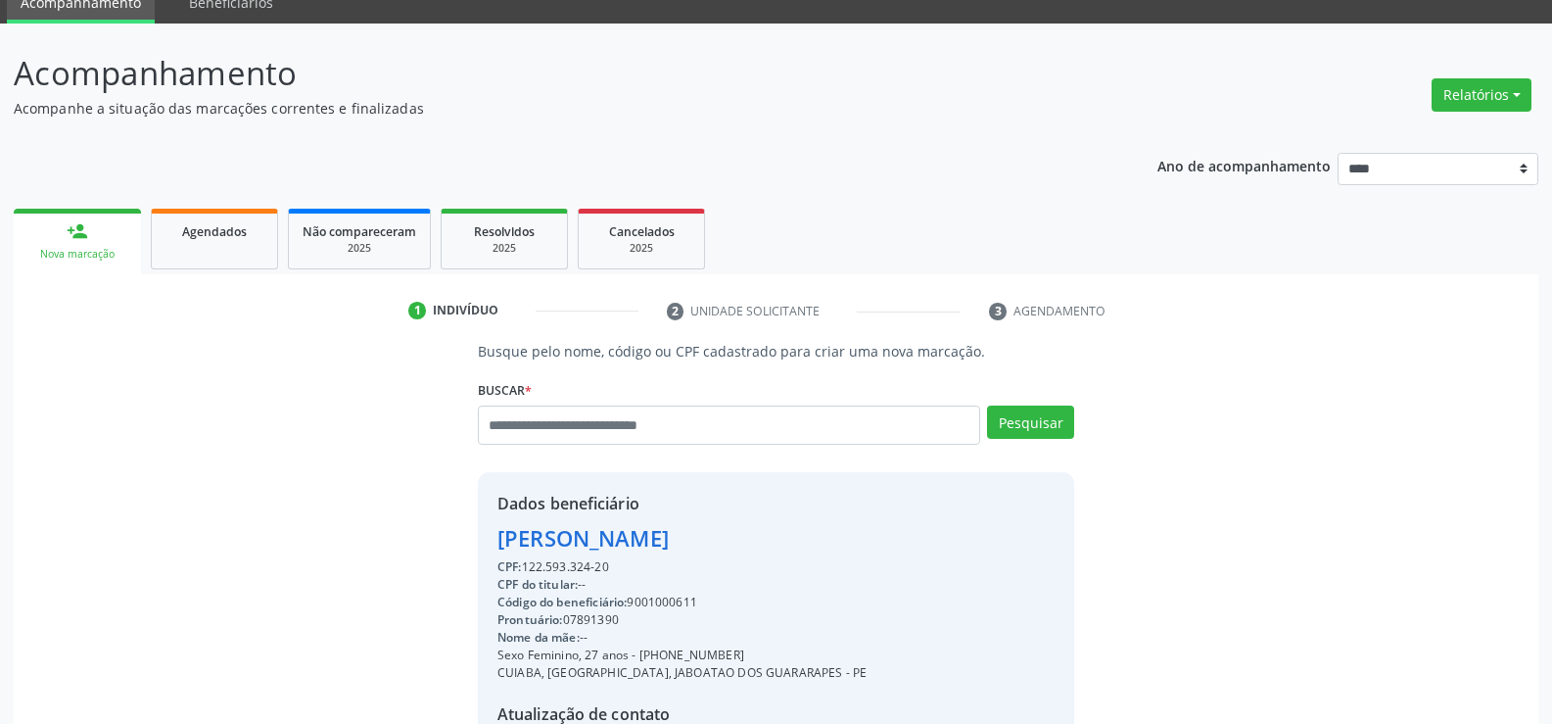
drag, startPoint x: 501, startPoint y: 531, endPoint x: 897, endPoint y: 530, distance: 395.6
click at [897, 530] on div "Dados beneficiário Erica Luciana Venancio Batista CPF: 122.593.324-20 CPF do ti…" at bounding box center [776, 660] width 596 height 376
copy div "Erica Luciana Venancio Batista"
drag, startPoint x: 664, startPoint y: 649, endPoint x: 780, endPoint y: 649, distance: 116.5
click at [780, 649] on div "Sexo Feminino, 27 anos - (81) 99105-6511" at bounding box center [681, 655] width 369 height 18
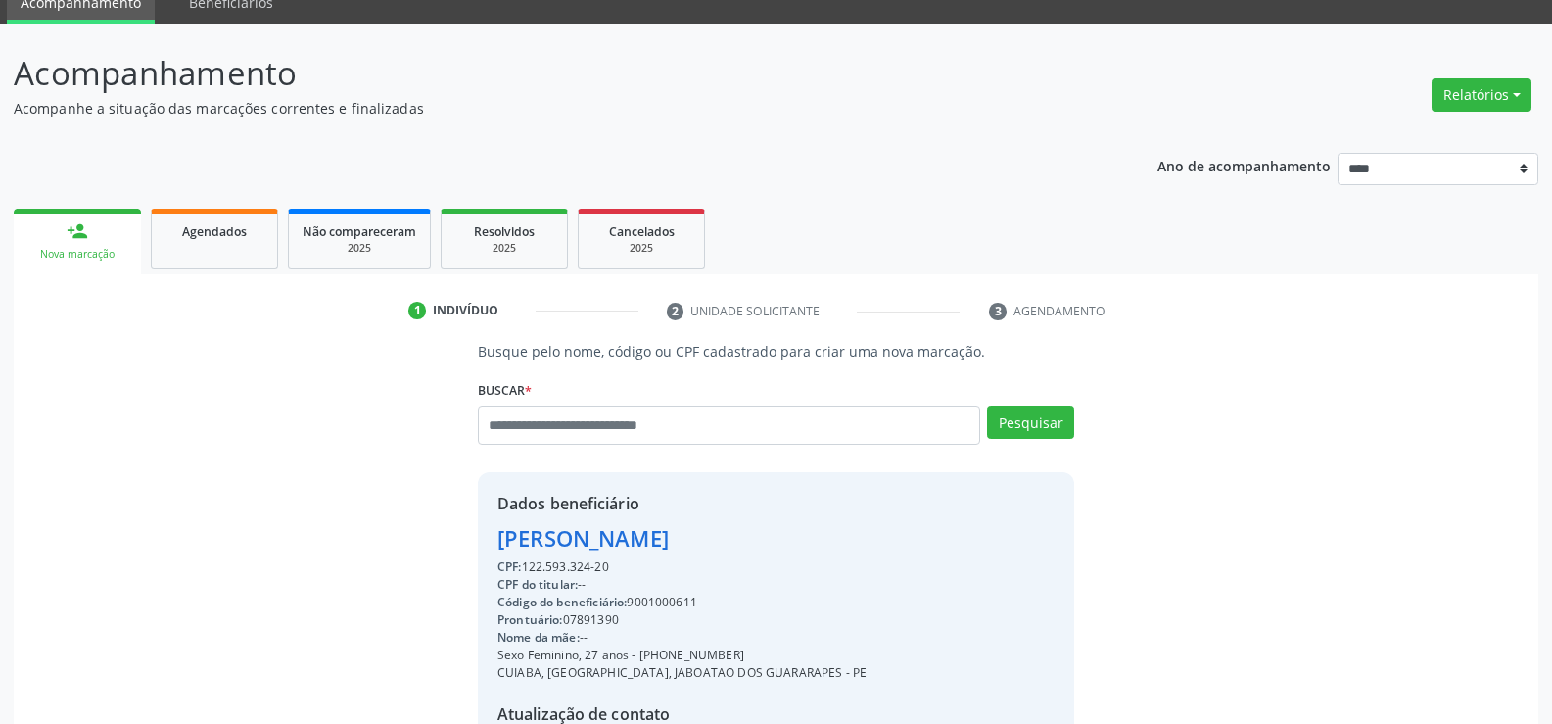
copy div "99105-6511"
click at [572, 424] on input "text" at bounding box center [729, 424] width 502 height 39
paste input "**********"
type input "**********"
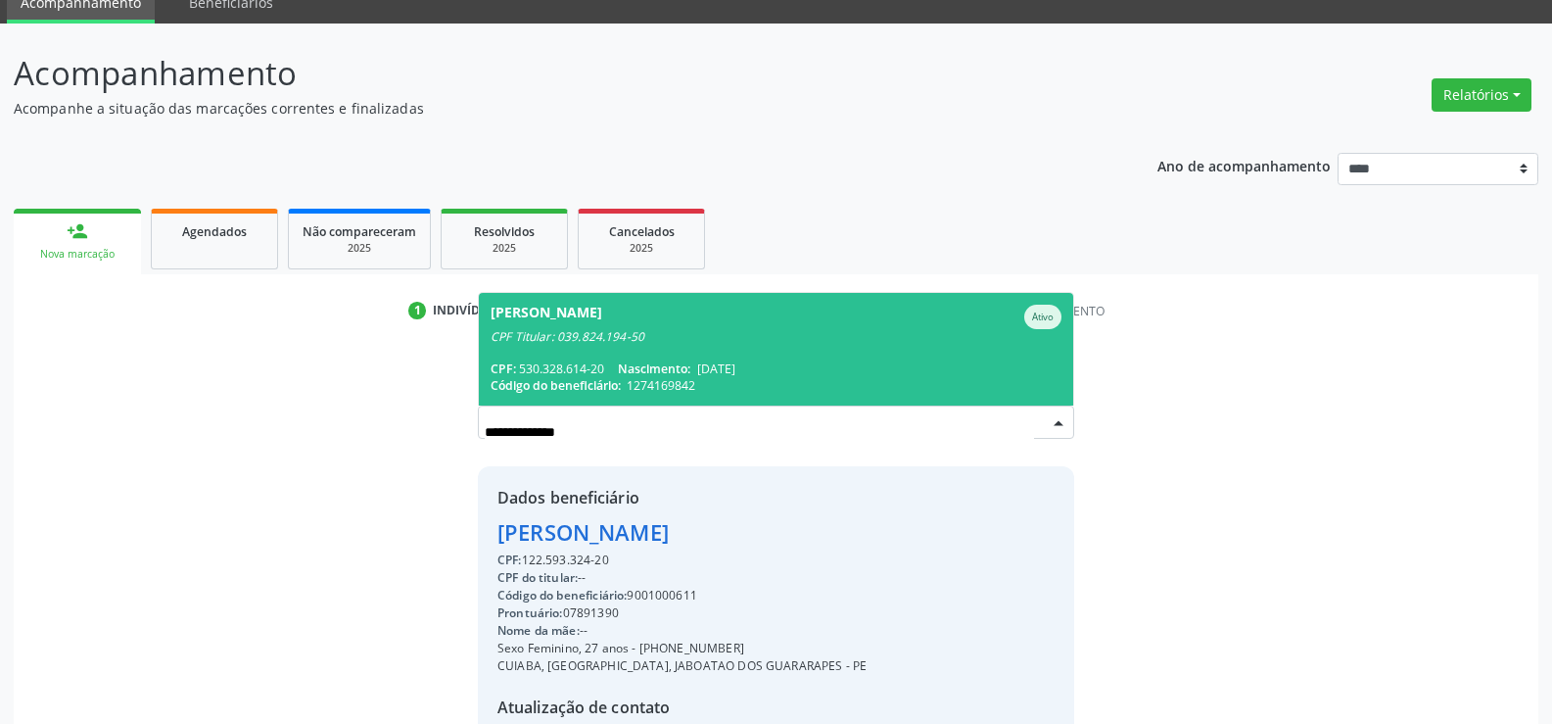
click at [786, 322] on div "Adalberto Pareira Lopes Sobrinho Ativo" at bounding box center [776, 317] width 571 height 24
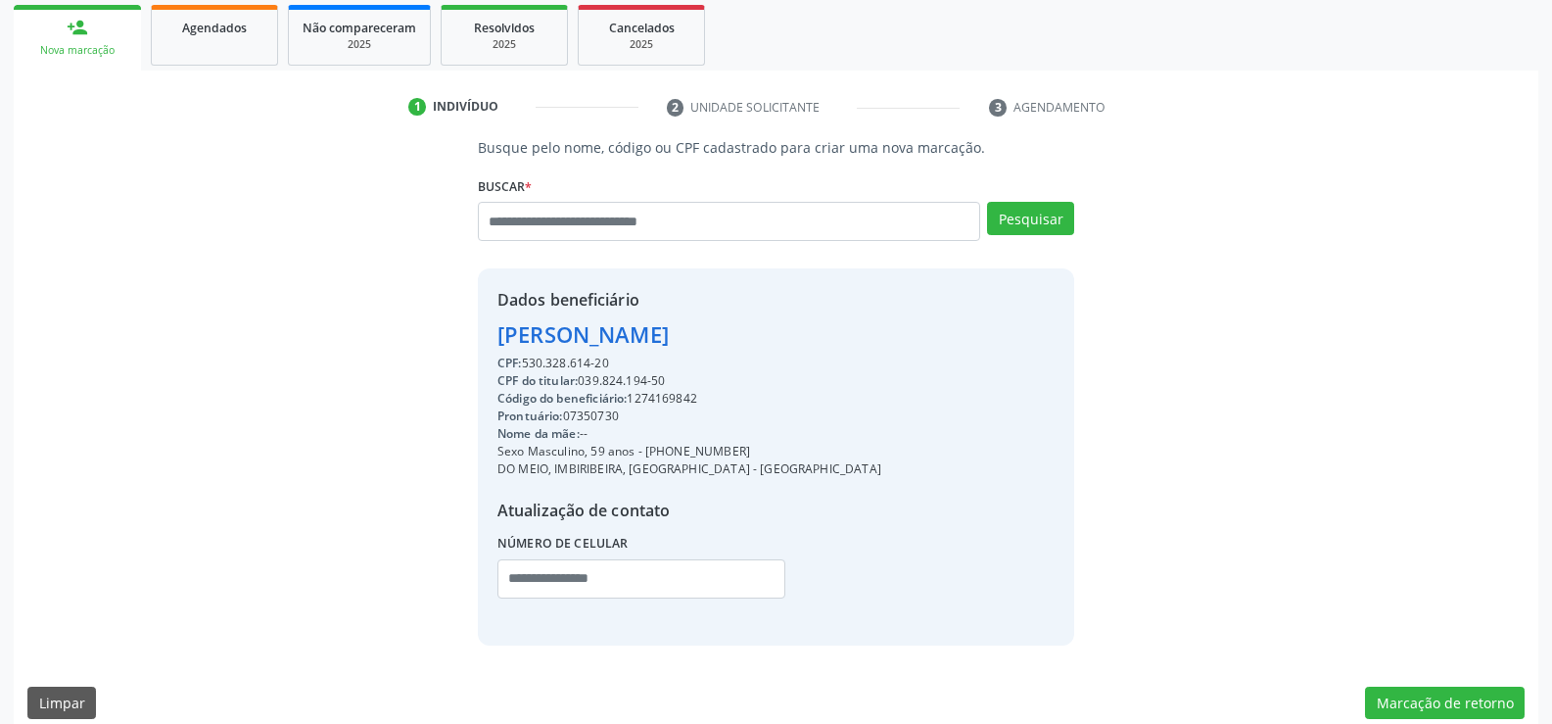
scroll to position [310, 0]
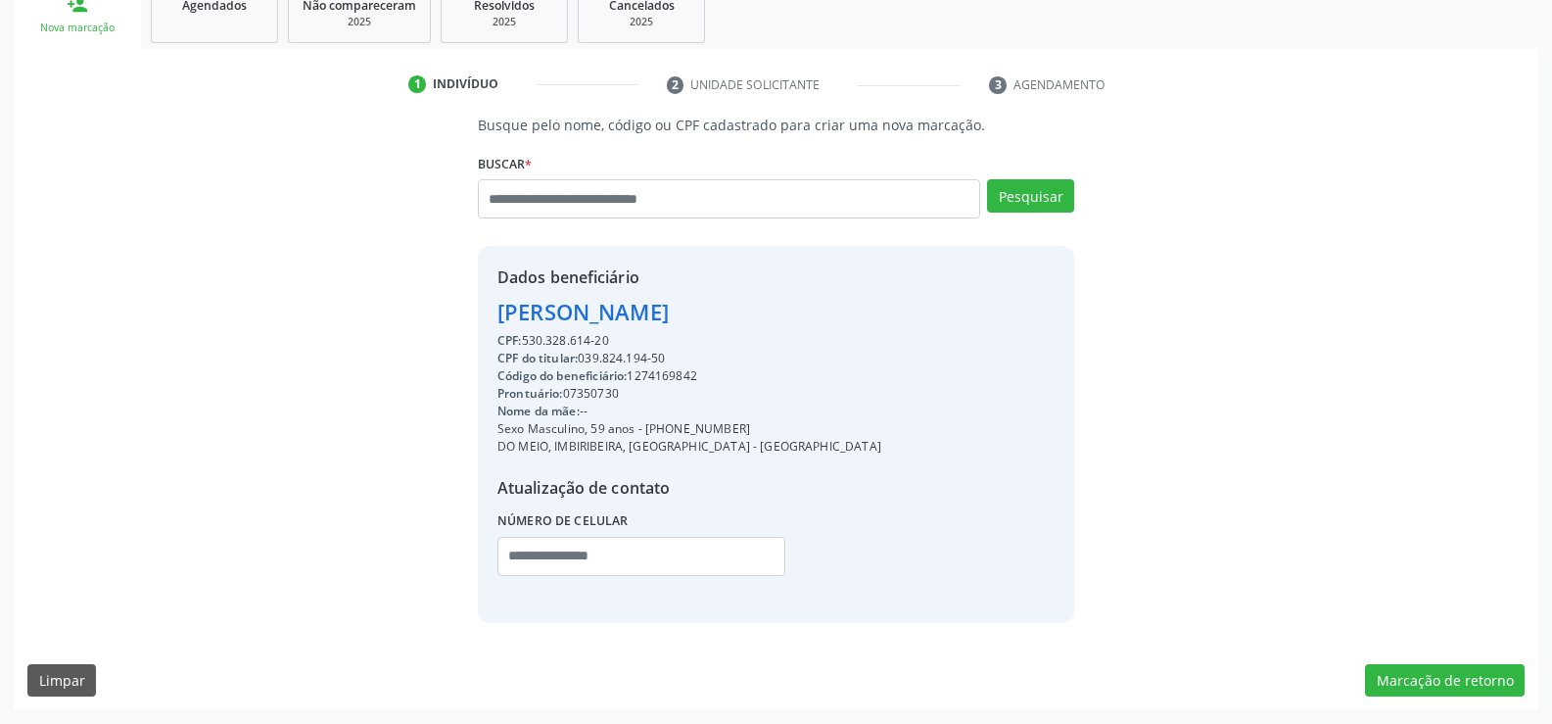
drag, startPoint x: 496, startPoint y: 310, endPoint x: 863, endPoint y: 316, distance: 366.3
click at [863, 316] on div "Dados beneficiário Adalberto Pareira Lopes Sobrinho CPF: 530.328.614-20 CPF do …" at bounding box center [776, 434] width 596 height 376
copy div "Adalberto Pareira Lopes Sobrinho"
drag, startPoint x: 668, startPoint y: 430, endPoint x: 809, endPoint y: 431, distance: 141.0
click at [809, 431] on div "Sexo Masculino, 59 anos - (81) 99540-9486" at bounding box center [689, 429] width 384 height 18
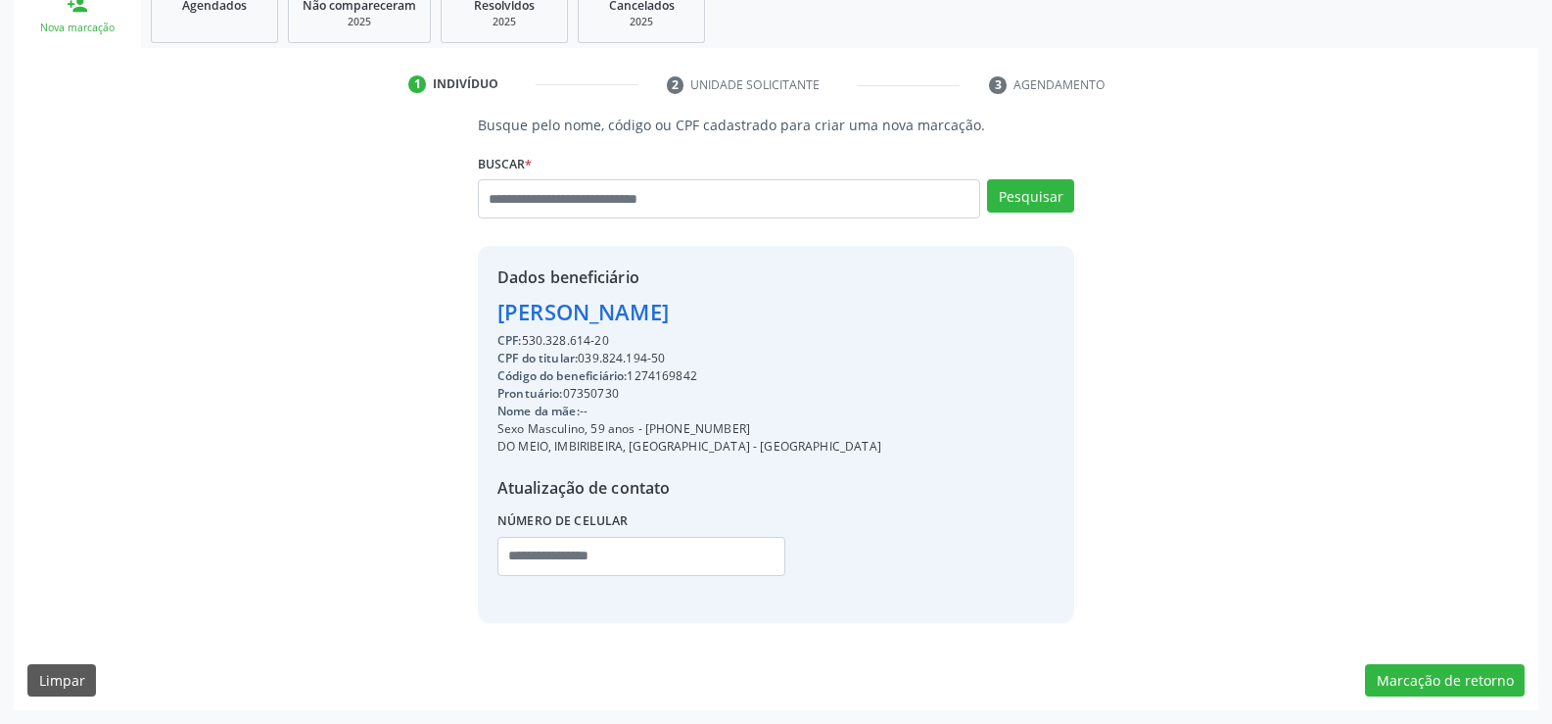
copy div "99540-9486"
click at [595, 200] on input "text" at bounding box center [729, 198] width 502 height 39
click at [533, 190] on input "text" at bounding box center [729, 198] width 502 height 39
paste input "**********"
type input "**********"
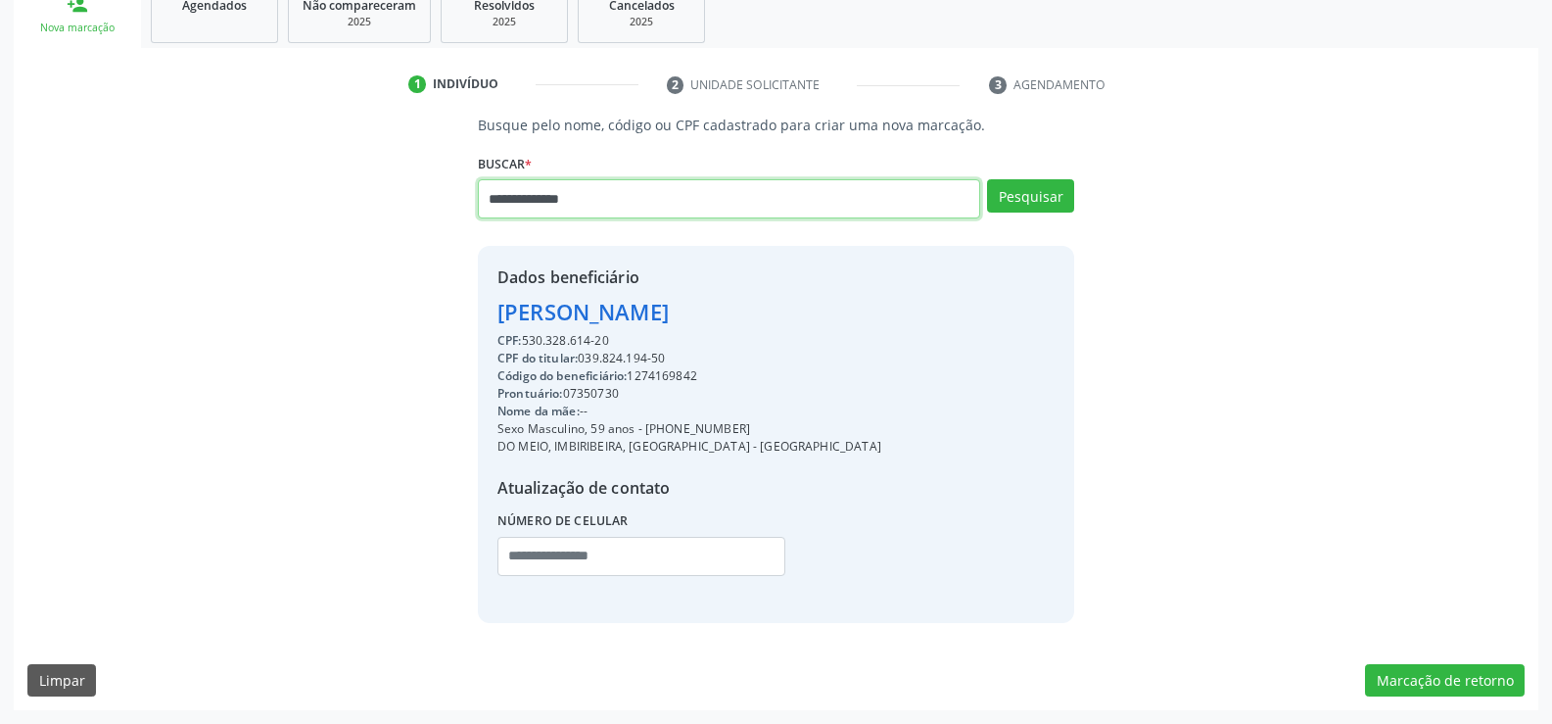
type input "**********"
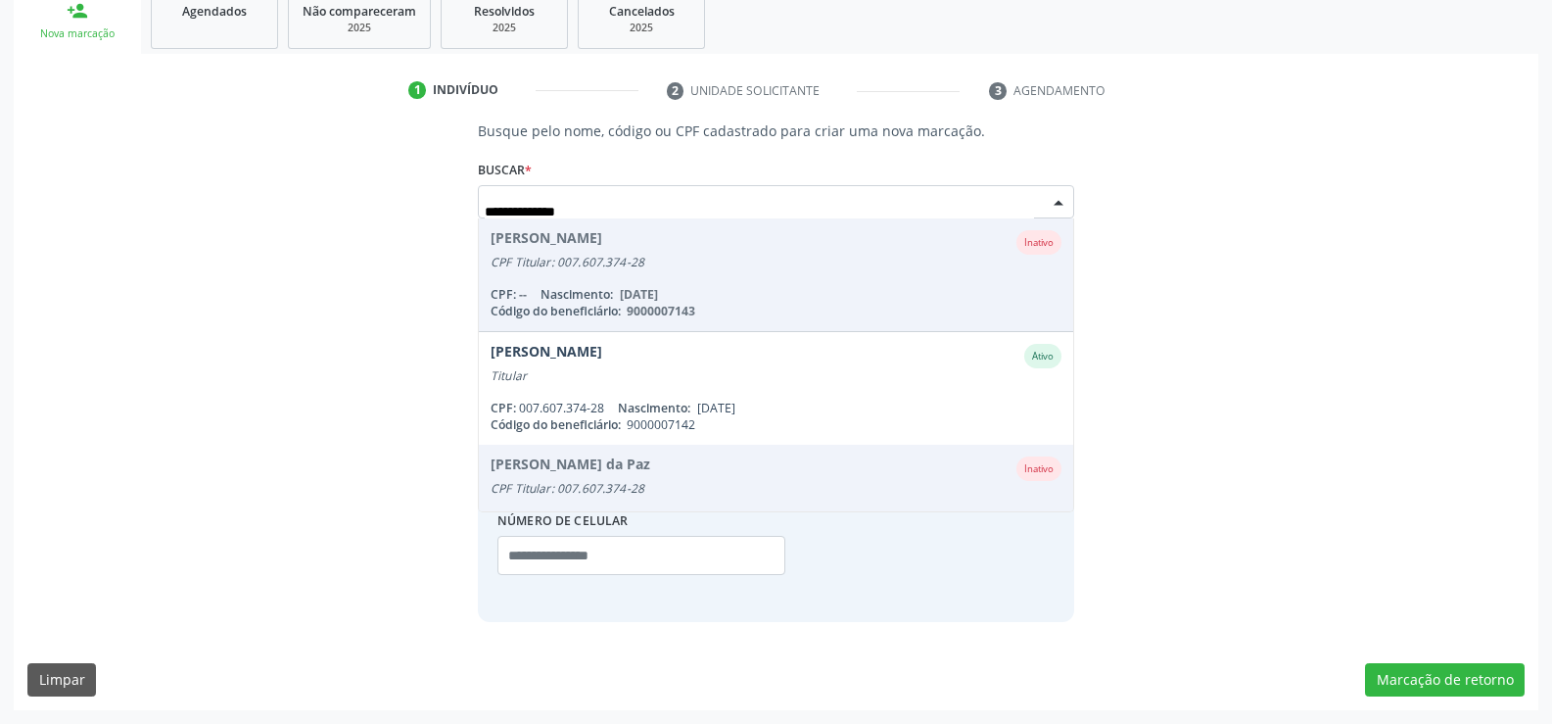
scroll to position [305, 0]
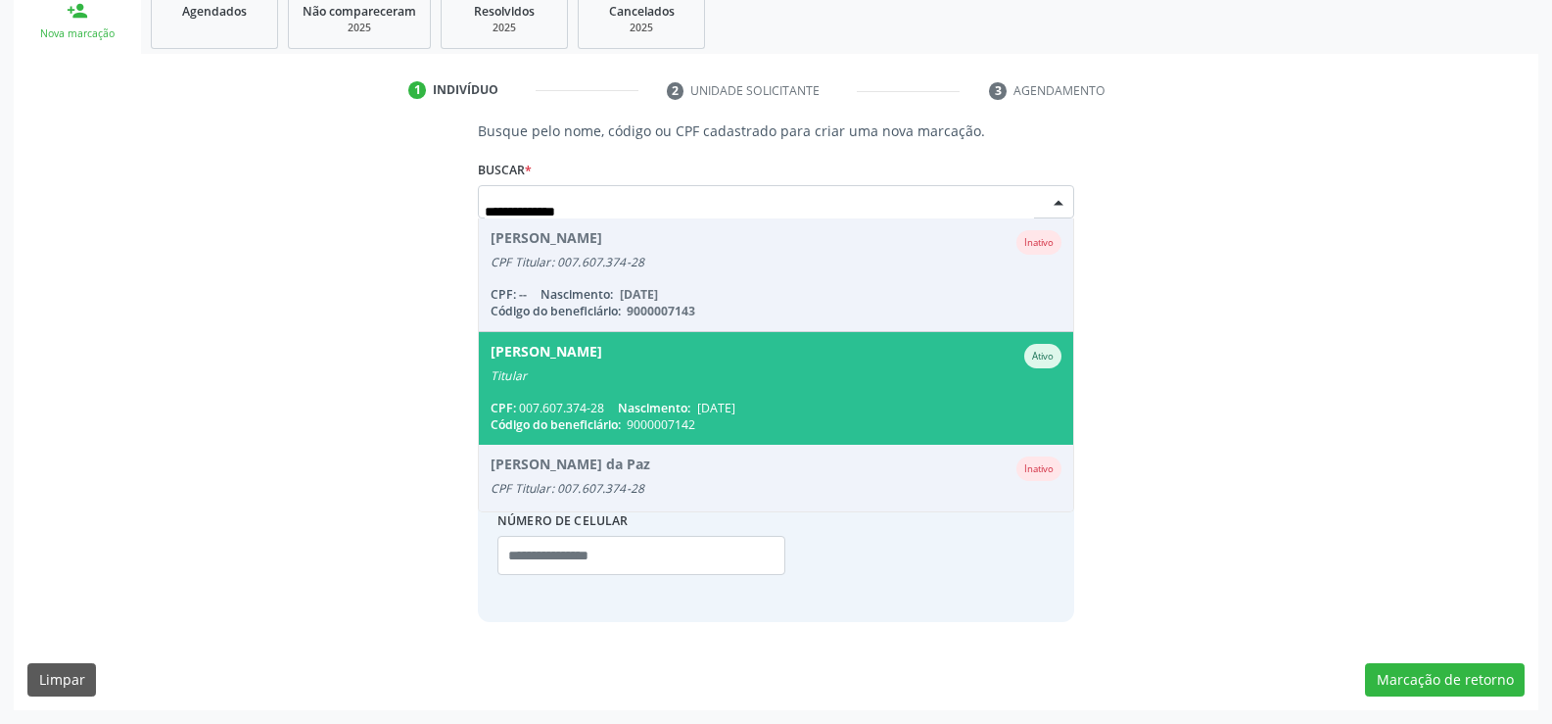
click at [632, 377] on div "Titular" at bounding box center [776, 376] width 571 height 16
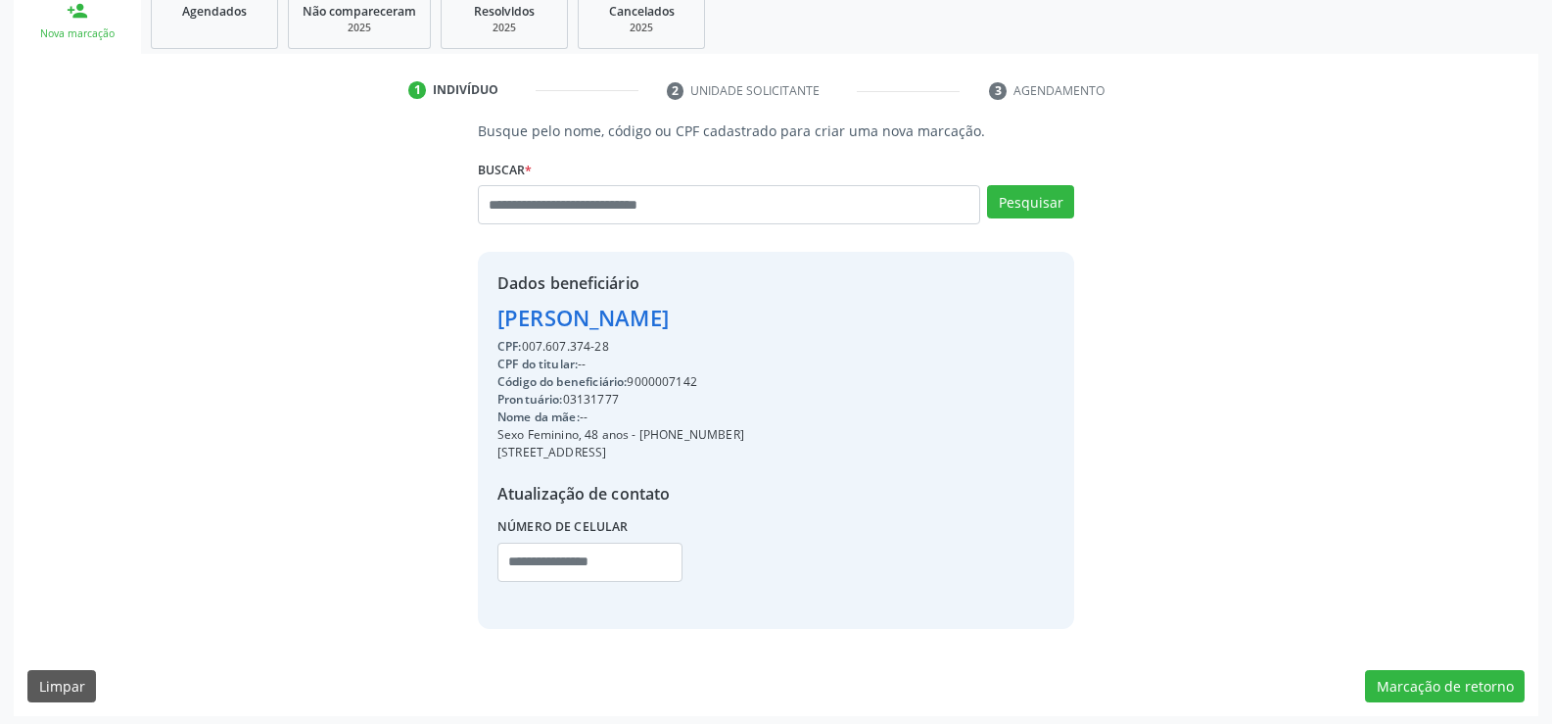
drag, startPoint x: 499, startPoint y: 312, endPoint x: 843, endPoint y: 312, distance: 343.7
click at [843, 312] on div "Dados beneficiário Gesiane Arocha Franco CPF: 007.607.374-28 CPF do titular: --…" at bounding box center [776, 440] width 596 height 376
copy div "Gesiane Arocha Franco"
drag, startPoint x: 663, startPoint y: 435, endPoint x: 804, endPoint y: 436, distance: 141.0
click at [804, 436] on div "Dados beneficiário Gesiane Arocha Franco CPF: 007.607.374-28 CPF do titular: --…" at bounding box center [776, 440] width 596 height 376
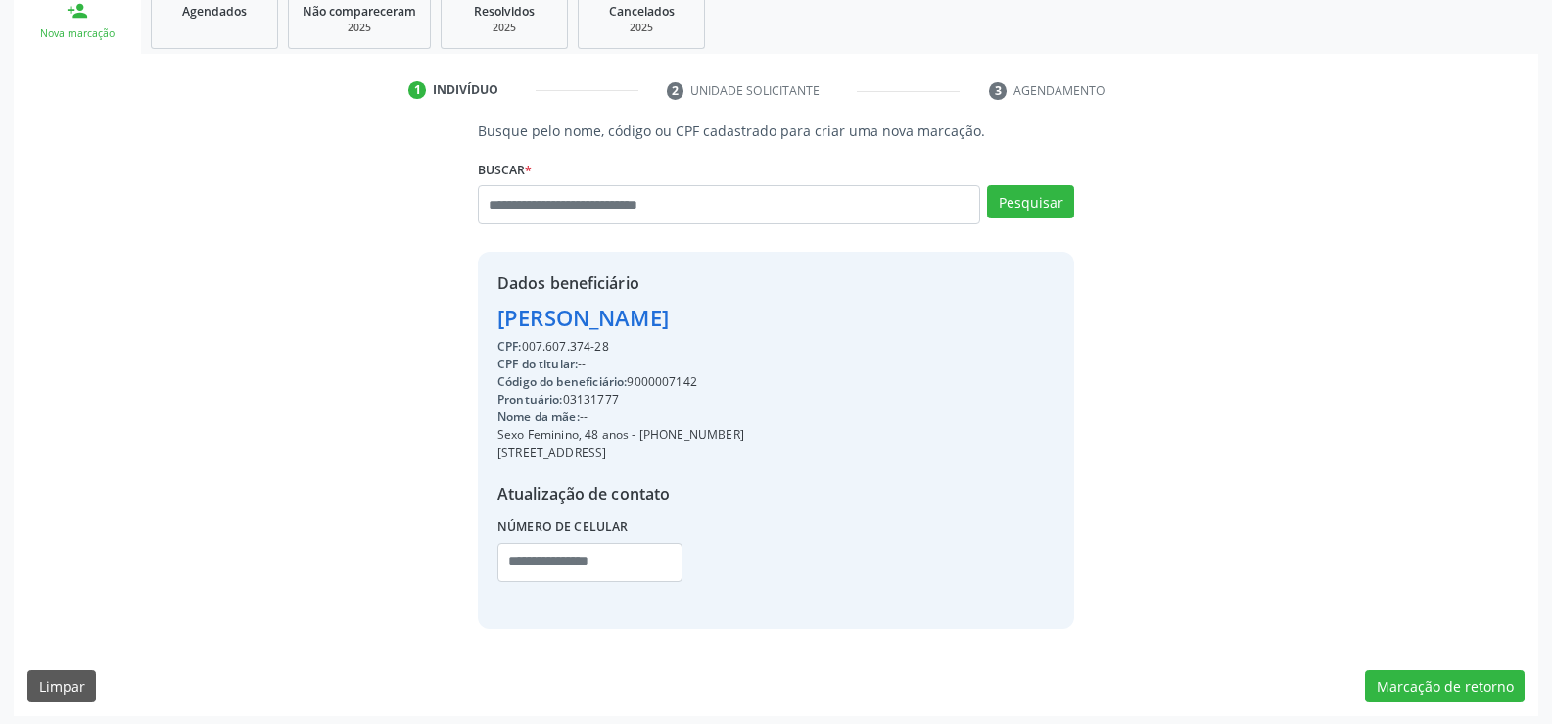
copy div "98702-8069"
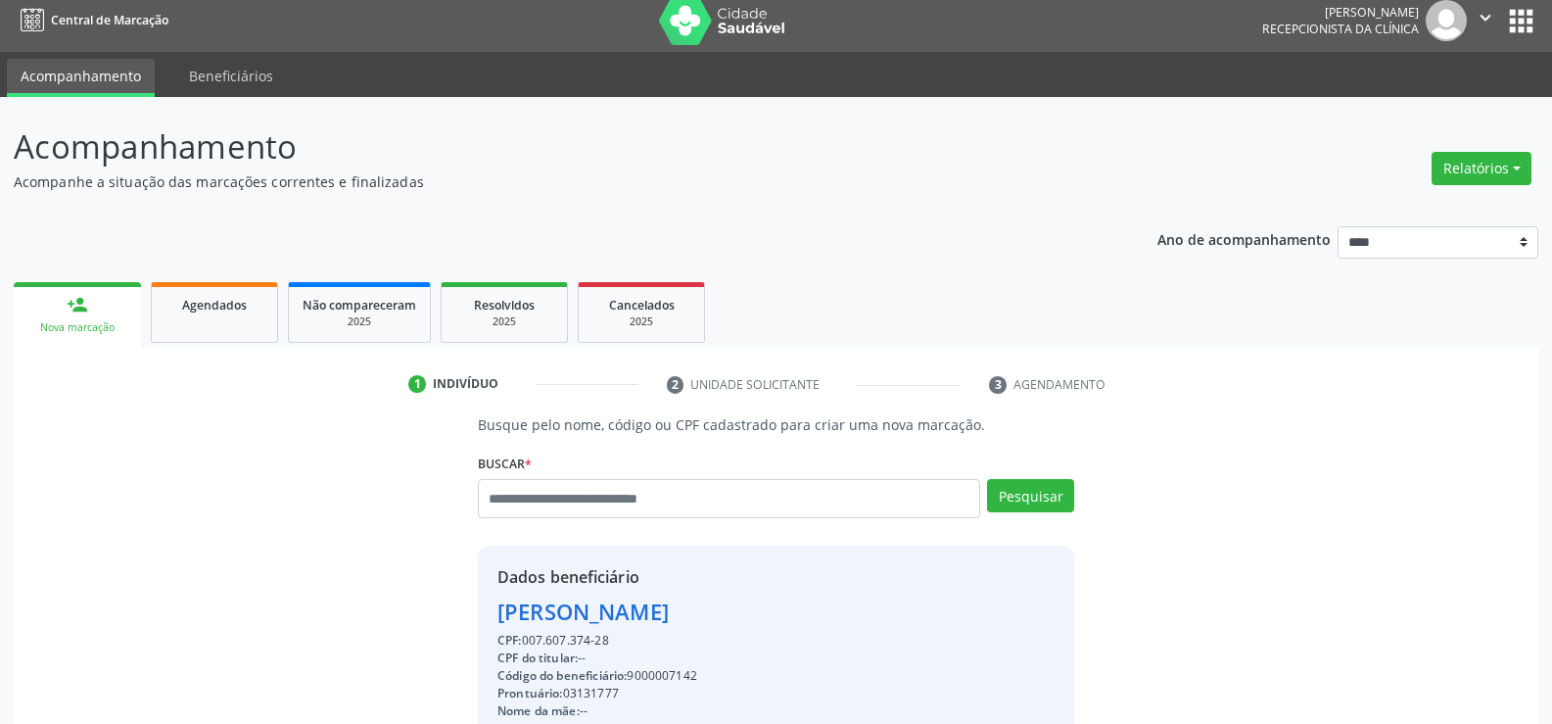
scroll to position [0, 0]
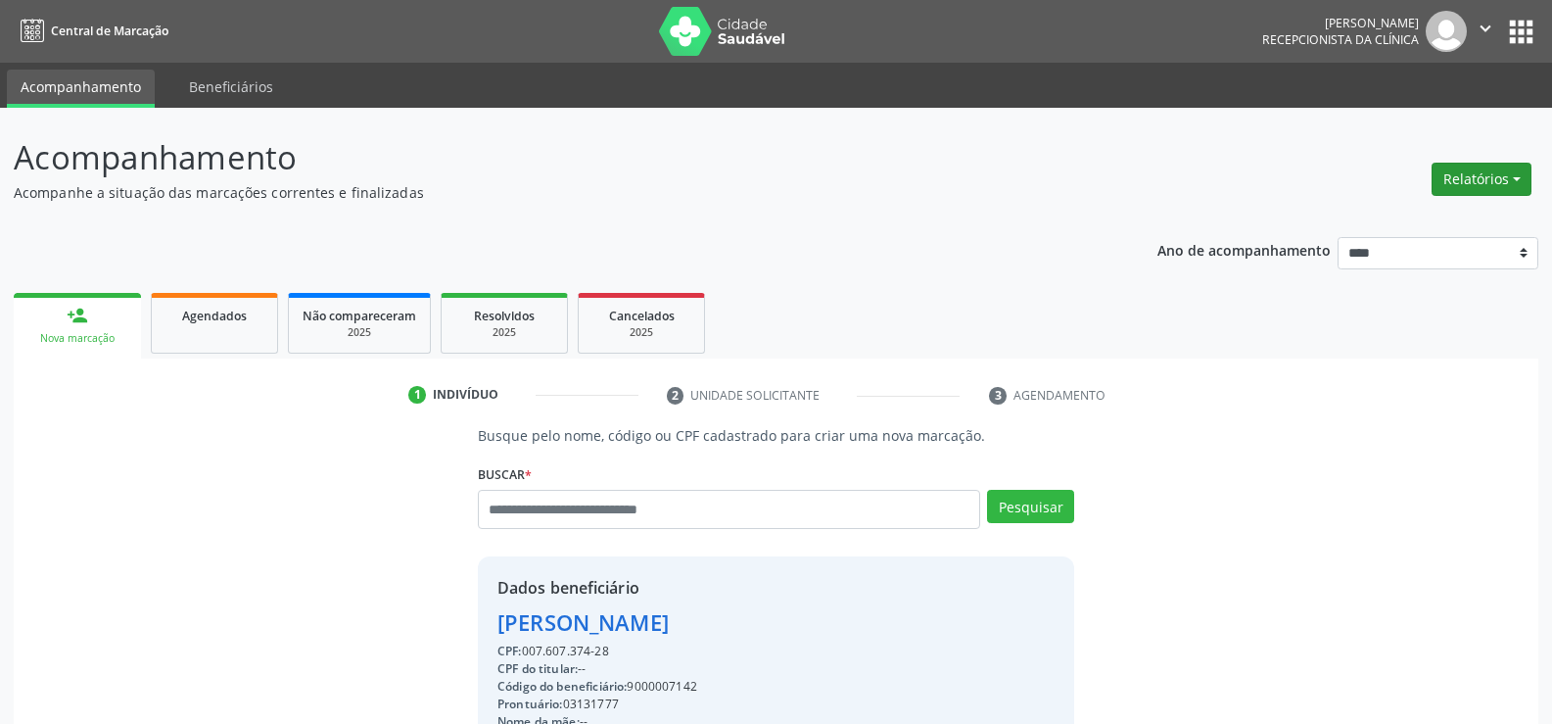
click at [1475, 182] on button "Relatórios" at bounding box center [1482, 179] width 100 height 33
click at [1372, 216] on link "Agendamentos" at bounding box center [1427, 221] width 211 height 27
select select "*"
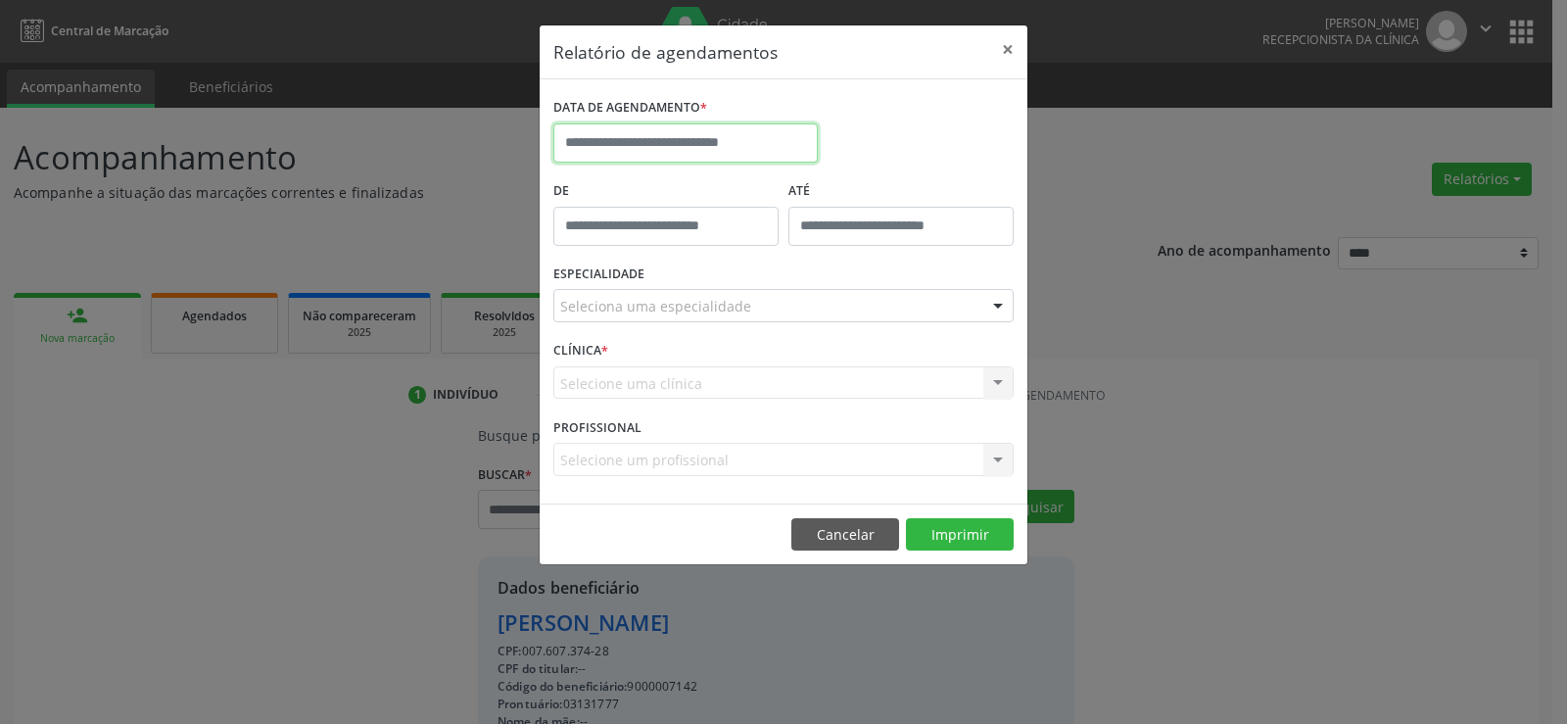
click at [641, 136] on input "text" at bounding box center [685, 142] width 264 height 39
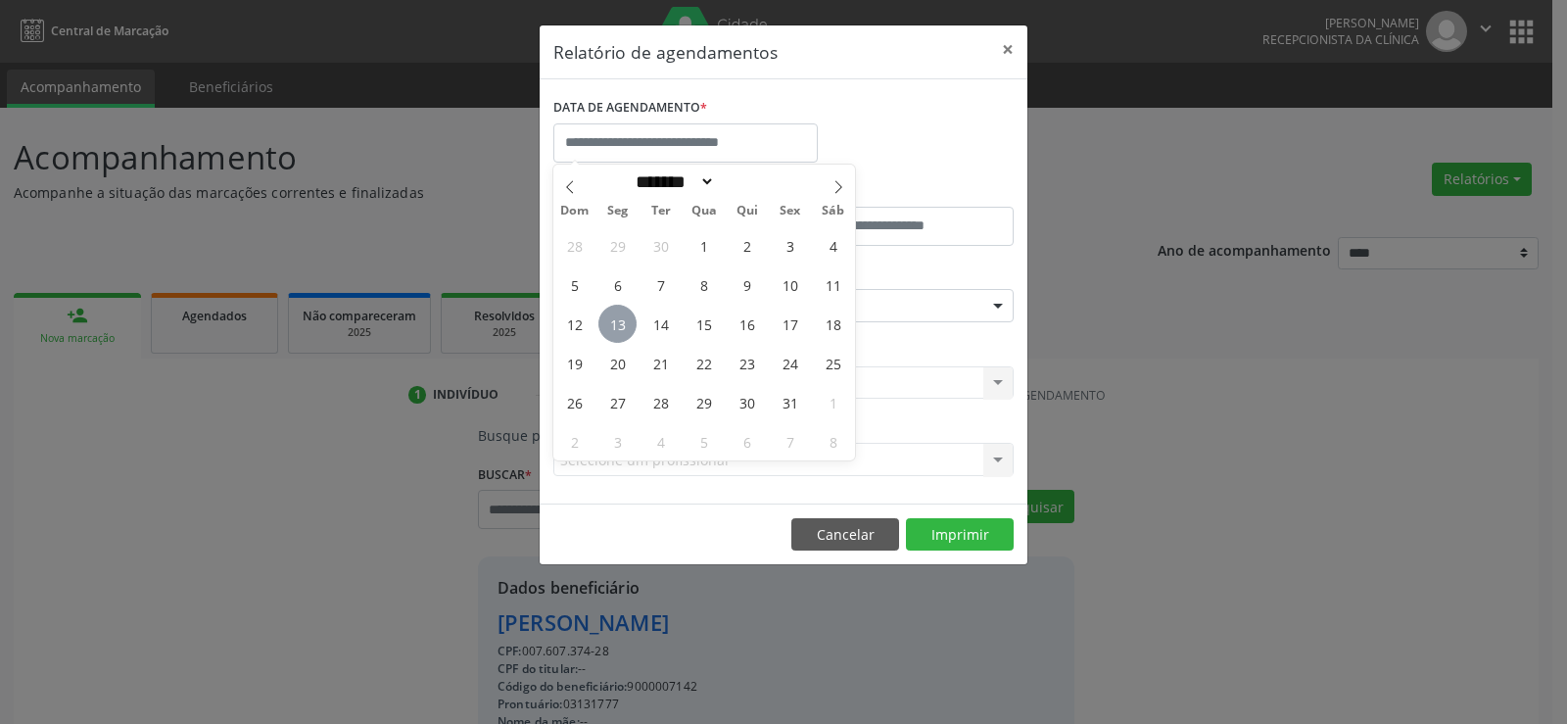
click at [617, 329] on span "13" at bounding box center [617, 324] width 38 height 38
type input "**********"
click at [617, 329] on span "13" at bounding box center [617, 324] width 38 height 38
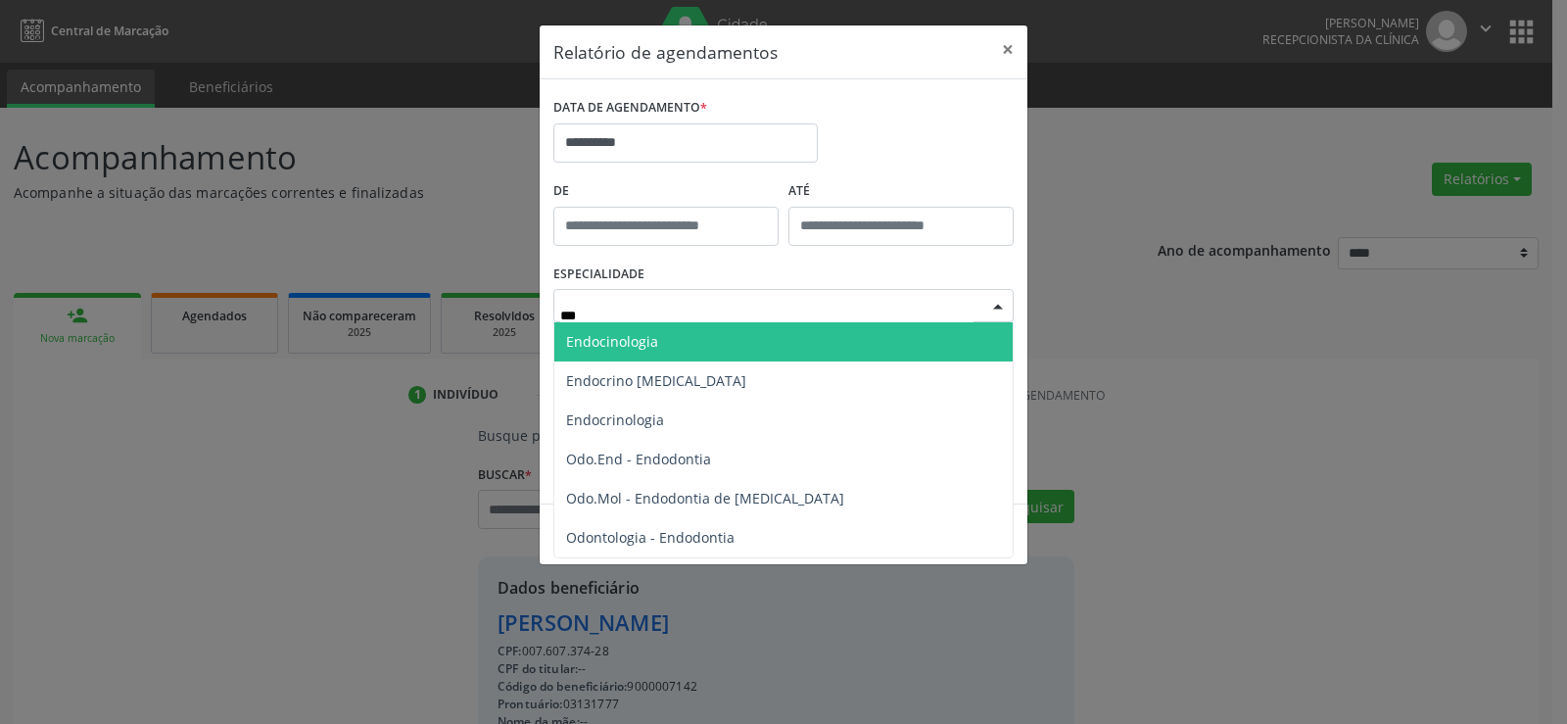
type input "****"
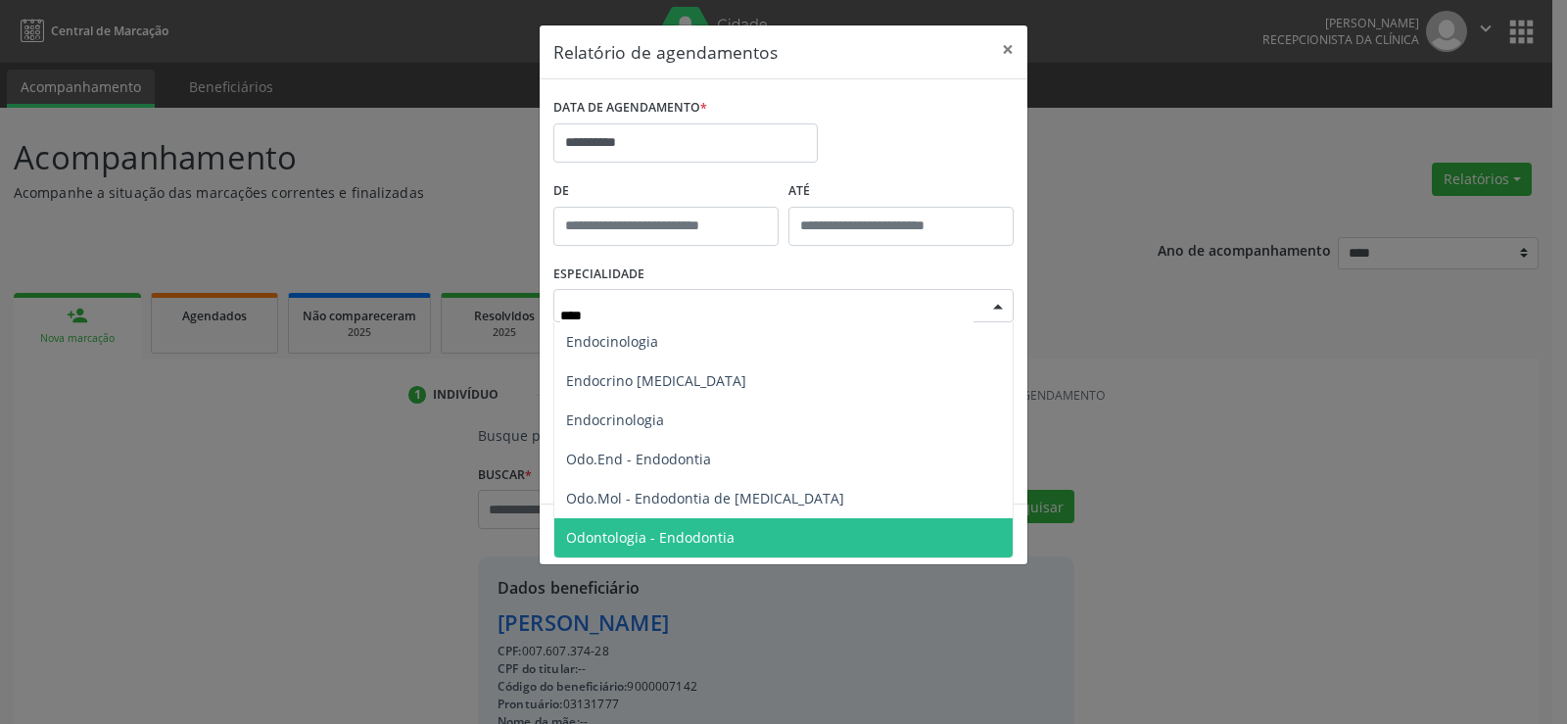
click at [753, 539] on span "Odontologia - Endodontia" at bounding box center [783, 537] width 458 height 39
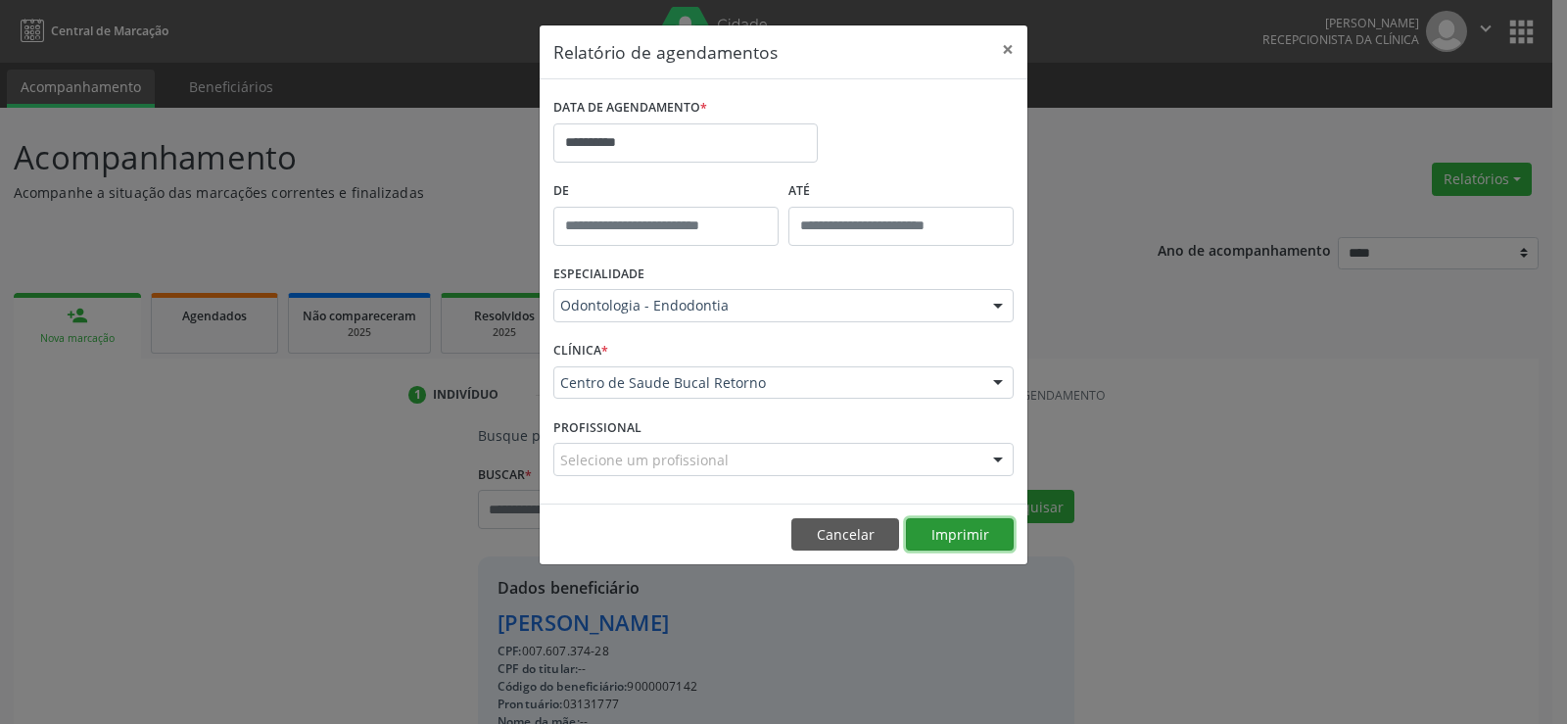
click at [974, 529] on button "Imprimir" at bounding box center [960, 534] width 108 height 33
click at [1003, 37] on button "×" at bounding box center [1007, 49] width 39 height 48
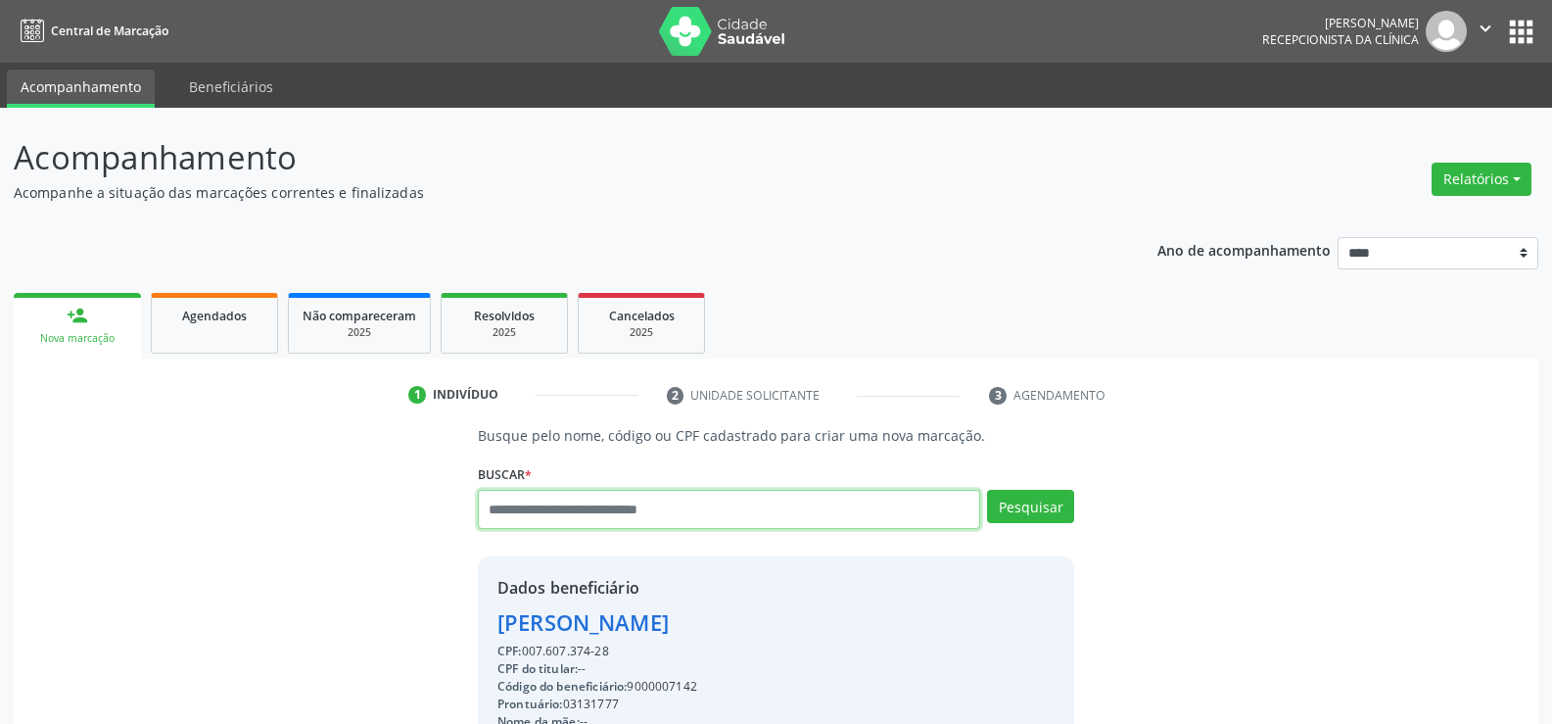
click at [735, 507] on input "text" at bounding box center [729, 509] width 502 height 39
type input "**********"
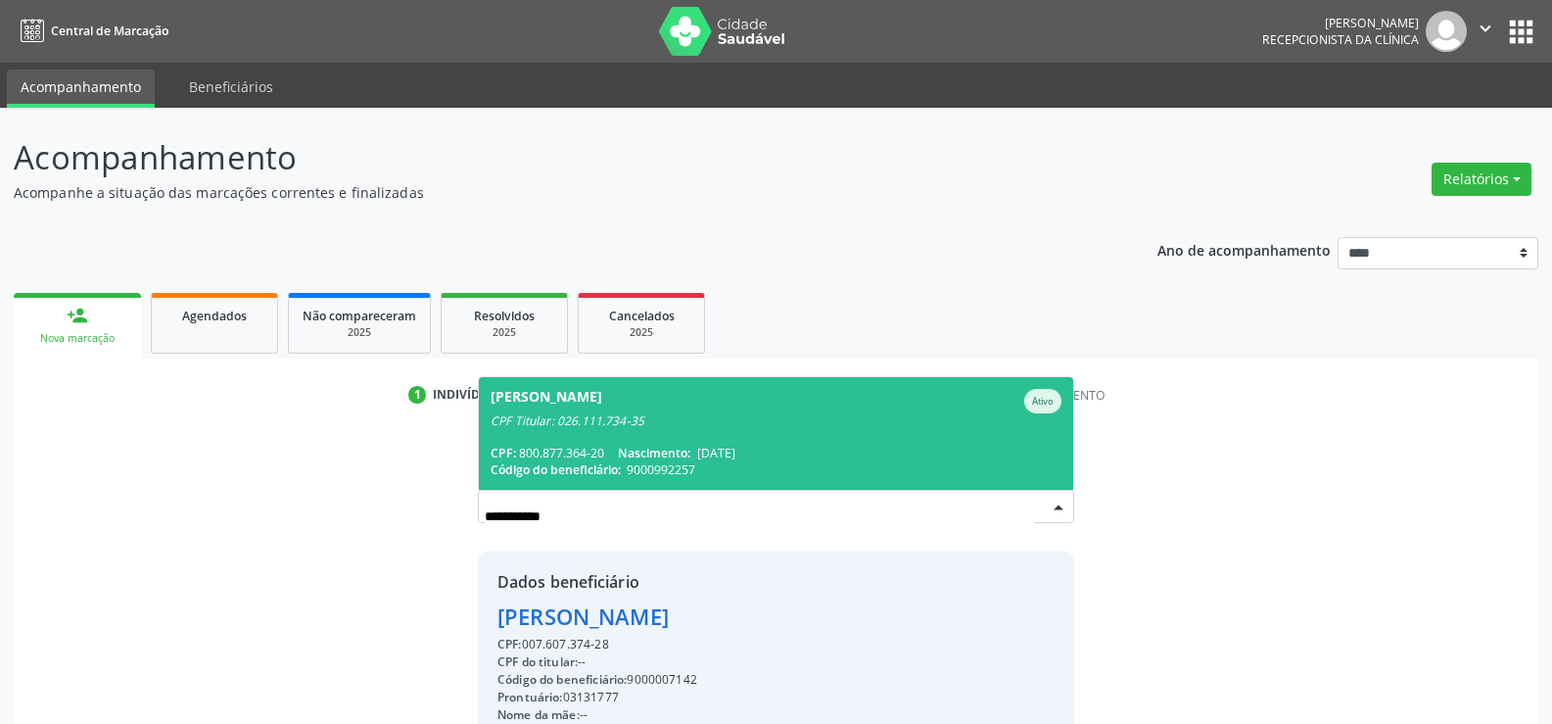
click at [674, 424] on div "CPF Titular: 026.111.734-35" at bounding box center [776, 421] width 571 height 16
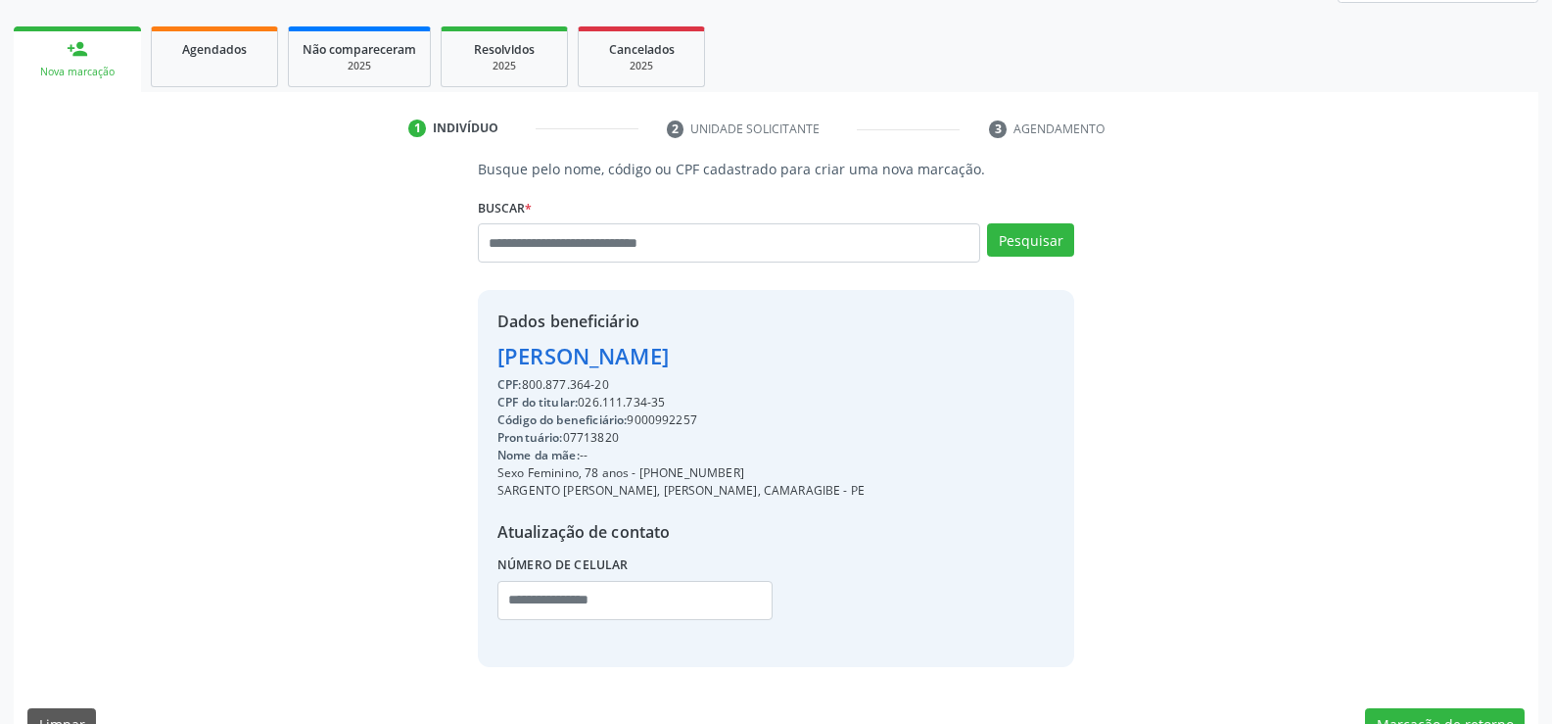
scroll to position [294, 0]
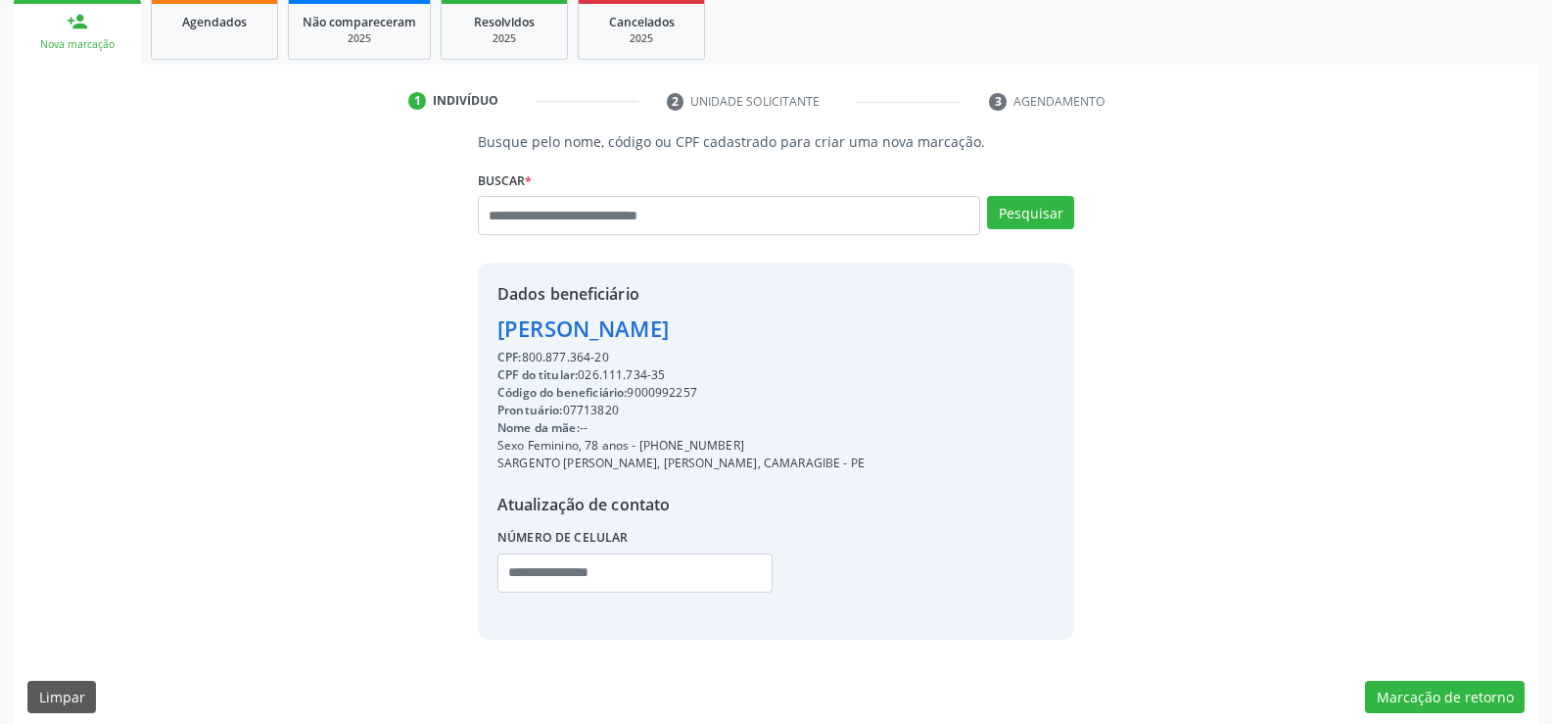
drag, startPoint x: 499, startPoint y: 327, endPoint x: 726, endPoint y: 364, distance: 229.2
click at [726, 364] on div "Dados beneficiário Aurinete Maria de Freitas Ascendino CPF: 800.877.364-20 CPF …" at bounding box center [680, 450] width 367 height 337
click at [578, 202] on input "text" at bounding box center [729, 215] width 502 height 39
paste input "**********"
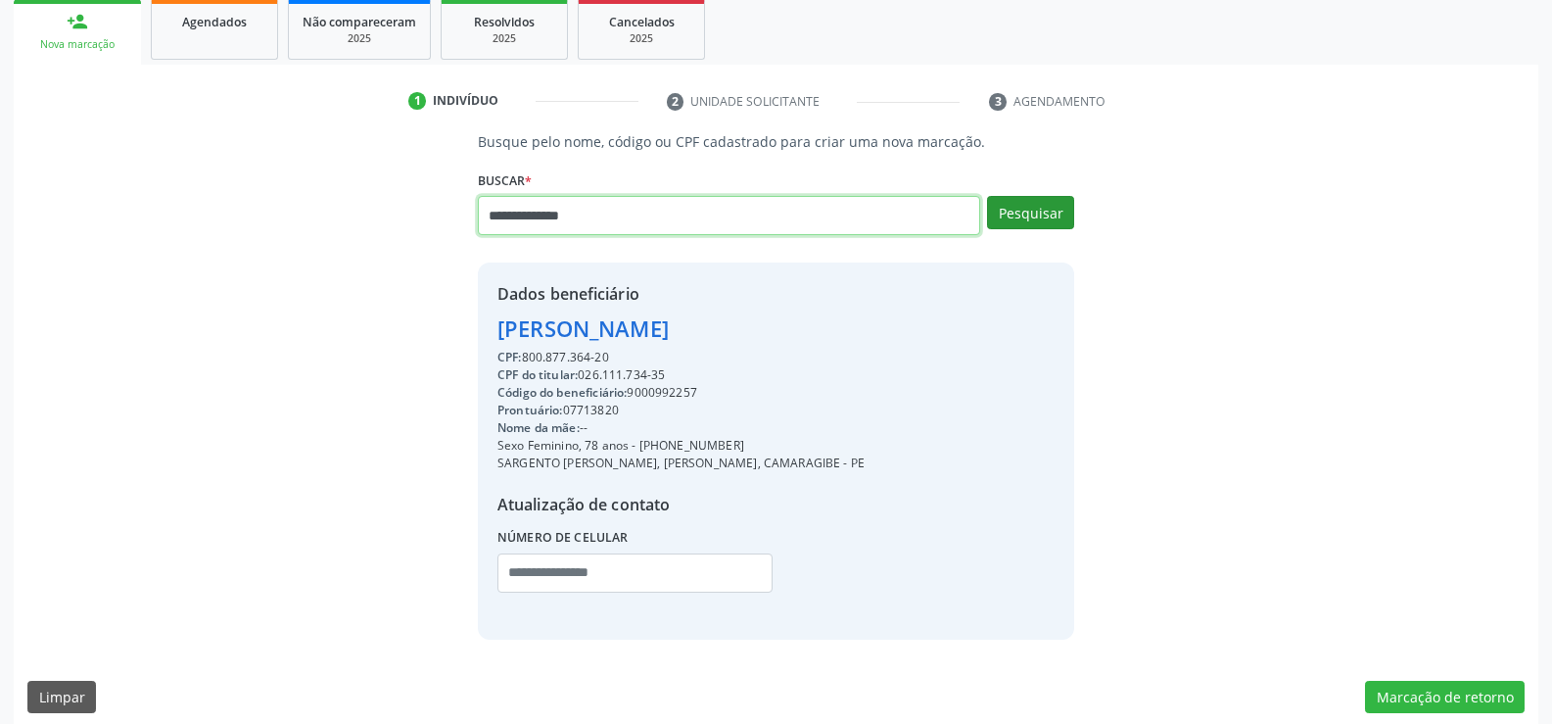
type input "**********"
click at [1050, 217] on button "Pesquisar" at bounding box center [1030, 212] width 87 height 33
type input "**********"
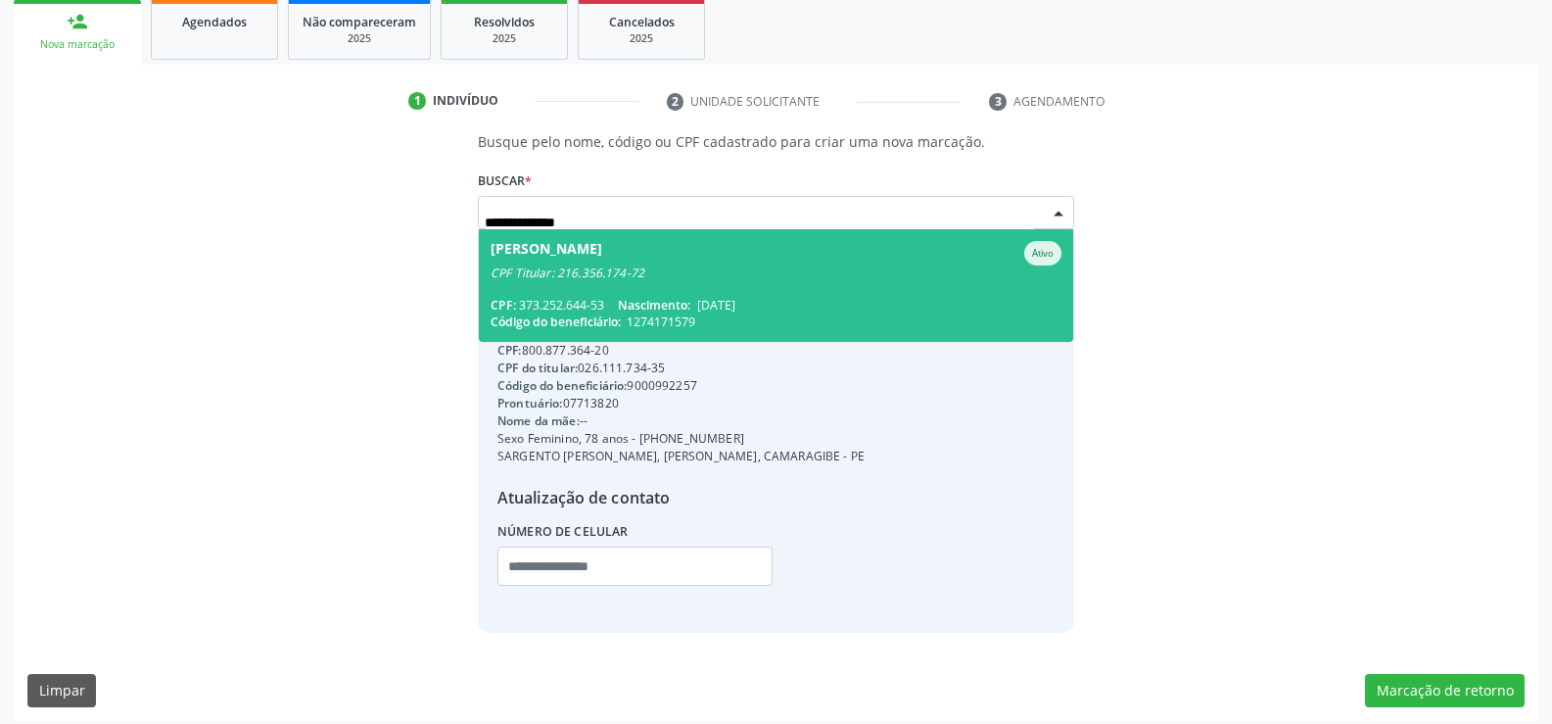
click at [794, 287] on span "Vera Maria Farias Dantas Ativo CPF Titular: 216.356.174-72 CPF: 373.252.644-53 …" at bounding box center [776, 285] width 594 height 113
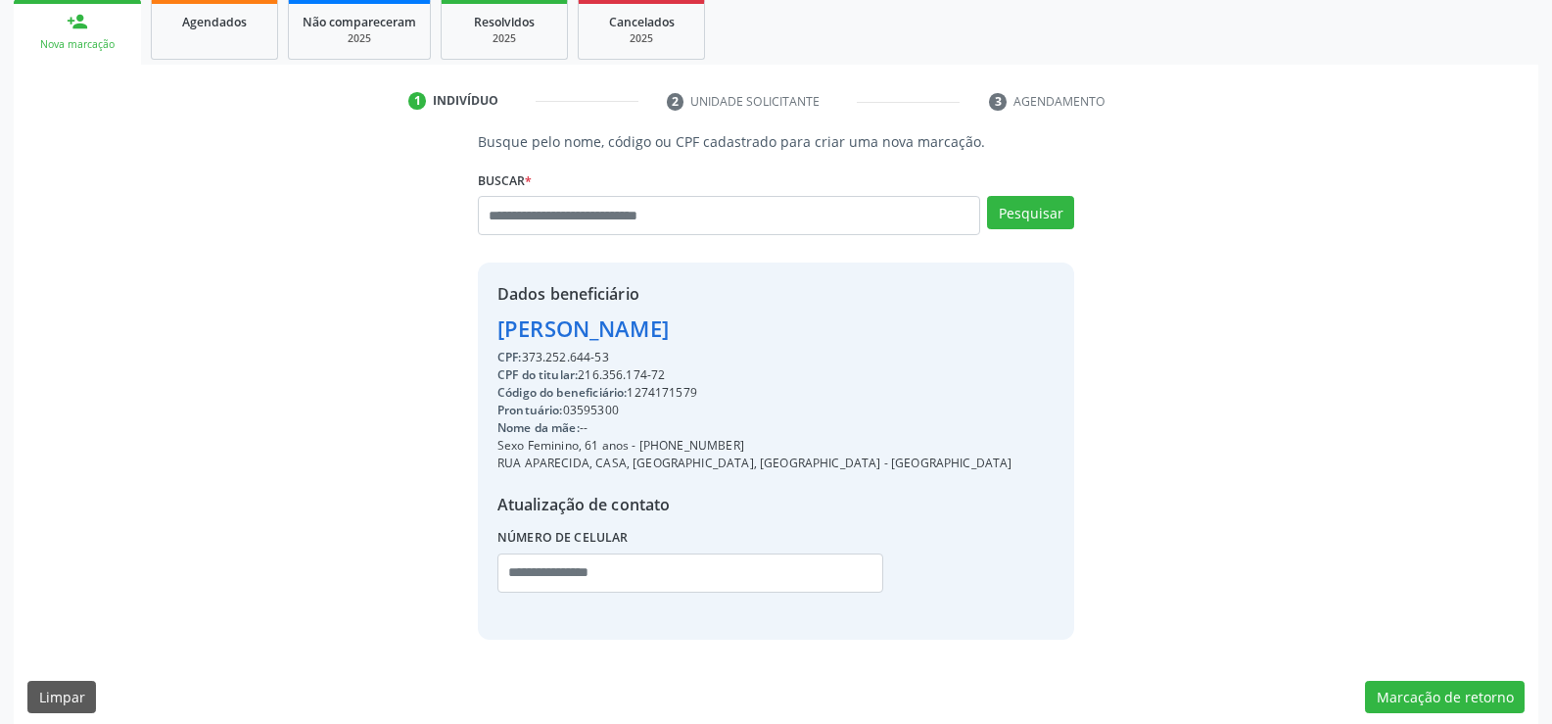
drag, startPoint x: 501, startPoint y: 331, endPoint x: 921, endPoint y: 333, distance: 420.1
click at [921, 333] on div "Dados beneficiário Vera Maria Farias Dantas CPF: 373.252.644-53 CPF do titular:…" at bounding box center [776, 450] width 596 height 376
drag, startPoint x: 663, startPoint y: 444, endPoint x: 791, endPoint y: 444, distance: 128.3
click at [791, 444] on div "Sexo Feminino, 61 anos - (81) 99717-5871" at bounding box center [754, 446] width 515 height 18
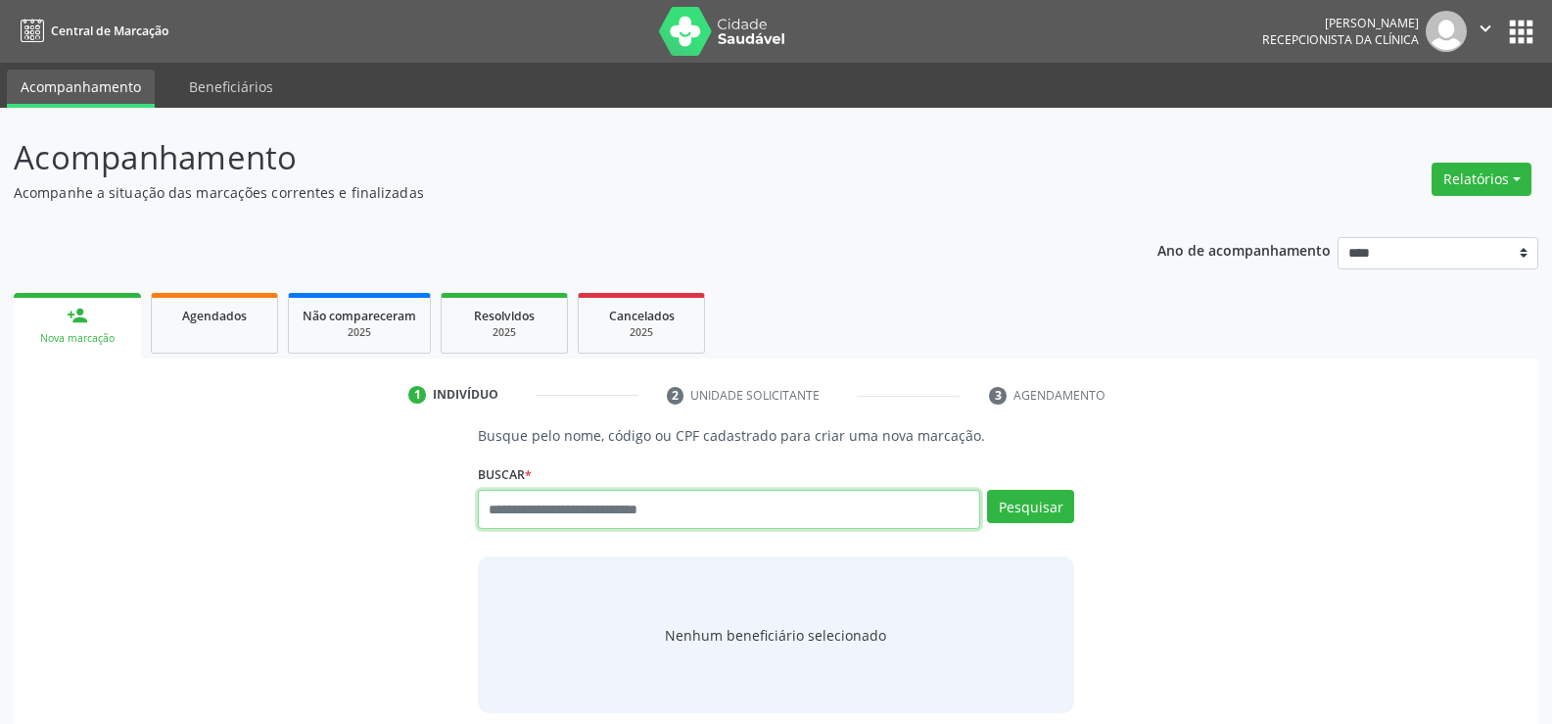
click at [587, 512] on input "text" at bounding box center [729, 509] width 502 height 39
type input "**********"
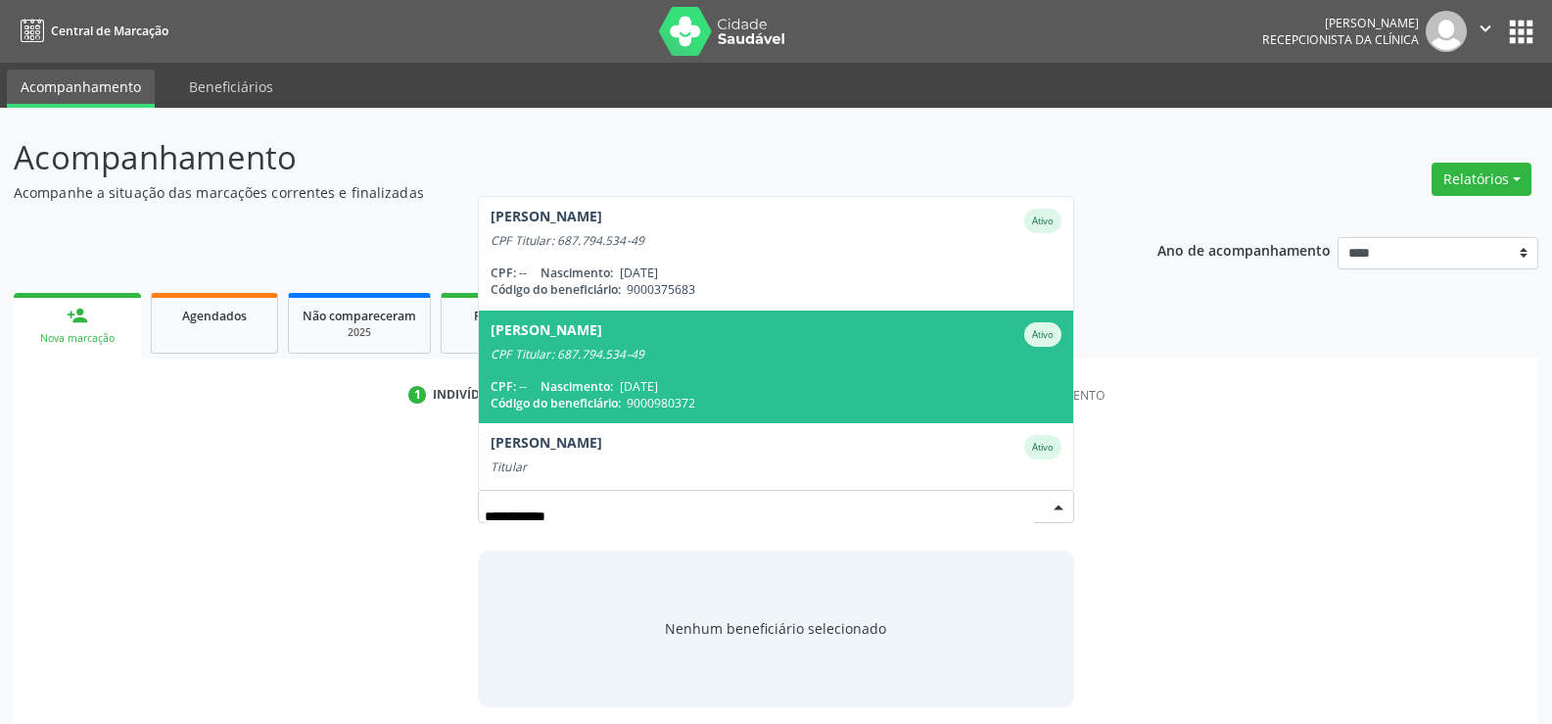
click at [682, 359] on div "CPF Titular: 687.794.534-49" at bounding box center [776, 355] width 571 height 16
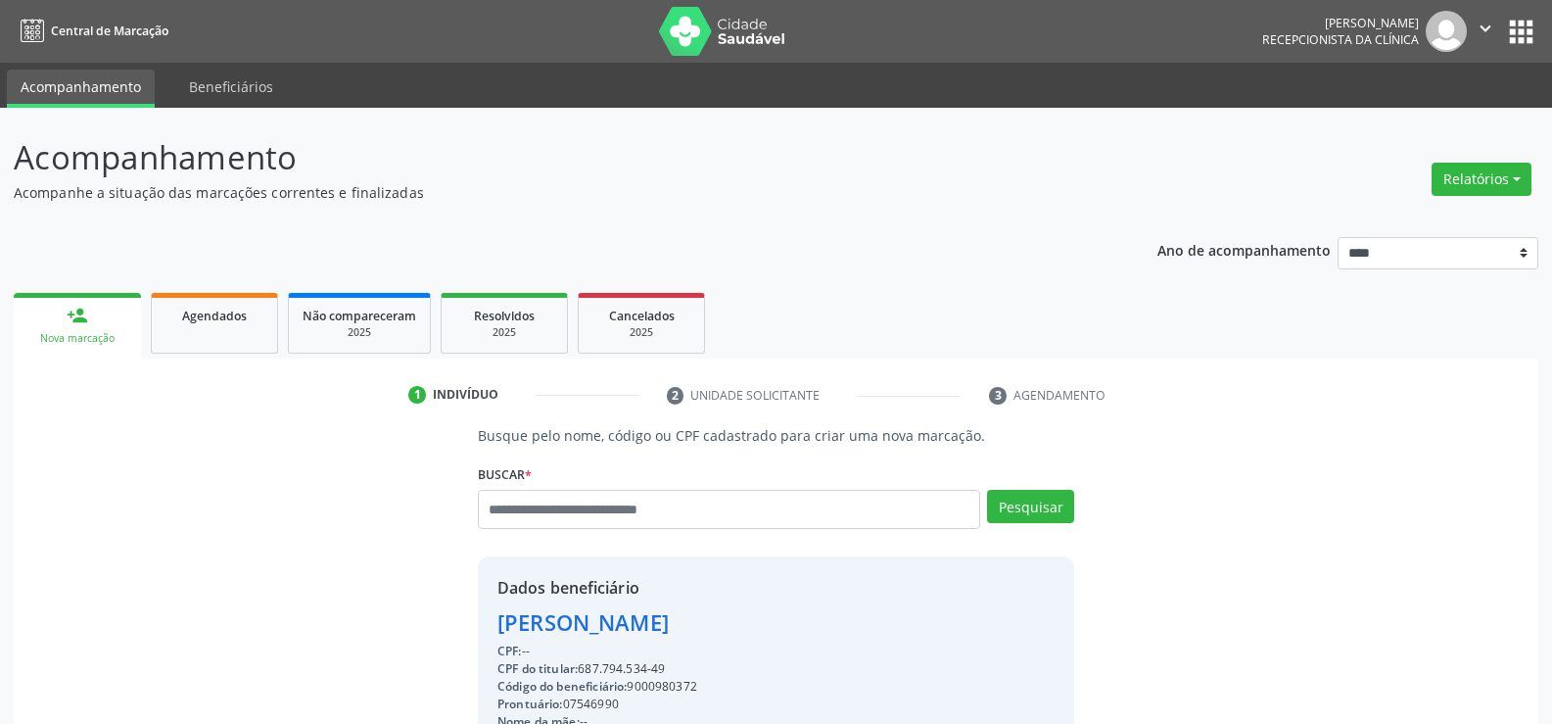
drag, startPoint x: 495, startPoint y: 616, endPoint x: 794, endPoint y: 630, distance: 299.0
copy div "[PERSON_NAME]"
click at [261, 336] on link "Agendados" at bounding box center [214, 323] width 127 height 61
select select "*"
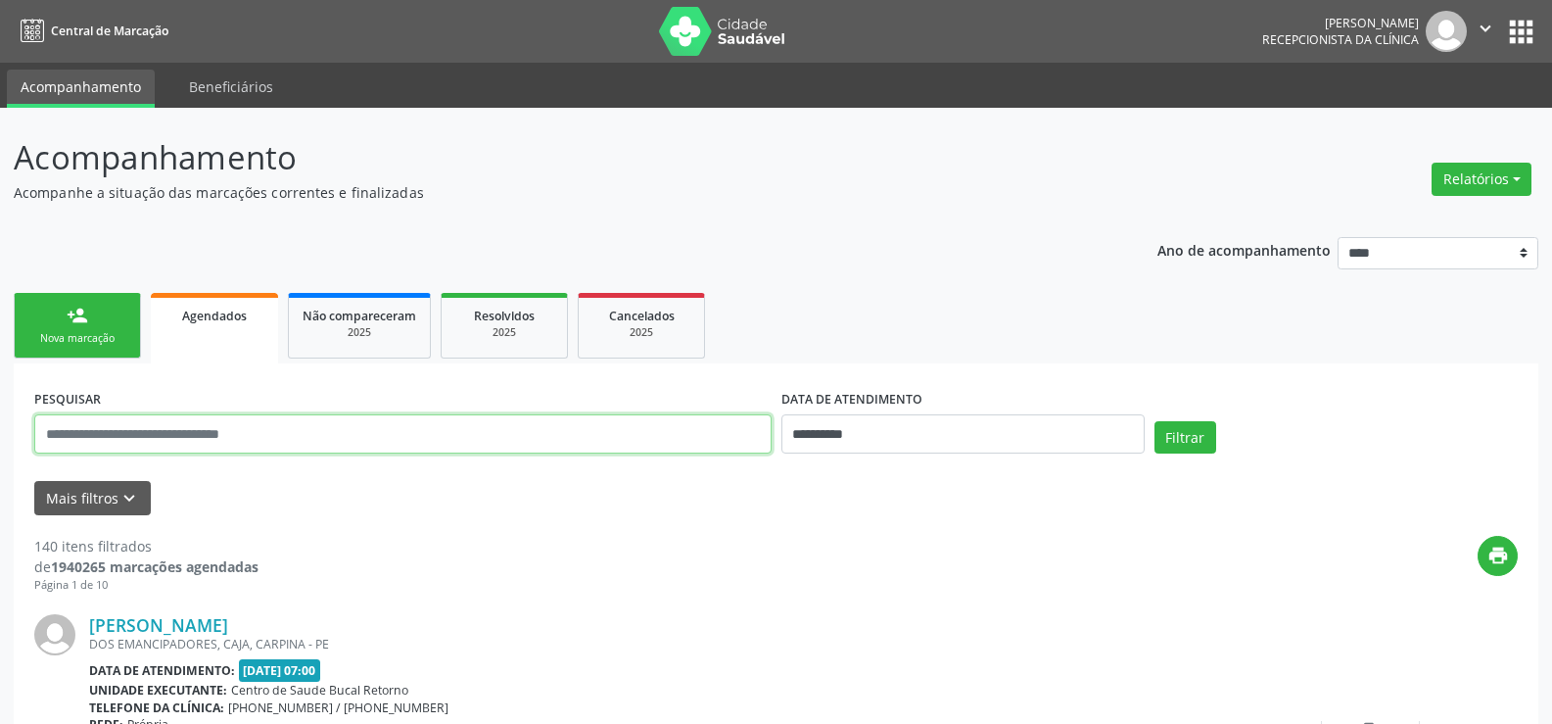
click at [180, 433] on input "text" at bounding box center [402, 433] width 737 height 39
paste input "**********"
type input "**********"
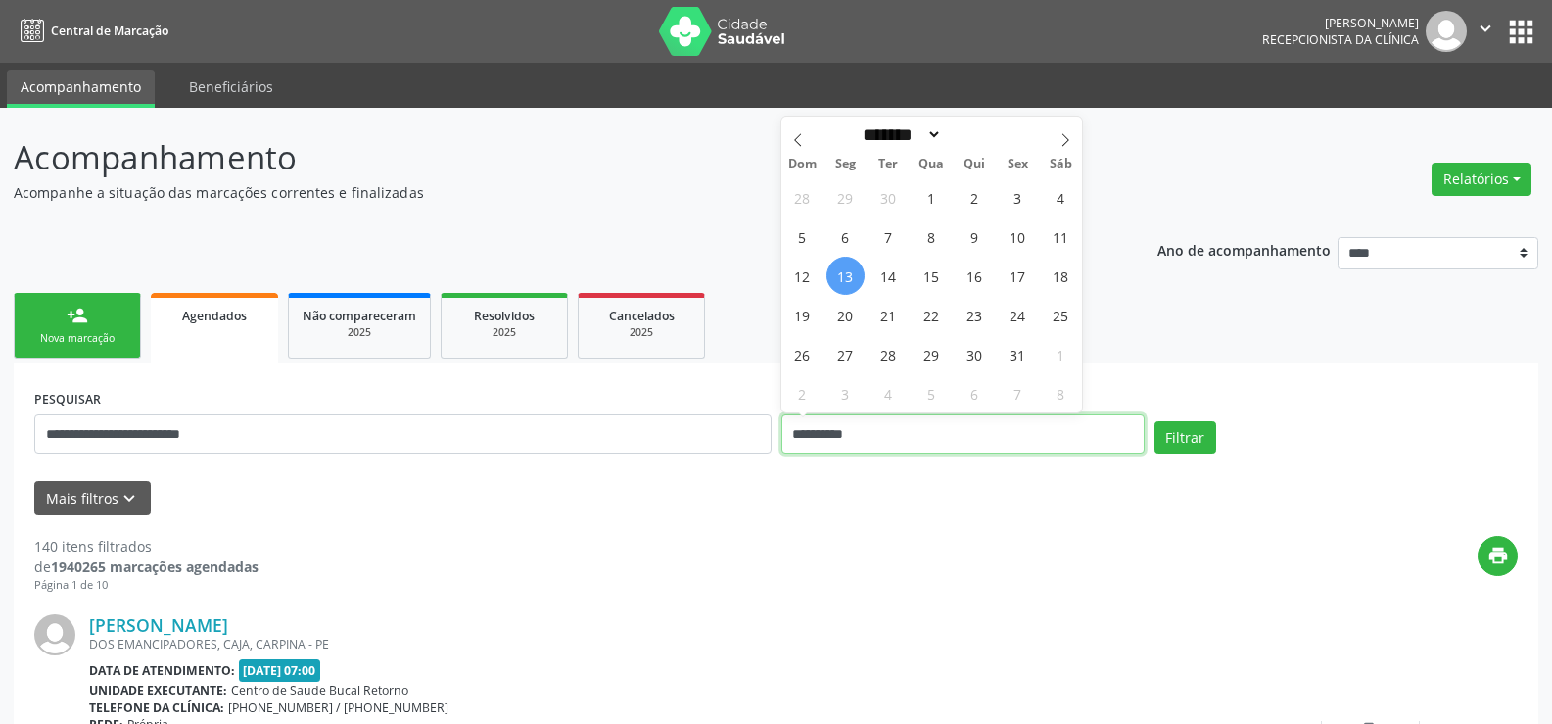
drag, startPoint x: 796, startPoint y: 447, endPoint x: 670, endPoint y: 429, distance: 127.5
click at [670, 429] on div "**********" at bounding box center [775, 425] width 1493 height 83
click at [1155, 421] on button "Filtrar" at bounding box center [1186, 437] width 62 height 33
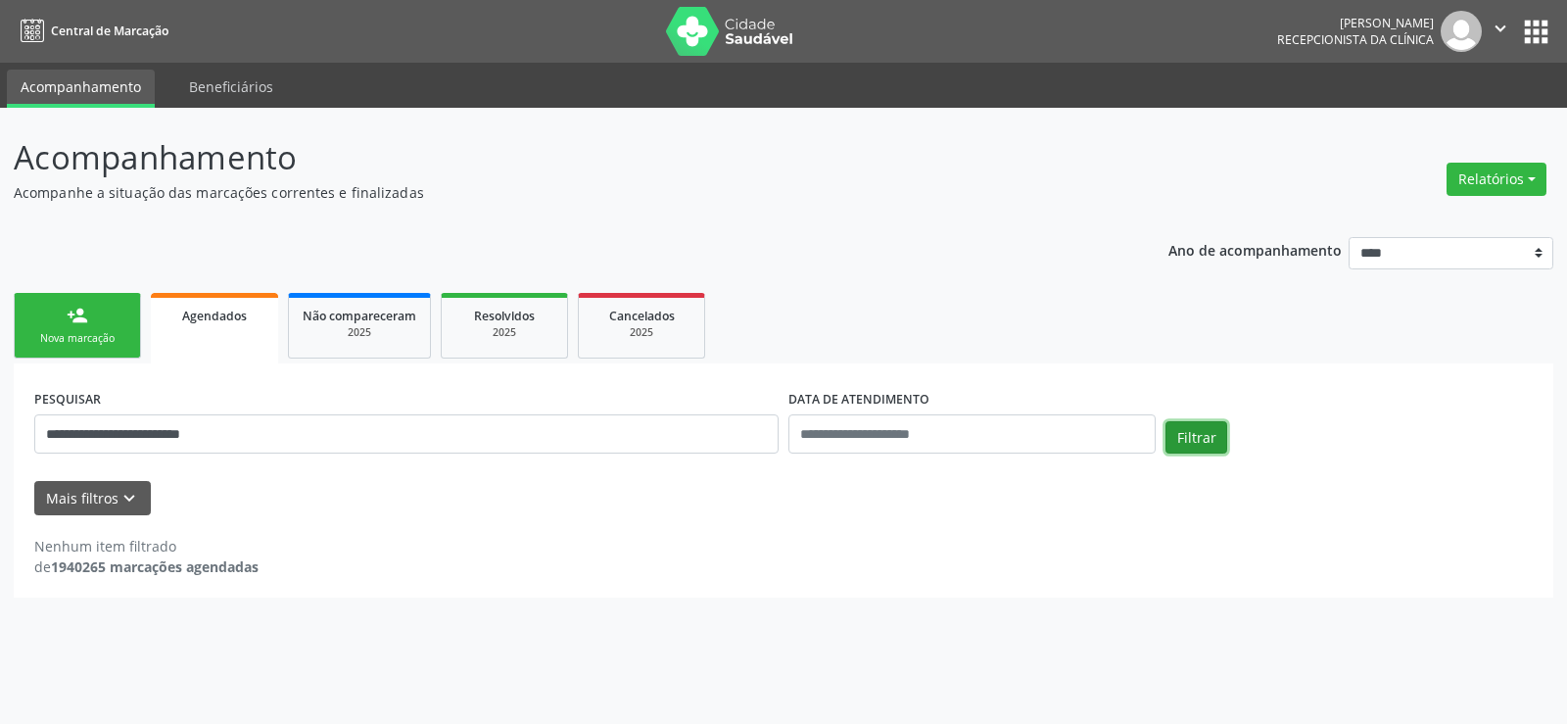
click at [1207, 447] on button "Filtrar" at bounding box center [1196, 437] width 62 height 33
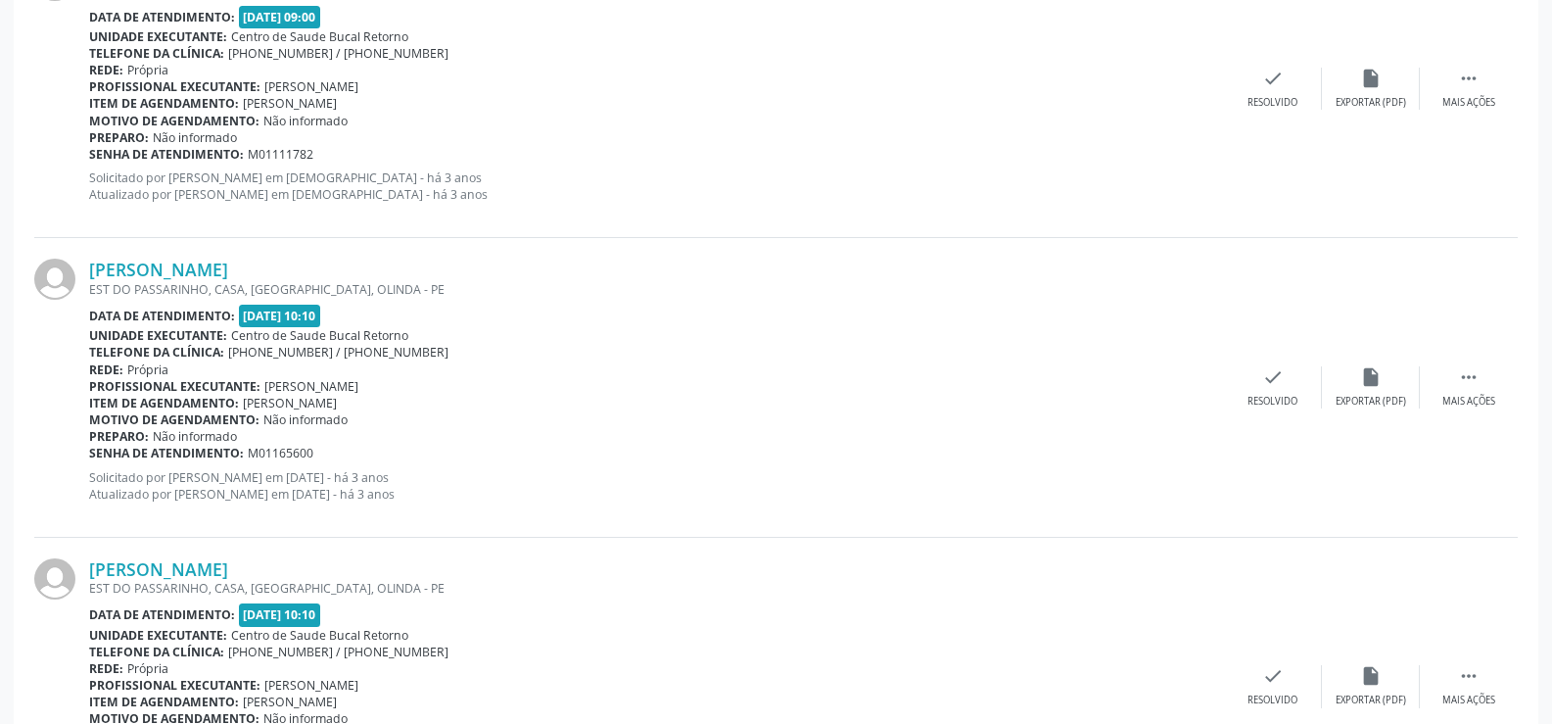
scroll to position [2876, 0]
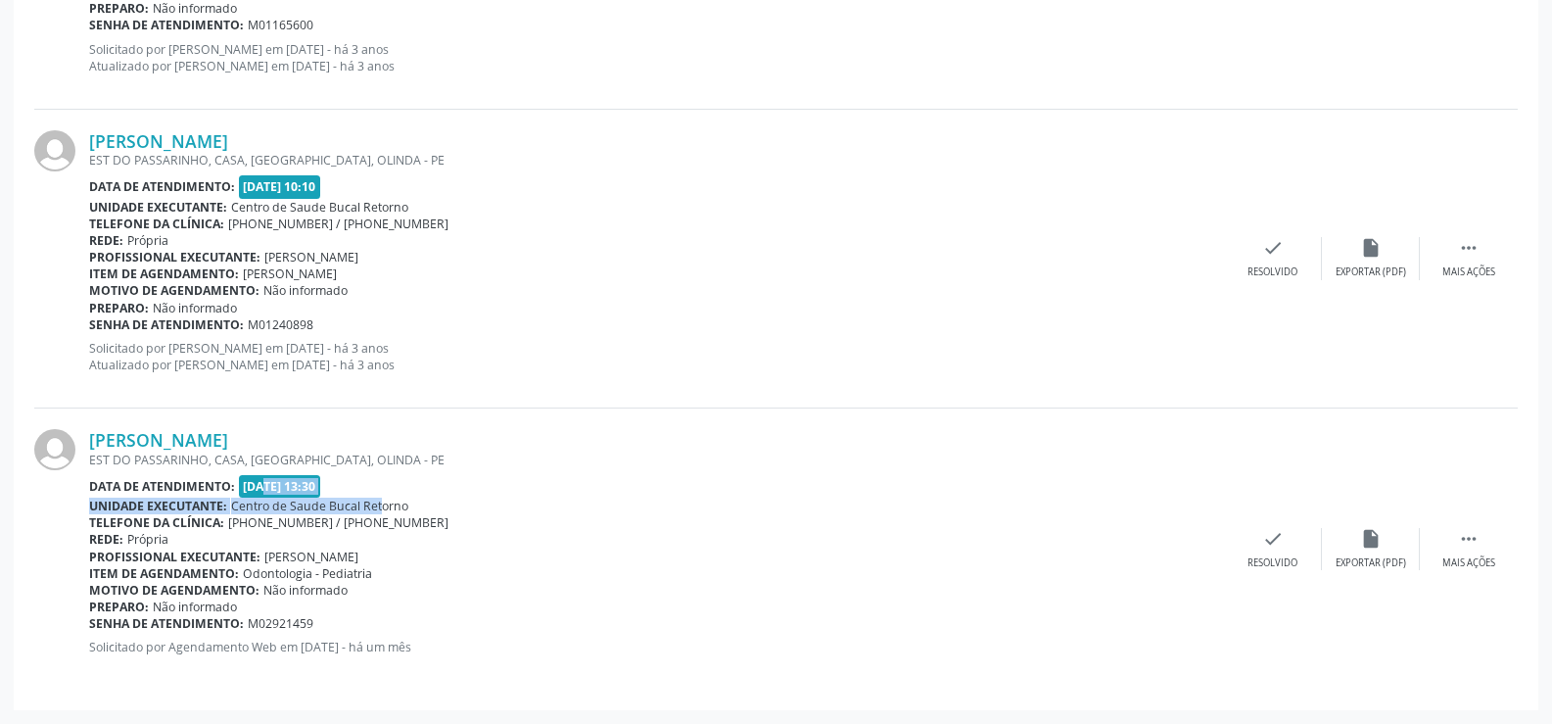
drag, startPoint x: 247, startPoint y: 491, endPoint x: 364, endPoint y: 500, distance: 117.9
click at [364, 500] on div "[PERSON_NAME] EST DO PASSARINHO, CASA, [GEOGRAPHIC_DATA], OLINDA - PE Data de a…" at bounding box center [656, 549] width 1135 height 240
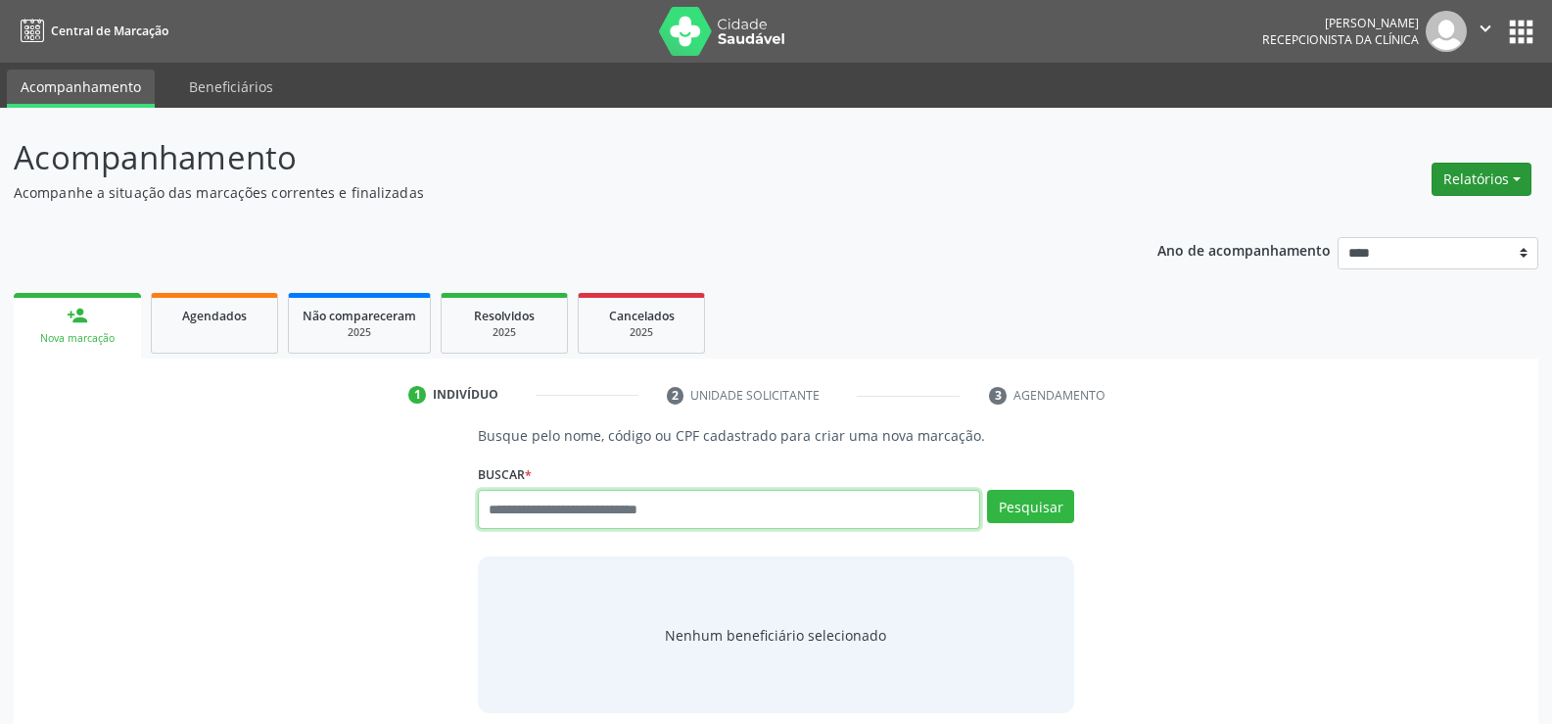
click at [1459, 177] on button "Relatórios" at bounding box center [1482, 179] width 100 height 33
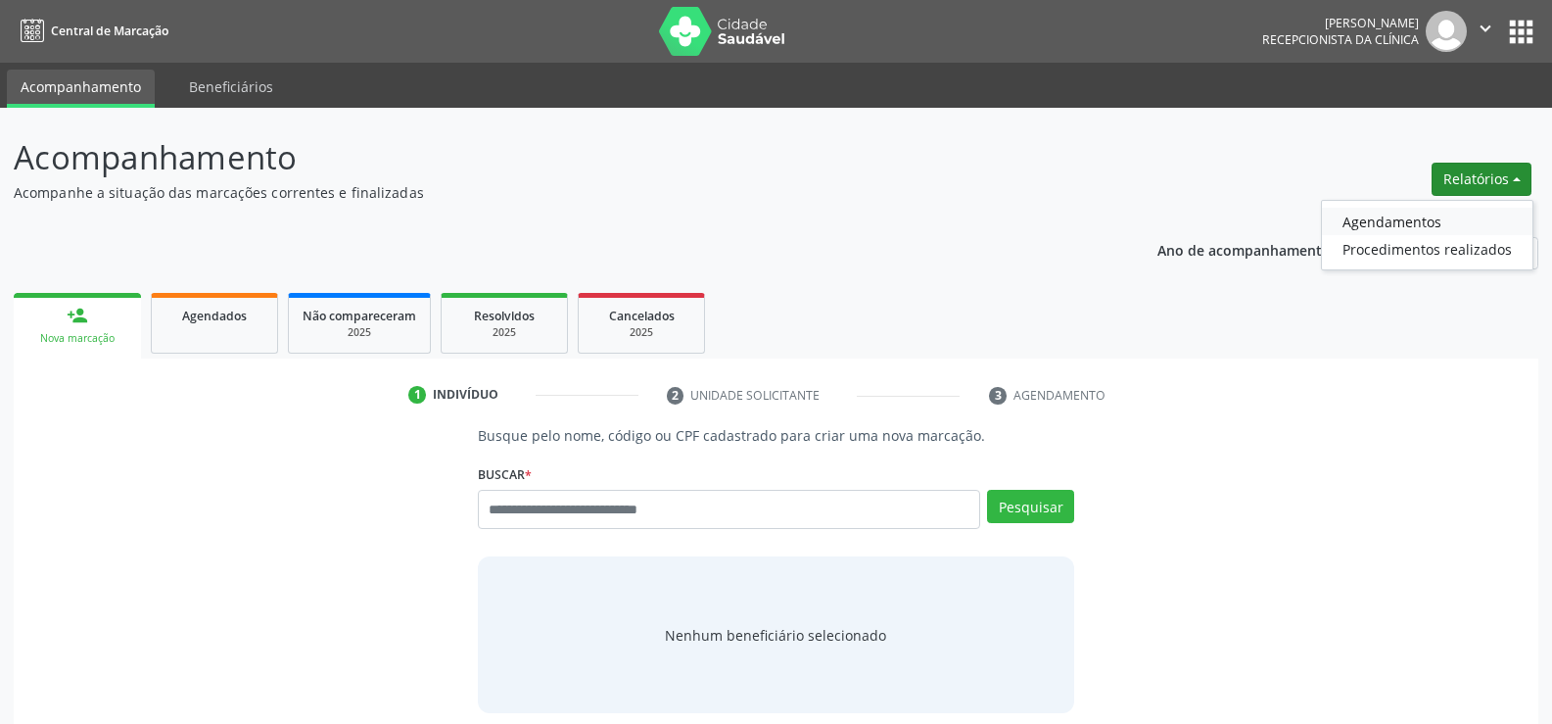
click at [1426, 214] on link "Agendamentos" at bounding box center [1427, 221] width 211 height 27
select select "*"
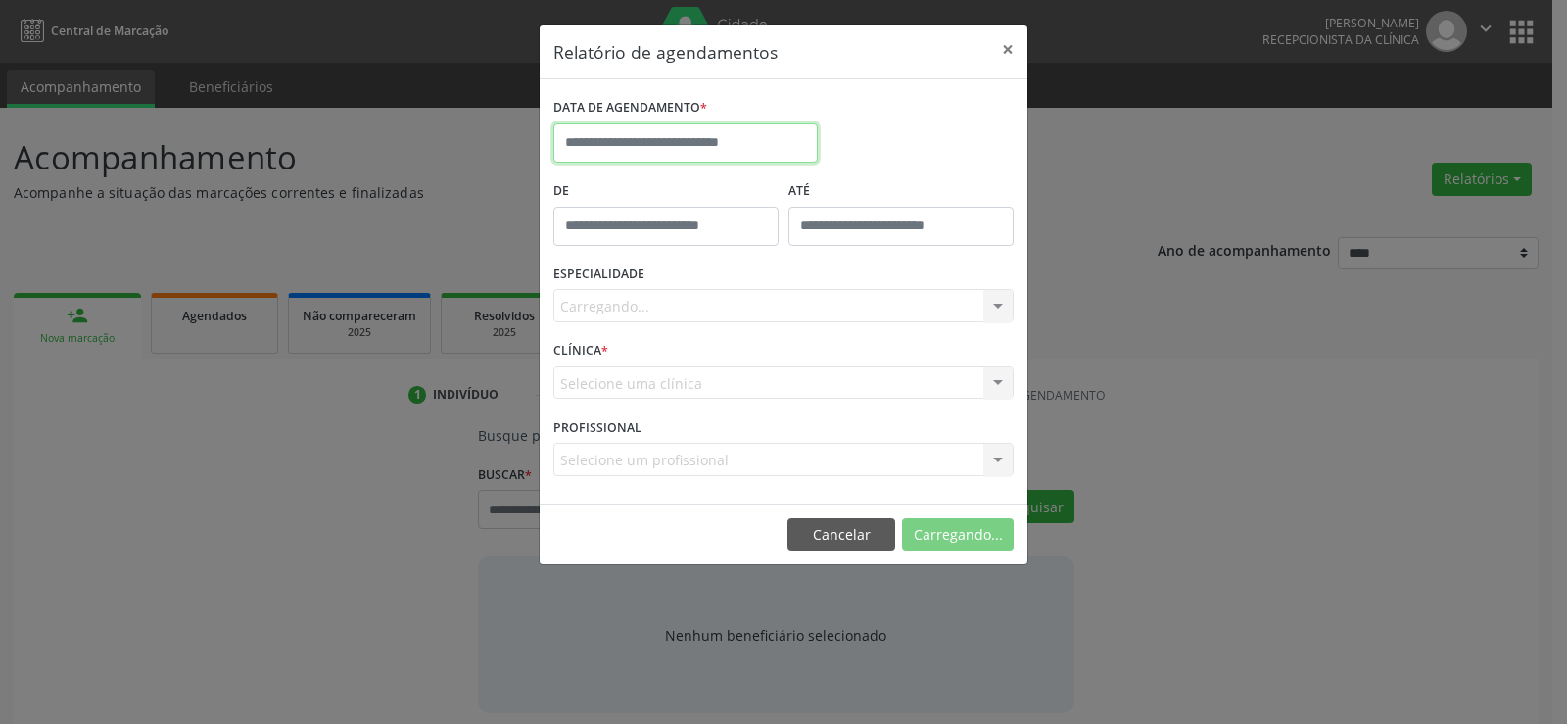
click at [684, 140] on input "text" at bounding box center [685, 142] width 264 height 39
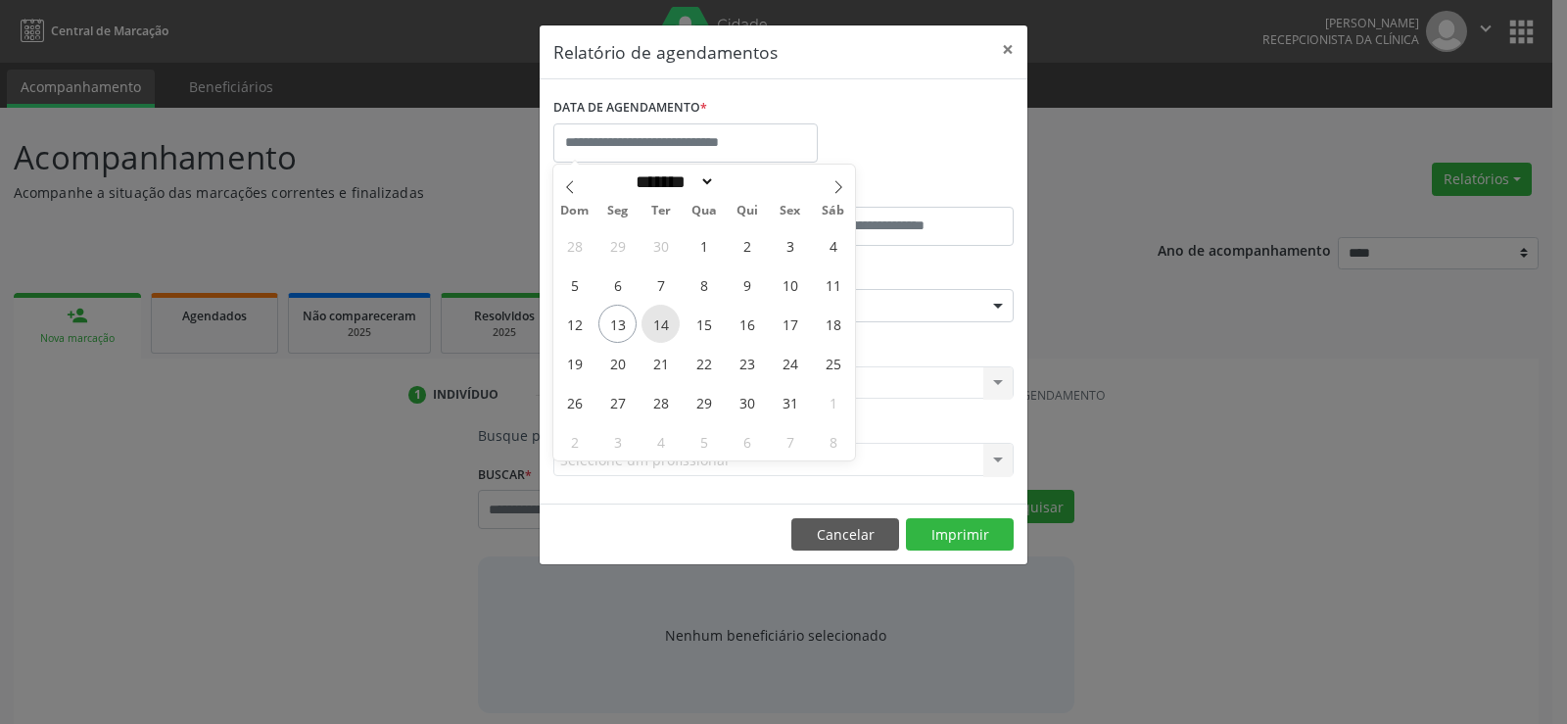
click at [652, 326] on span "14" at bounding box center [660, 324] width 38 height 38
type input "**********"
click at [652, 326] on span "14" at bounding box center [660, 324] width 38 height 38
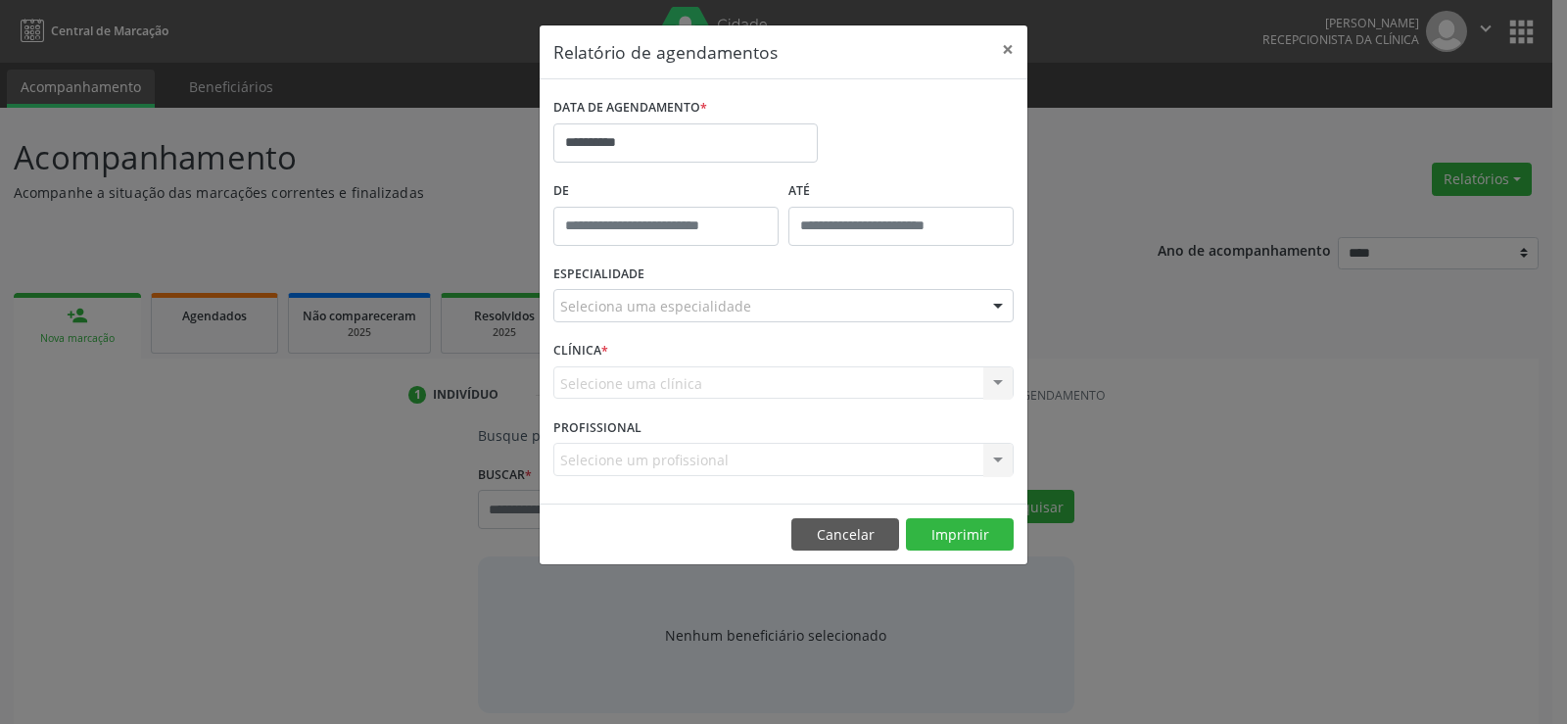
click at [653, 326] on div "ESPECIALIDADE Seleciona uma especialidade Todas as especialidades Alergologia A…" at bounding box center [783, 297] width 470 height 76
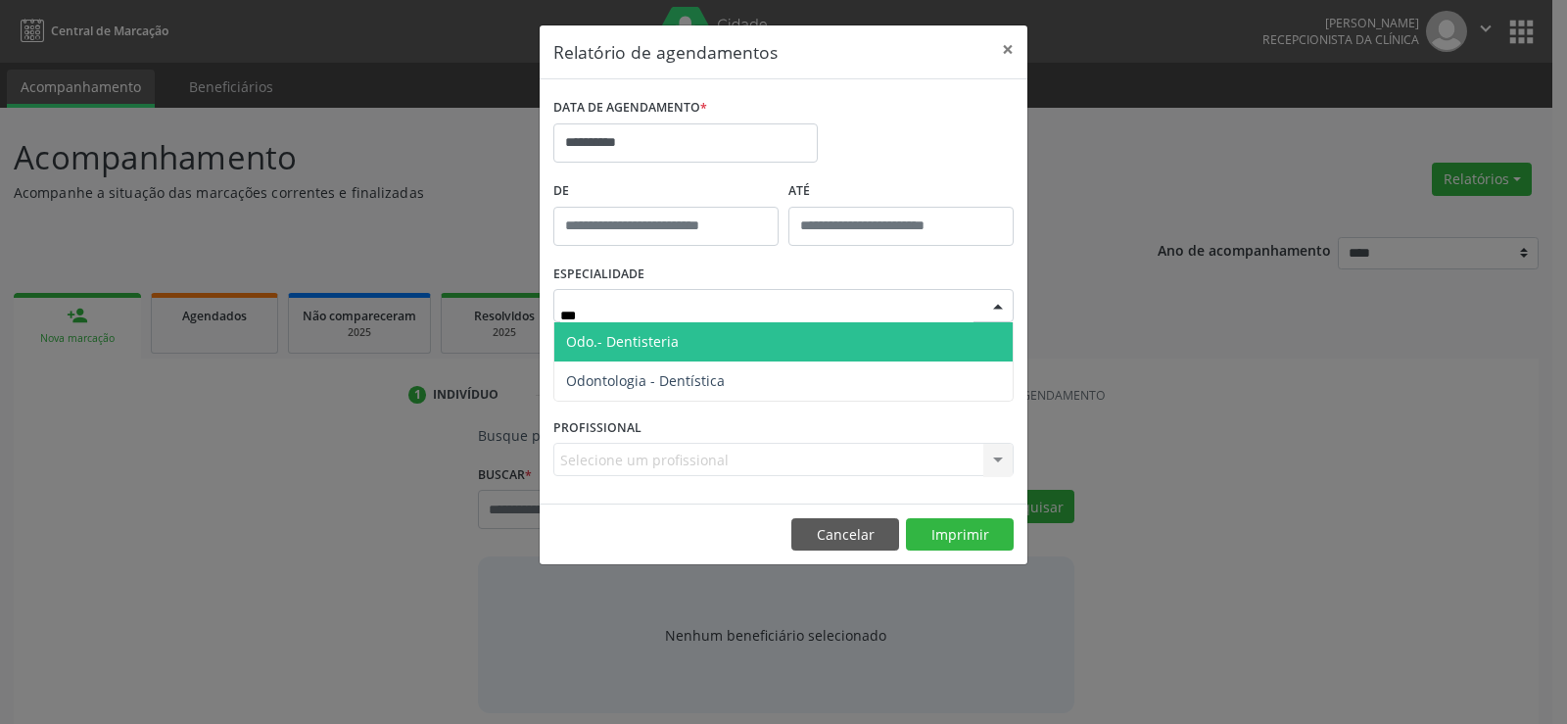
type input "****"
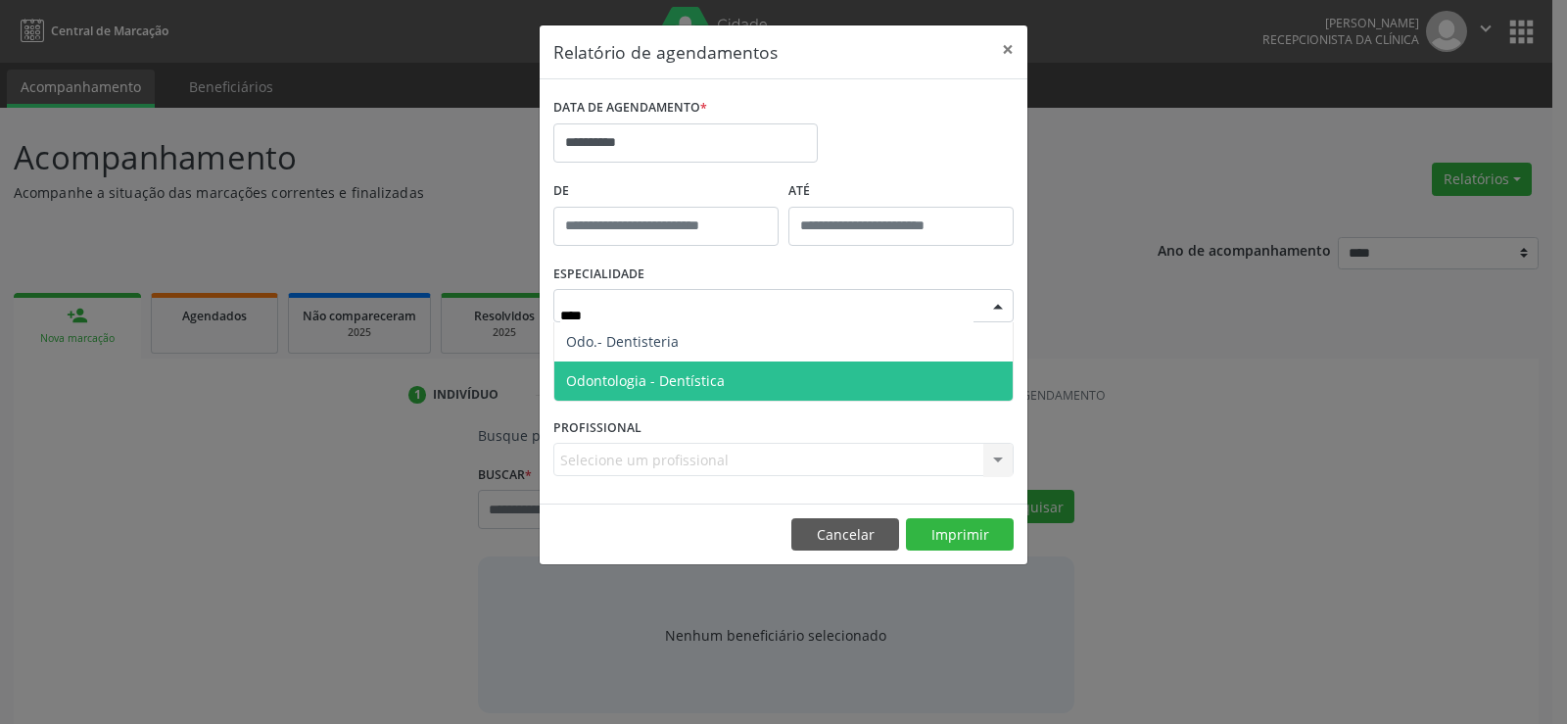
click at [654, 368] on span "Odontologia - Dentística" at bounding box center [783, 380] width 458 height 39
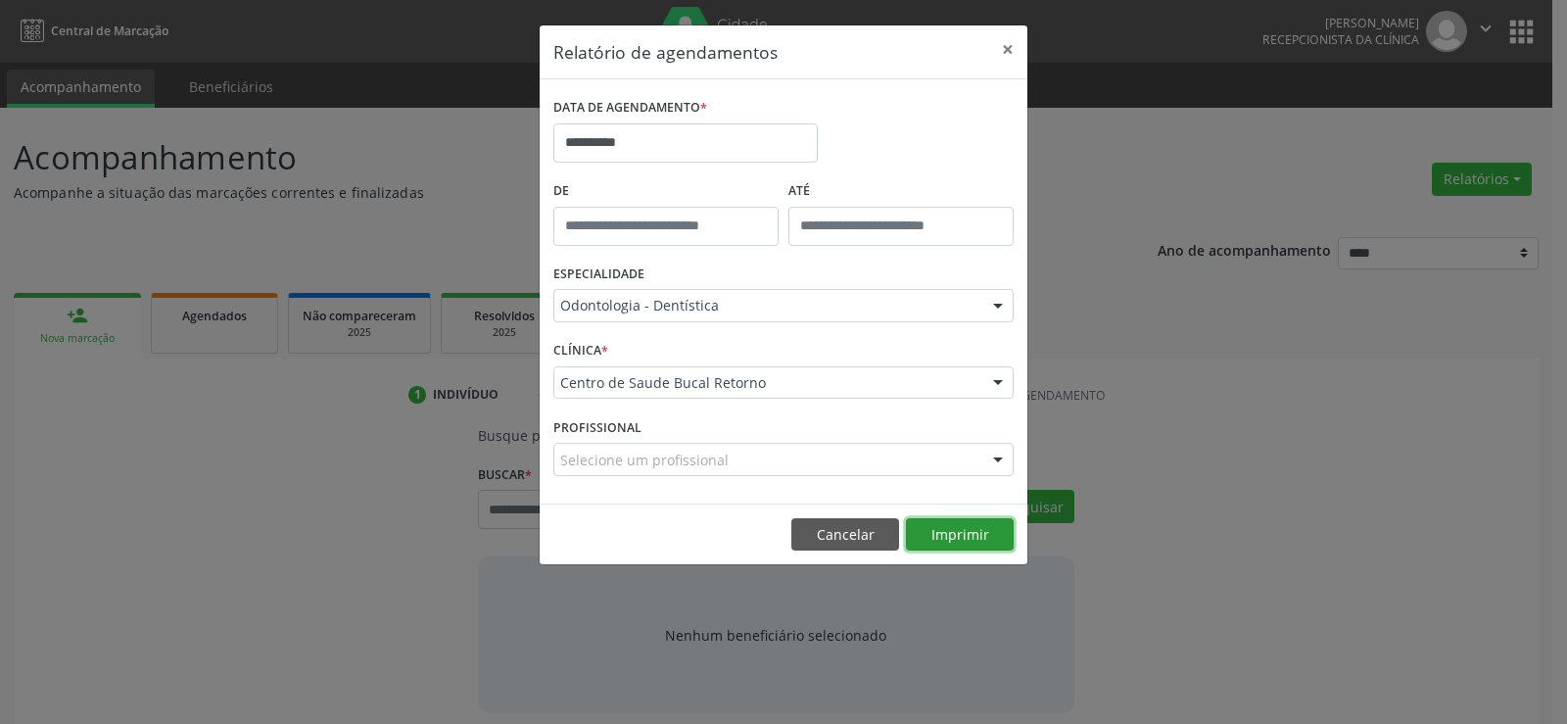
click at [950, 532] on button "Imprimir" at bounding box center [960, 534] width 108 height 33
drag, startPoint x: 859, startPoint y: 540, endPoint x: 835, endPoint y: 522, distance: 29.4
click at [858, 540] on button "Cancelar" at bounding box center [845, 534] width 108 height 33
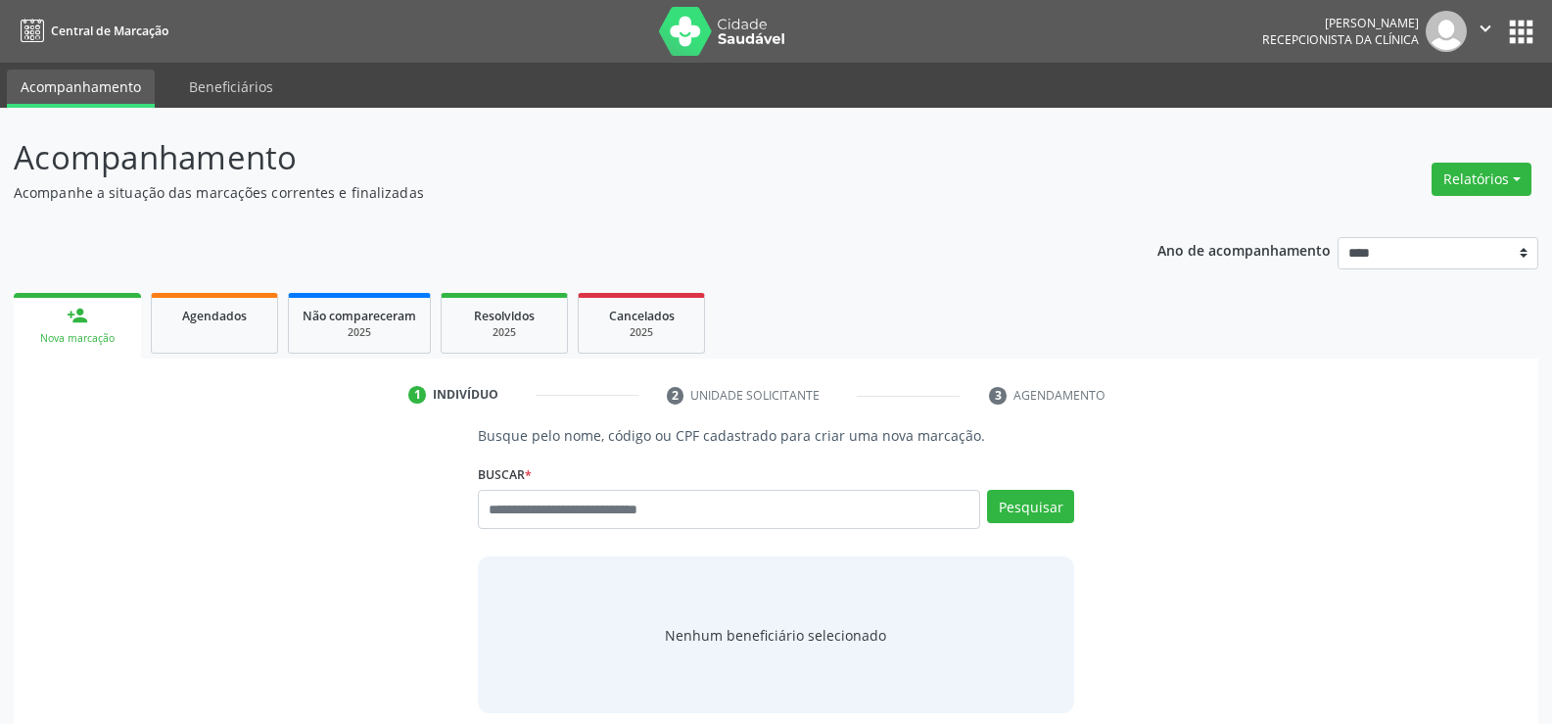
click at [594, 254] on div "Ano de acompanhamento **** **** **** **** **** person_add Nova marcação Agendad…" at bounding box center [776, 512] width 1525 height 578
click at [1493, 177] on button "Relatórios" at bounding box center [1482, 179] width 100 height 33
click at [1439, 216] on link "Agendamentos" at bounding box center [1427, 221] width 211 height 27
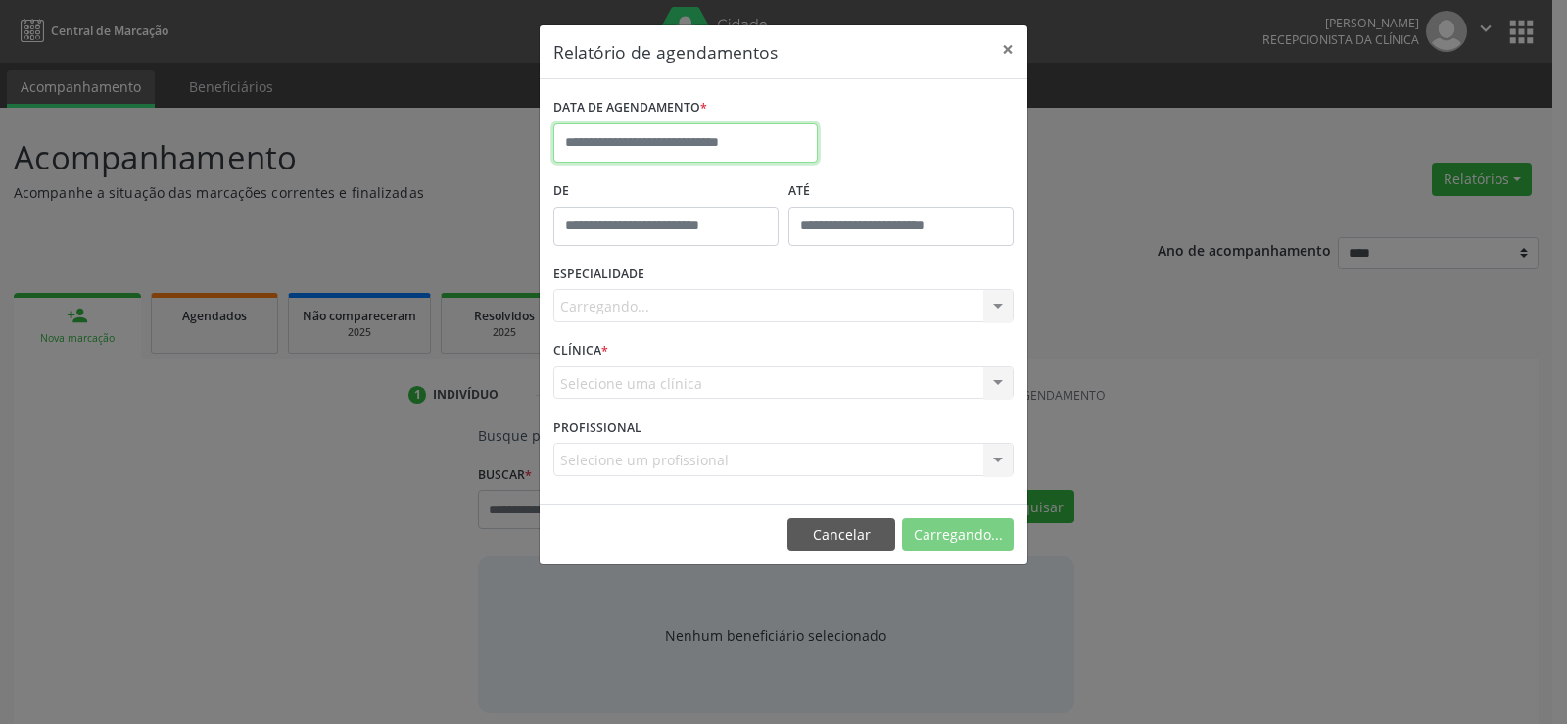
click at [701, 140] on input "text" at bounding box center [685, 142] width 264 height 39
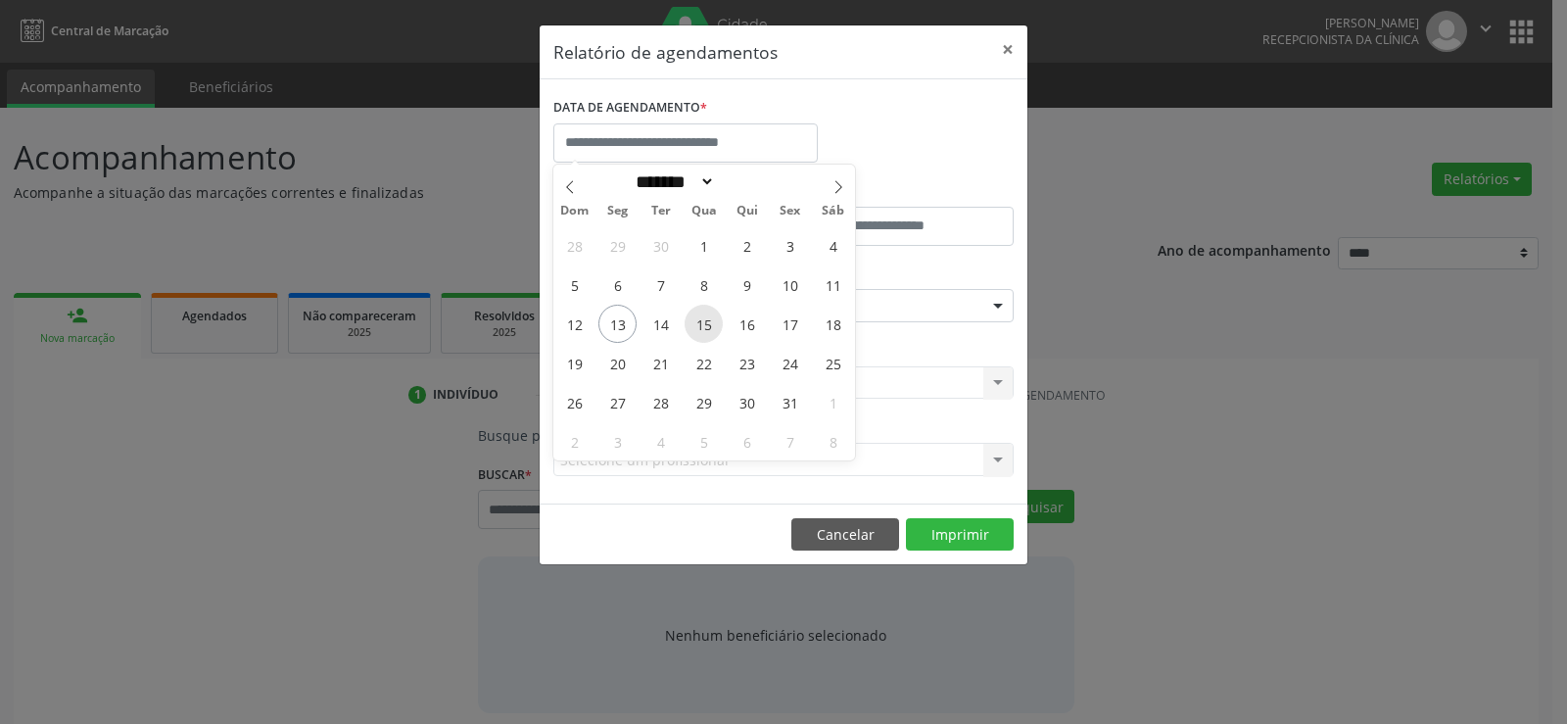
click at [709, 323] on span "15" at bounding box center [703, 324] width 38 height 38
type input "**********"
click at [709, 323] on span "15" at bounding box center [703, 324] width 38 height 38
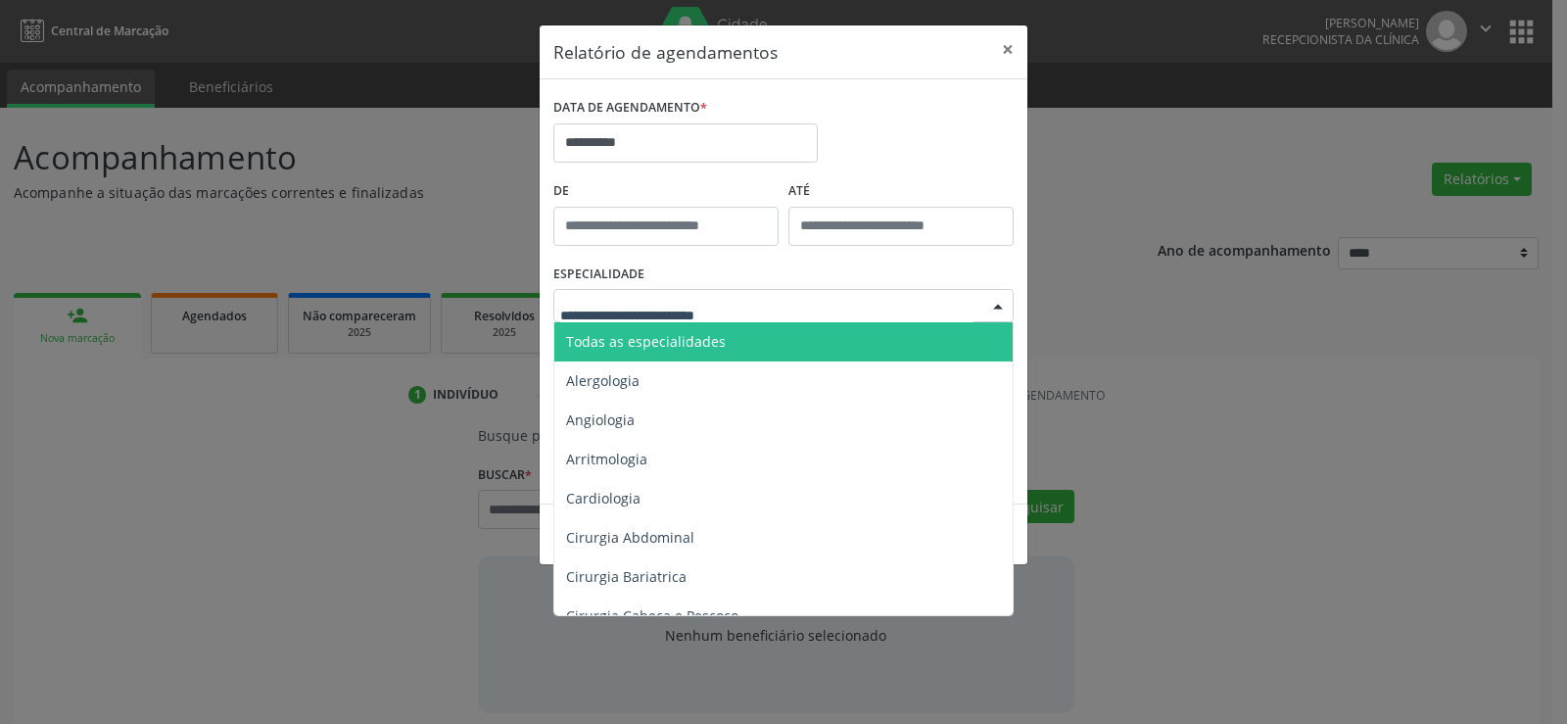
click at [717, 337] on span "Todas as especialidades" at bounding box center [646, 341] width 160 height 19
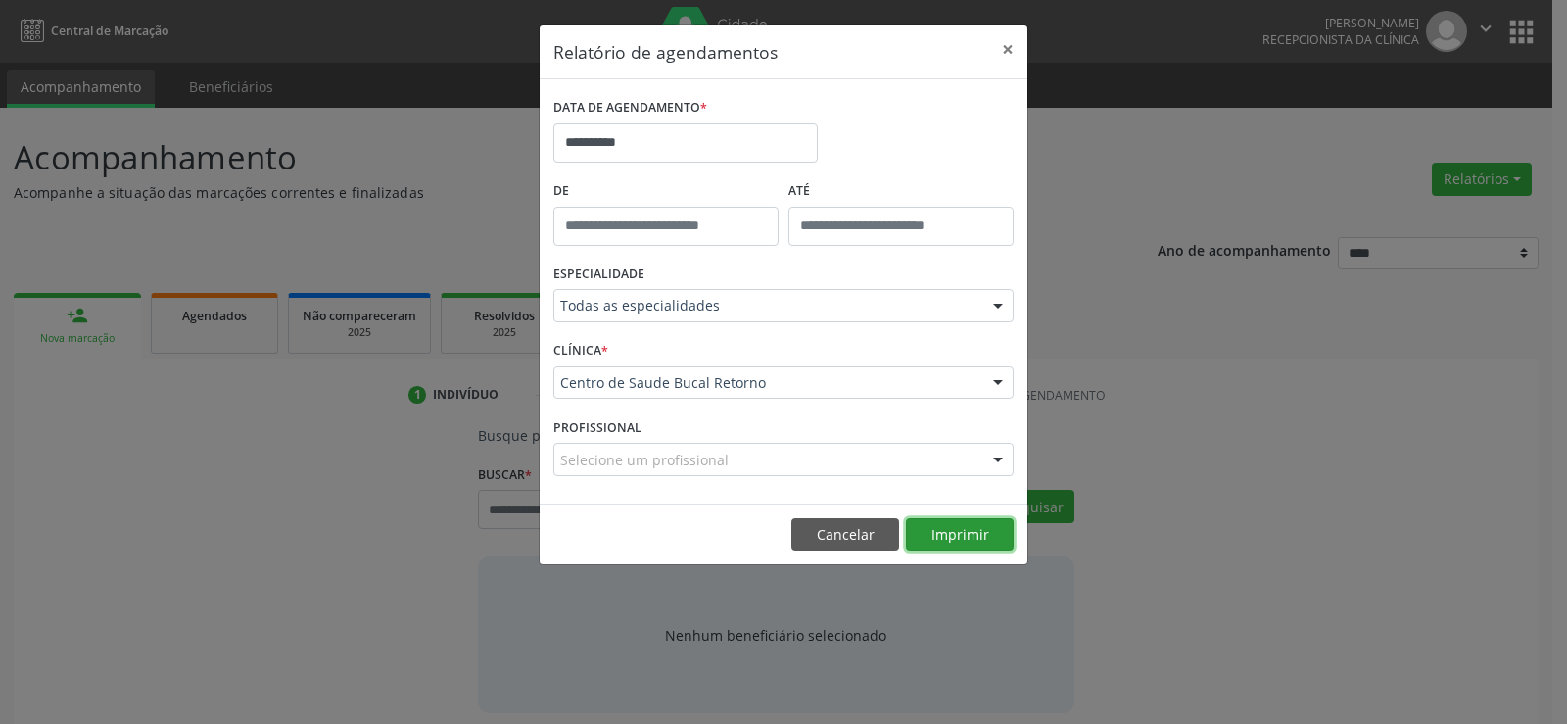
click at [963, 531] on button "Imprimir" at bounding box center [960, 534] width 108 height 33
click at [831, 533] on button "Cancelar" at bounding box center [845, 534] width 108 height 33
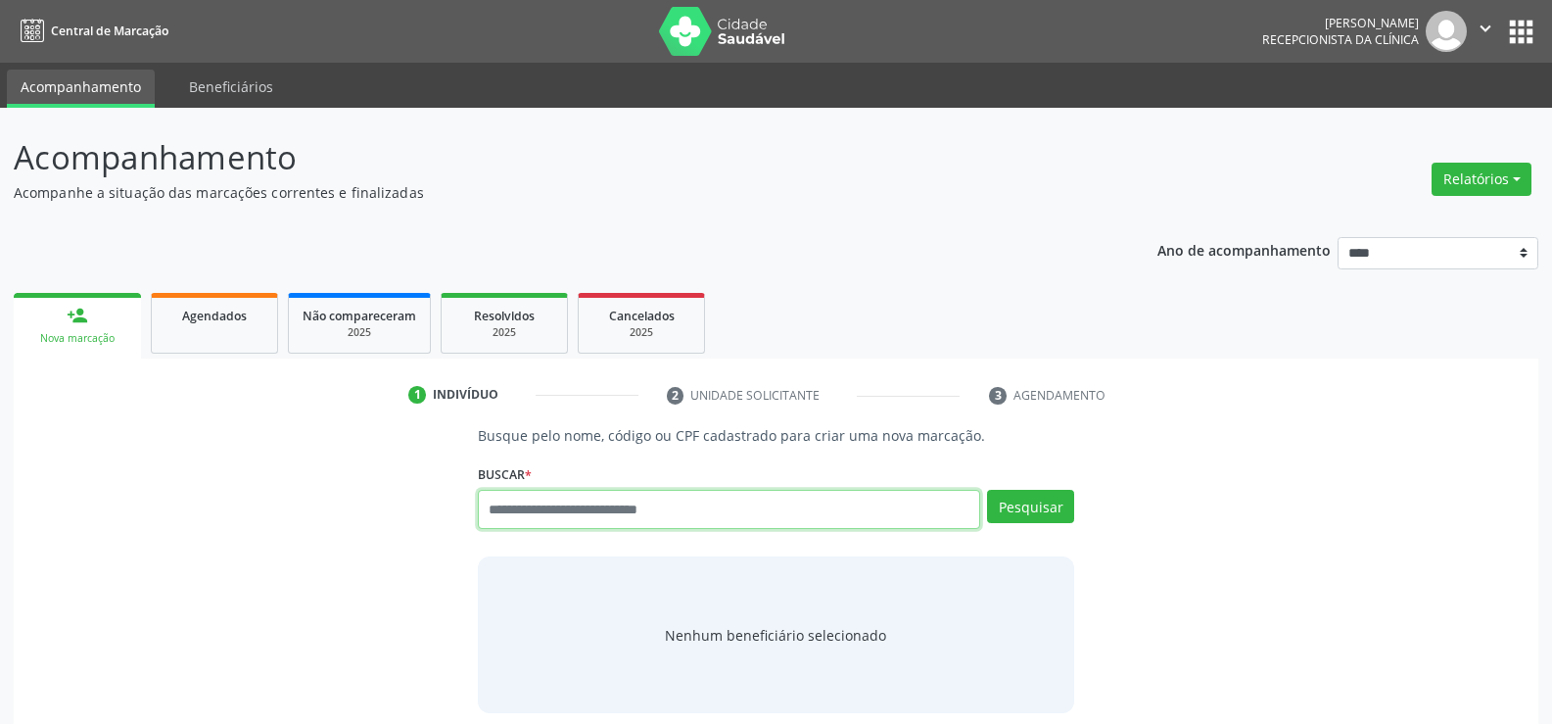
click at [605, 515] on input "text" at bounding box center [729, 509] width 502 height 39
type input "**********"
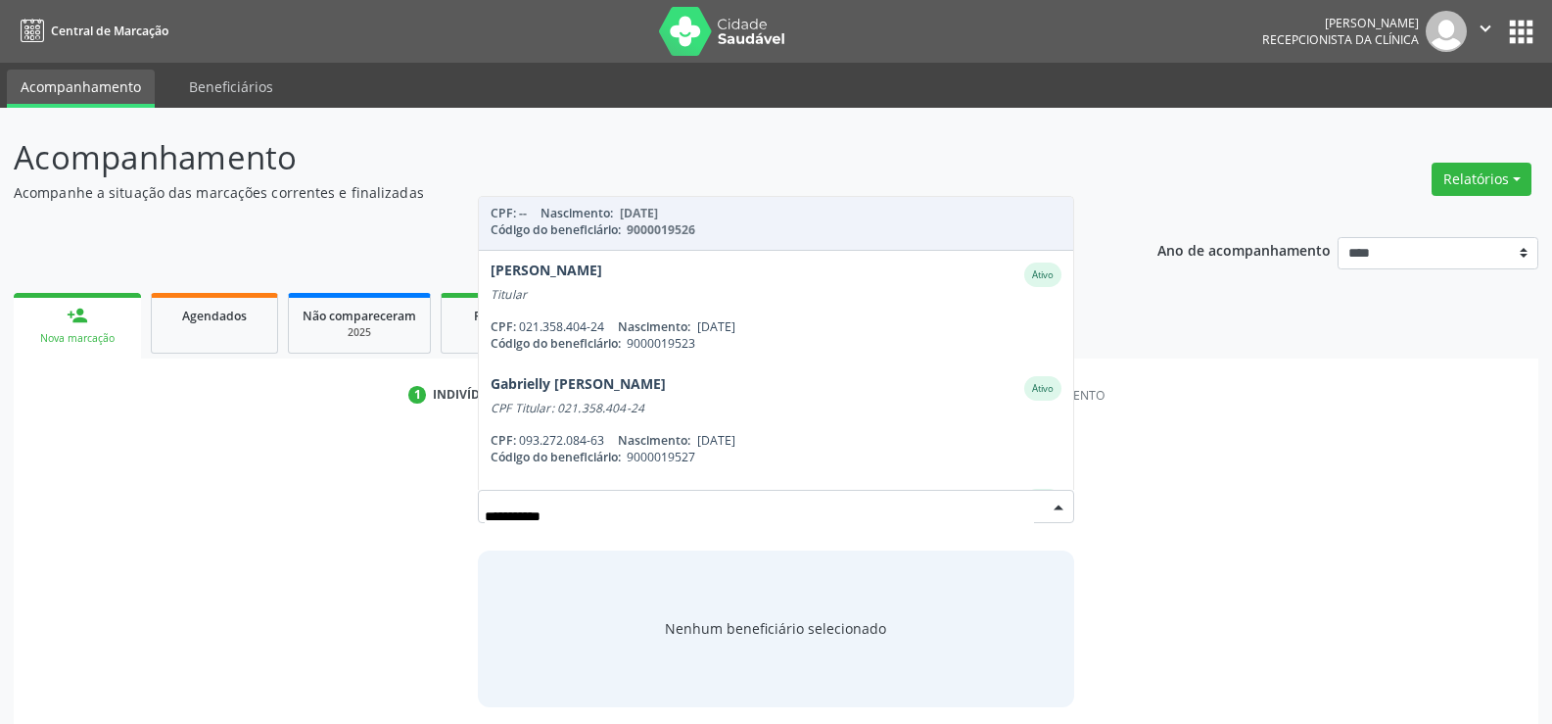
scroll to position [294, 0]
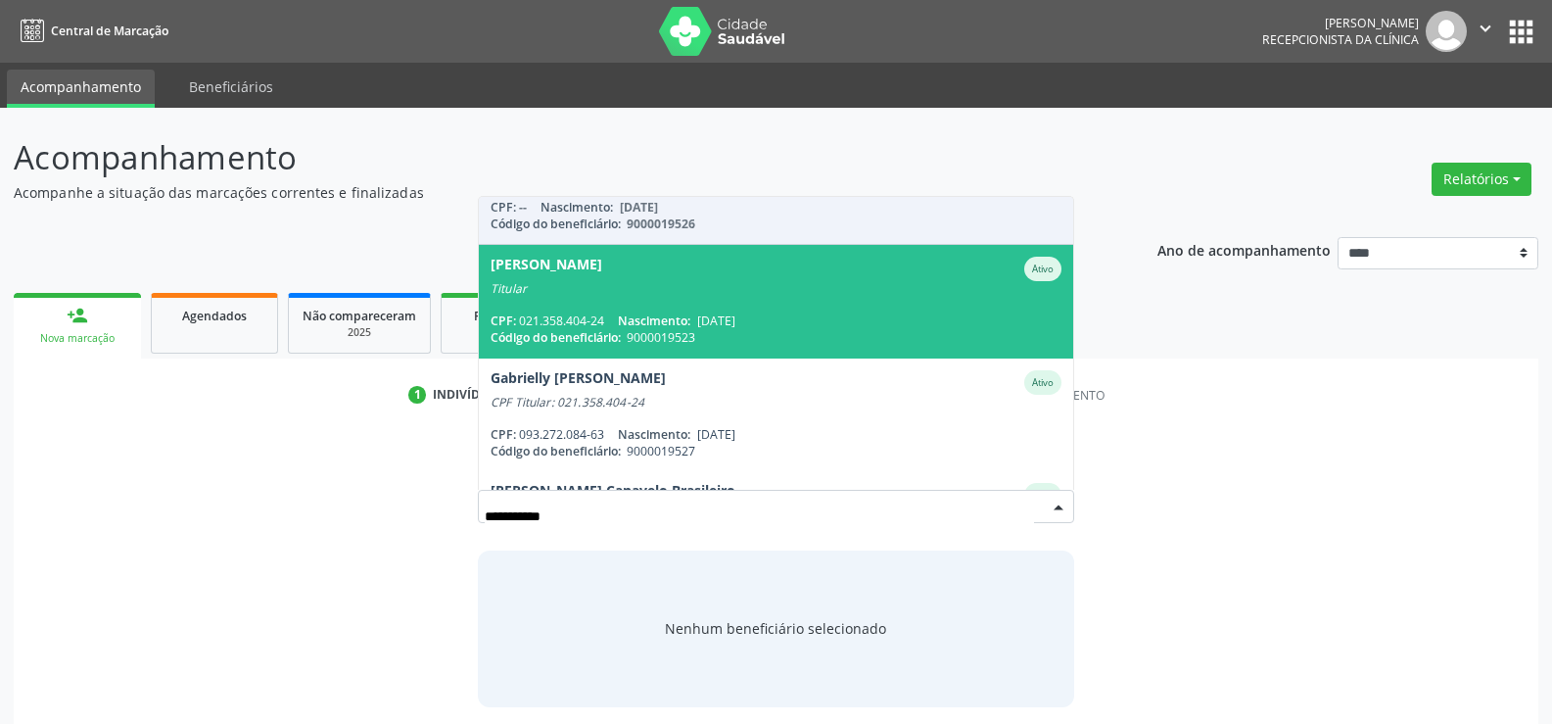
click at [622, 308] on span "Eliane Maria Canavelo Brandao Ativo Titular CPF: 021.358.404-24 Nascimento: 21/…" at bounding box center [776, 301] width 594 height 113
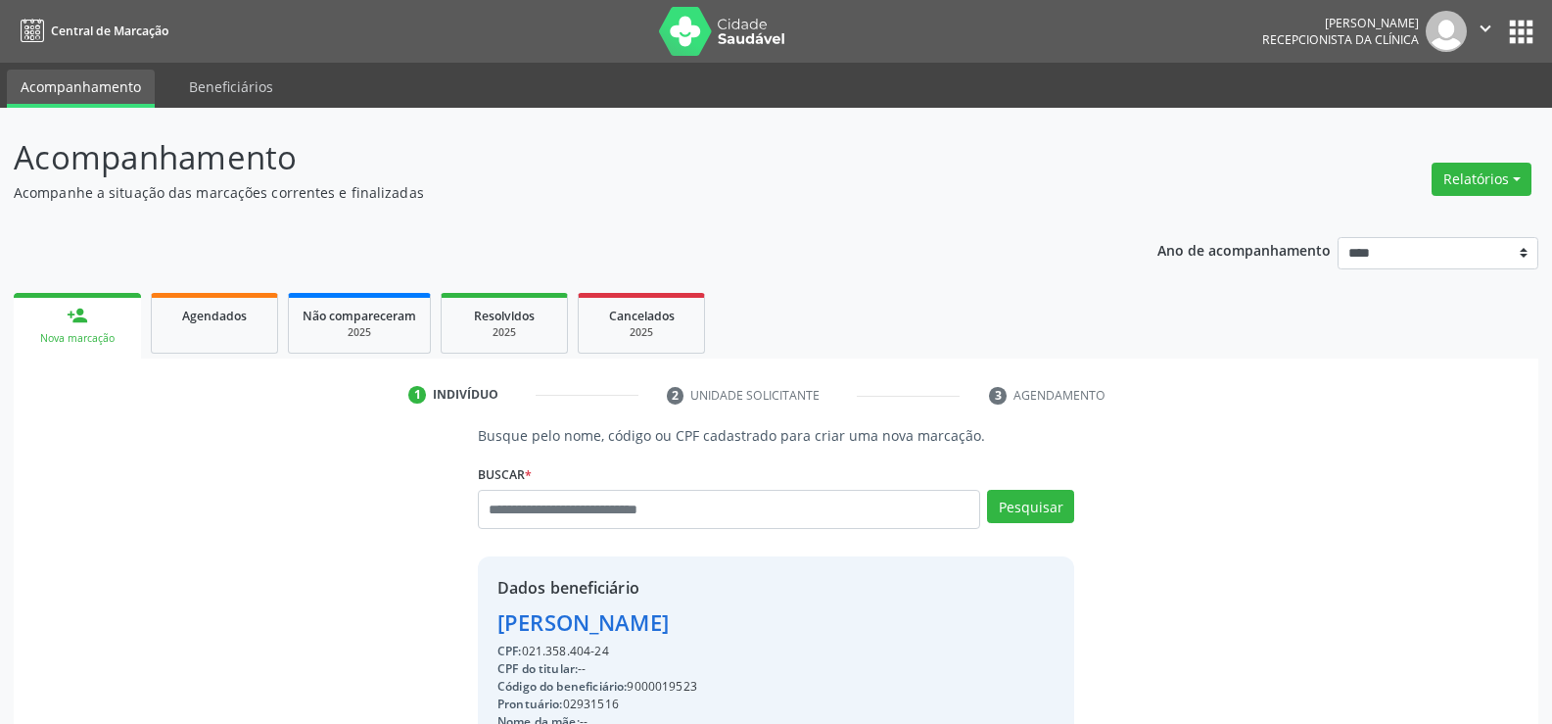
drag, startPoint x: 498, startPoint y: 621, endPoint x: 835, endPoint y: 636, distance: 337.2
copy div "Eliane Maria Canavelo Brandao"
click at [211, 323] on span "Agendados" at bounding box center [214, 315] width 65 height 17
select select "*"
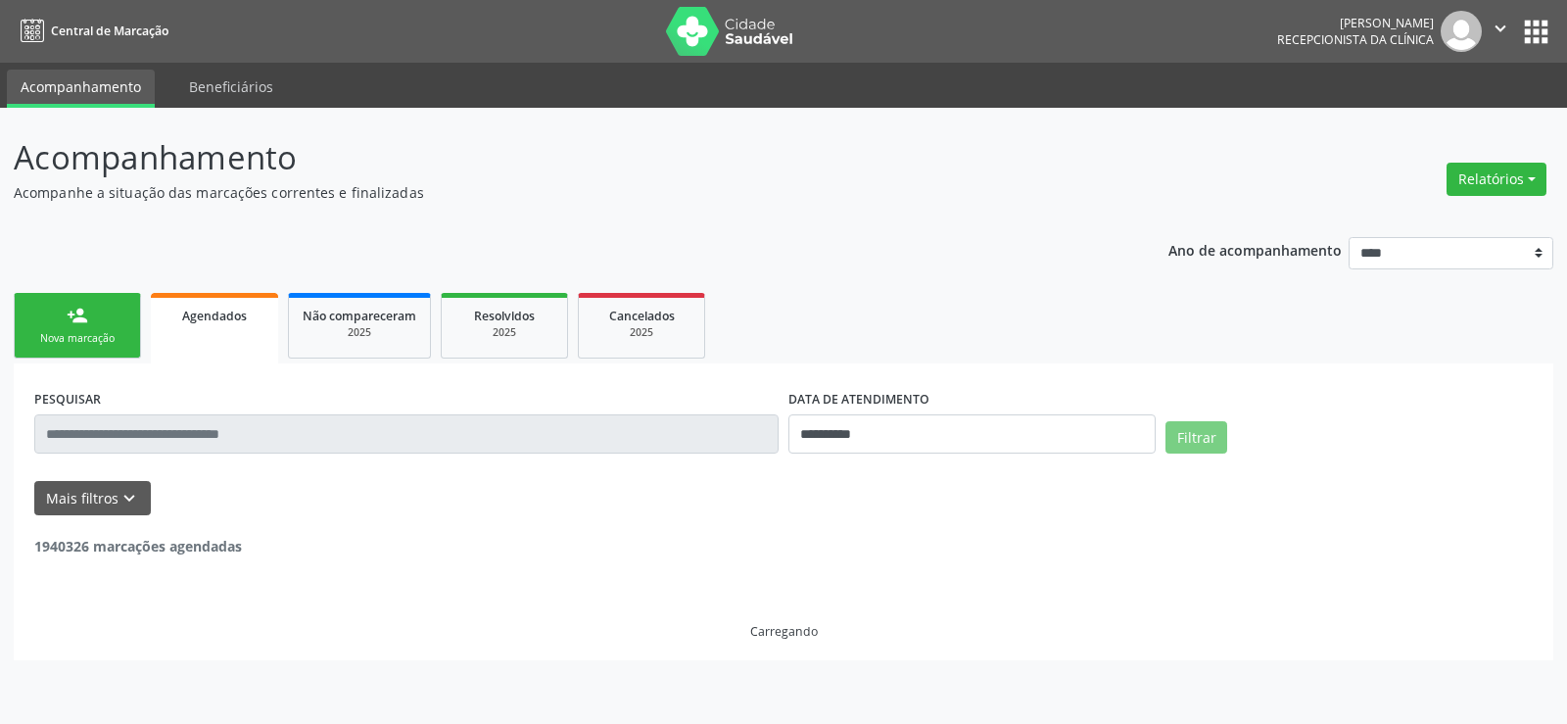
click at [114, 411] on div "PESQUISAR" at bounding box center [406, 425] width 754 height 83
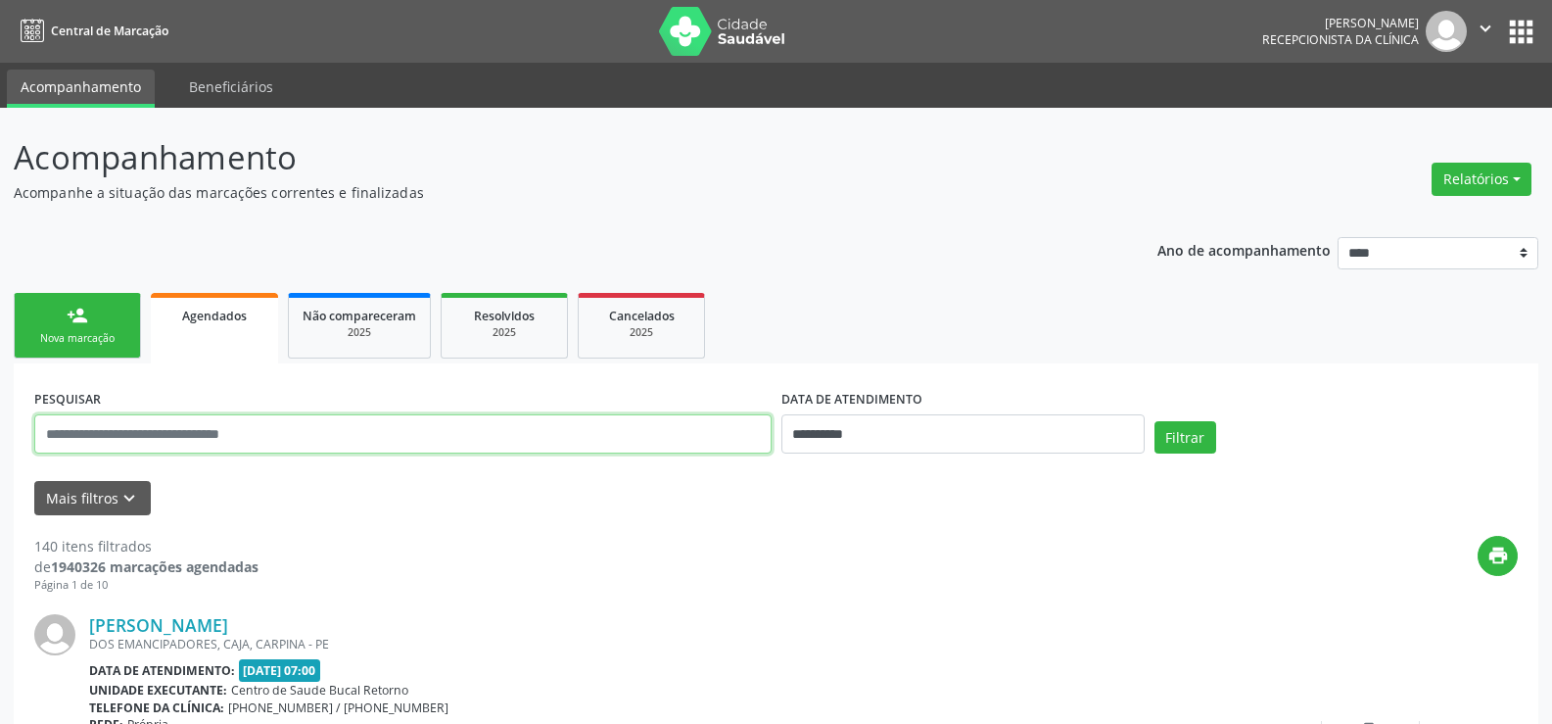
click at [113, 433] on input "text" at bounding box center [402, 433] width 737 height 39
paste input "**********"
type input "**********"
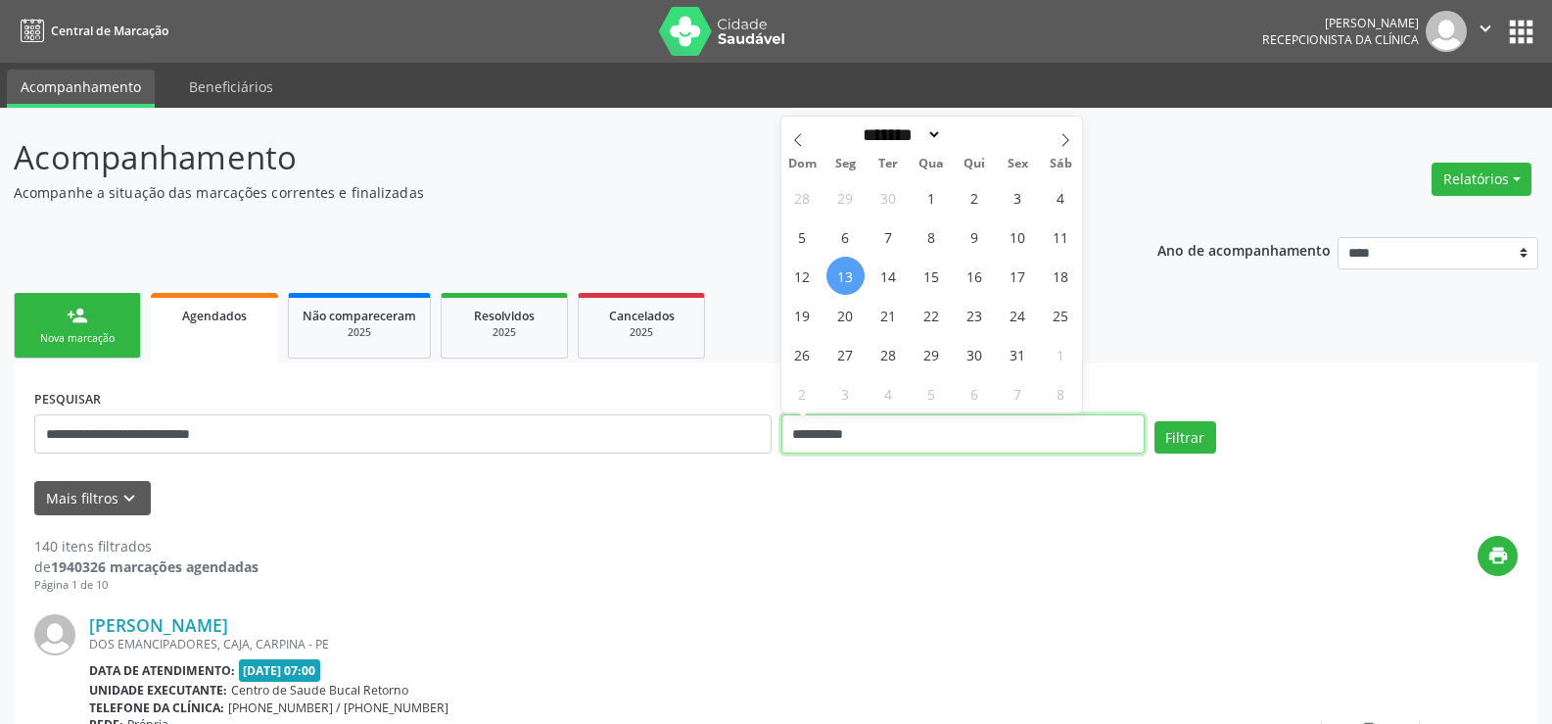
drag, startPoint x: 898, startPoint y: 437, endPoint x: 657, endPoint y: 443, distance: 241.0
click at [657, 443] on div "**********" at bounding box center [775, 425] width 1493 height 83
click at [1155, 421] on button "Filtrar" at bounding box center [1186, 437] width 62 height 33
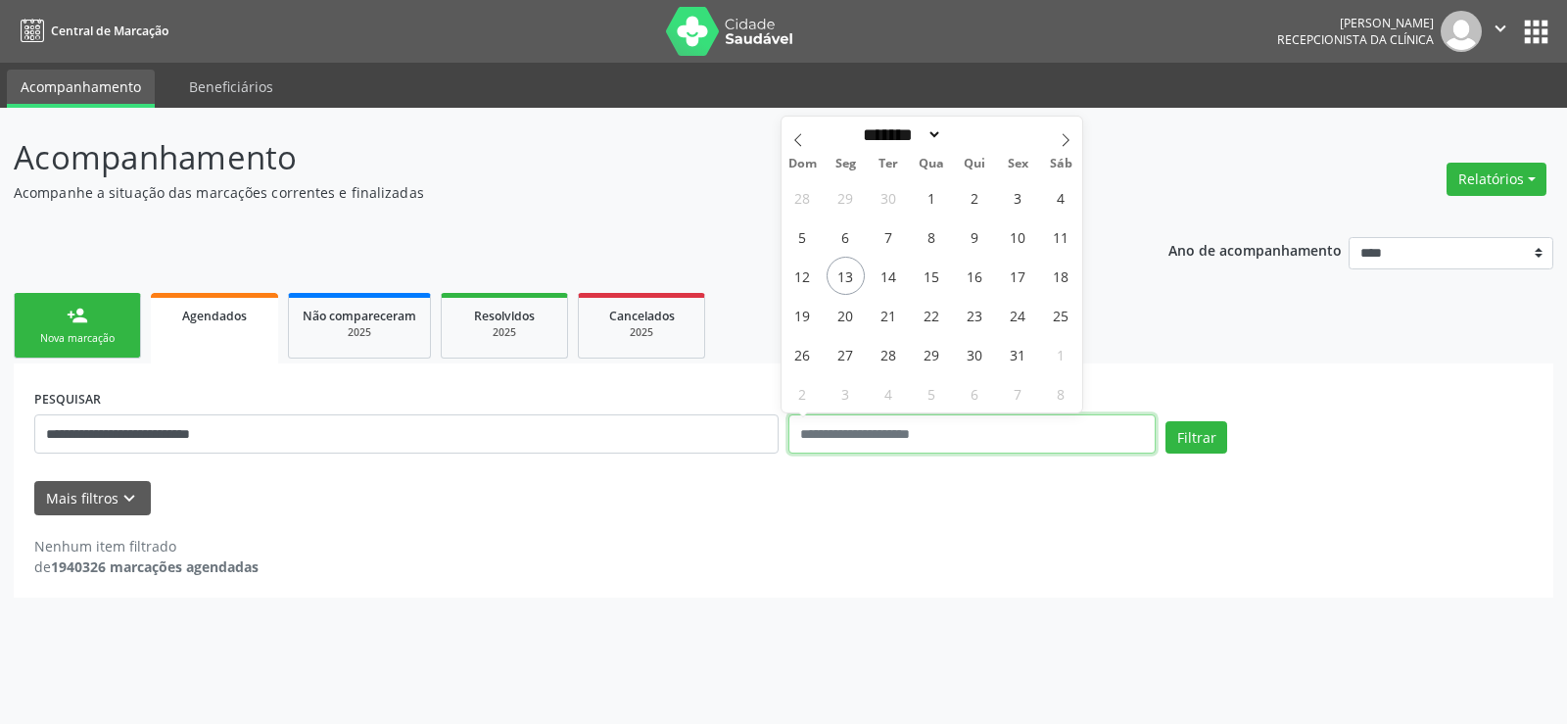
click at [1165, 421] on button "Filtrar" at bounding box center [1196, 437] width 62 height 33
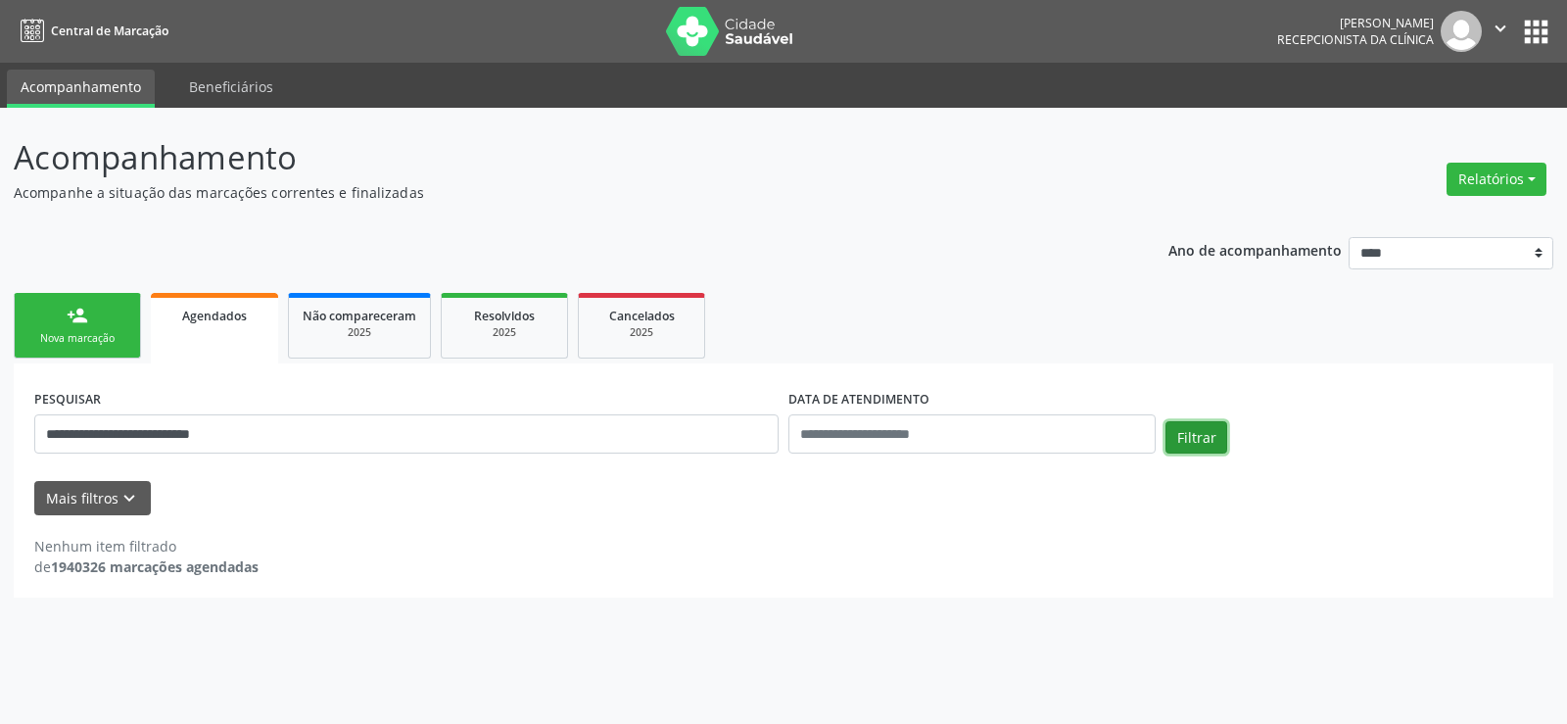
click at [1184, 449] on button "Filtrar" at bounding box center [1196, 437] width 62 height 33
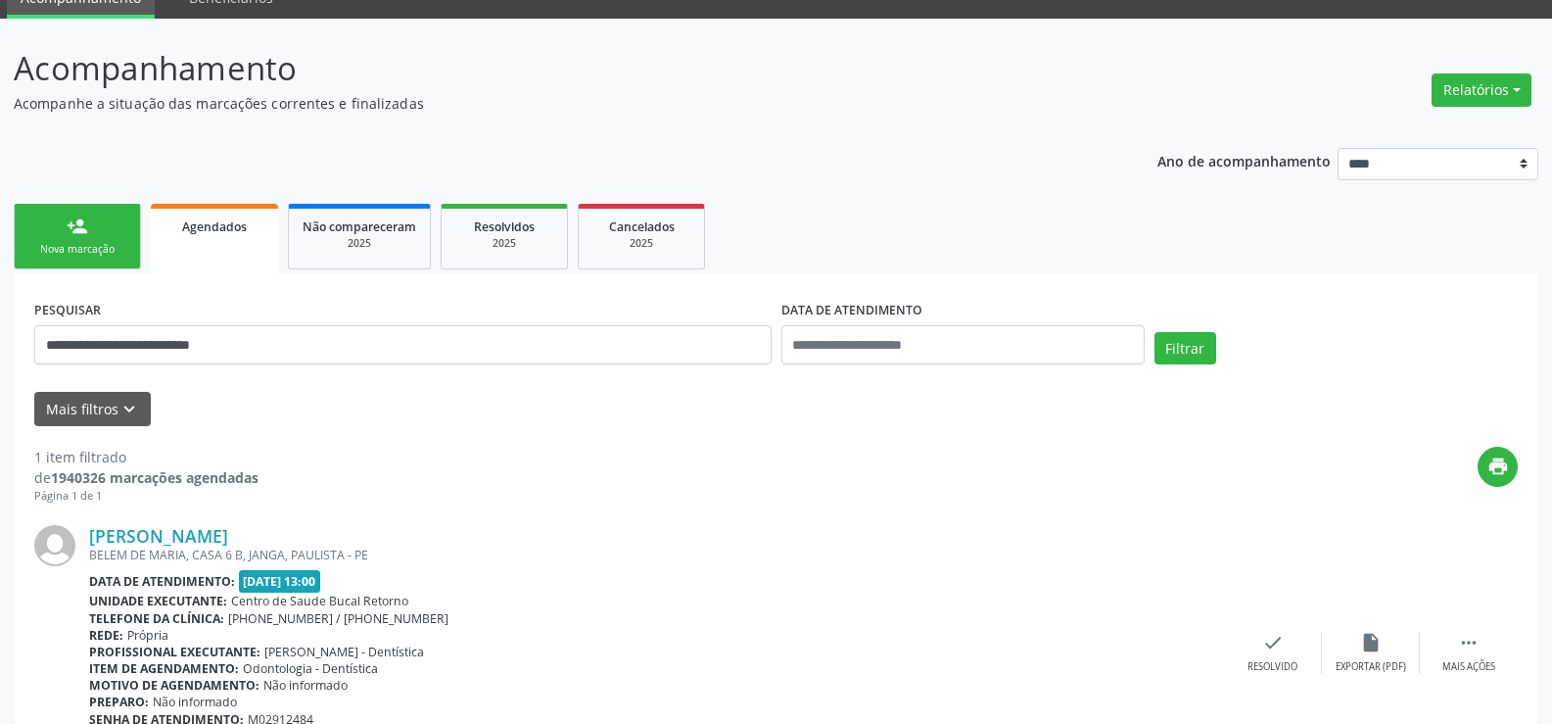
scroll to position [202, 0]
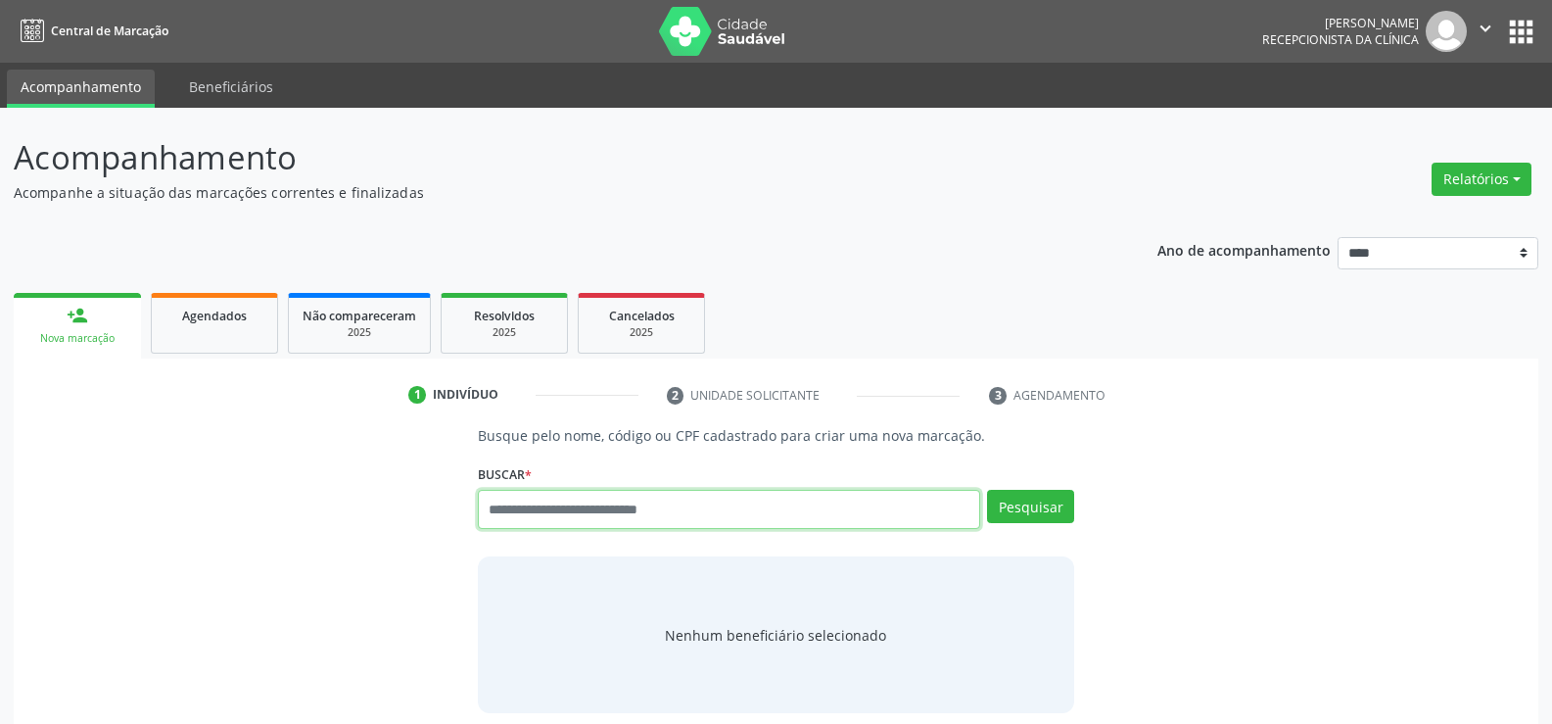
click at [512, 514] on input "text" at bounding box center [729, 509] width 502 height 39
type input "**********"
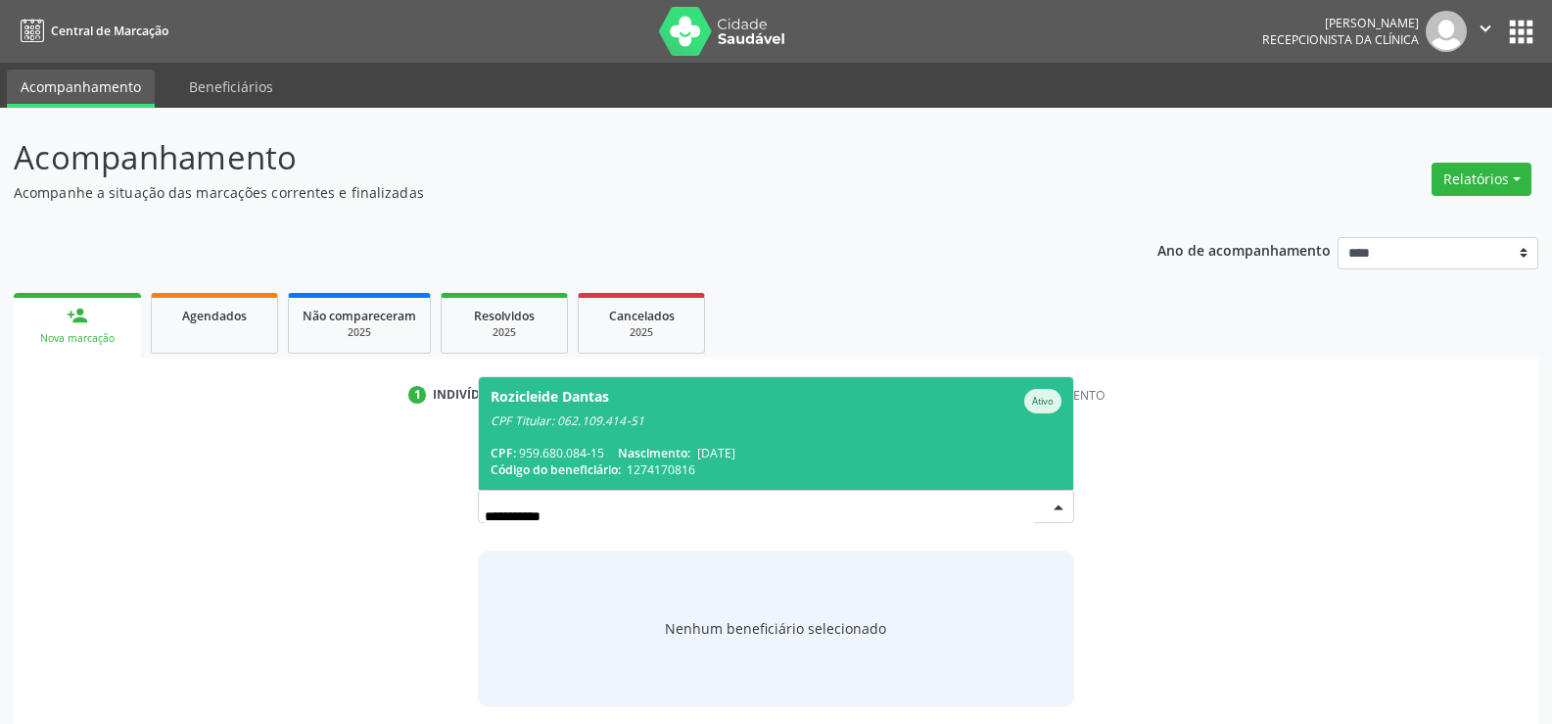
click at [530, 442] on span "Rozicleide Dantas Ativo CPF Titular: 062.109.414-51 CPF: 959.680.084-15 Nascime…" at bounding box center [776, 433] width 594 height 113
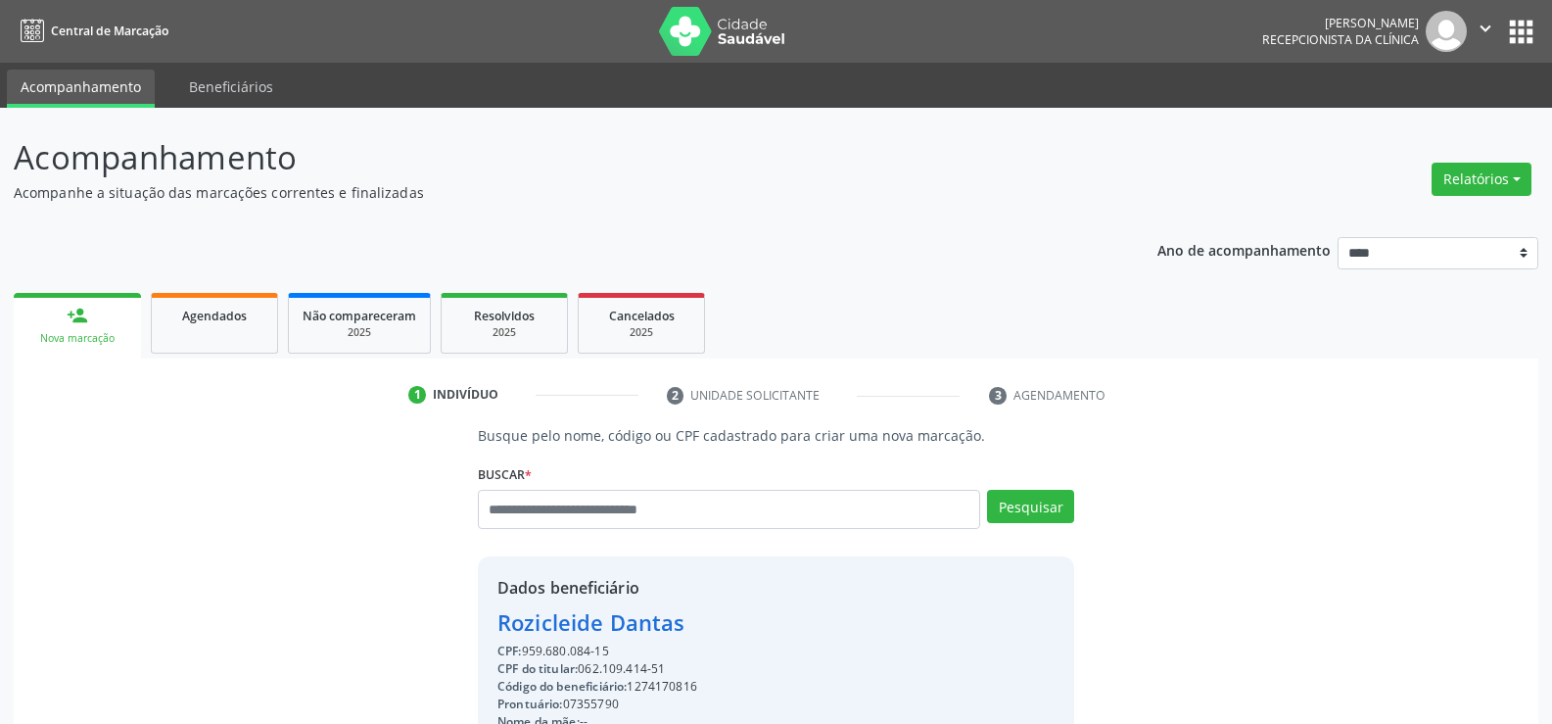
drag, startPoint x: 611, startPoint y: 650, endPoint x: 434, endPoint y: 613, distance: 181.1
click at [434, 613] on div "Busque pelo nome, código ou CPF cadastrado para criar uma nova marcação. [GEOGR…" at bounding box center [775, 678] width 1497 height 507
copy div "Rozicleide Dantas CPF: 959.680.084-15"
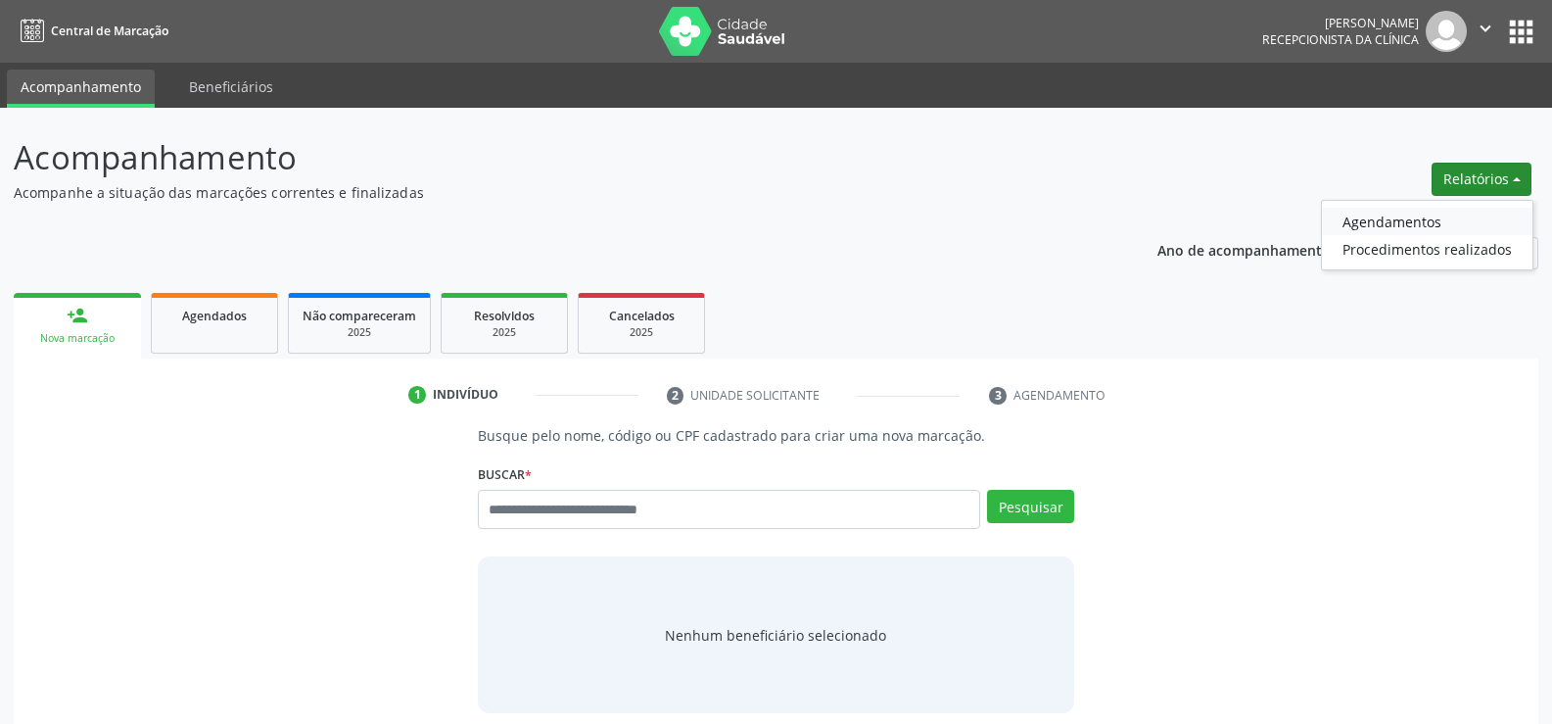
click at [1428, 220] on link "Agendamentos" at bounding box center [1427, 221] width 211 height 27
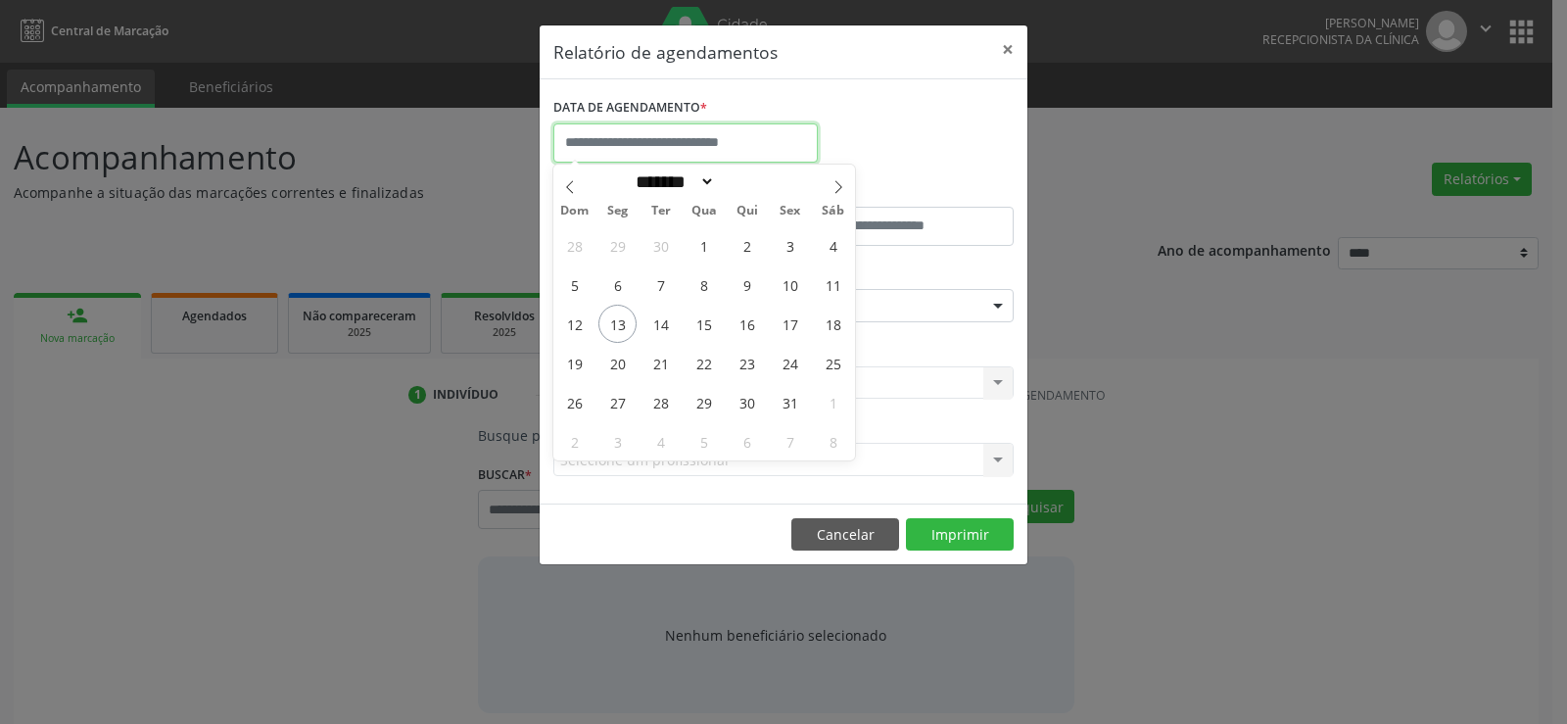
click at [712, 147] on input "text" at bounding box center [685, 142] width 264 height 39
click at [668, 323] on span "14" at bounding box center [660, 324] width 38 height 38
type input "**********"
click at [668, 323] on span "14" at bounding box center [660, 324] width 38 height 38
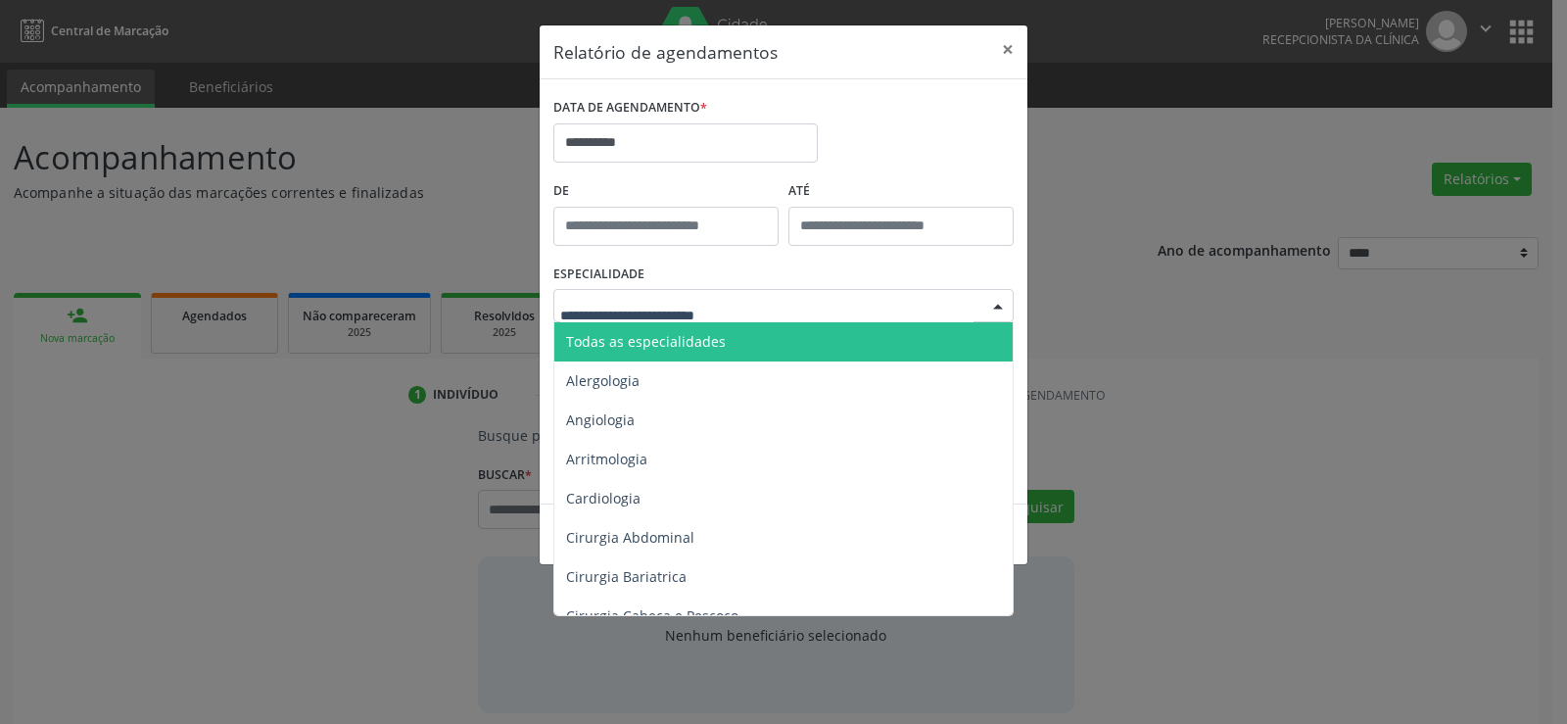
click at [677, 332] on span "Todas as especialidades" at bounding box center [646, 341] width 160 height 19
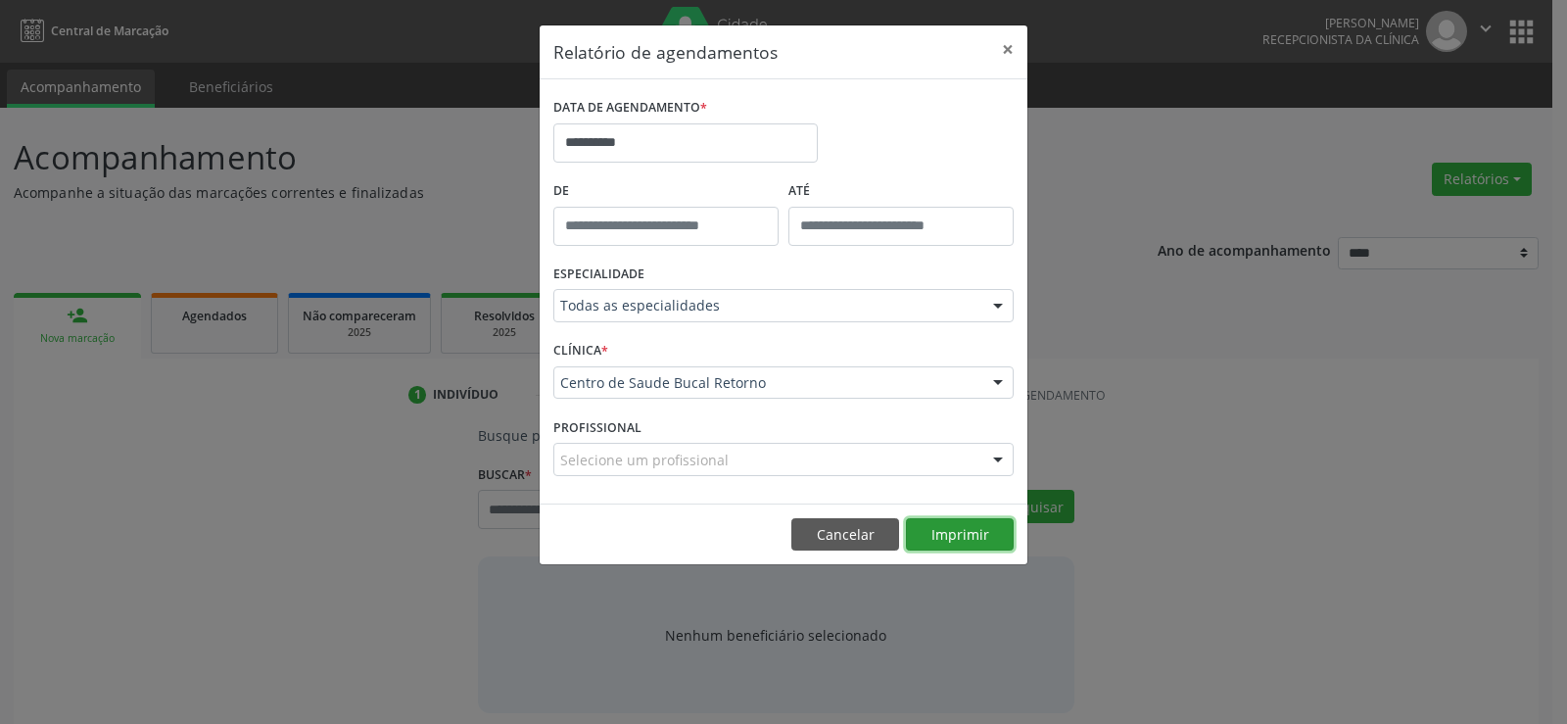
click at [950, 535] on button "Imprimir" at bounding box center [960, 534] width 108 height 33
click at [827, 542] on button "Cancelar" at bounding box center [845, 534] width 108 height 33
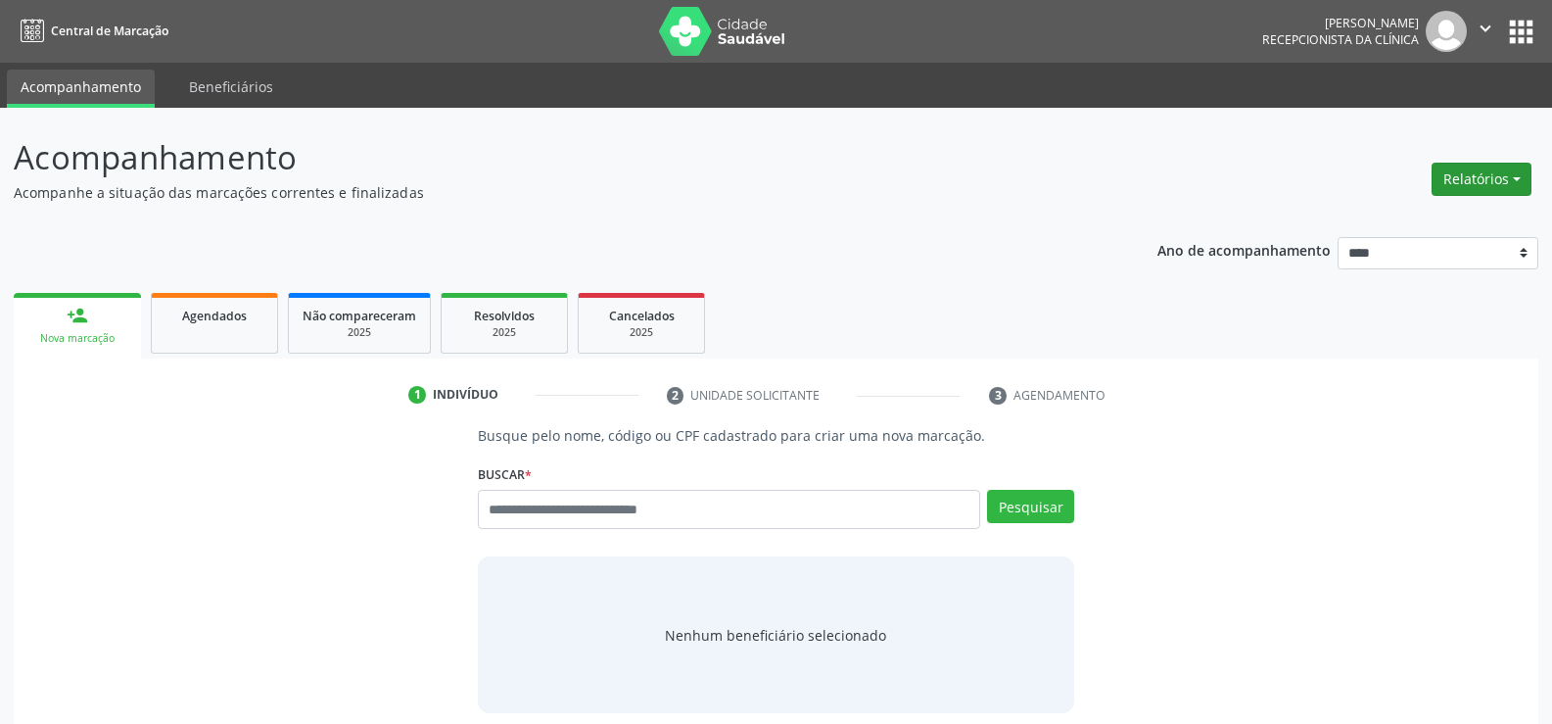
click at [1479, 183] on button "Relatórios" at bounding box center [1482, 179] width 100 height 33
click at [1378, 214] on link "Agendamentos" at bounding box center [1427, 221] width 211 height 27
select select "*"
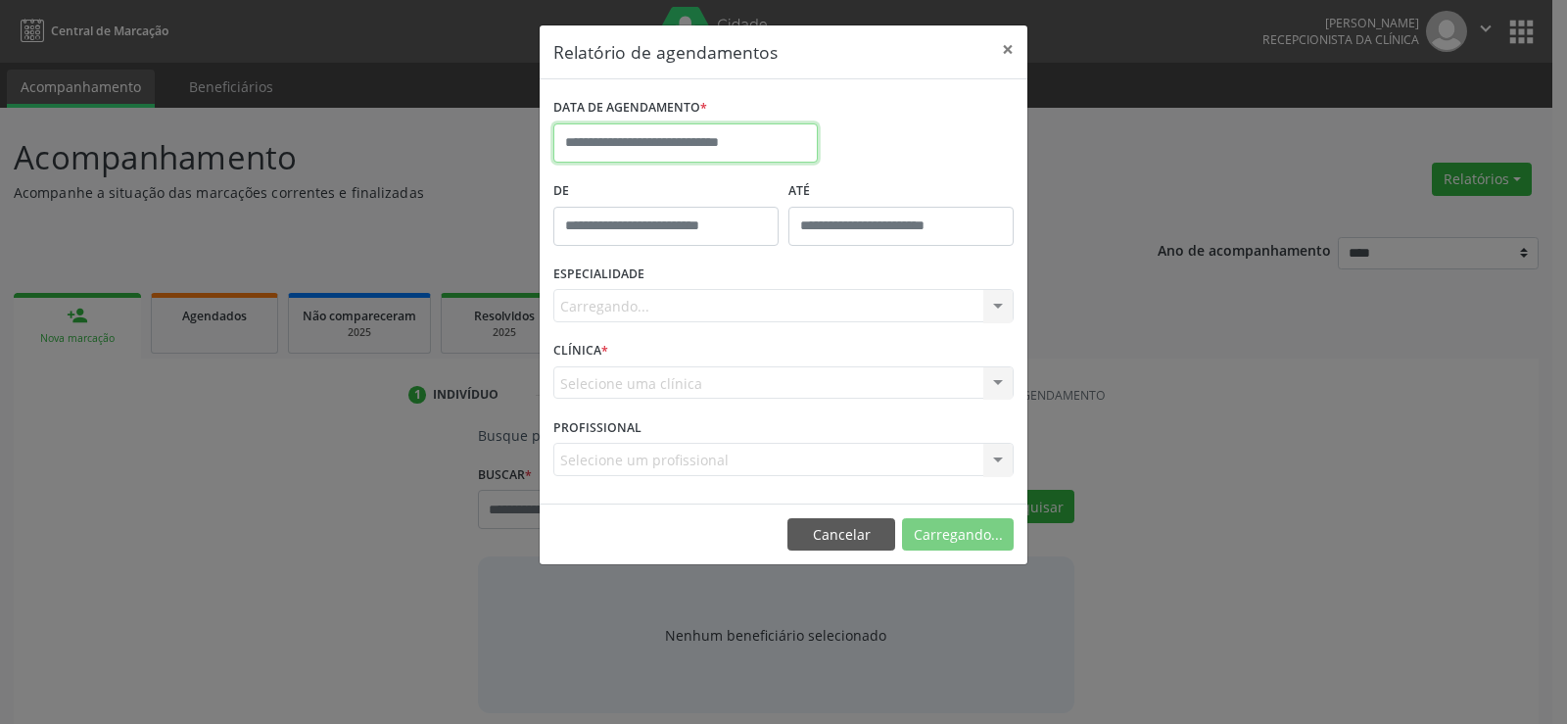
click at [615, 142] on input "text" at bounding box center [685, 142] width 264 height 39
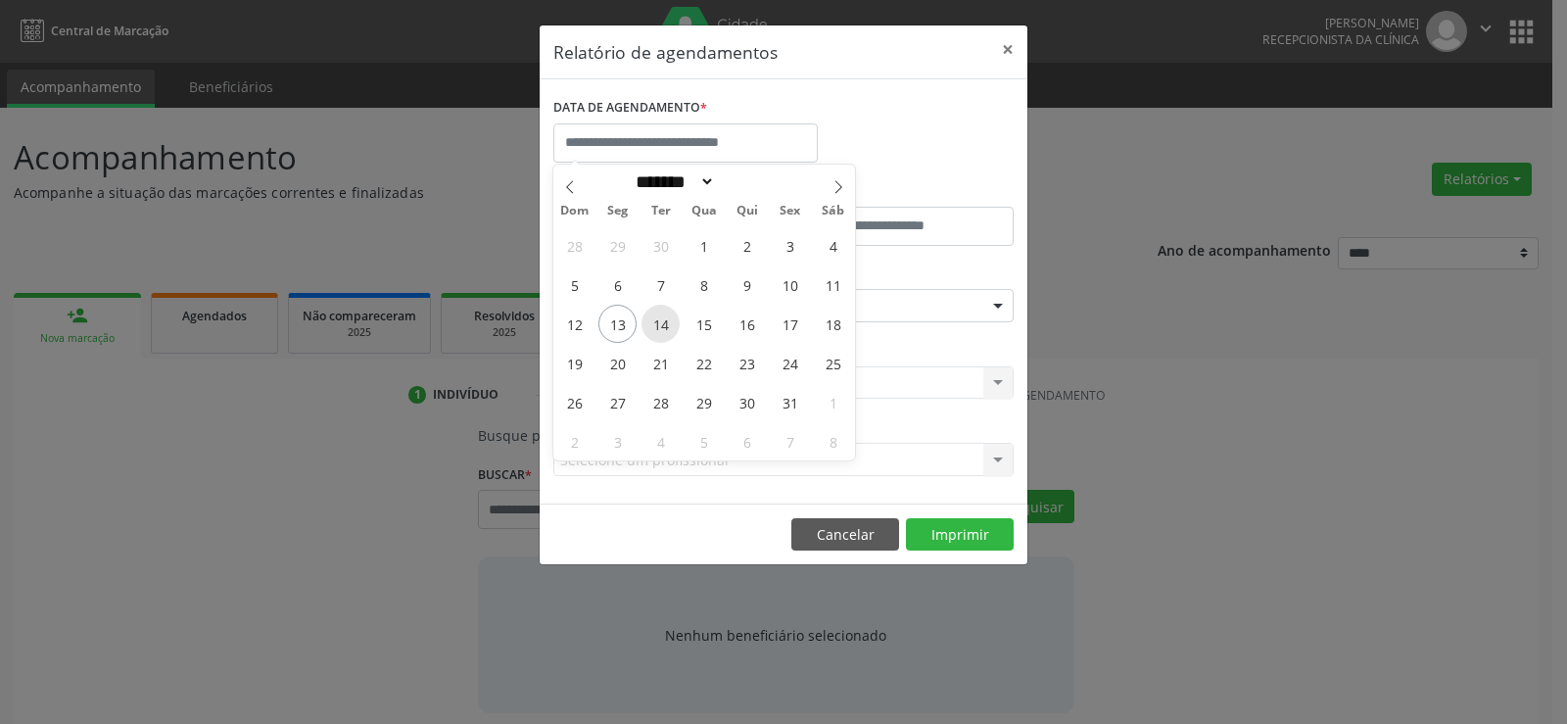
click at [648, 335] on span "14" at bounding box center [660, 324] width 38 height 38
type input "**********"
click at [648, 335] on span "14" at bounding box center [660, 324] width 38 height 38
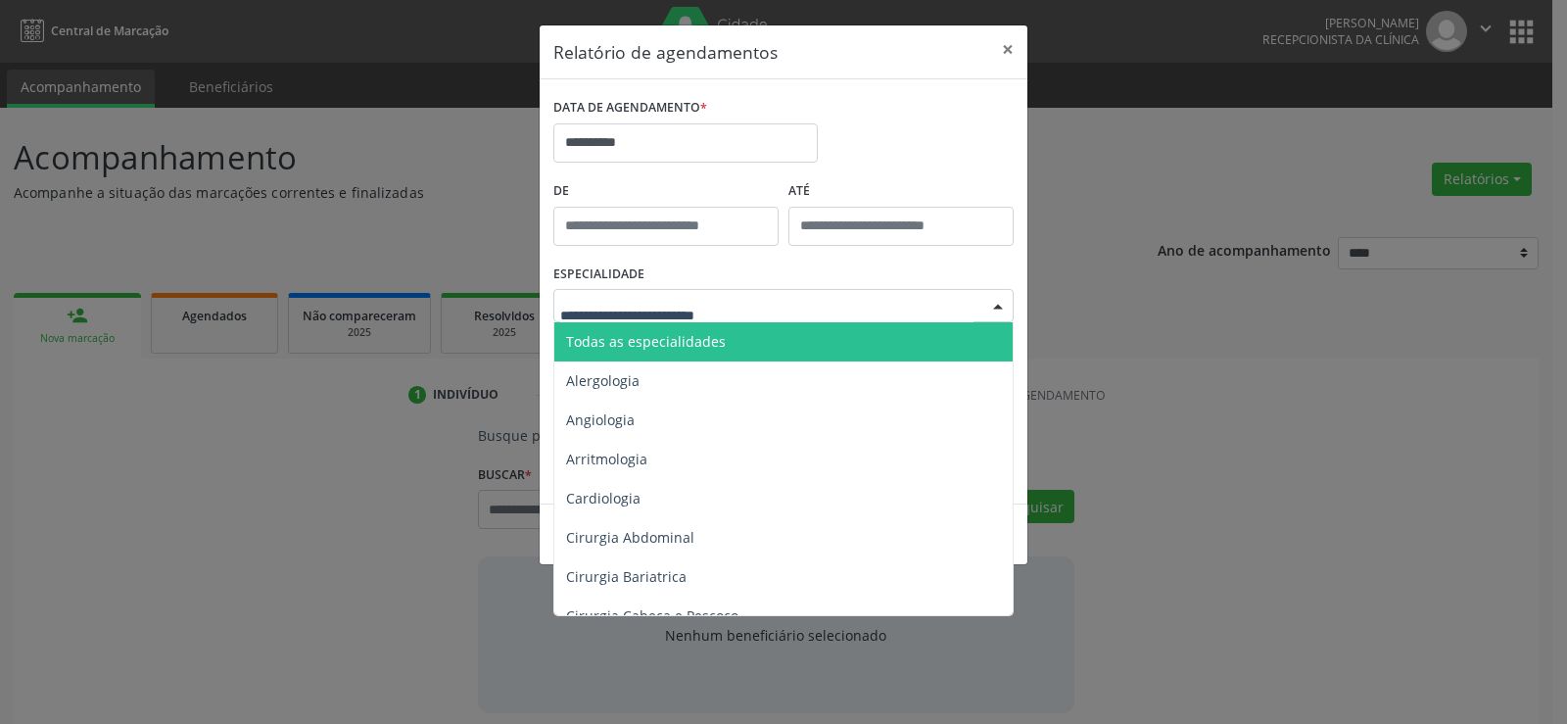
click at [651, 337] on span "Todas as especialidades" at bounding box center [646, 341] width 160 height 19
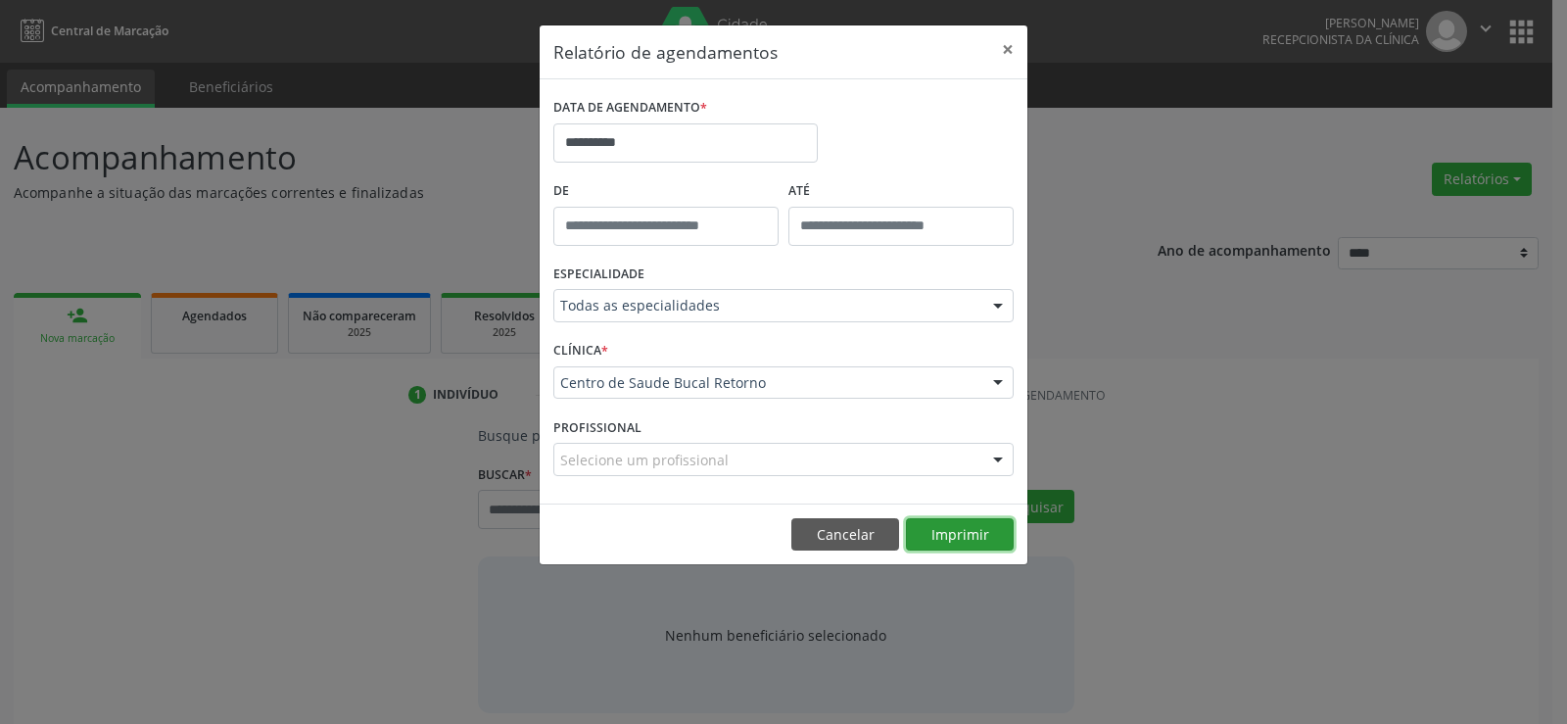
click at [946, 537] on button "Imprimir" at bounding box center [960, 534] width 108 height 33
click at [868, 537] on button "Cancelar" at bounding box center [845, 534] width 108 height 33
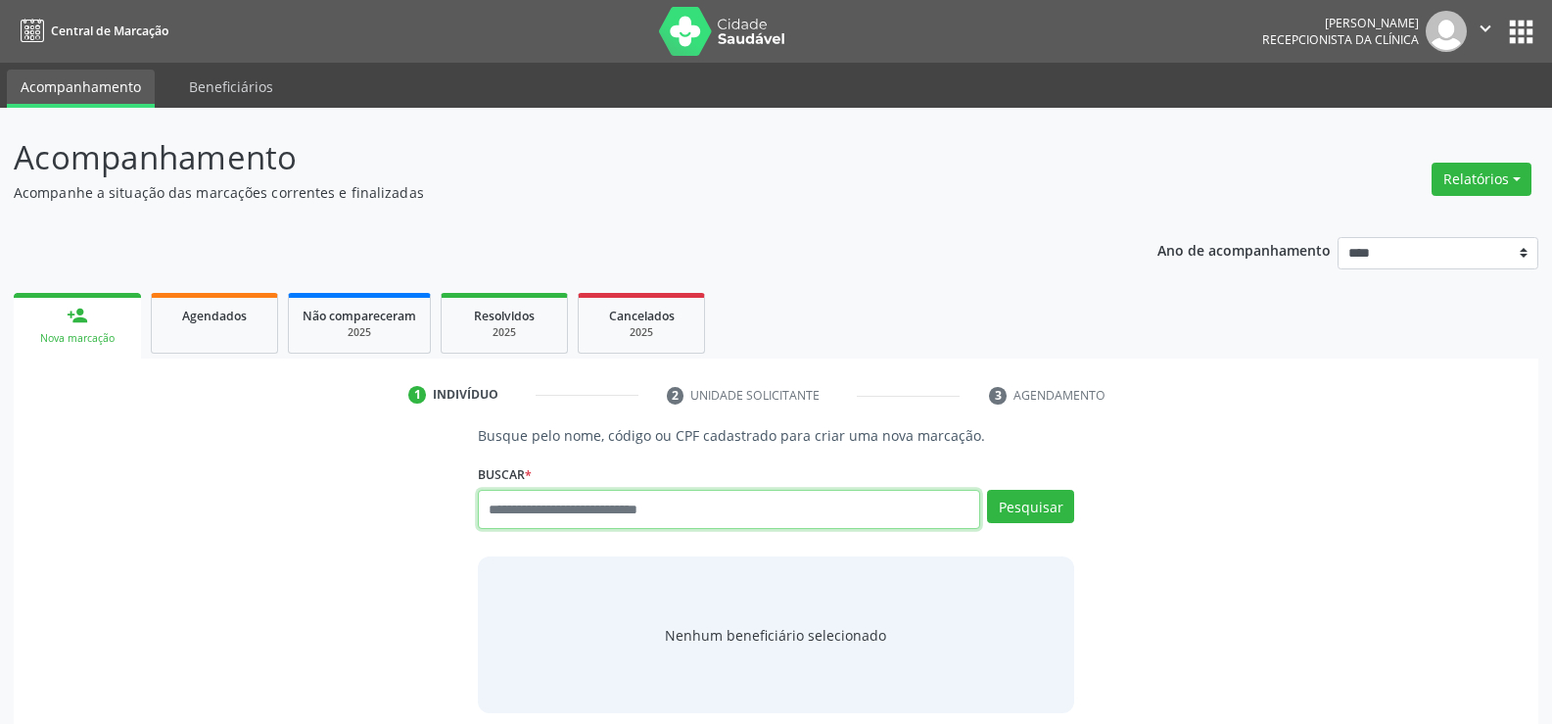
click at [588, 505] on input "text" at bounding box center [729, 509] width 502 height 39
paste input "**********"
type input "**********"
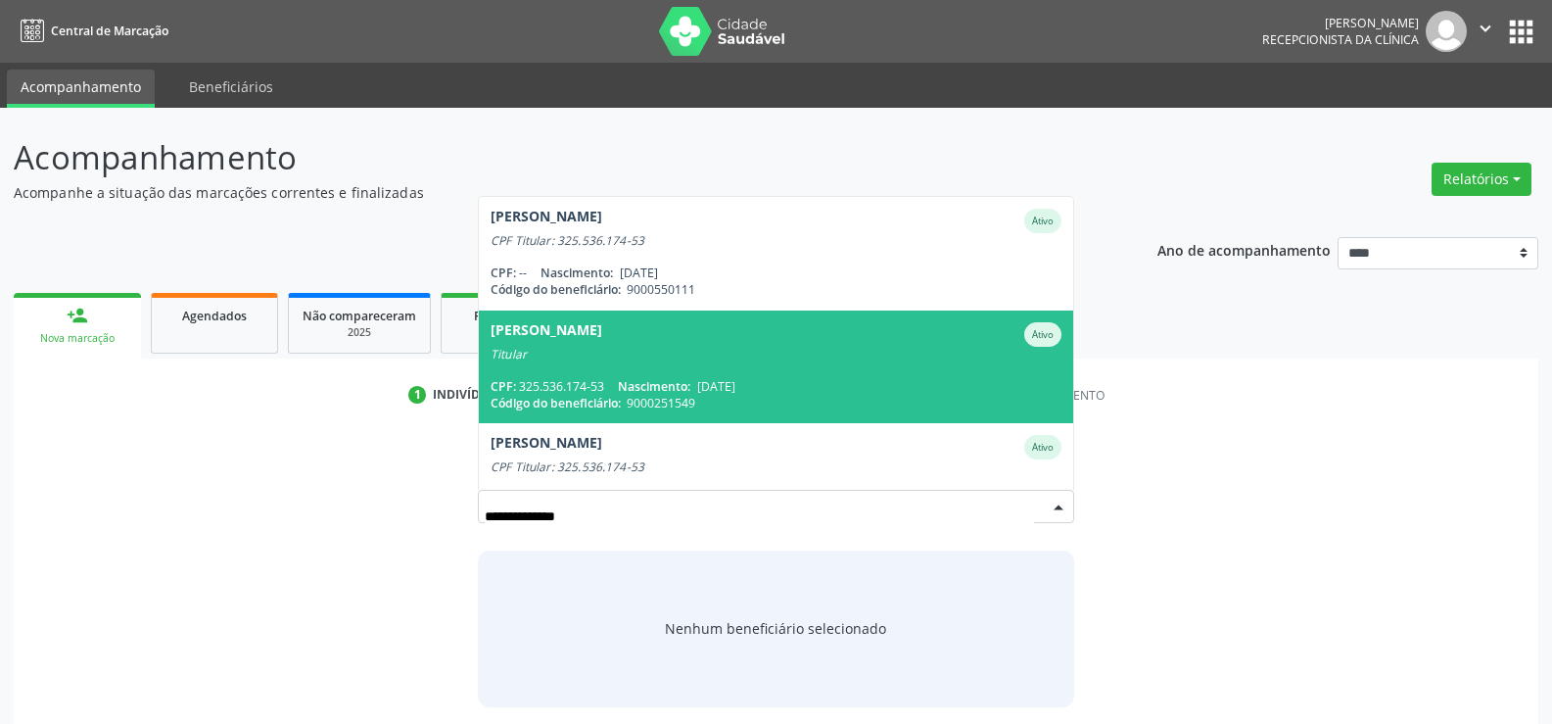
click at [666, 361] on span "[PERSON_NAME] Ativo Titular CPF: 325.536.174-53 Nascimento: [DATE] Código do be…" at bounding box center [776, 366] width 594 height 113
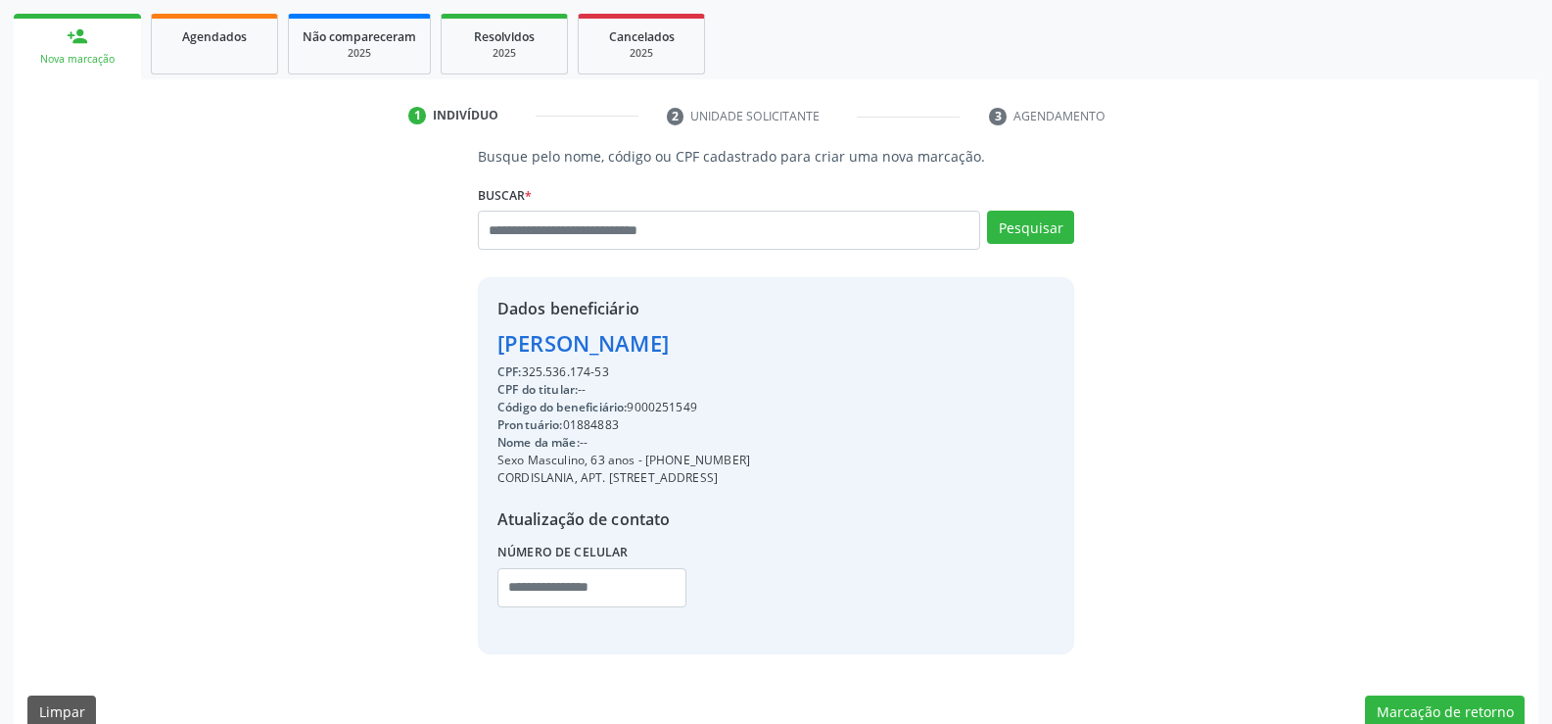
scroll to position [310, 0]
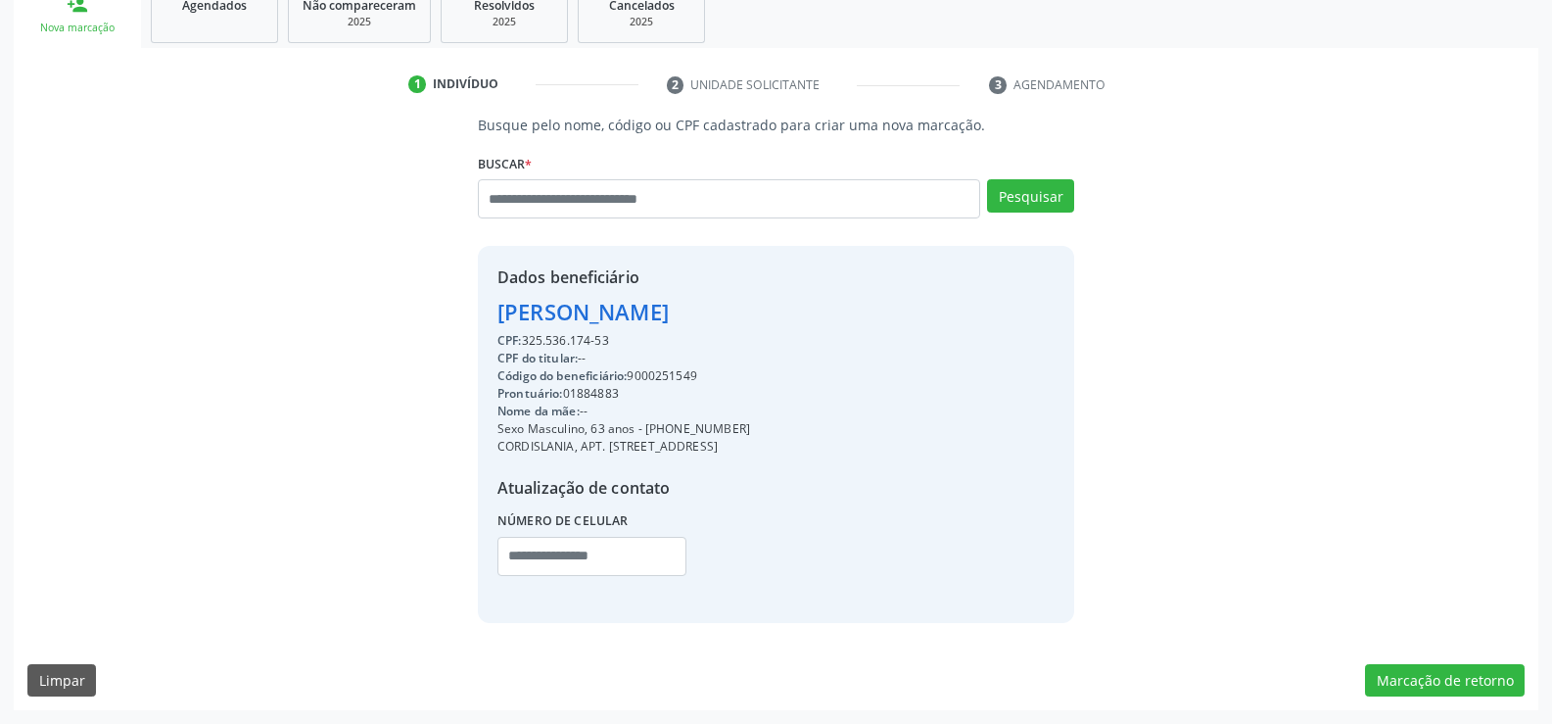
drag, startPoint x: 494, startPoint y: 307, endPoint x: 828, endPoint y: 320, distance: 335.1
click at [828, 320] on div "Dados beneficiário [PERSON_NAME] CPF: 325.536.174-53 CPF do titular: -- Código …" at bounding box center [776, 434] width 596 height 376
copy div "[PERSON_NAME]"
drag, startPoint x: 672, startPoint y: 429, endPoint x: 794, endPoint y: 425, distance: 122.5
click at [794, 425] on div "Dados beneficiário [PERSON_NAME] CPF: 325.536.174-53 CPF do titular: -- Código …" at bounding box center [776, 434] width 596 height 376
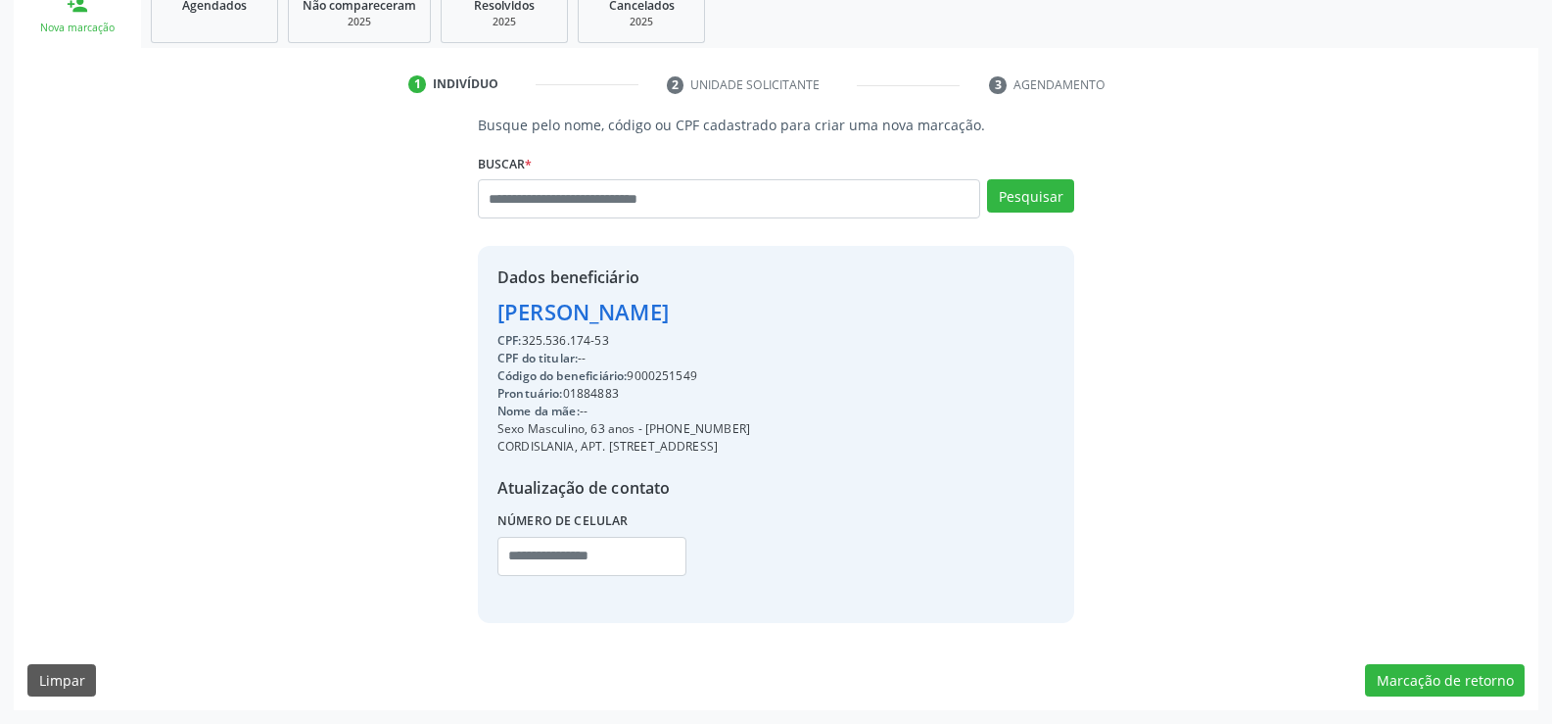
copy div "98435-9402"
click at [578, 190] on input "text" at bounding box center [729, 198] width 502 height 39
type input "**********"
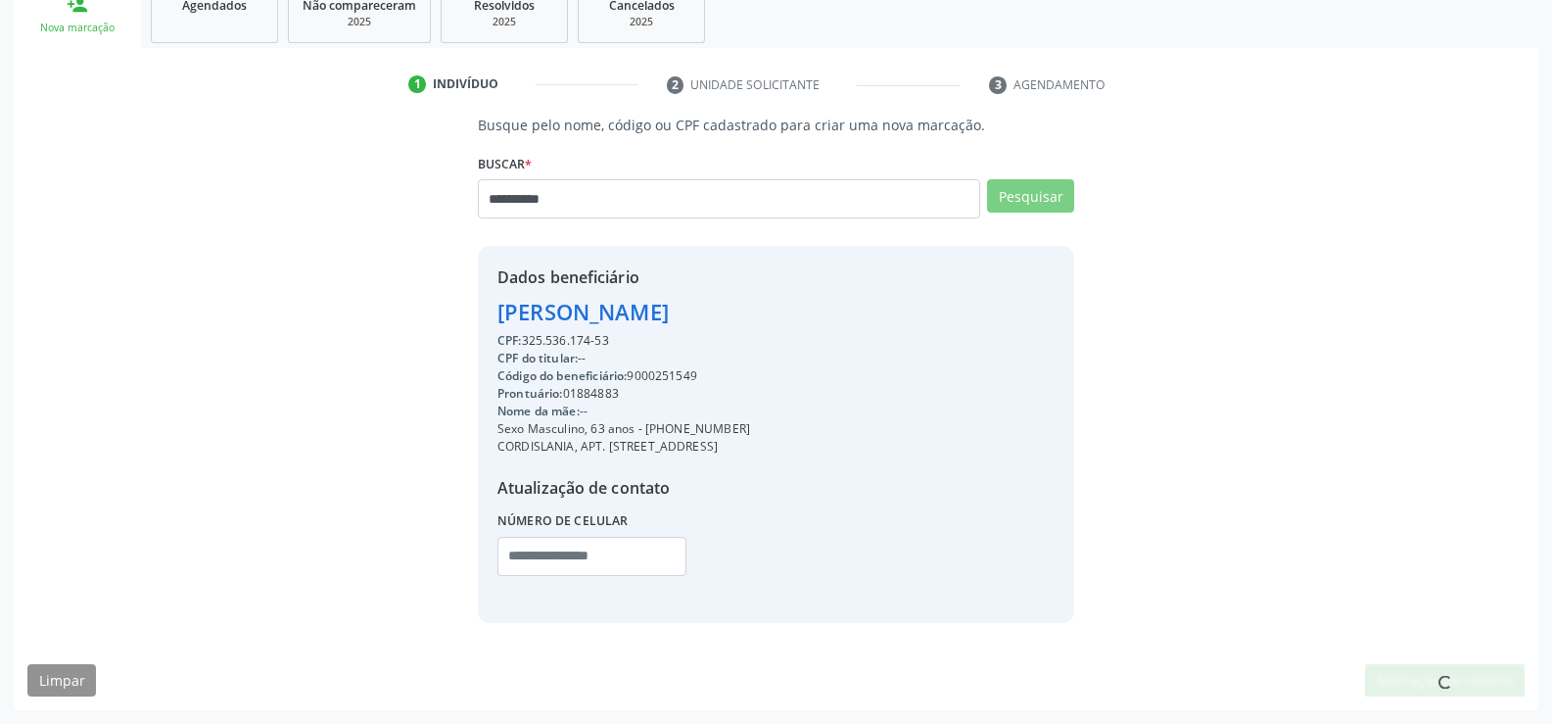
scroll to position [305, 0]
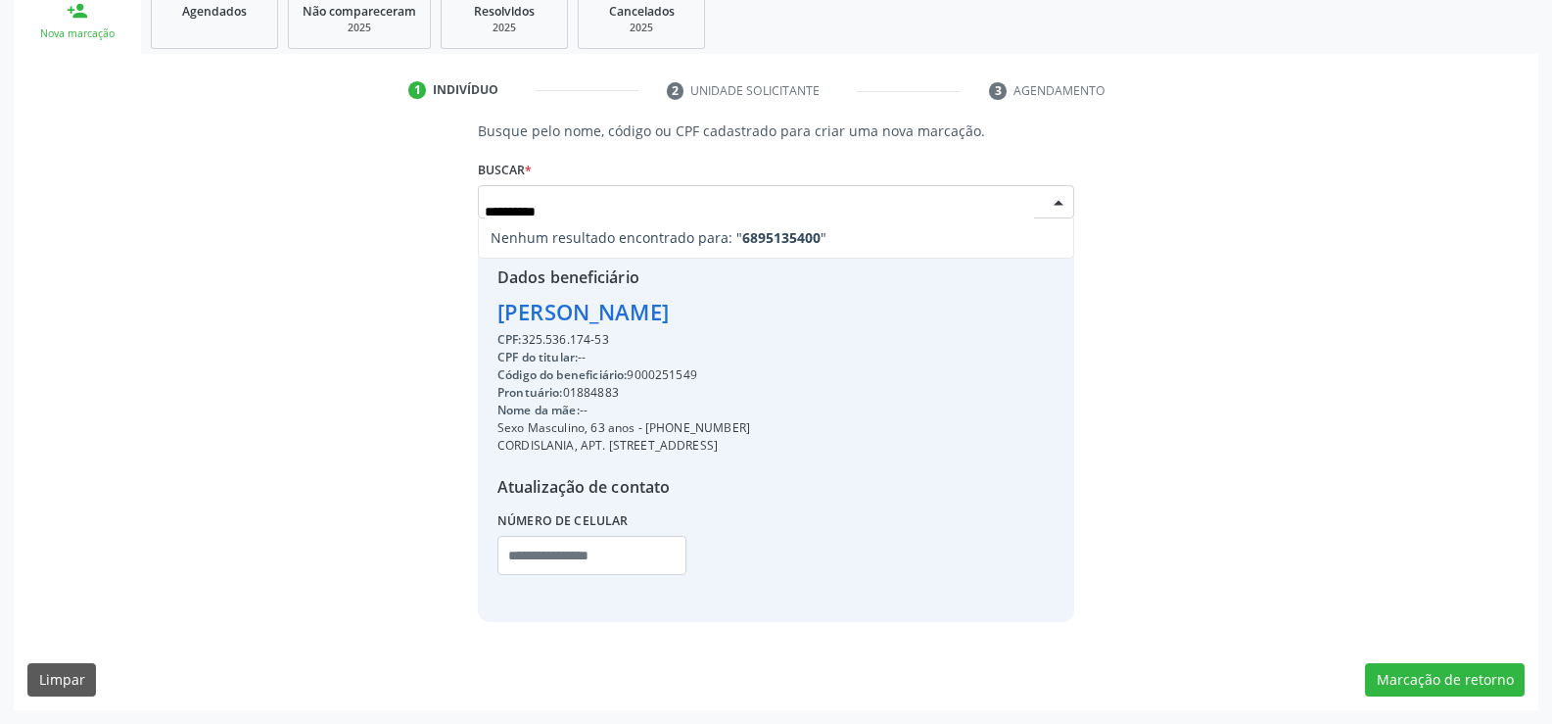
drag, startPoint x: 631, startPoint y: 201, endPoint x: 380, endPoint y: 211, distance: 250.9
click at [380, 211] on div "**********" at bounding box center [775, 370] width 1497 height 501
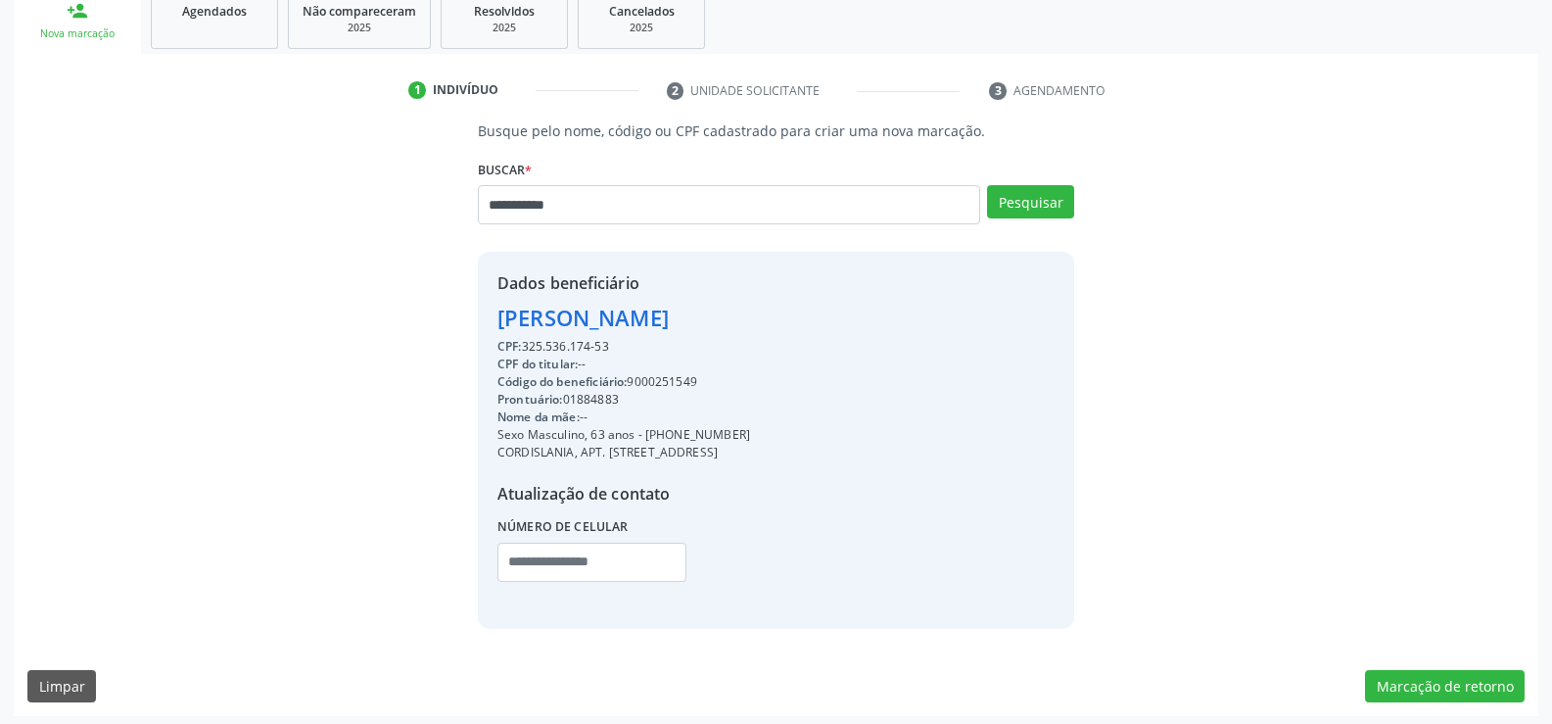
type input "**********"
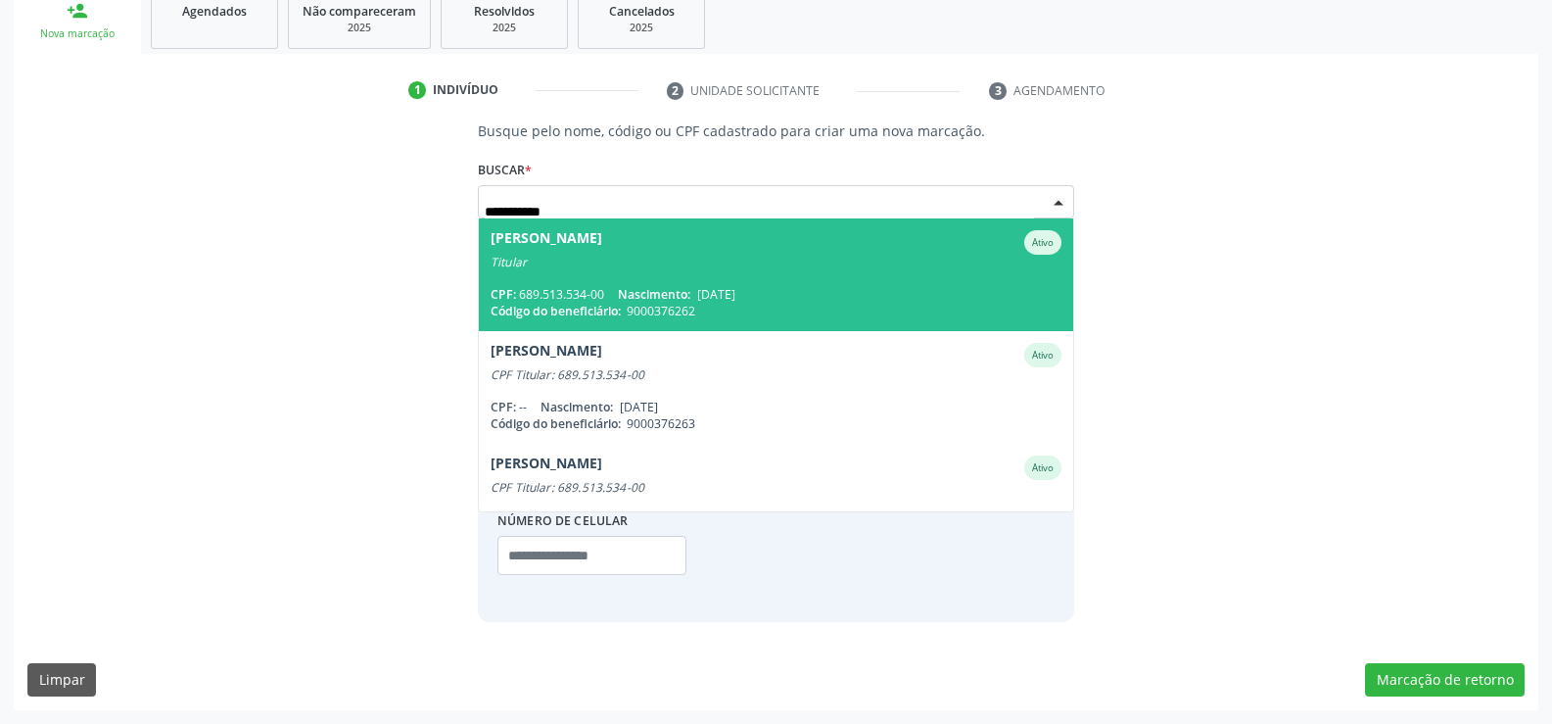
click at [648, 286] on div "CPF: 689.513.534-00 Nascimento: [DATE]" at bounding box center [776, 294] width 571 height 17
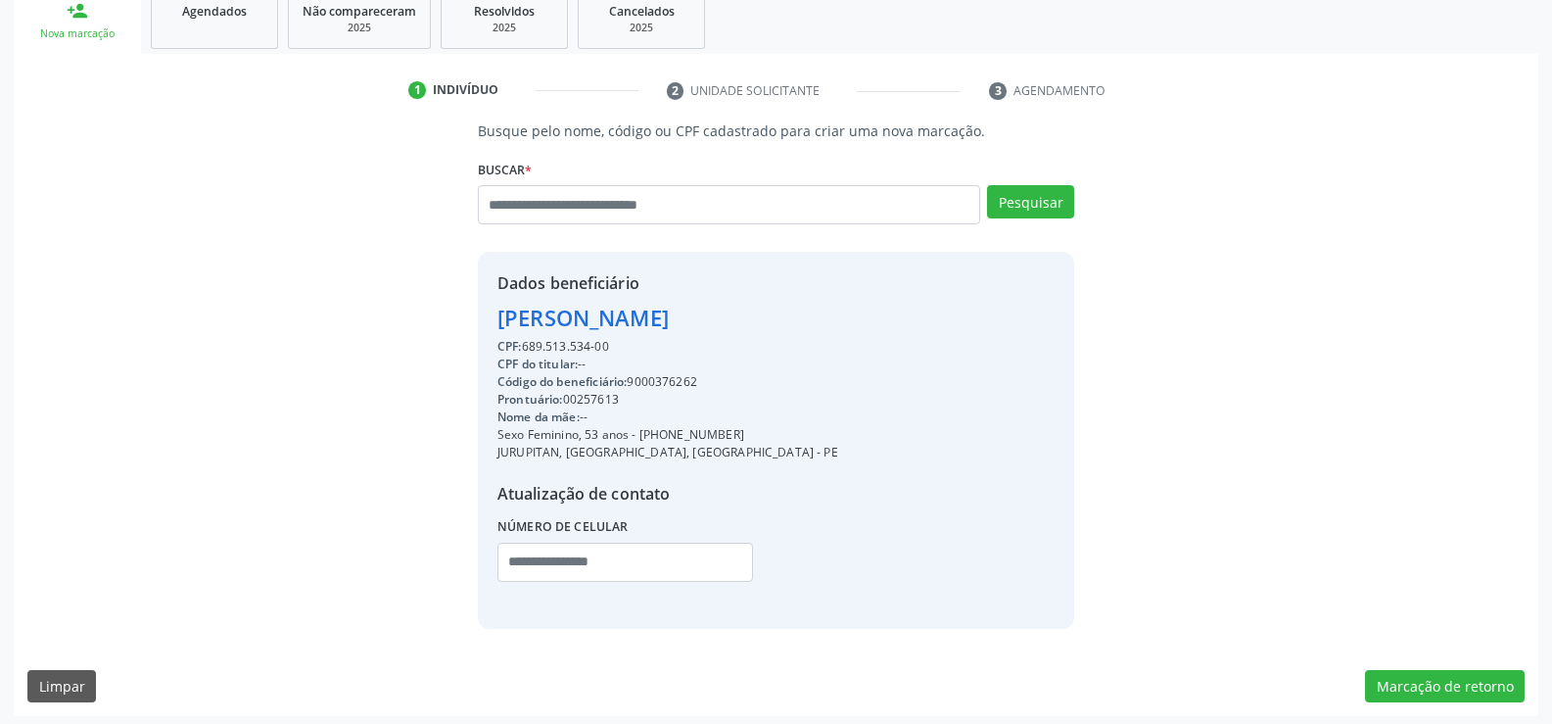
drag, startPoint x: 497, startPoint y: 318, endPoint x: 714, endPoint y: 351, distance: 218.8
click at [714, 351] on div "Dados beneficiário [PERSON_NAME] CPF: 689.513.534-00 CPF do titular: -- Código …" at bounding box center [667, 439] width 341 height 337
copy div "[PERSON_NAME] CPF: 689.513.534-00"
click at [574, 208] on input "text" at bounding box center [729, 204] width 502 height 39
click at [614, 212] on input "text" at bounding box center [729, 204] width 502 height 39
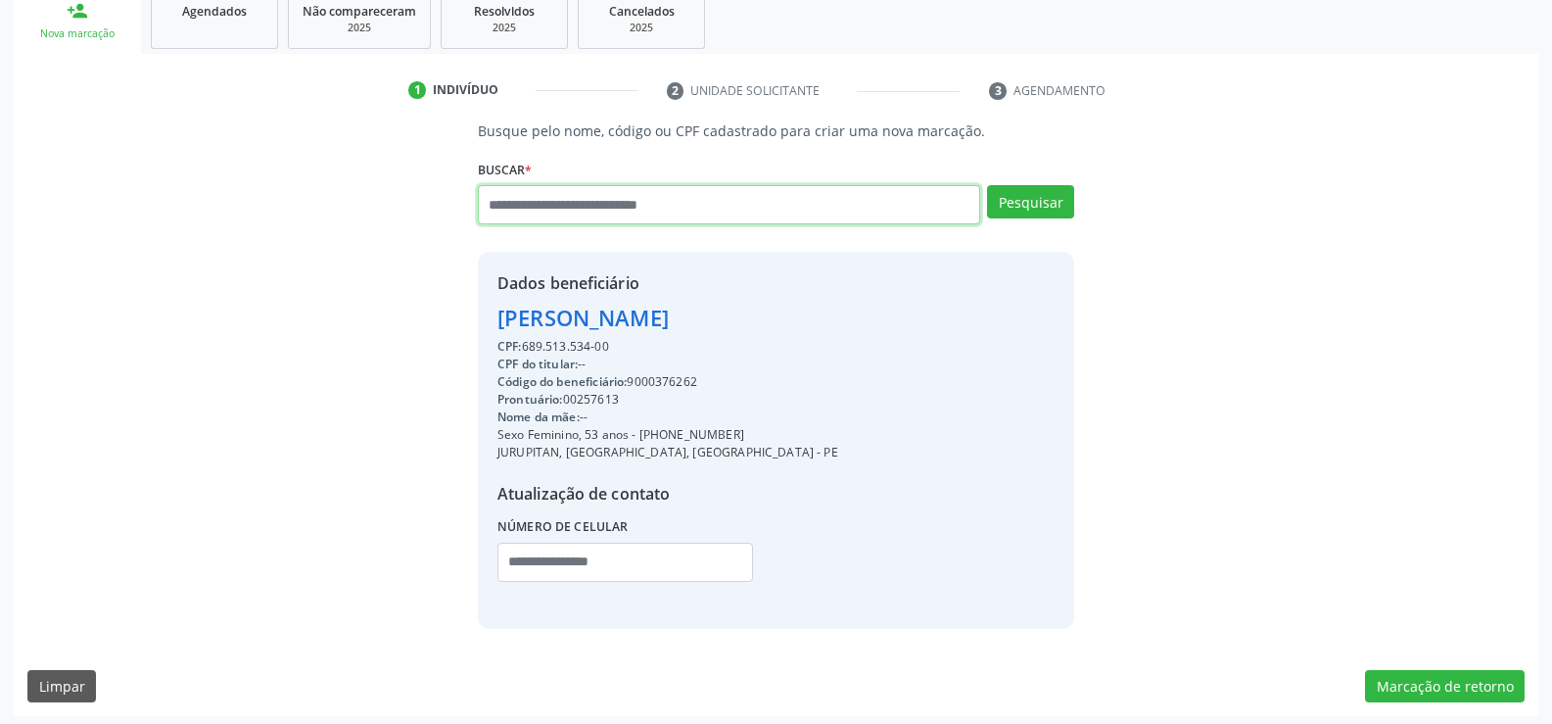
paste input "**********"
type input "**********"
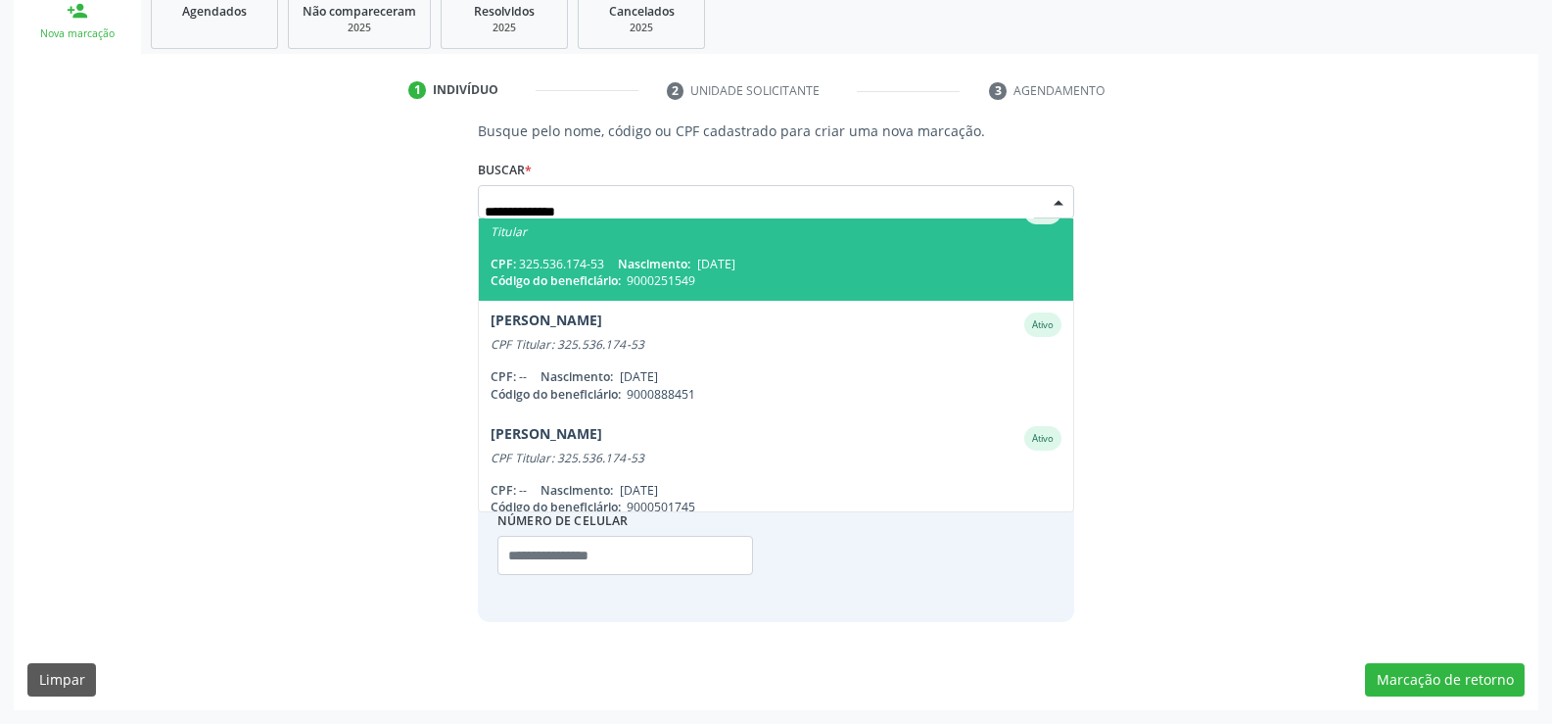
scroll to position [159, 0]
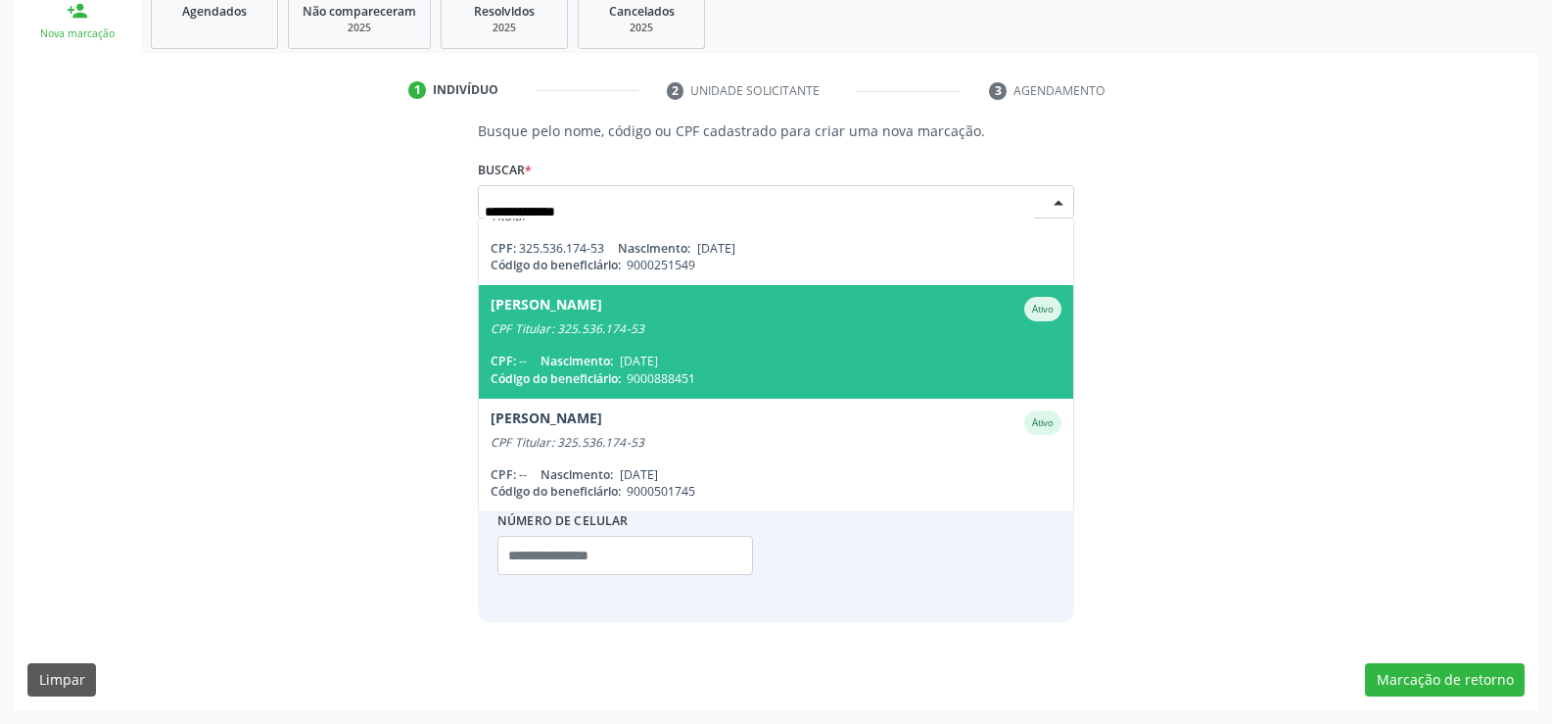
click at [701, 361] on div "CPF: -- Nascimento: [DATE]" at bounding box center [776, 361] width 571 height 17
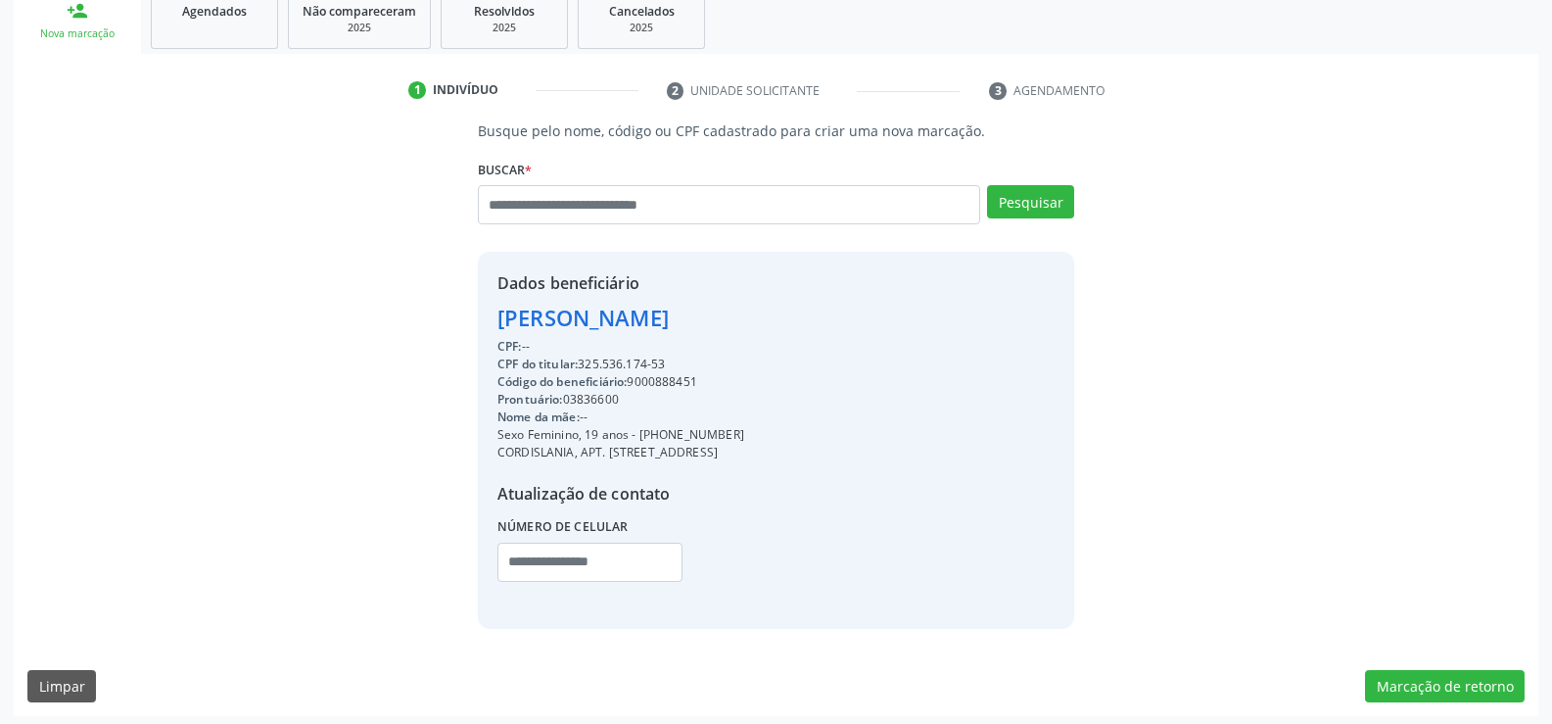
drag, startPoint x: 498, startPoint y: 317, endPoint x: 858, endPoint y: 319, distance: 359.4
click at [858, 319] on div "Dados beneficiário [PERSON_NAME] CPF: -- CPF do titular: 325.536.174-53 Código …" at bounding box center [776, 440] width 596 height 376
copy div "[PERSON_NAME]"
drag, startPoint x: 666, startPoint y: 430, endPoint x: 826, endPoint y: 433, distance: 159.6
click at [826, 433] on div "Dados beneficiário [PERSON_NAME] CPF: -- CPF do titular: 325.536.174-53 Código …" at bounding box center [776, 440] width 596 height 376
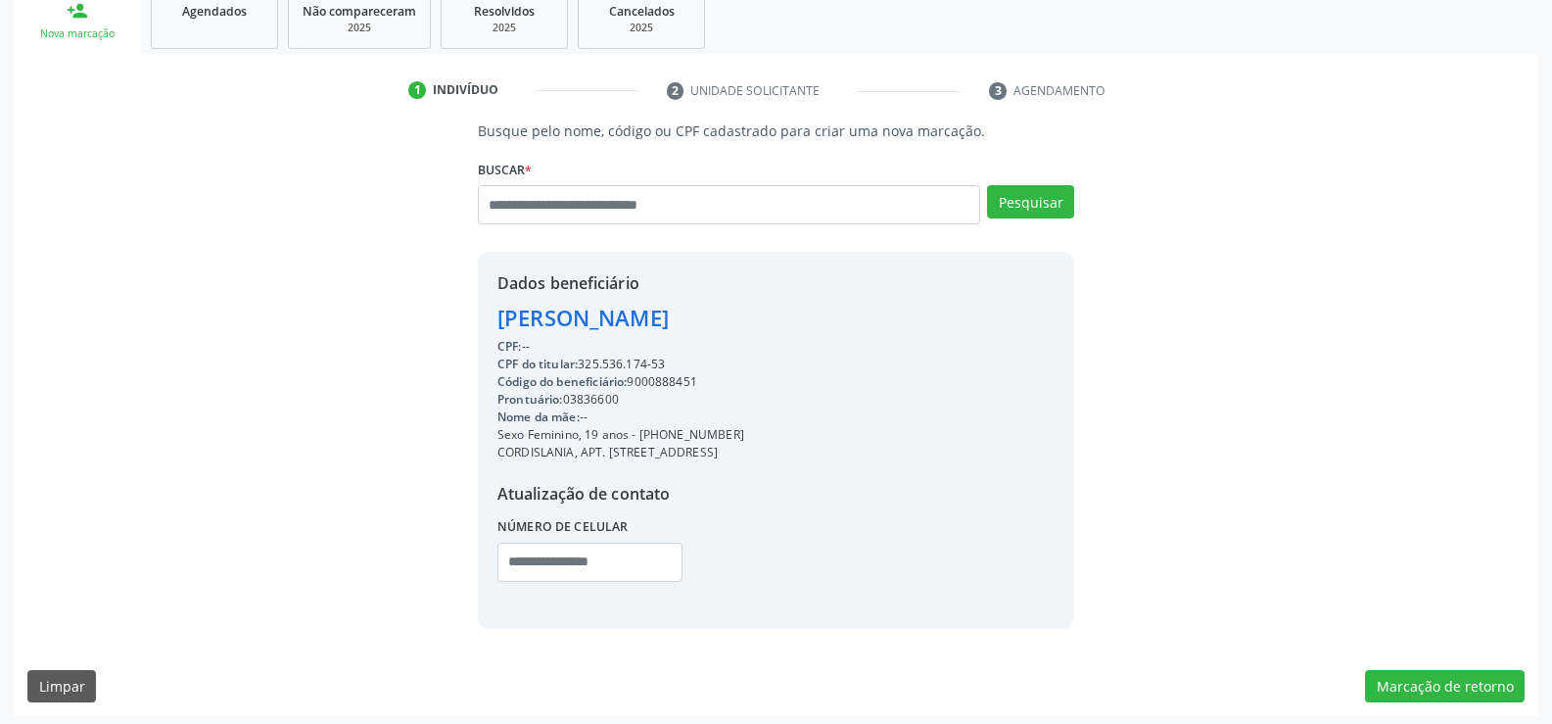
copy div "98832-9824"
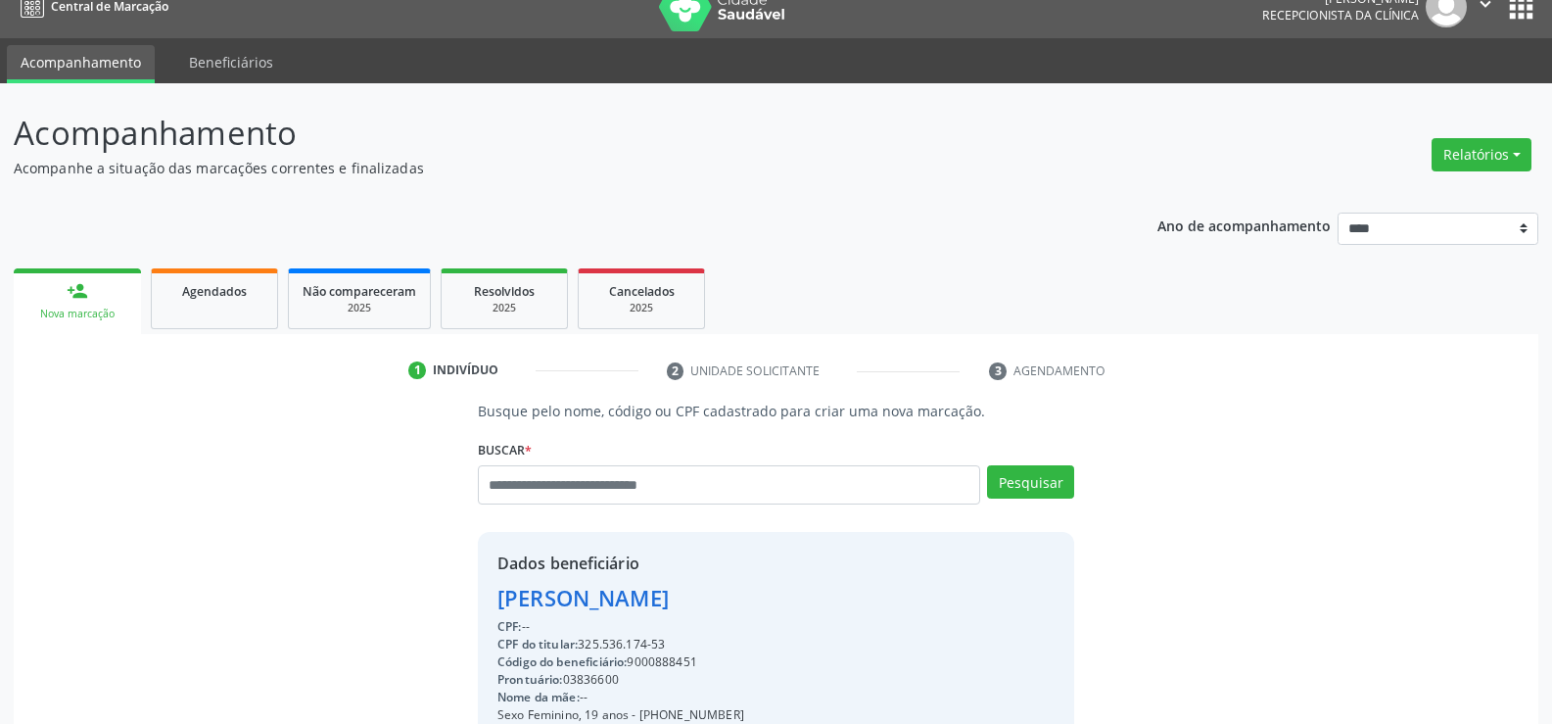
scroll to position [0, 0]
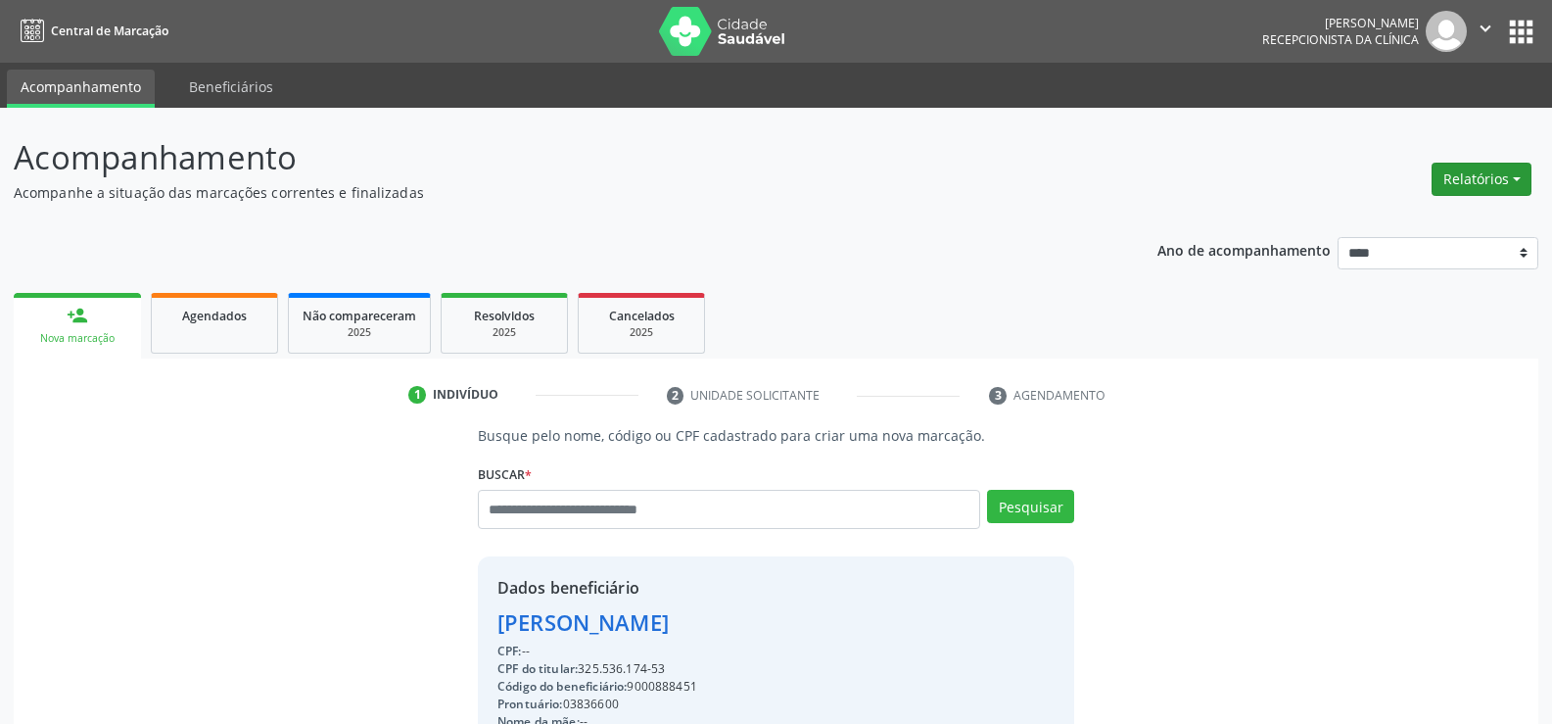
click at [1468, 178] on button "Relatórios" at bounding box center [1482, 179] width 100 height 33
click at [1391, 222] on link "Agendamentos" at bounding box center [1427, 221] width 211 height 27
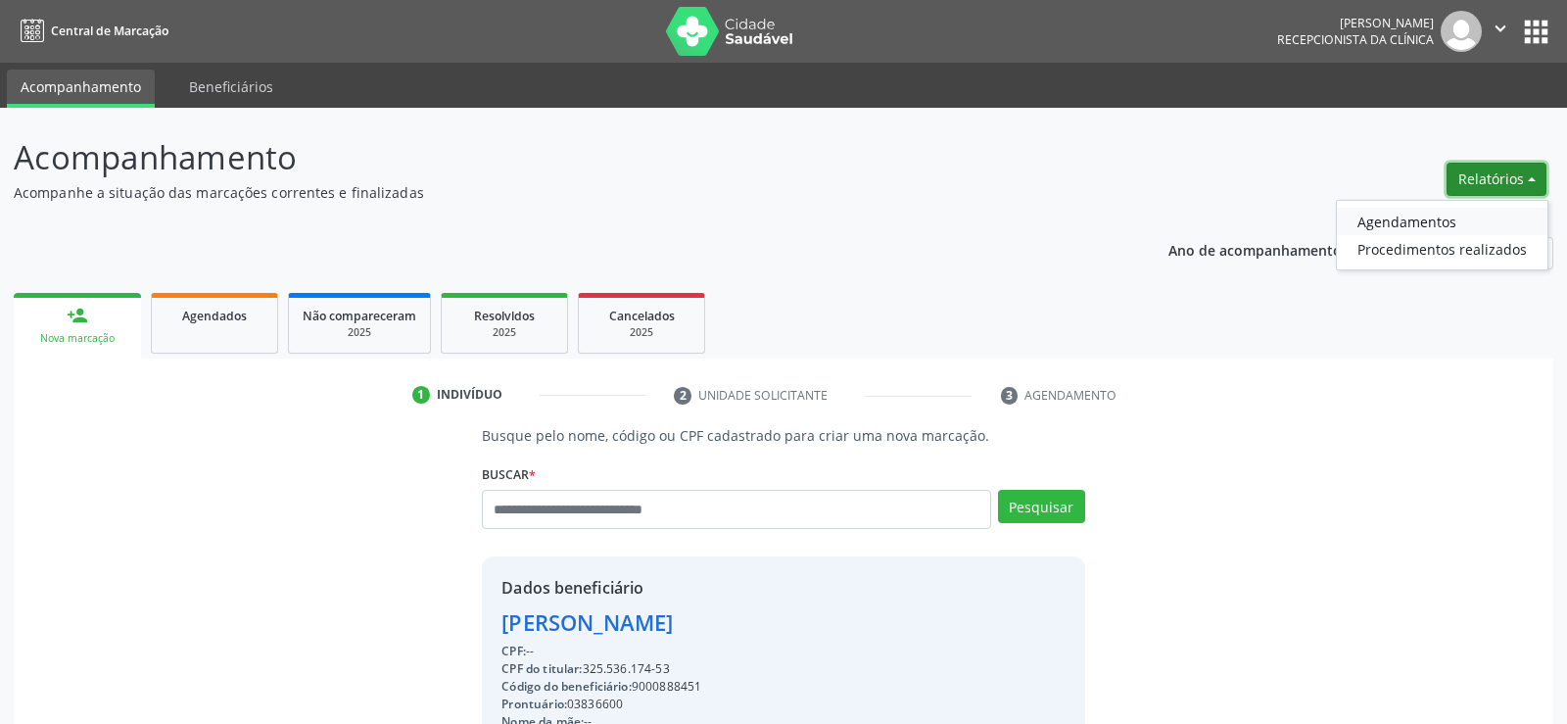
select select "*"
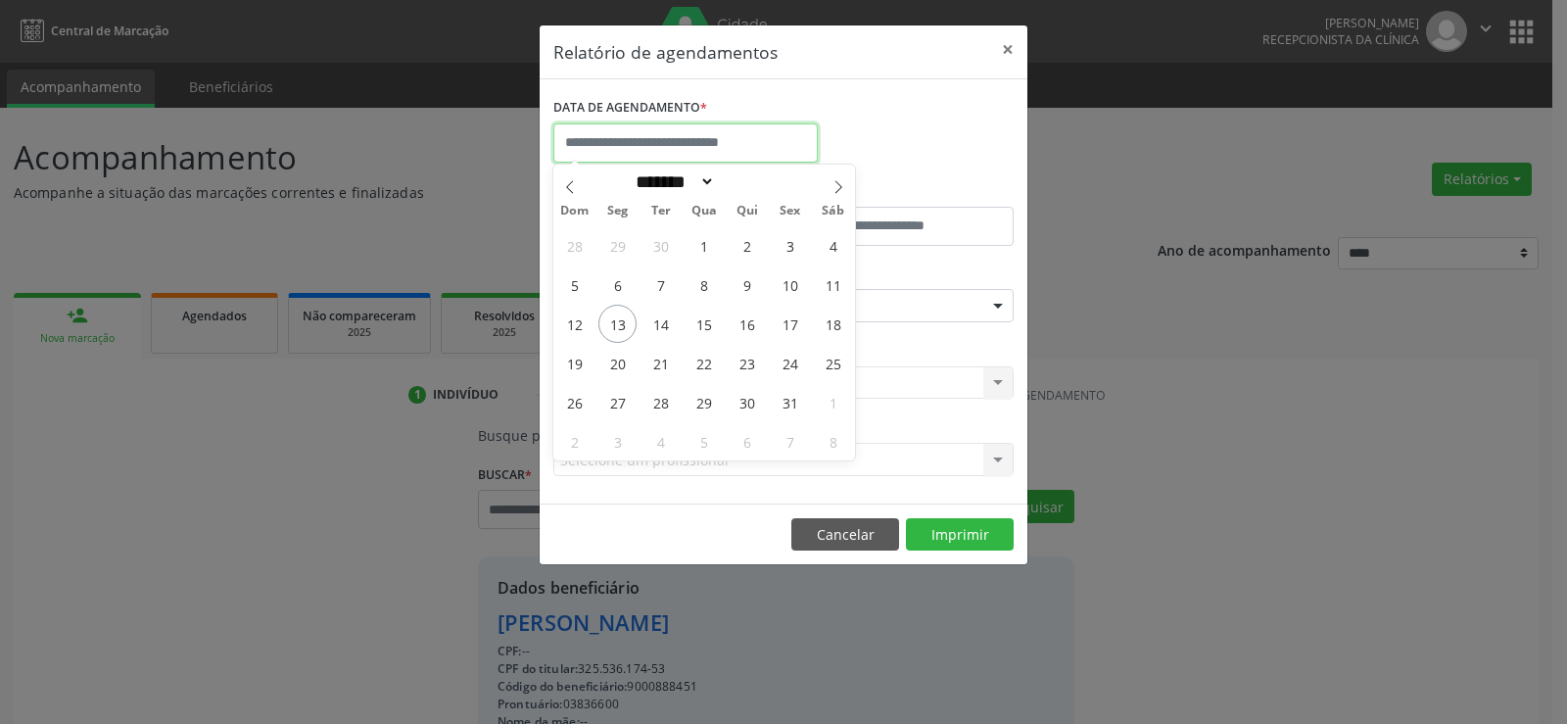
click at [707, 148] on input "text" at bounding box center [685, 142] width 264 height 39
click at [705, 319] on span "15" at bounding box center [703, 324] width 38 height 38
type input "**********"
click at [705, 319] on span "15" at bounding box center [703, 324] width 38 height 38
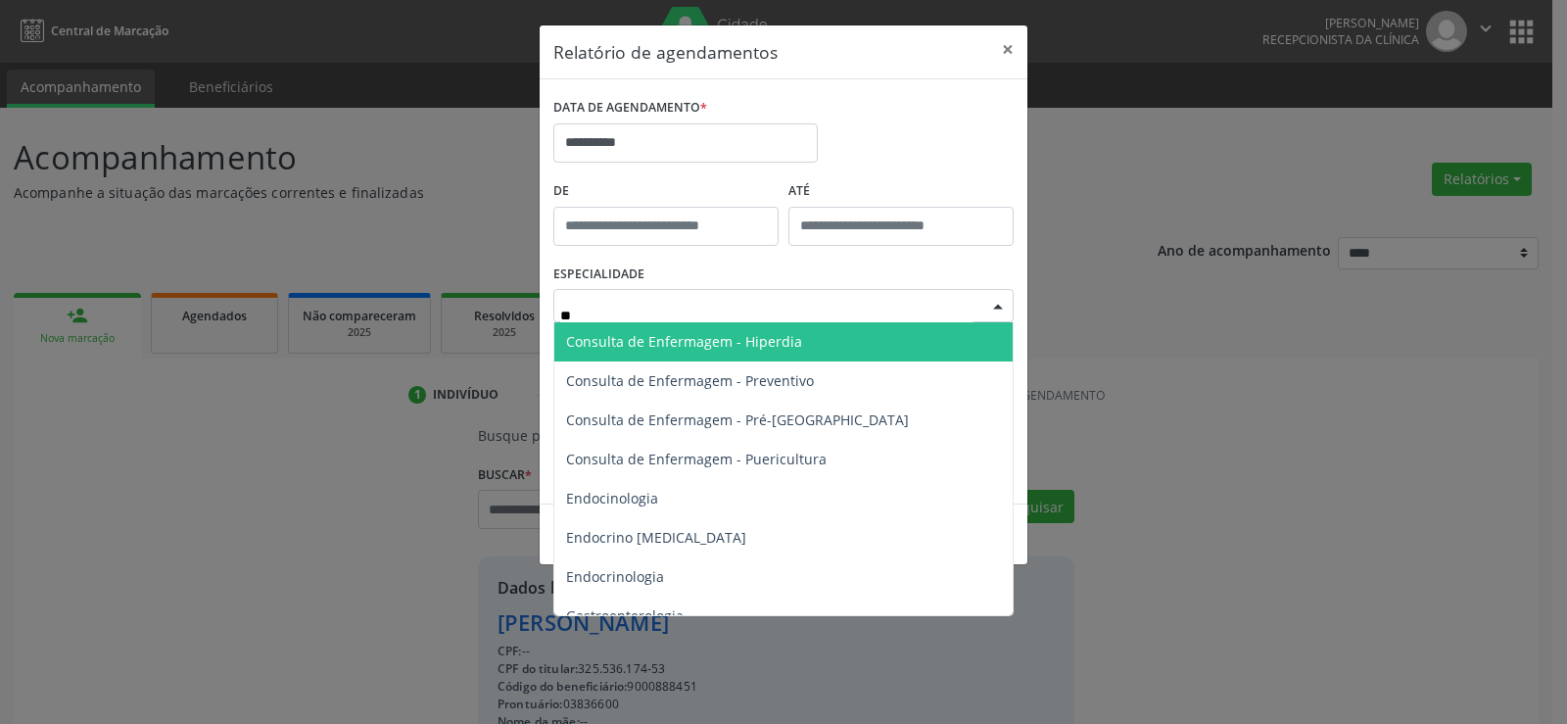
type input "*"
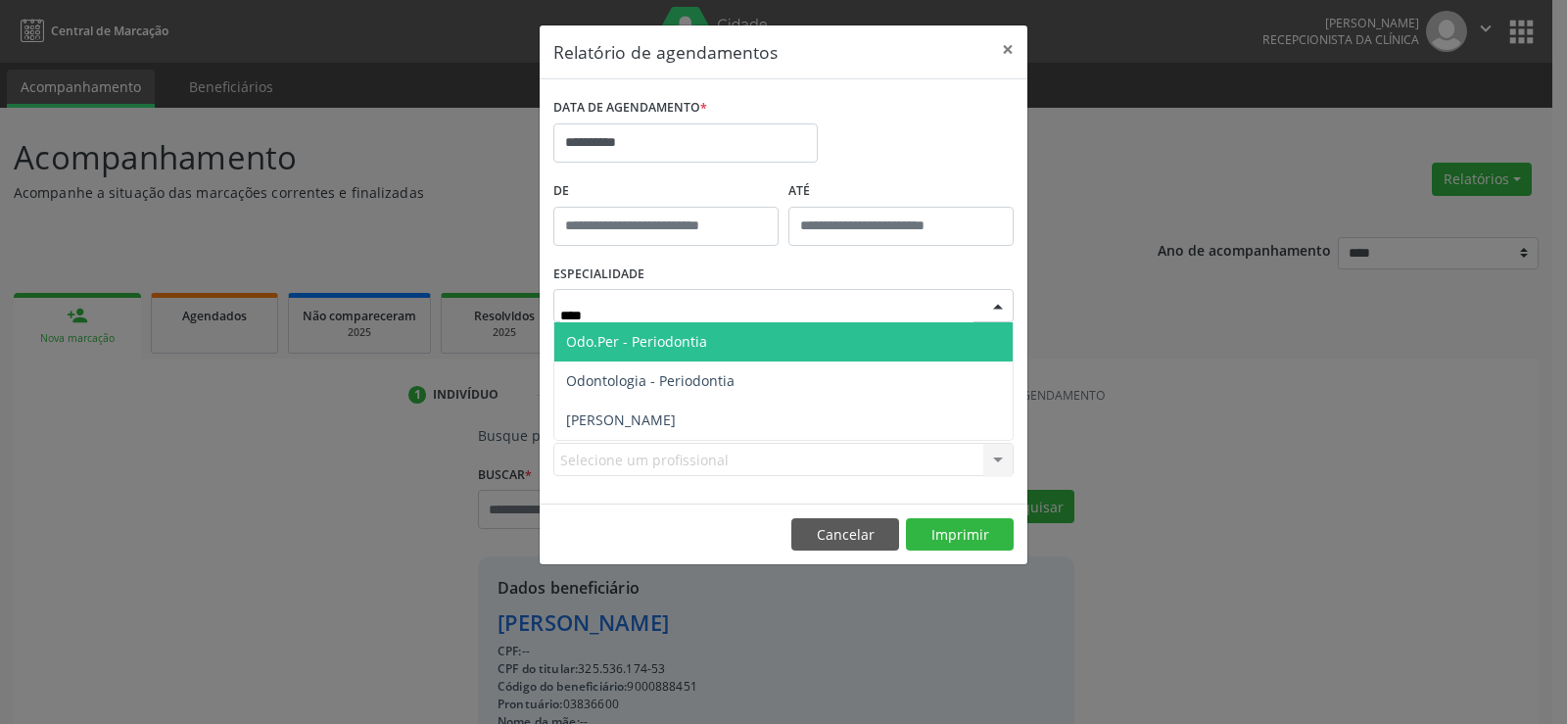
type input "*****"
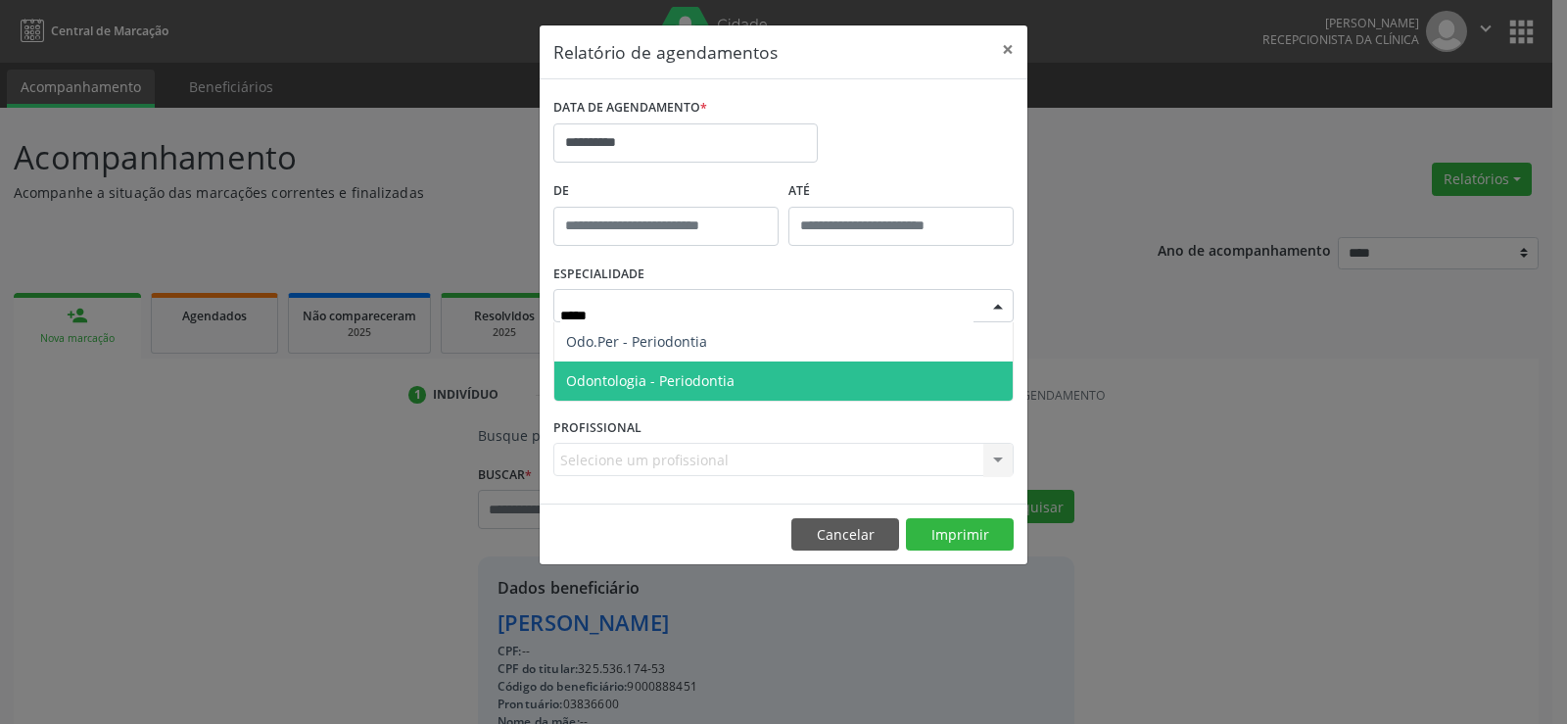
click at [675, 375] on span "Odontologia - Periodontia" at bounding box center [650, 380] width 168 height 19
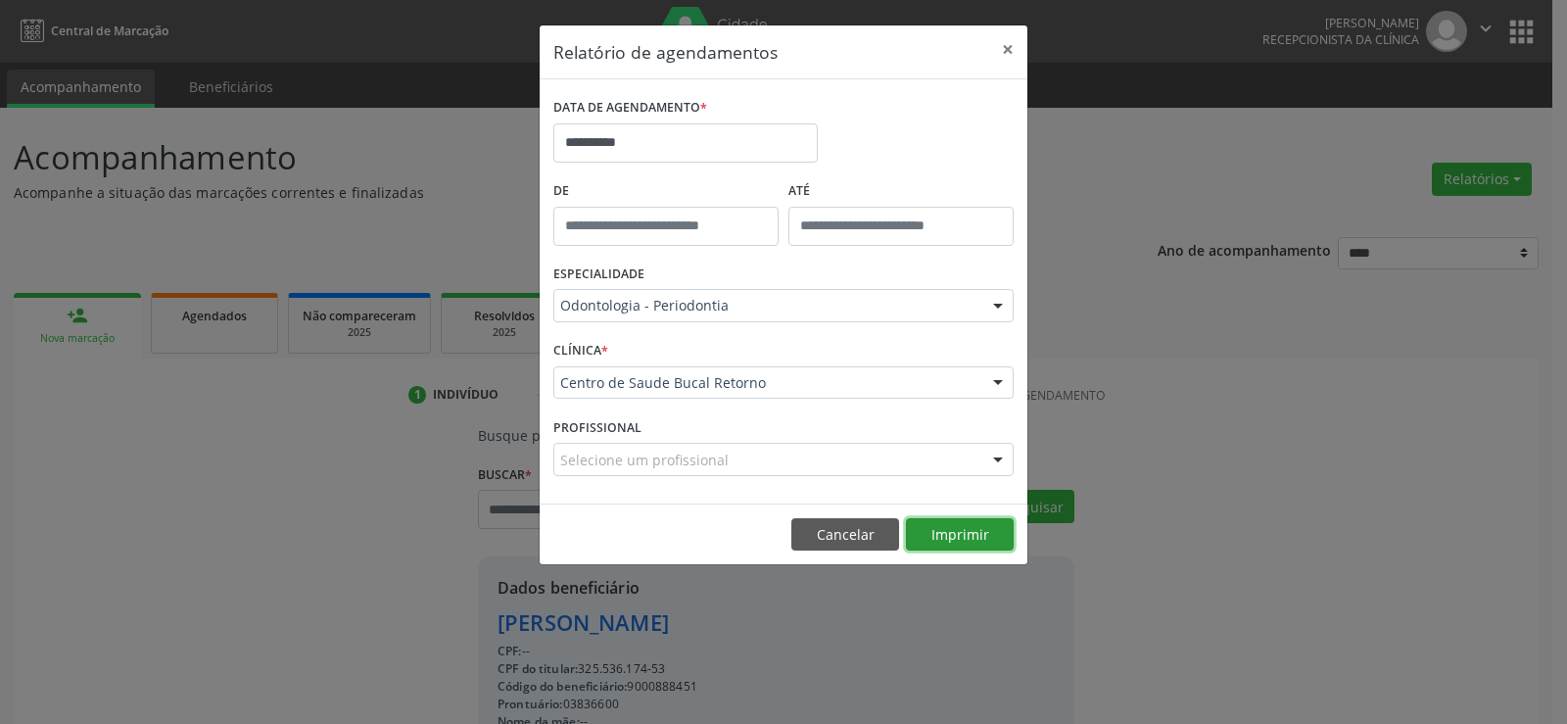
click at [943, 540] on button "Imprimir" at bounding box center [960, 534] width 108 height 33
click at [1001, 47] on button "×" at bounding box center [1007, 49] width 39 height 48
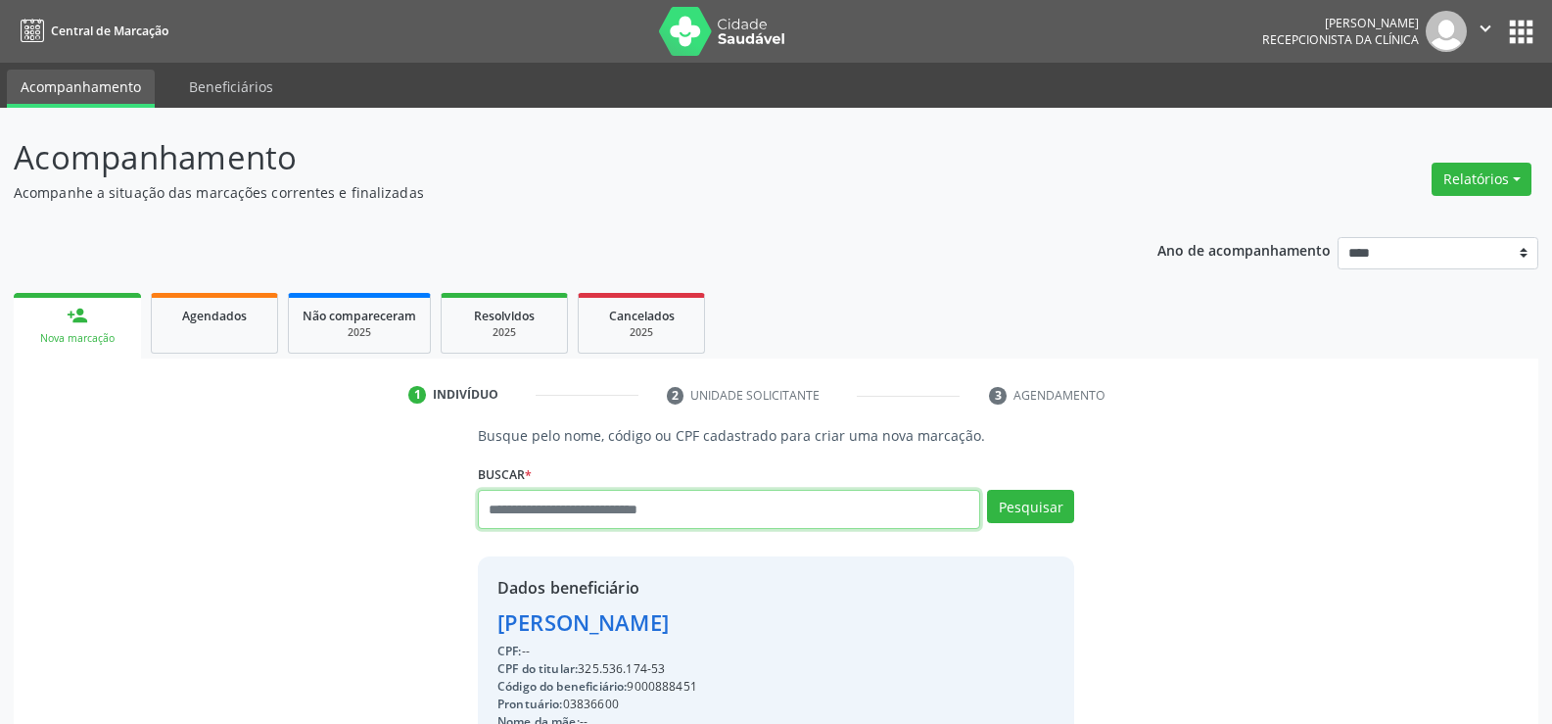
click at [687, 513] on input "text" at bounding box center [729, 509] width 502 height 39
type input "**********"
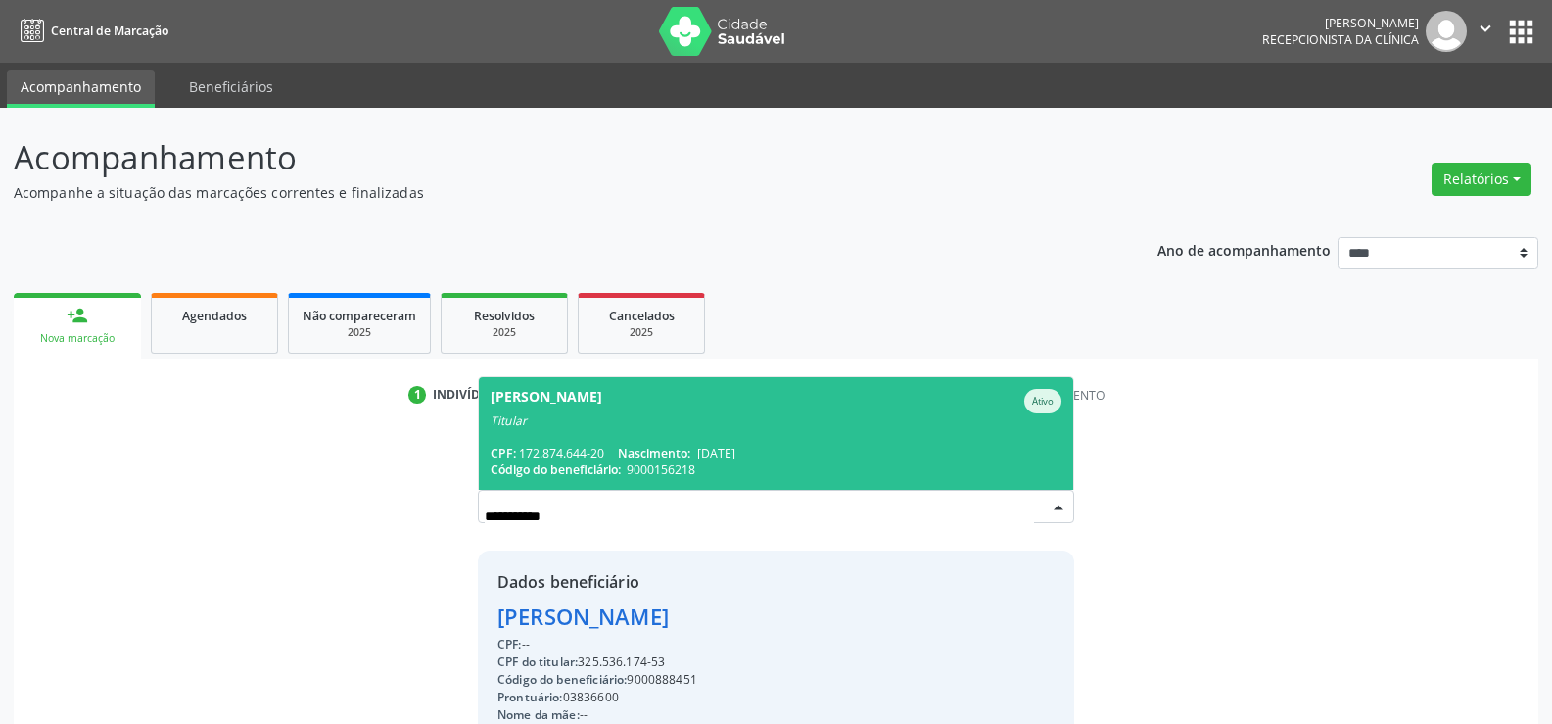
click at [664, 436] on span "[PERSON_NAME] Ativo Titular CPF: 172.874.644-20 Nascimento: [DATE] Código do be…" at bounding box center [776, 433] width 594 height 113
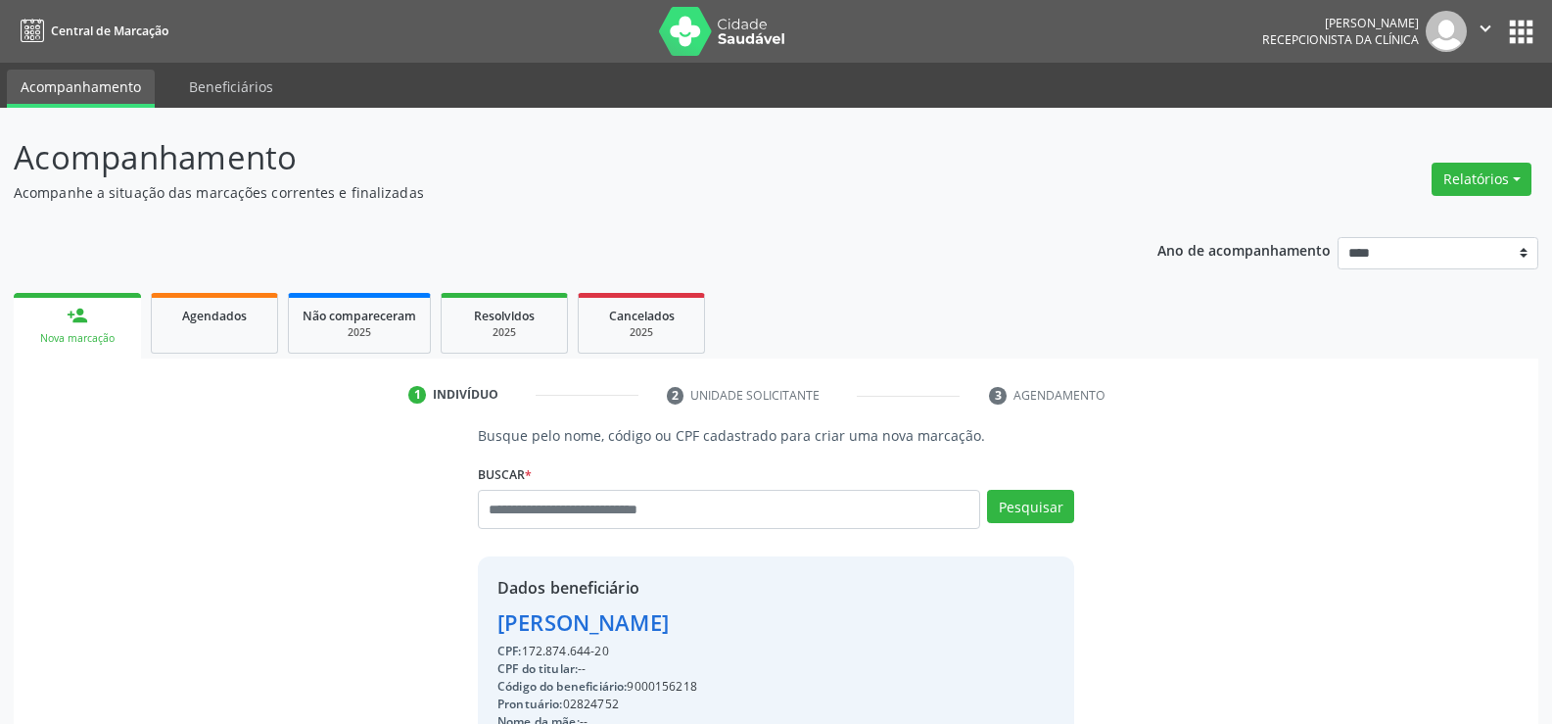
drag, startPoint x: 497, startPoint y: 627, endPoint x: 882, endPoint y: 650, distance: 385.6
drag, startPoint x: 497, startPoint y: 623, endPoint x: 806, endPoint y: 617, distance: 308.5
click at [806, 617] on div "[PERSON_NAME]" at bounding box center [682, 622] width 371 height 32
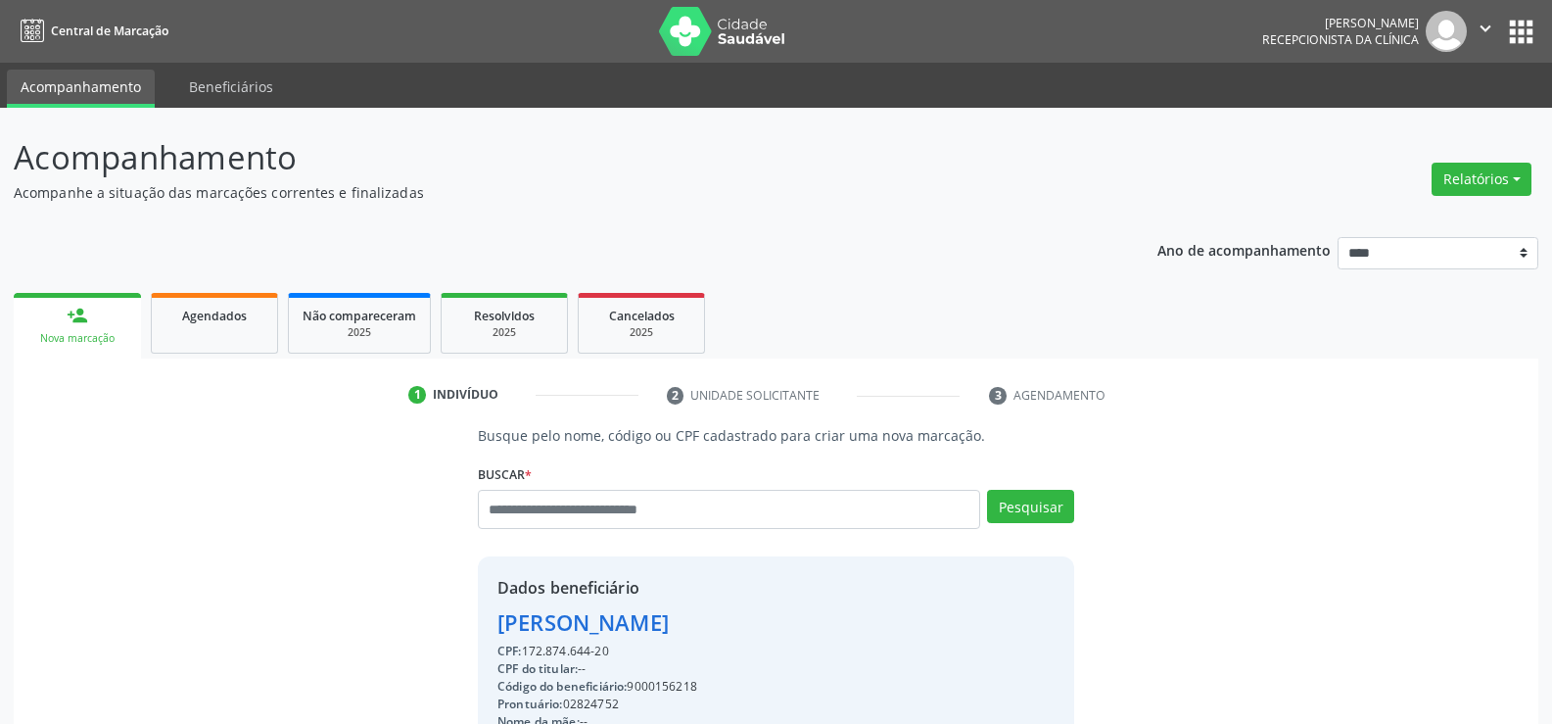
copy div "[PERSON_NAME]"
click at [212, 330] on link "Agendados" at bounding box center [214, 323] width 127 height 61
select select "*"
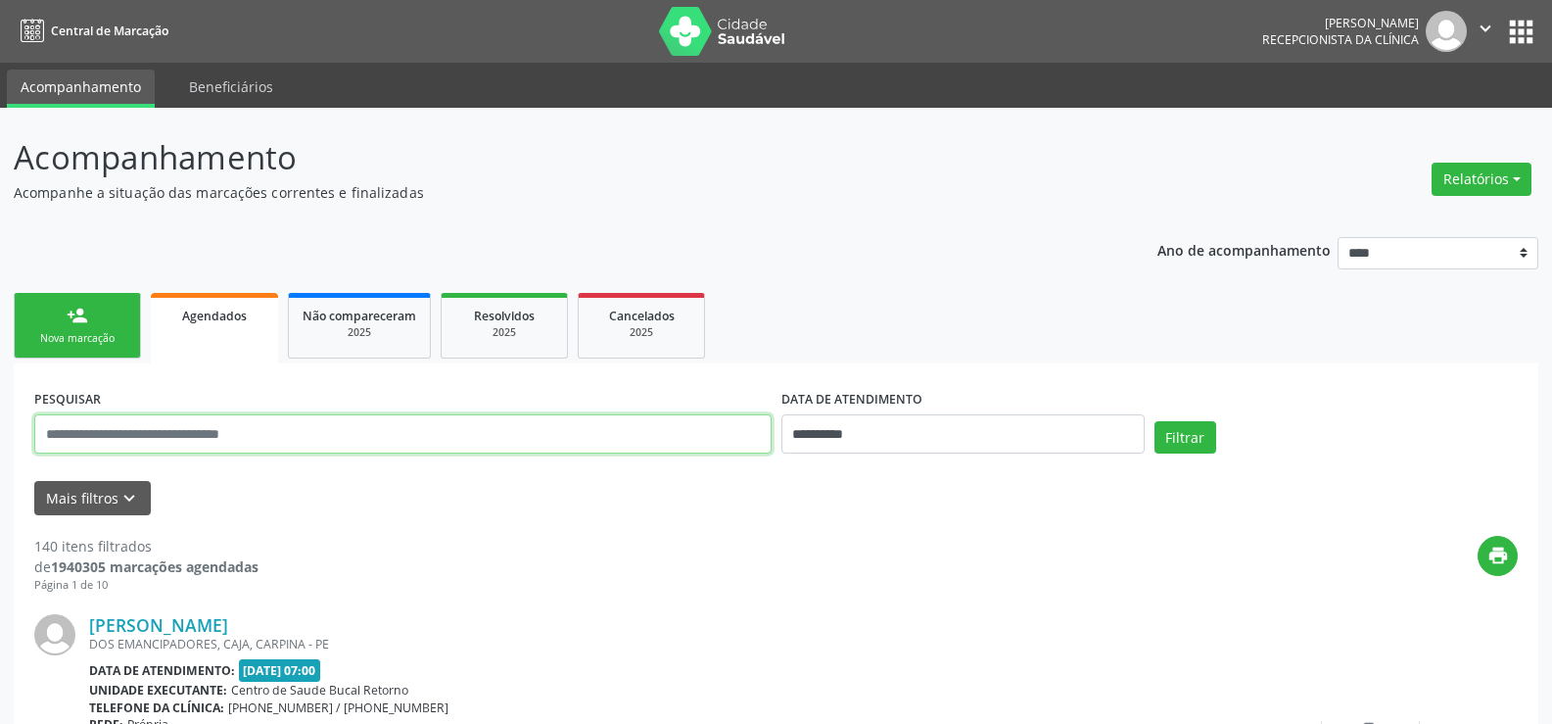
click at [199, 436] on input "text" at bounding box center [402, 433] width 737 height 39
paste input "**********"
type input "**********"
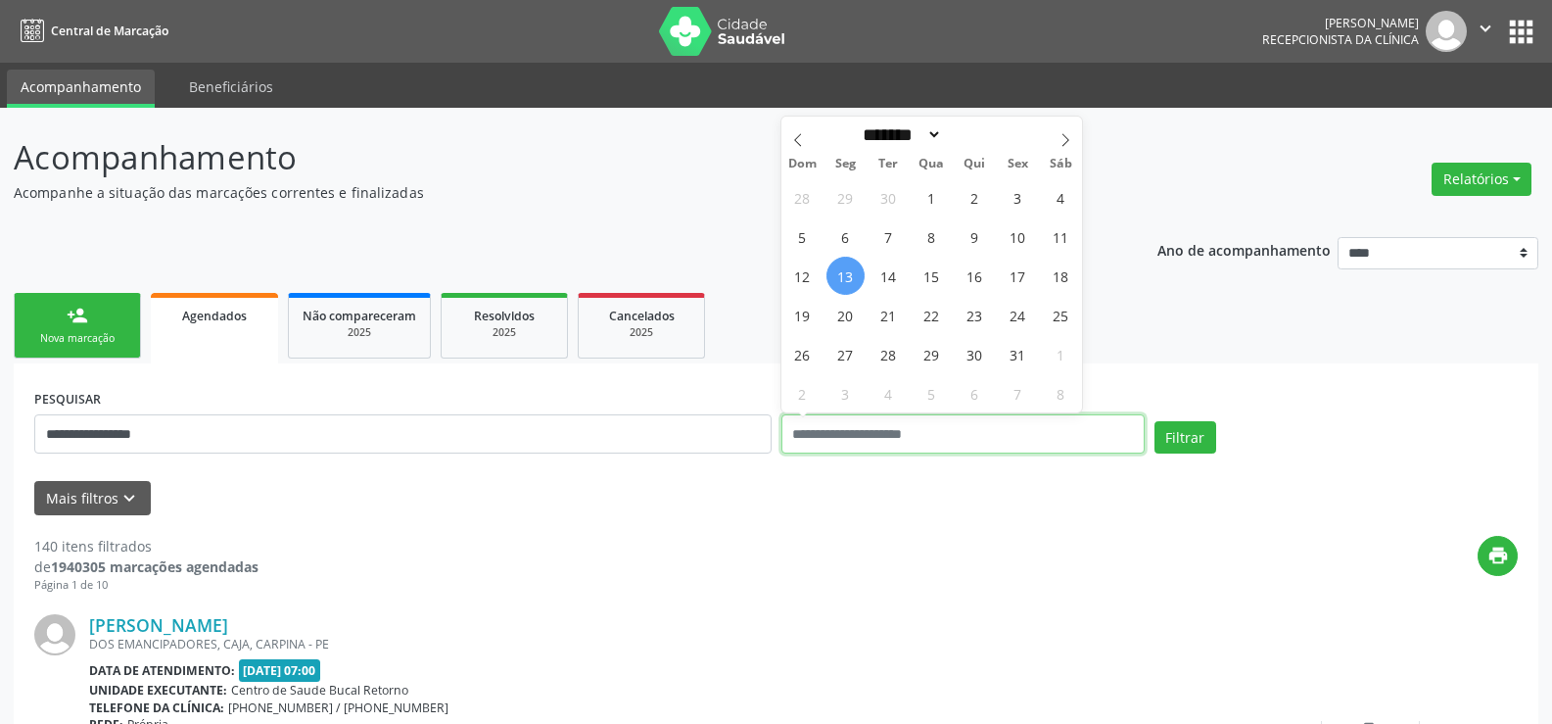
click at [1155, 421] on button "Filtrar" at bounding box center [1186, 437] width 62 height 33
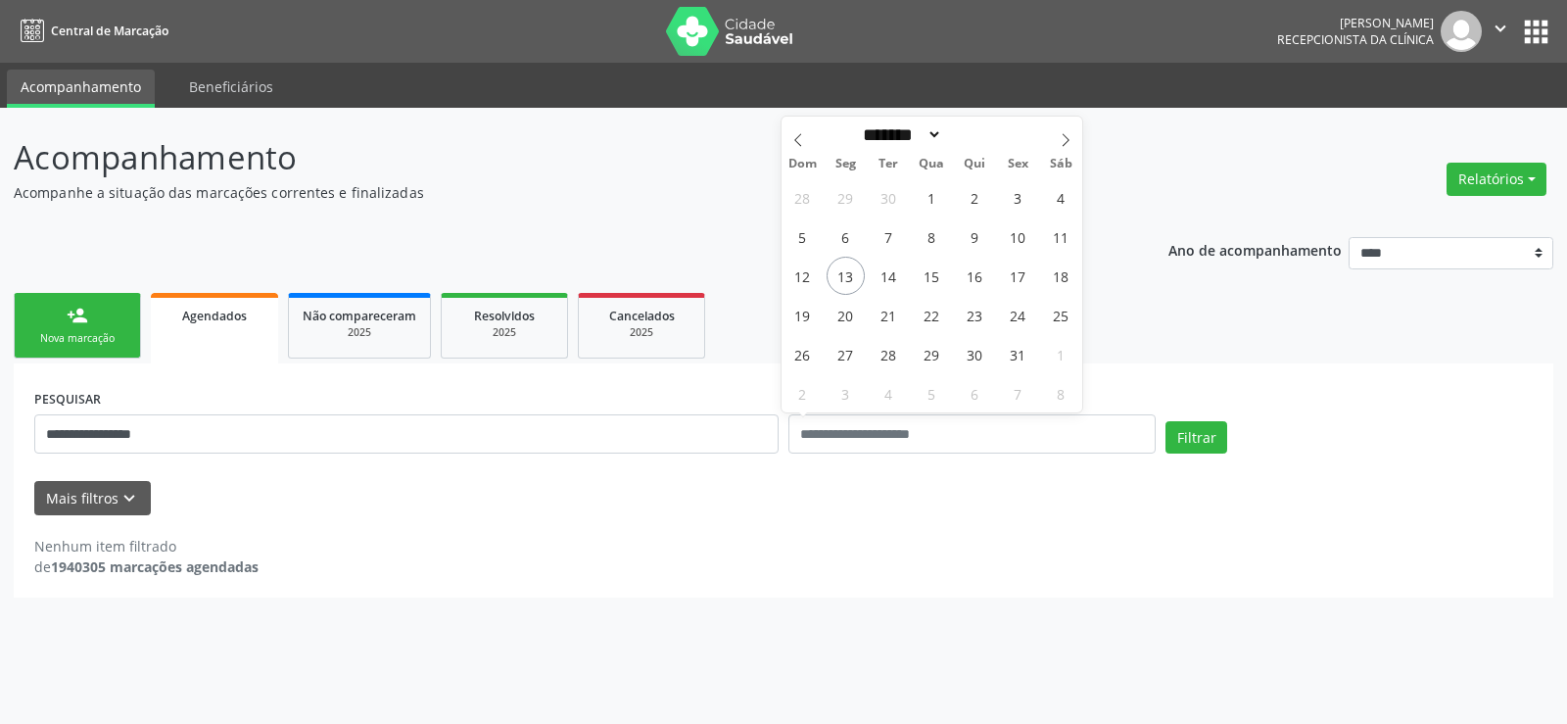
click at [1235, 448] on div "Filtrar" at bounding box center [1348, 444] width 377 height 47
click at [1203, 448] on button "Filtrar" at bounding box center [1196, 437] width 62 height 33
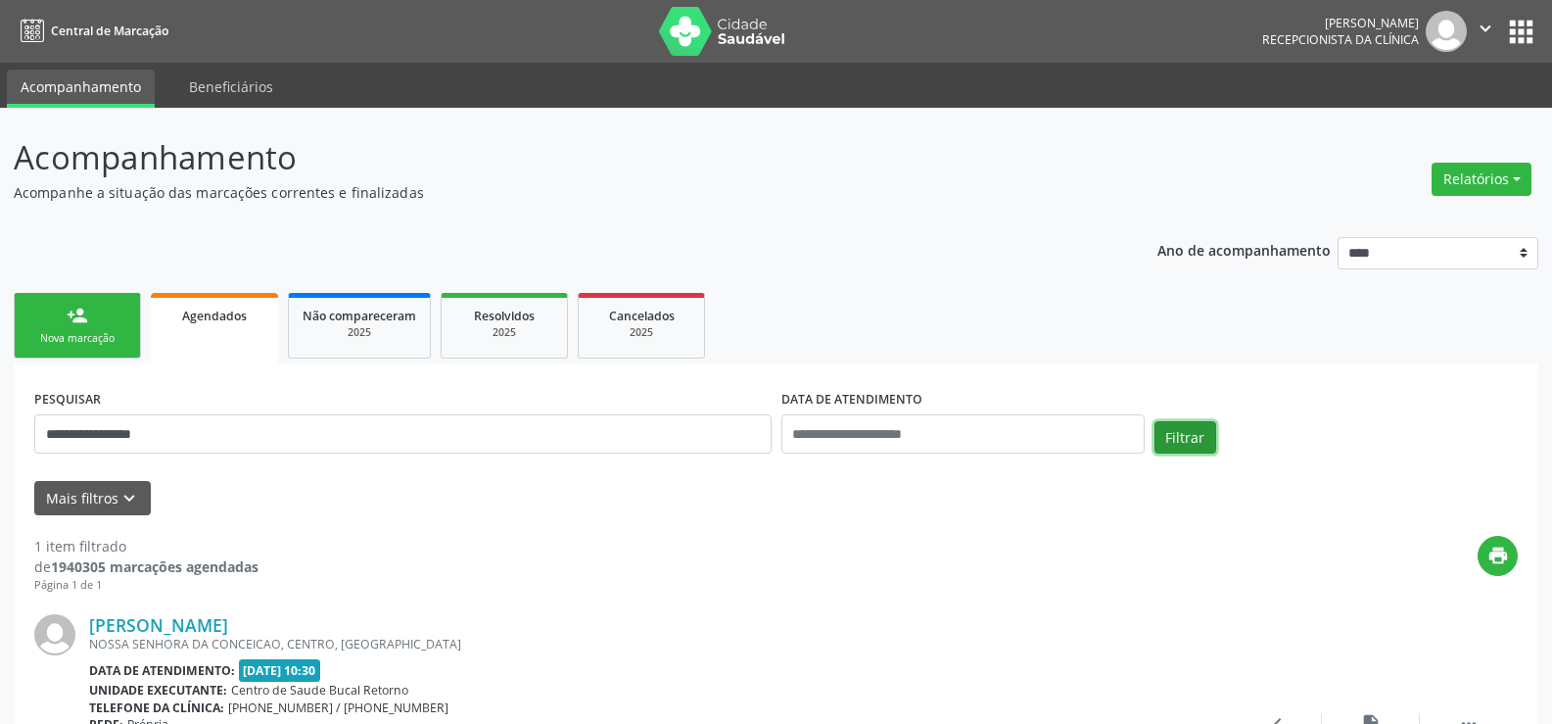
click at [1203, 448] on button "Filtrar" at bounding box center [1186, 437] width 62 height 33
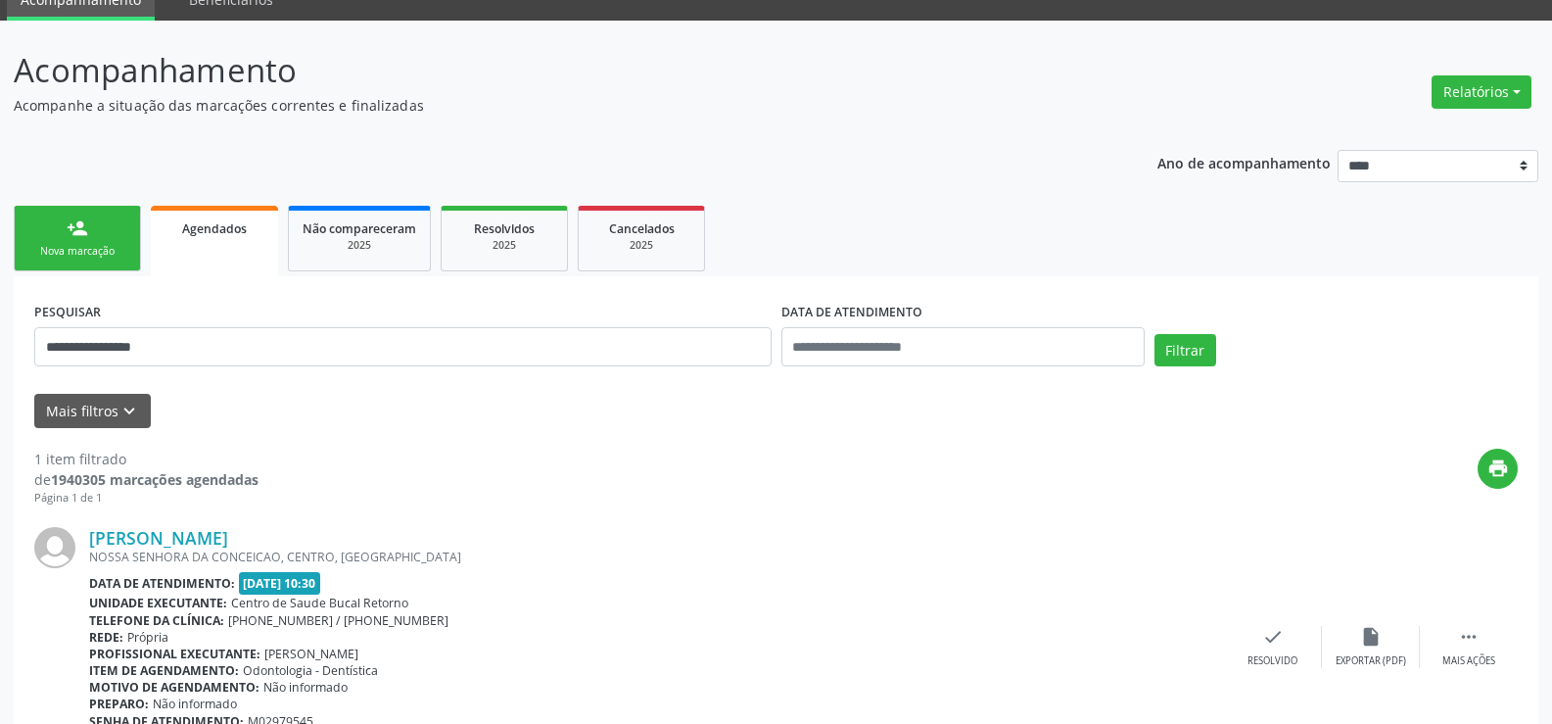
scroll to position [185, 0]
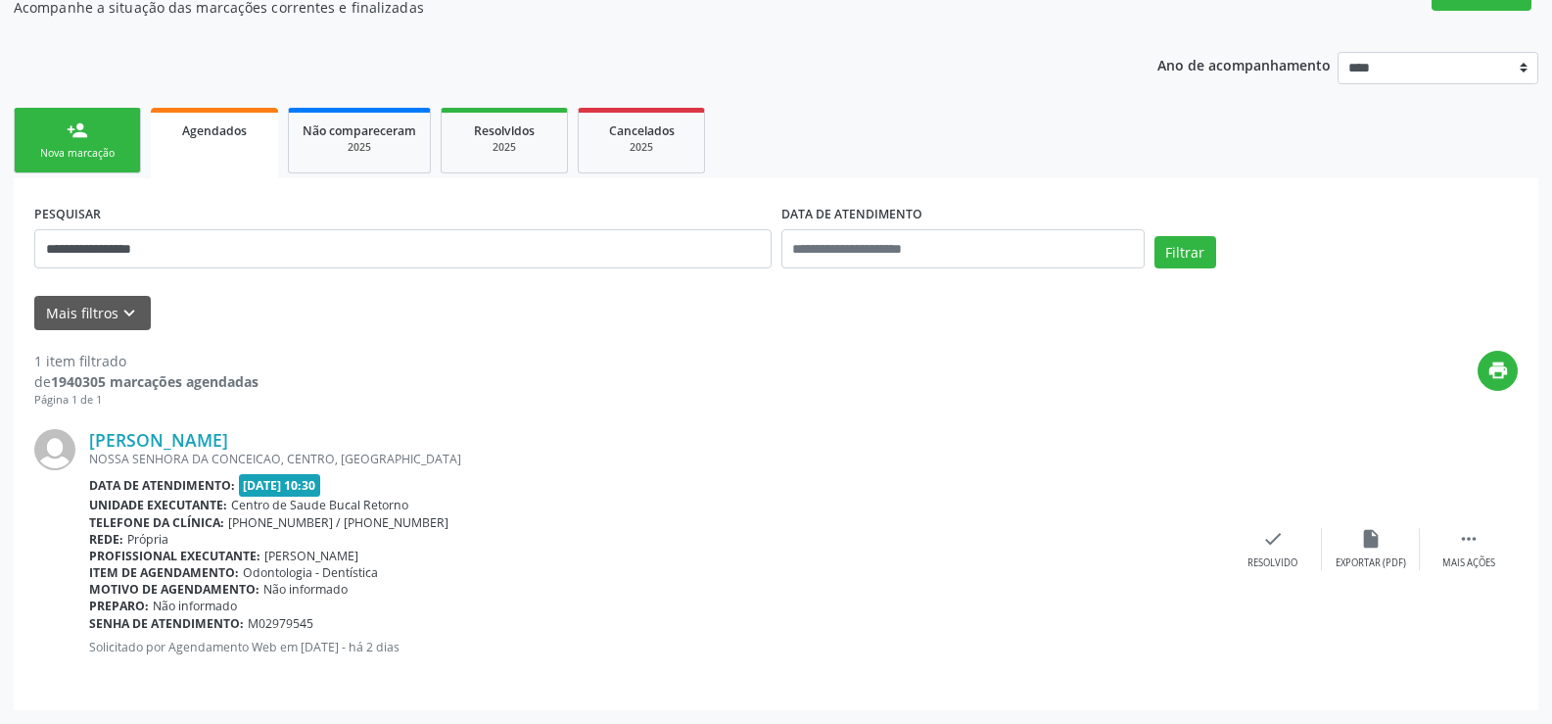
click at [49, 126] on link "person_add Nova marcação" at bounding box center [77, 141] width 127 height 66
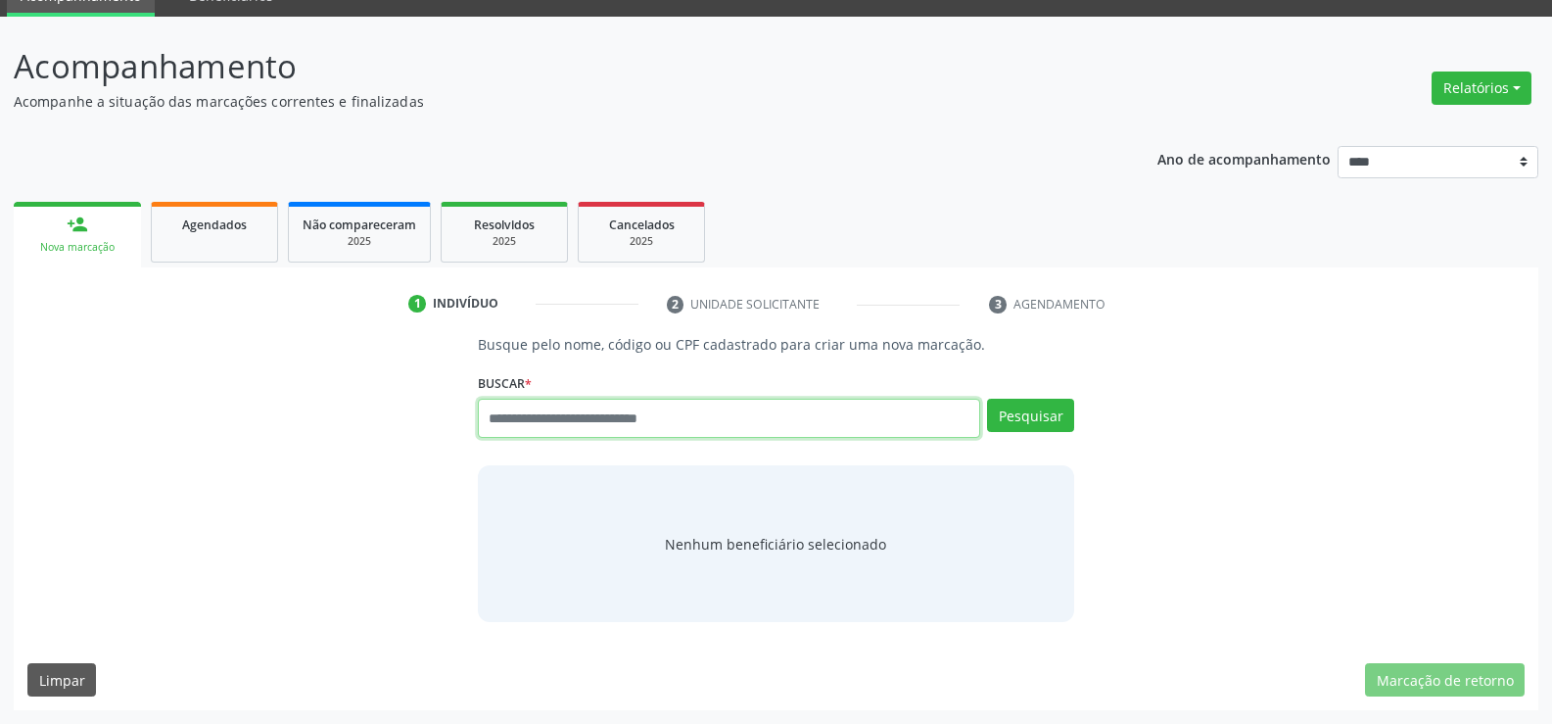
click at [572, 426] on input "text" at bounding box center [729, 418] width 502 height 39
click at [623, 407] on input "text" at bounding box center [729, 418] width 502 height 39
click at [560, 405] on input "text" at bounding box center [729, 418] width 502 height 39
paste input "**********"
type input "**********"
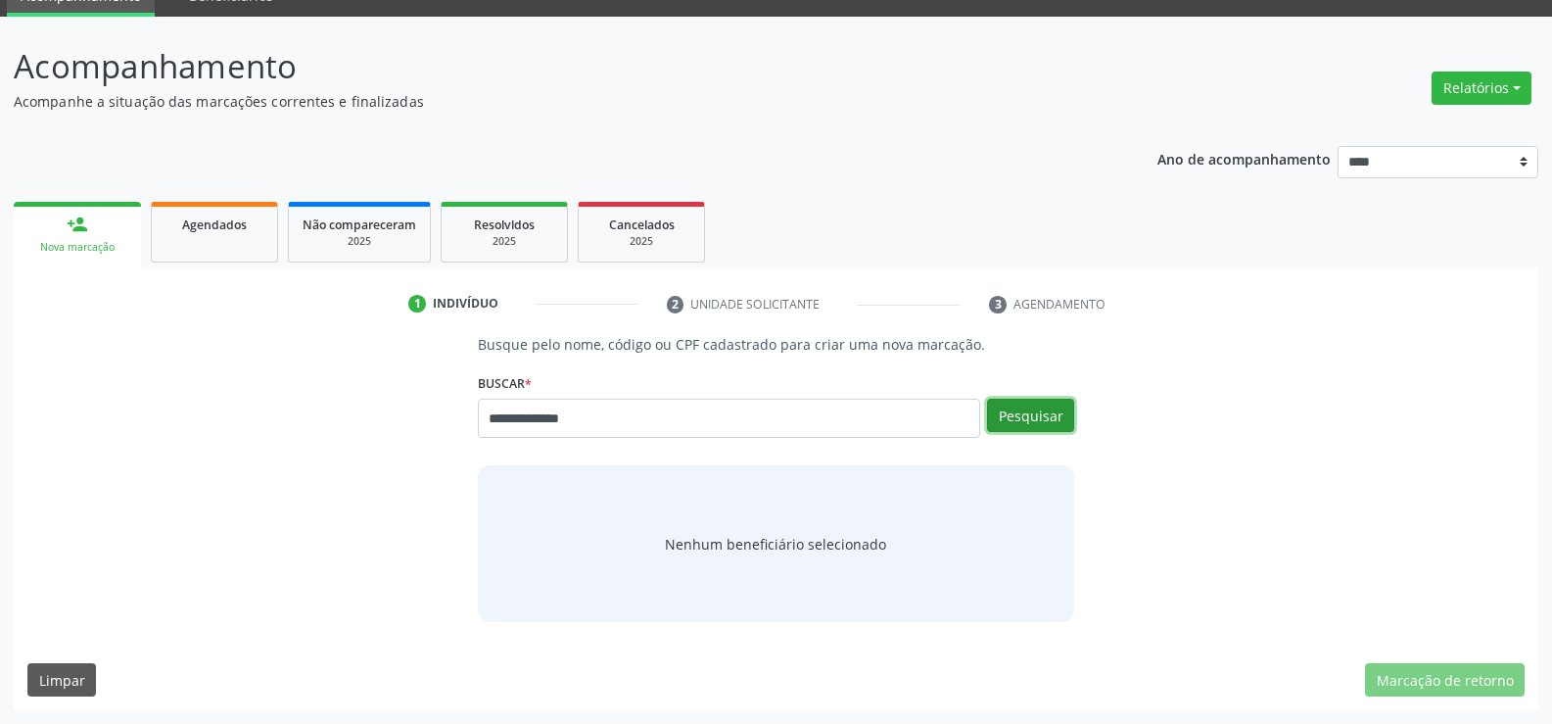
click at [1037, 419] on button "Pesquisar" at bounding box center [1030, 415] width 87 height 33
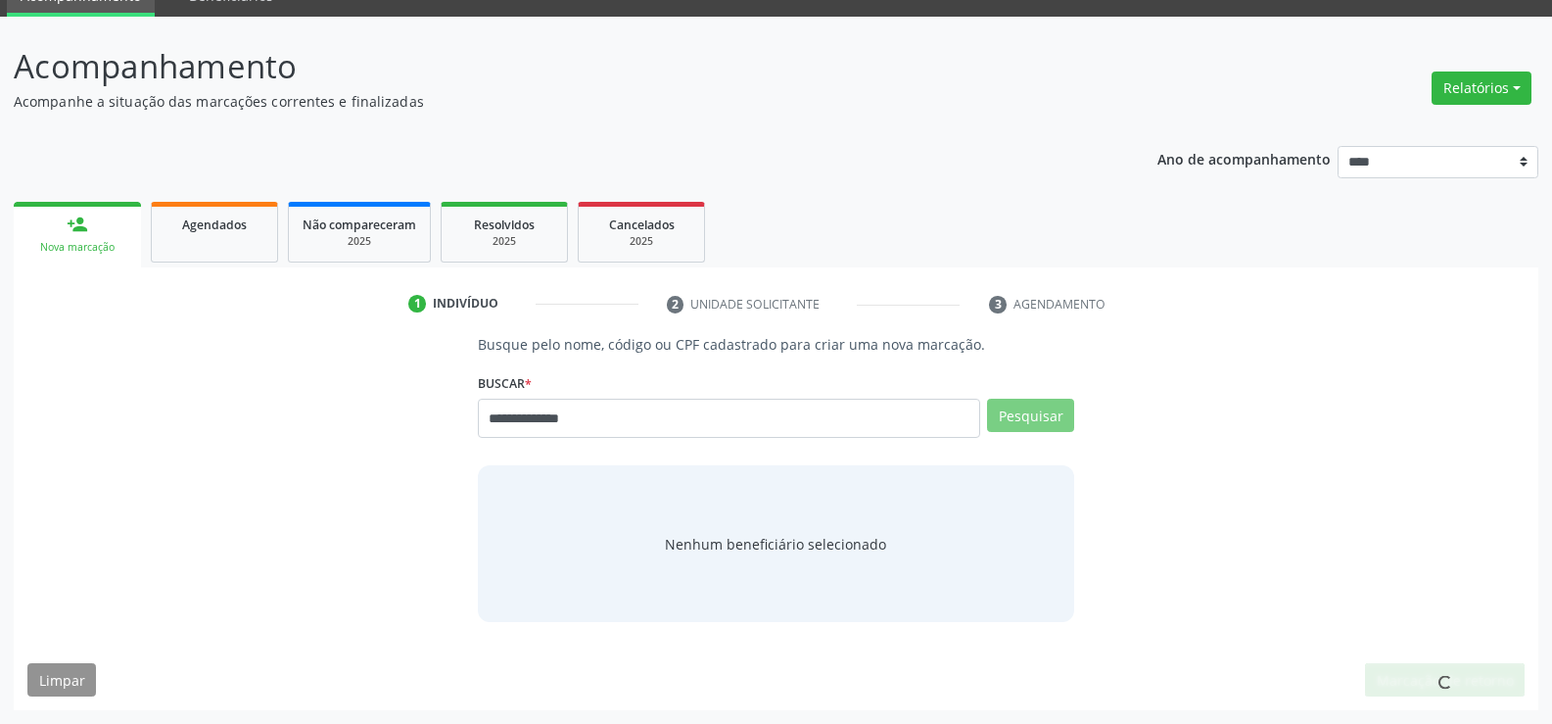
scroll to position [84, 0]
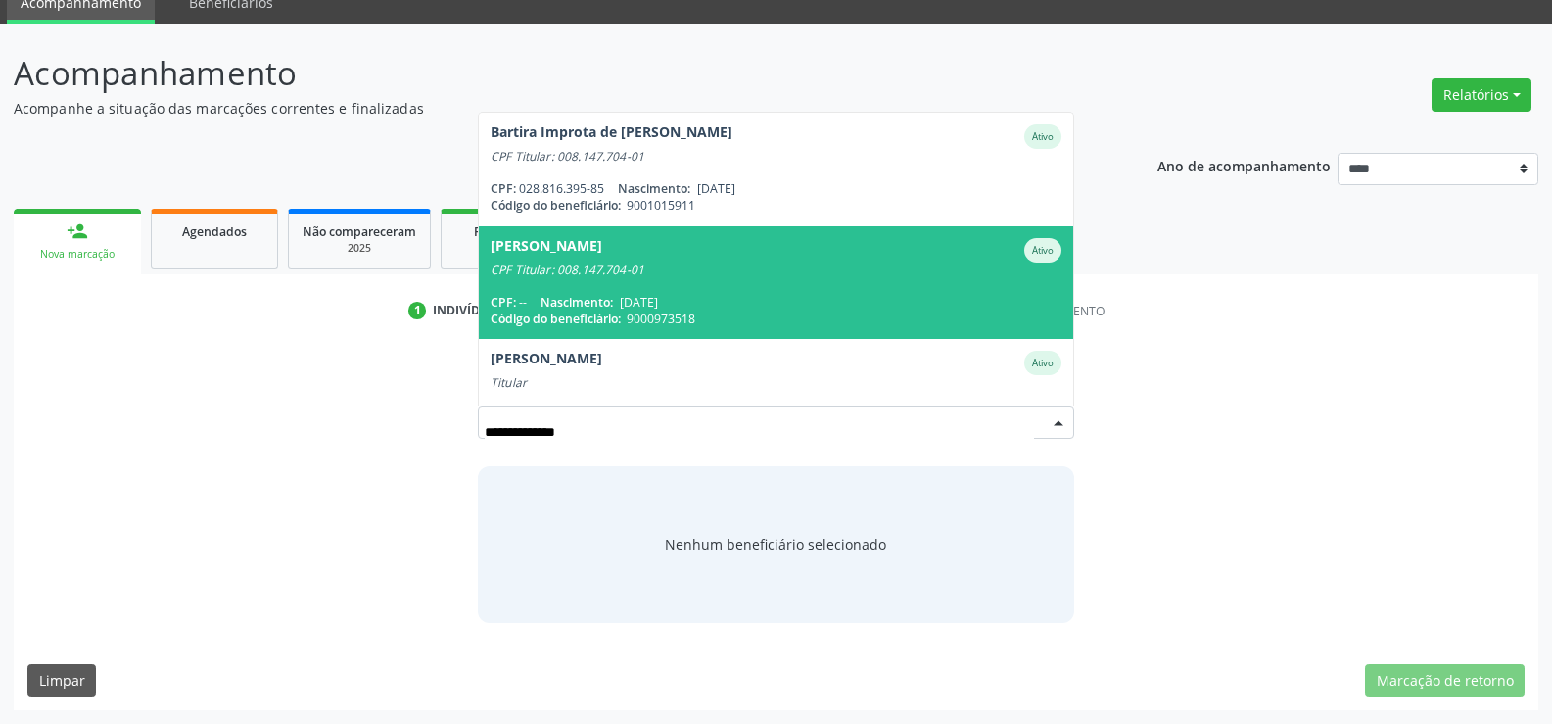
click at [828, 291] on span "[PERSON_NAME] Ativo CPF Titular: 008.147.704-01 CPF: -- Nascimento: [DATE] Códi…" at bounding box center [776, 282] width 594 height 113
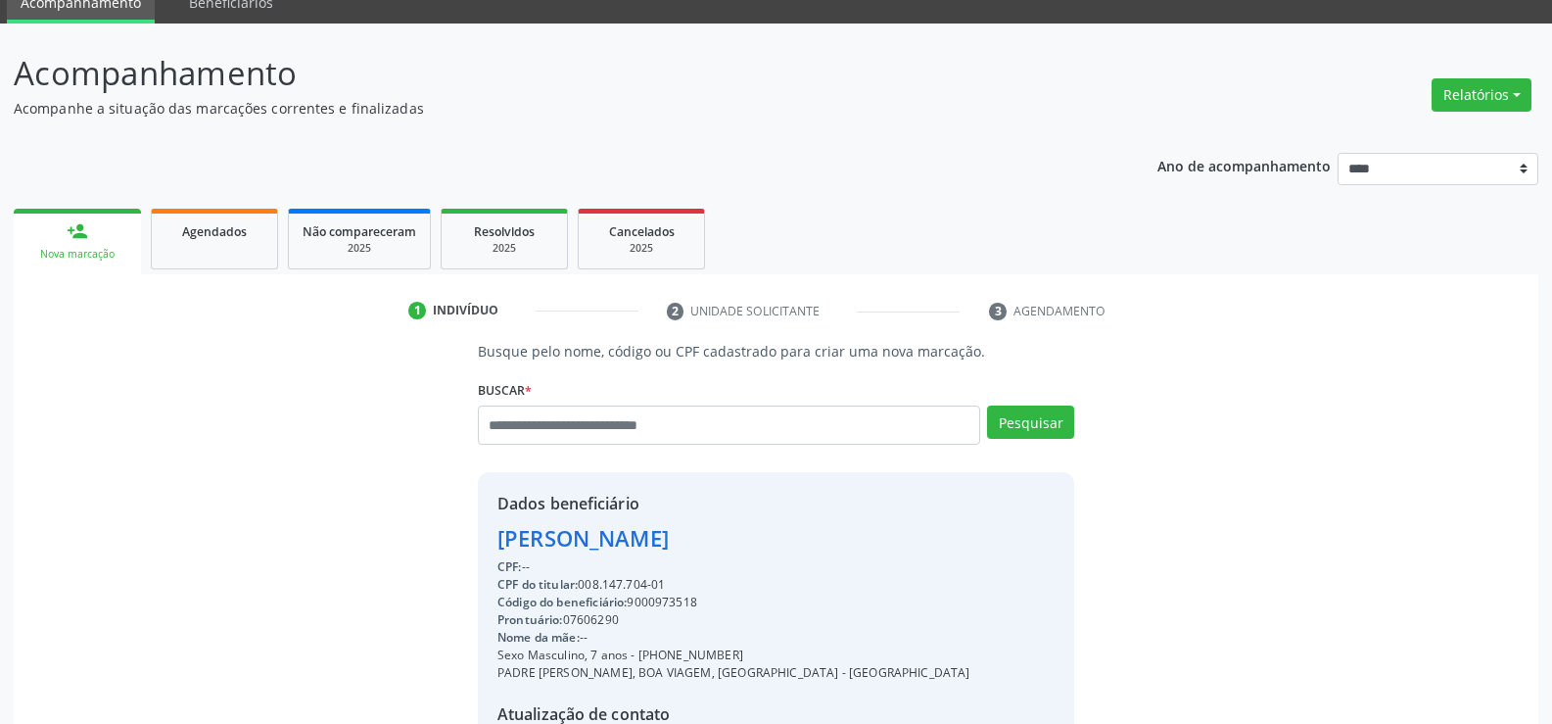
drag, startPoint x: 498, startPoint y: 540, endPoint x: 726, endPoint y: 537, distance: 227.2
click at [726, 537] on div "[PERSON_NAME]" at bounding box center [733, 538] width 473 height 32
copy div "[PERSON_NAME]"
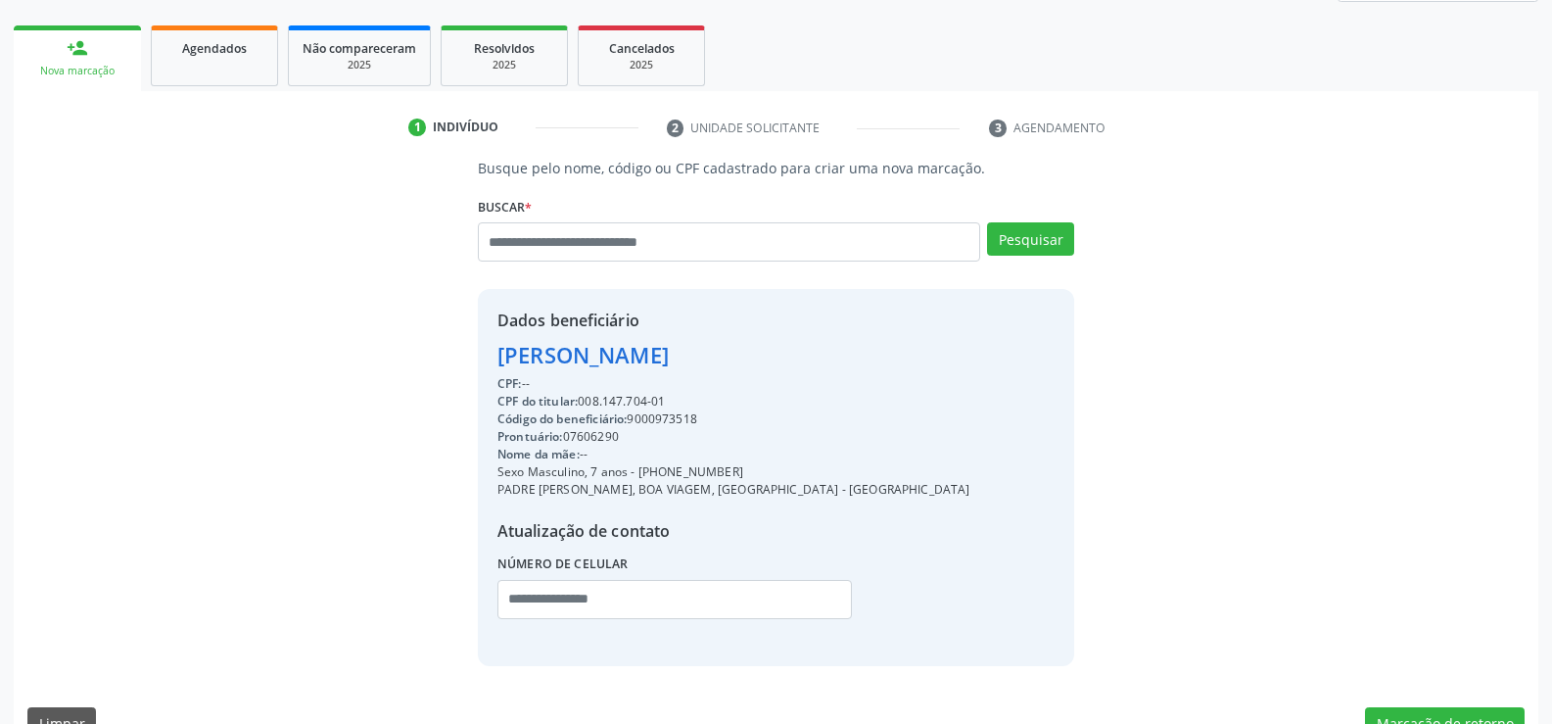
scroll to position [280, 0]
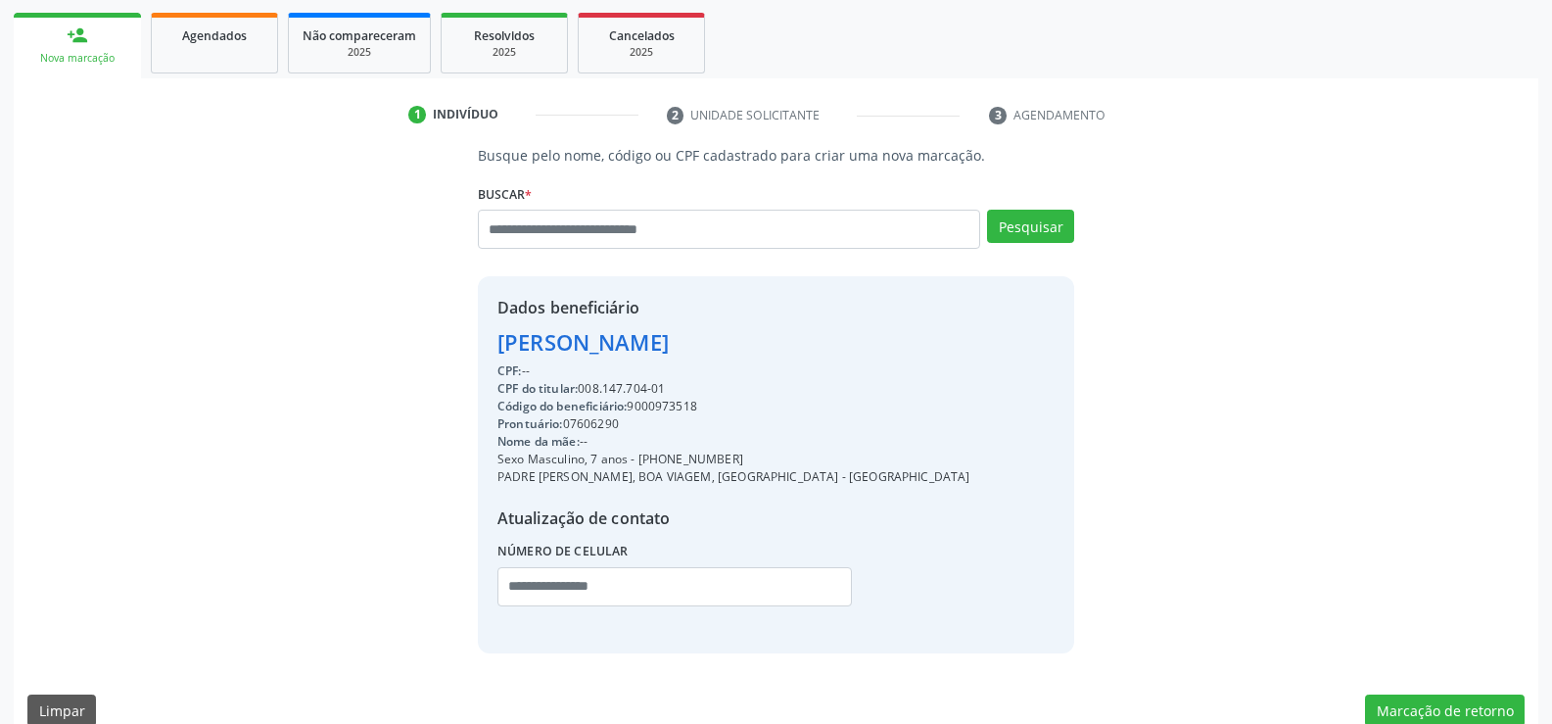
drag, startPoint x: 664, startPoint y: 457, endPoint x: 822, endPoint y: 458, distance: 157.7
click at [822, 458] on div "Dados beneficiário [PERSON_NAME] CPF: -- CPF do titular: 008.147.704-01 Código …" at bounding box center [776, 464] width 596 height 376
copy div "99652-2692"
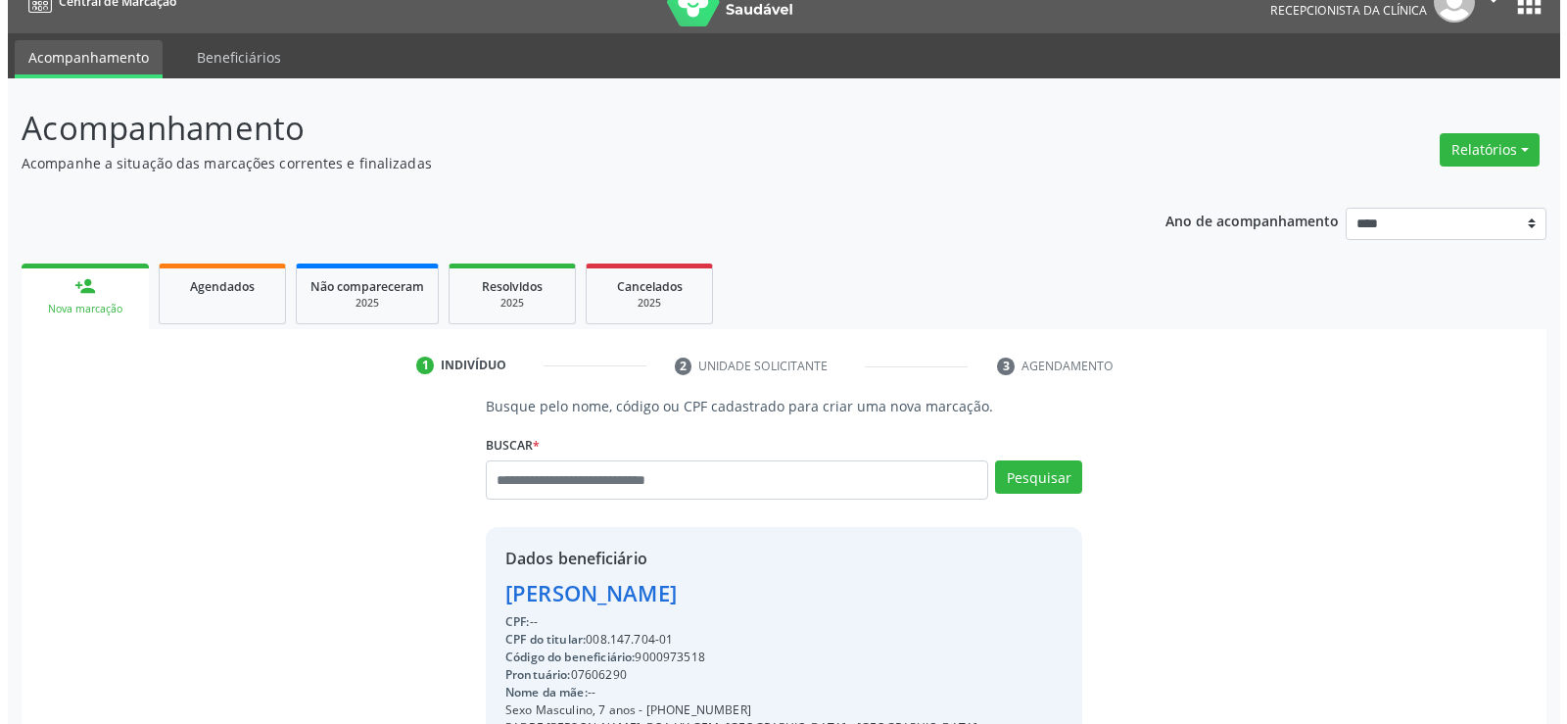
scroll to position [0, 0]
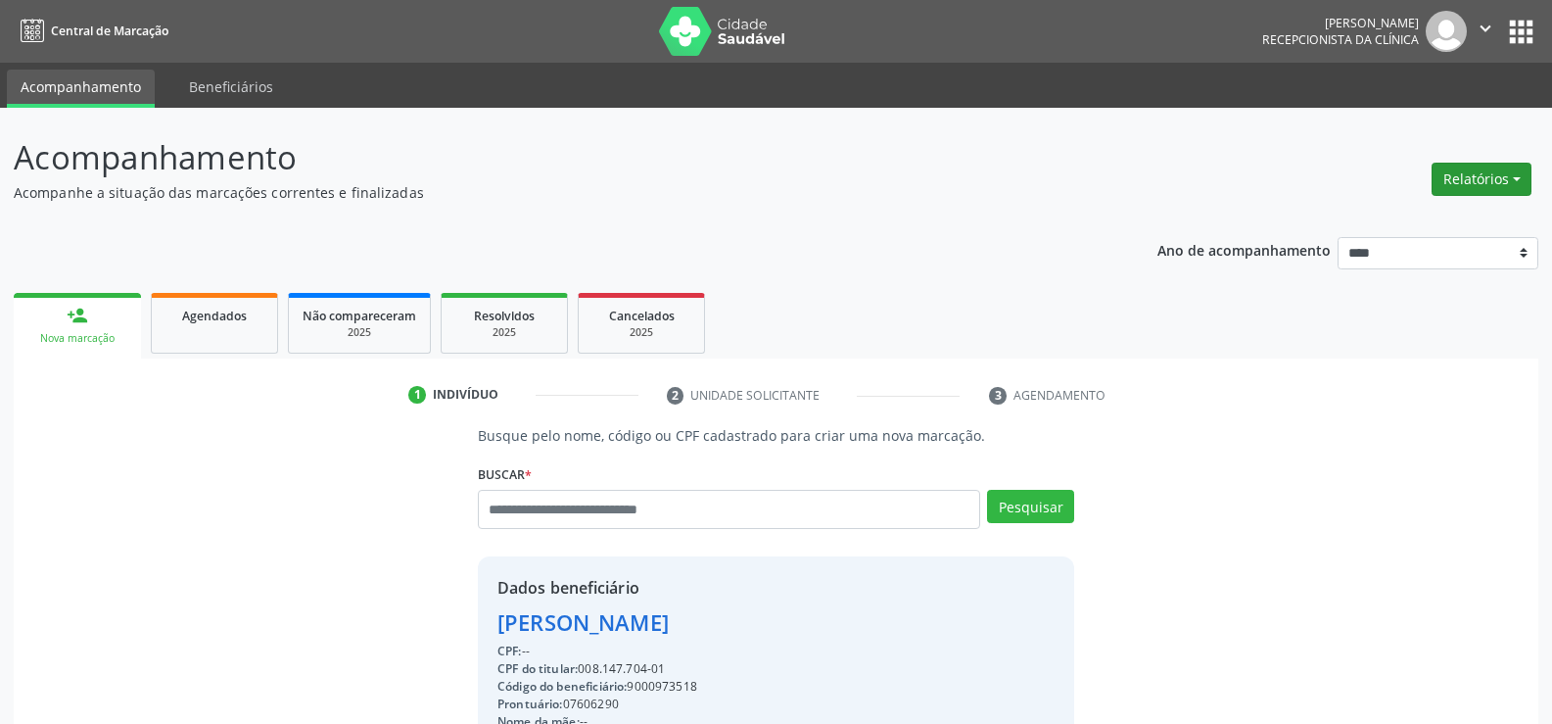
click at [1460, 168] on button "Relatórios" at bounding box center [1482, 179] width 100 height 33
click at [1378, 219] on link "Agendamentos" at bounding box center [1427, 221] width 211 height 27
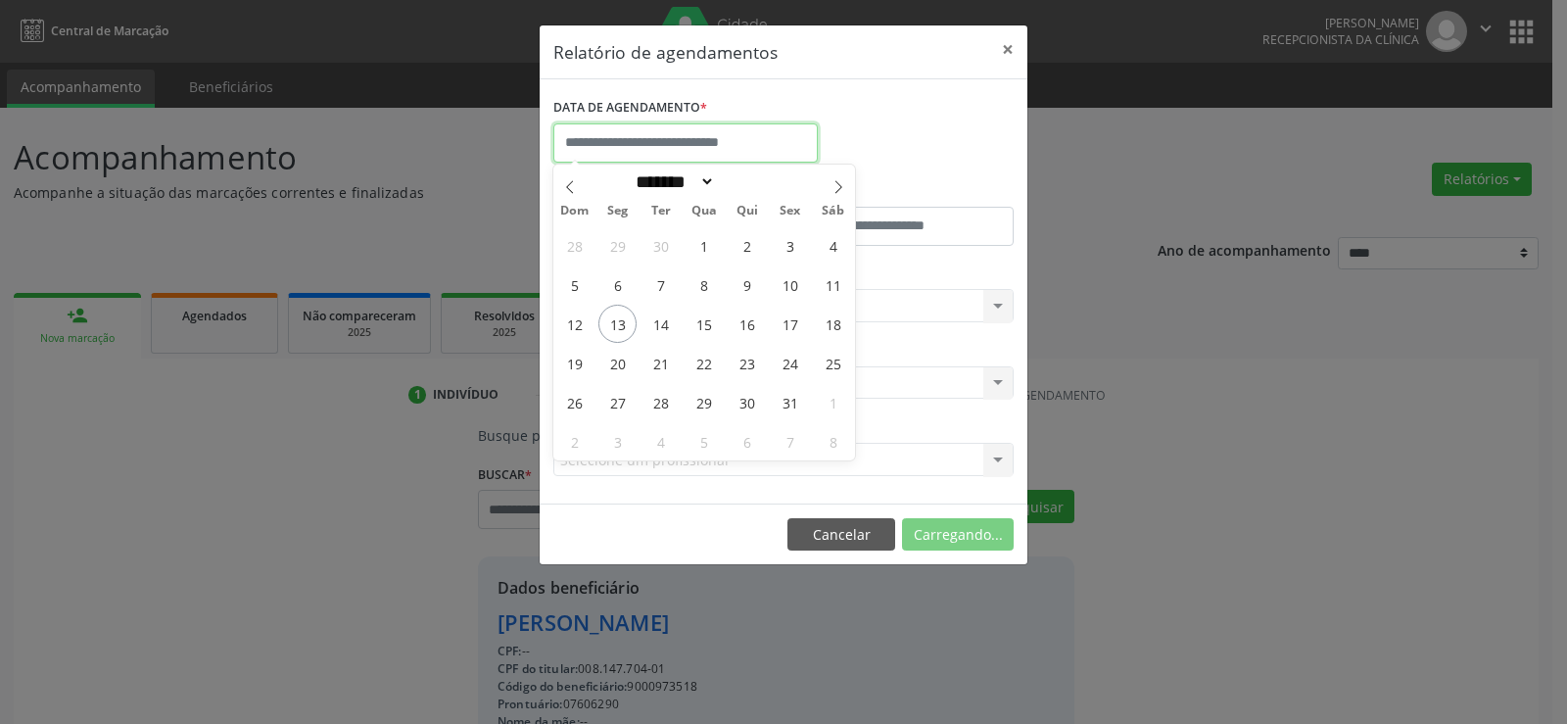
click at [750, 149] on input "text" at bounding box center [685, 142] width 264 height 39
click at [629, 320] on span "13" at bounding box center [617, 324] width 38 height 38
type input "**********"
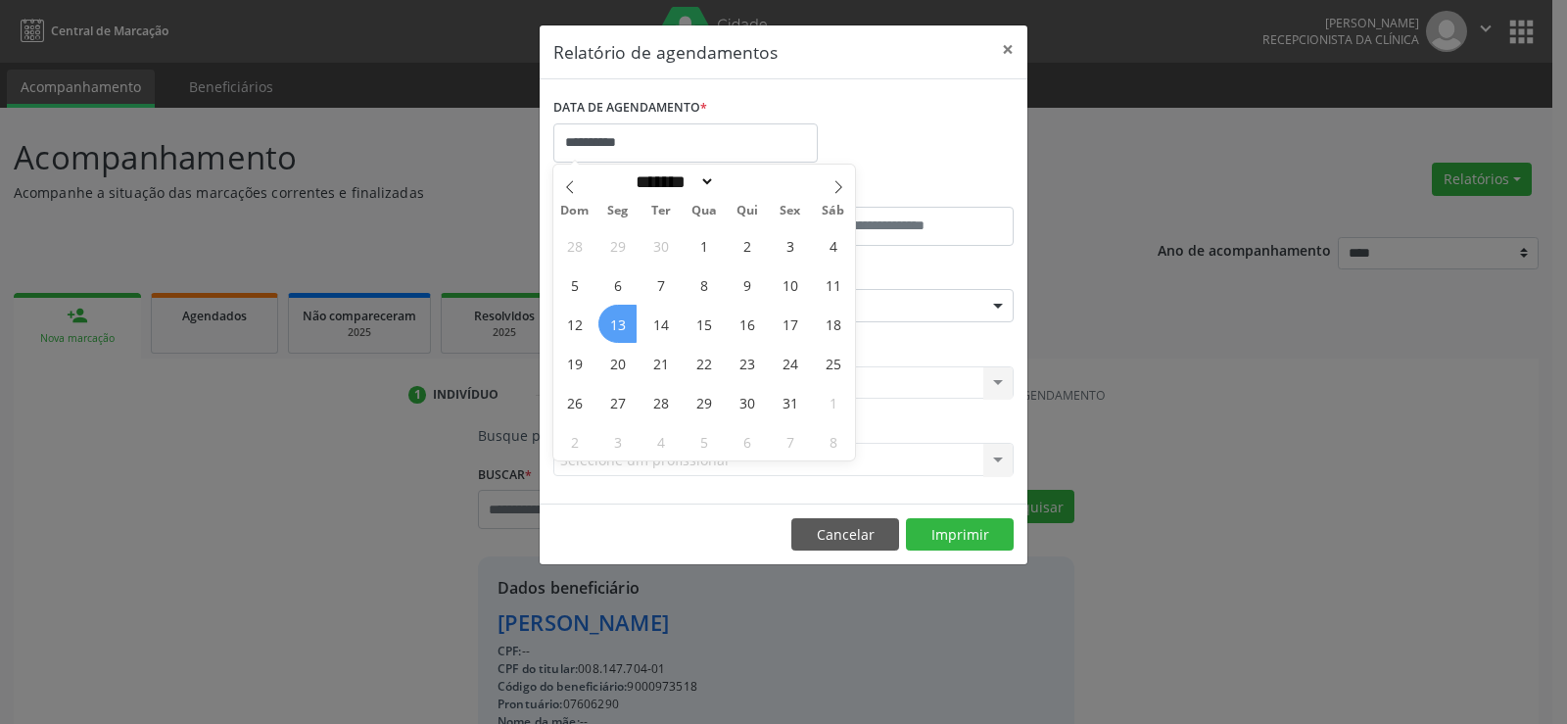
click at [629, 320] on span "13" at bounding box center [617, 324] width 38 height 38
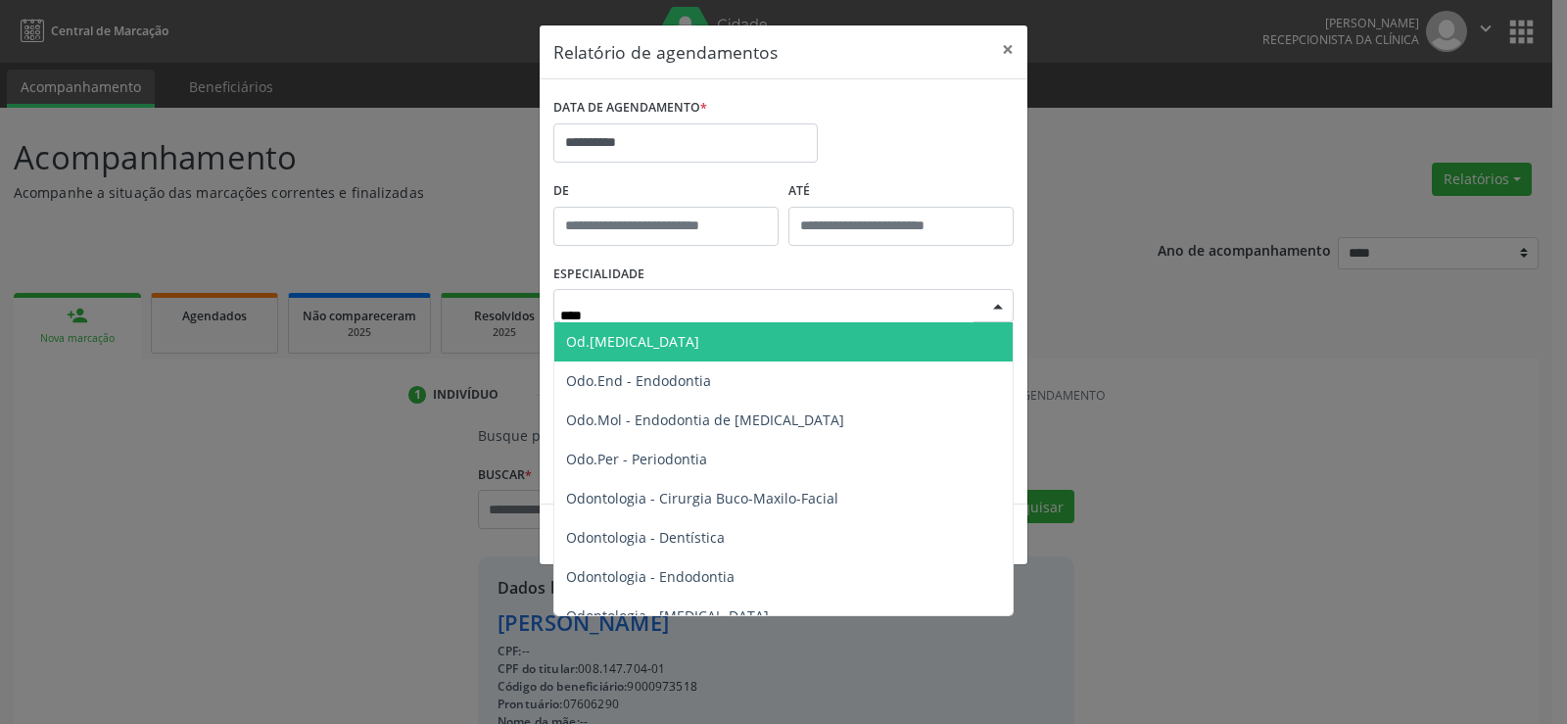
type input "*****"
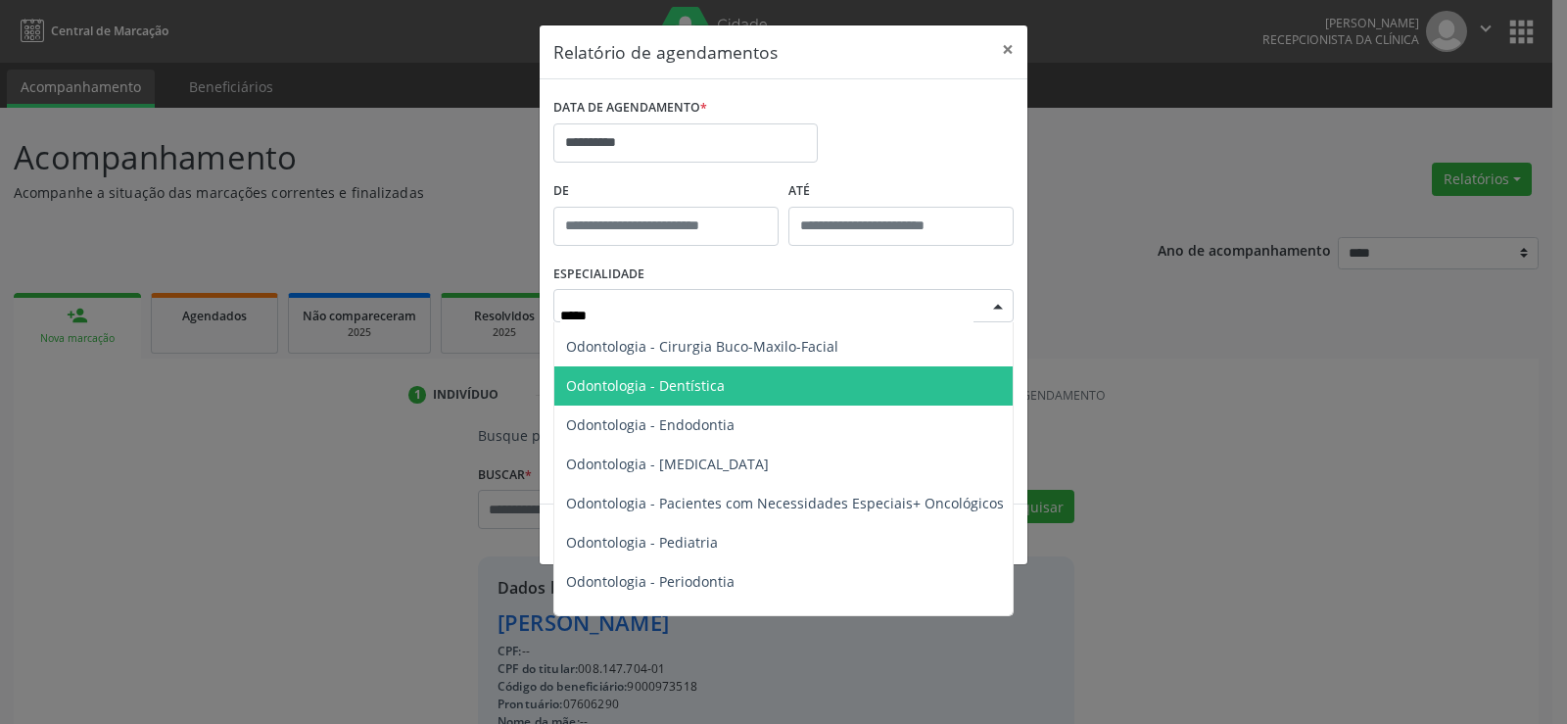
scroll to position [196, 0]
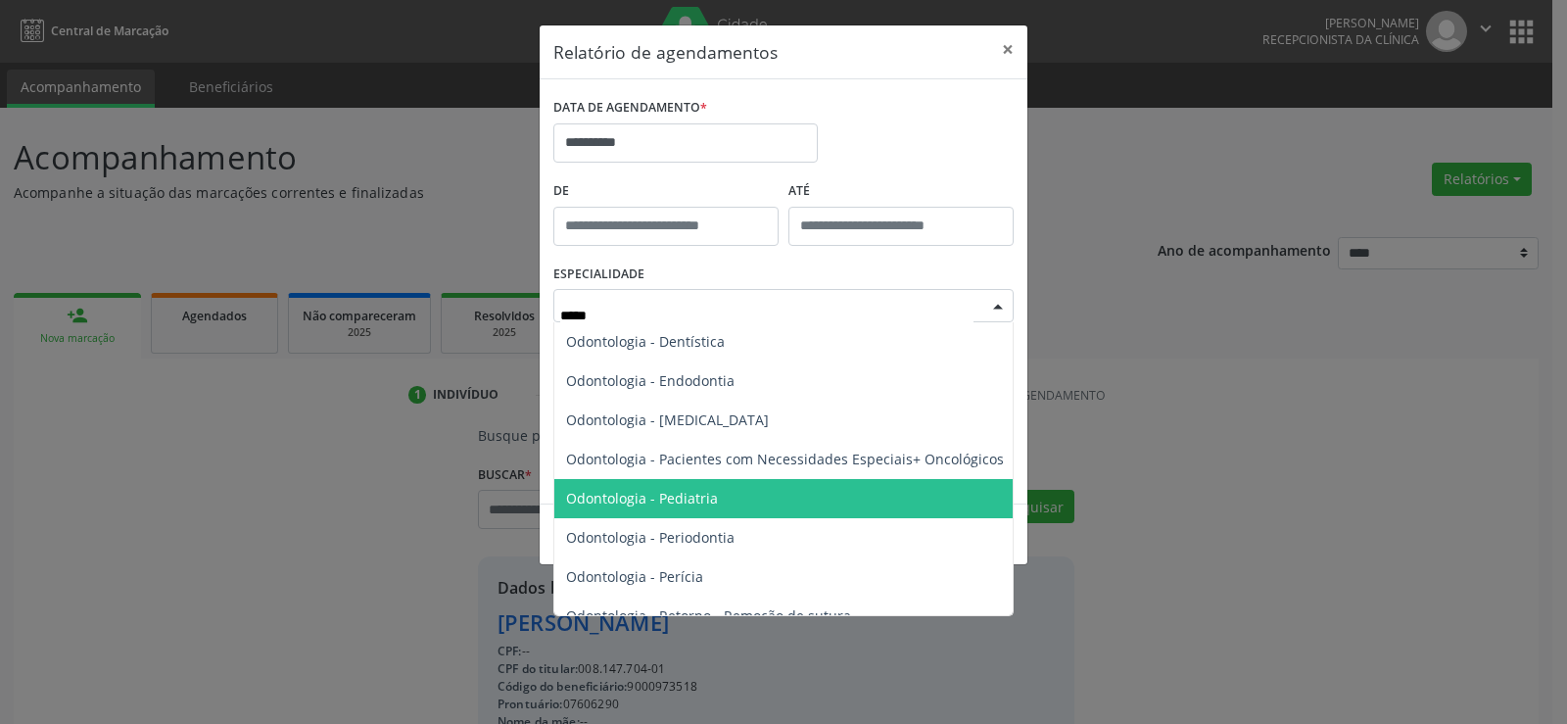
click at [731, 497] on span "Odontologia - Pediatria" at bounding box center [784, 498] width 461 height 39
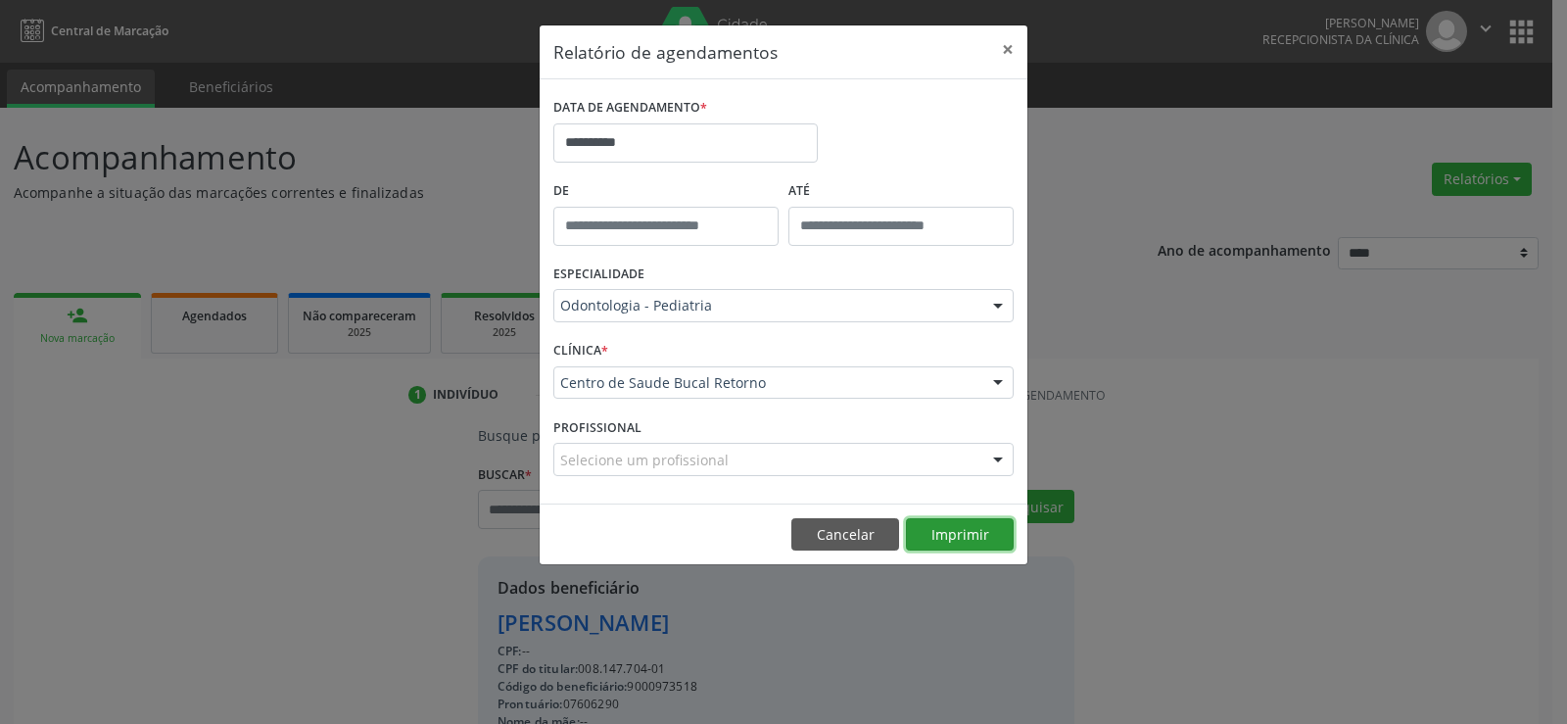
click at [966, 533] on button "Imprimir" at bounding box center [960, 534] width 108 height 33
